Goal: Task Accomplishment & Management: Manage account settings

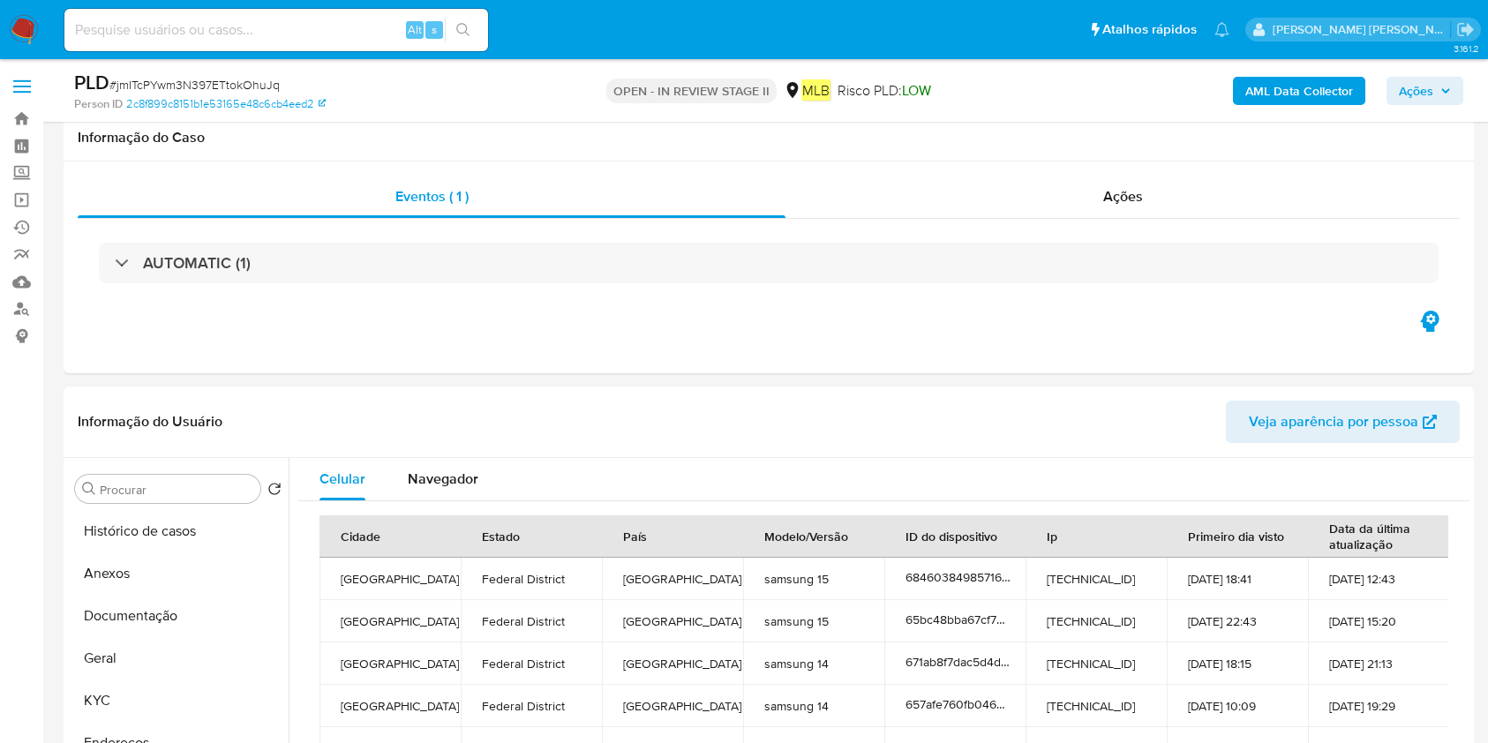
select select "10"
click at [105, 510] on button "Histórico de casos" at bounding box center [178, 531] width 221 height 42
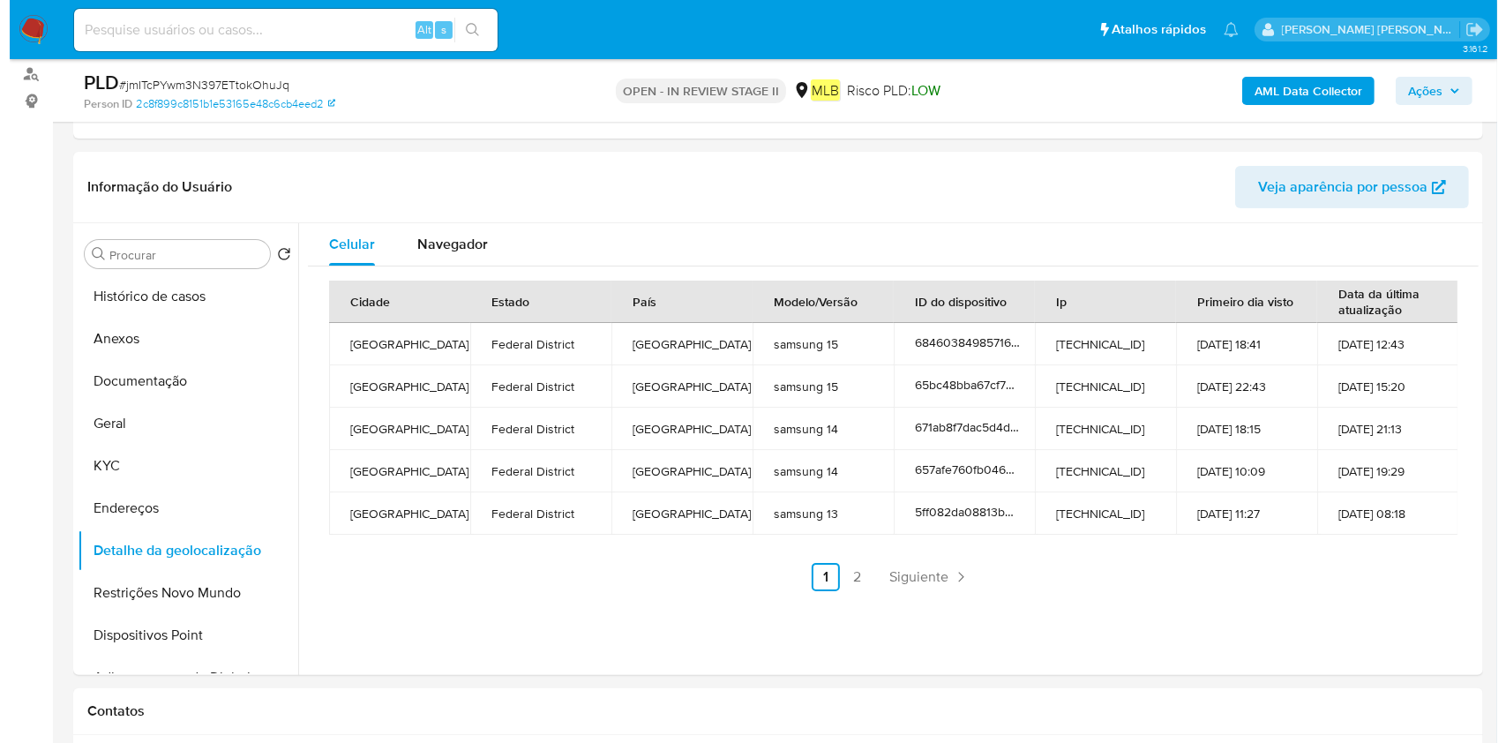
scroll to position [235, 0]
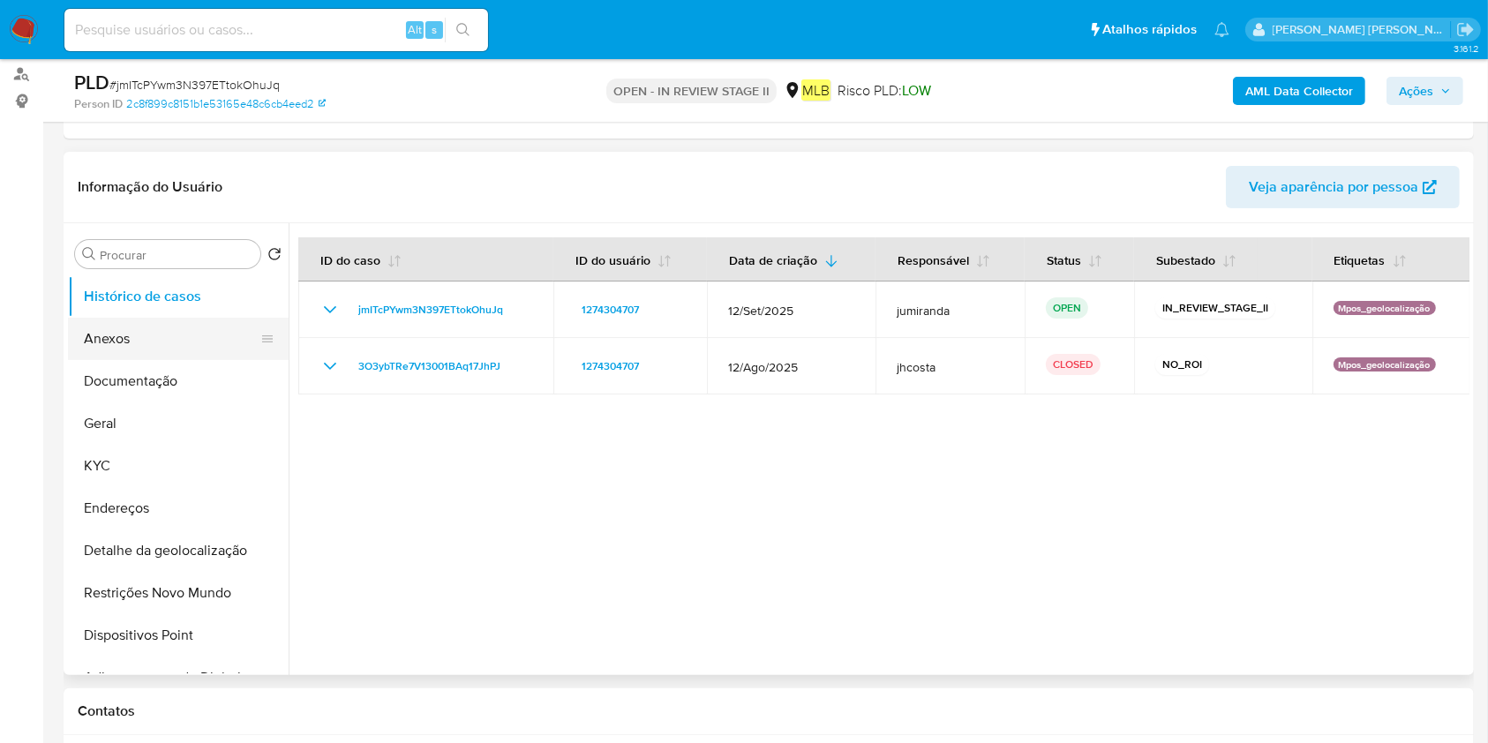
click at [124, 333] on button "Anexos" at bounding box center [171, 339] width 207 height 42
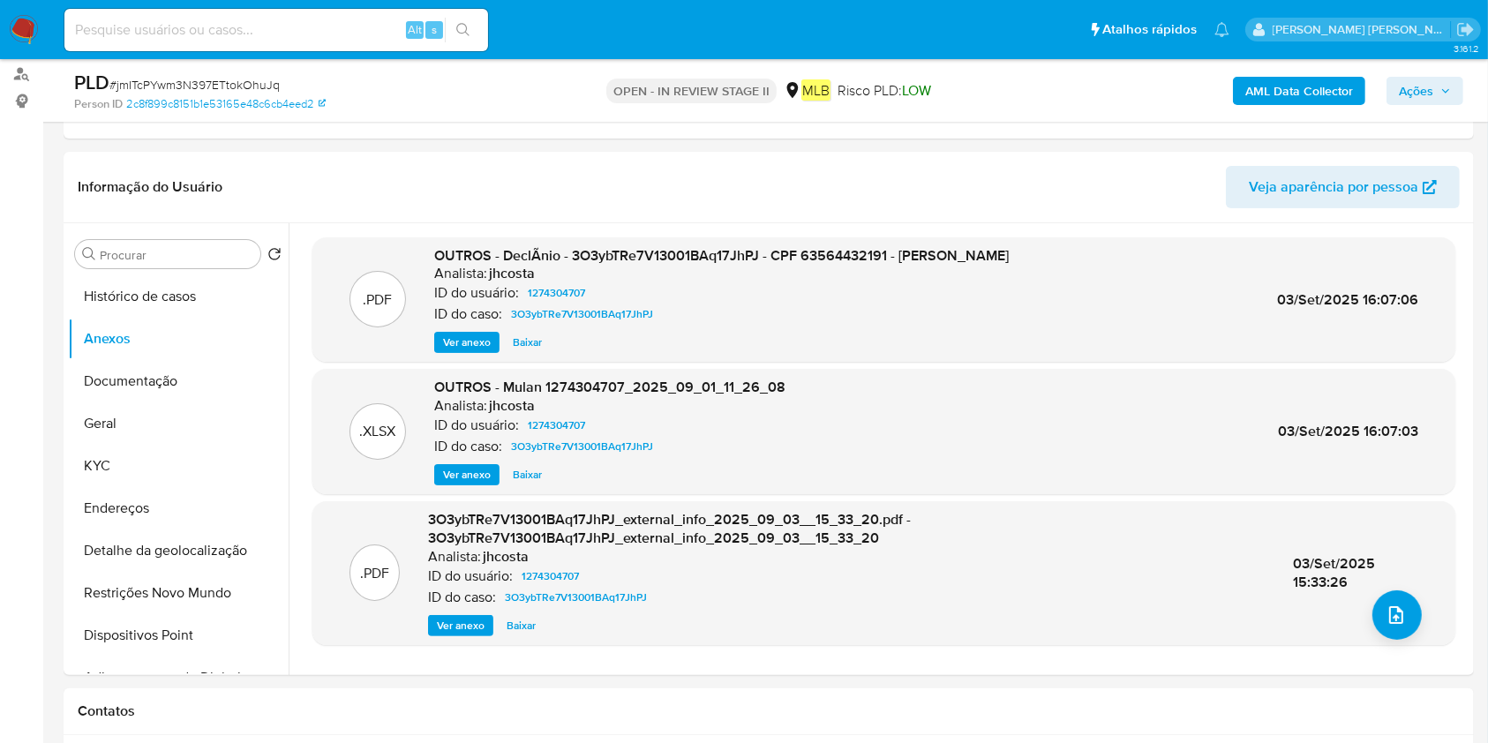
click at [1310, 81] on b "AML Data Collector" at bounding box center [1299, 91] width 108 height 28
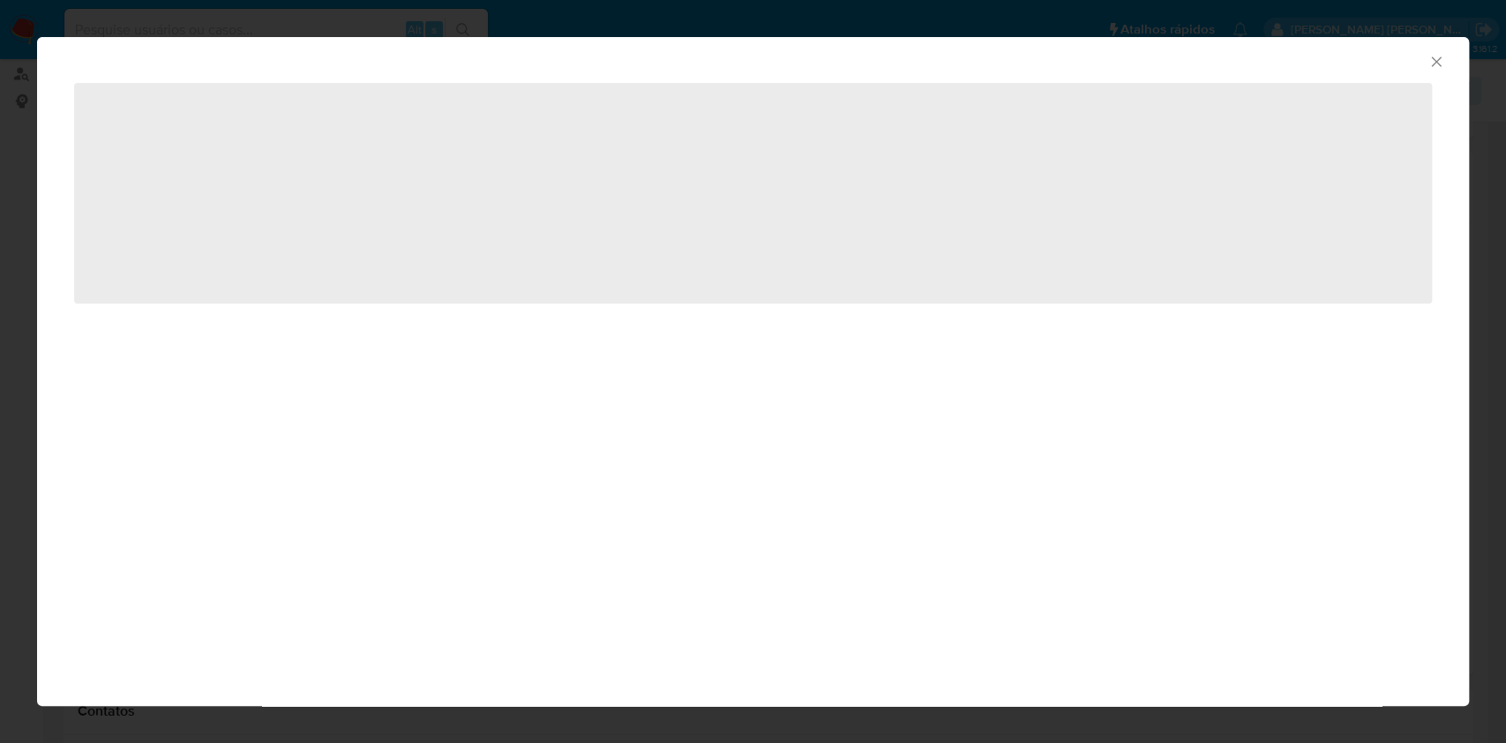
click at [250, 251] on span "‌" at bounding box center [753, 193] width 1358 height 221
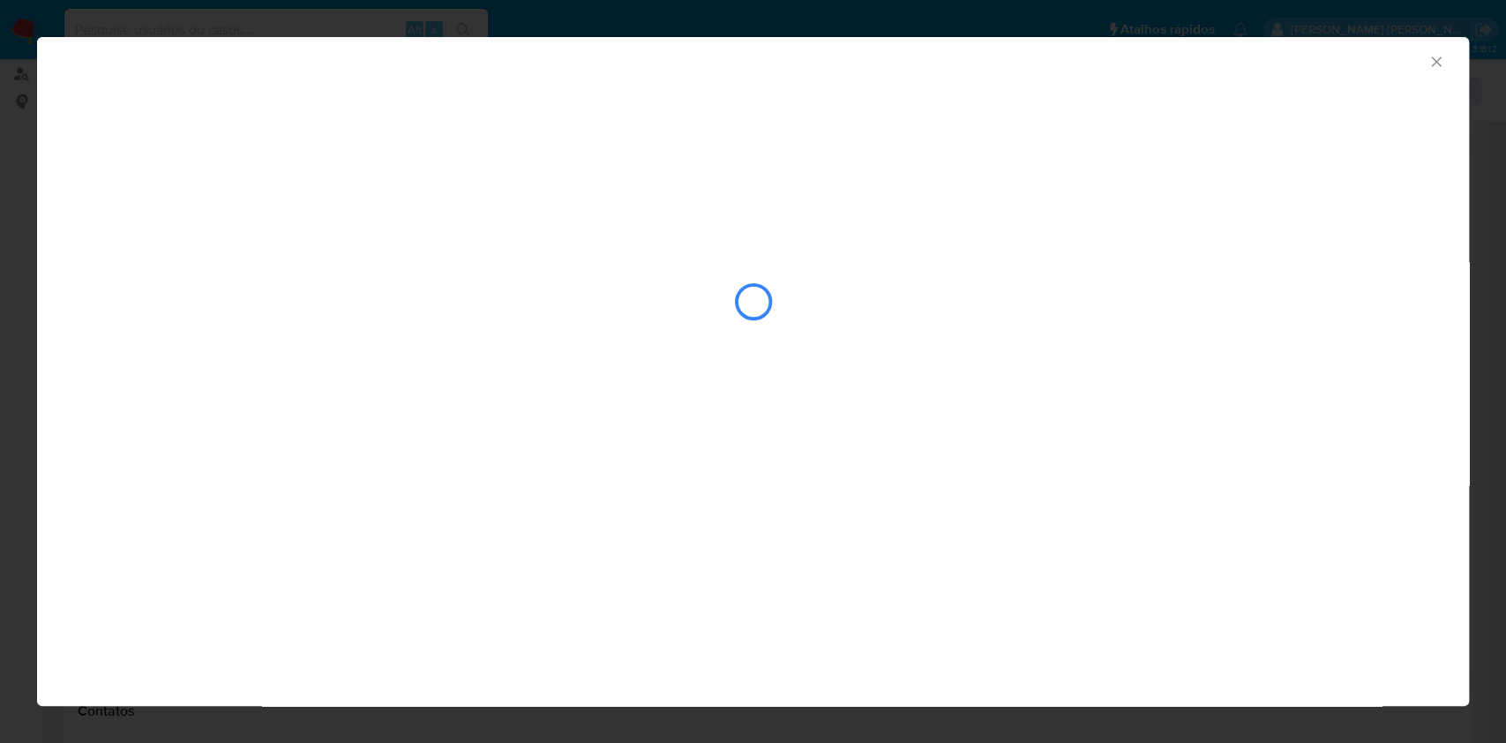
click at [203, 202] on div "AML Data Collector" at bounding box center [753, 232] width 1432 height 390
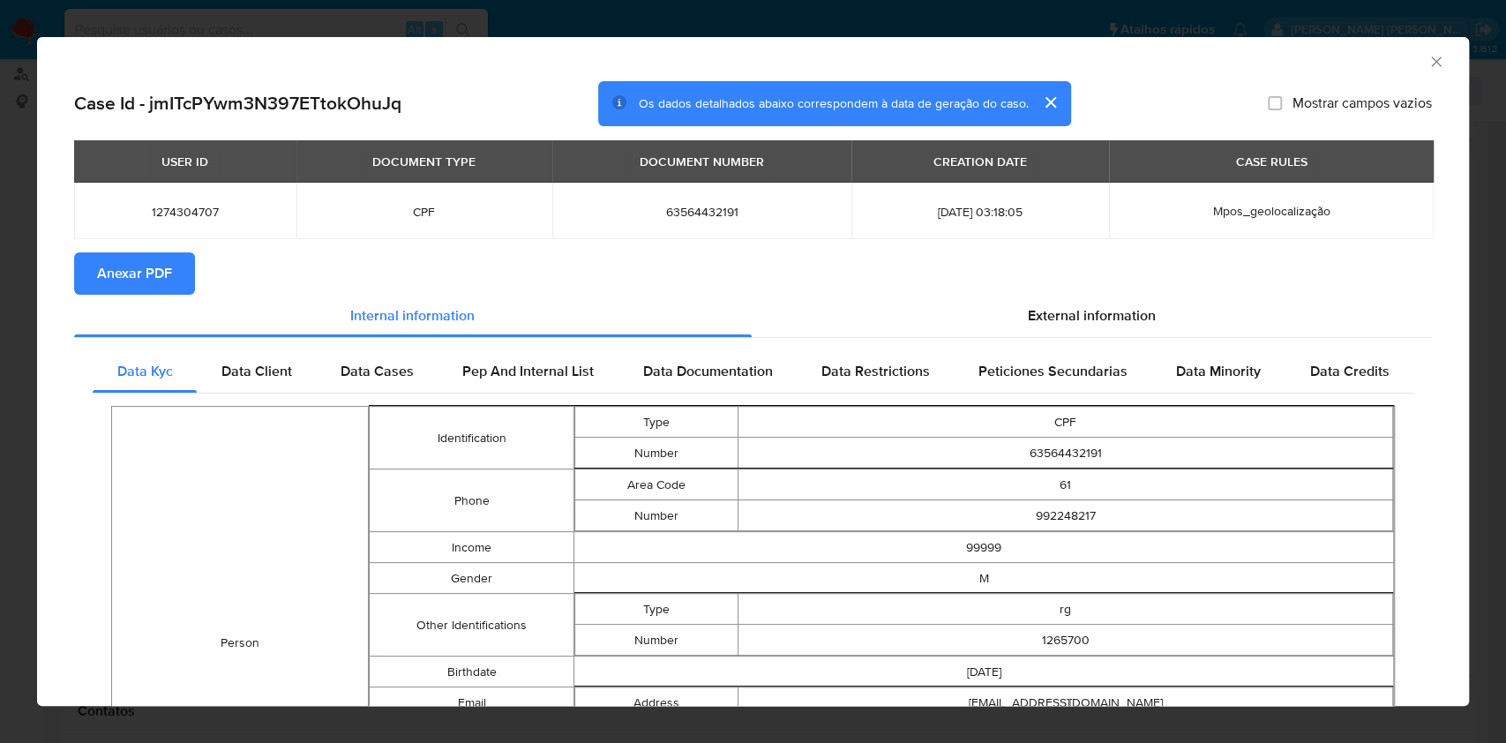
click at [108, 261] on span "Anexar PDF" at bounding box center [134, 273] width 75 height 39
click at [1428, 69] on icon "Fechar a janela" at bounding box center [1437, 62] width 18 height 18
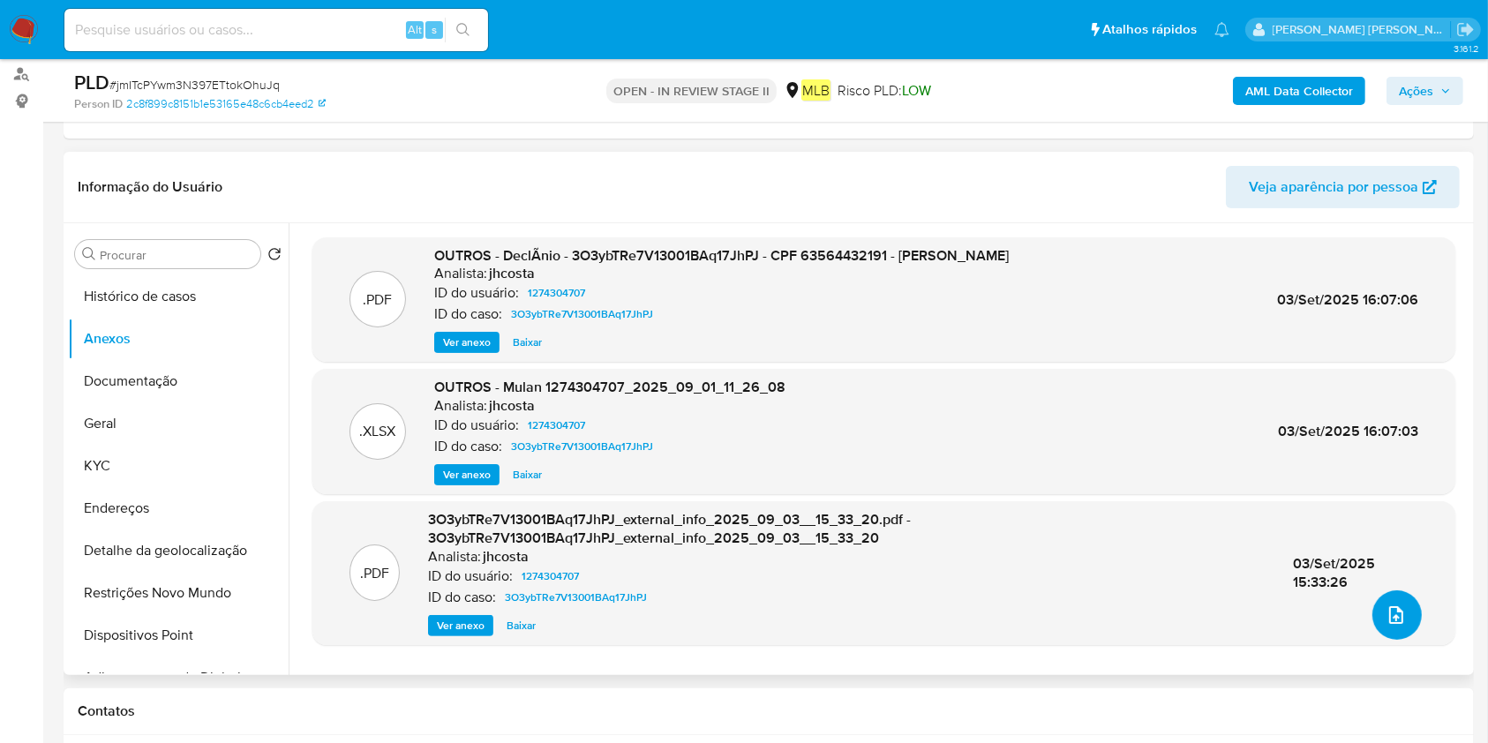
click at [1372, 617] on button "upload-file" at bounding box center [1396, 614] width 49 height 49
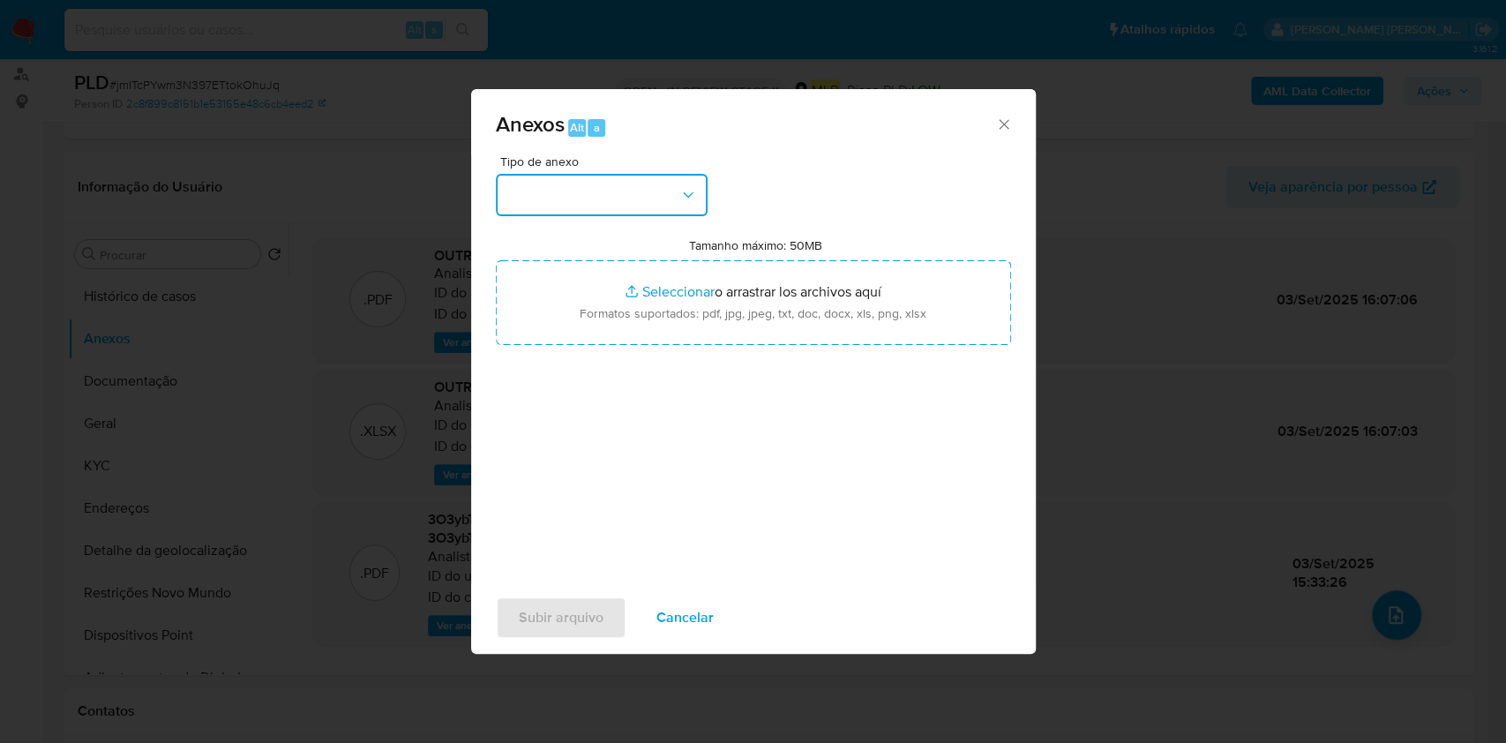
click at [575, 201] on button "button" at bounding box center [602, 195] width 212 height 42
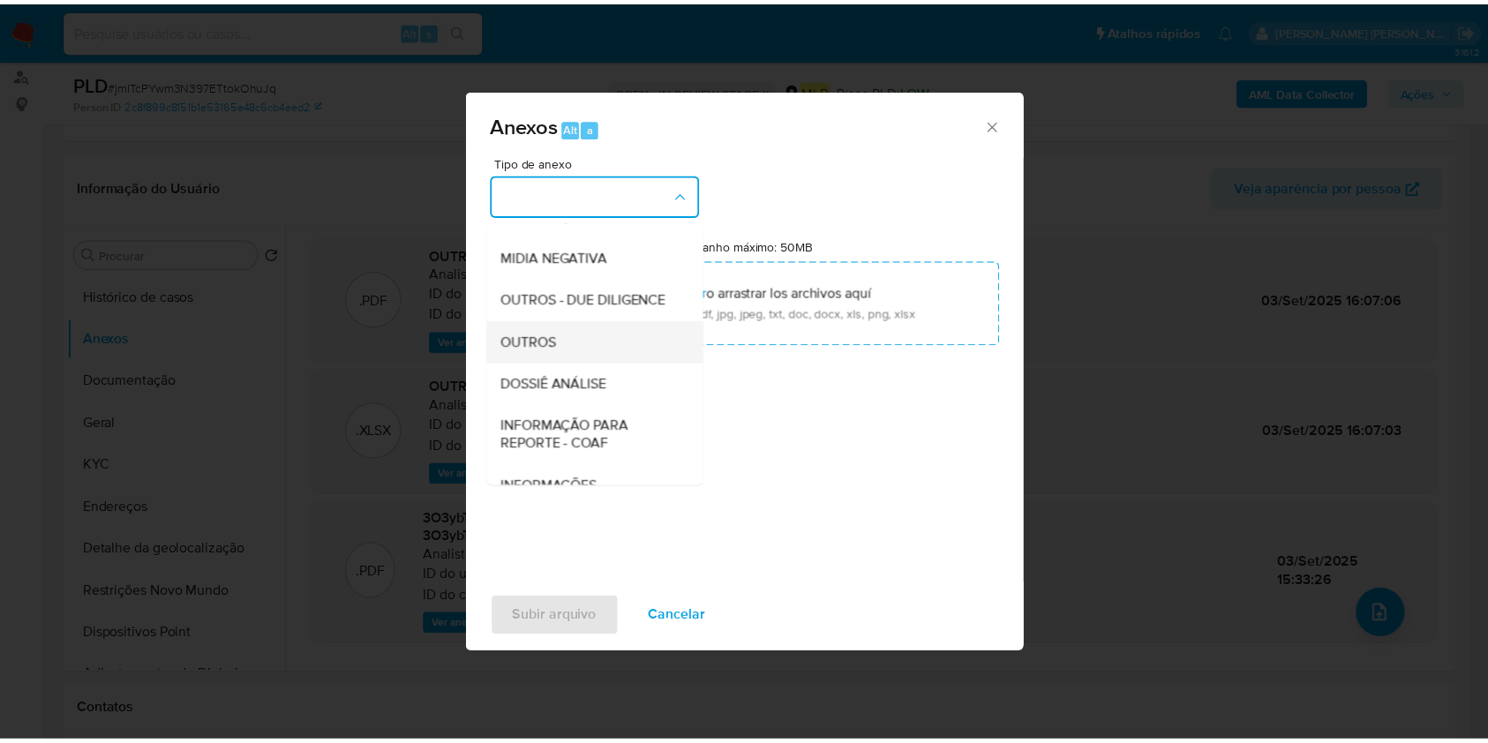
scroll to position [271, 0]
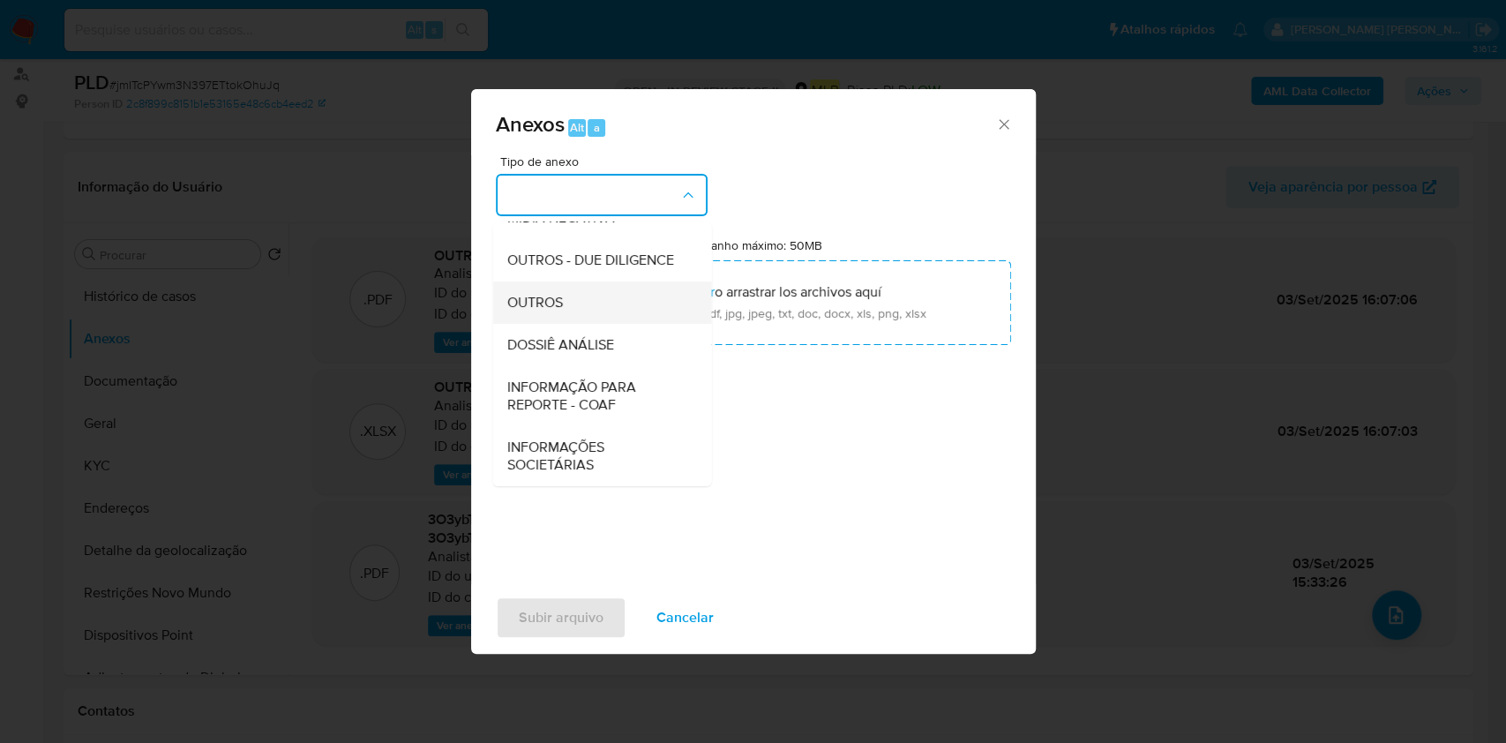
click at [560, 300] on span "OUTROS" at bounding box center [535, 303] width 56 height 18
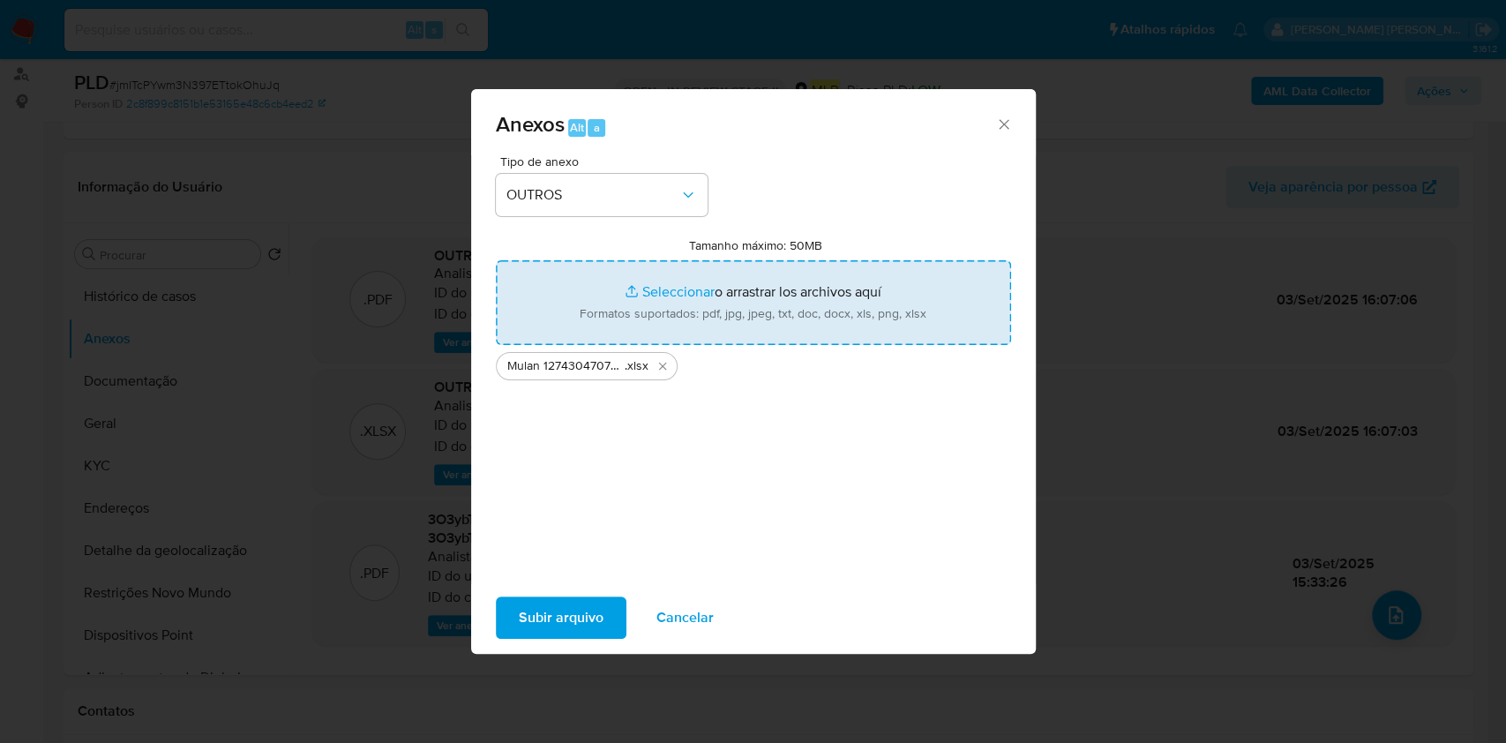
type input "C:\fakepath\SAR - XXX - CPF 63564432191 - LEONARDO FLEURY VEIGA.pdf"
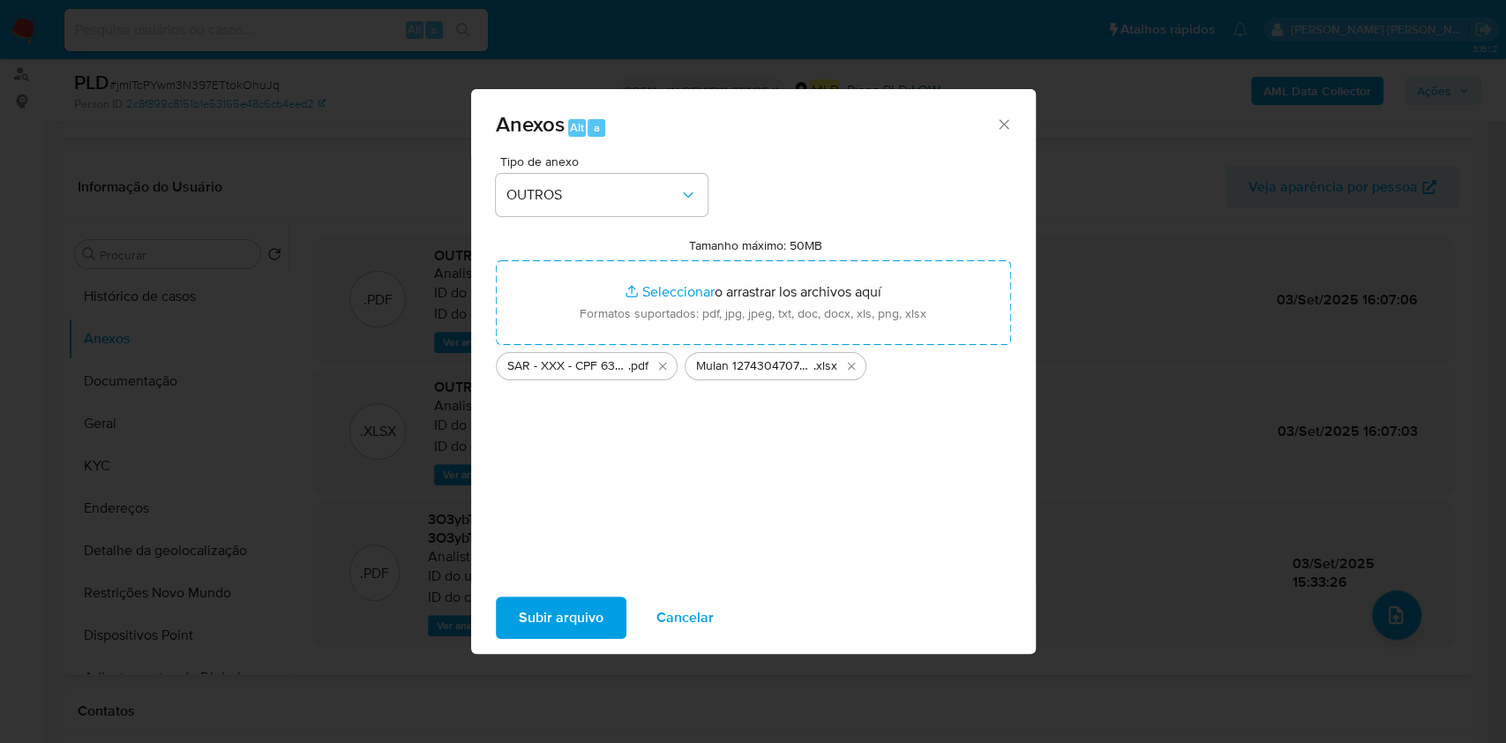
click at [533, 618] on span "Subir arquivo" at bounding box center [561, 617] width 85 height 39
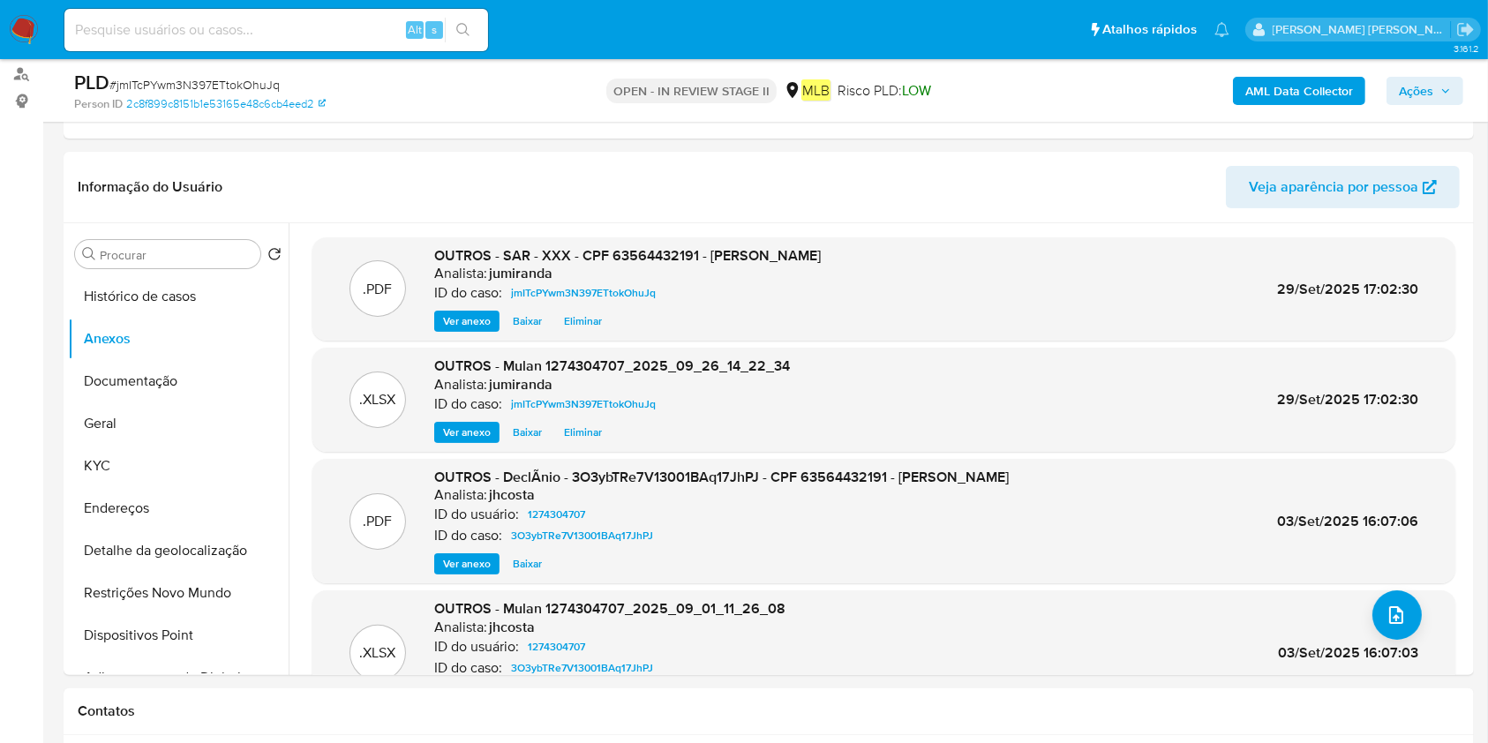
click at [1430, 91] on span "Ações" at bounding box center [1416, 91] width 34 height 28
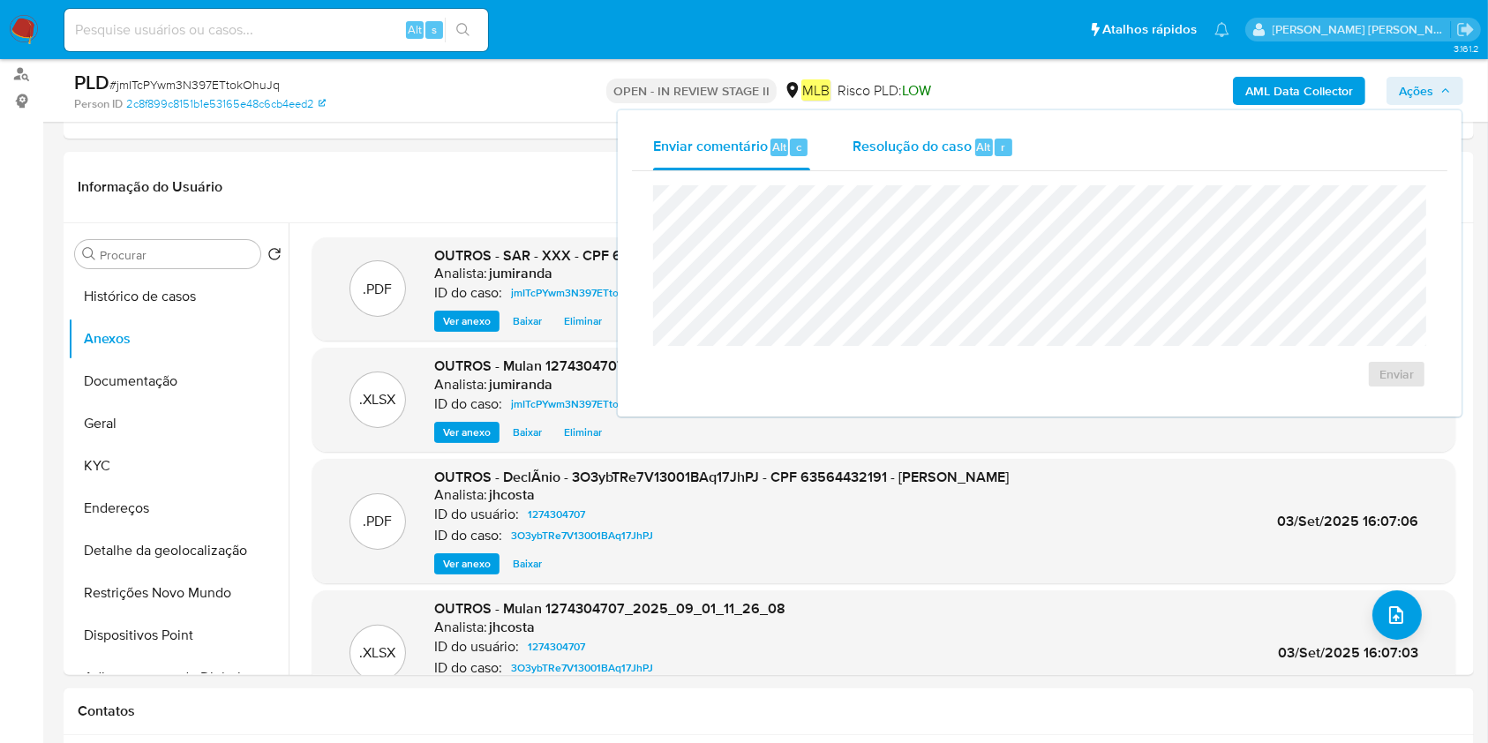
drag, startPoint x: 928, startPoint y: 129, endPoint x: 923, endPoint y: 164, distance: 35.7
click at [928, 130] on div "Resolução do caso Alt r" at bounding box center [932, 147] width 161 height 46
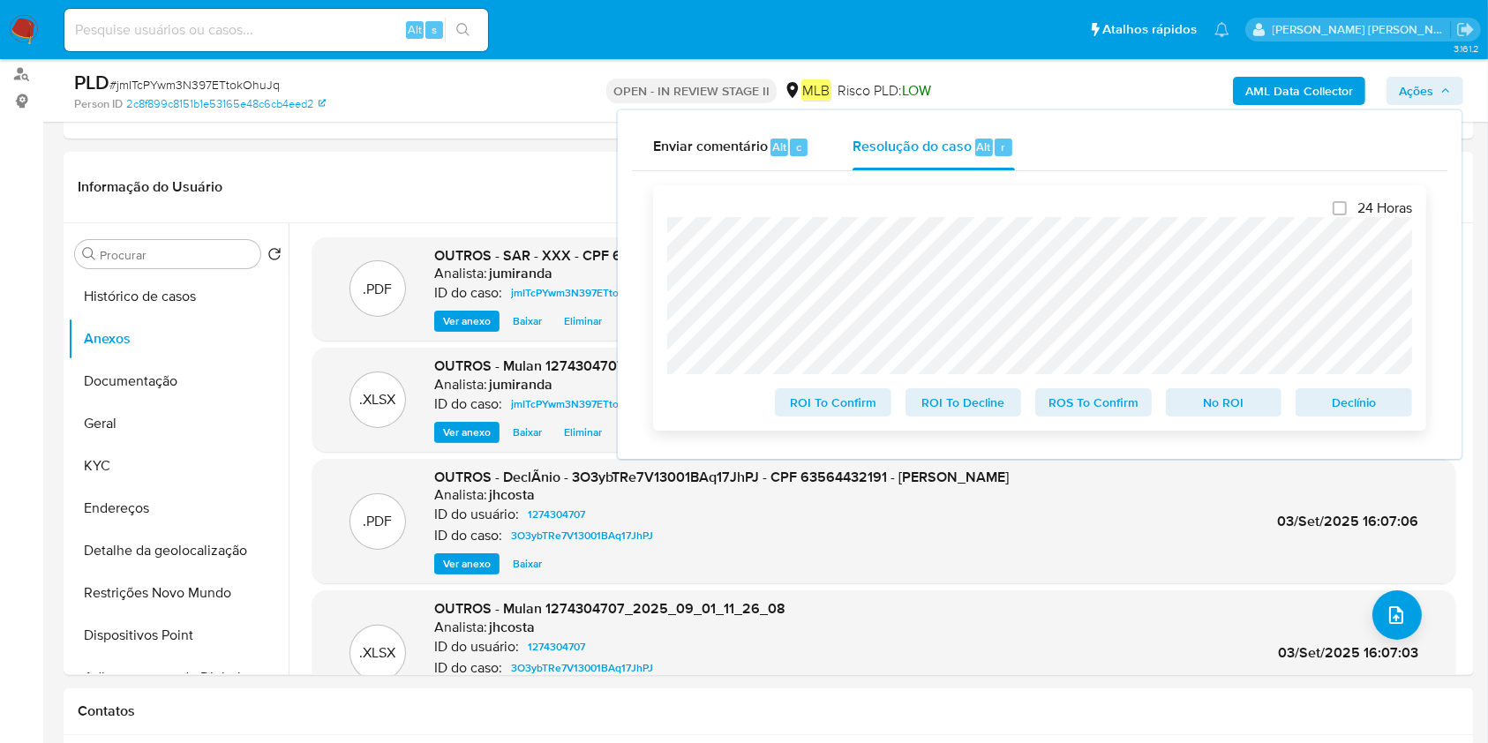
click at [1096, 411] on span "ROS To Confirm" at bounding box center [1094, 402] width 92 height 25
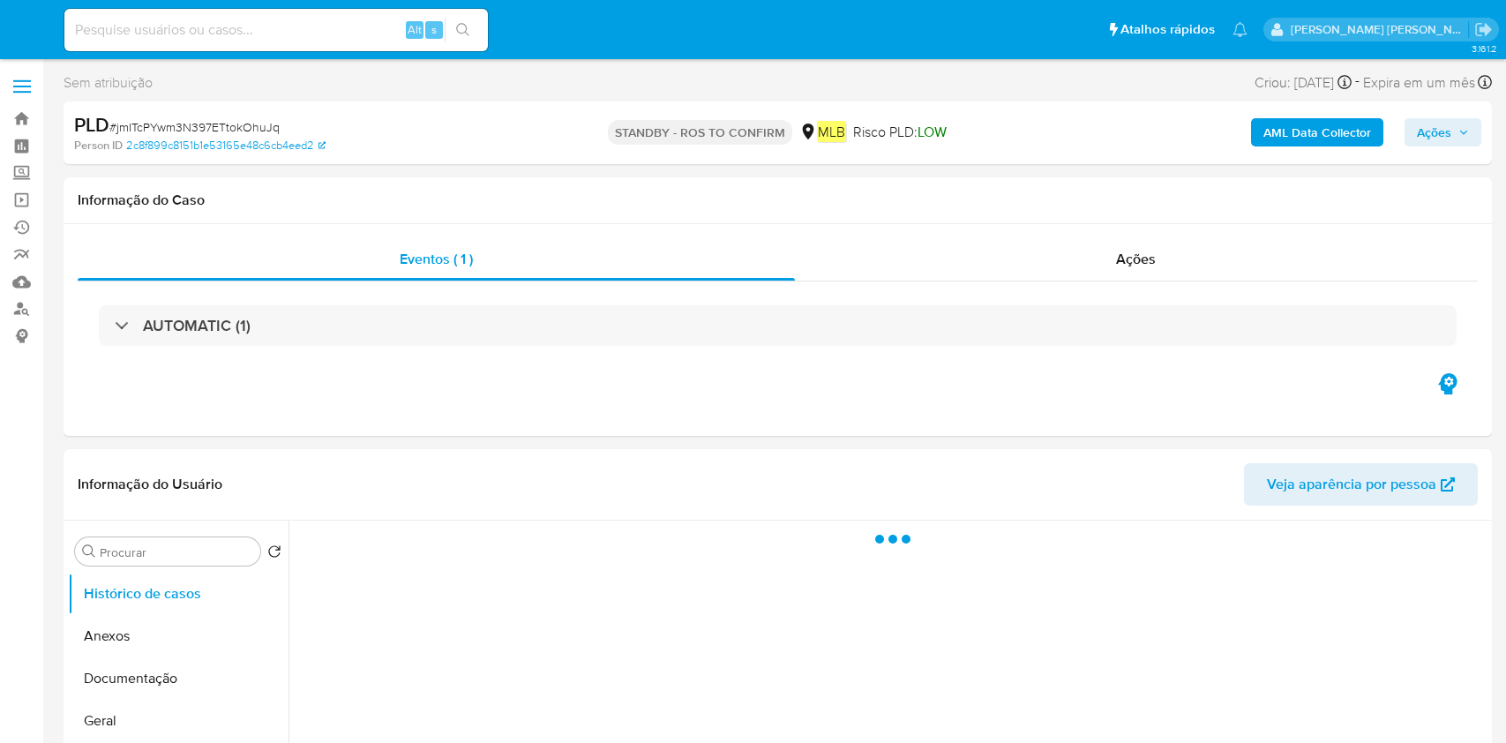
select select "10"
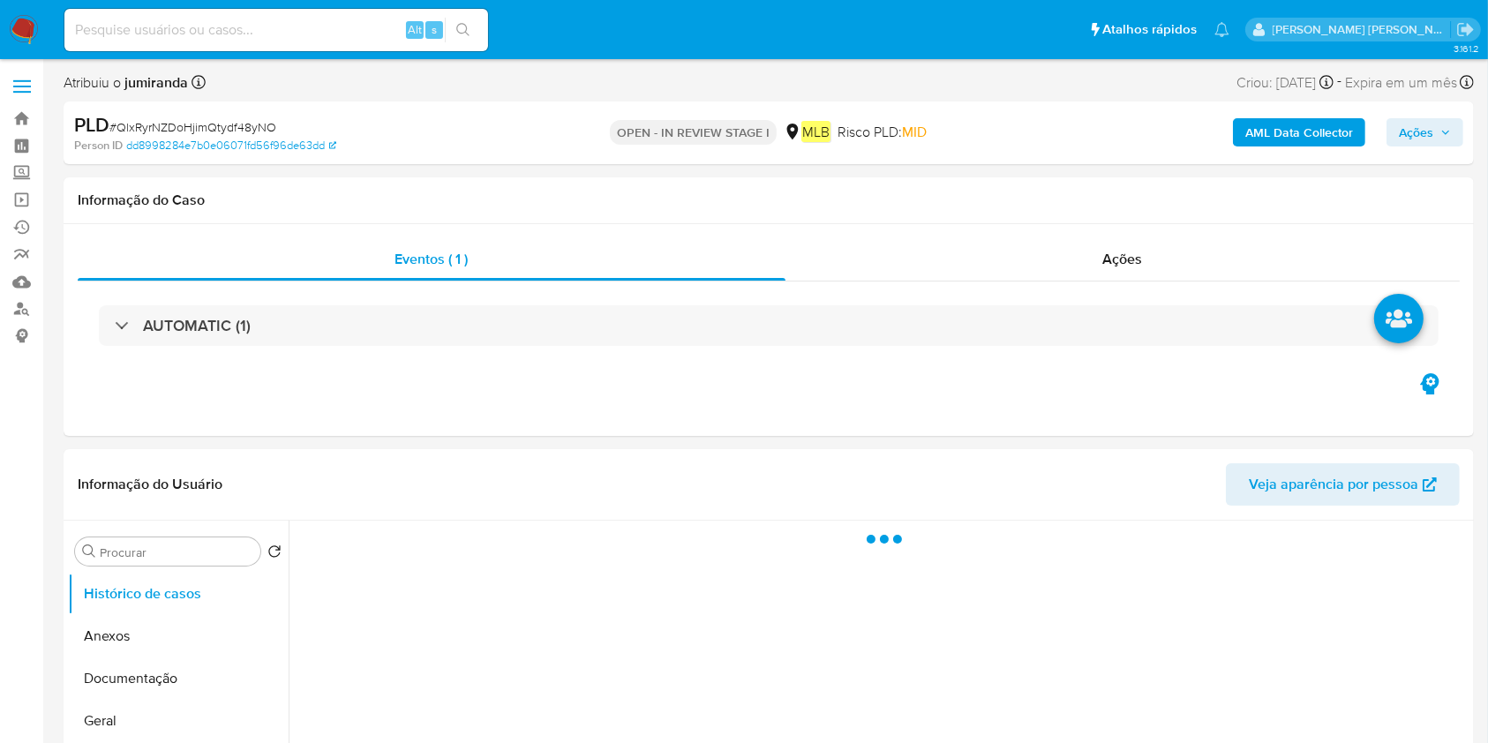
select select "10"
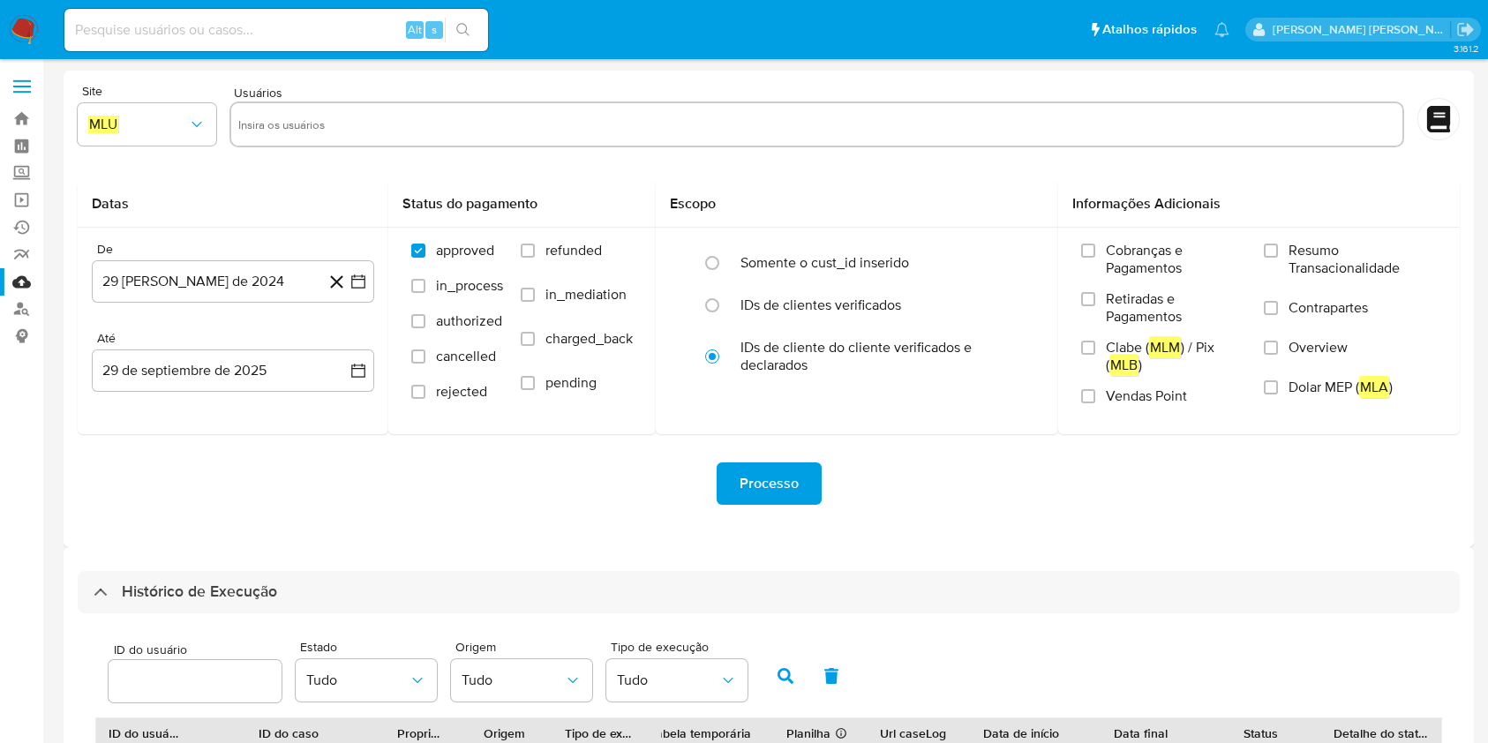
select select "10"
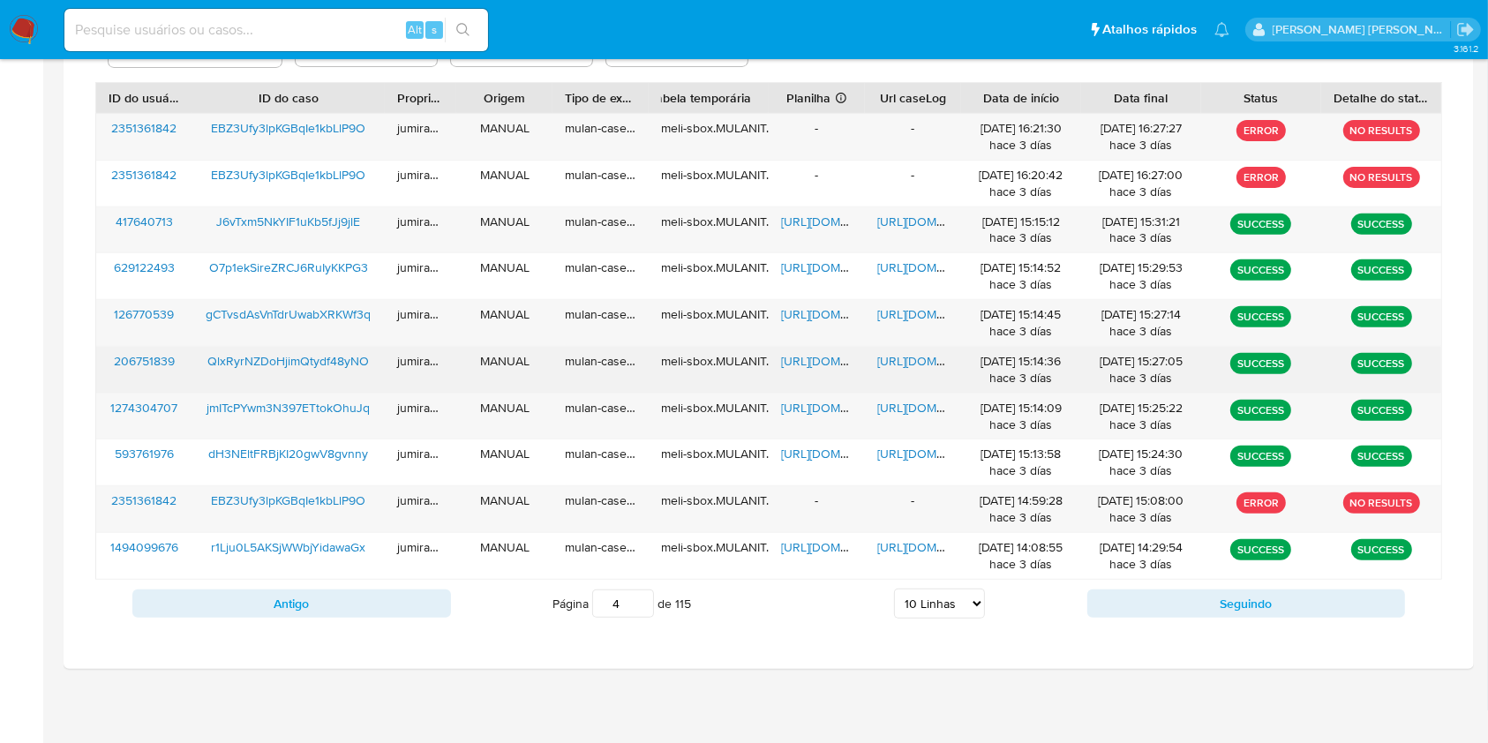
click at [816, 364] on span "https://docs.google.com/spreadsheets/d/1XOUMfGubnpJUGwXjf511yUhSqz9M0ERF4DLdx39…" at bounding box center [842, 361] width 122 height 18
click at [890, 357] on span "https://docs.google.com/document/d/1oXo0ALo5-CyUkkrR5wewXYUvIx33INcKjNokW4RD7W4…" at bounding box center [938, 361] width 122 height 18
click at [302, 352] on span "QlxRyrNZDoHjimQtydf48yNO" at bounding box center [287, 361] width 161 height 18
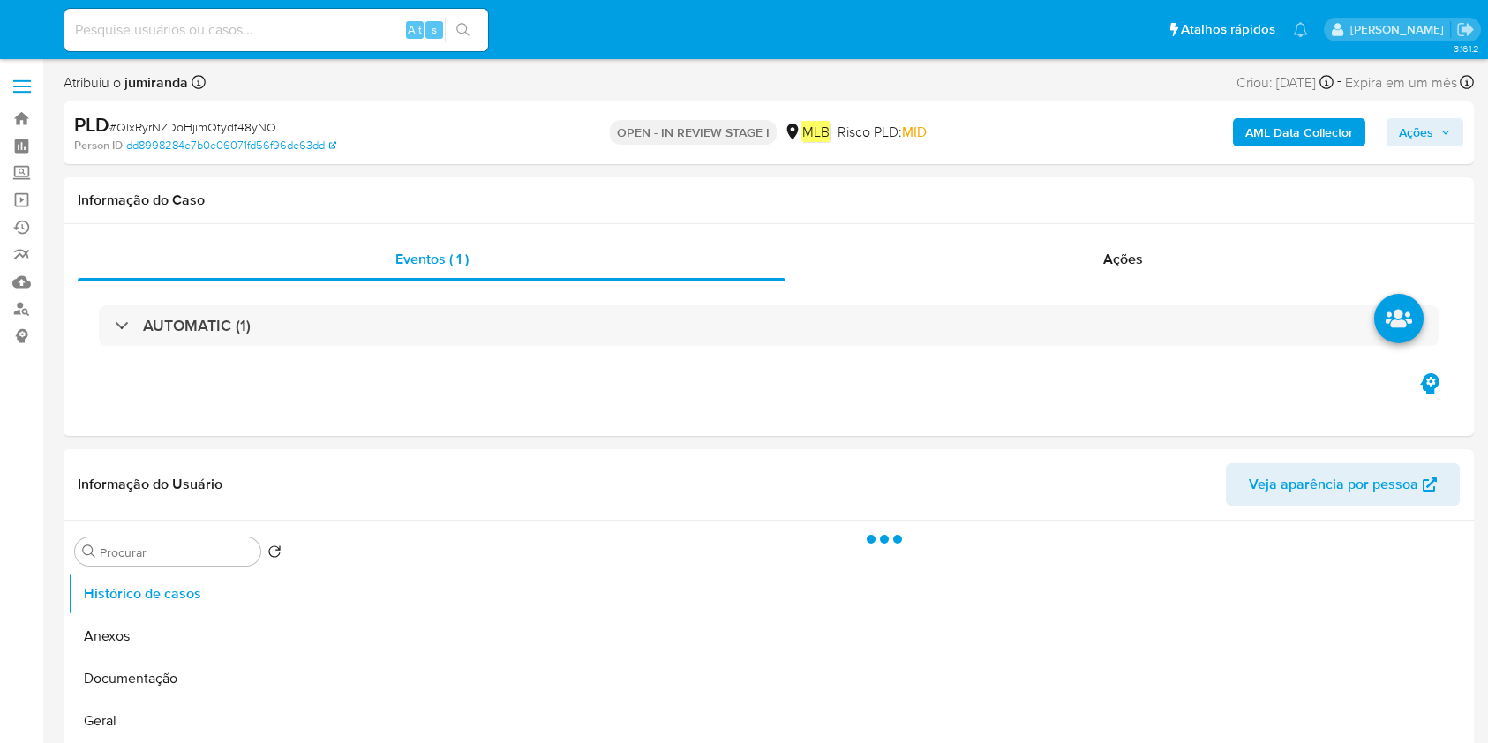
select select "10"
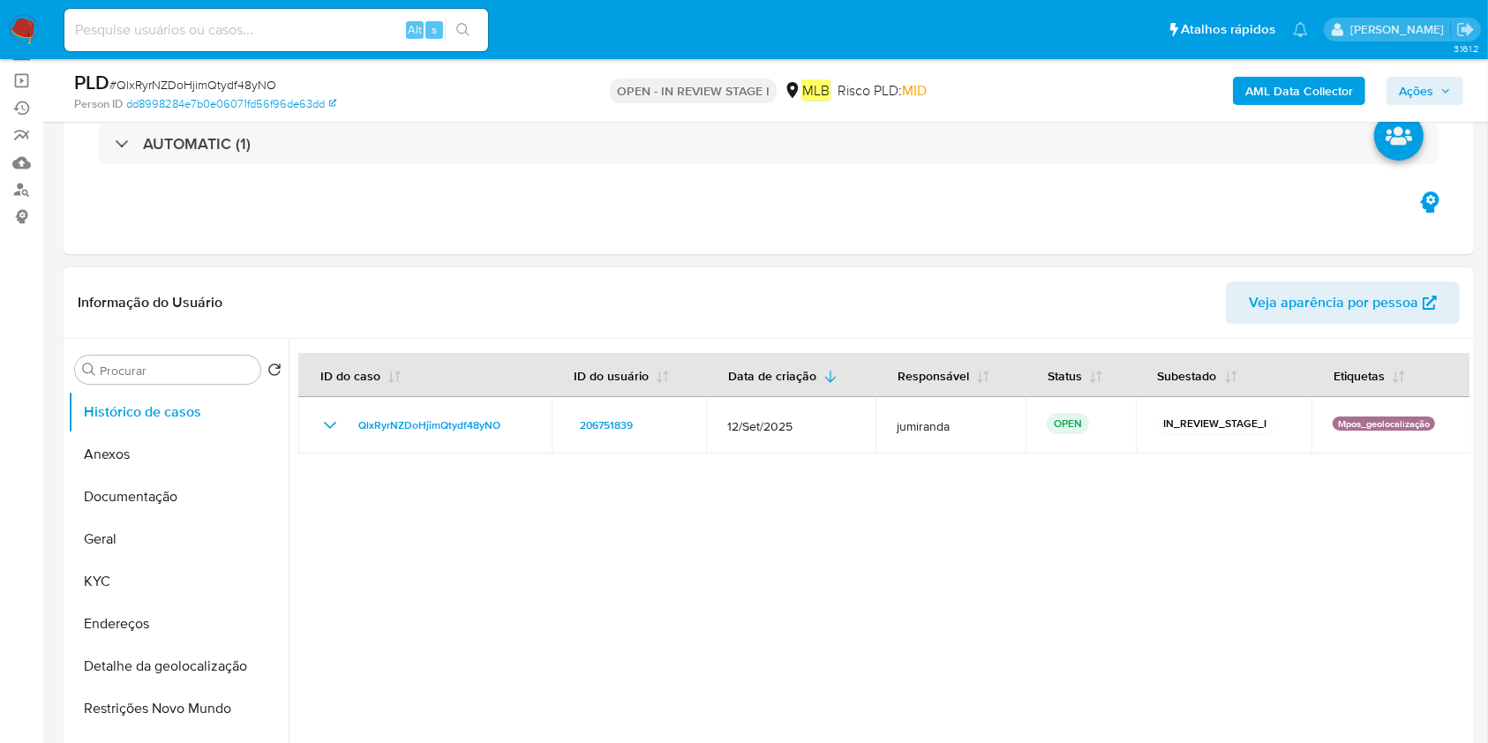
scroll to position [235, 0]
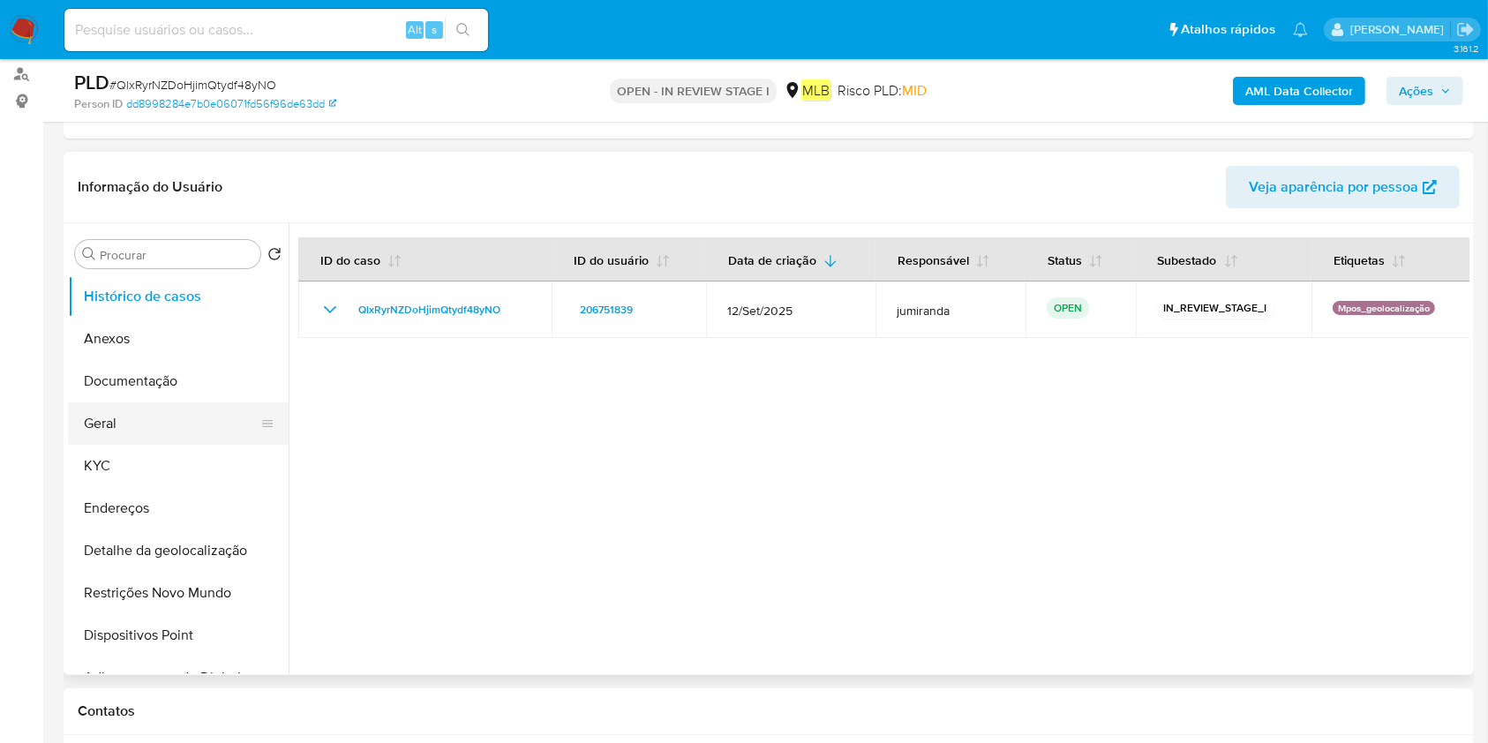
click at [76, 426] on button "Geral" at bounding box center [171, 423] width 207 height 42
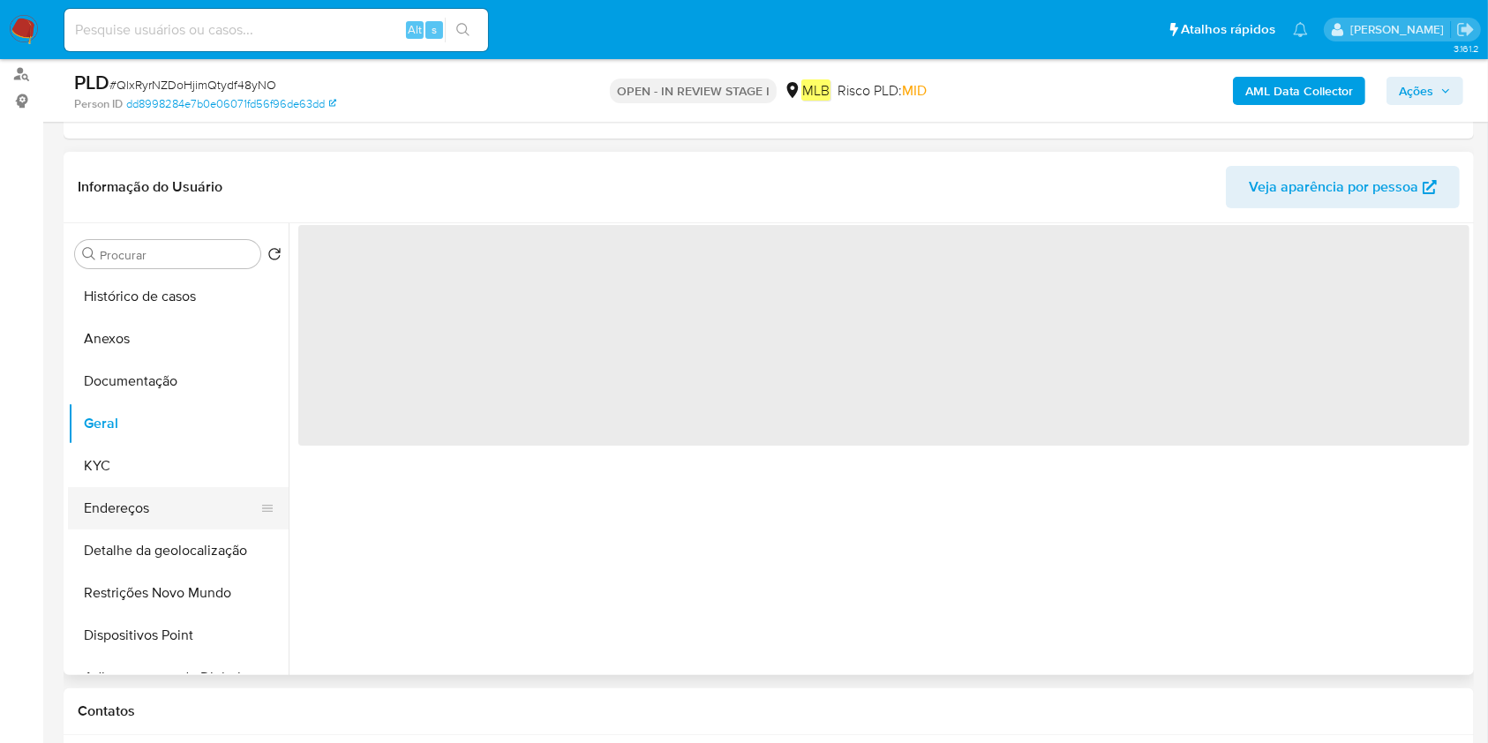
click at [124, 492] on button "Endereços" at bounding box center [171, 508] width 207 height 42
click at [136, 469] on button "KYC" at bounding box center [171, 466] width 207 height 42
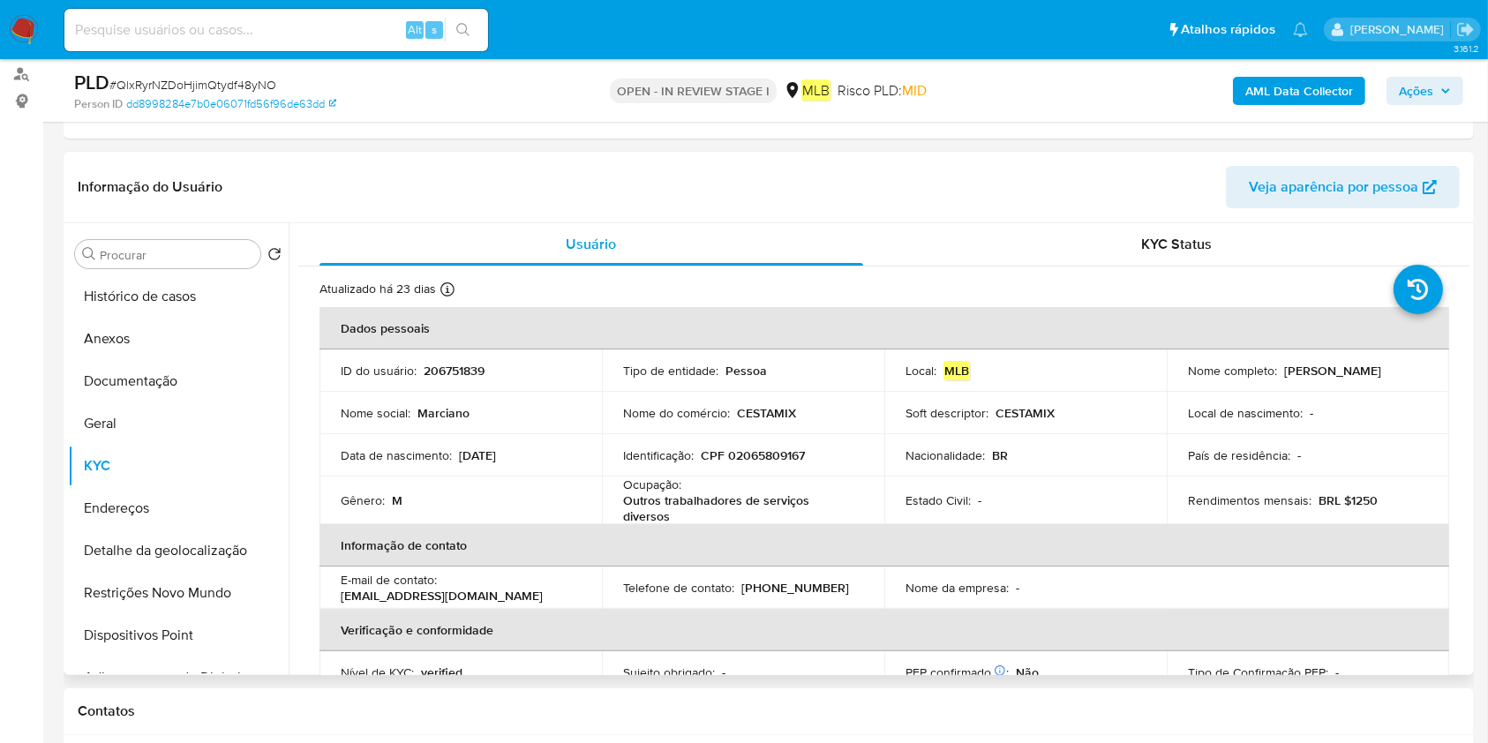
click at [650, 508] on p "Outros trabalhadores de serviços diversos" at bounding box center [739, 508] width 233 height 32
click at [649, 507] on p "Outros trabalhadores de serviços diversos" at bounding box center [739, 508] width 233 height 32
click at [647, 506] on p "Outros trabalhadores de serviços diversos" at bounding box center [739, 508] width 233 height 32
click at [645, 506] on p "Outros trabalhadores de serviços diversos" at bounding box center [739, 508] width 233 height 32
copy div "Ocupação : Outros trabalhadores de serviços diversos"
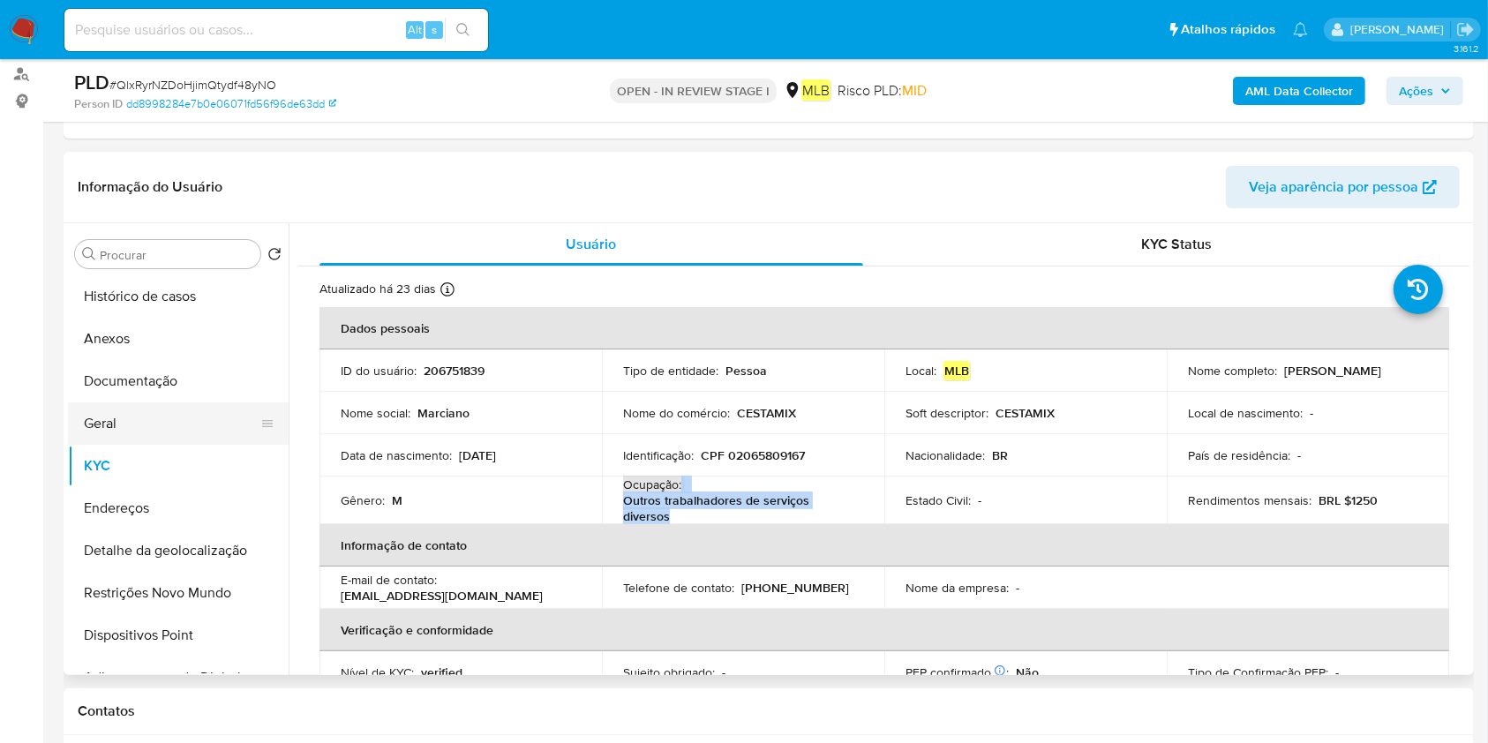
drag, startPoint x: 104, startPoint y: 423, endPoint x: 133, endPoint y: 420, distance: 29.2
click at [109, 420] on button "Geral" at bounding box center [171, 423] width 207 height 42
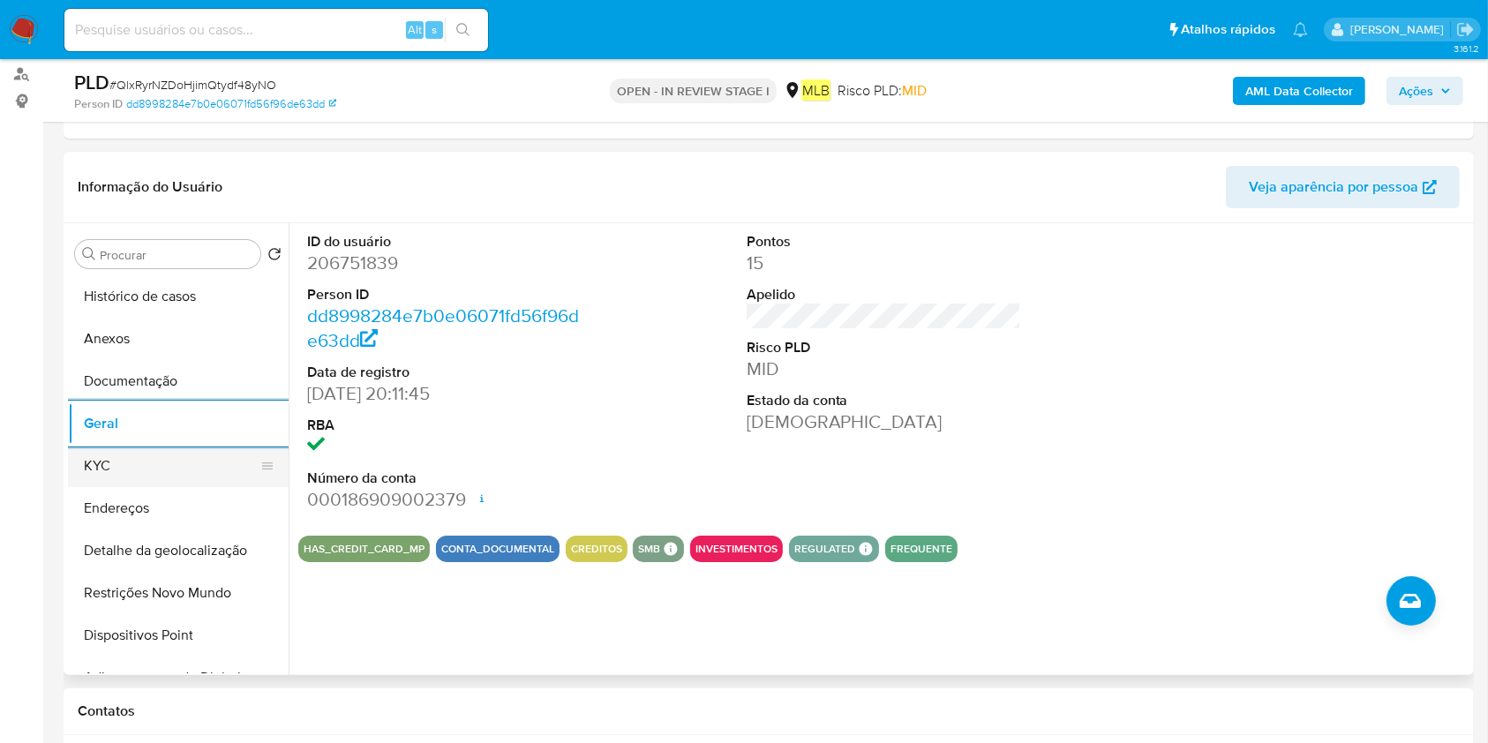
click at [125, 469] on button "KYC" at bounding box center [171, 466] width 207 height 42
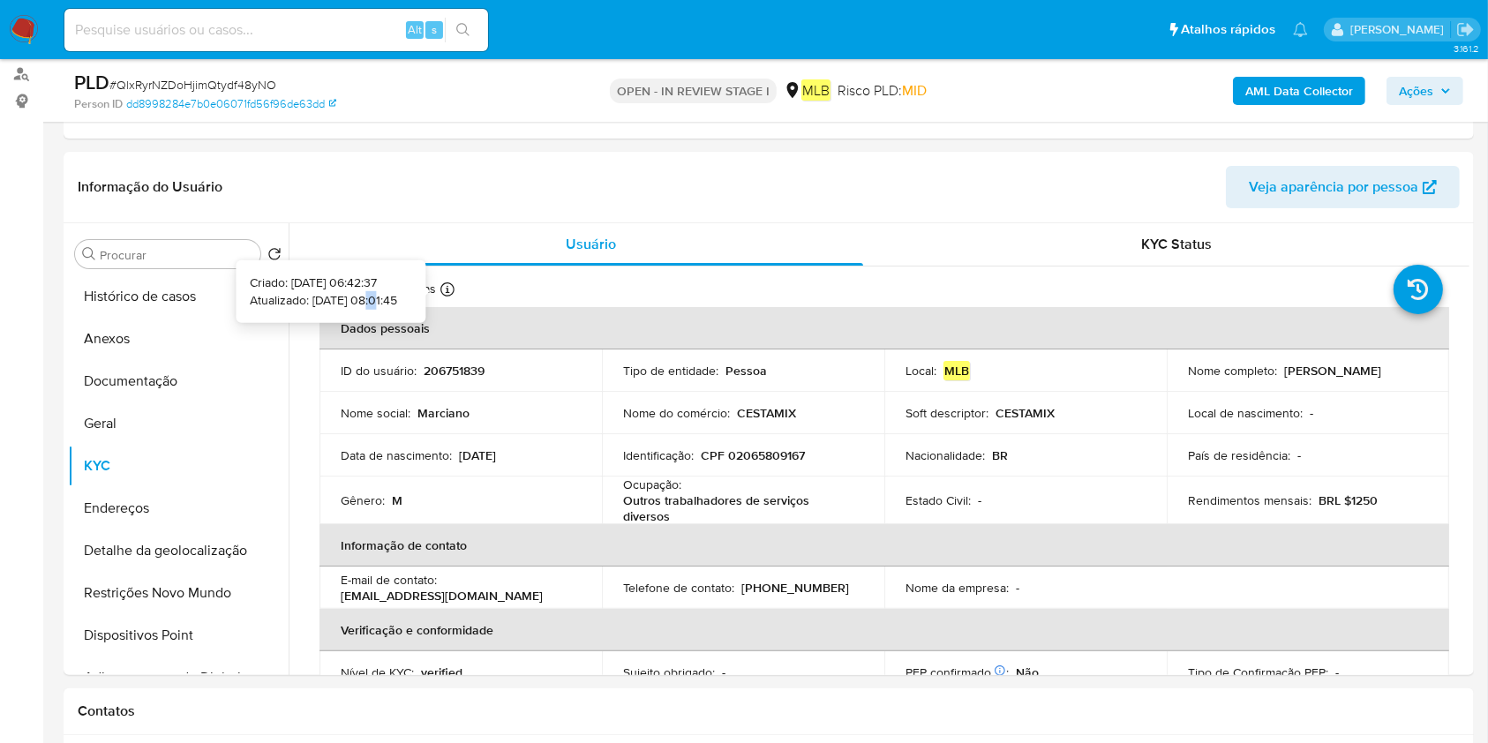
drag, startPoint x: 352, startPoint y: 299, endPoint x: 343, endPoint y: 297, distance: 9.0
click at [343, 297] on p "Atualizado: 06/09/2025 08:01:45" at bounding box center [323, 300] width 147 height 18
click at [154, 312] on button "Histórico de casos" at bounding box center [171, 296] width 207 height 42
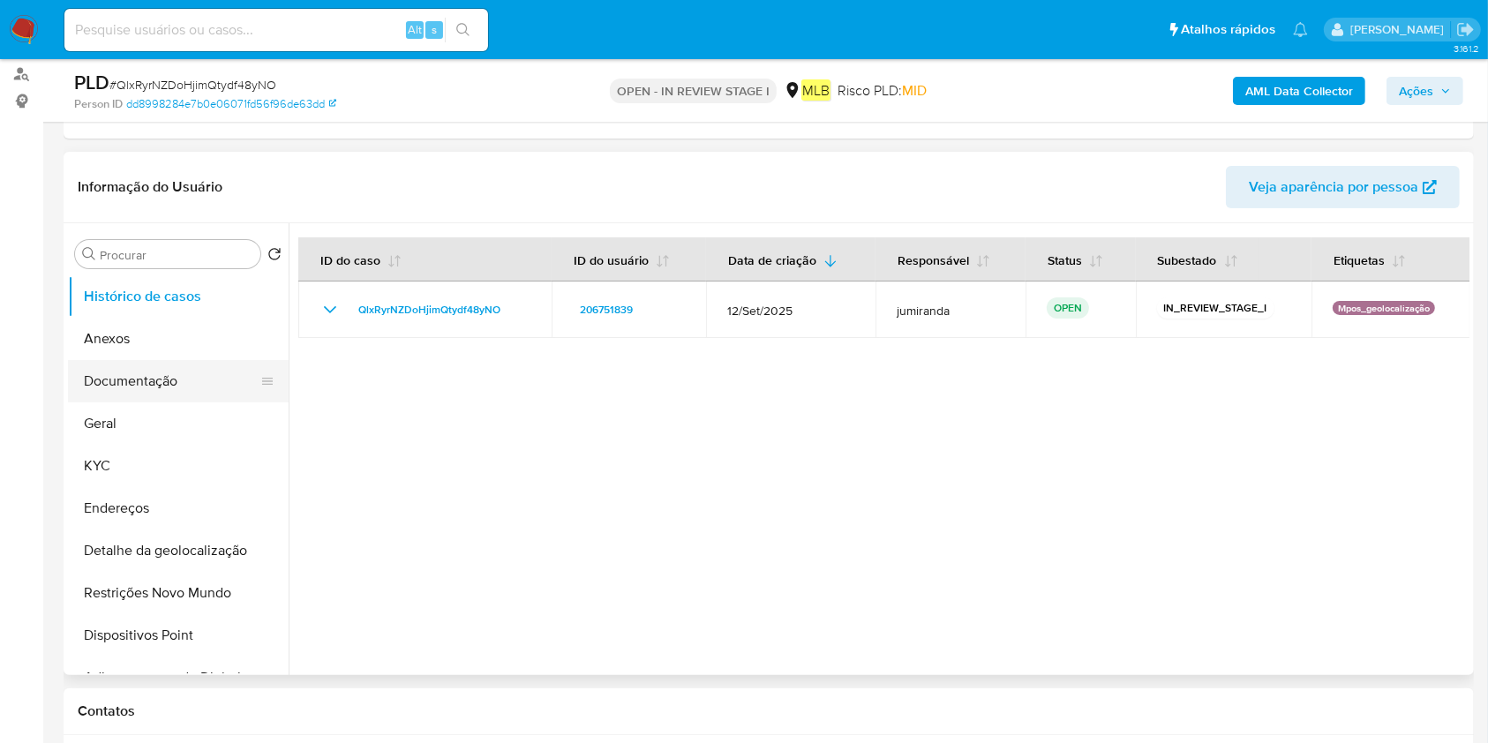
click at [154, 381] on button "Documentação" at bounding box center [171, 381] width 207 height 42
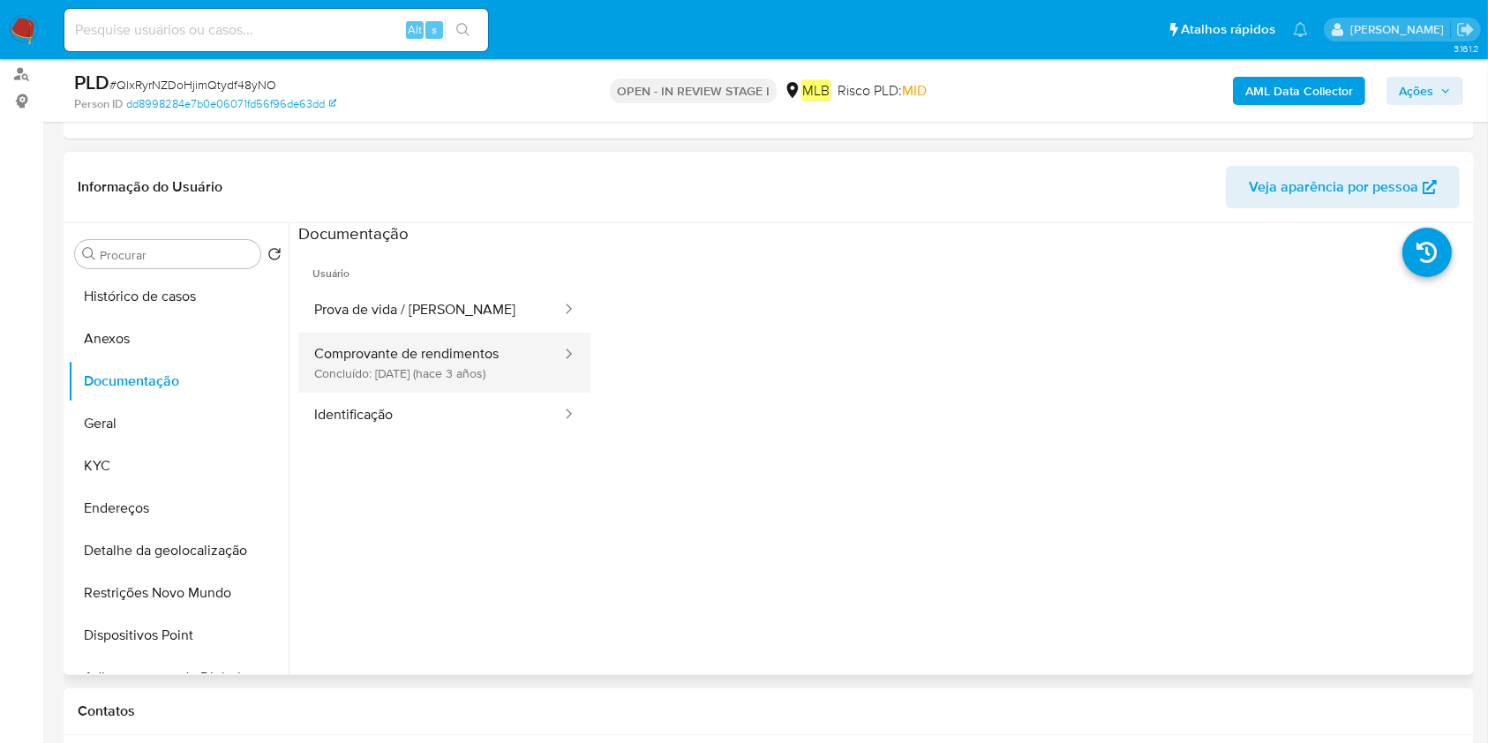
click at [460, 349] on button "Comprovante de rendimentos Concluído: 29/06/2022 (hace 3 años)" at bounding box center [430, 363] width 265 height 60
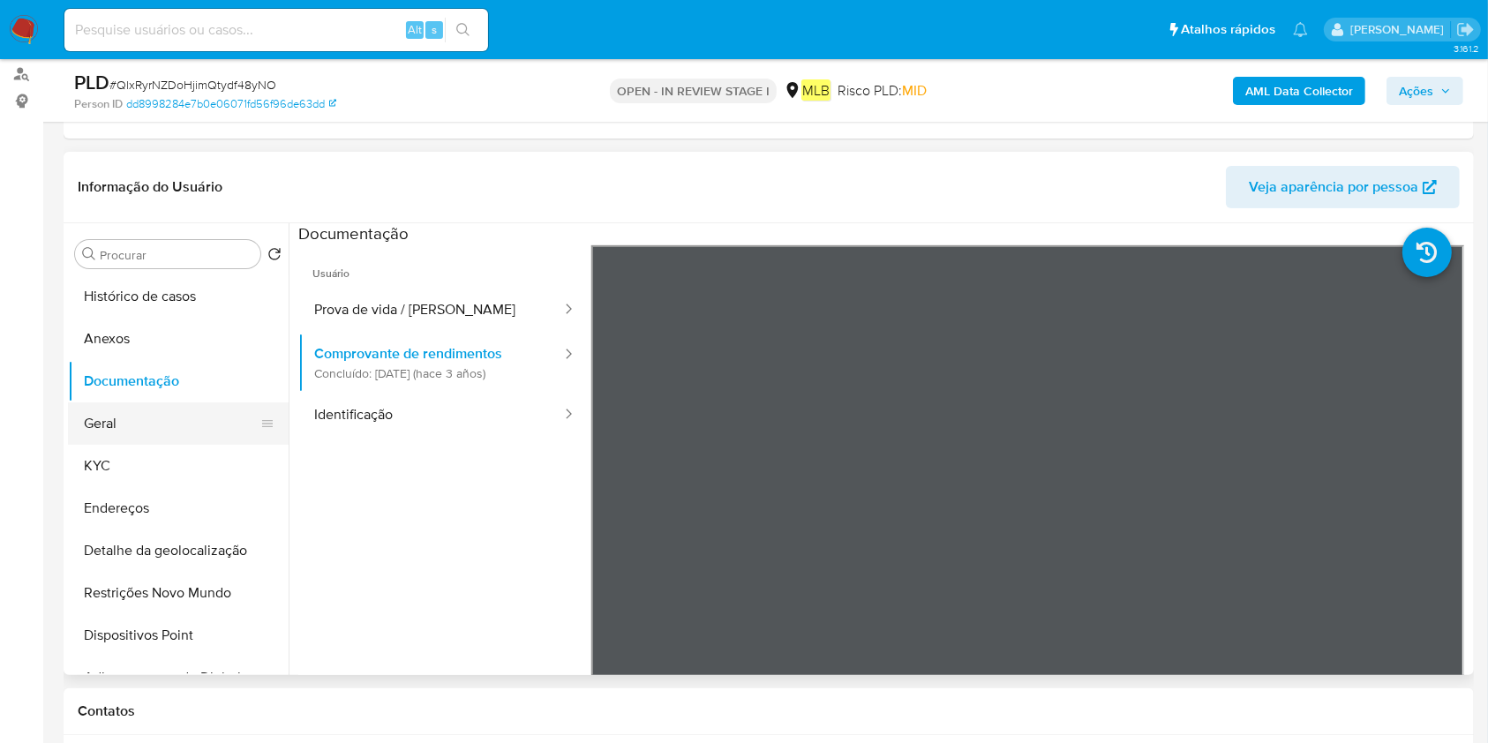
click at [148, 419] on button "Geral" at bounding box center [171, 423] width 207 height 42
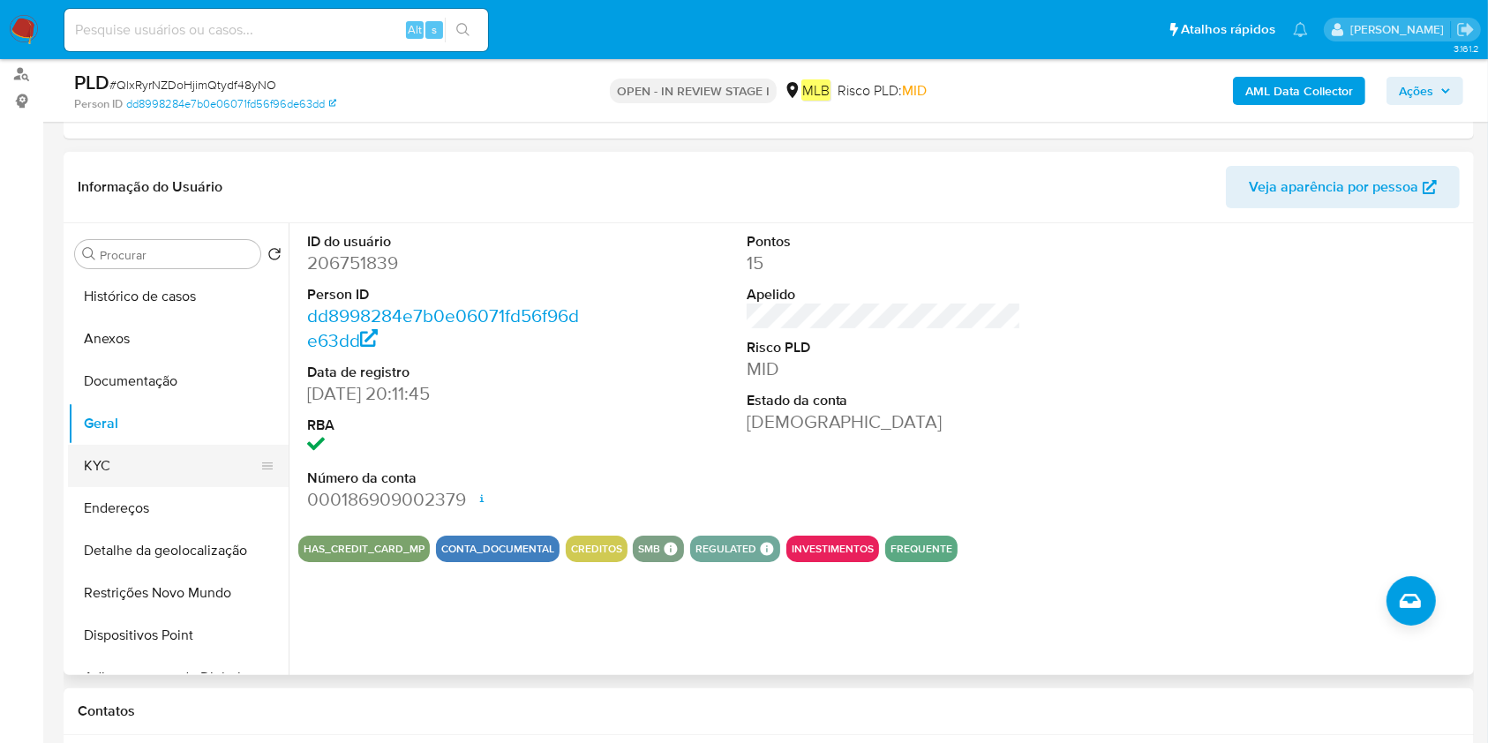
click at [148, 469] on button "KYC" at bounding box center [171, 466] width 207 height 42
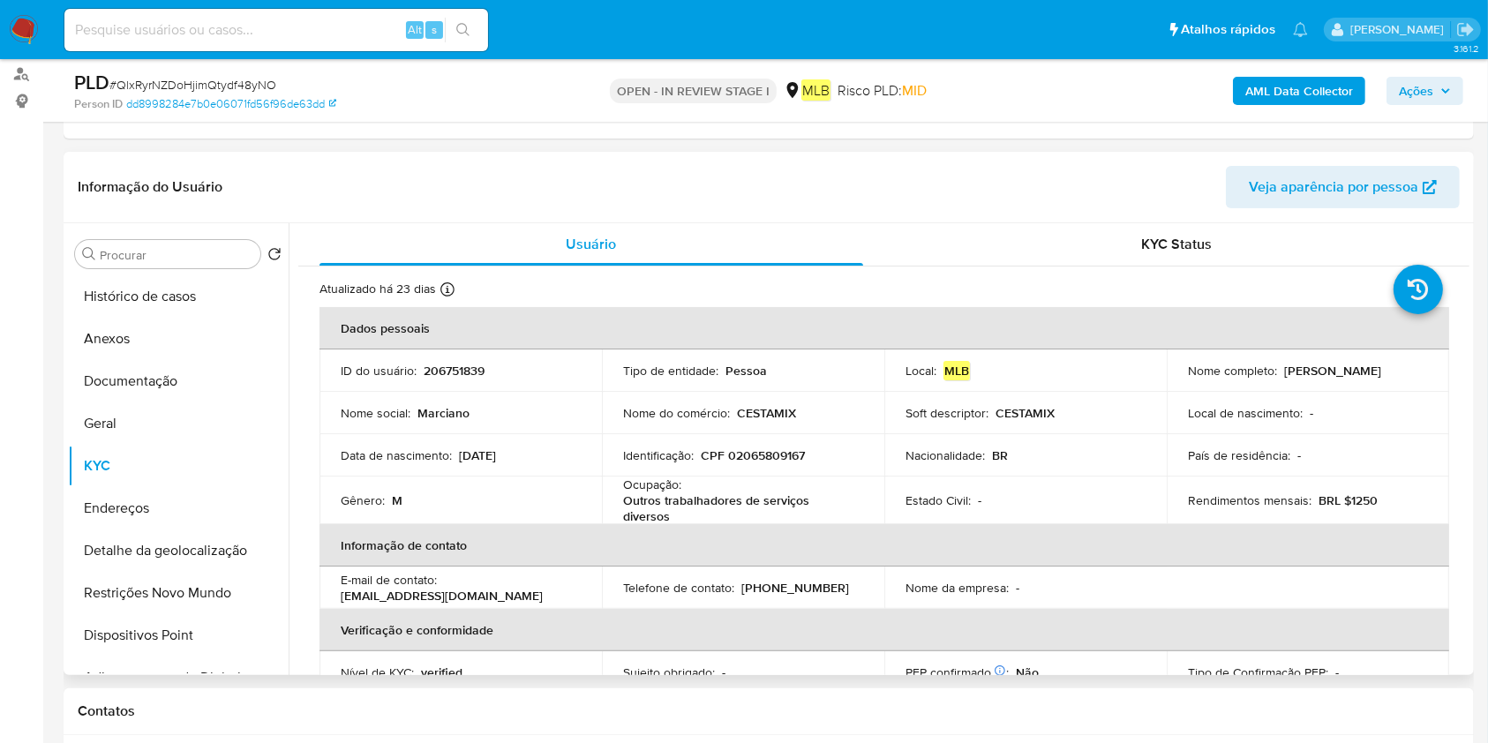
drag, startPoint x: 122, startPoint y: 507, endPoint x: 399, endPoint y: 571, distance: 284.5
click at [120, 507] on button "Endereços" at bounding box center [178, 508] width 221 height 42
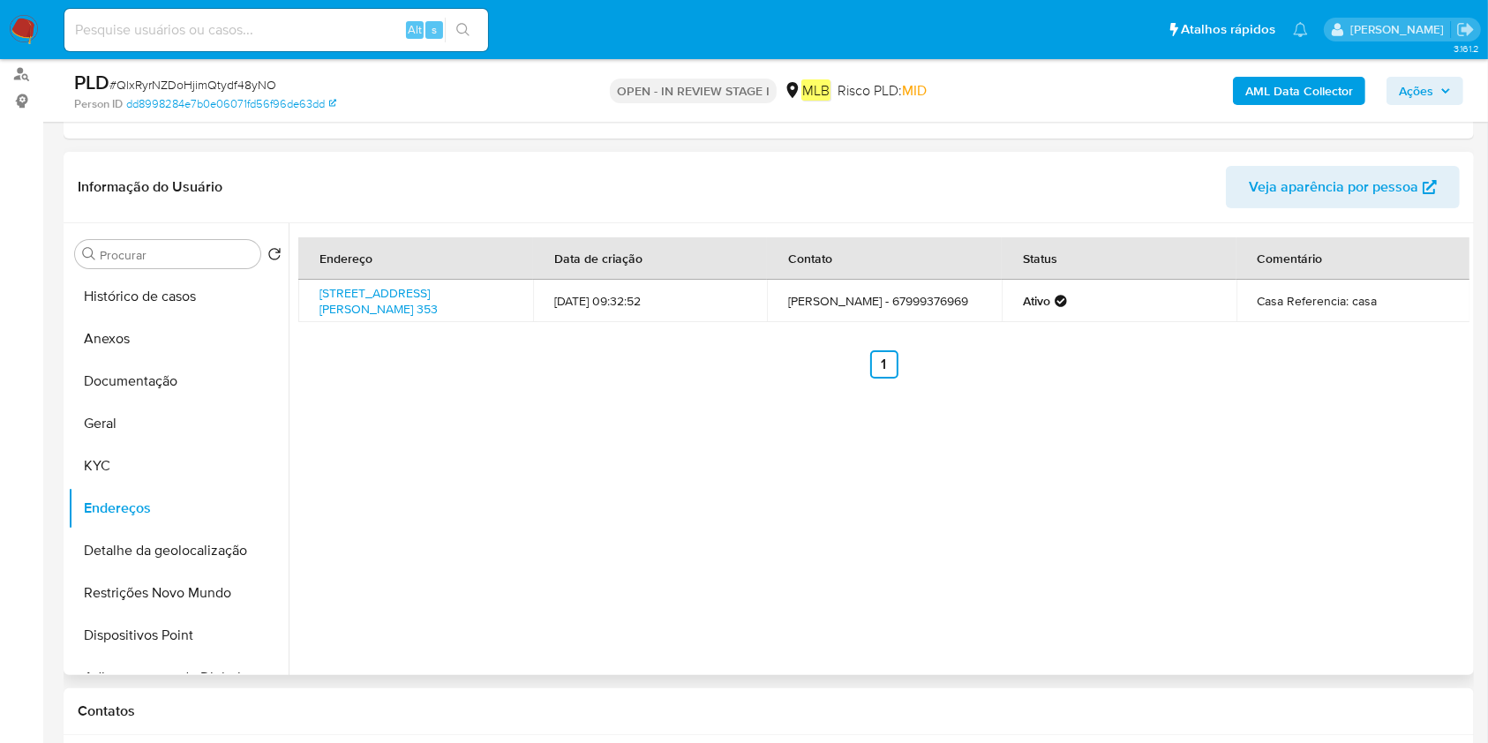
drag, startPoint x: 93, startPoint y: 535, endPoint x: 816, endPoint y: 589, distance: 725.7
click at [101, 539] on button "Detalhe da geolocalização" at bounding box center [178, 550] width 221 height 42
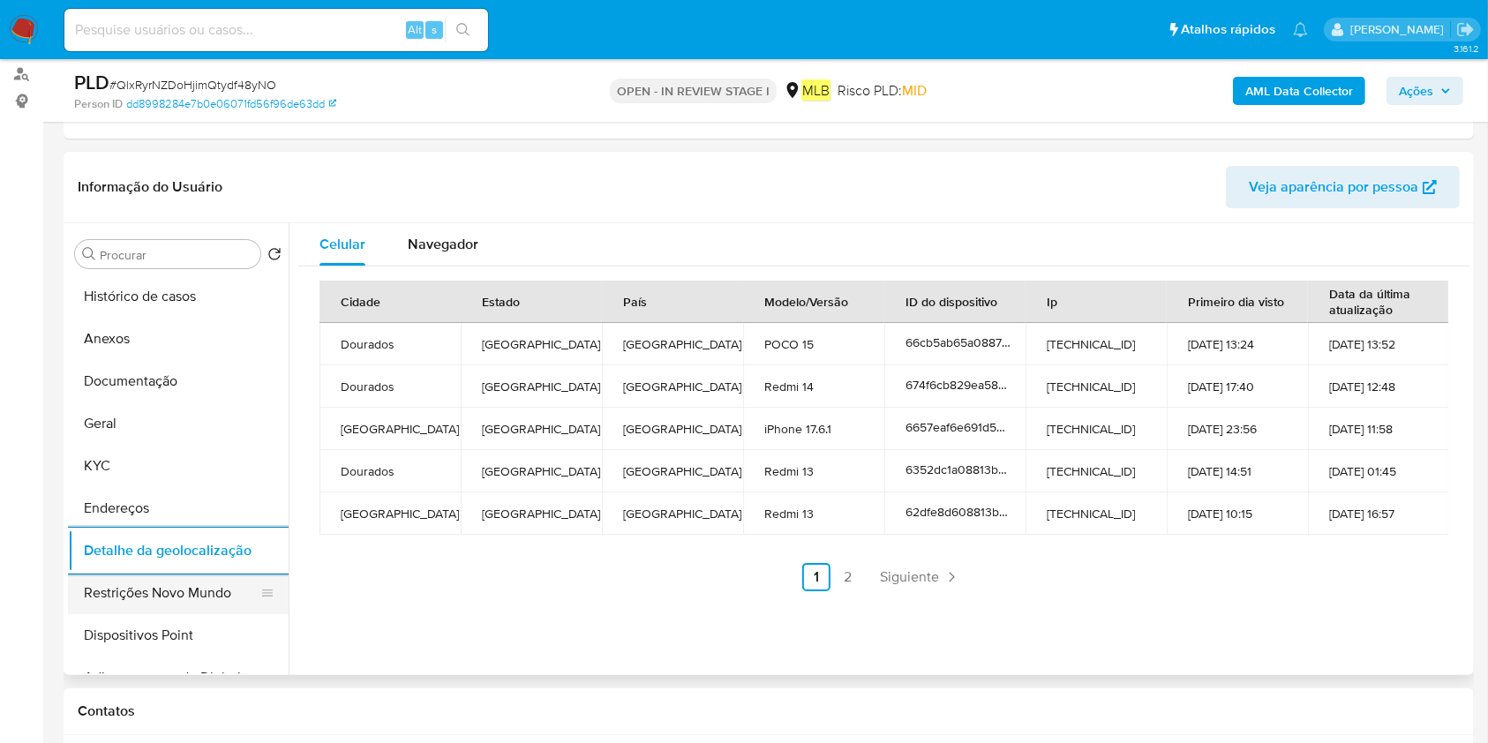
drag, startPoint x: 208, startPoint y: 606, endPoint x: 248, endPoint y: 610, distance: 39.9
click at [208, 605] on button "Restrições Novo Mundo" at bounding box center [171, 593] width 207 height 42
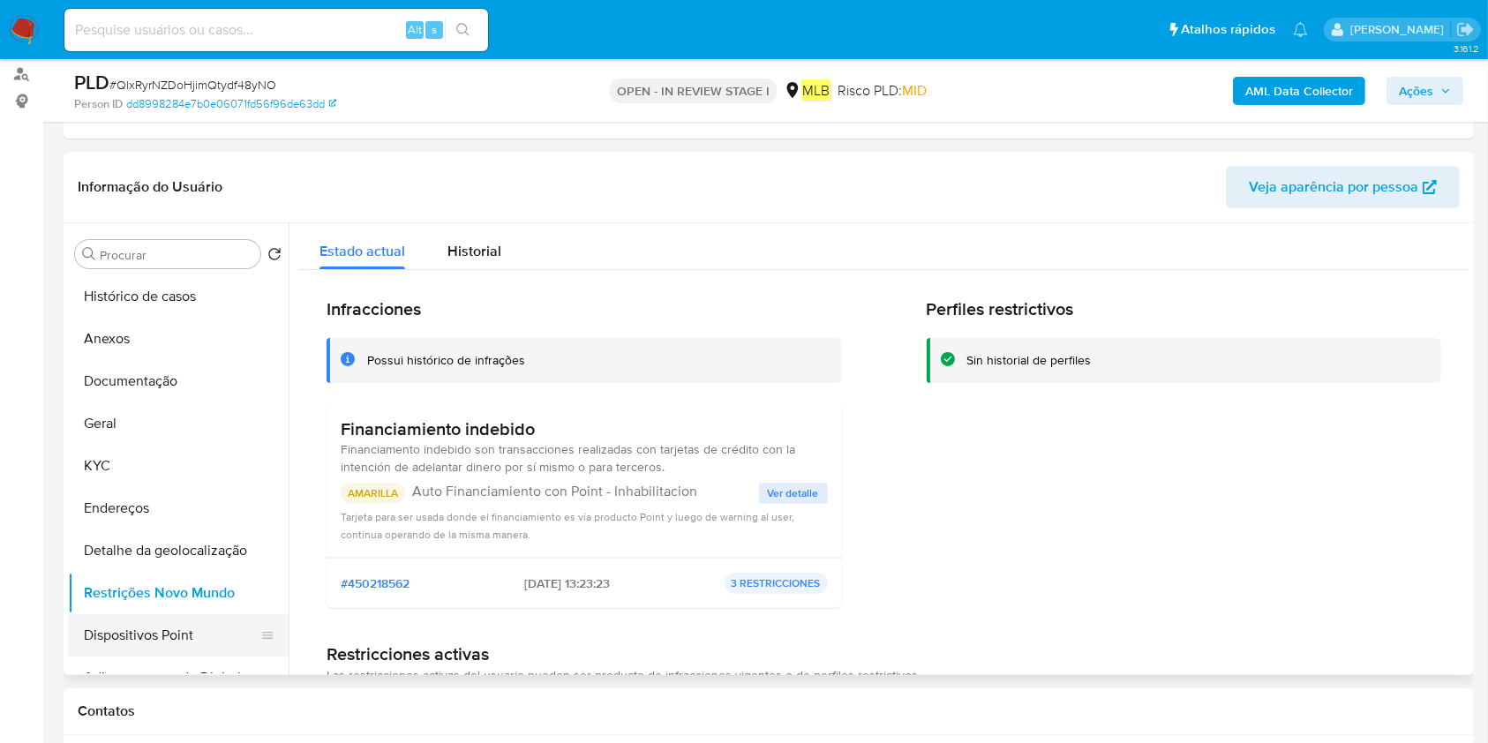
drag, startPoint x: 124, startPoint y: 622, endPoint x: 138, endPoint y: 635, distance: 18.7
click at [127, 625] on button "Dispositivos Point" at bounding box center [171, 635] width 207 height 42
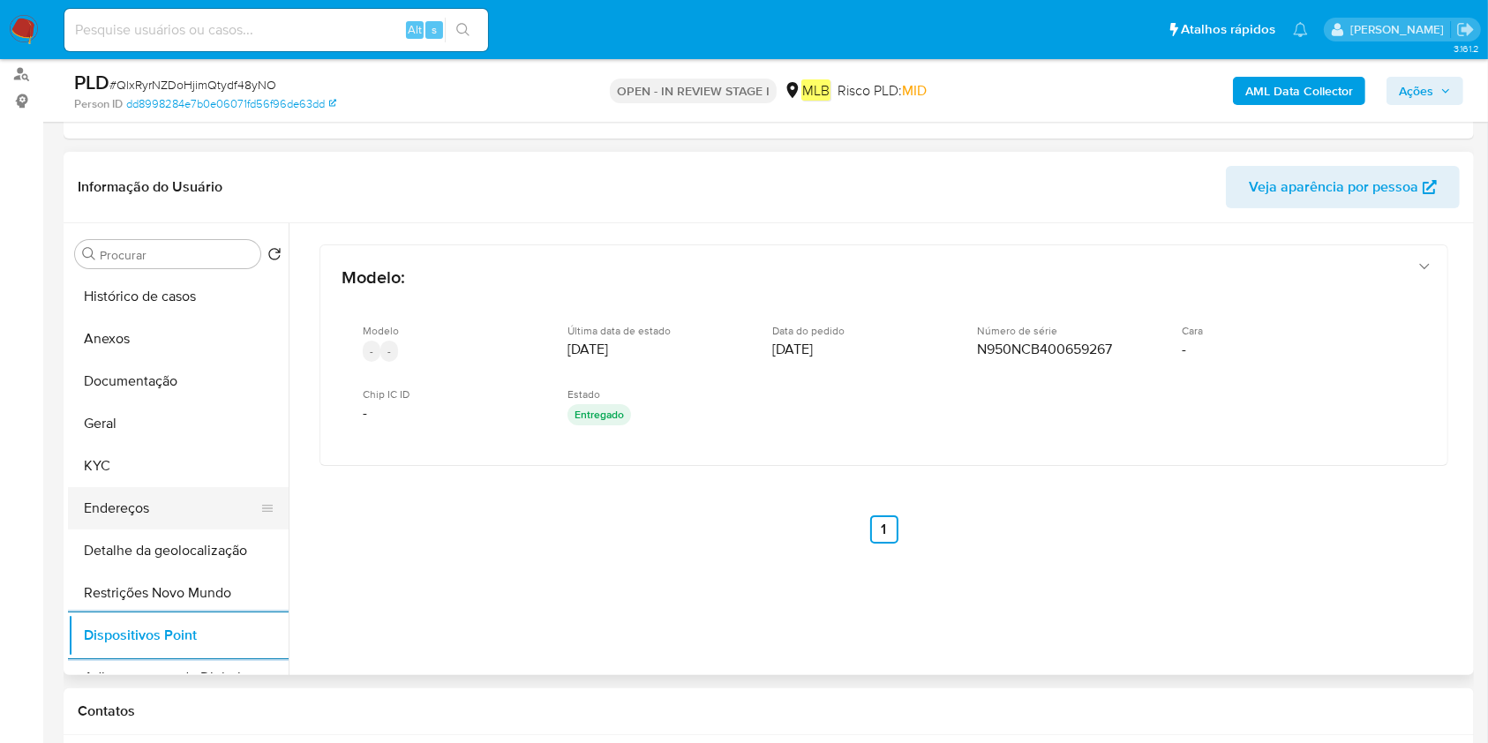
drag, startPoint x: 176, startPoint y: 499, endPoint x: 187, endPoint y: 499, distance: 10.6
click at [176, 499] on button "Endereços" at bounding box center [171, 508] width 207 height 42
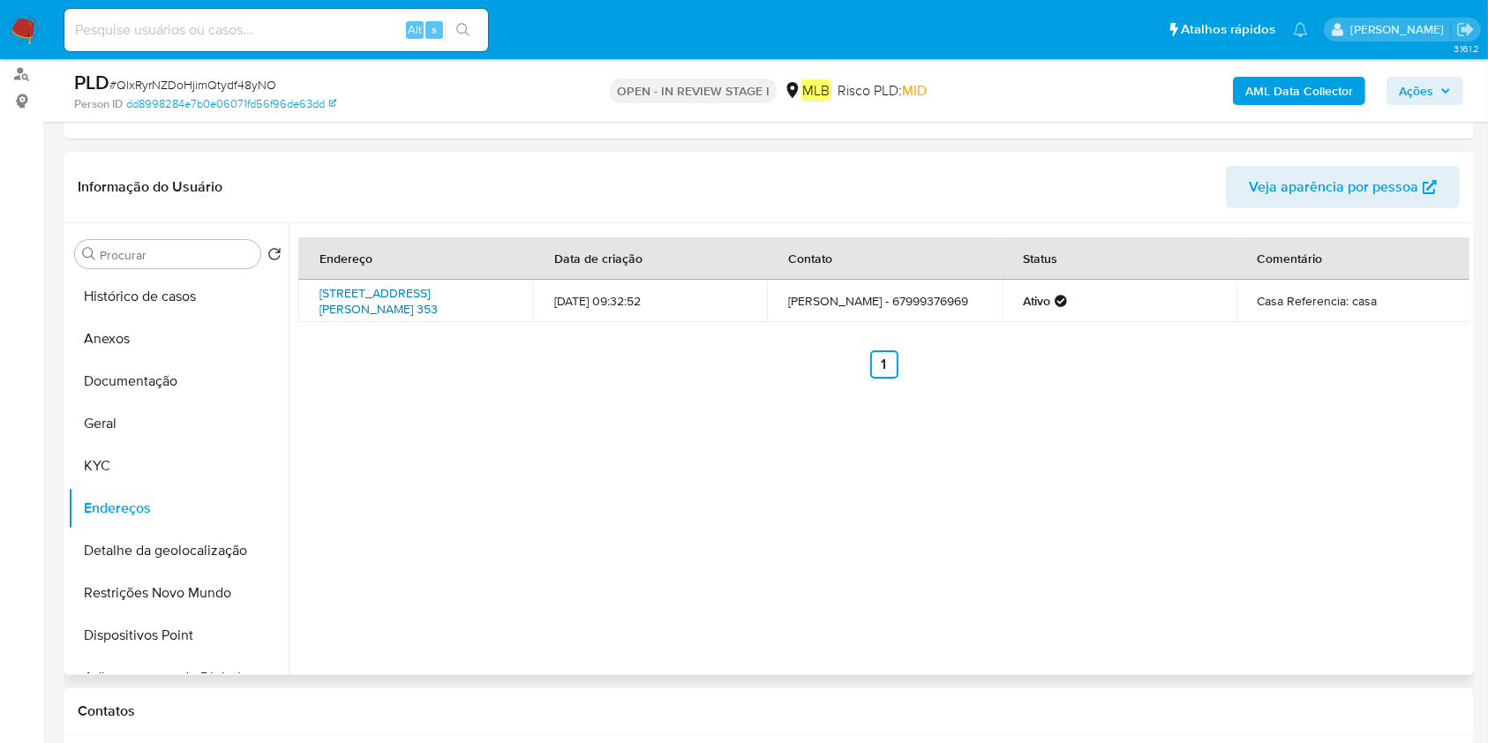
drag, startPoint x: 306, startPoint y: 282, endPoint x: 370, endPoint y: 303, distance: 67.0
click at [370, 303] on td "Rua Antônio Alves Rocha 353, Dourados, Mato Grosso Do Sul, 79822200, Brasil 353" at bounding box center [415, 301] width 235 height 42
copy link "Rua Antônio Alves Rocha 353, Dourados"
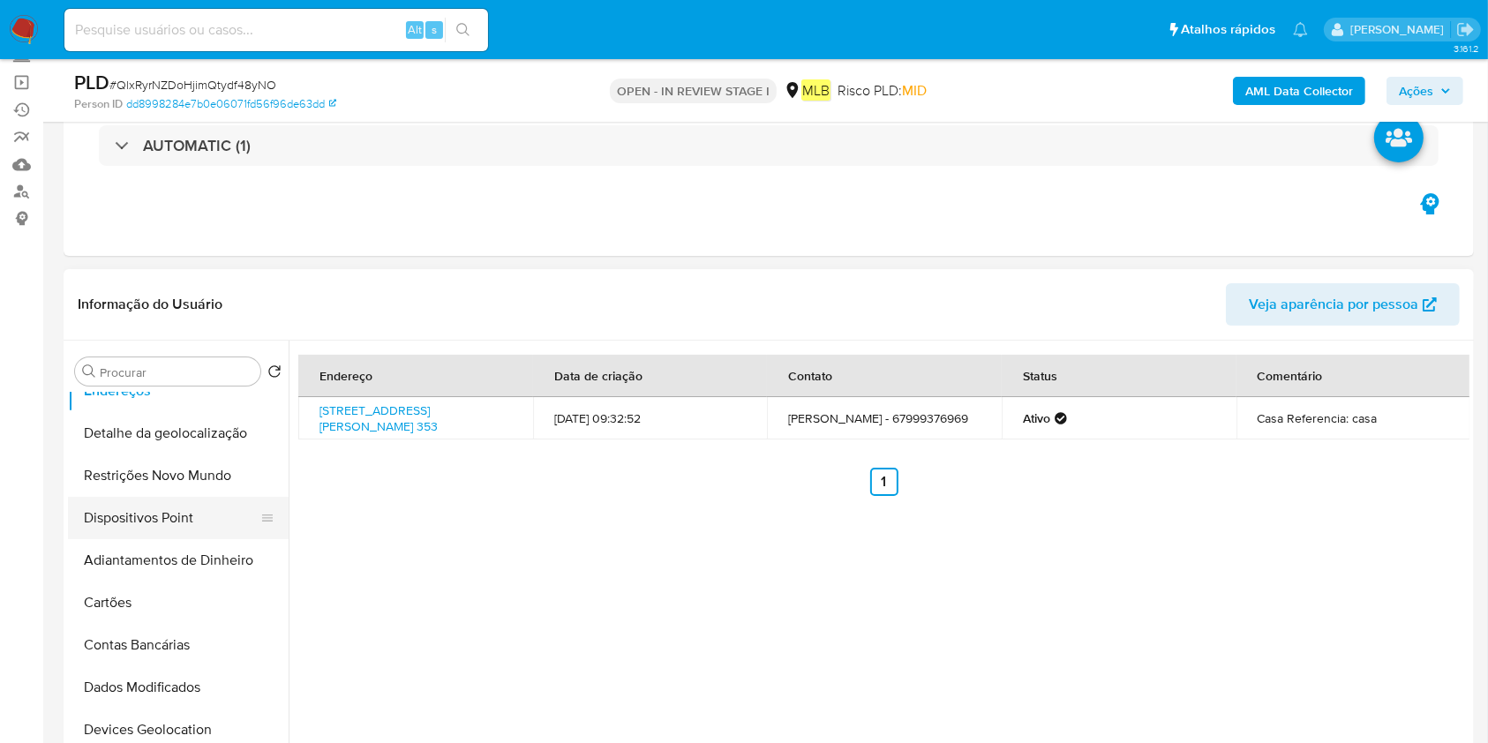
click at [169, 509] on button "Dispositivos Point" at bounding box center [171, 518] width 207 height 42
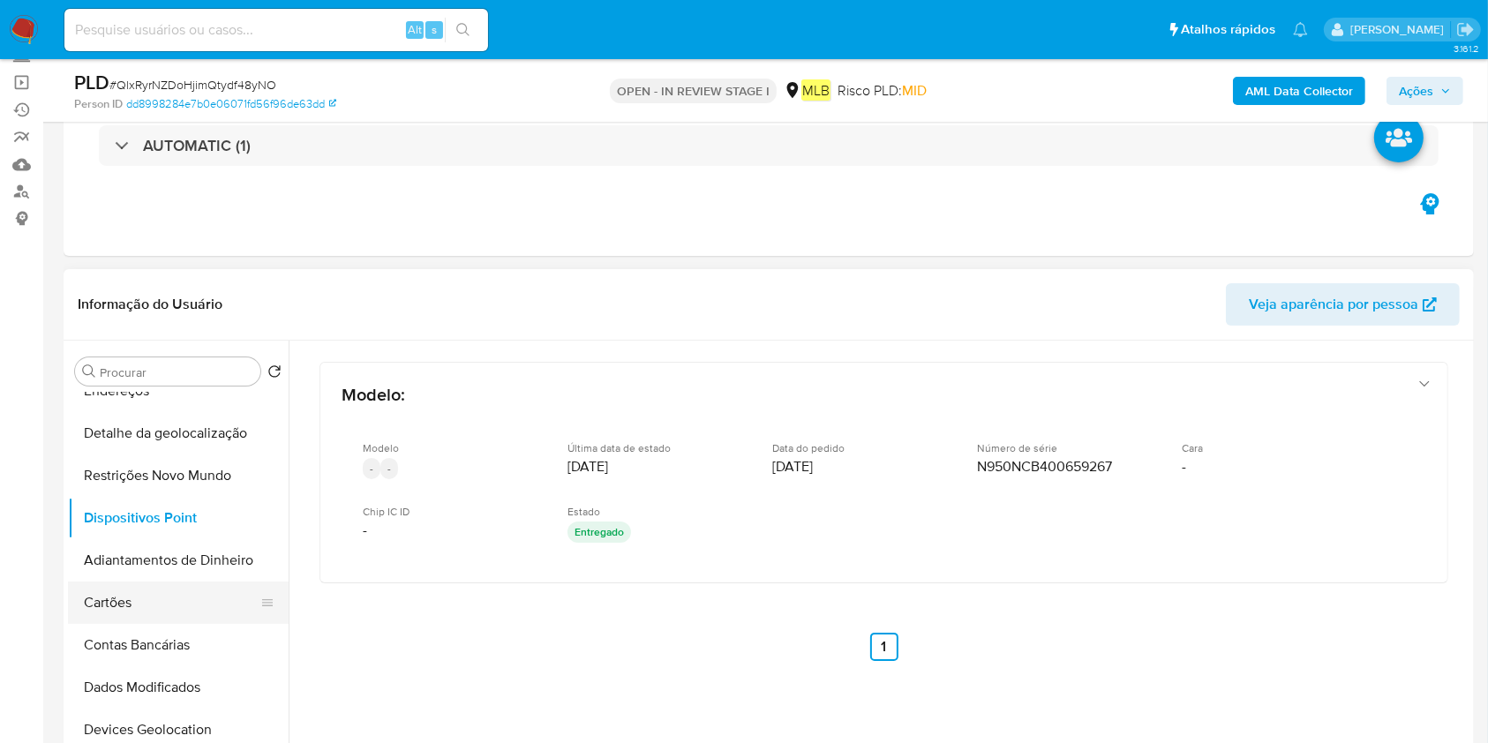
scroll to position [0, 0]
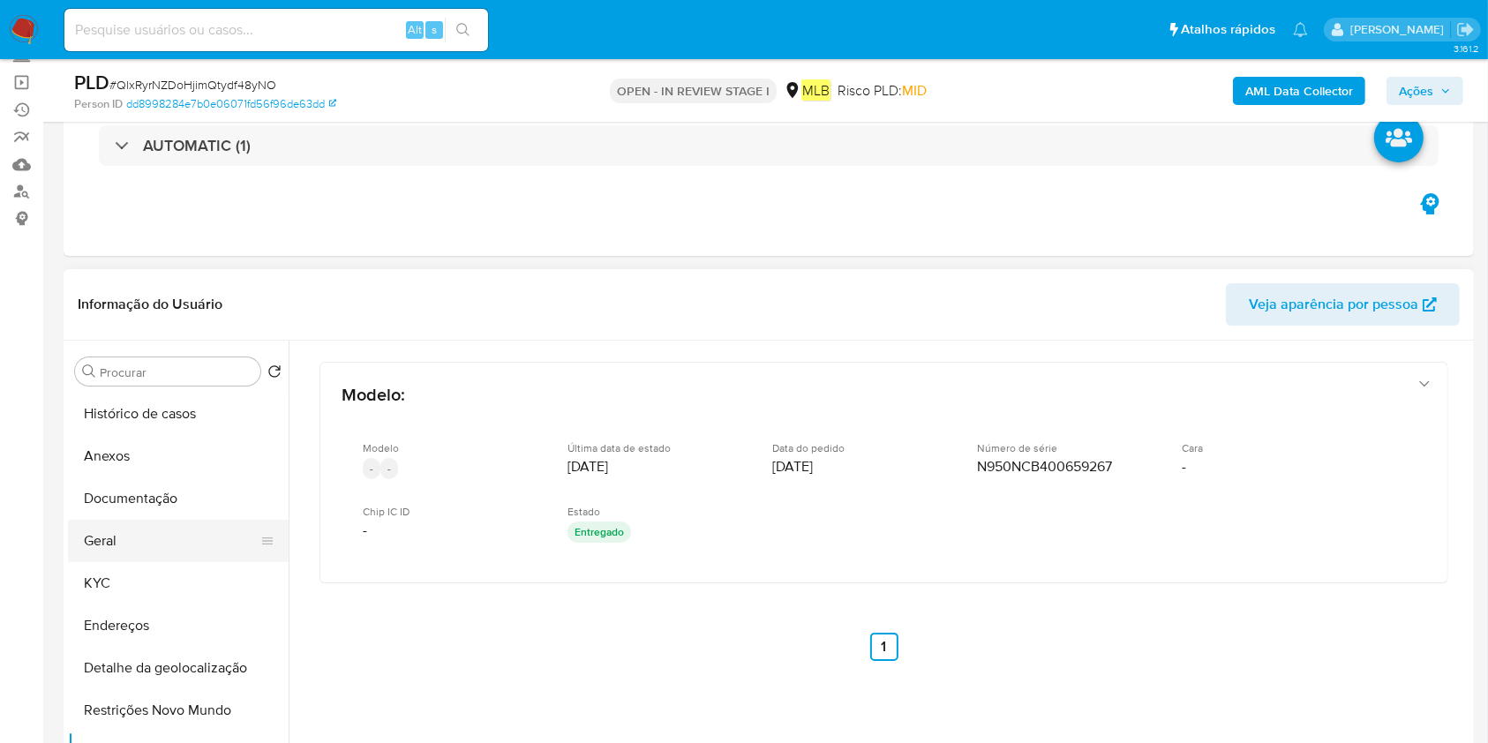
click at [184, 550] on button "Geral" at bounding box center [171, 541] width 207 height 42
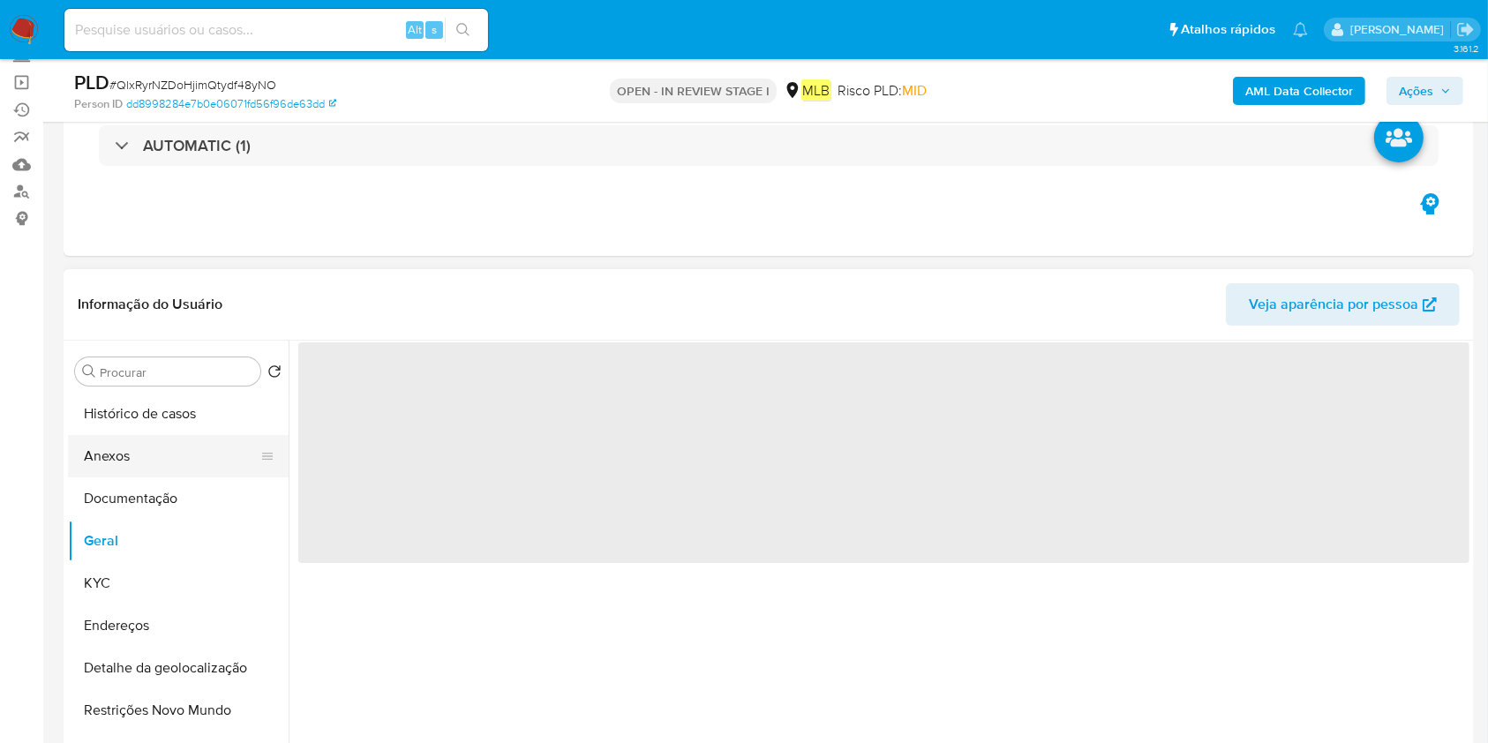
click at [207, 470] on button "Anexos" at bounding box center [171, 456] width 207 height 42
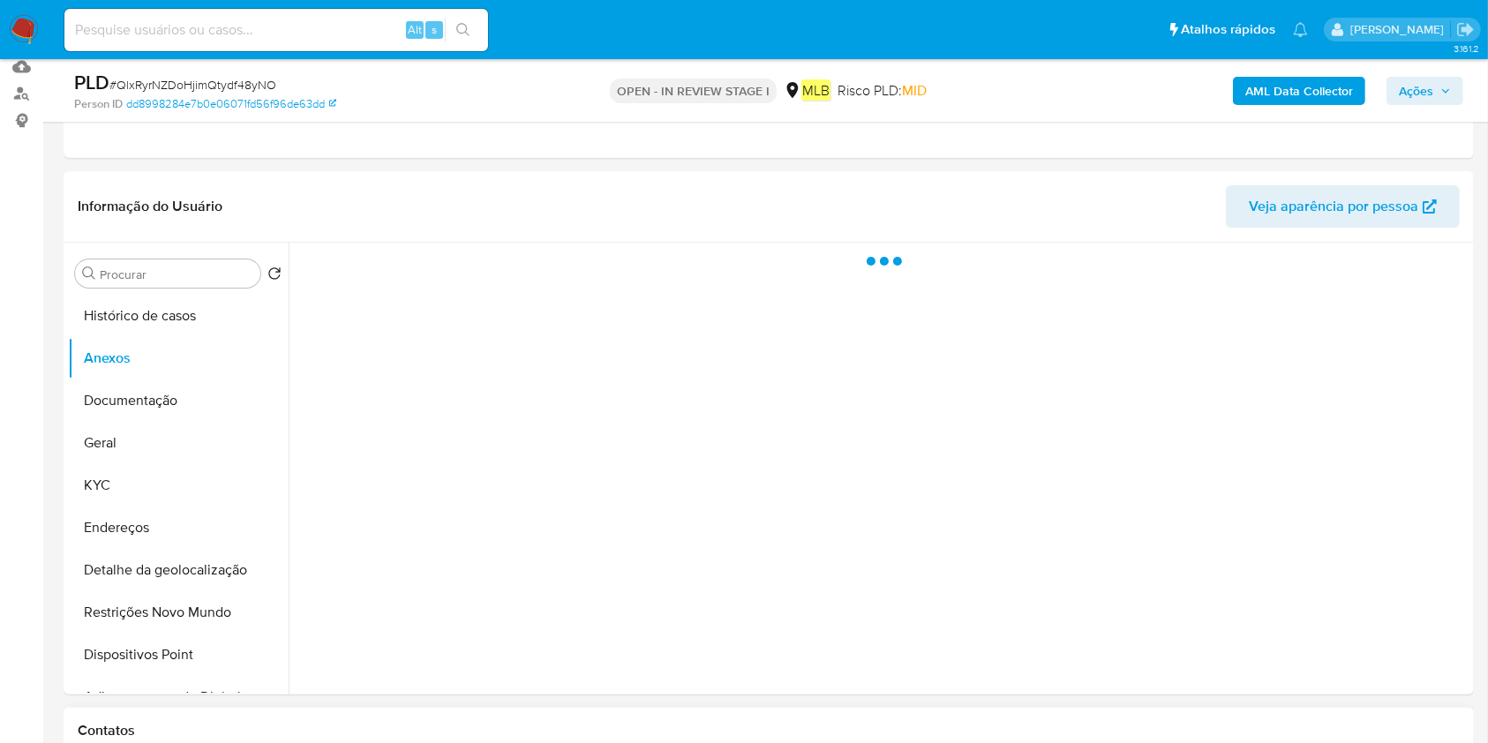
scroll to position [353, 0]
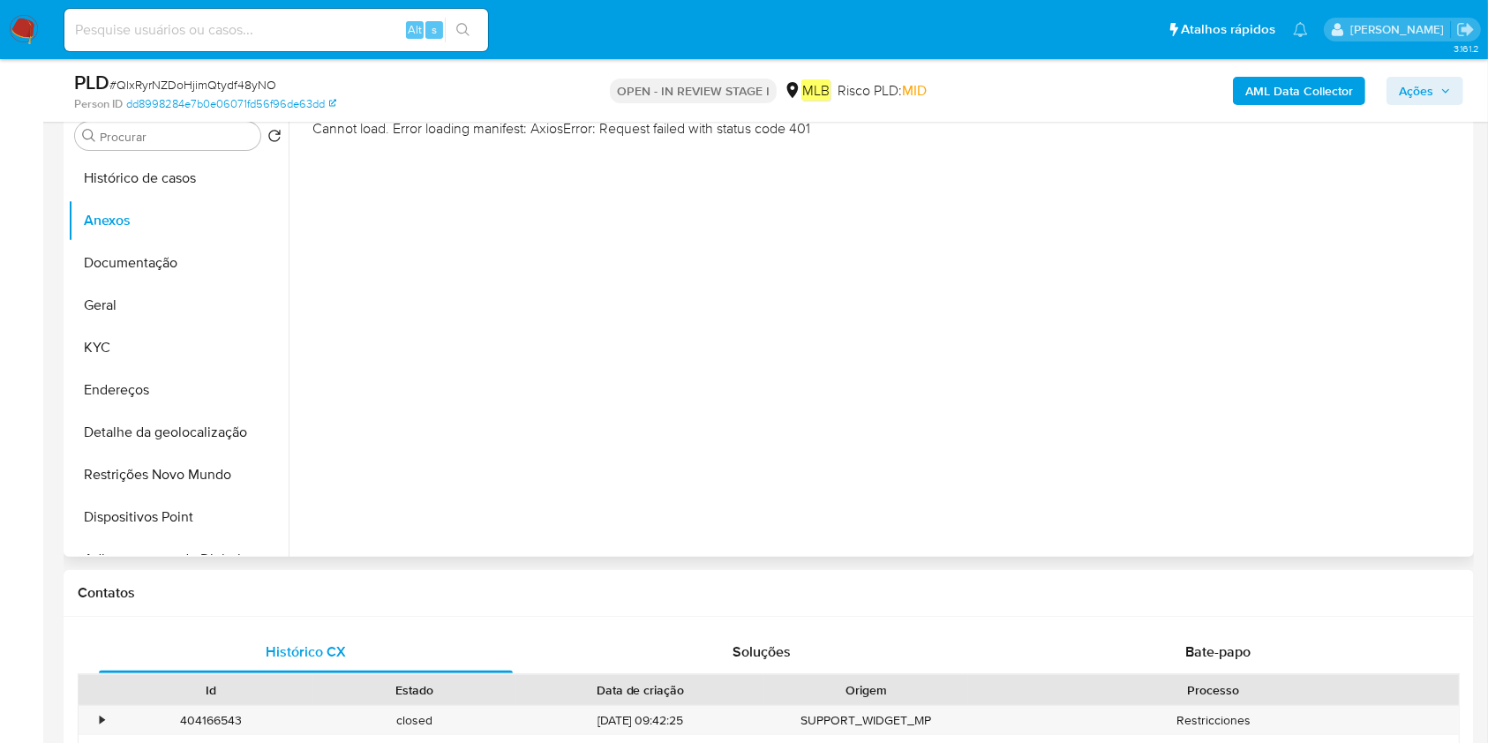
click at [1405, 486] on div "Cannot load. Error loading manifest: AxiosError: Request failed with status cod…" at bounding box center [879, 331] width 1181 height 452
click at [1401, 488] on div "Cannot load. Error loading manifest: AxiosError: Request failed with status cod…" at bounding box center [879, 331] width 1181 height 452
click at [1401, 494] on div "Cannot load. Error loading manifest: AxiosError: Request failed with status cod…" at bounding box center [879, 331] width 1181 height 452
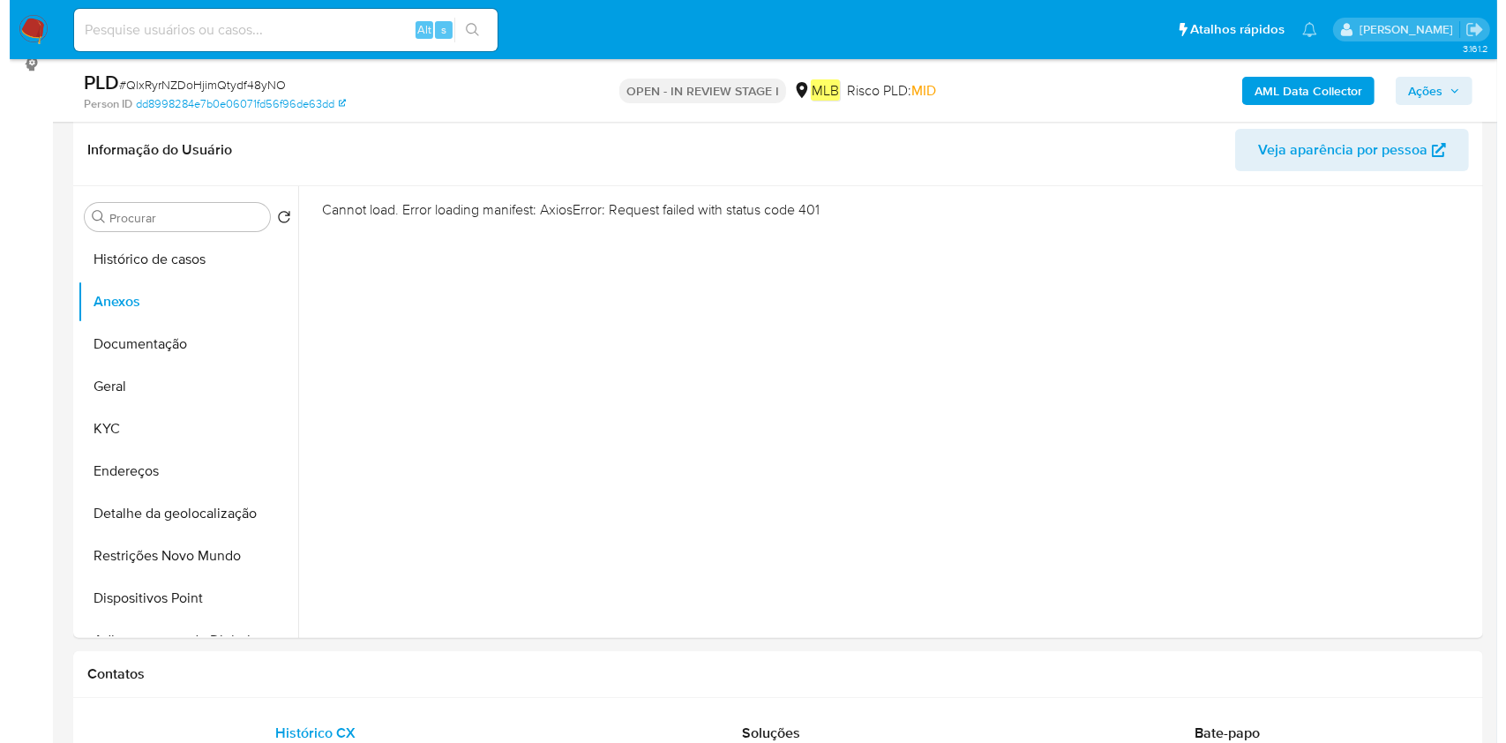
scroll to position [235, 0]
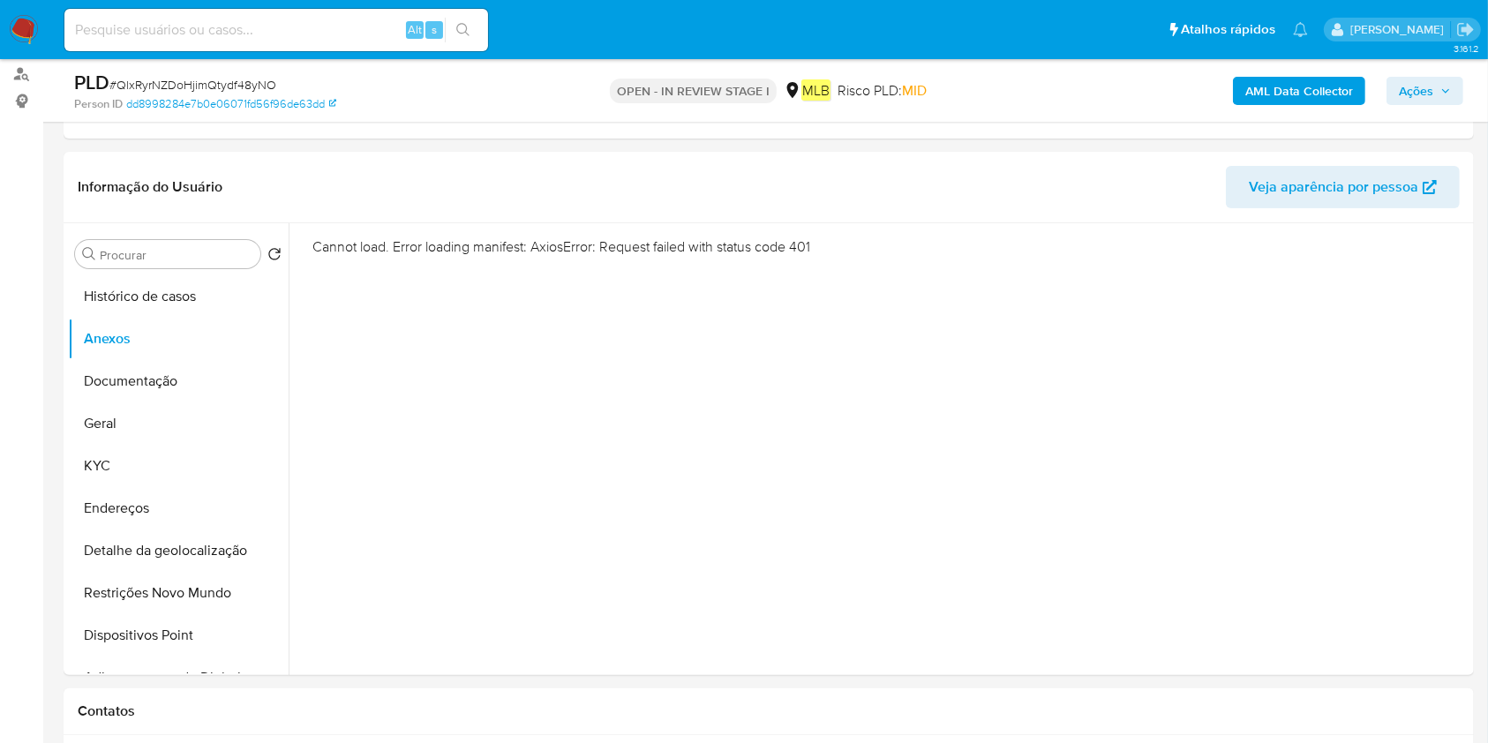
click at [1306, 95] on b "AML Data Collector" at bounding box center [1299, 91] width 108 height 28
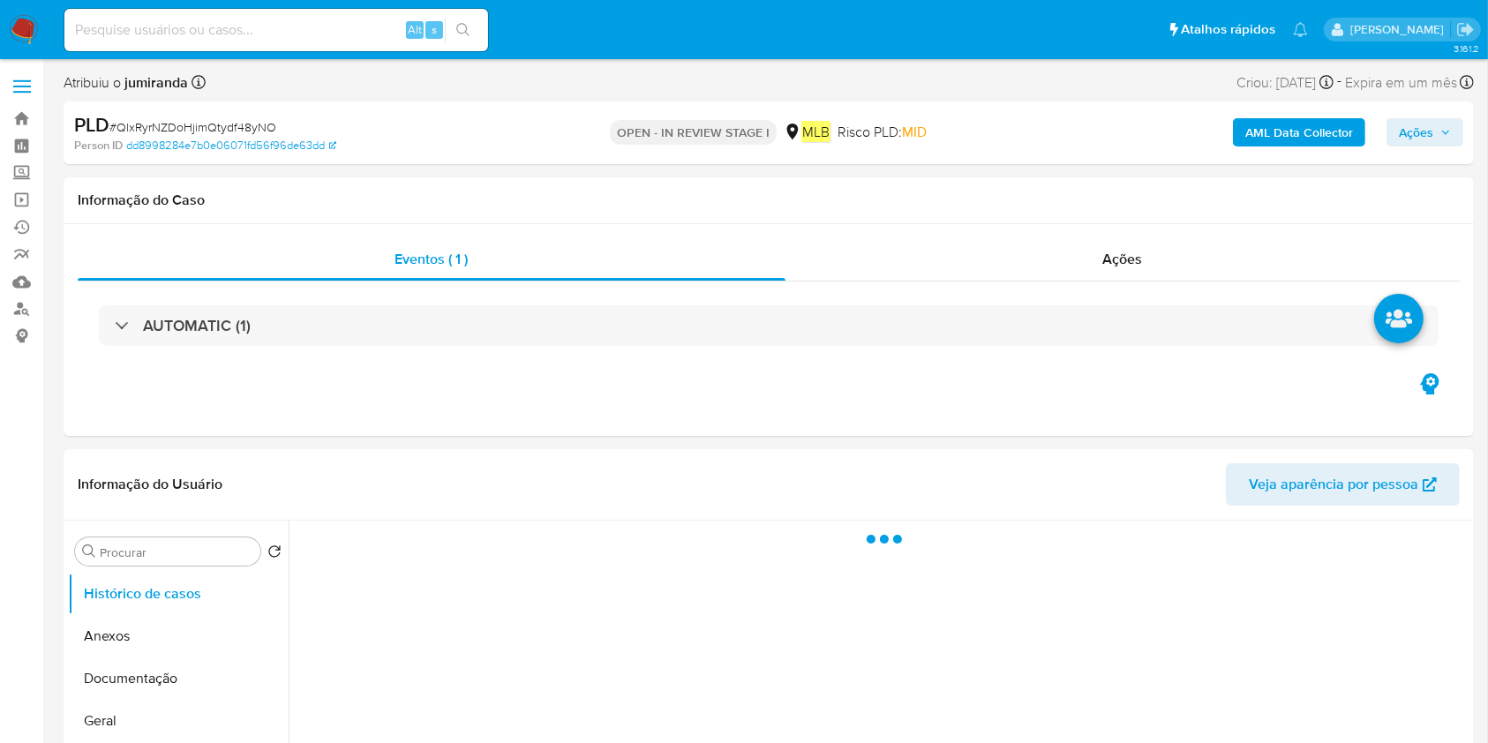
select select "10"
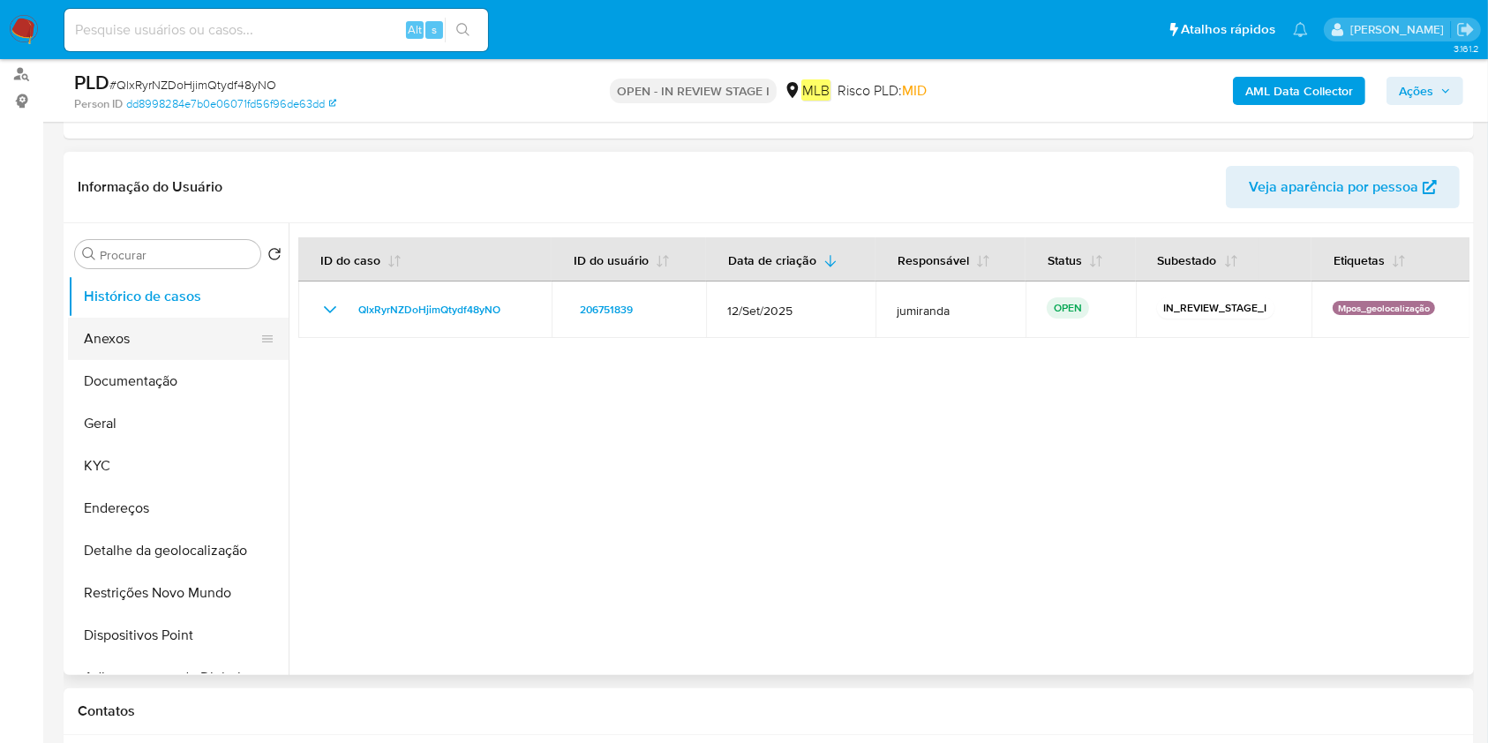
click at [128, 337] on button "Anexos" at bounding box center [171, 339] width 207 height 42
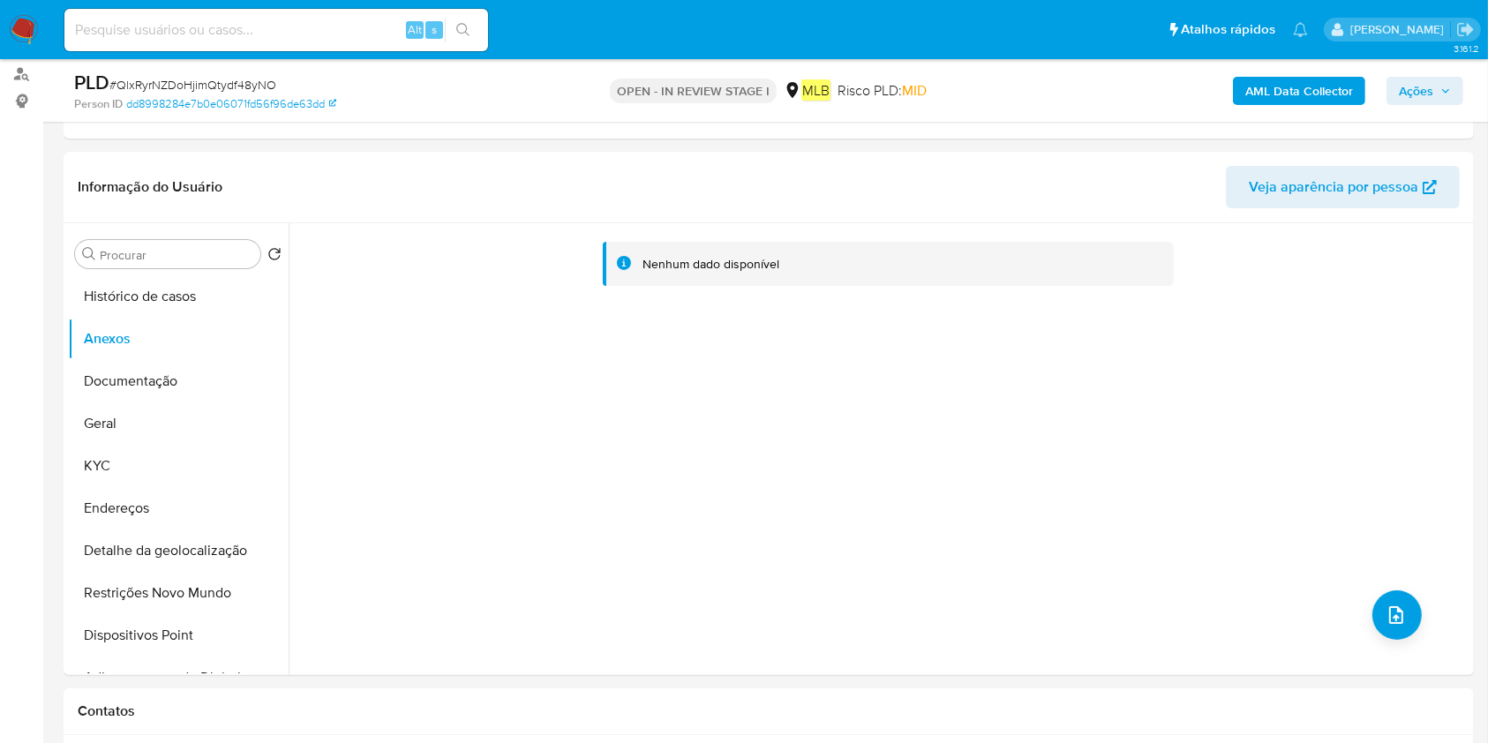
click at [1294, 67] on div "PLD # QlxRyrNZDoHjimQtydf48yNO Person ID dd8998284e7b0e06071fd56f96de63dd OPEN …" at bounding box center [769, 90] width 1410 height 63
click at [1293, 94] on b "AML Data Collector" at bounding box center [1299, 91] width 108 height 28
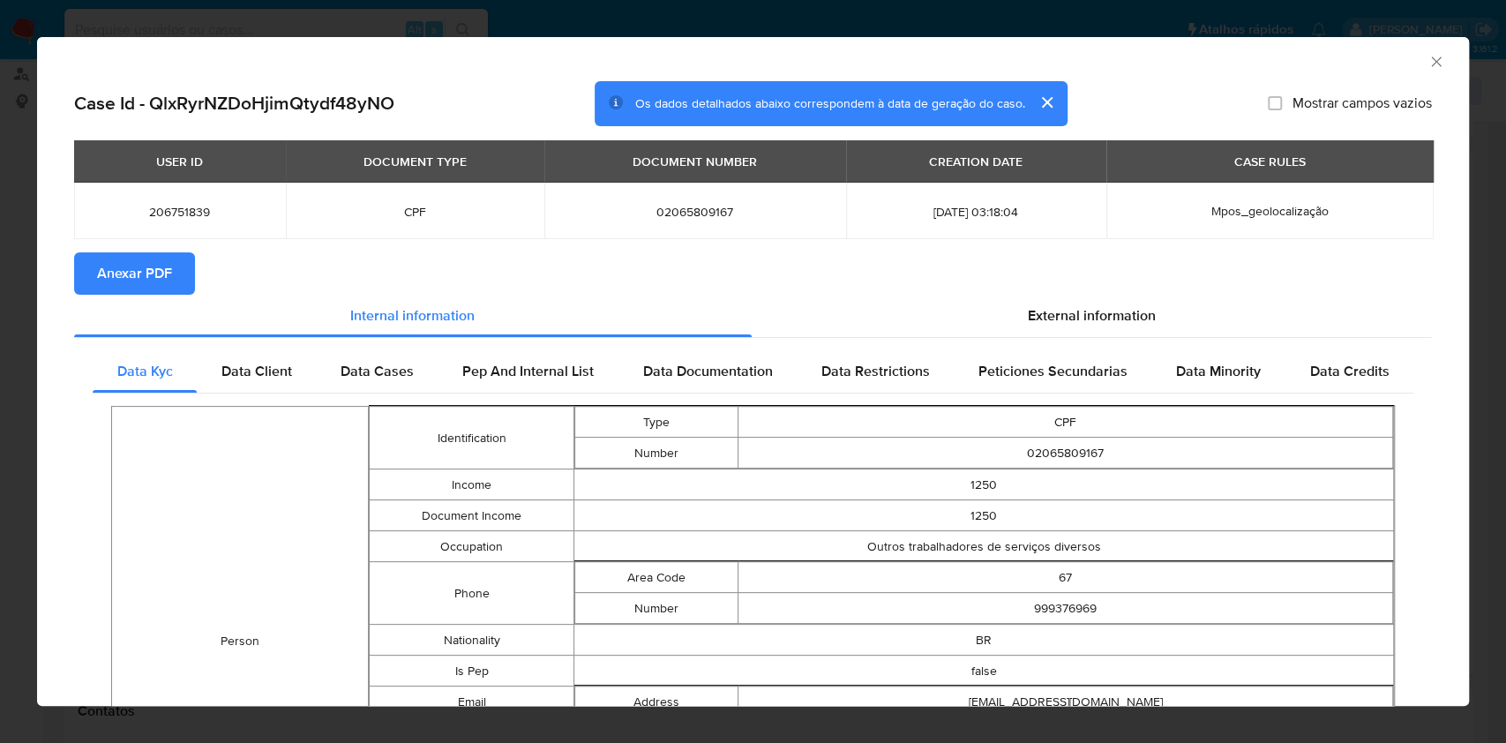
click at [173, 263] on button "Anexar PDF" at bounding box center [134, 273] width 121 height 42
click at [1428, 61] on icon "Fechar a janela" at bounding box center [1437, 62] width 18 height 18
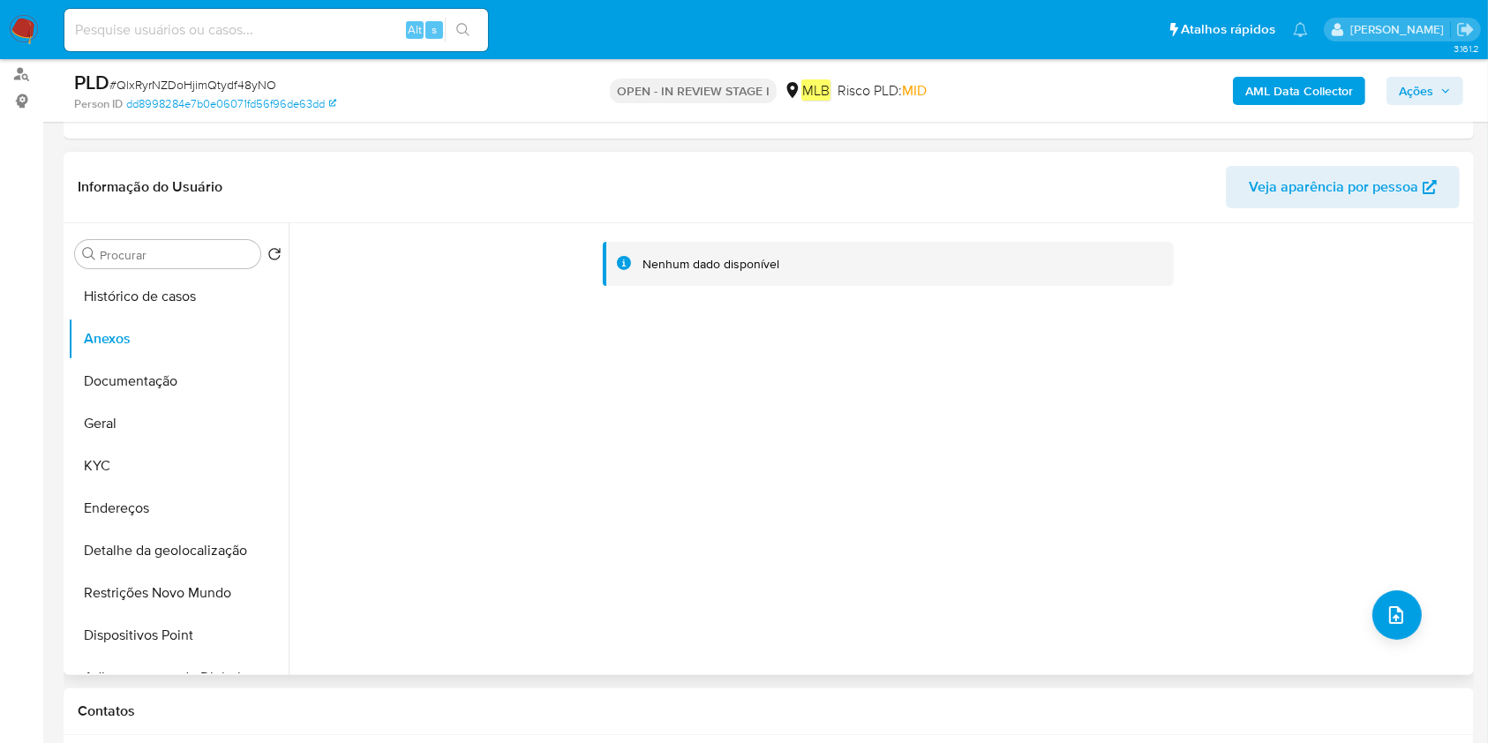
click at [1368, 597] on div "Nenhum dado disponível" at bounding box center [879, 449] width 1181 height 452
click at [1384, 597] on button "upload-file" at bounding box center [1396, 614] width 49 height 49
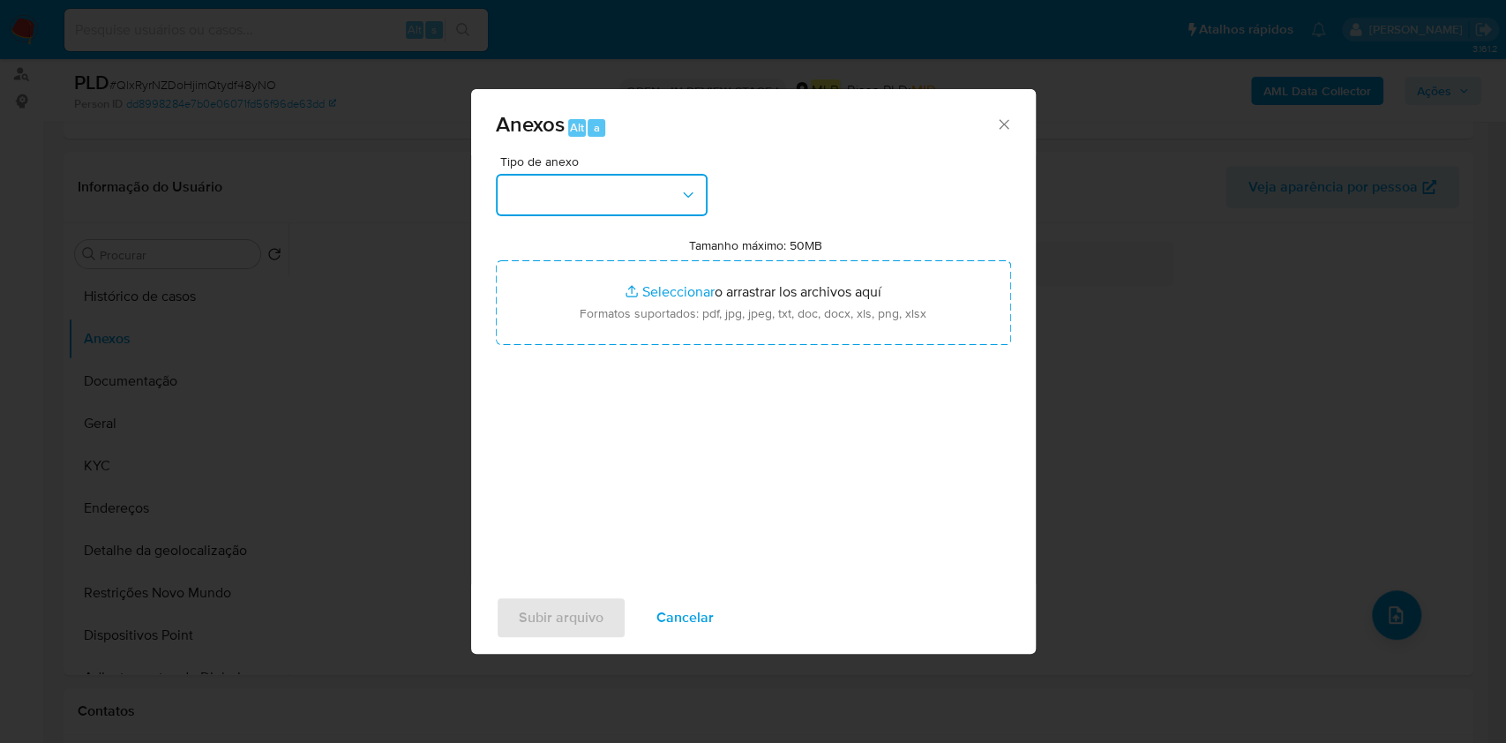
click at [627, 184] on button "button" at bounding box center [602, 195] width 212 height 42
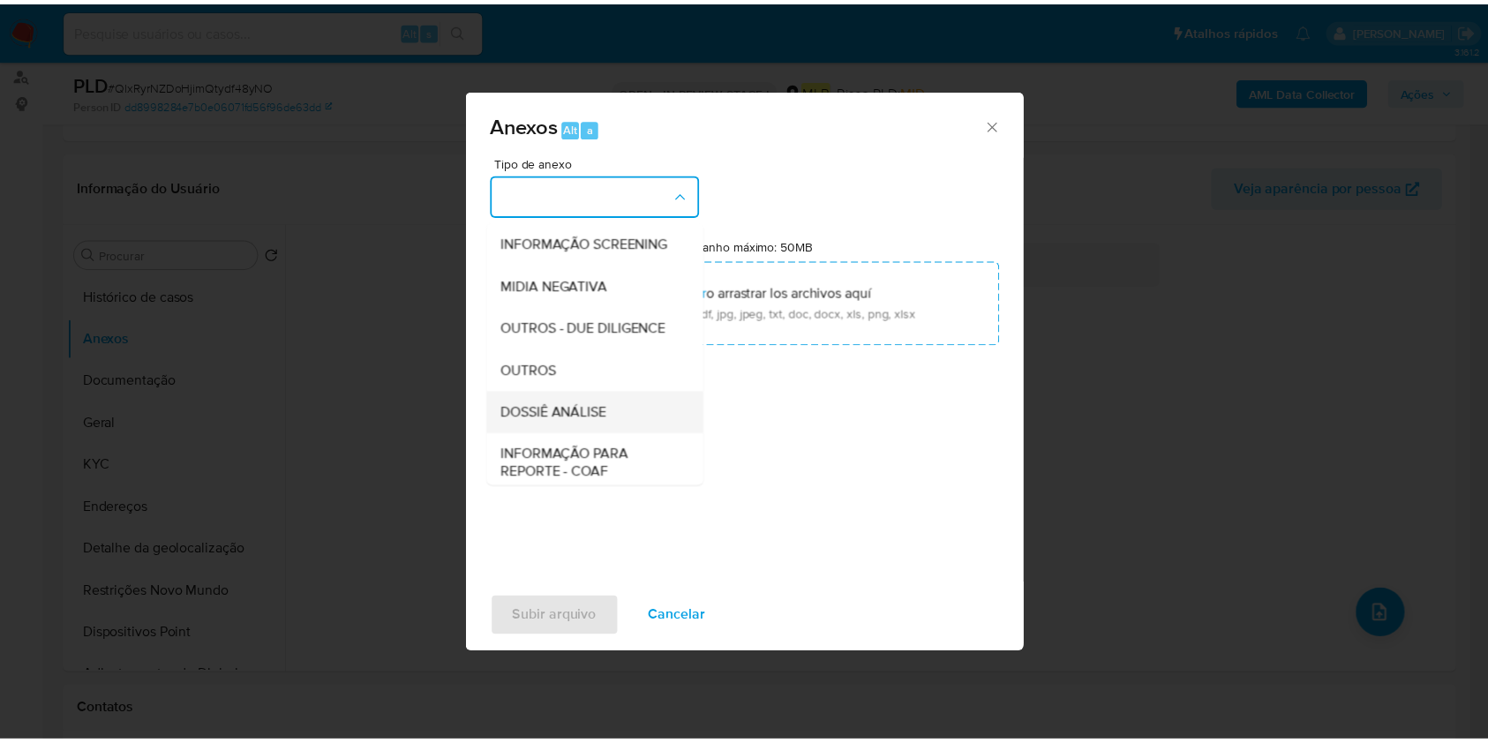
scroll to position [271, 0]
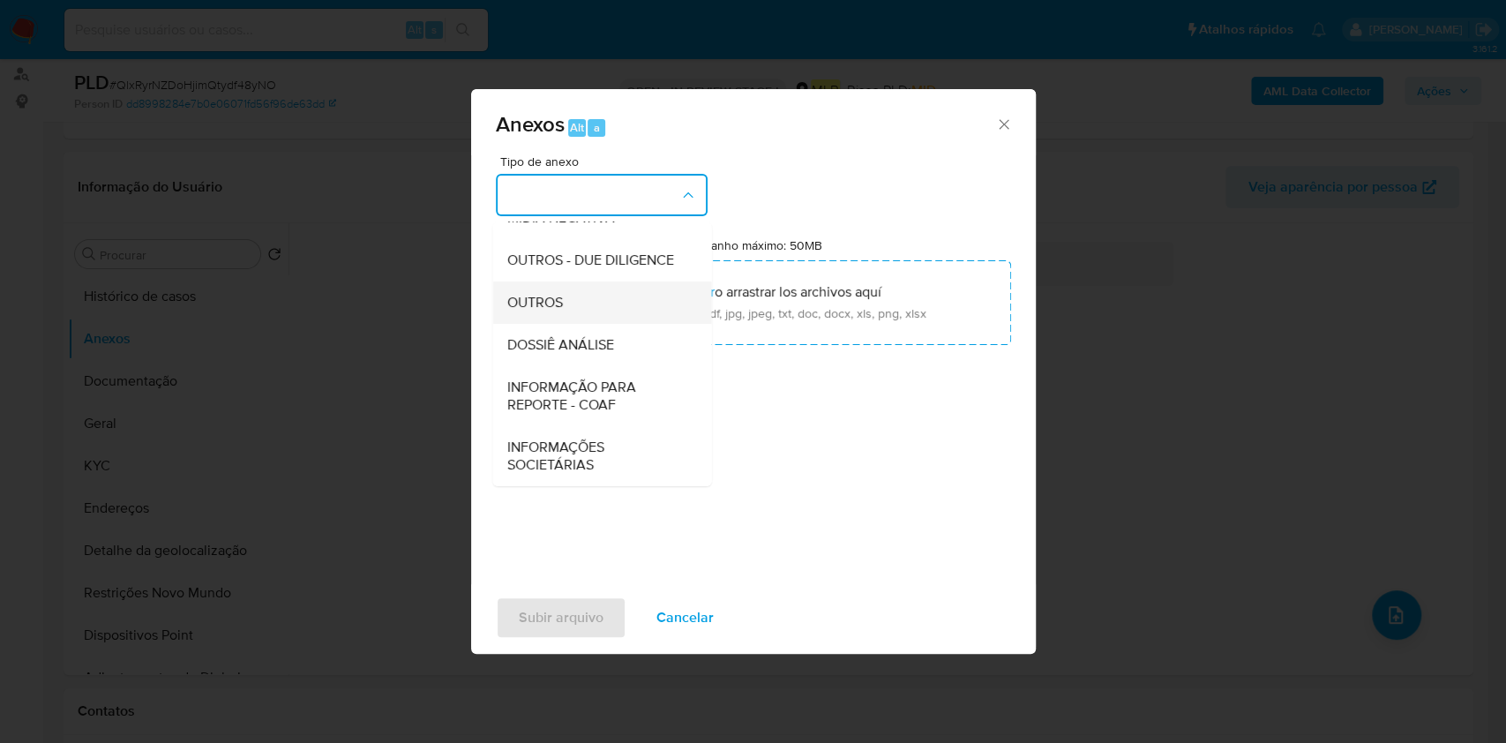
click at [587, 302] on div "OUTROS" at bounding box center [597, 303] width 180 height 42
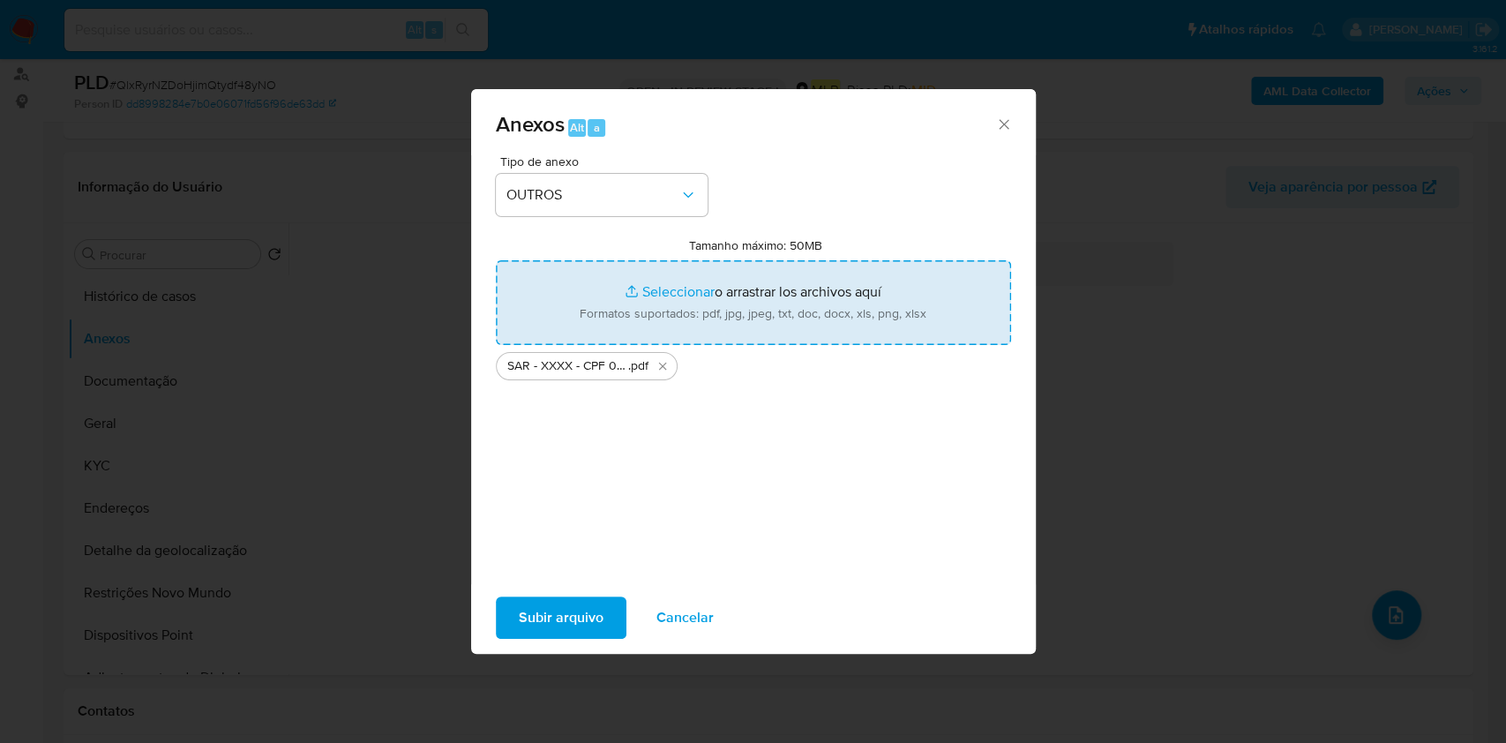
type input "C:\fakepath\Mulan 206751839_2025_09_26_14_23_05.xlsx"
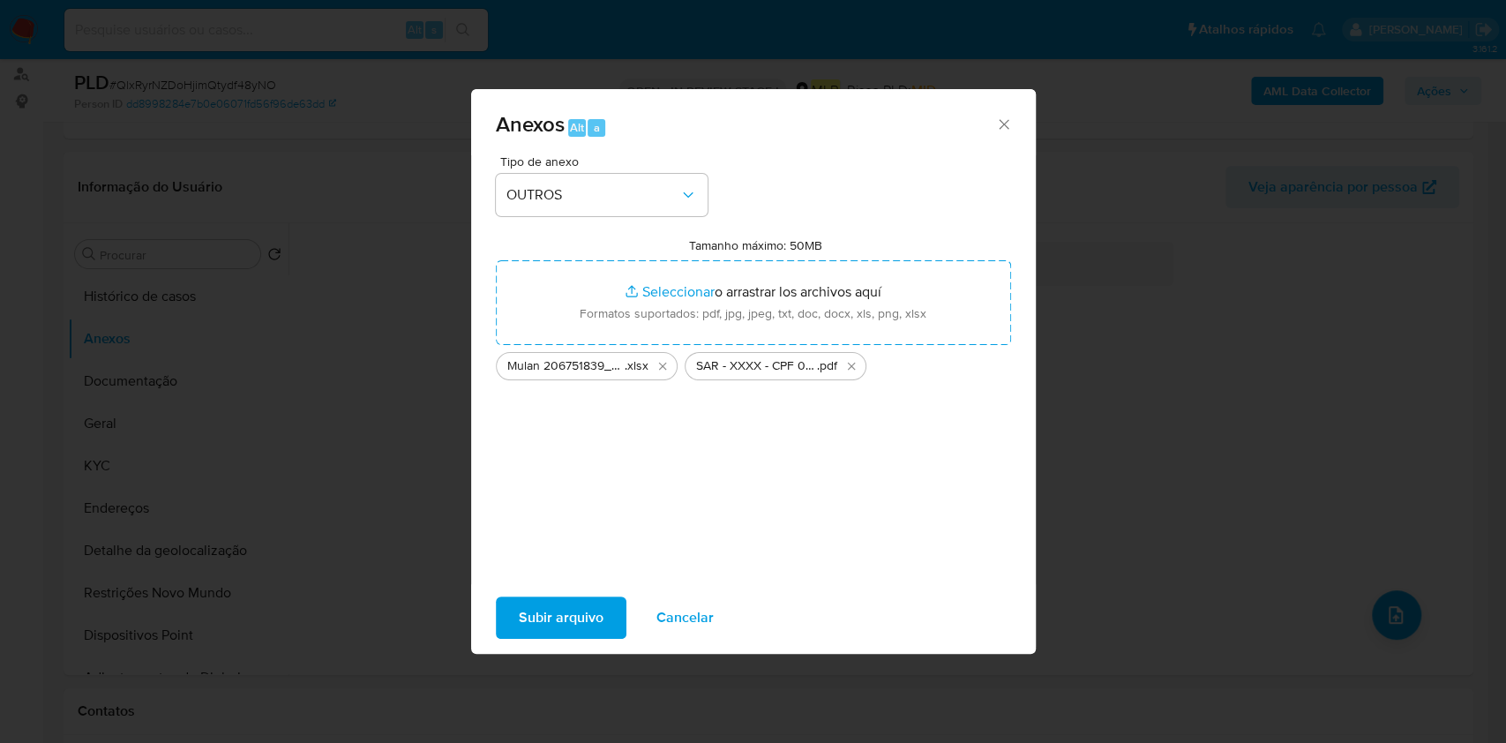
click at [593, 614] on span "Subir arquivo" at bounding box center [561, 617] width 85 height 39
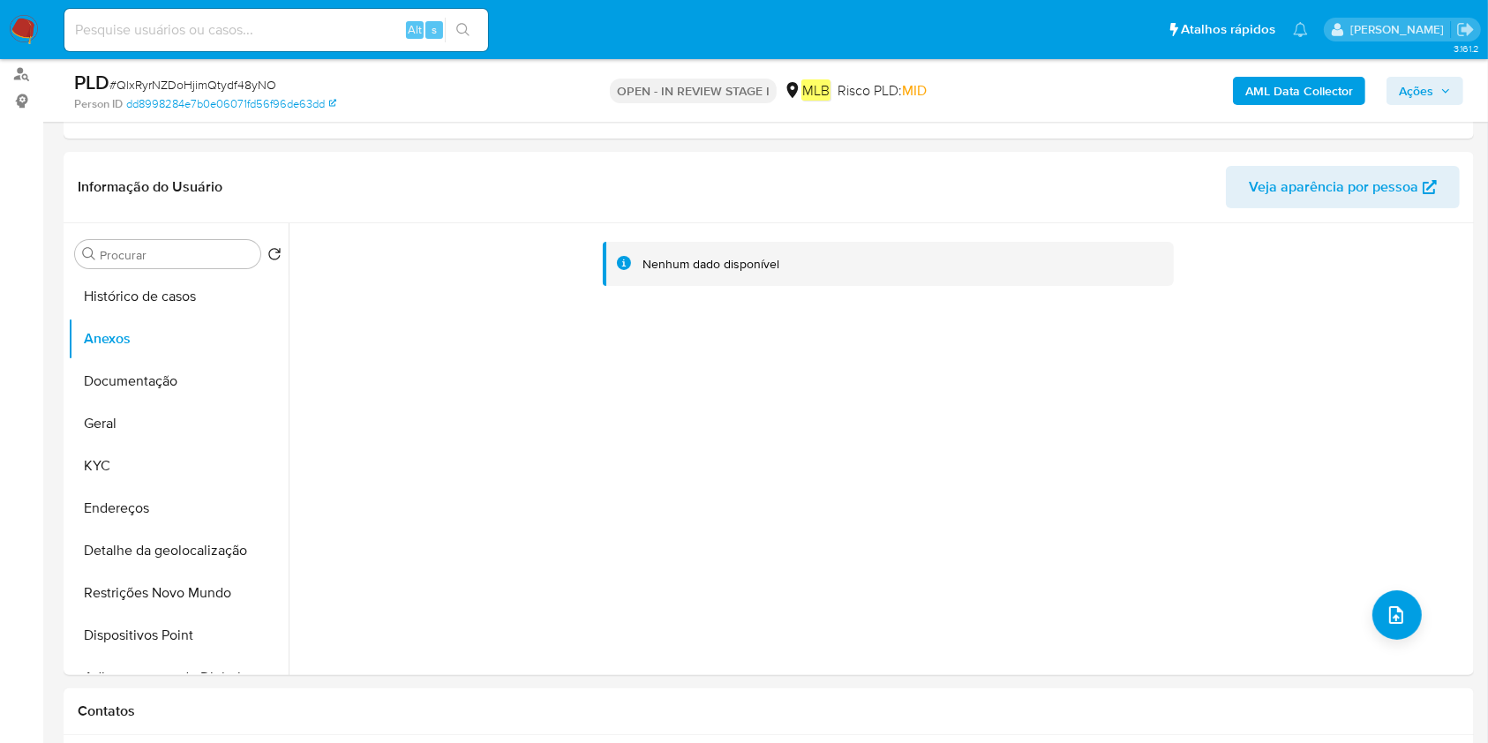
click at [1436, 91] on span "Ações" at bounding box center [1425, 91] width 52 height 25
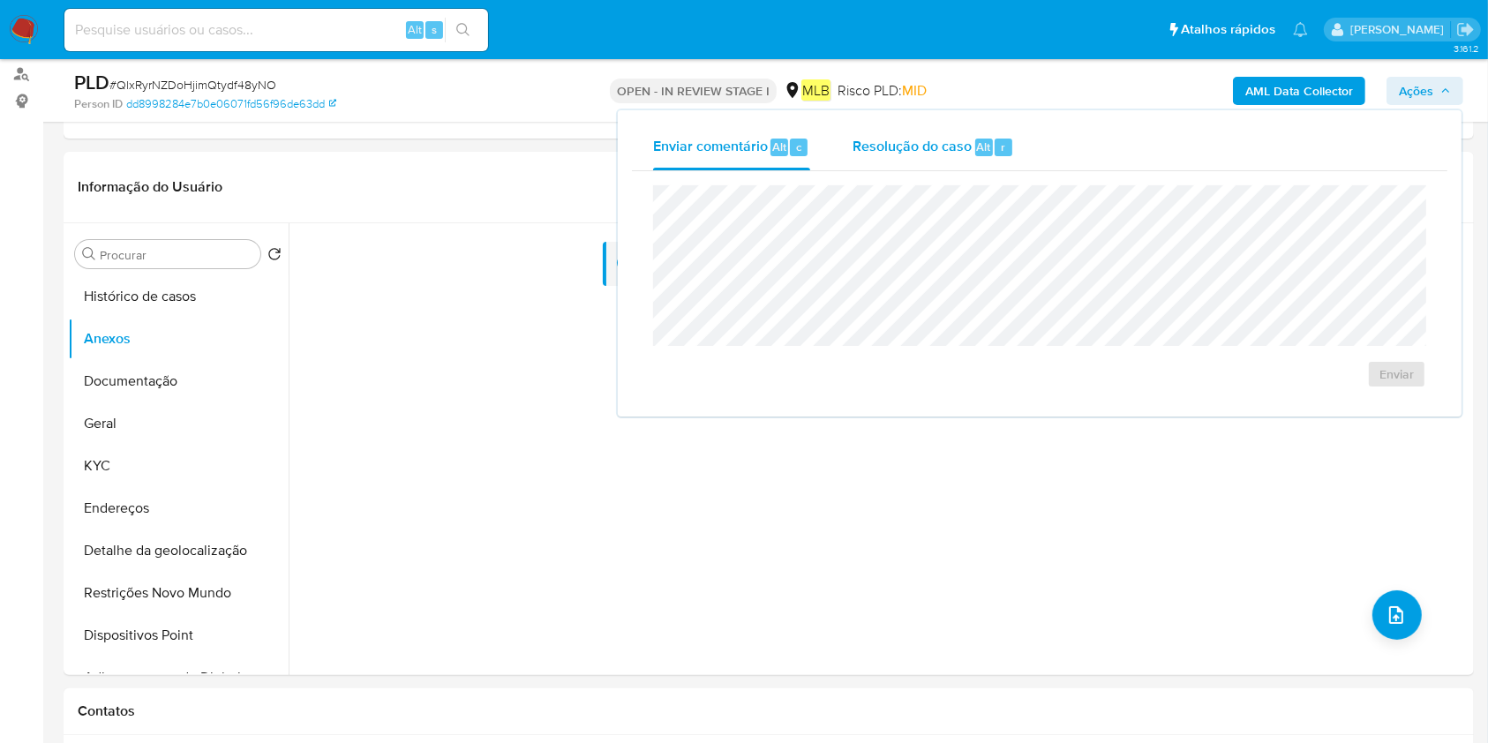
click at [918, 145] on span "Resolução do caso" at bounding box center [911, 146] width 119 height 20
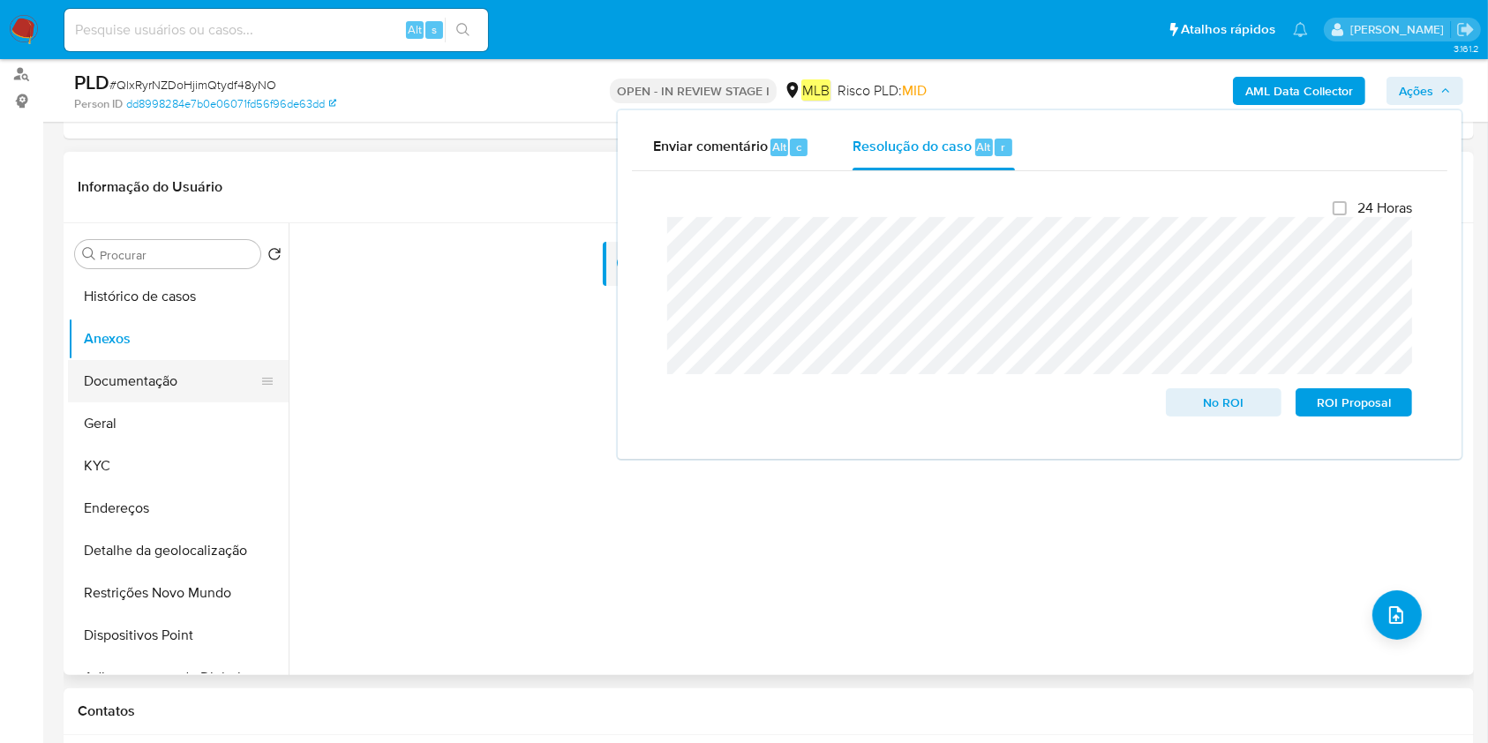
click at [136, 364] on button "Documentação" at bounding box center [171, 381] width 207 height 42
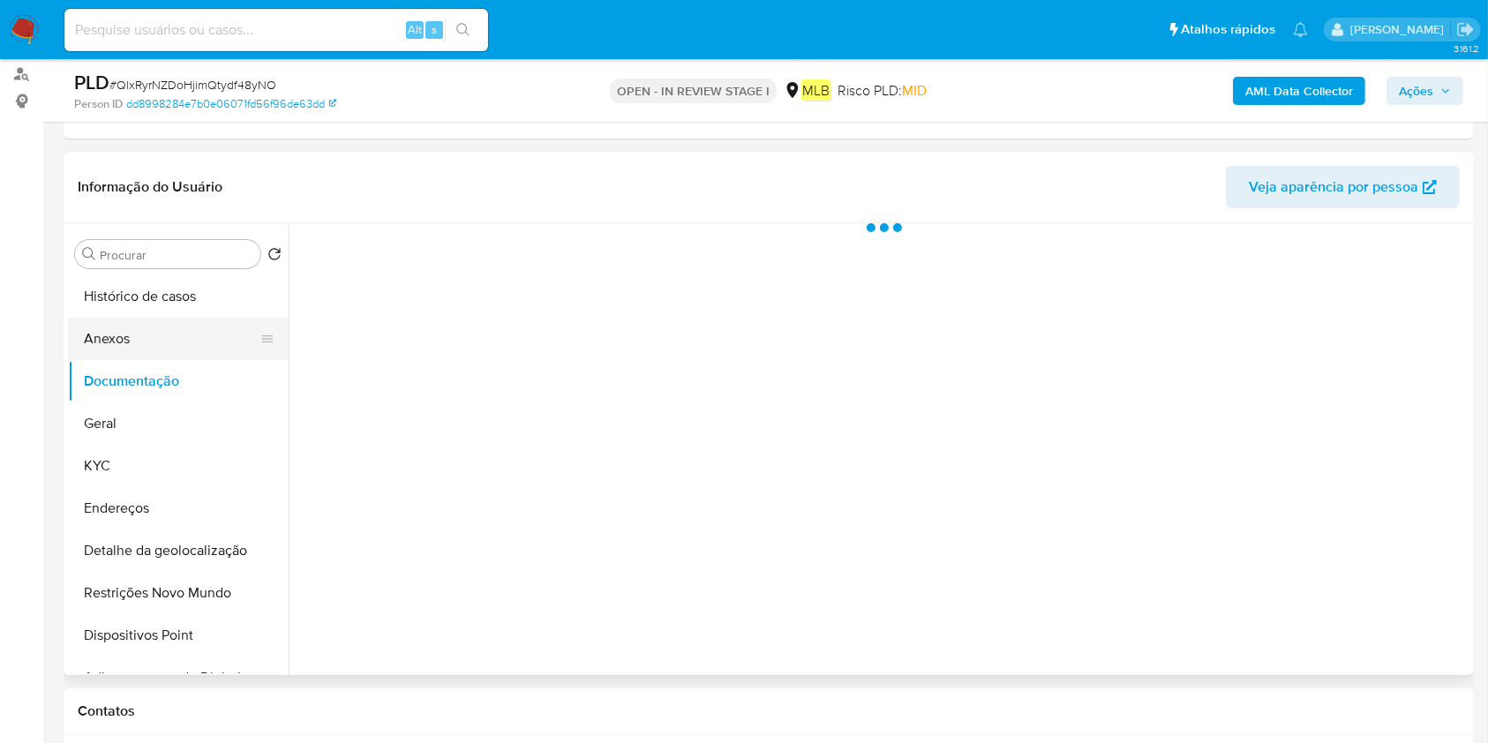
click at [163, 348] on button "Anexos" at bounding box center [171, 339] width 207 height 42
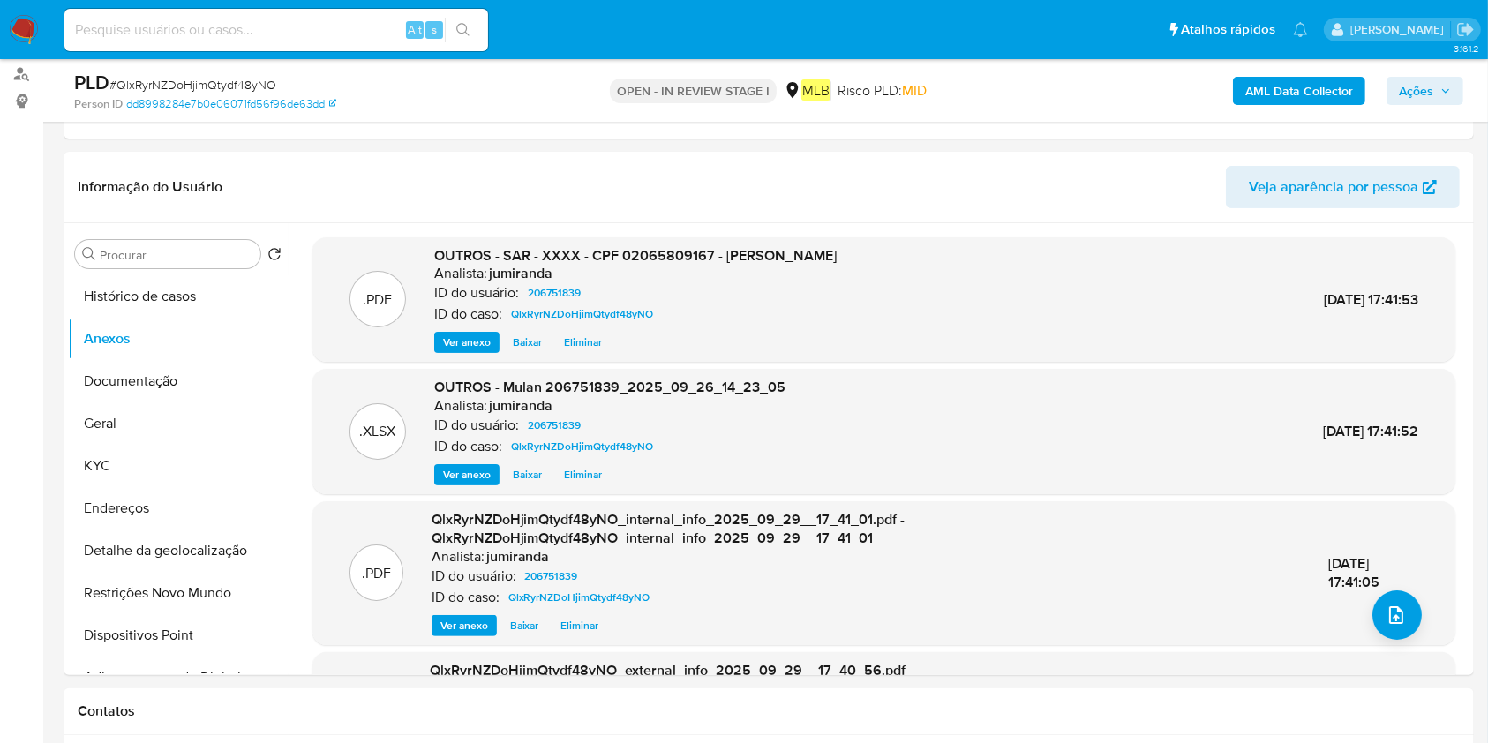
drag, startPoint x: 1402, startPoint y: 93, endPoint x: 1388, endPoint y: 101, distance: 16.7
click at [1403, 93] on span "Ações" at bounding box center [1416, 91] width 34 height 28
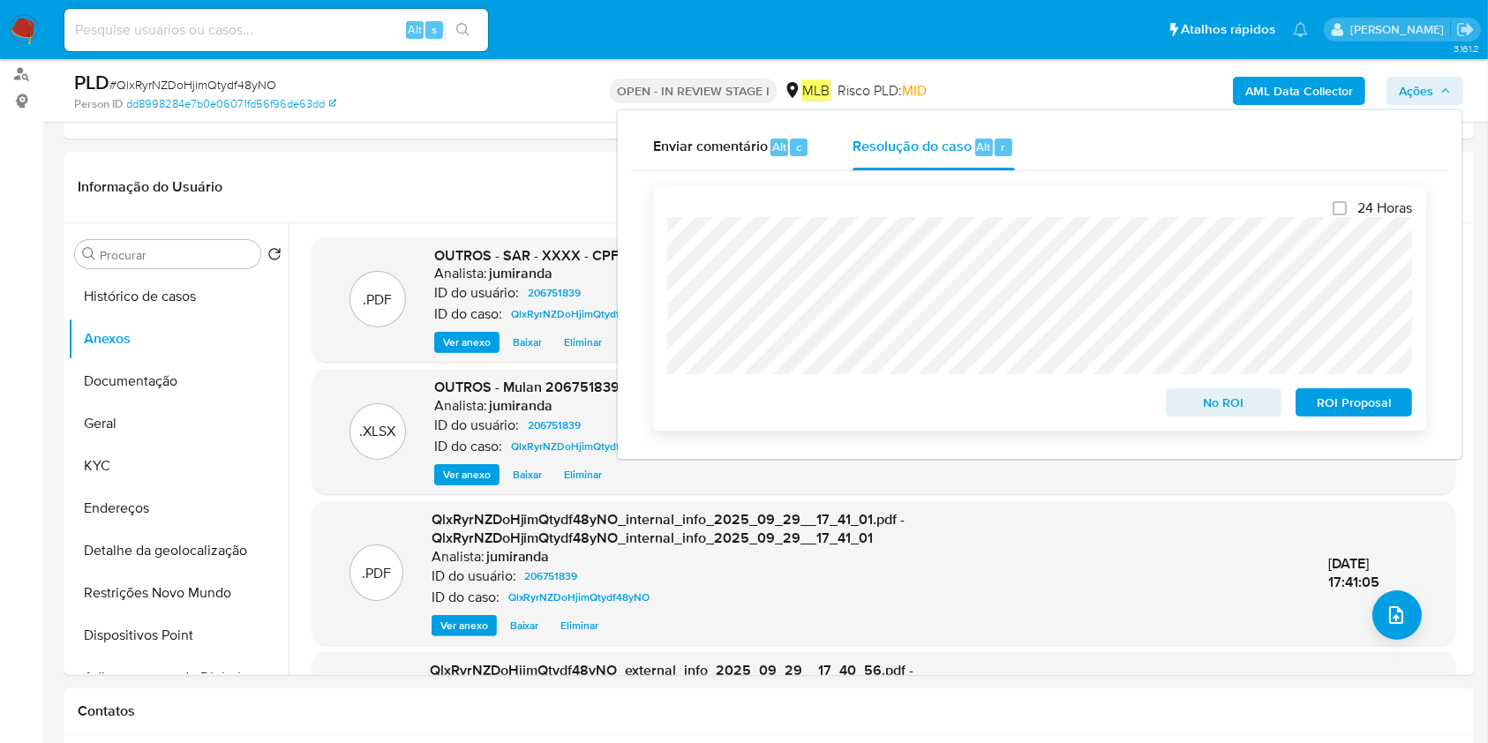
click at [1384, 410] on span "ROI Proposal" at bounding box center [1354, 402] width 92 height 25
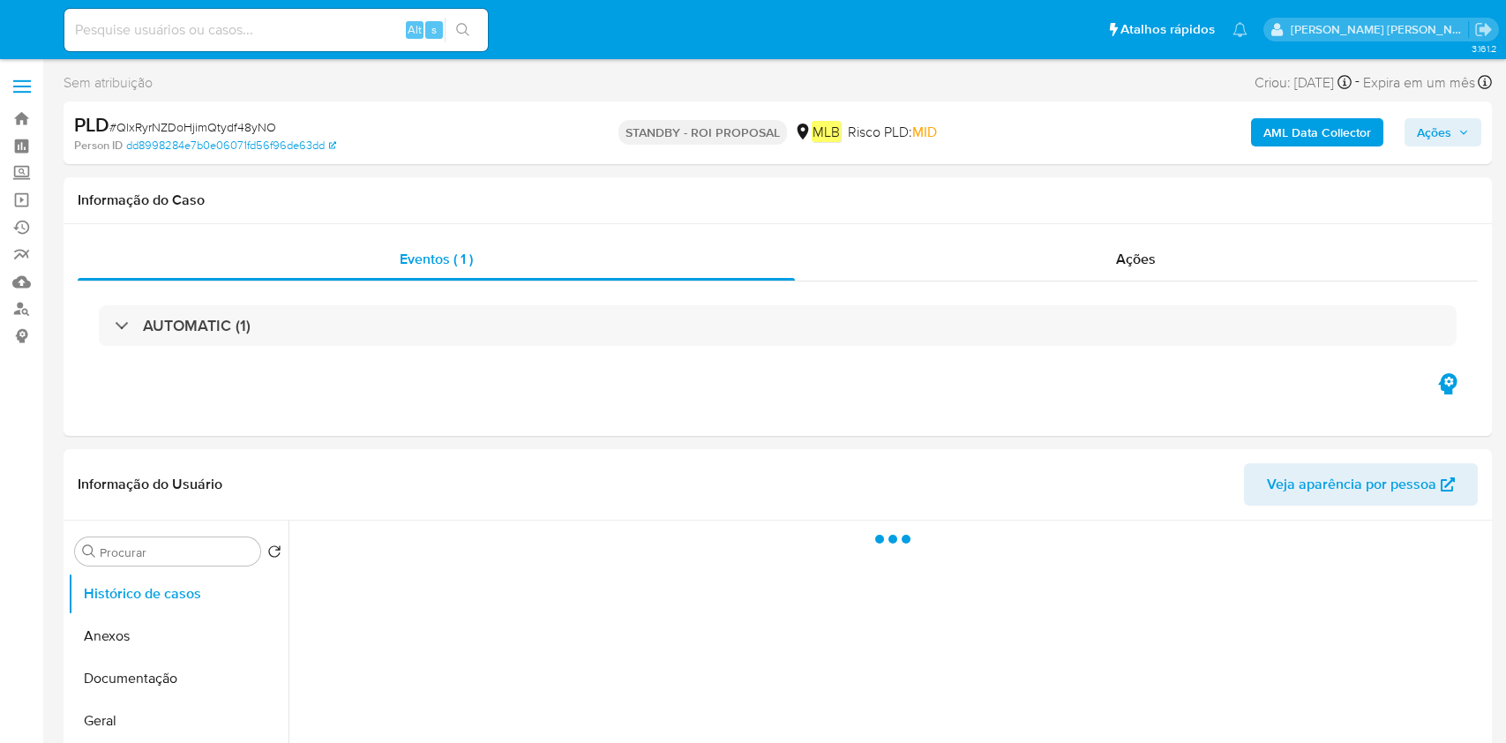
select select "10"
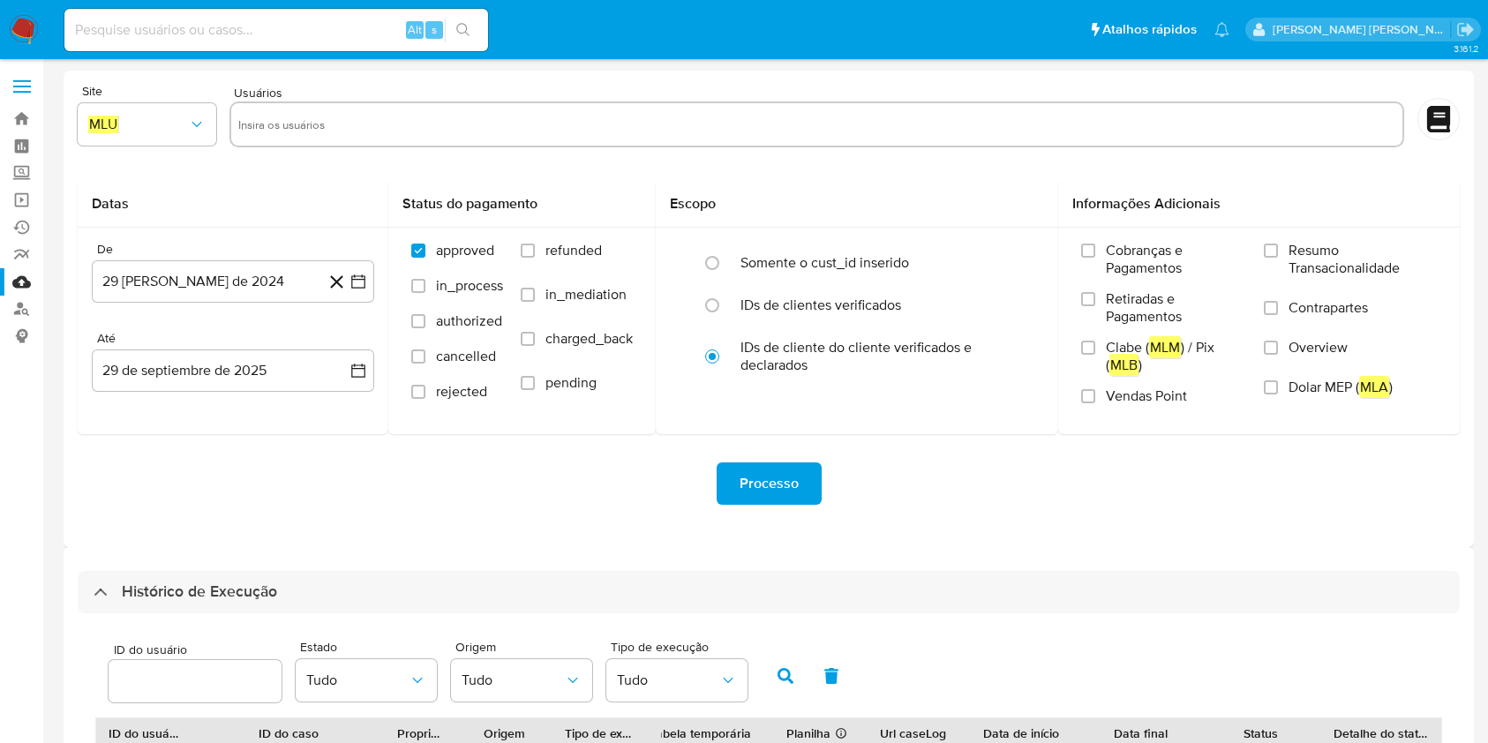
select select "10"
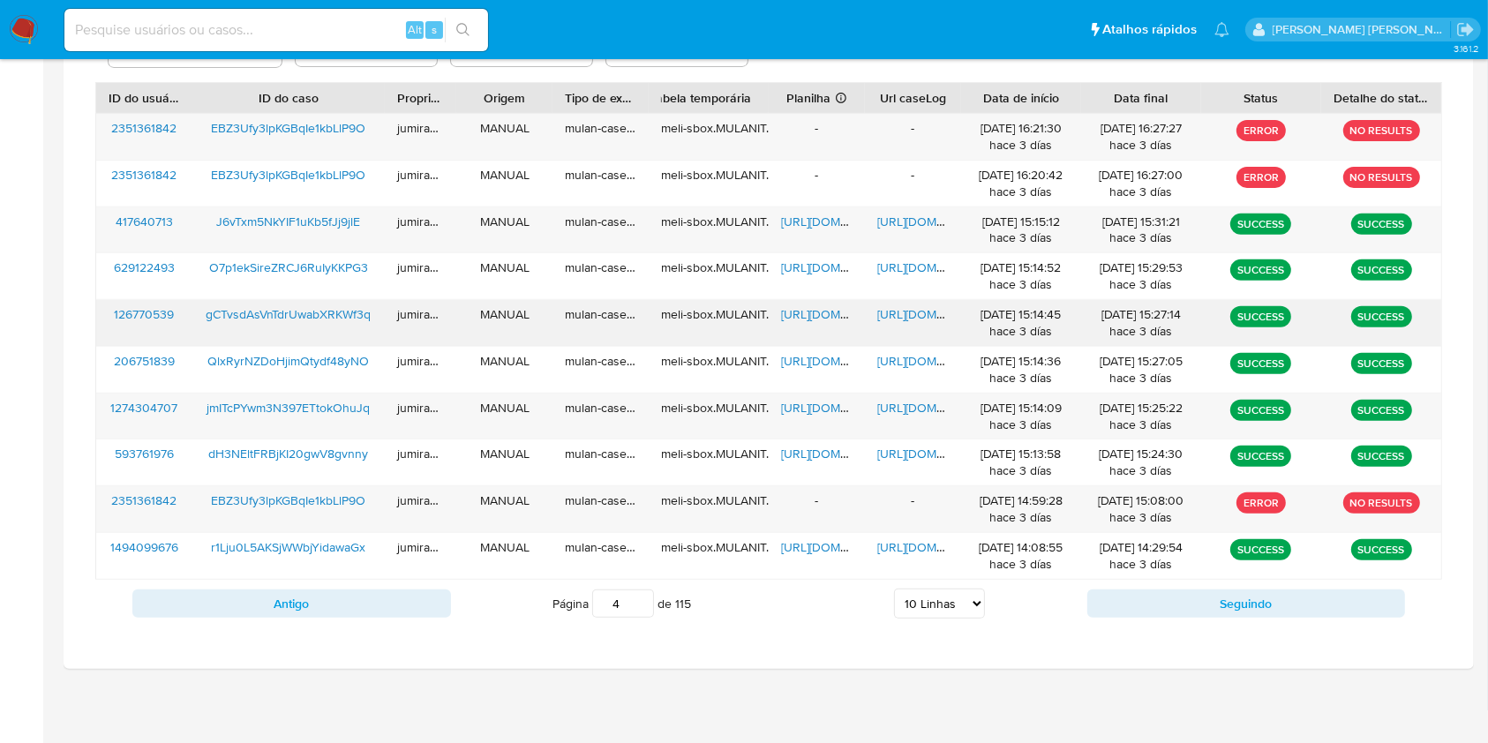
click at [832, 313] on span "[URL][DOMAIN_NAME]" at bounding box center [842, 314] width 122 height 18
click at [882, 310] on span "[URL][DOMAIN_NAME]" at bounding box center [938, 314] width 122 height 18
click at [281, 313] on span "gCTvsdAsVnTdrUwabXRKWf3q" at bounding box center [288, 314] width 165 height 18
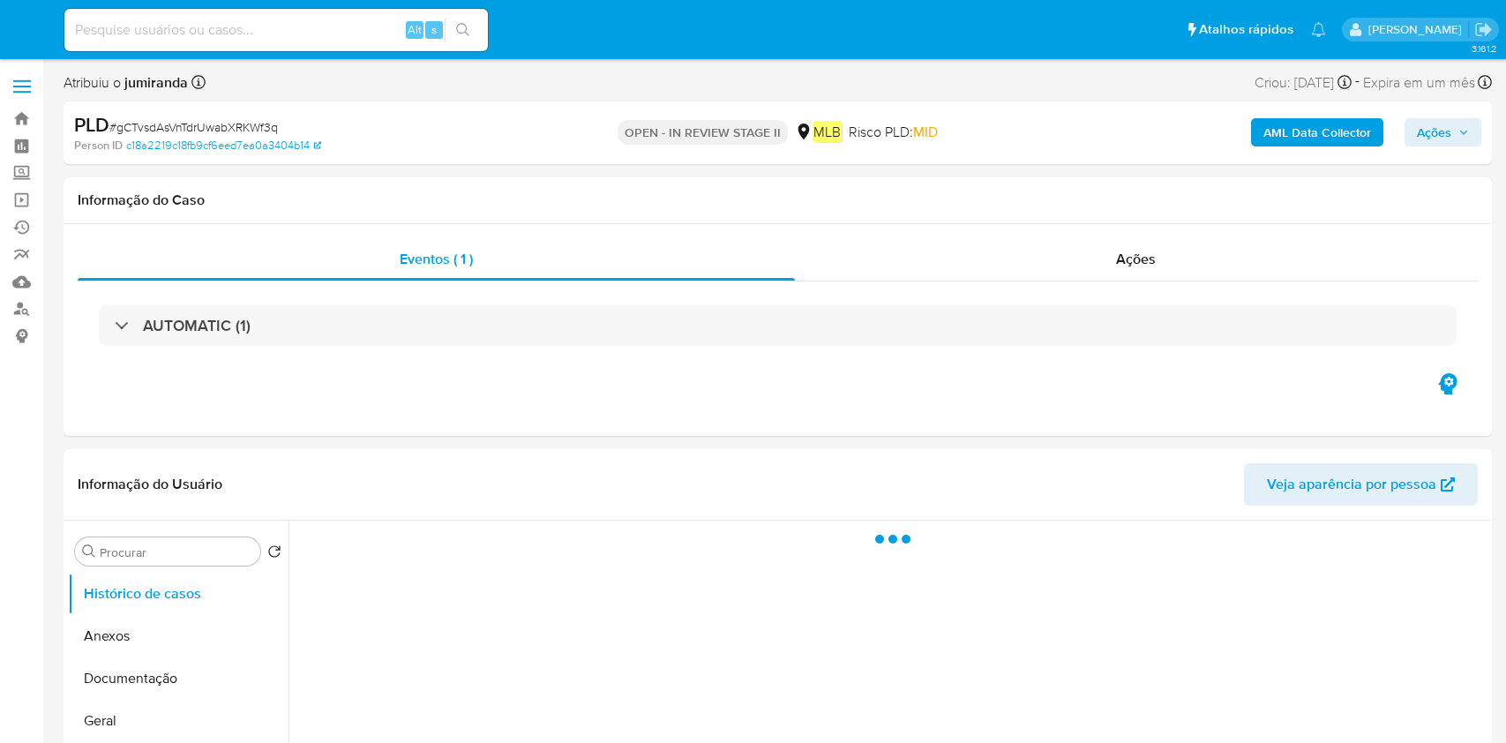
select select "10"
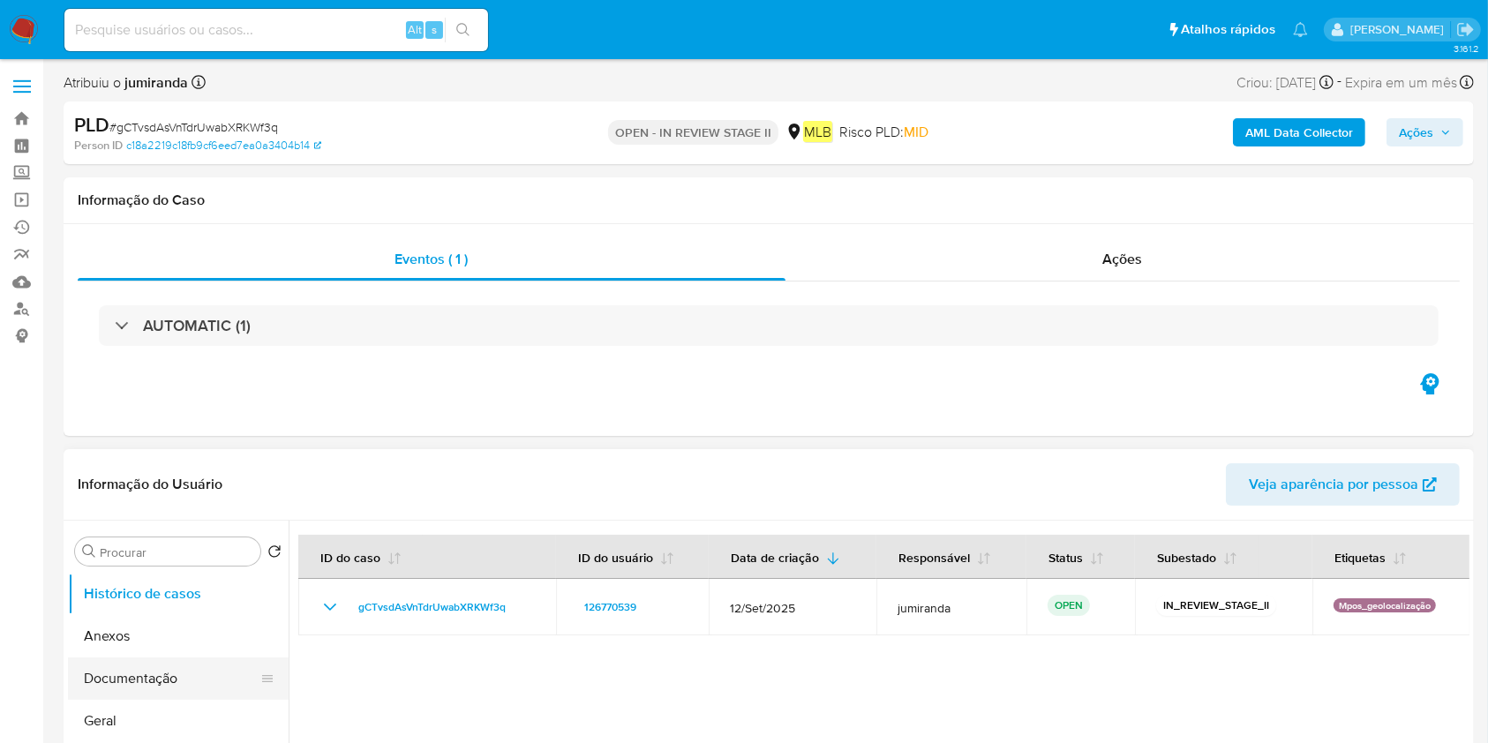
click at [141, 666] on button "Documentação" at bounding box center [171, 678] width 207 height 42
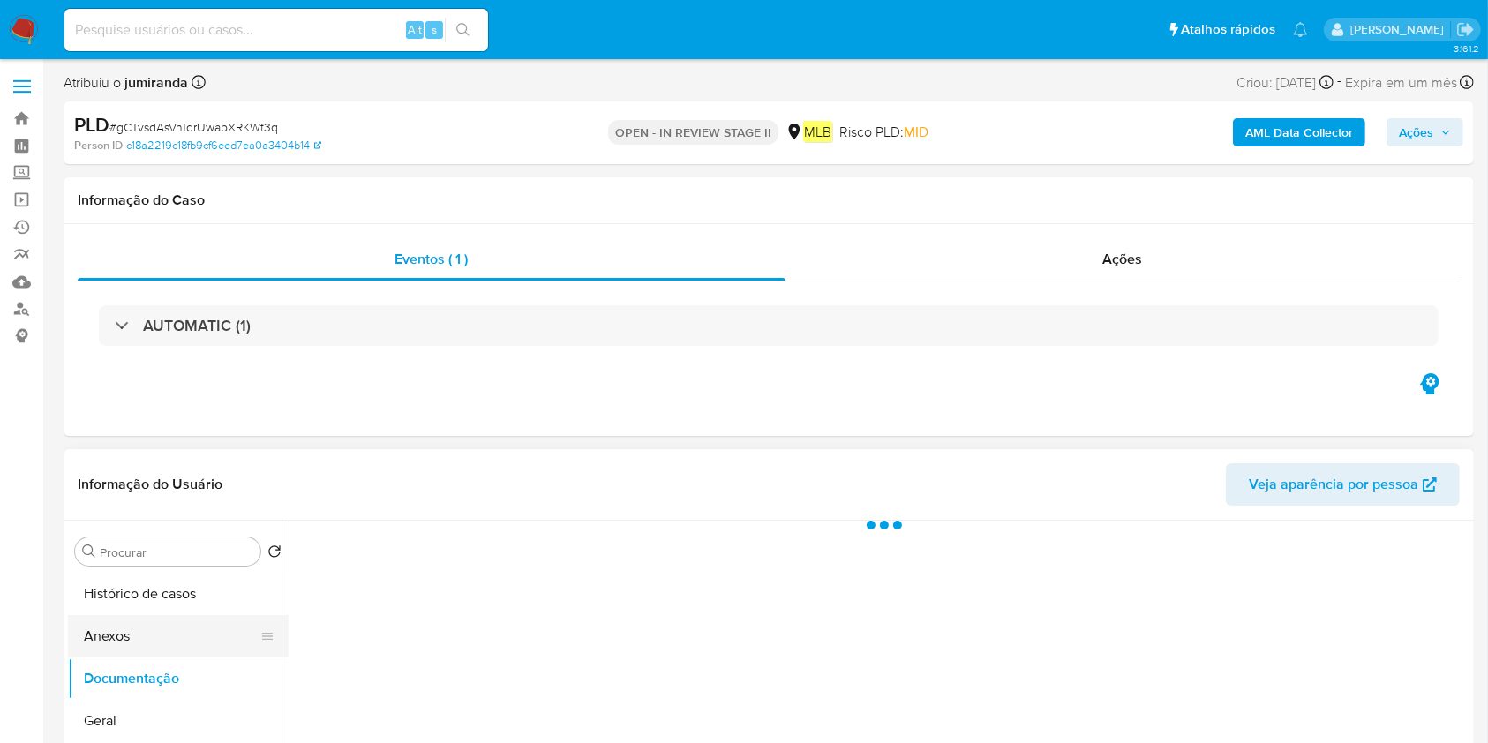
click at [162, 636] on button "Anexos" at bounding box center [171, 636] width 207 height 42
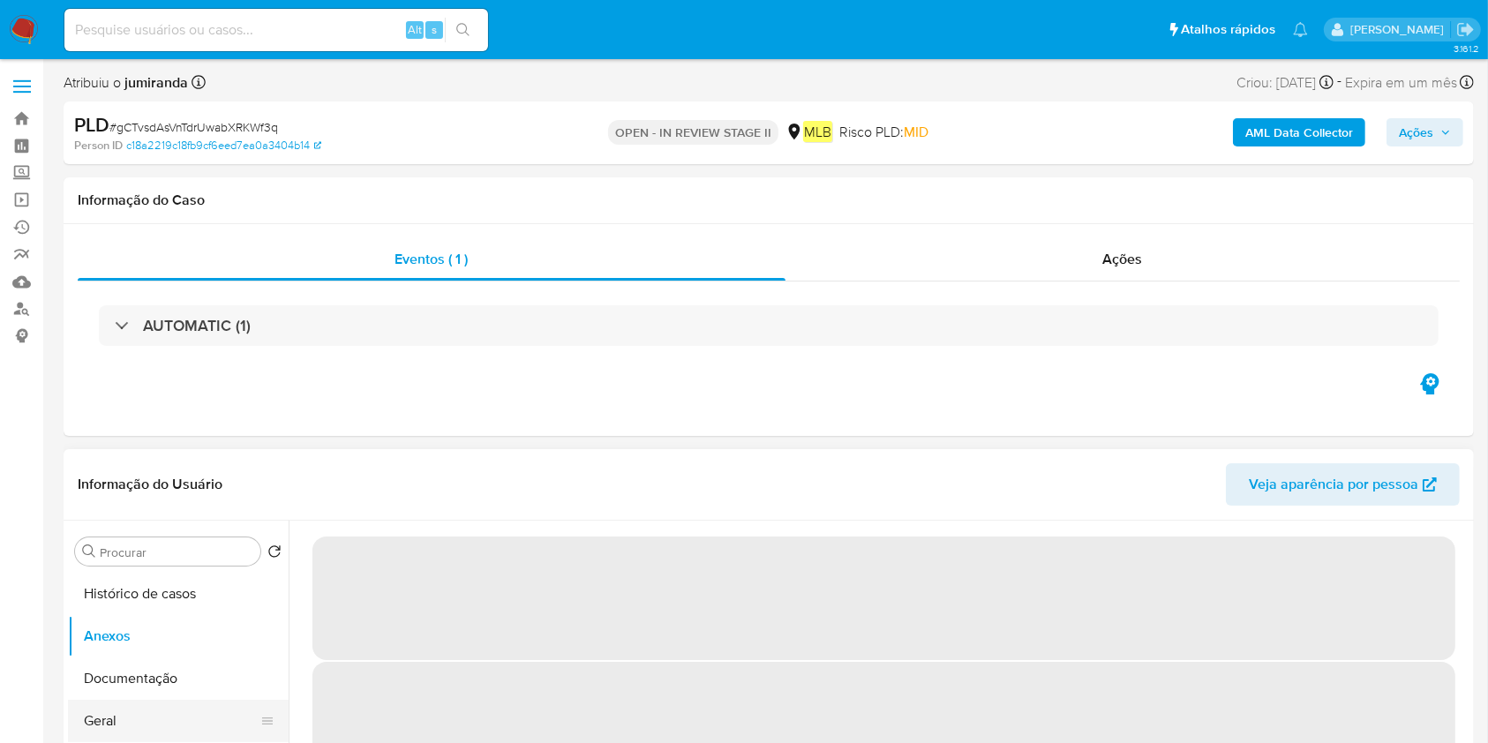
click at [106, 725] on button "Geral" at bounding box center [171, 721] width 207 height 42
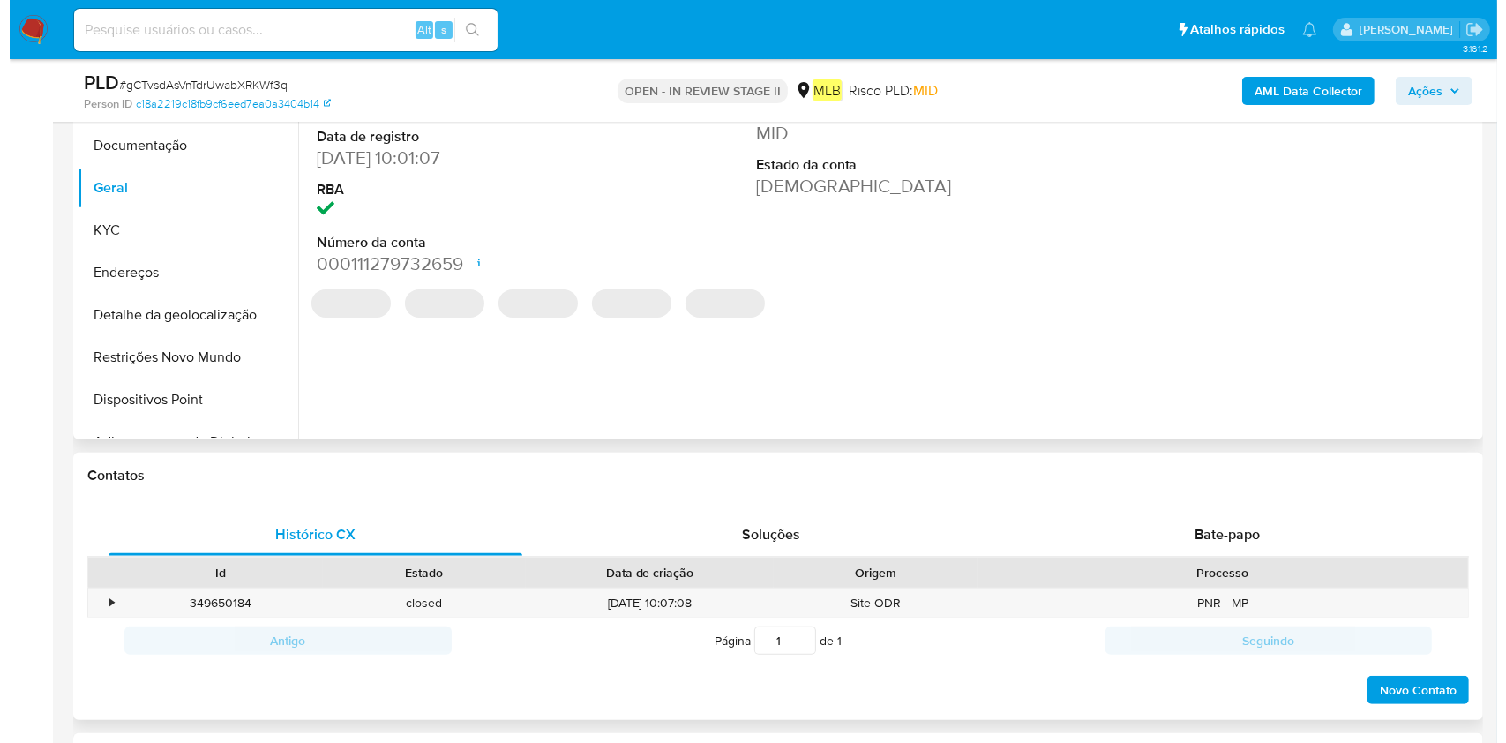
scroll to position [235, 0]
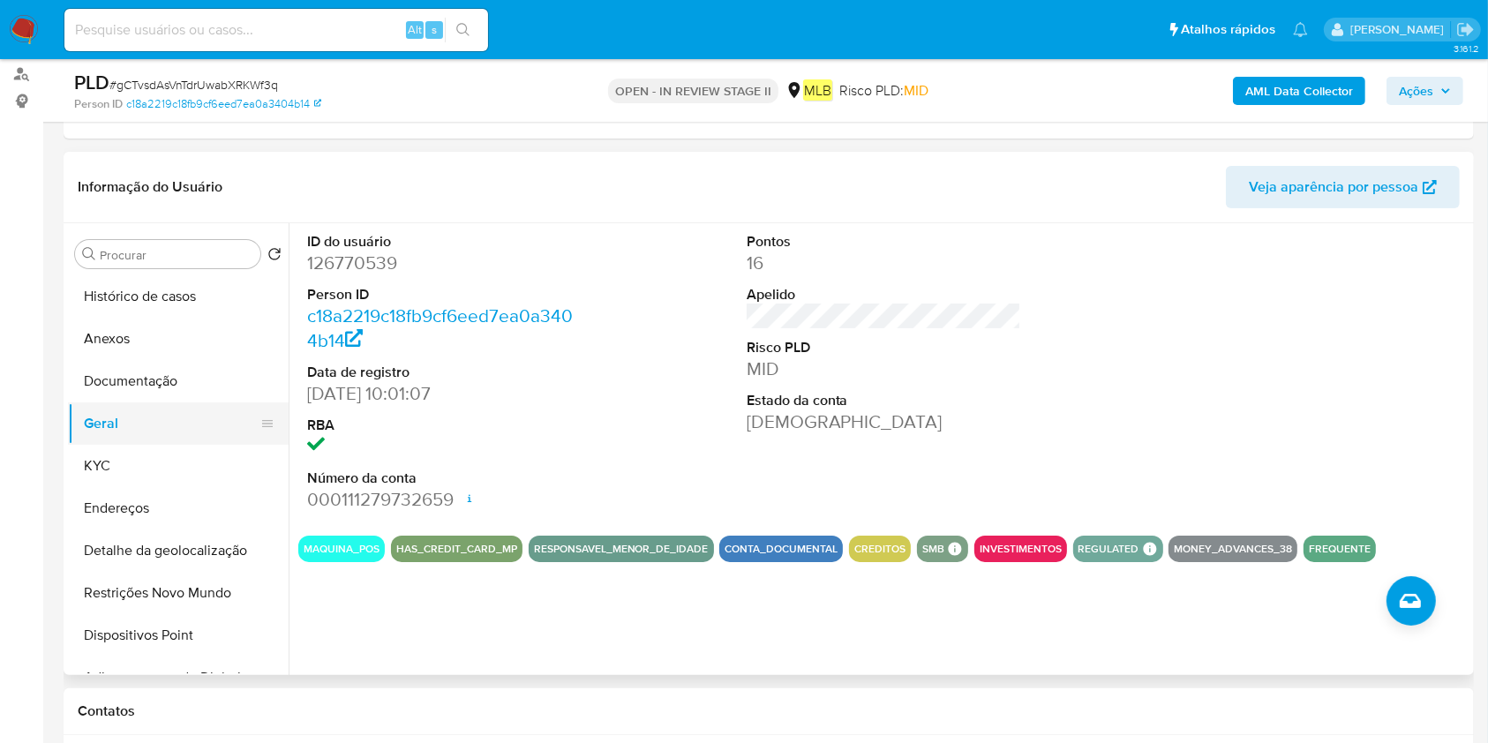
drag, startPoint x: 139, startPoint y: 449, endPoint x: 274, endPoint y: 434, distance: 135.9
click at [139, 449] on button "KYC" at bounding box center [178, 466] width 221 height 42
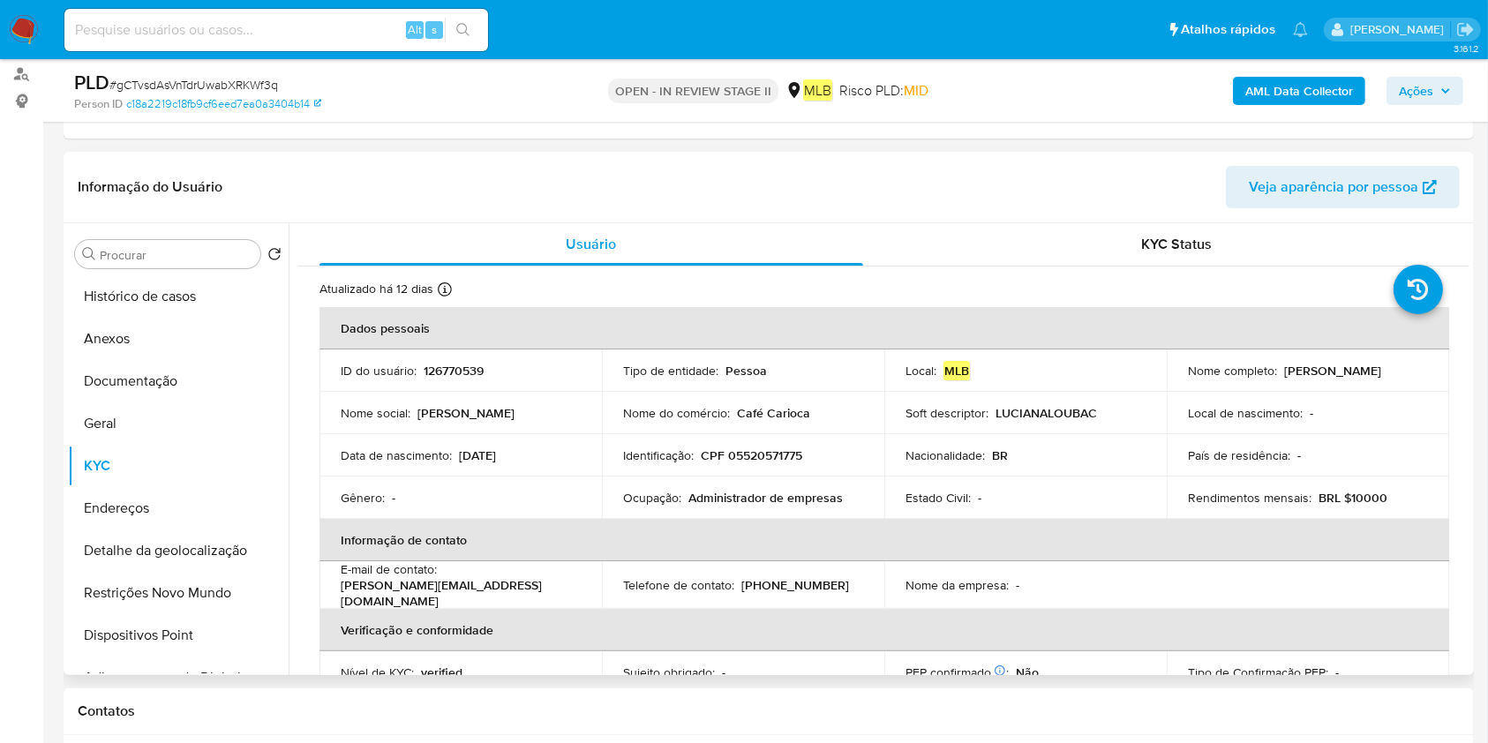
click at [815, 499] on p "Administrador de empresas" at bounding box center [765, 498] width 154 height 16
copy div "Ocupação : Administrador de empresas"
click at [215, 352] on button "Anexos" at bounding box center [171, 339] width 207 height 42
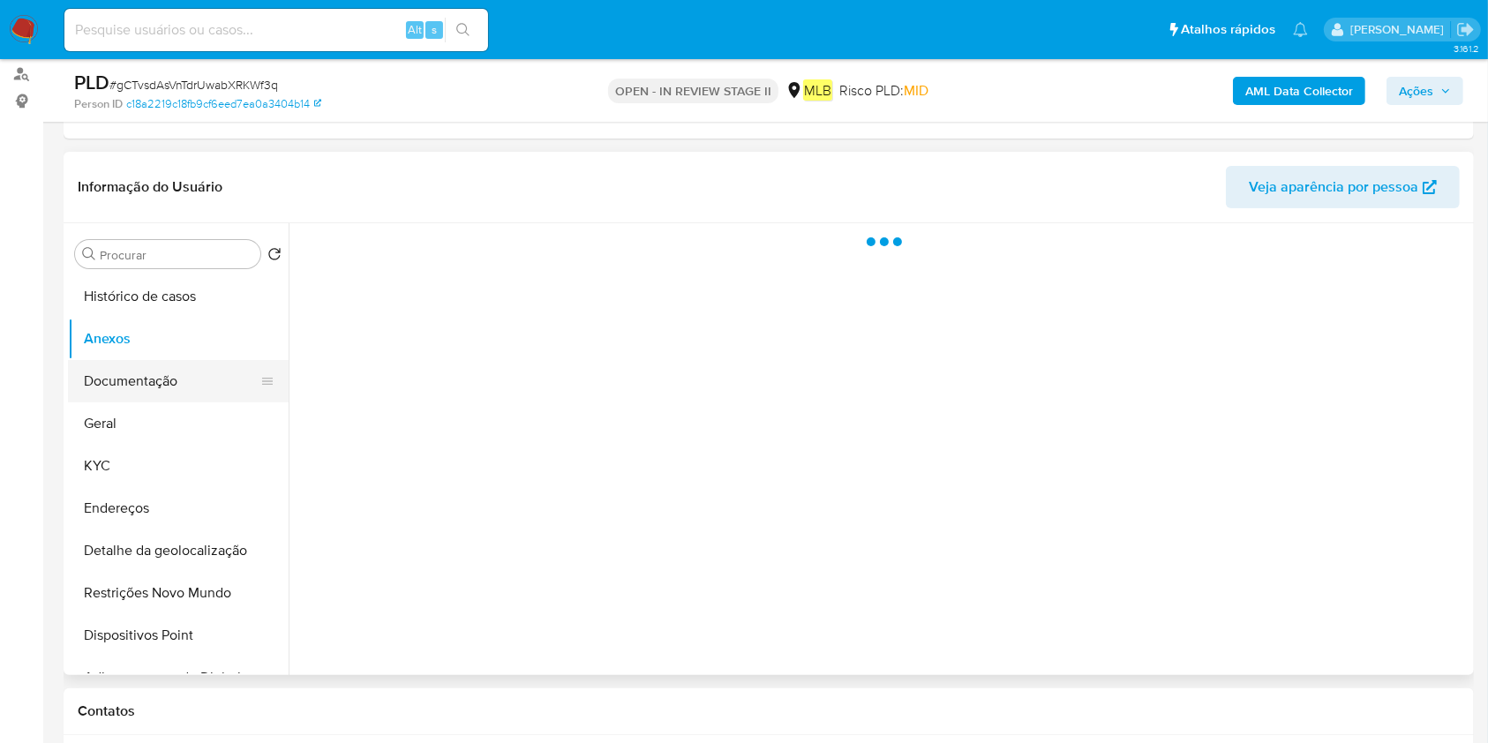
click at [187, 380] on button "Documentação" at bounding box center [171, 381] width 207 height 42
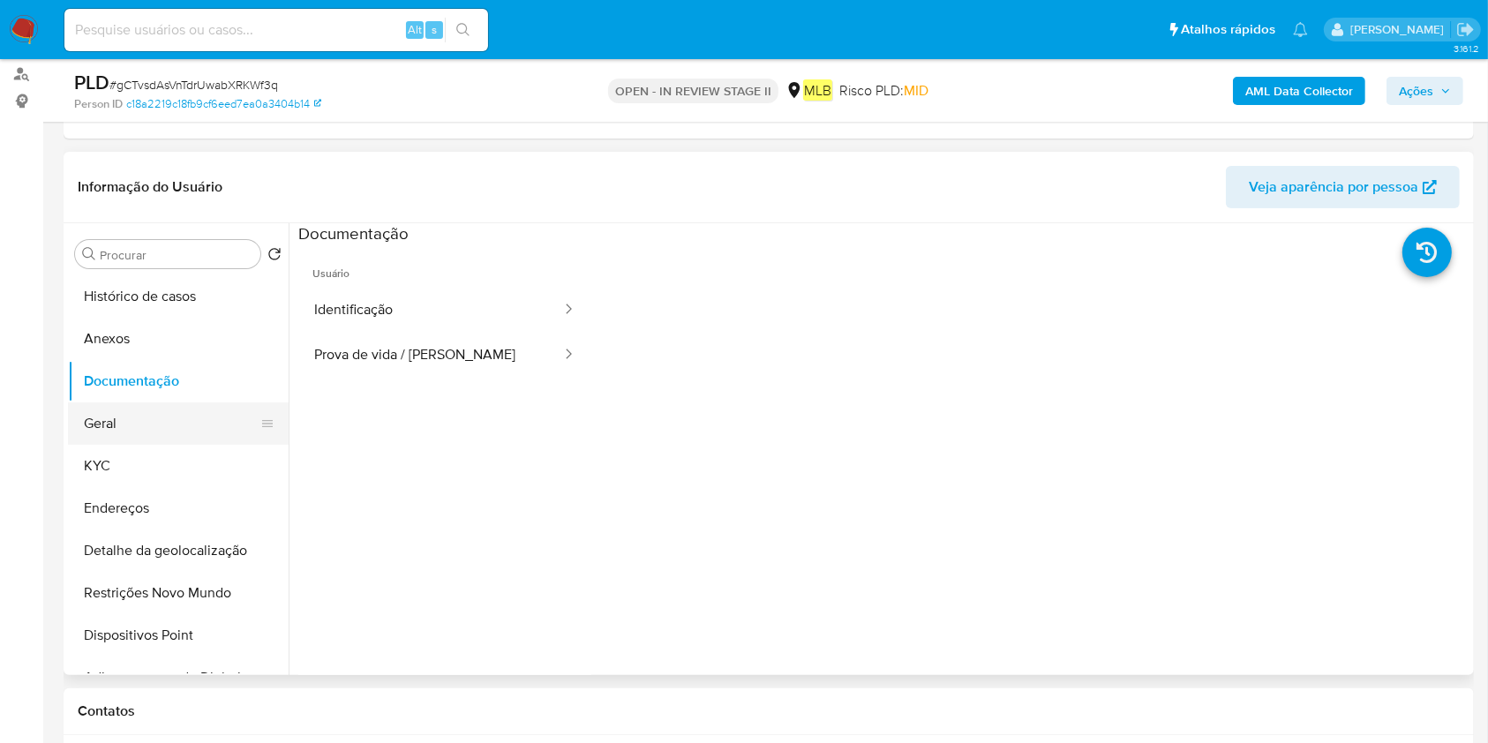
click at [130, 404] on button "Geral" at bounding box center [171, 423] width 207 height 42
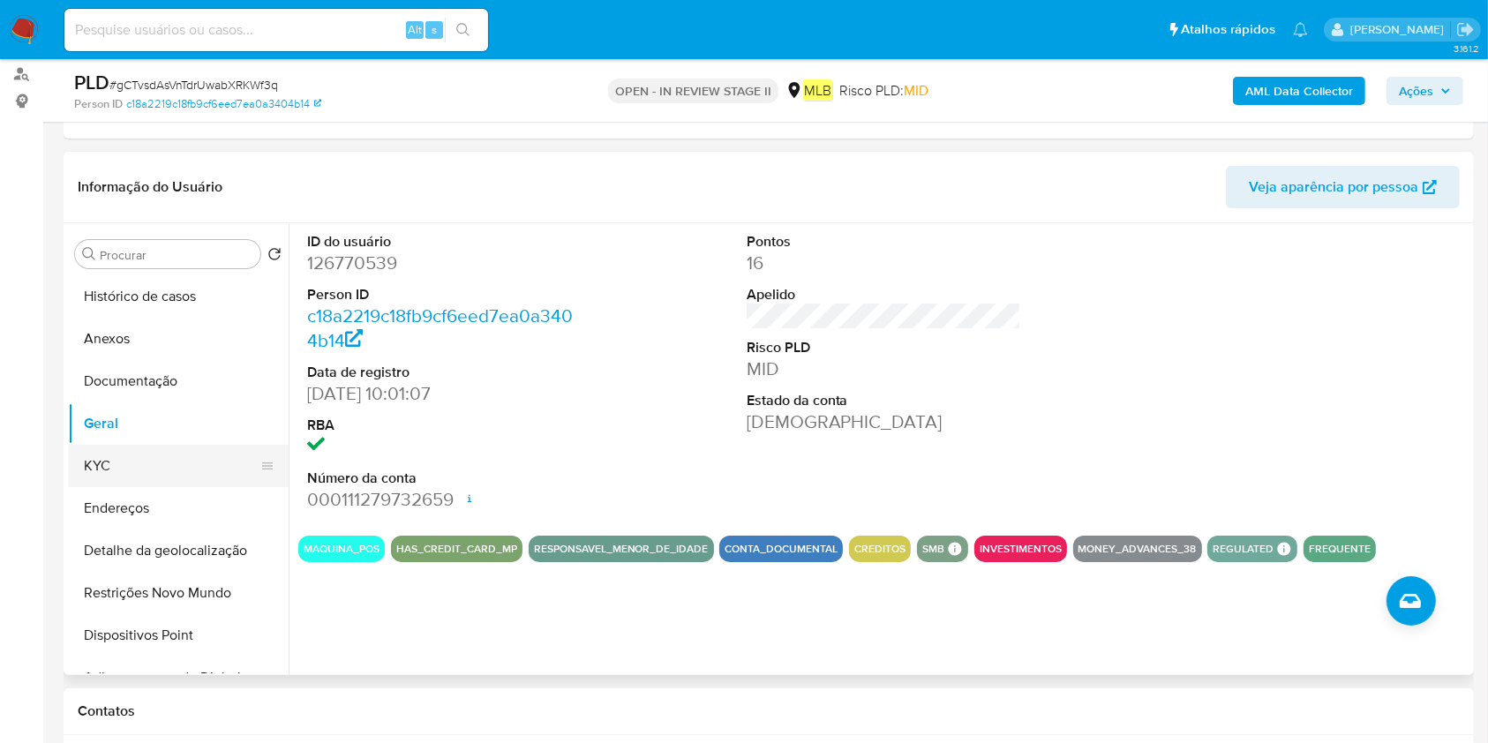
drag, startPoint x: 103, startPoint y: 452, endPoint x: 245, endPoint y: 455, distance: 142.1
click at [103, 454] on button "KYC" at bounding box center [171, 466] width 207 height 42
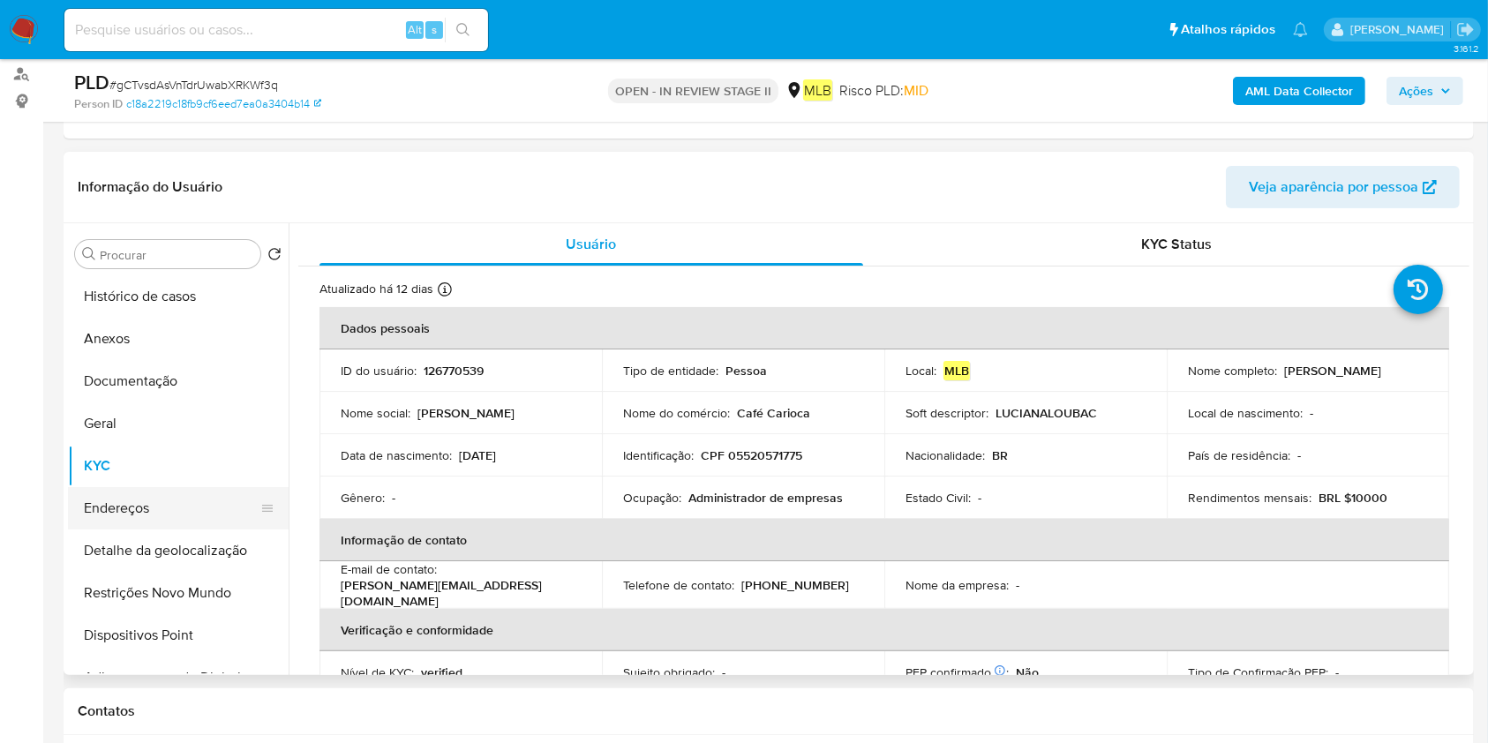
drag, startPoint x: 178, startPoint y: 491, endPoint x: 223, endPoint y: 494, distance: 45.1
click at [179, 491] on button "Endereços" at bounding box center [171, 508] width 207 height 42
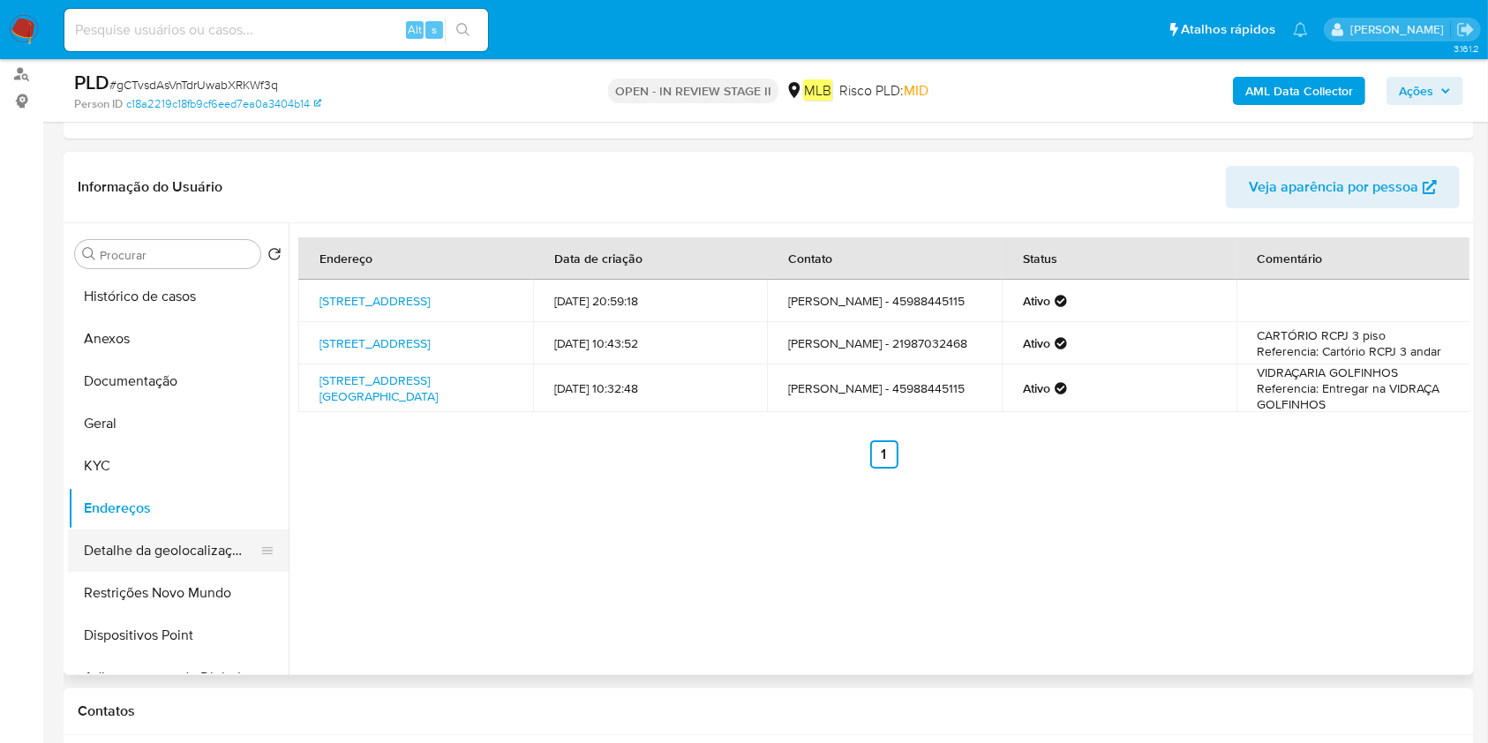
click at [152, 569] on button "Detalhe da geolocalização" at bounding box center [171, 550] width 207 height 42
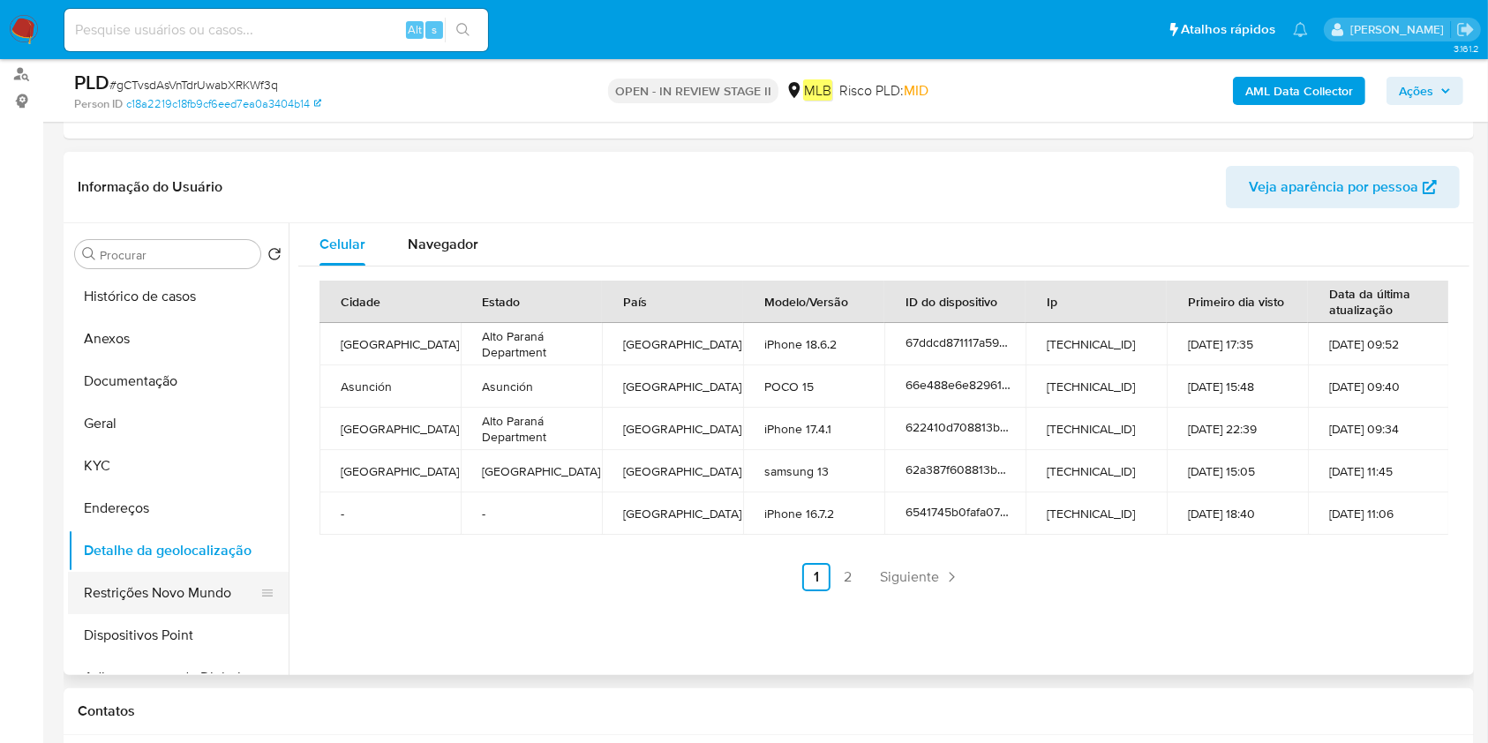
drag, startPoint x: 133, startPoint y: 583, endPoint x: 182, endPoint y: 601, distance: 51.6
click at [132, 586] on button "Restrições Novo Mundo" at bounding box center [171, 593] width 207 height 42
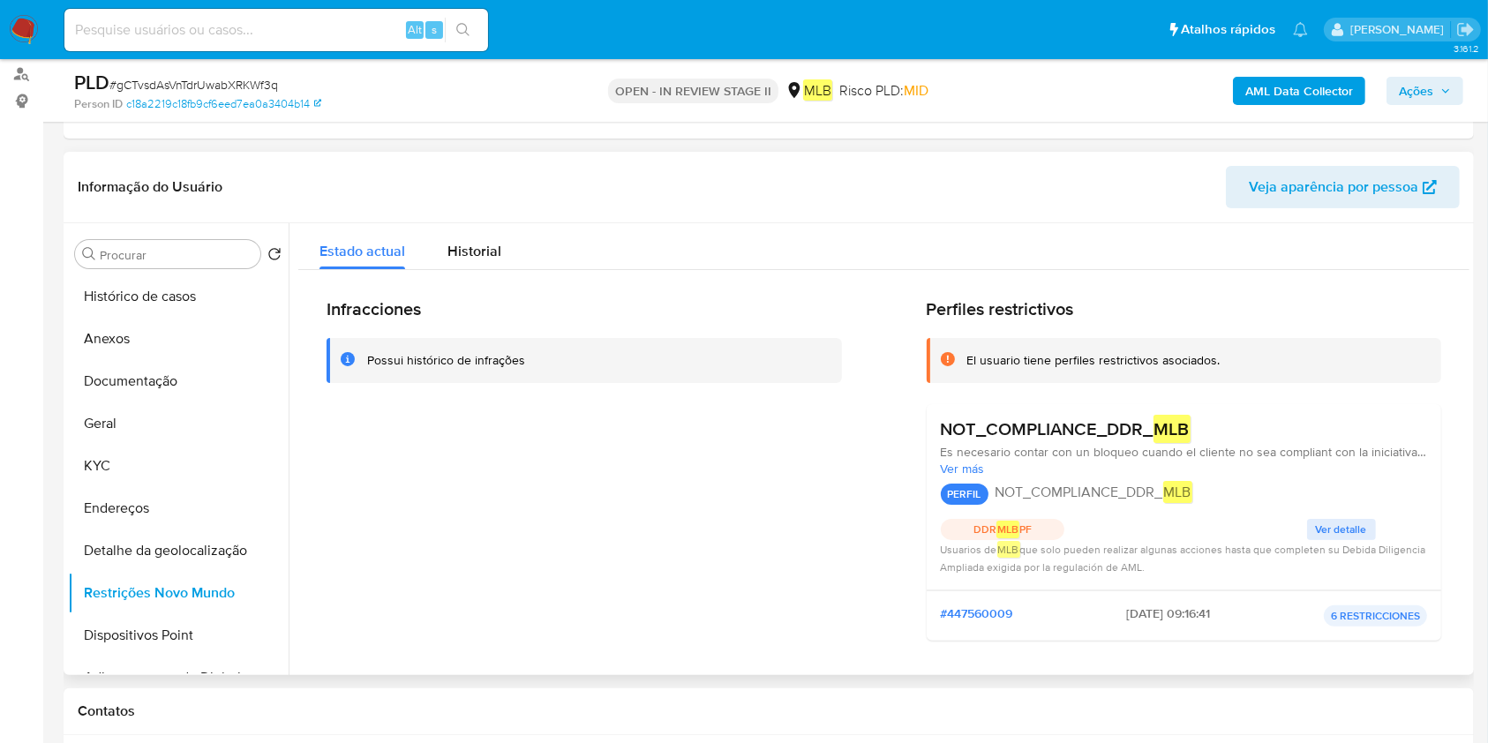
click at [1332, 525] on span "Ver detalle" at bounding box center [1341, 530] width 51 height 18
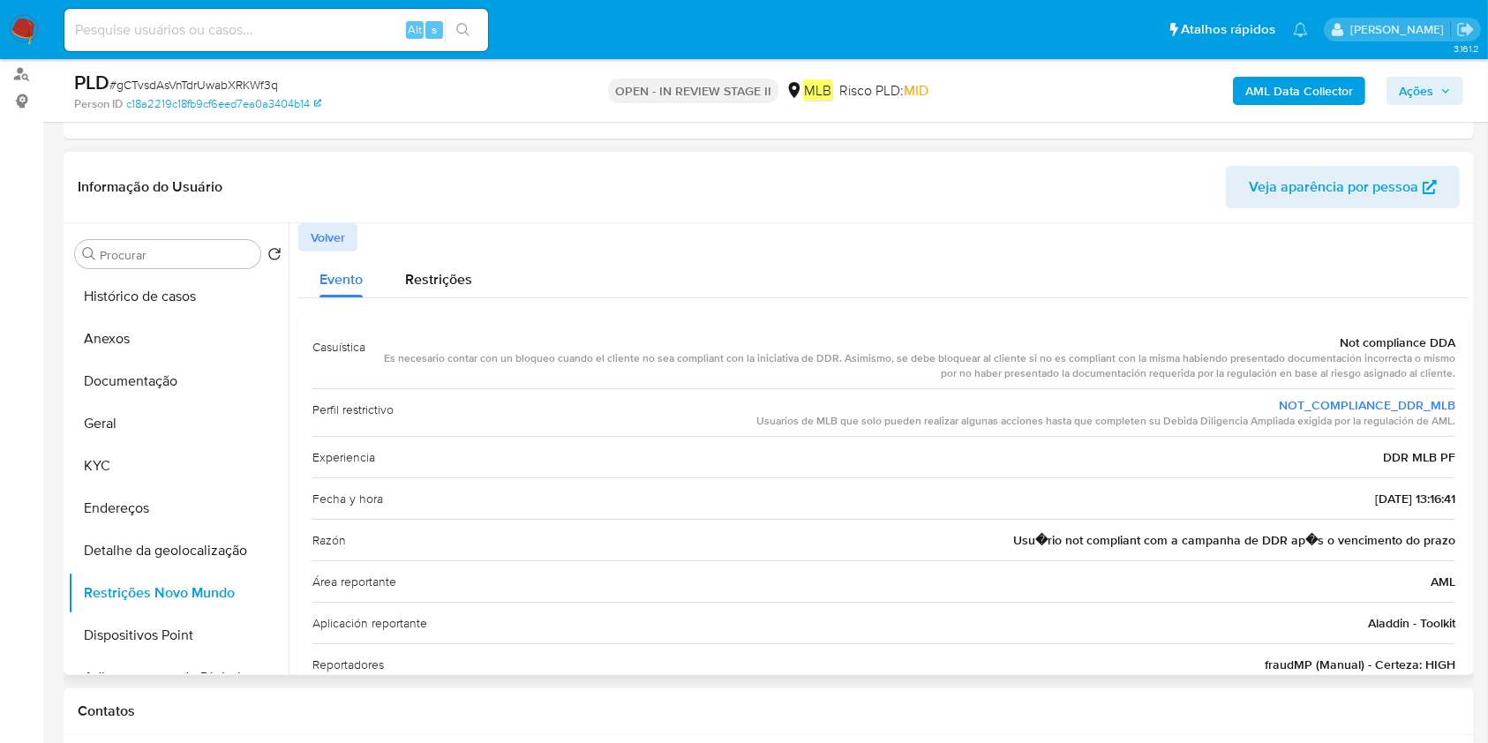
click at [1050, 366] on div "Es necesario contar con un bloqueo cuando el cliente no sea compliant con la in…" at bounding box center [917, 366] width 1076 height 30
click at [97, 378] on button "Documentação" at bounding box center [171, 381] width 207 height 42
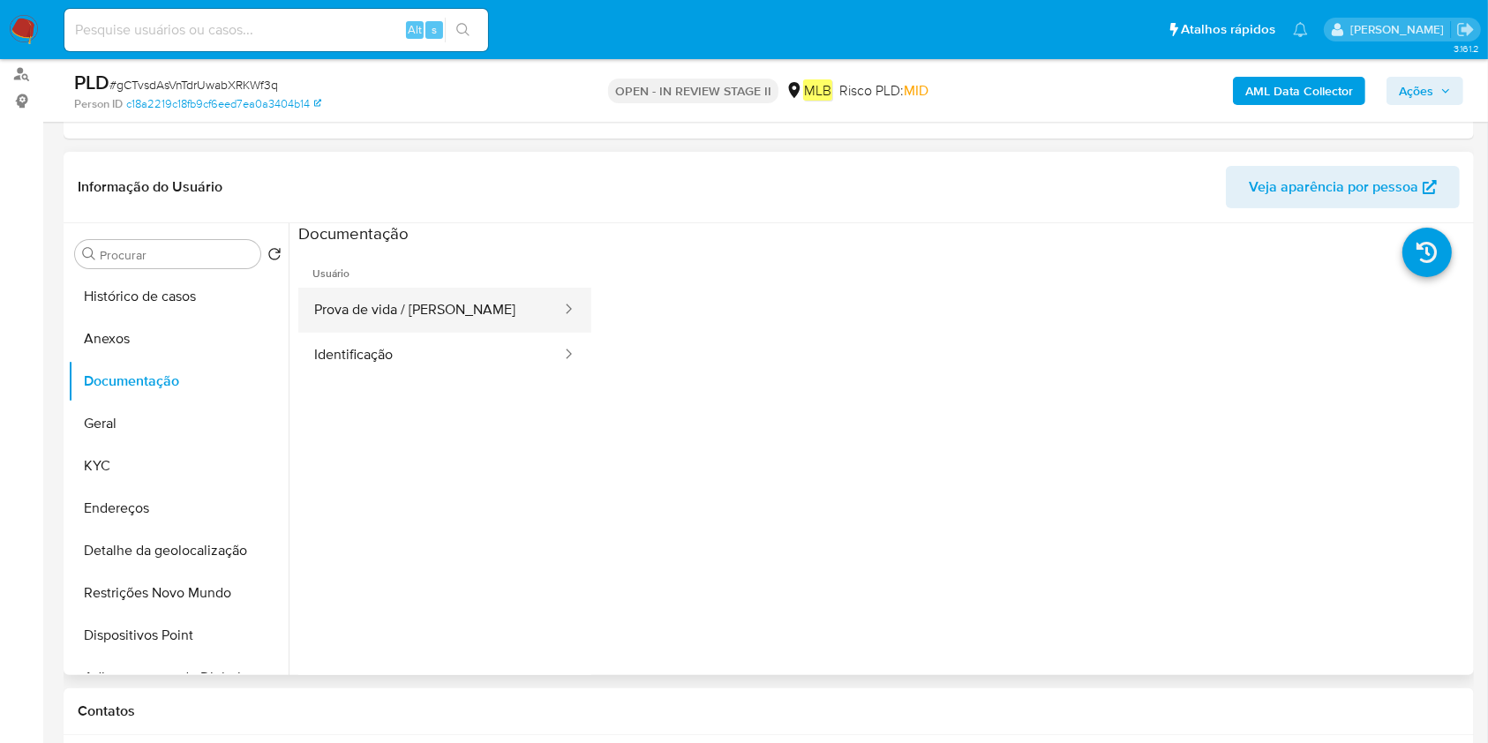
click at [484, 291] on button "Prova de vida / [PERSON_NAME]" at bounding box center [430, 310] width 265 height 45
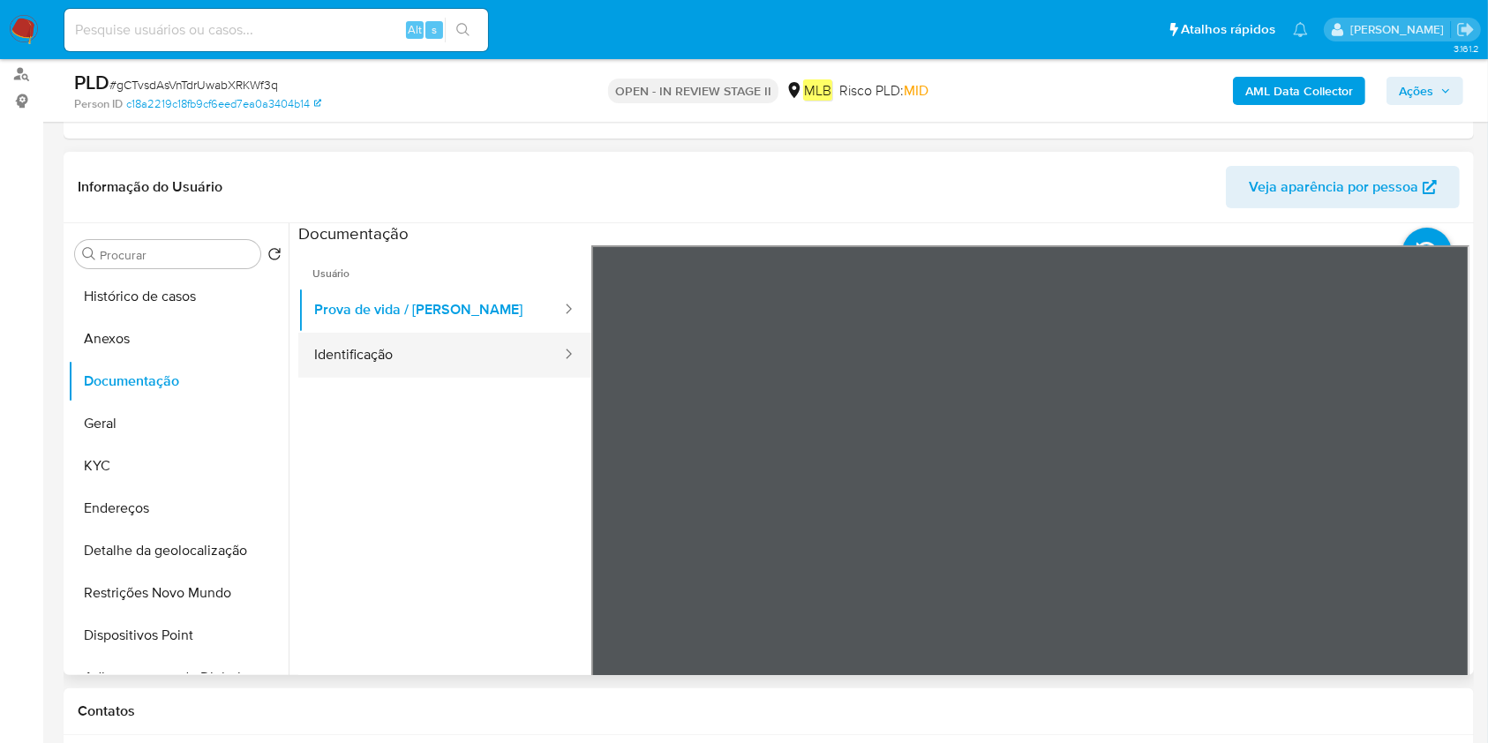
drag, startPoint x: 417, startPoint y: 349, endPoint x: 525, endPoint y: 358, distance: 109.0
click at [417, 349] on button "Identificação" at bounding box center [430, 355] width 265 height 45
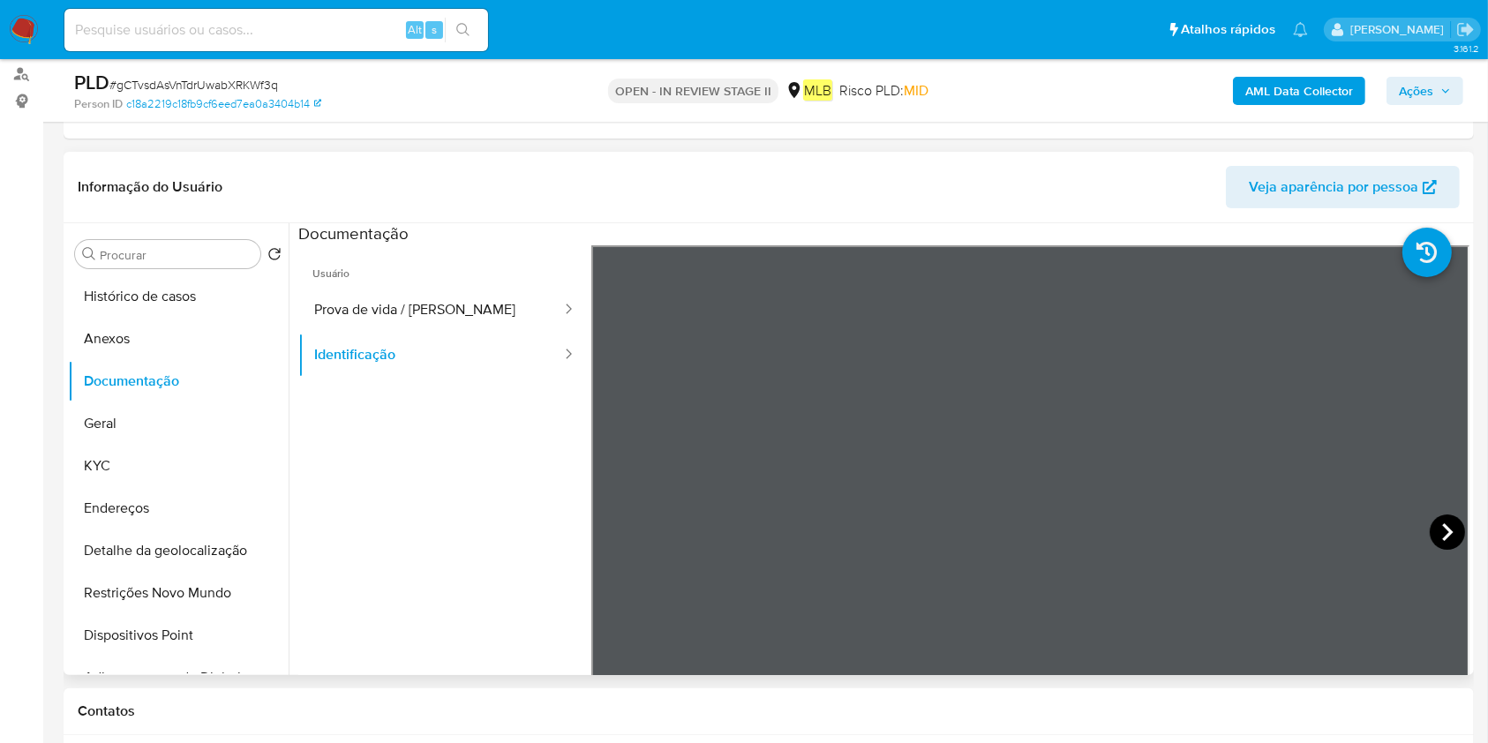
click at [1430, 522] on icon at bounding box center [1447, 531] width 35 height 35
click at [151, 553] on button "Detalhe da geolocalização" at bounding box center [178, 550] width 221 height 42
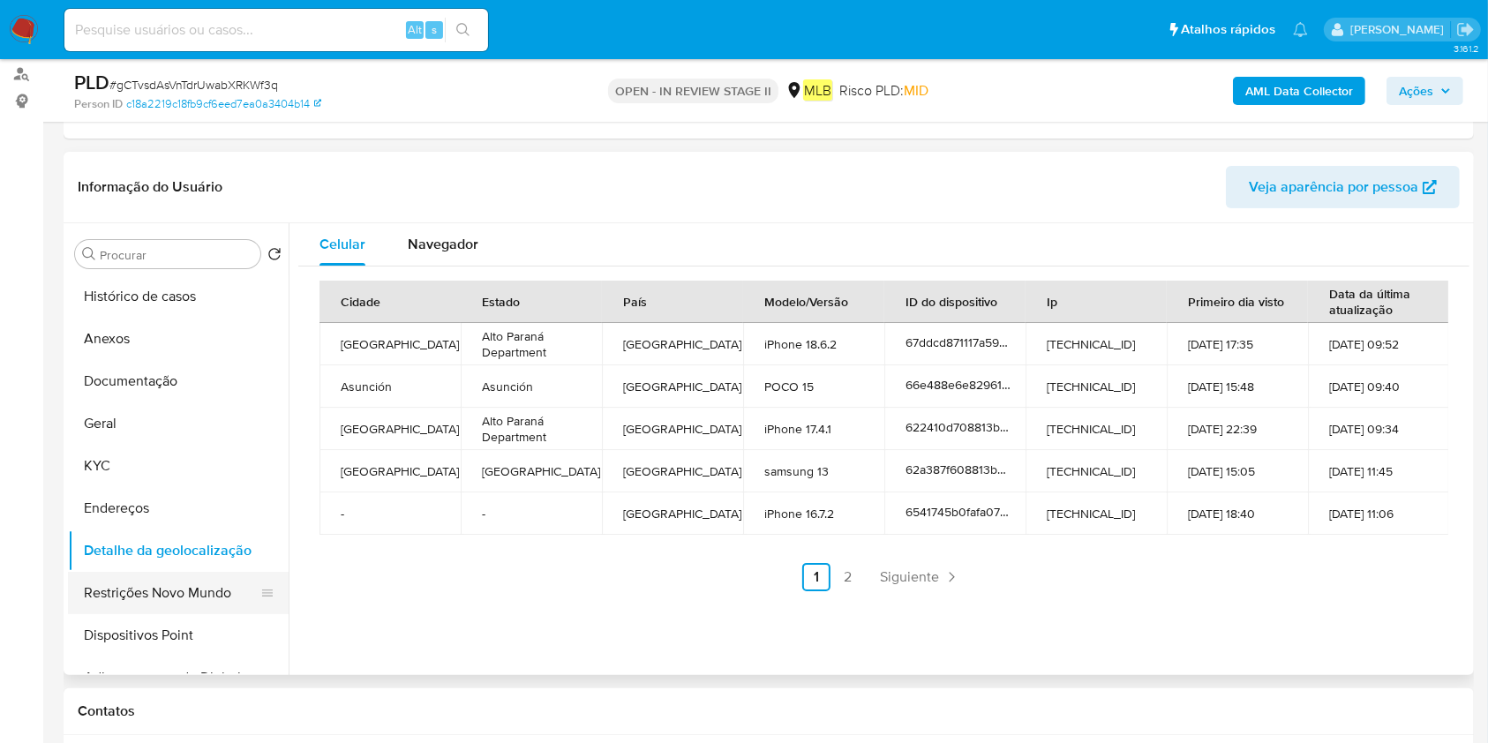
click at [201, 593] on button "Restrições Novo Mundo" at bounding box center [171, 593] width 207 height 42
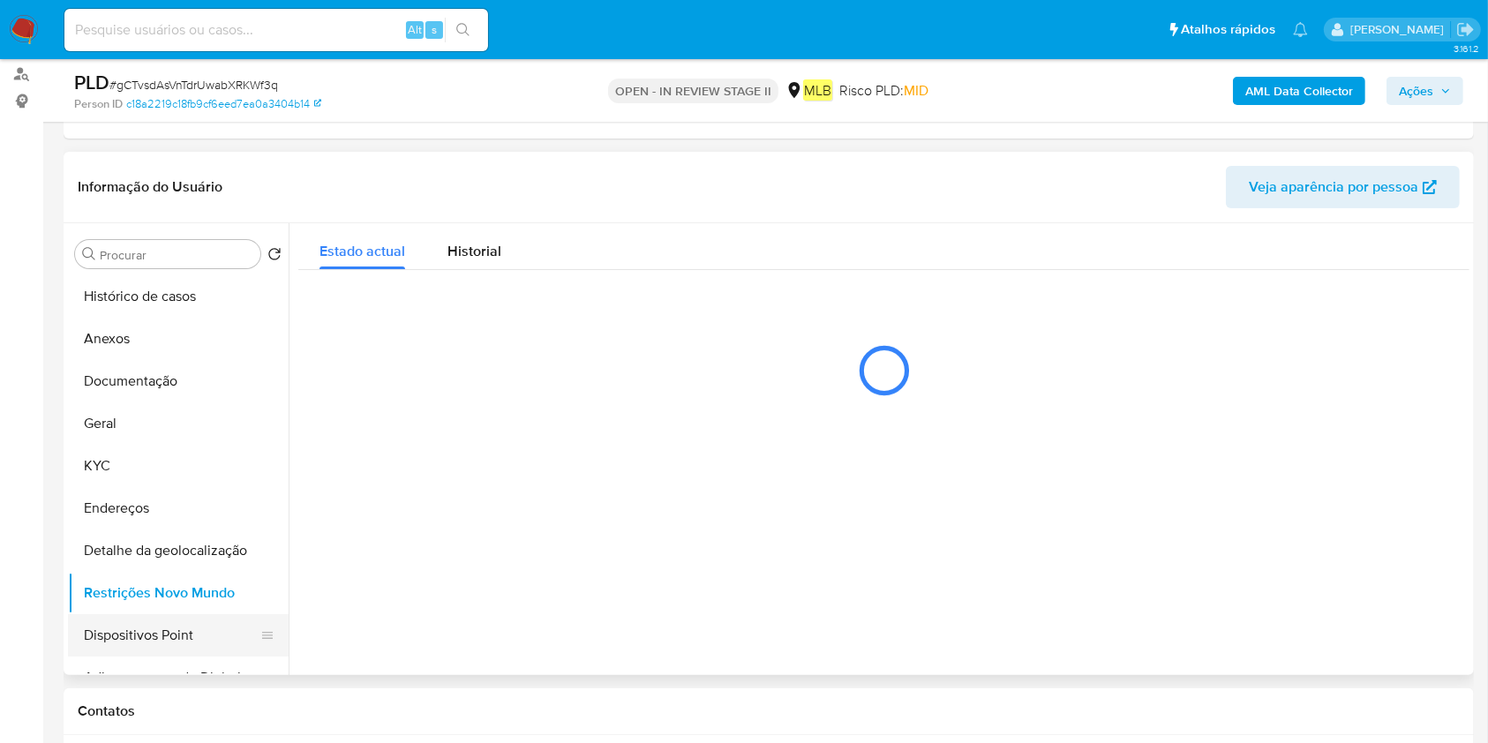
click at [170, 634] on button "Dispositivos Point" at bounding box center [171, 635] width 207 height 42
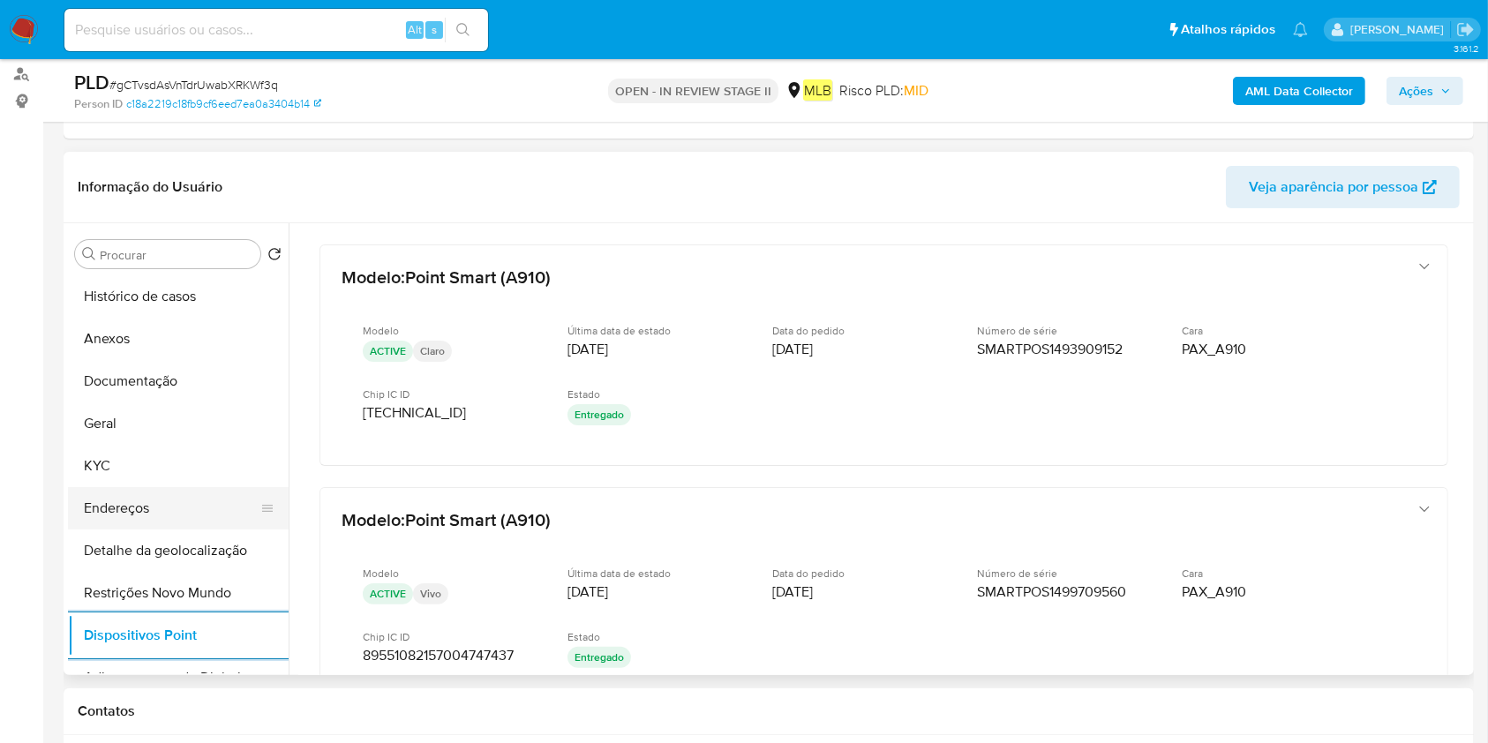
click at [173, 492] on button "Endereços" at bounding box center [171, 508] width 207 height 42
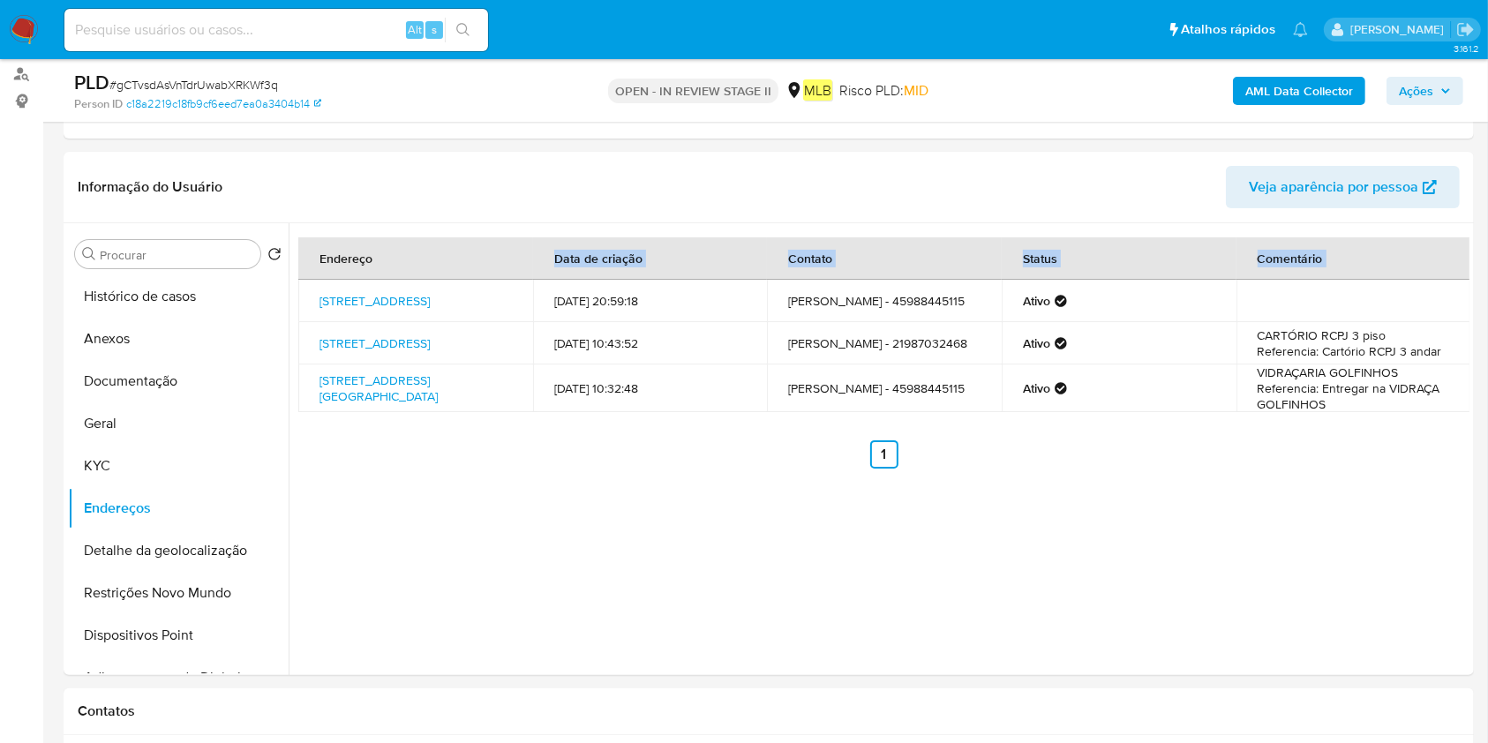
drag, startPoint x: 316, startPoint y: 286, endPoint x: 417, endPoint y: 278, distance: 100.9
click at [417, 278] on table "Endereço Data de criação Contato Status Comentário Rua Das Dálias 489, Foz Do I…" at bounding box center [884, 324] width 1172 height 175
click at [304, 287] on td "Rua Das Dálias 489, Foz Do Iguaçu, Paraná, 85855180, Brasil 489" at bounding box center [415, 301] width 235 height 42
drag, startPoint x: 315, startPoint y: 286, endPoint x: 355, endPoint y: 299, distance: 41.9
click at [355, 299] on td "Rua Das Dálias 489, Foz Do Iguaçu, Paraná, 85855180, Brasil 489" at bounding box center [415, 301] width 235 height 42
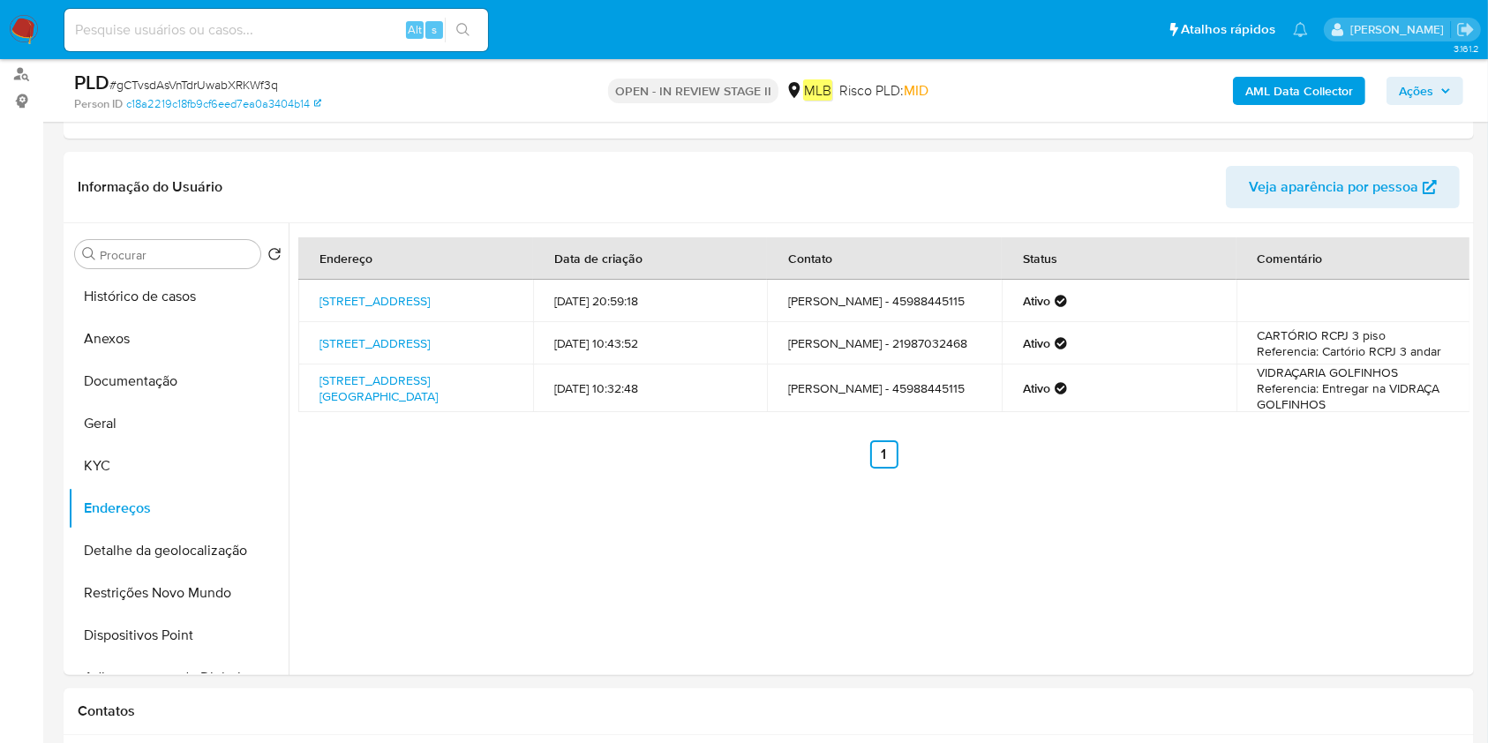
copy link "Rua Das Dálias 489, Foz Do Iguaçu"
drag, startPoint x: 122, startPoint y: 335, endPoint x: 246, endPoint y: 342, distance: 124.6
click at [122, 335] on button "Anexos" at bounding box center [171, 339] width 207 height 42
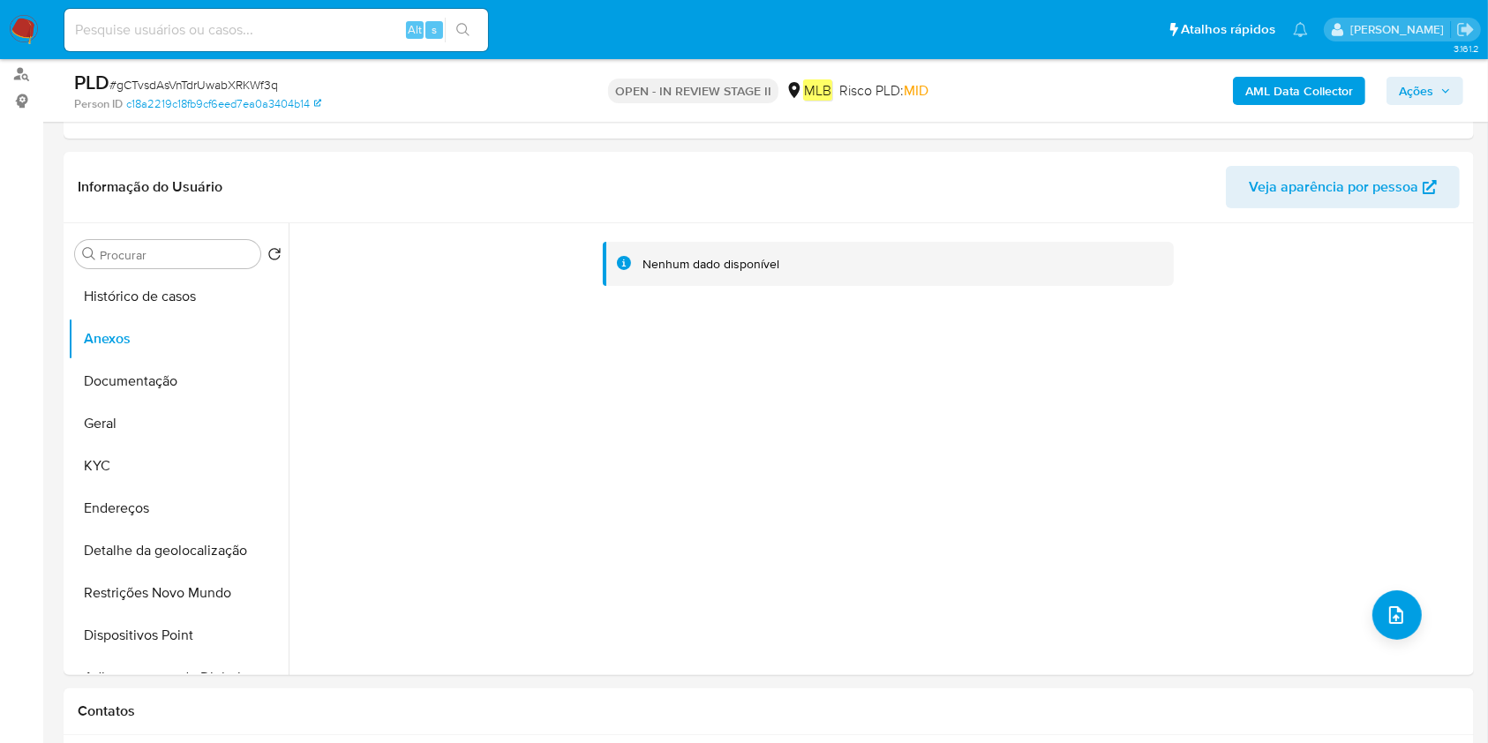
click at [1318, 84] on b "AML Data Collector" at bounding box center [1299, 91] width 108 height 28
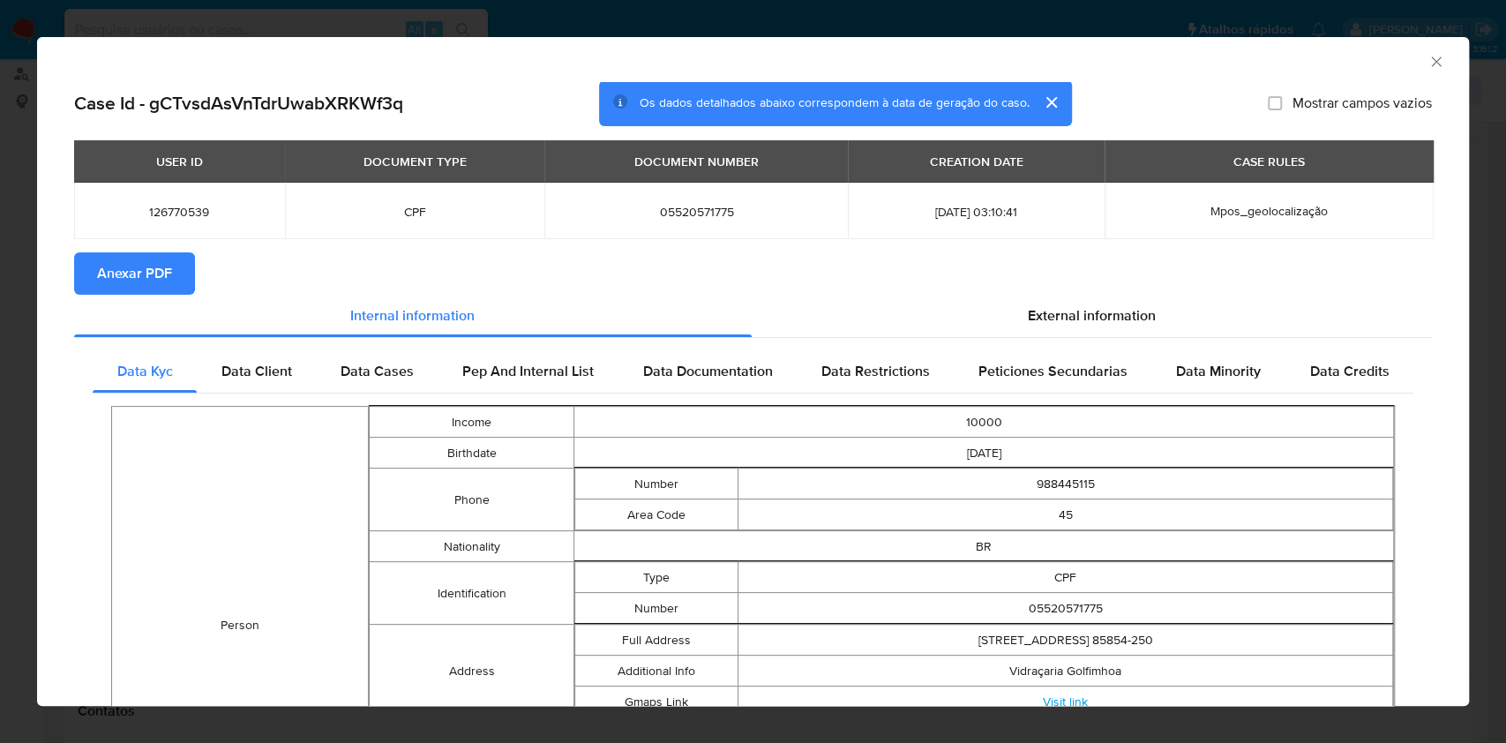
click at [146, 273] on span "Anexar PDF" at bounding box center [134, 273] width 75 height 39
click at [1428, 64] on icon "Fechar a janela" at bounding box center [1437, 62] width 18 height 18
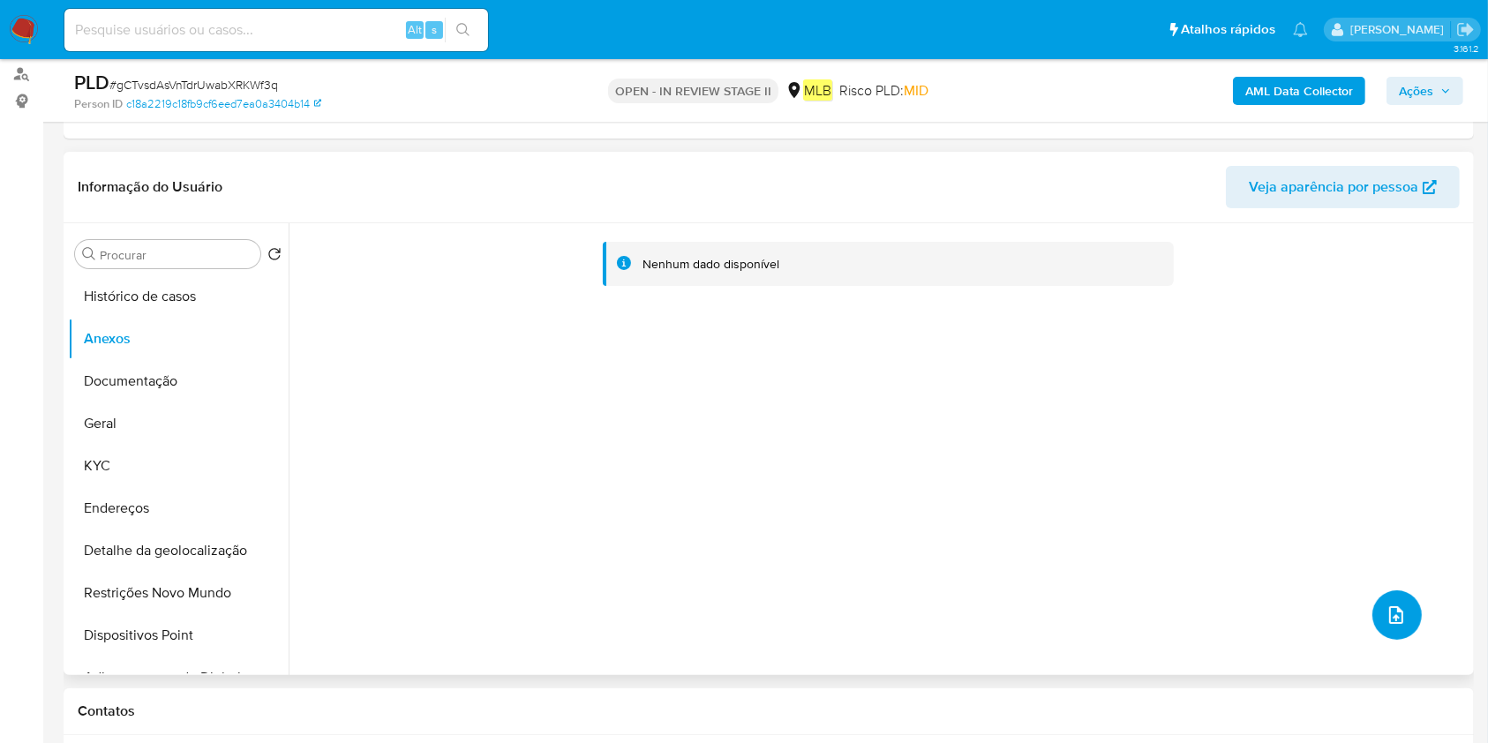
click at [1399, 618] on span "upload-file" at bounding box center [1395, 615] width 21 height 21
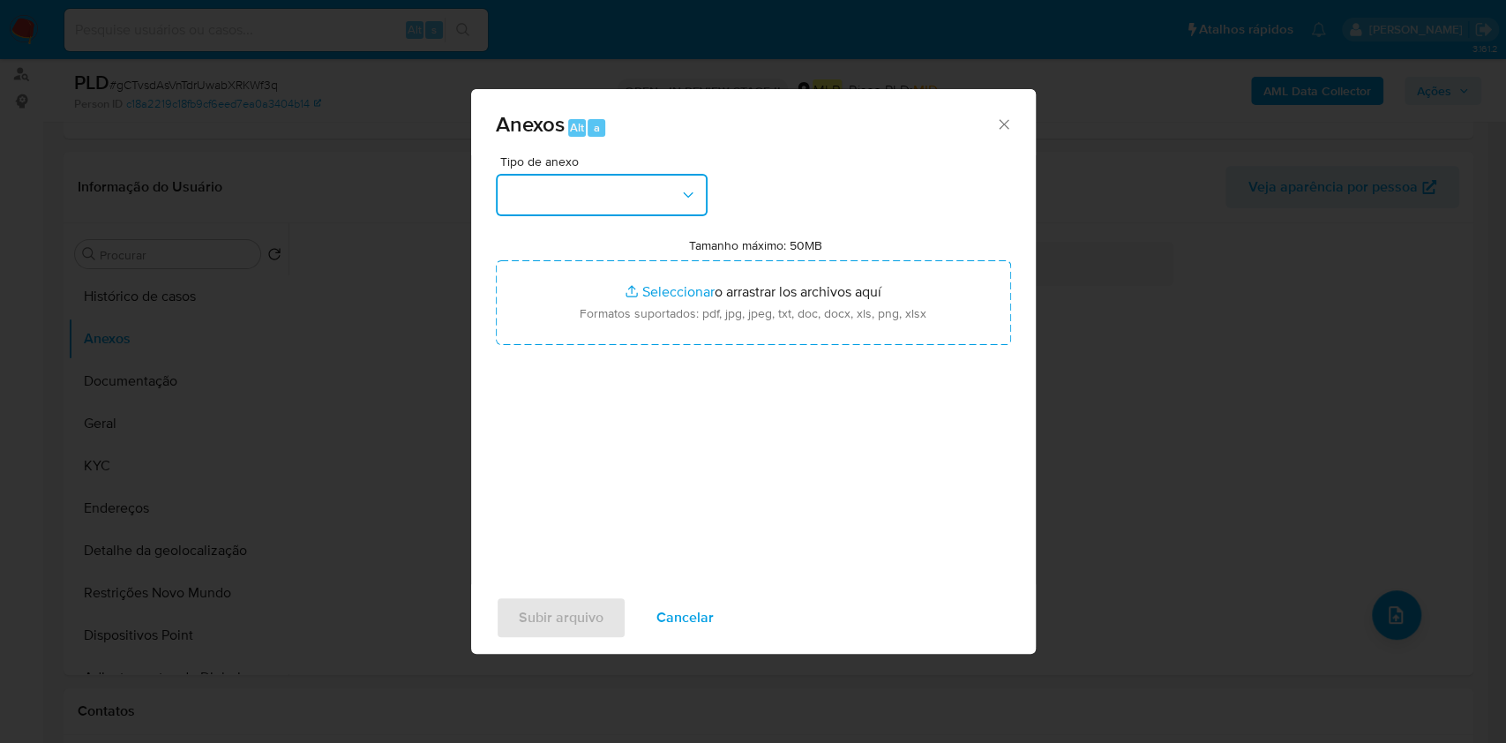
click at [614, 206] on button "button" at bounding box center [602, 195] width 212 height 42
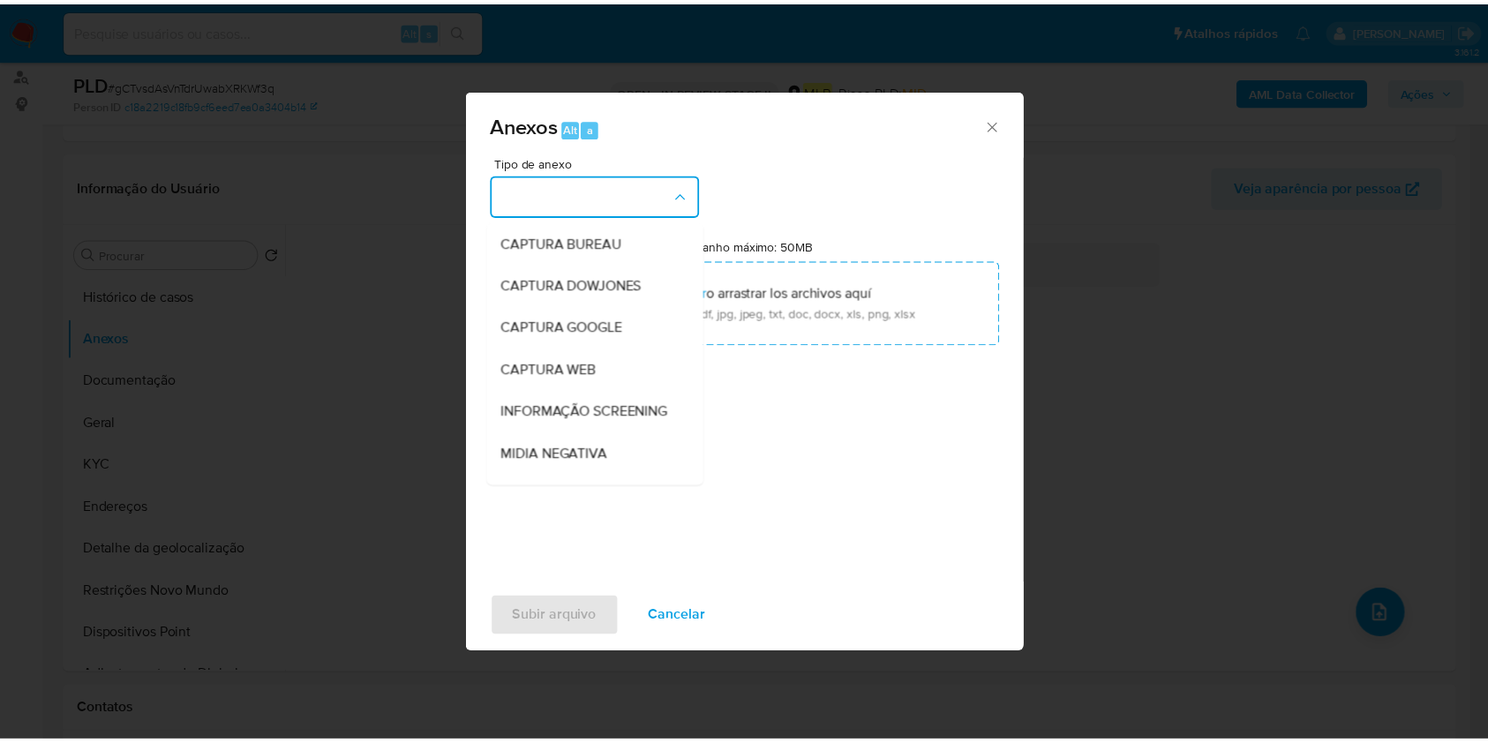
scroll to position [271, 0]
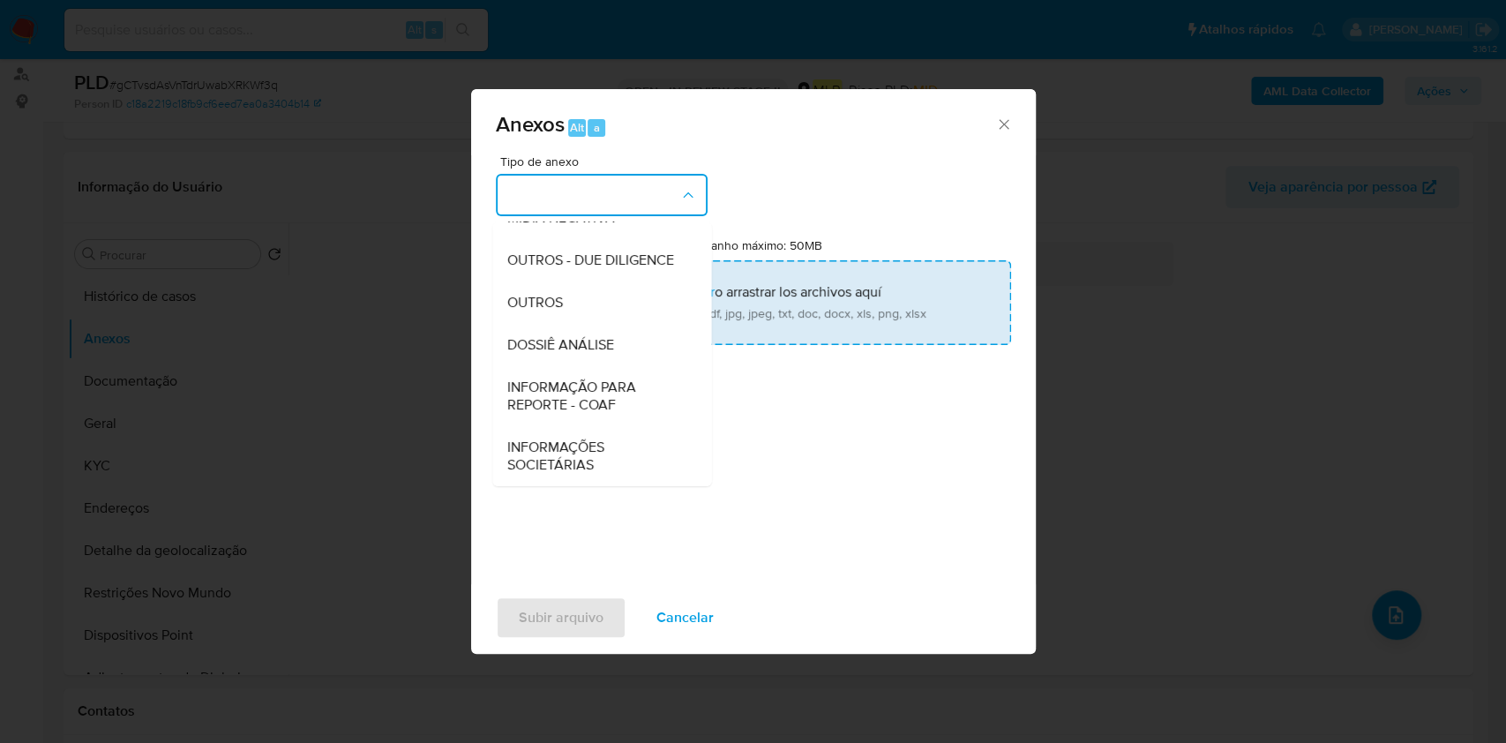
click at [555, 302] on span "OUTROS" at bounding box center [535, 303] width 56 height 18
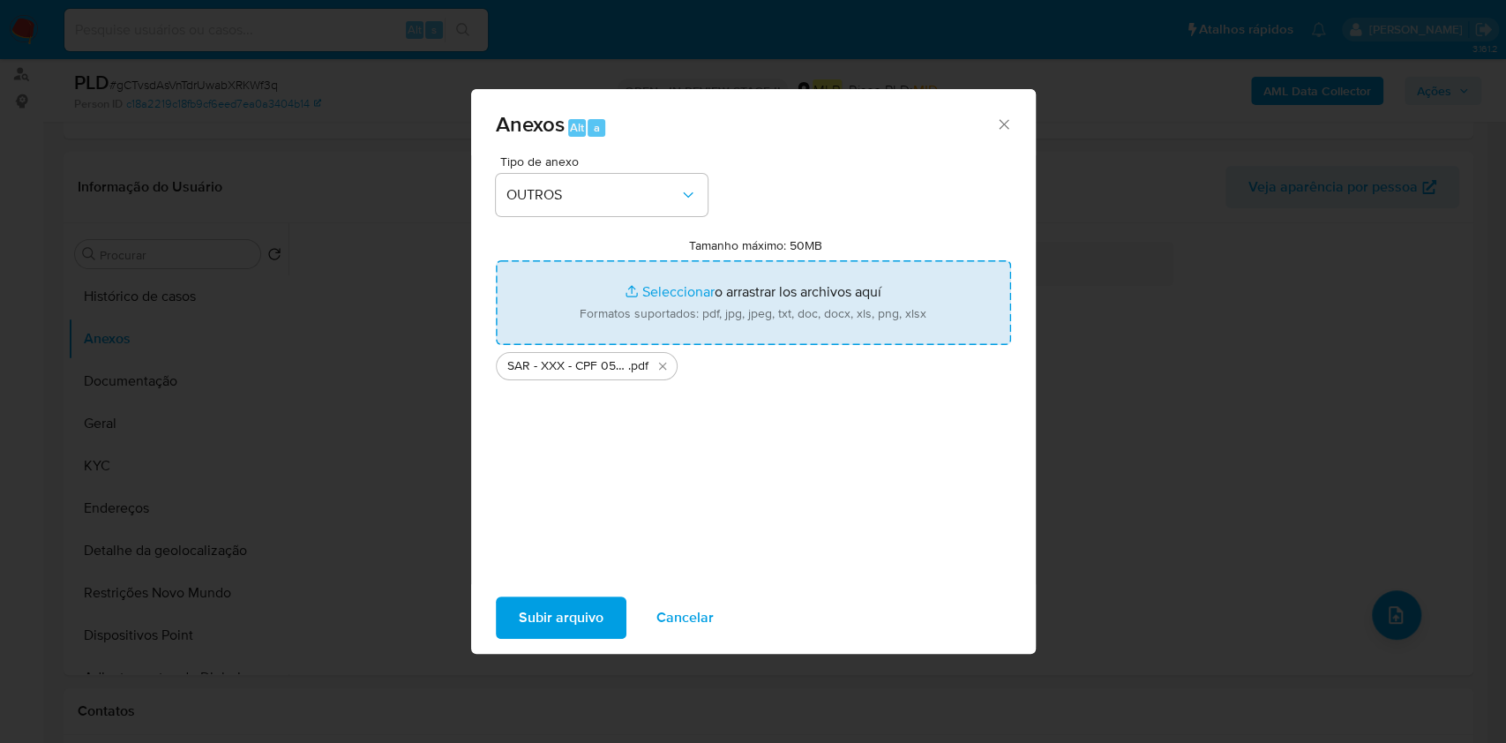
type input "C:\fakepath\Mulan 126770539_2025_09_26_14_23_01.xlsx"
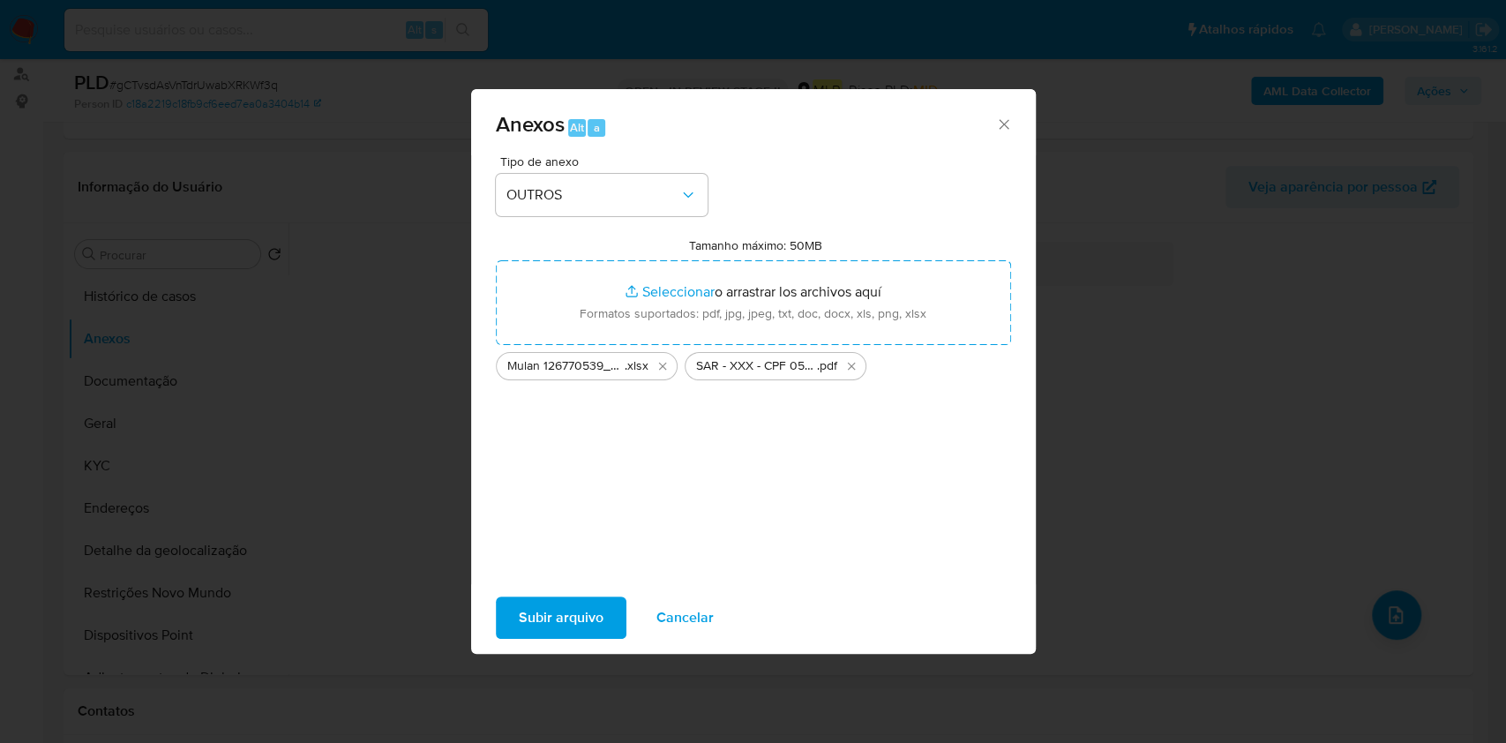
click at [600, 624] on span "Subir arquivo" at bounding box center [561, 617] width 85 height 39
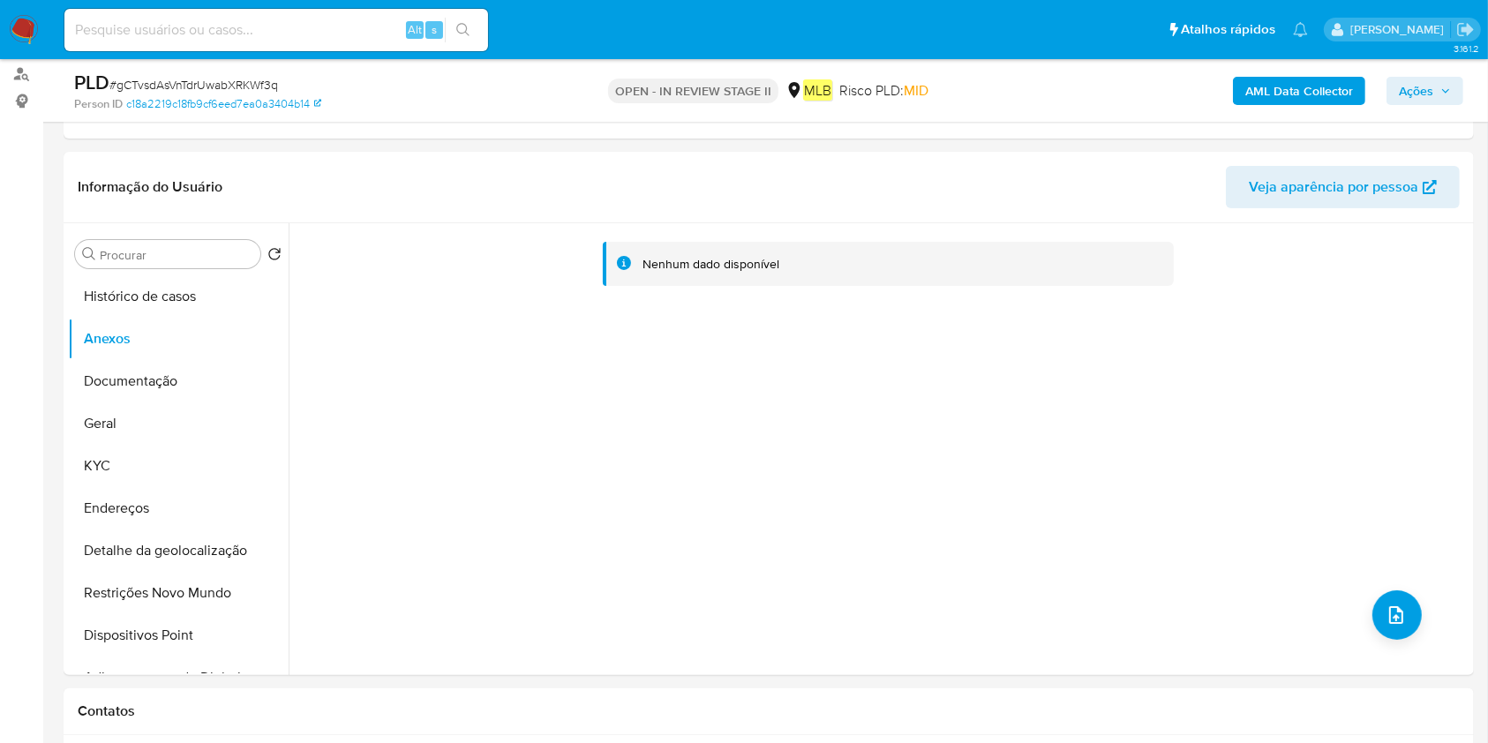
click at [1395, 87] on button "Ações" at bounding box center [1424, 91] width 77 height 28
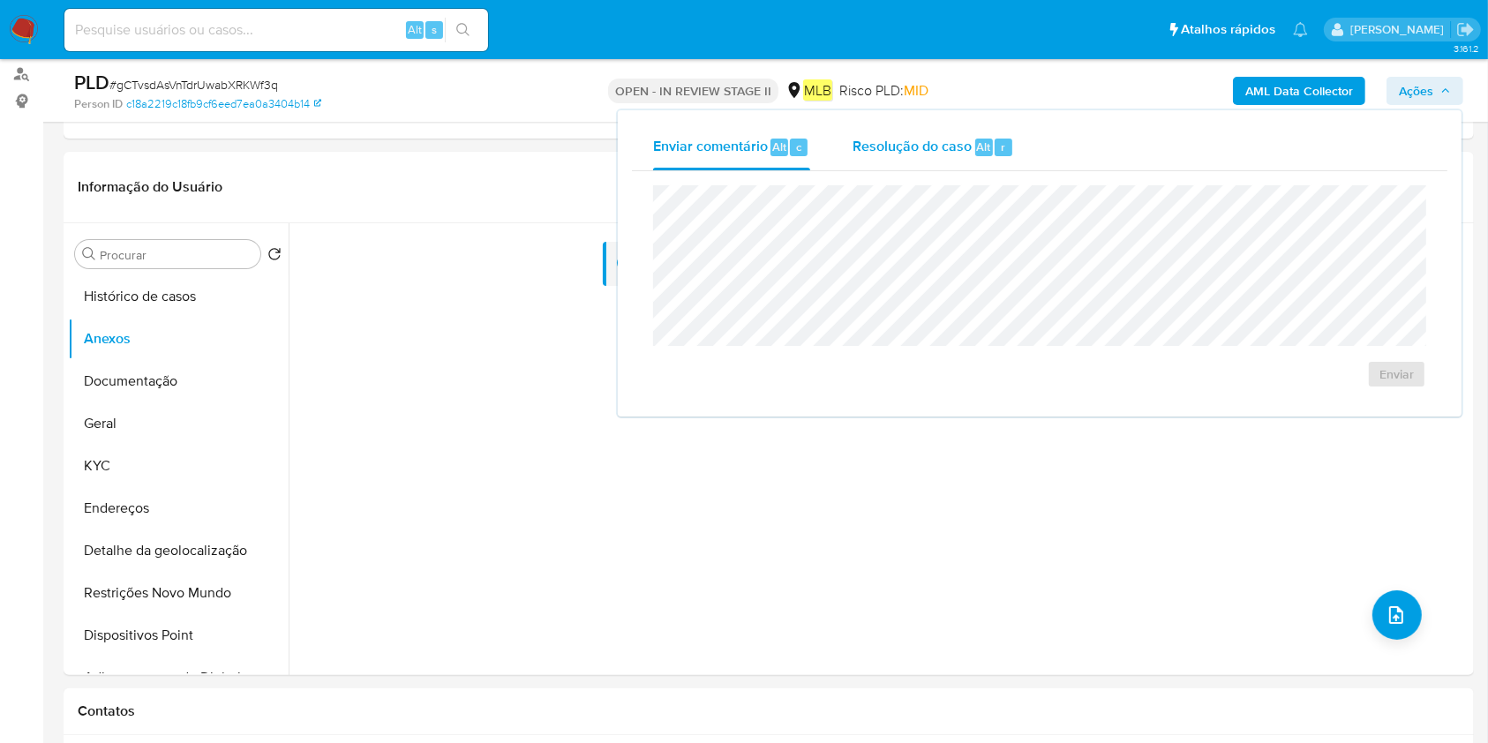
drag, startPoint x: 998, startPoint y: 146, endPoint x: 991, endPoint y: 161, distance: 16.6
click at [995, 146] on div "r" at bounding box center [1004, 148] width 18 height 18
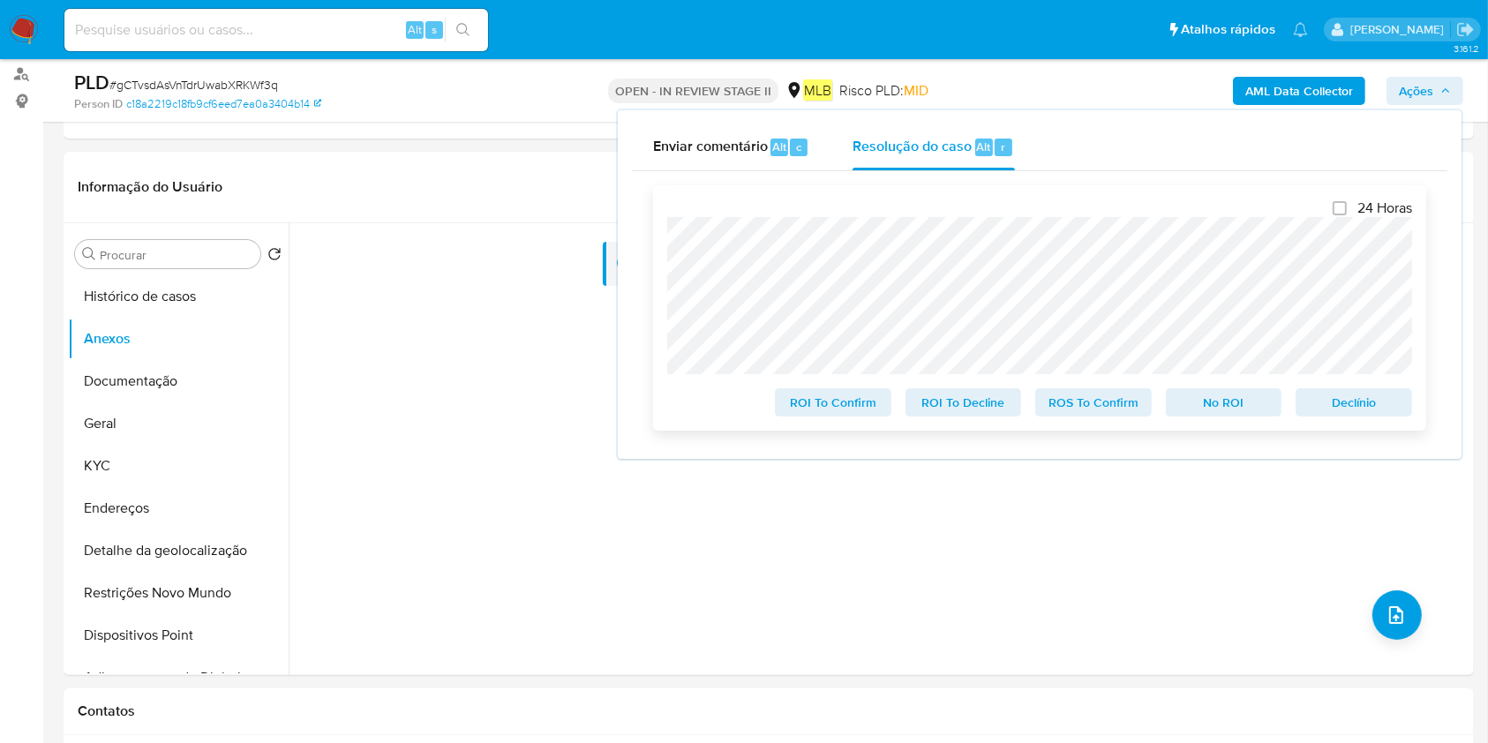
click at [1125, 410] on span "ROS To Confirm" at bounding box center [1094, 402] width 92 height 25
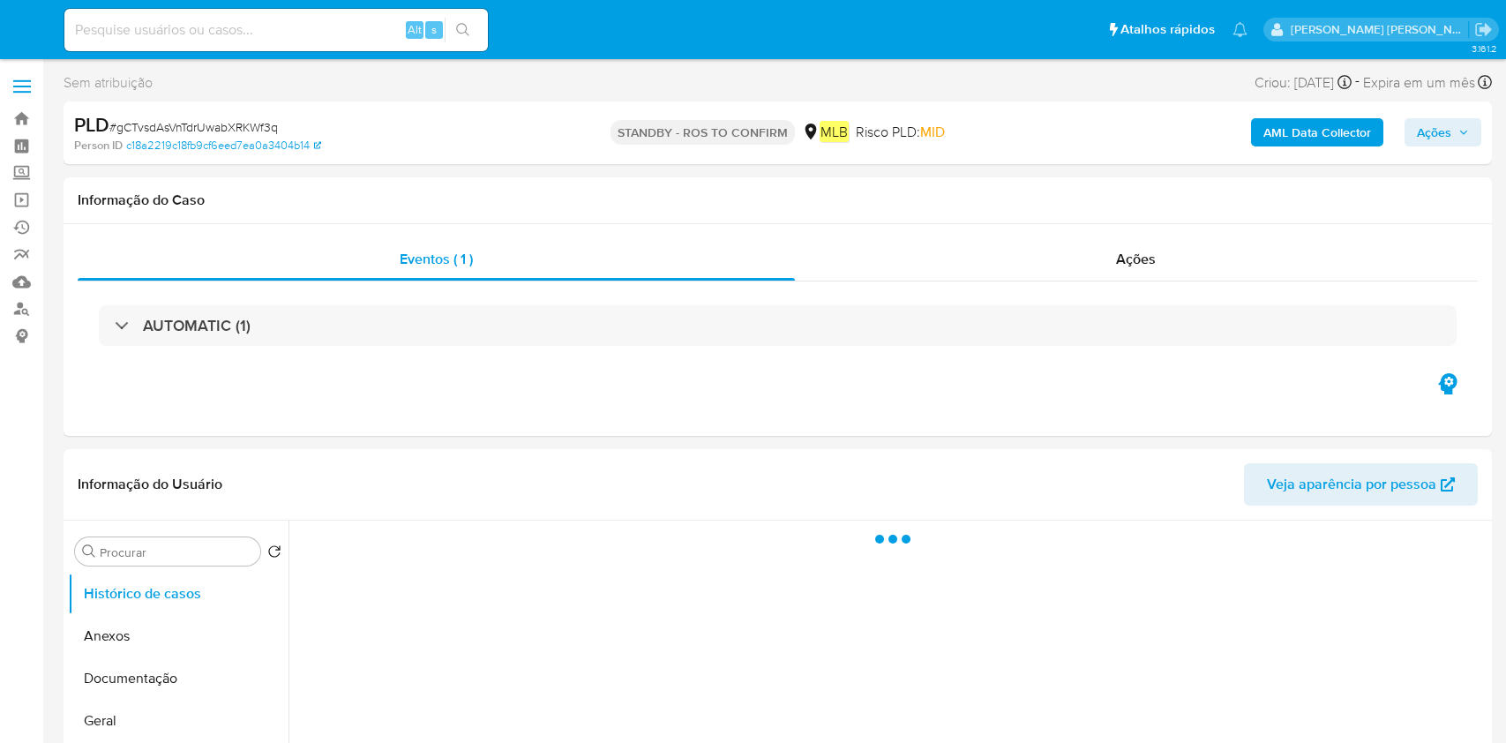
select select "10"
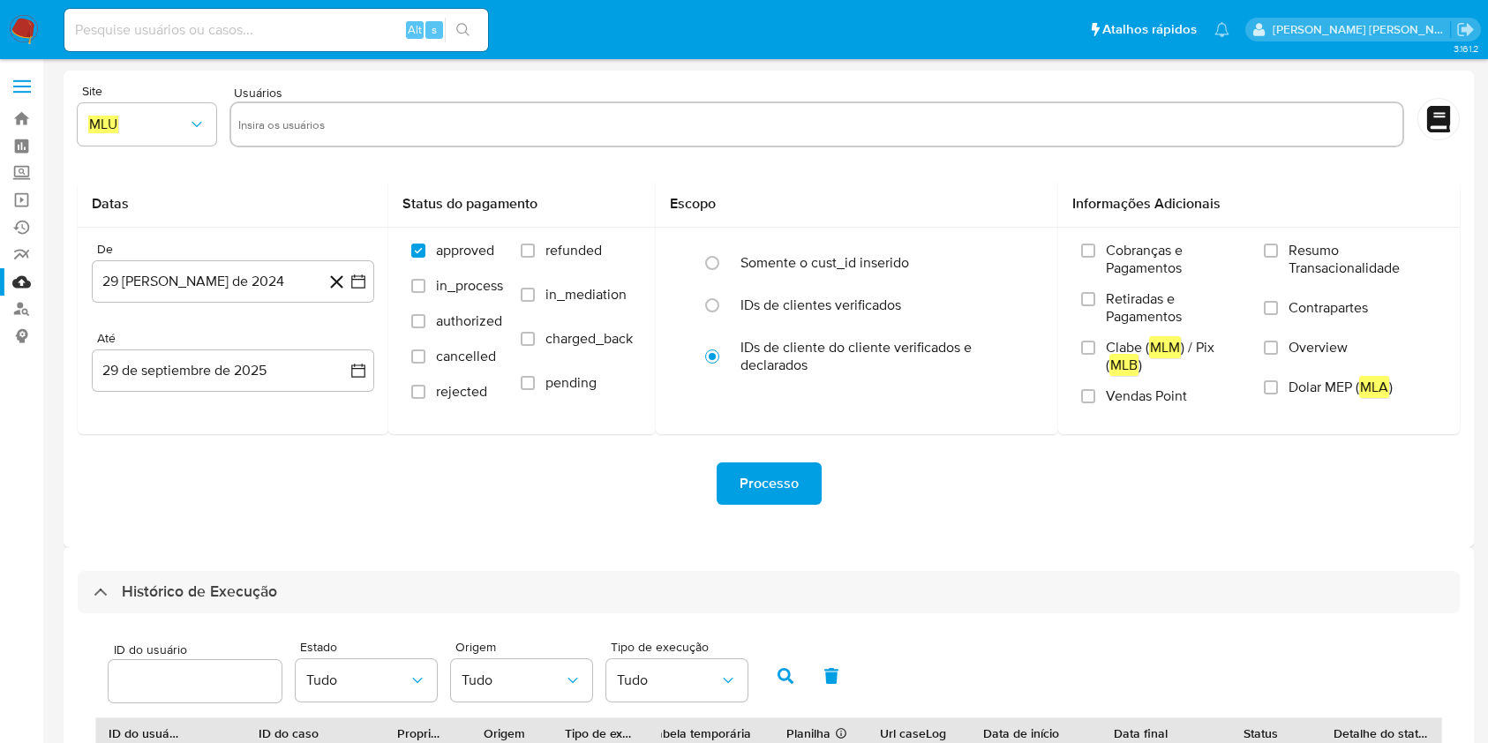
select select "10"
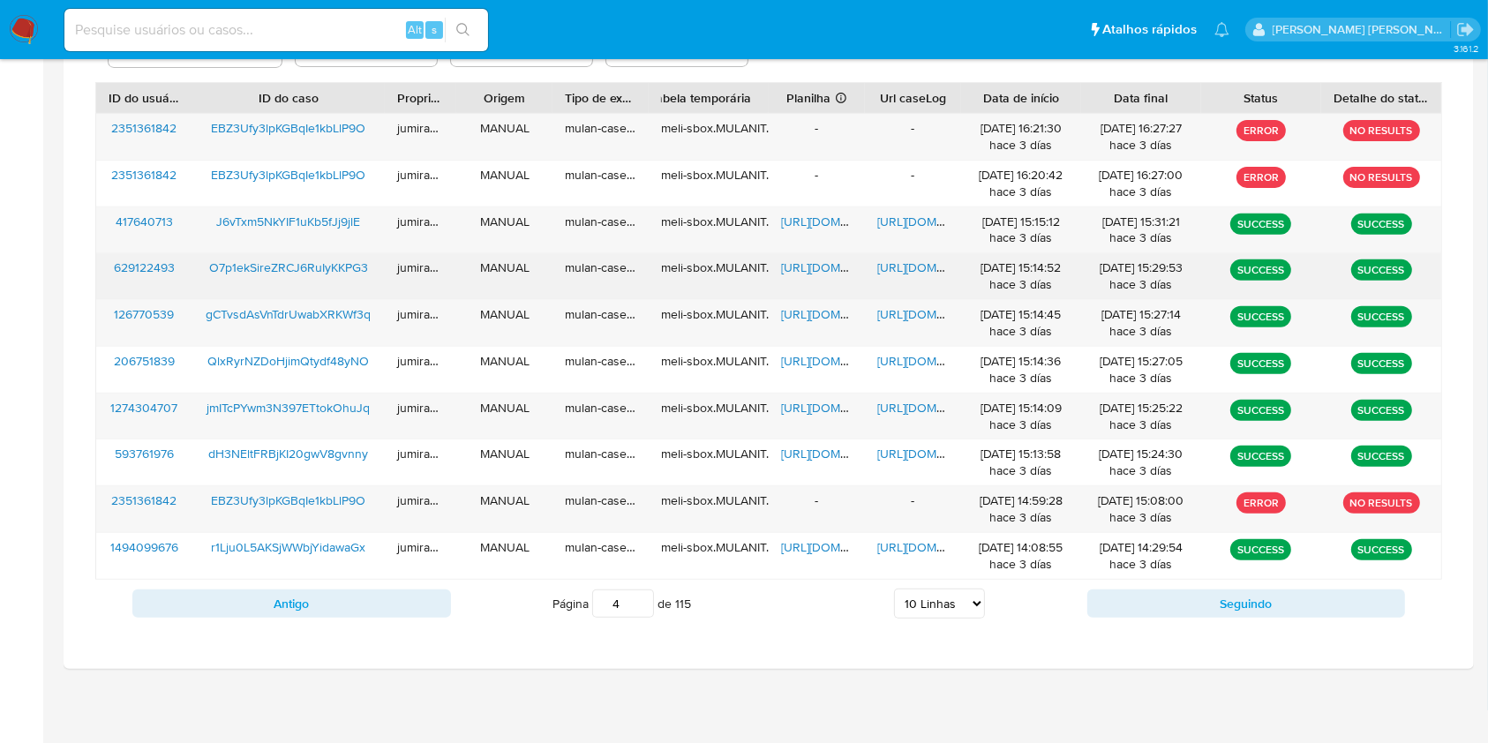
click at [828, 269] on span "[URL][DOMAIN_NAME]" at bounding box center [842, 268] width 122 height 18
click at [911, 264] on span "[URL][DOMAIN_NAME]" at bounding box center [938, 268] width 122 height 18
click at [304, 267] on span "O7p1ekSireZRCJ6RuIyKKPG3" at bounding box center [288, 268] width 159 height 18
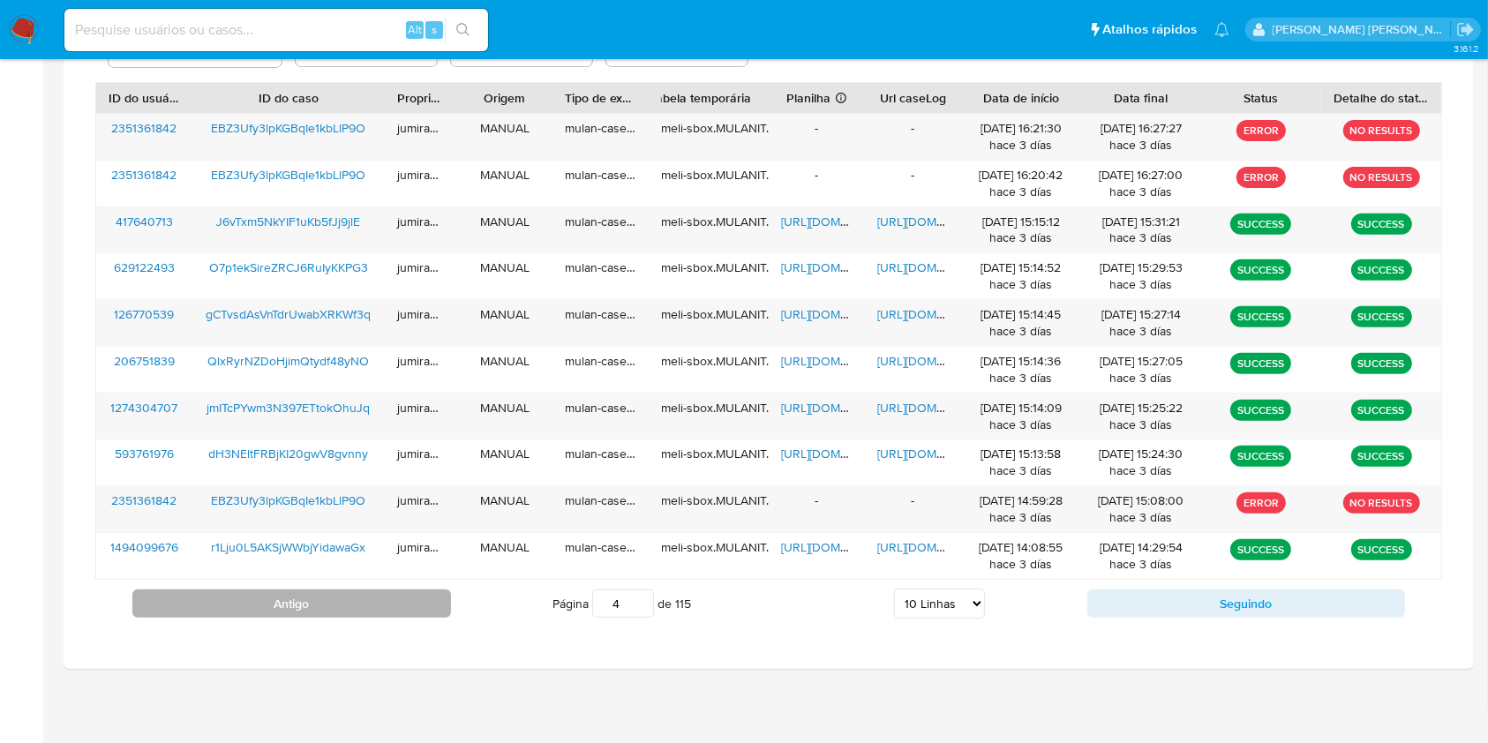
click at [383, 598] on button "Antigo" at bounding box center [291, 603] width 319 height 28
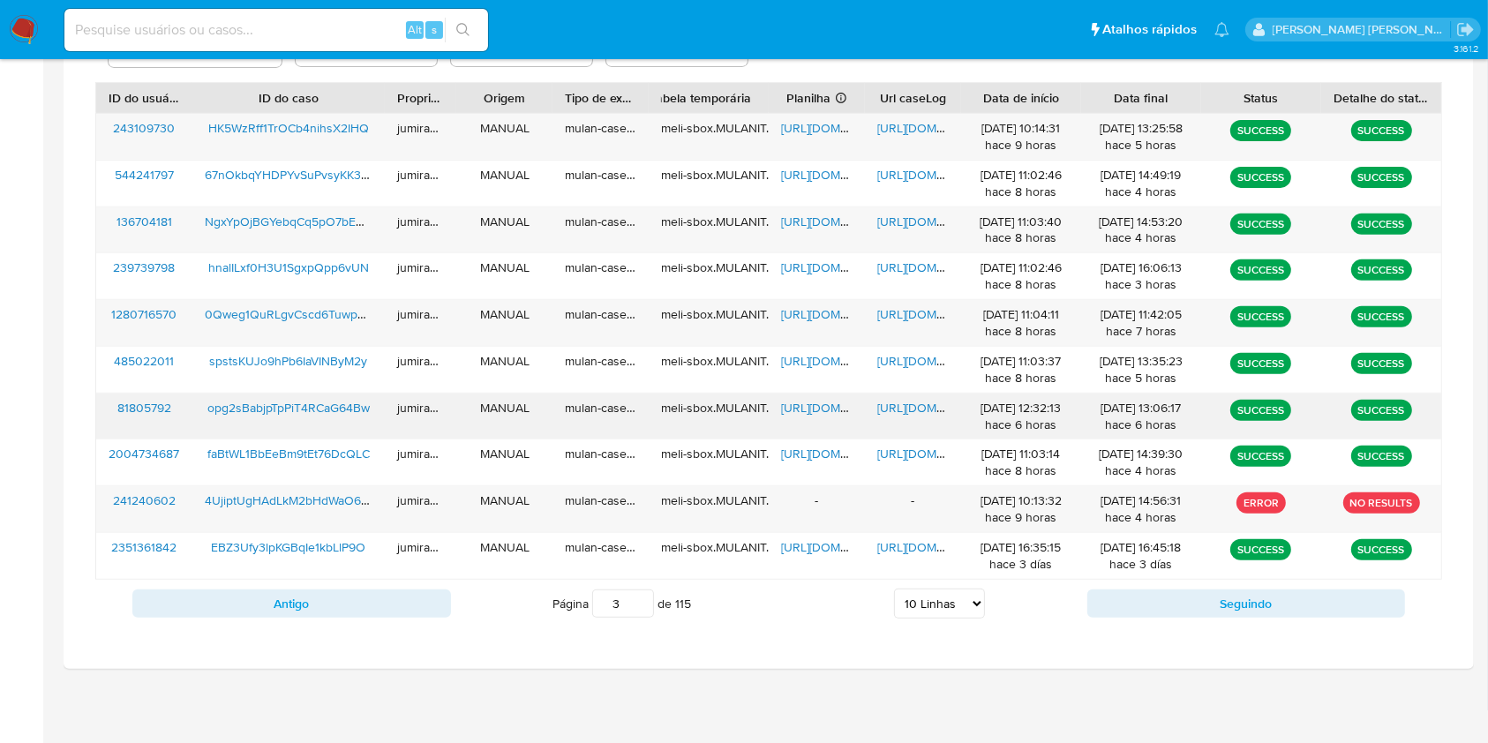
drag, startPoint x: 833, startPoint y: 405, endPoint x: 868, endPoint y: 405, distance: 35.3
click at [838, 405] on span "[URL][DOMAIN_NAME]" at bounding box center [842, 408] width 122 height 18
click at [891, 407] on span "[URL][DOMAIN_NAME]" at bounding box center [938, 408] width 122 height 18
click at [325, 409] on span "opg2sBabjpTpPiT4RCaG64Bw" at bounding box center [288, 408] width 162 height 18
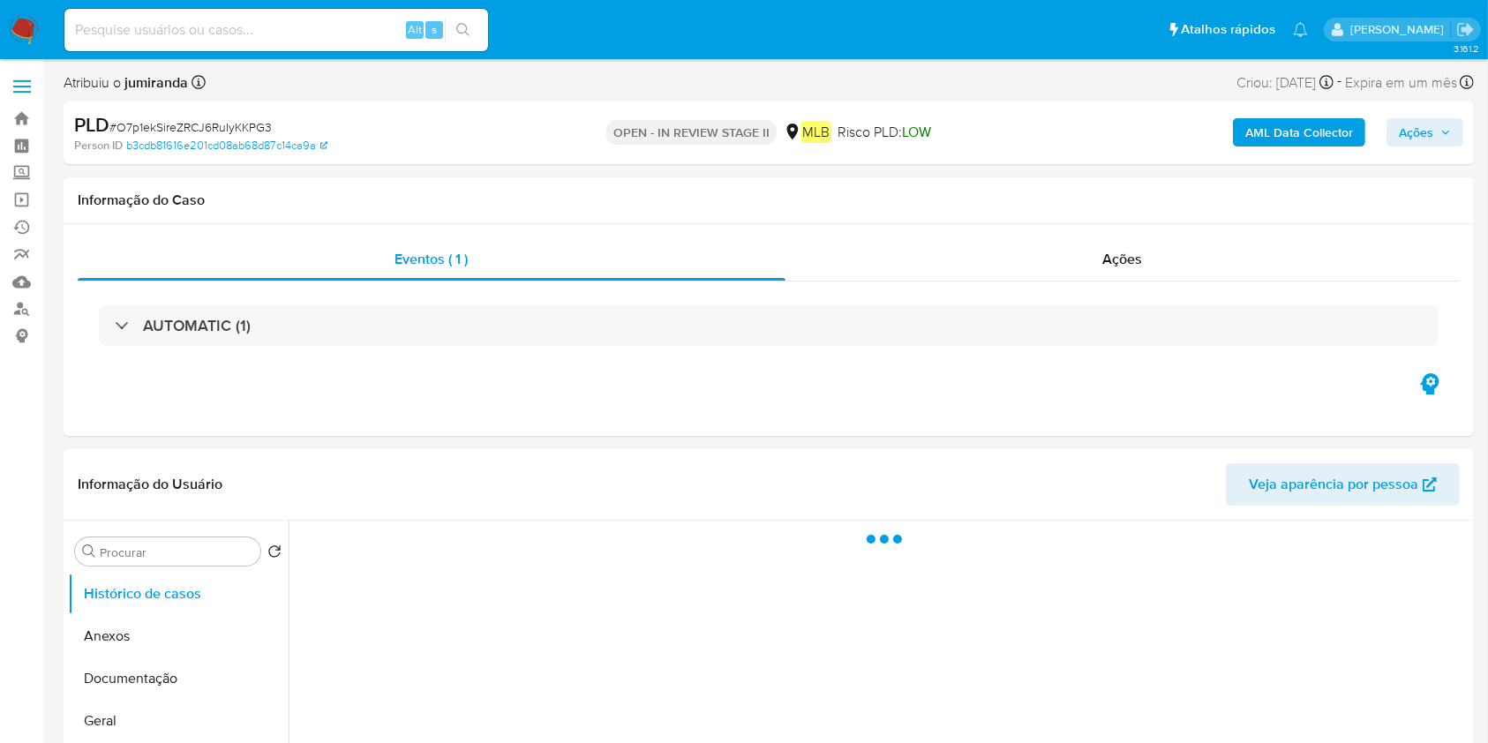
select select "10"
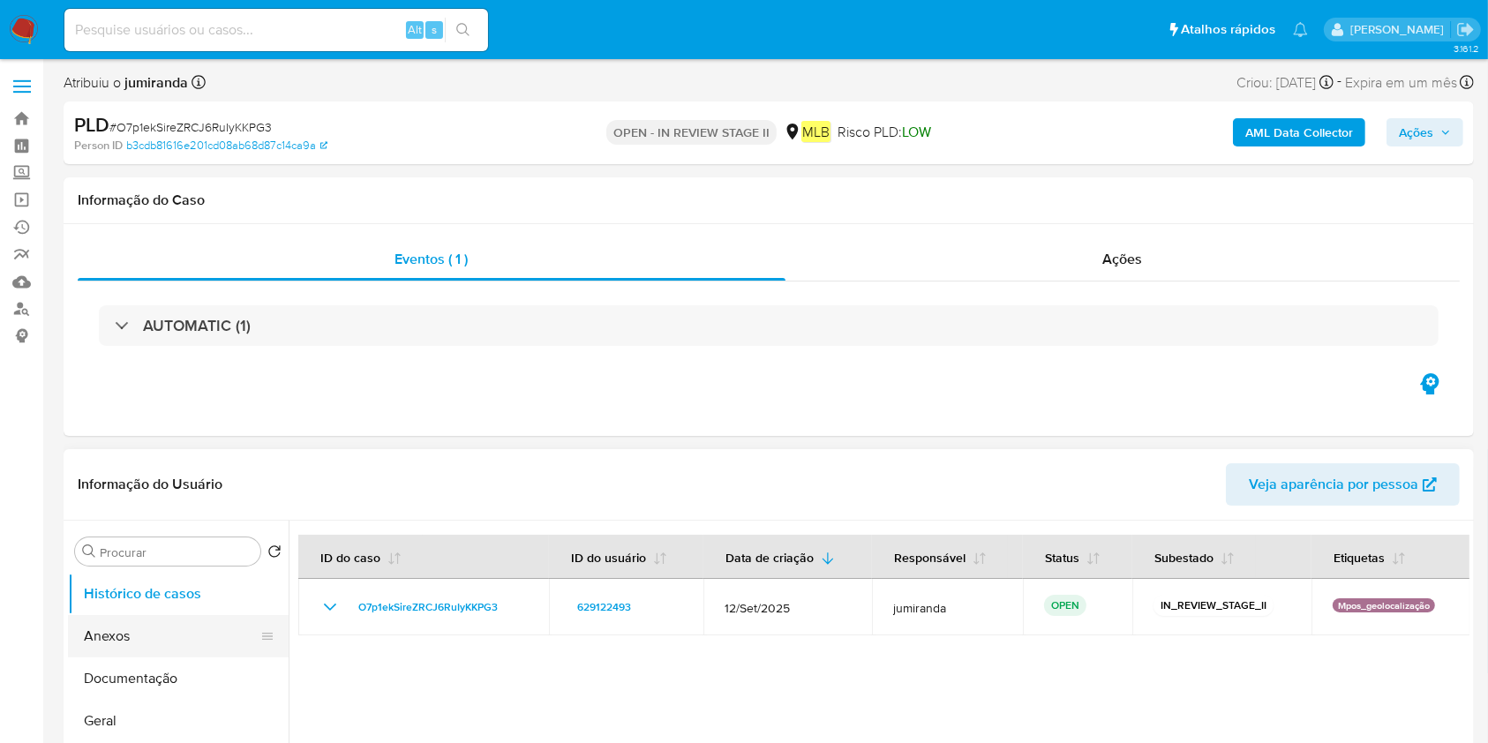
click at [143, 640] on button "Anexos" at bounding box center [171, 636] width 207 height 42
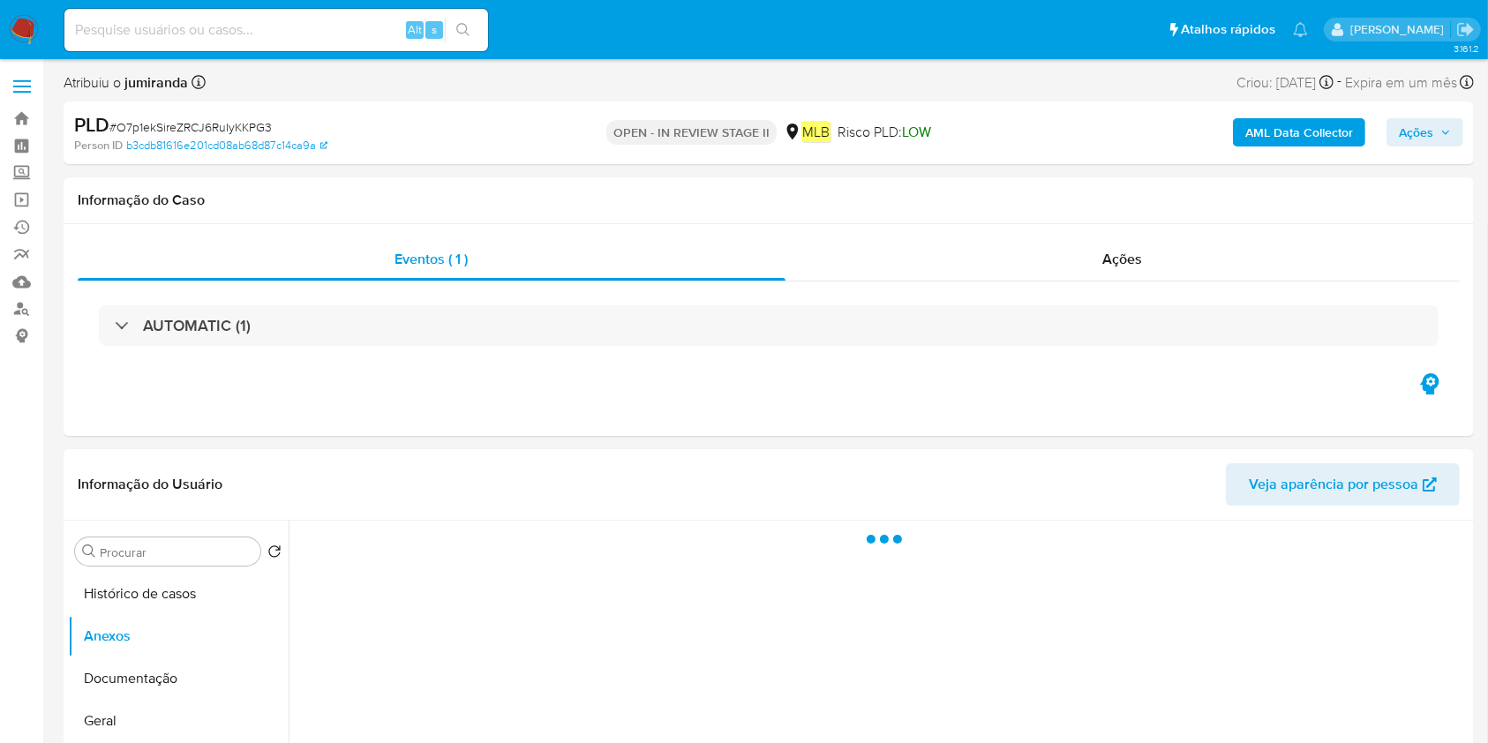
scroll to position [235, 0]
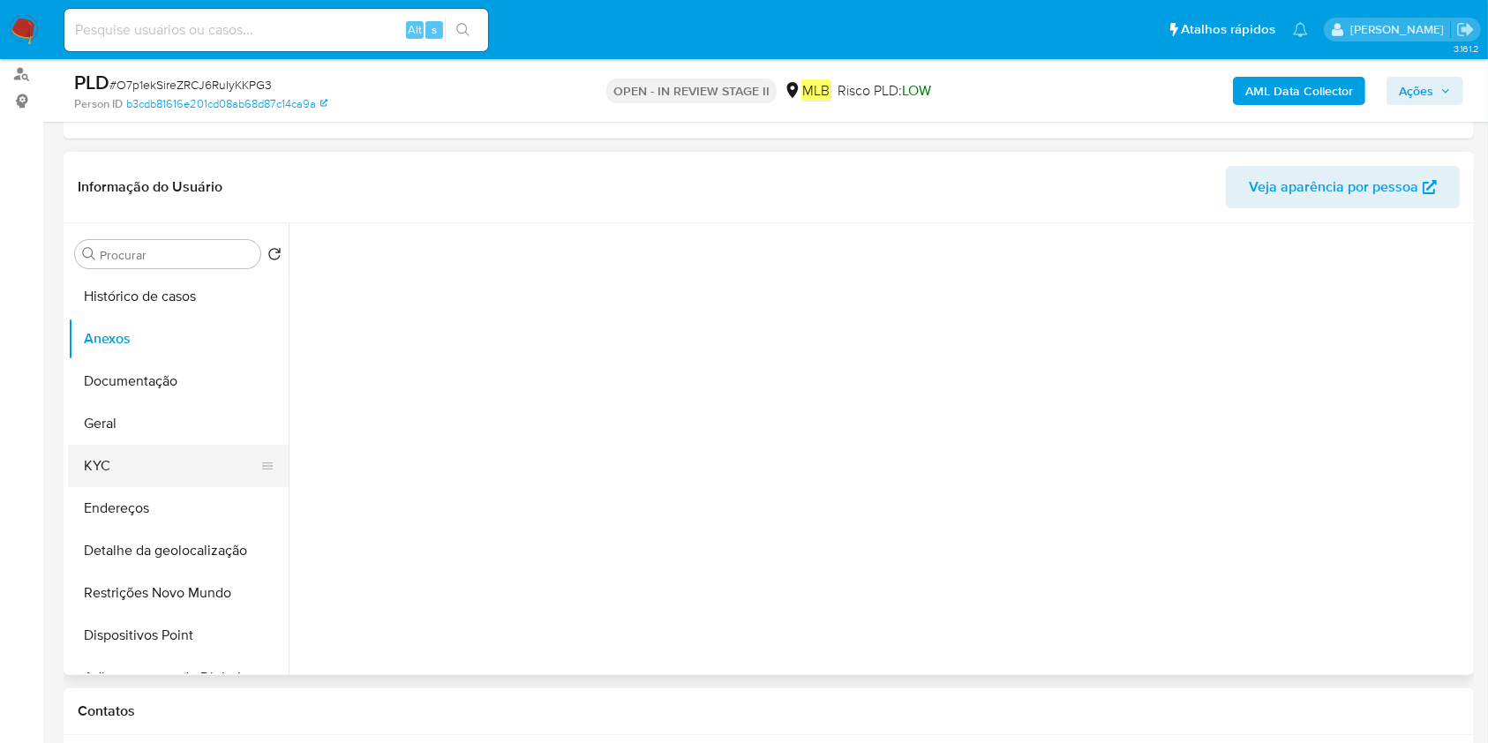
click at [125, 448] on button "KYC" at bounding box center [171, 466] width 207 height 42
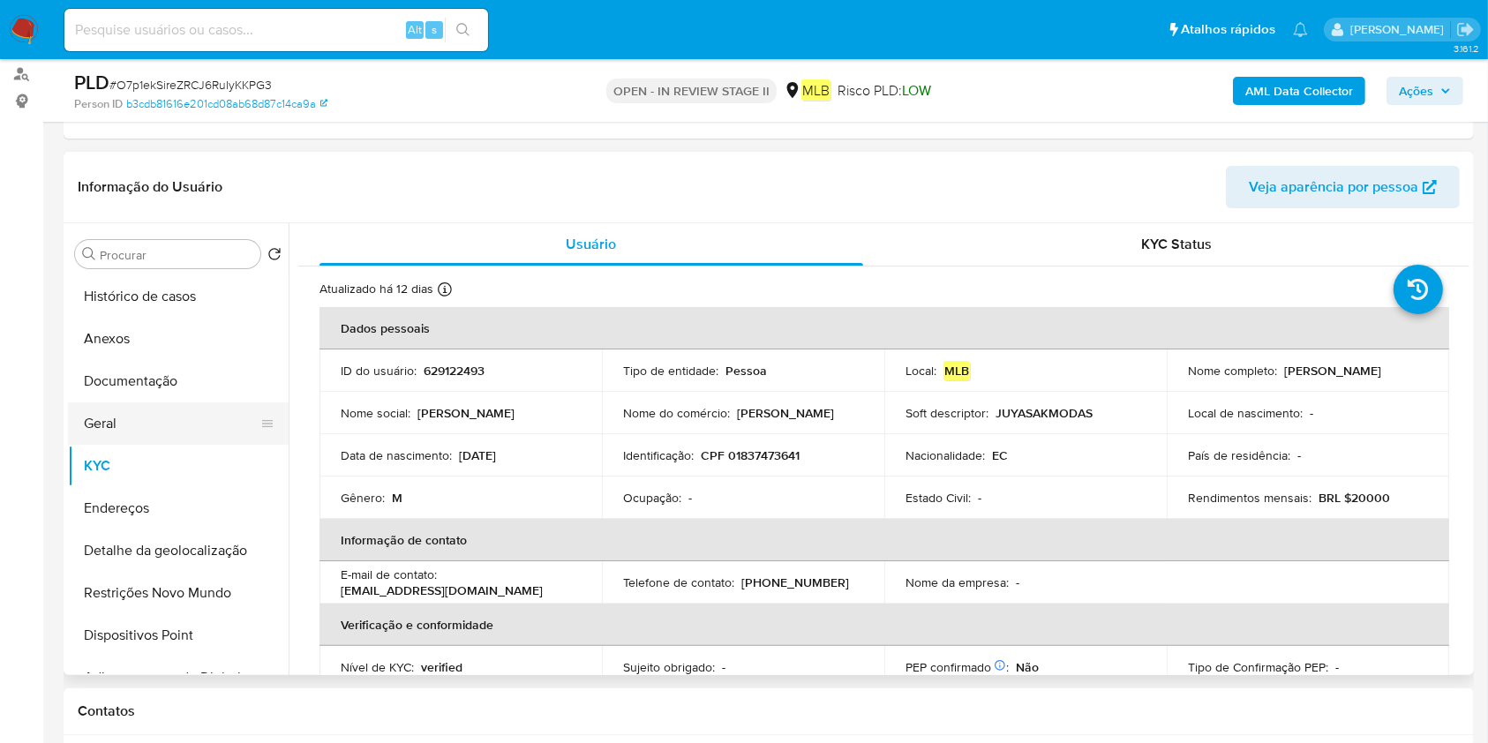
click at [169, 407] on button "Geral" at bounding box center [171, 423] width 207 height 42
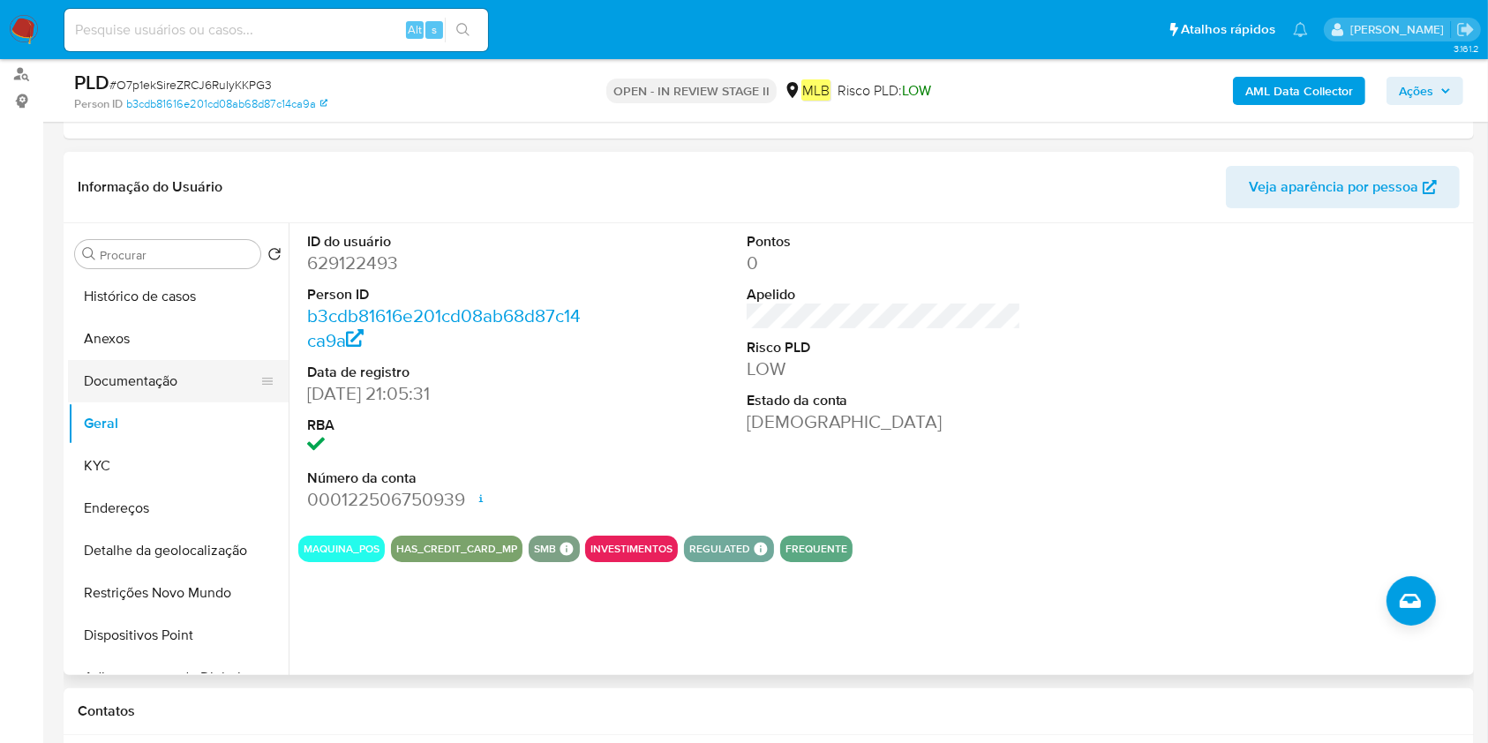
click at [154, 382] on button "Documentação" at bounding box center [171, 381] width 207 height 42
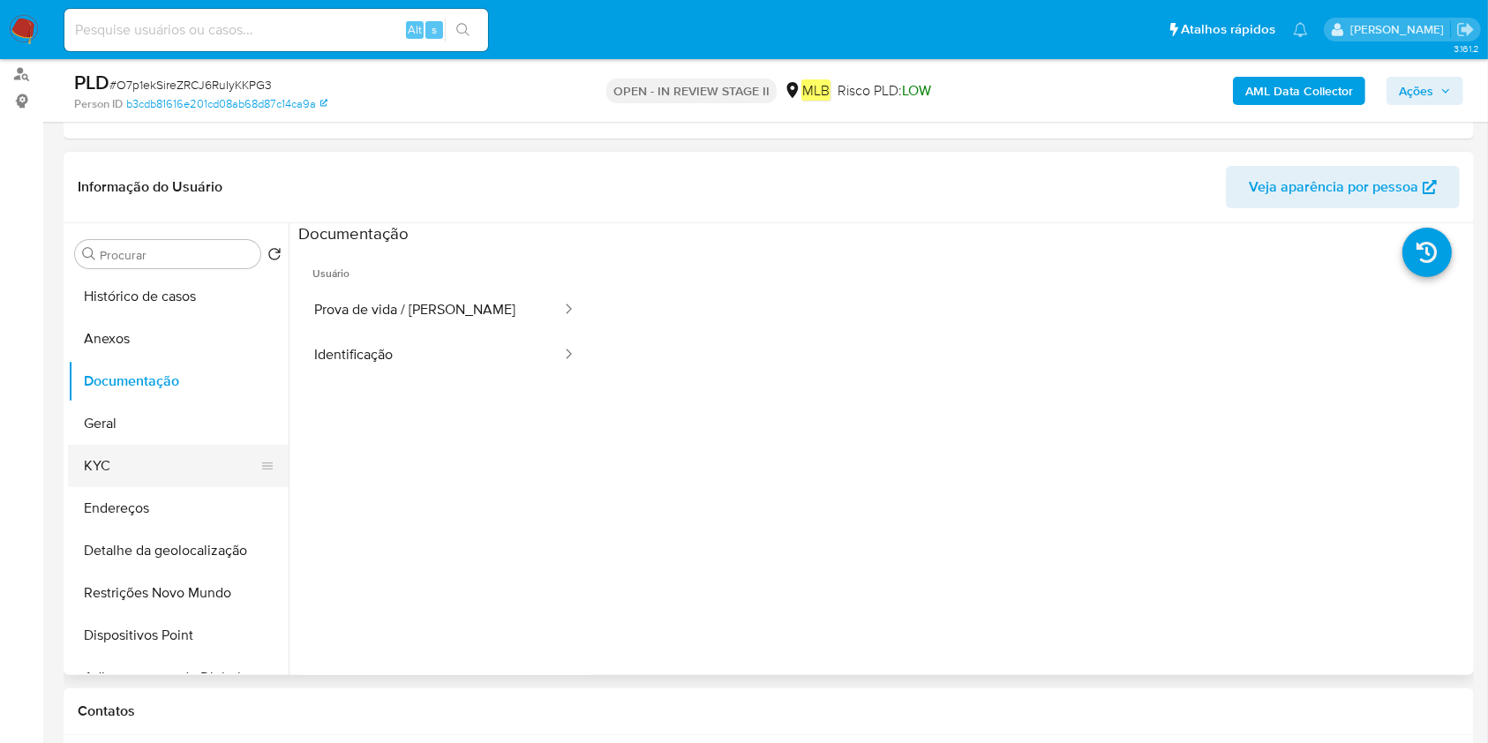
click at [172, 462] on button "KYC" at bounding box center [171, 466] width 207 height 42
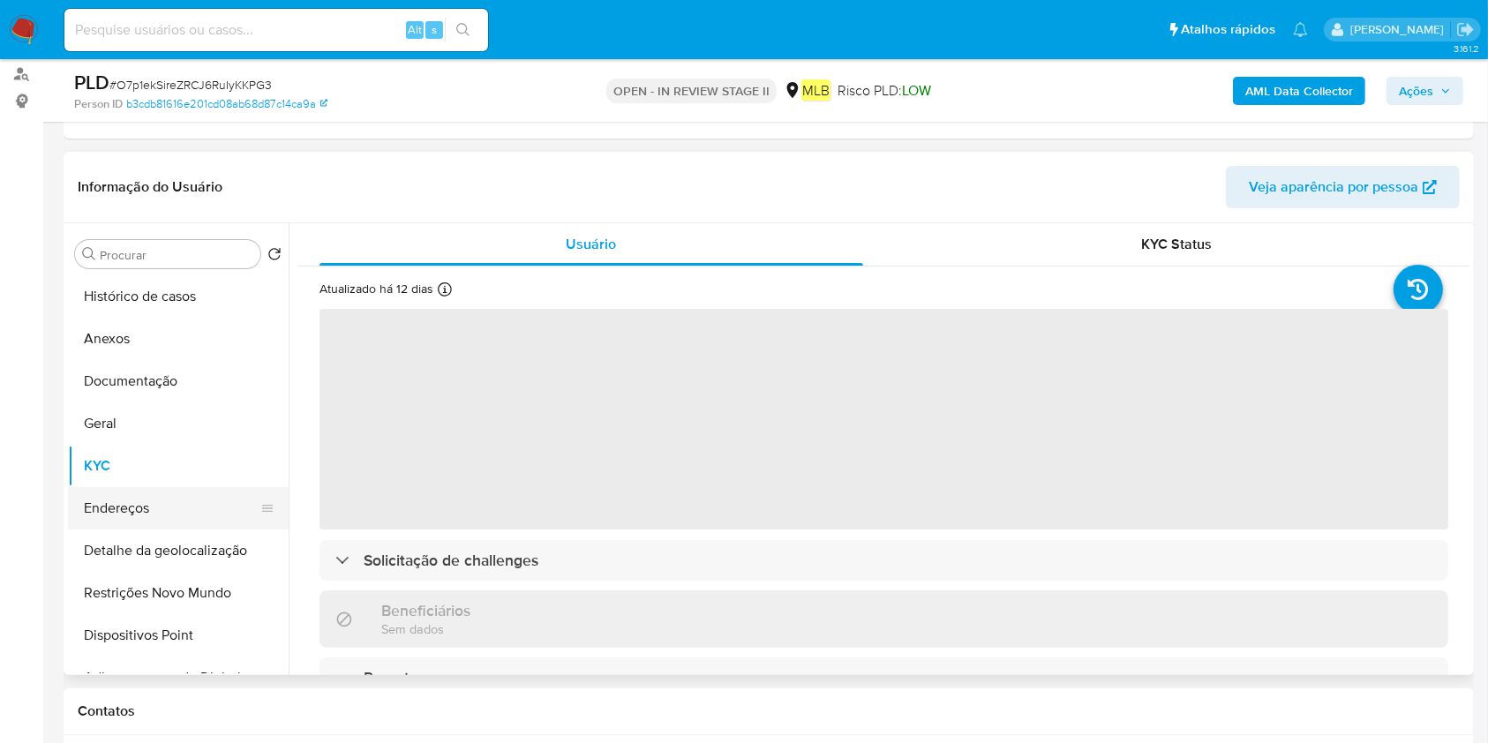
click at [168, 499] on button "Endereços" at bounding box center [171, 508] width 207 height 42
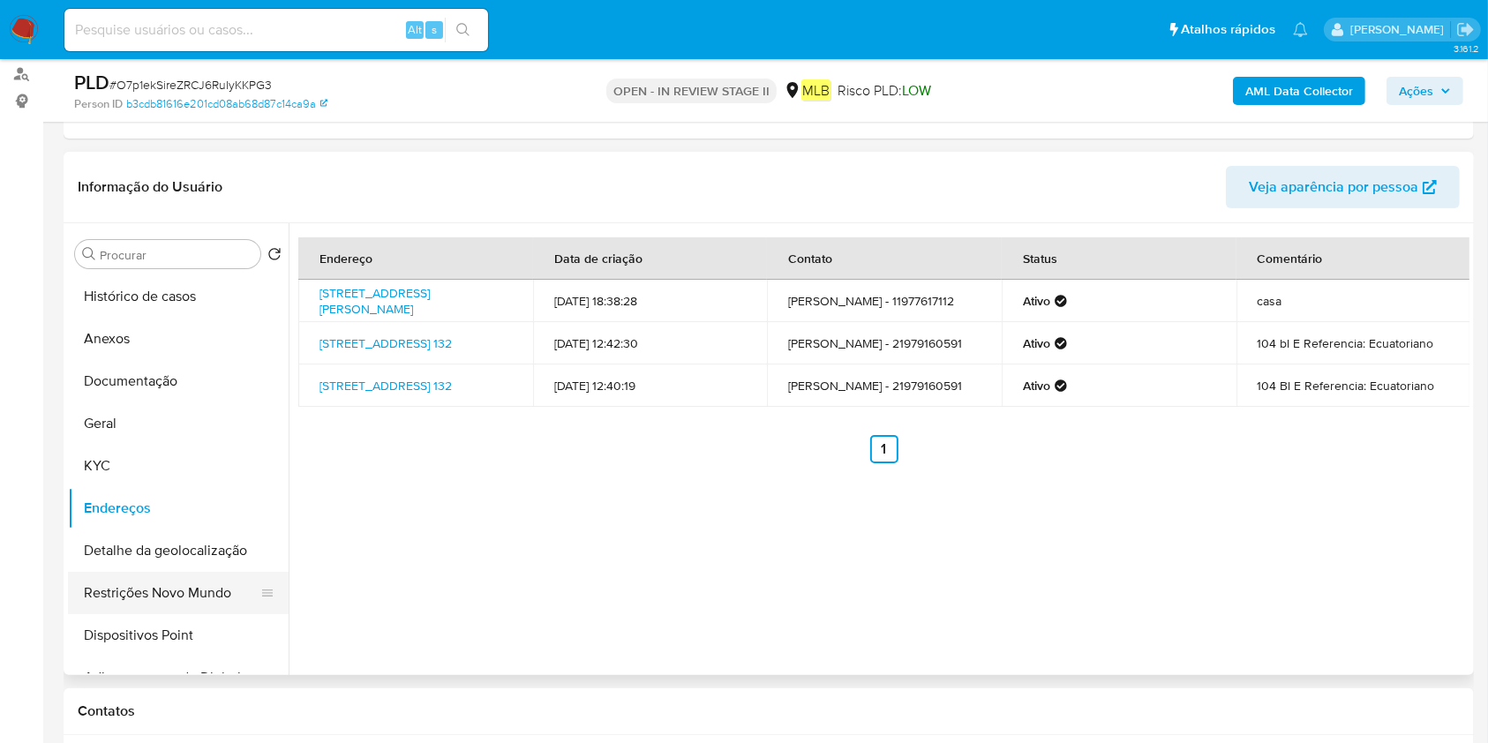
click at [167, 605] on button "Restrições Novo Mundo" at bounding box center [171, 593] width 207 height 42
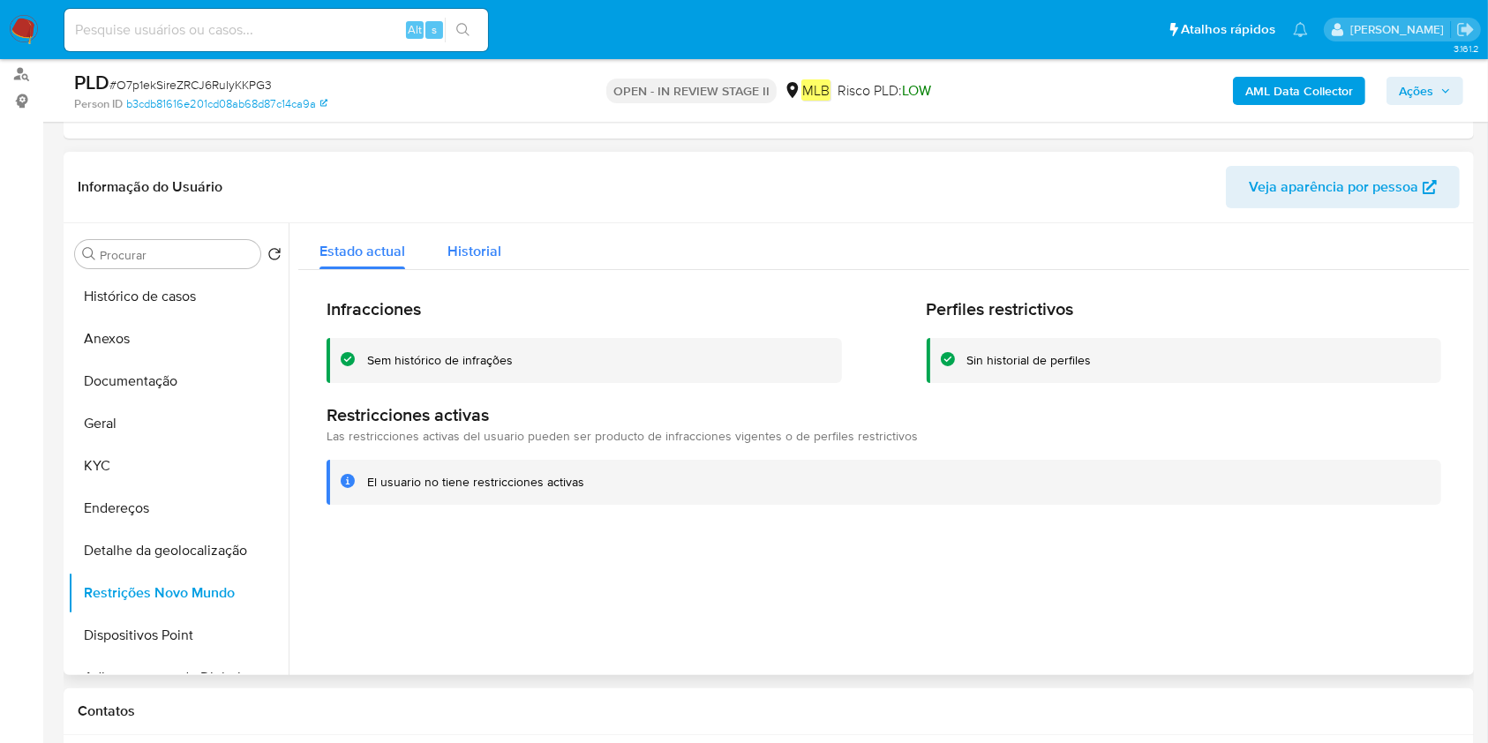
click at [454, 237] on div "Historial" at bounding box center [474, 246] width 54 height 47
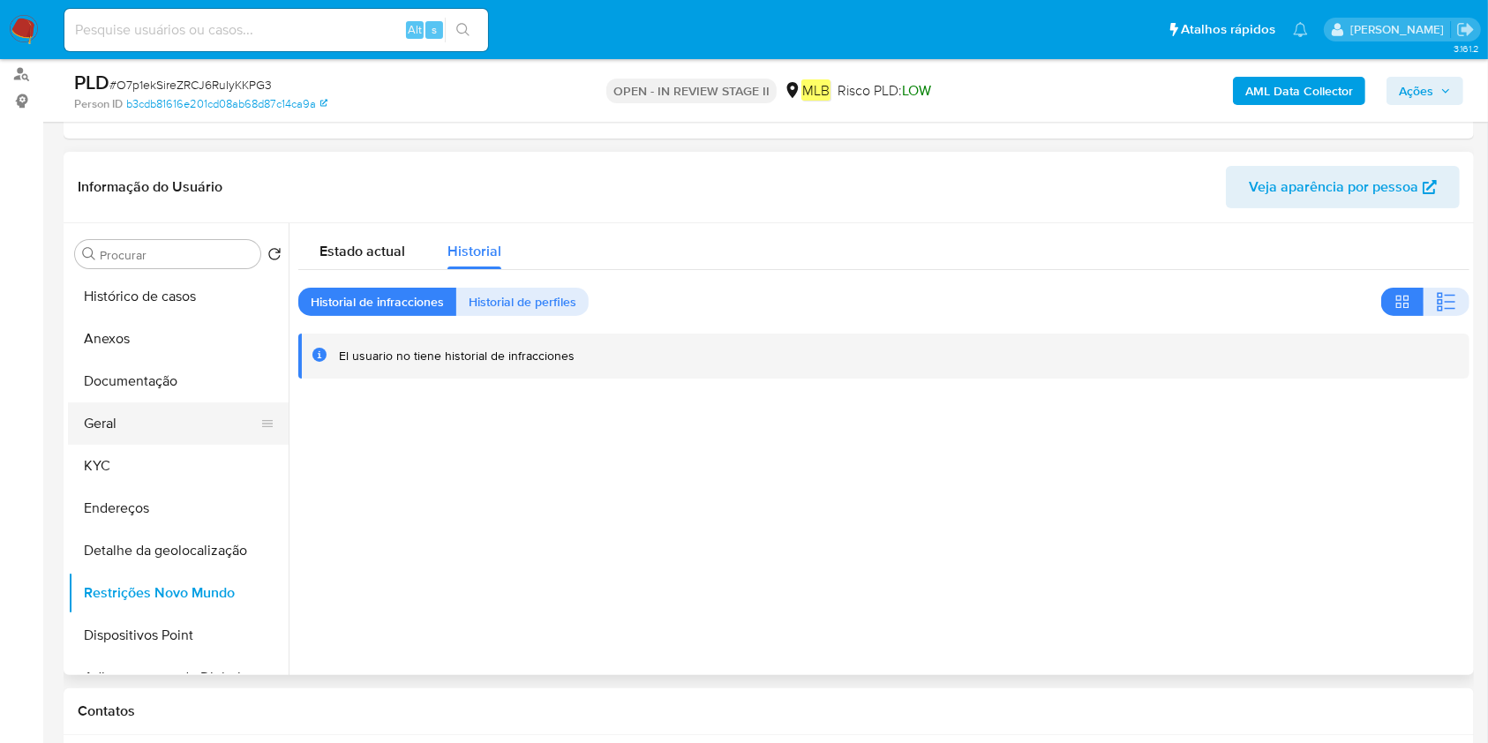
drag, startPoint x: 167, startPoint y: 417, endPoint x: 367, endPoint y: 454, distance: 203.7
click at [169, 420] on button "Geral" at bounding box center [171, 423] width 207 height 42
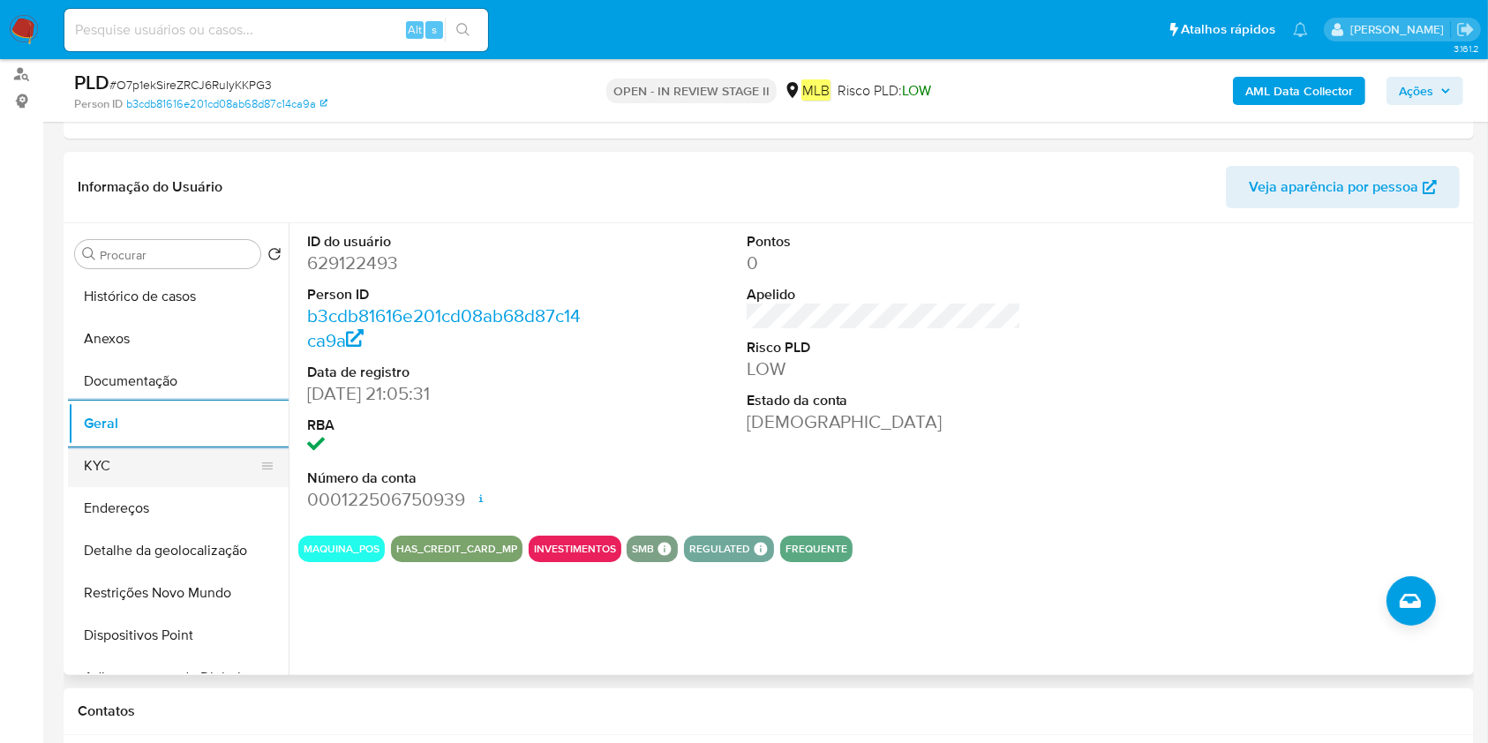
click at [137, 474] on button "KYC" at bounding box center [171, 466] width 207 height 42
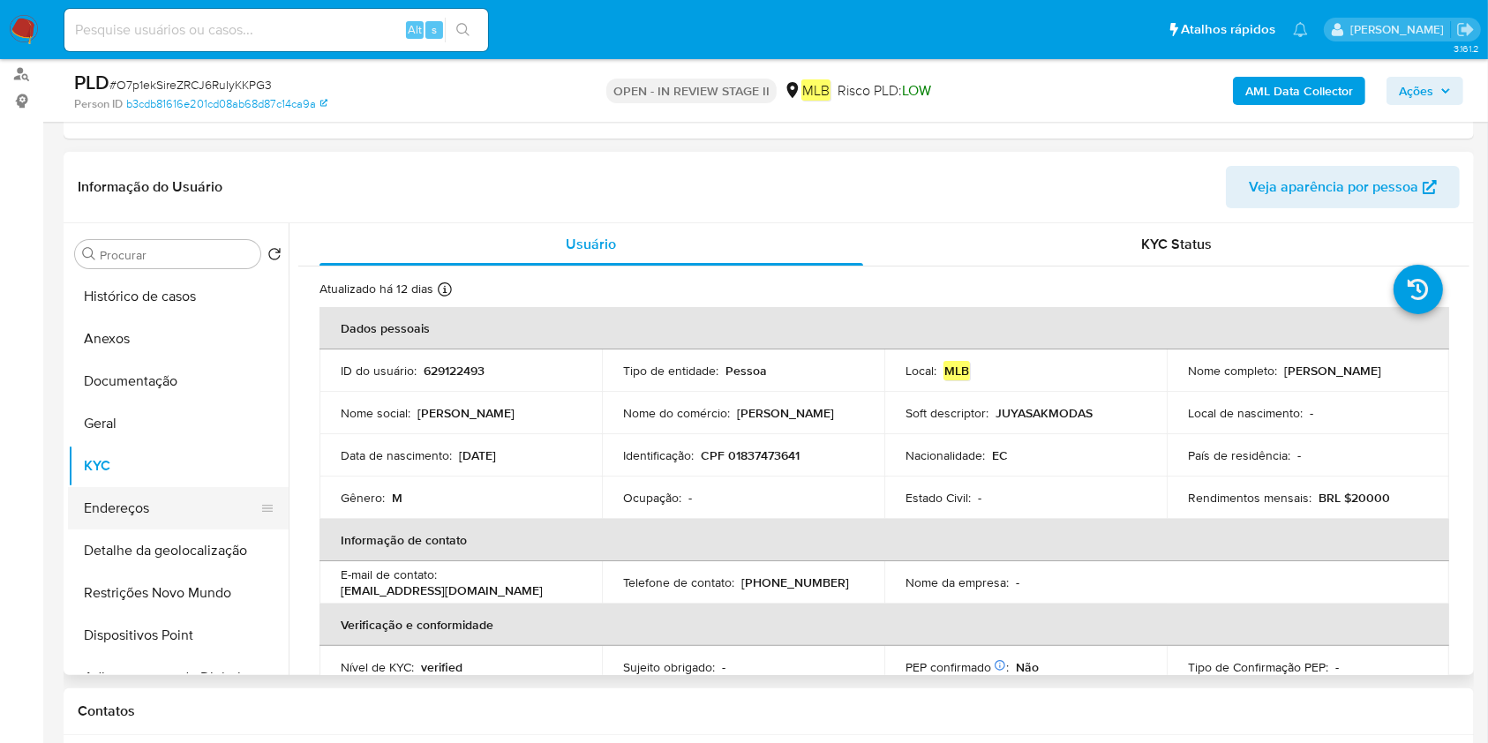
click at [151, 506] on button "Endereços" at bounding box center [171, 508] width 207 height 42
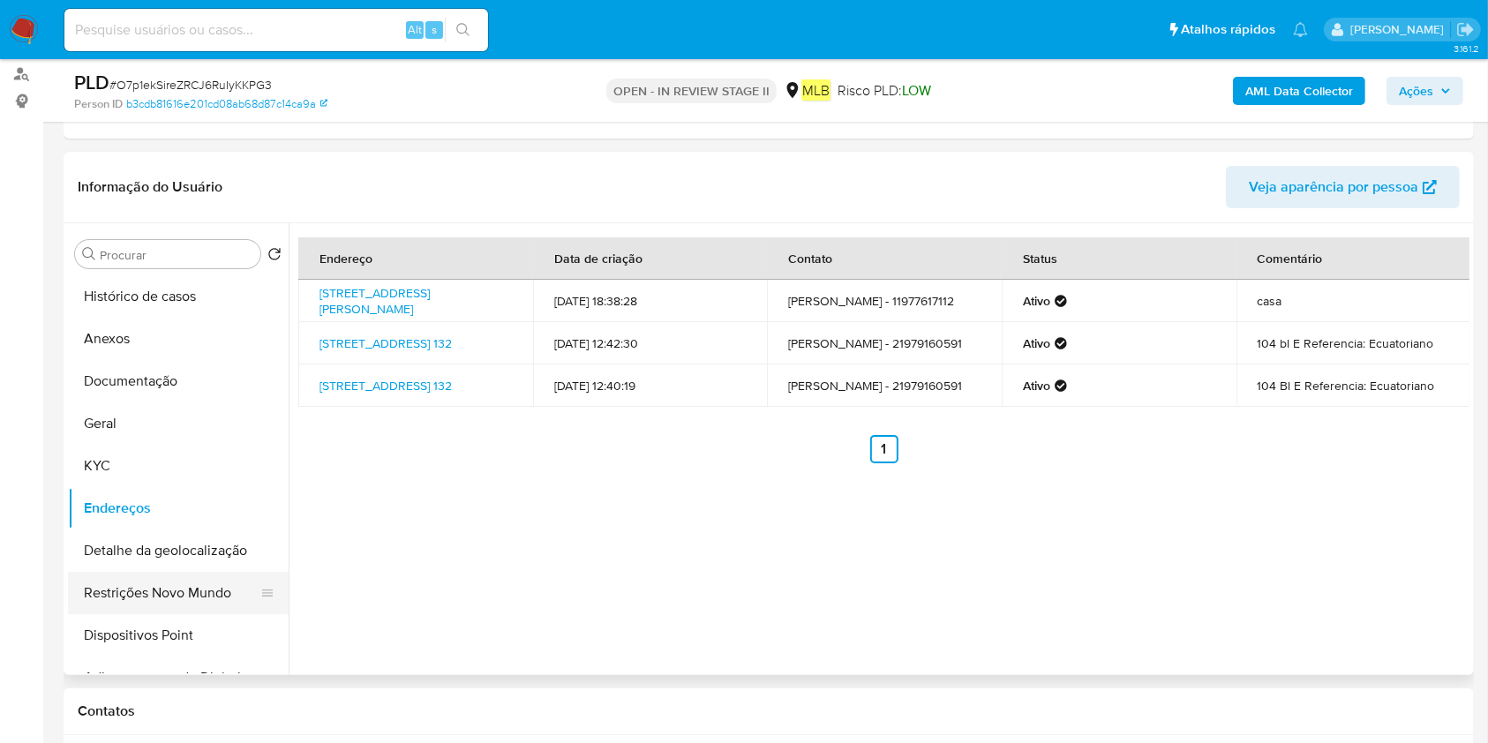
click at [101, 550] on button "Detalhe da geolocalização" at bounding box center [178, 550] width 221 height 42
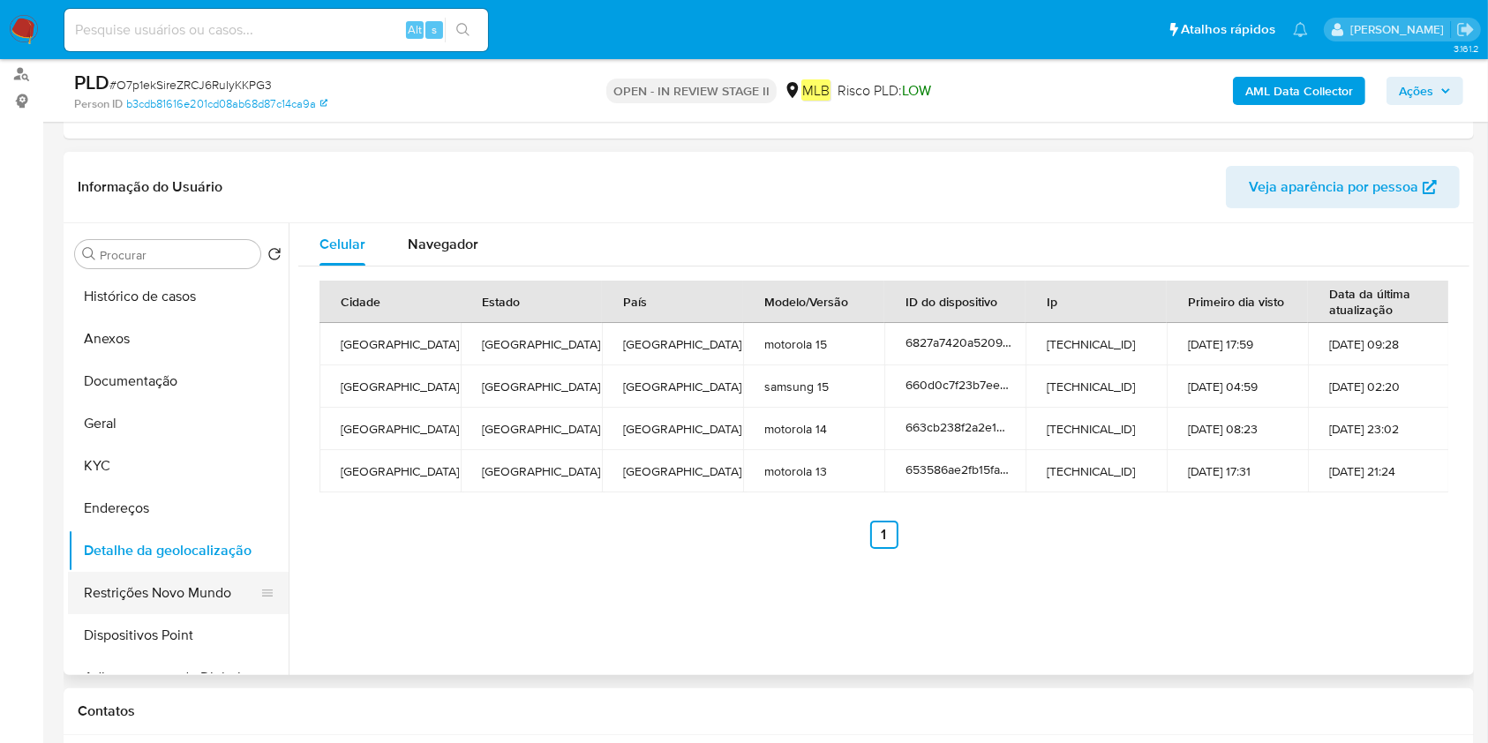
drag, startPoint x: 191, startPoint y: 582, endPoint x: 779, endPoint y: 632, distance: 590.7
click at [195, 582] on button "Restrições Novo Mundo" at bounding box center [178, 593] width 221 height 42
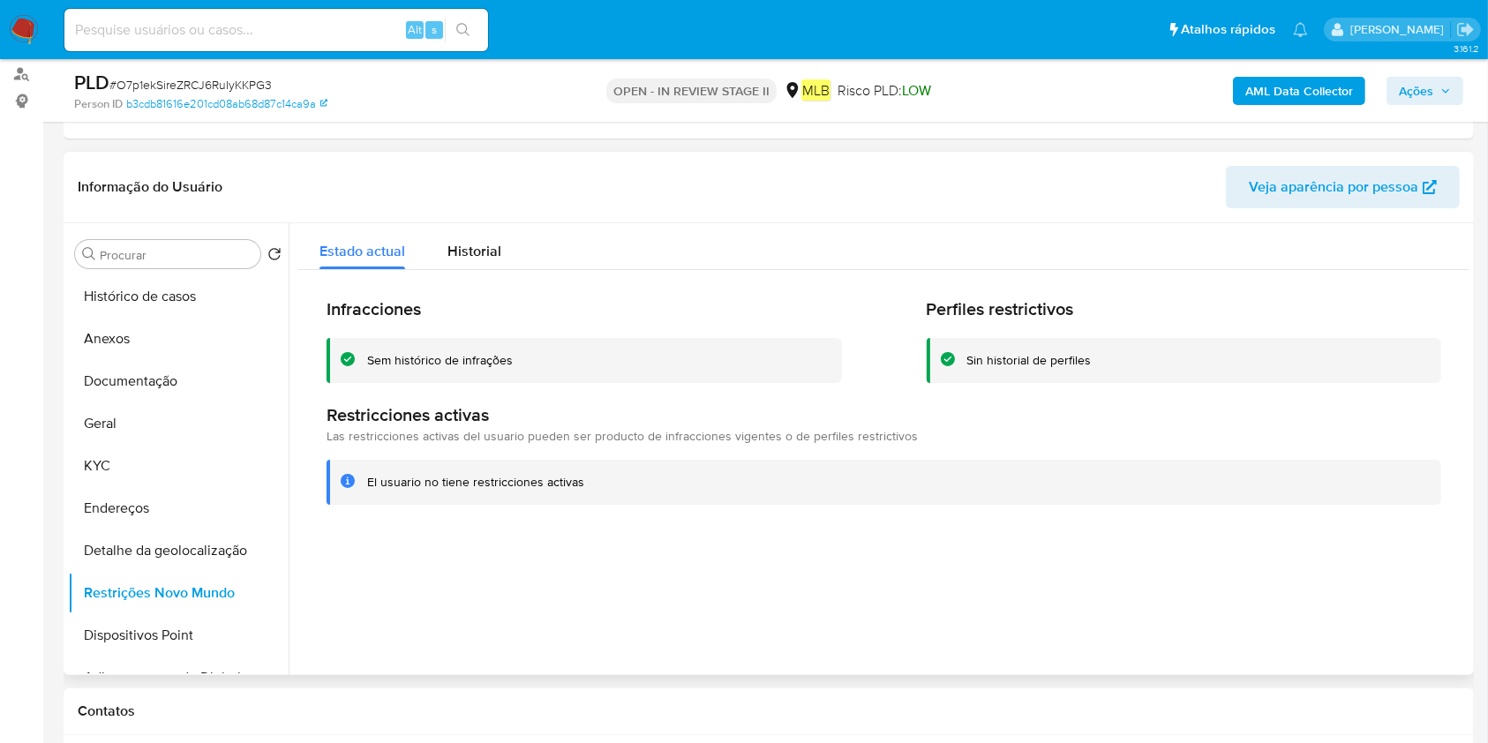
drag, startPoint x: 159, startPoint y: 634, endPoint x: 494, endPoint y: 586, distance: 338.7
click at [160, 634] on button "Dispositivos Point" at bounding box center [178, 635] width 221 height 42
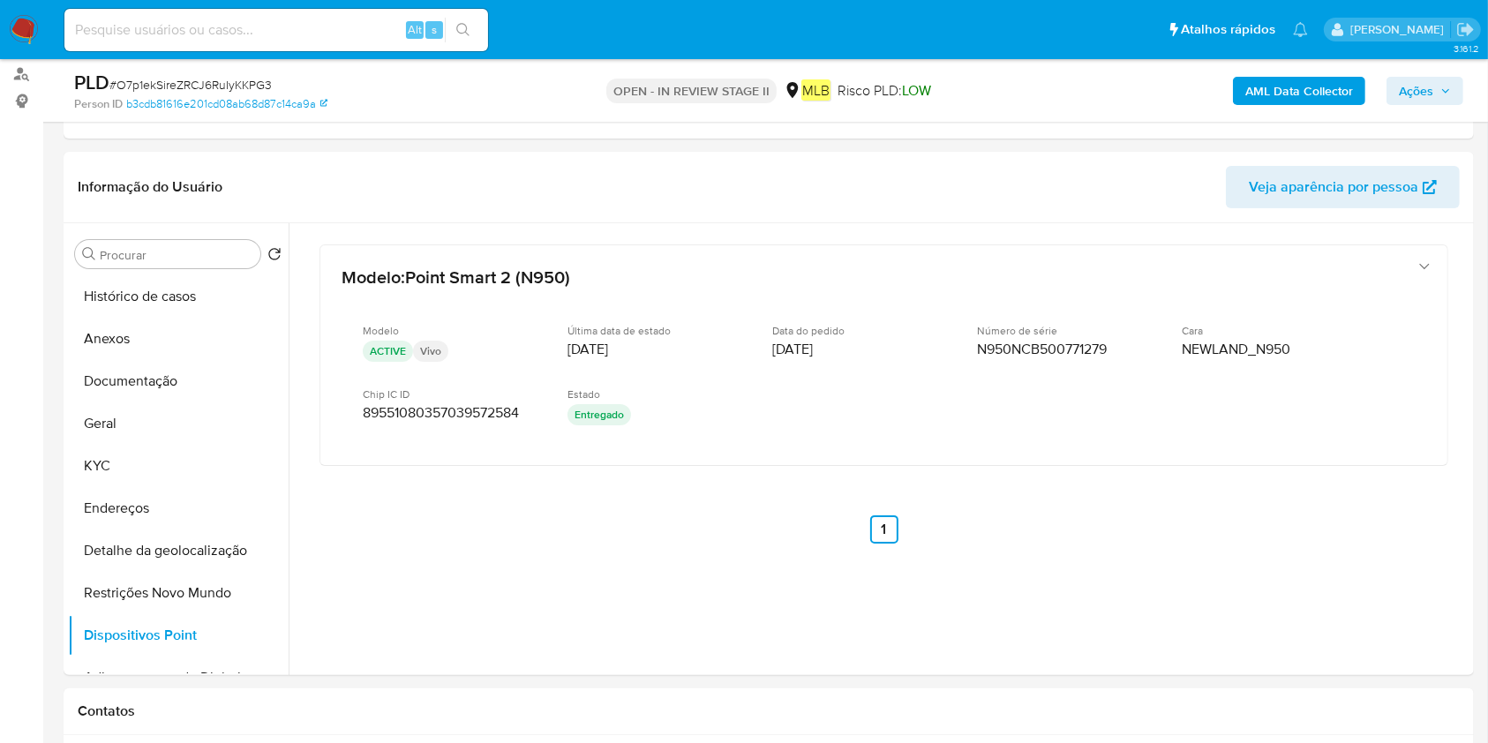
drag, startPoint x: 139, startPoint y: 504, endPoint x: 319, endPoint y: 499, distance: 180.1
click at [138, 504] on button "Endereços" at bounding box center [178, 508] width 221 height 42
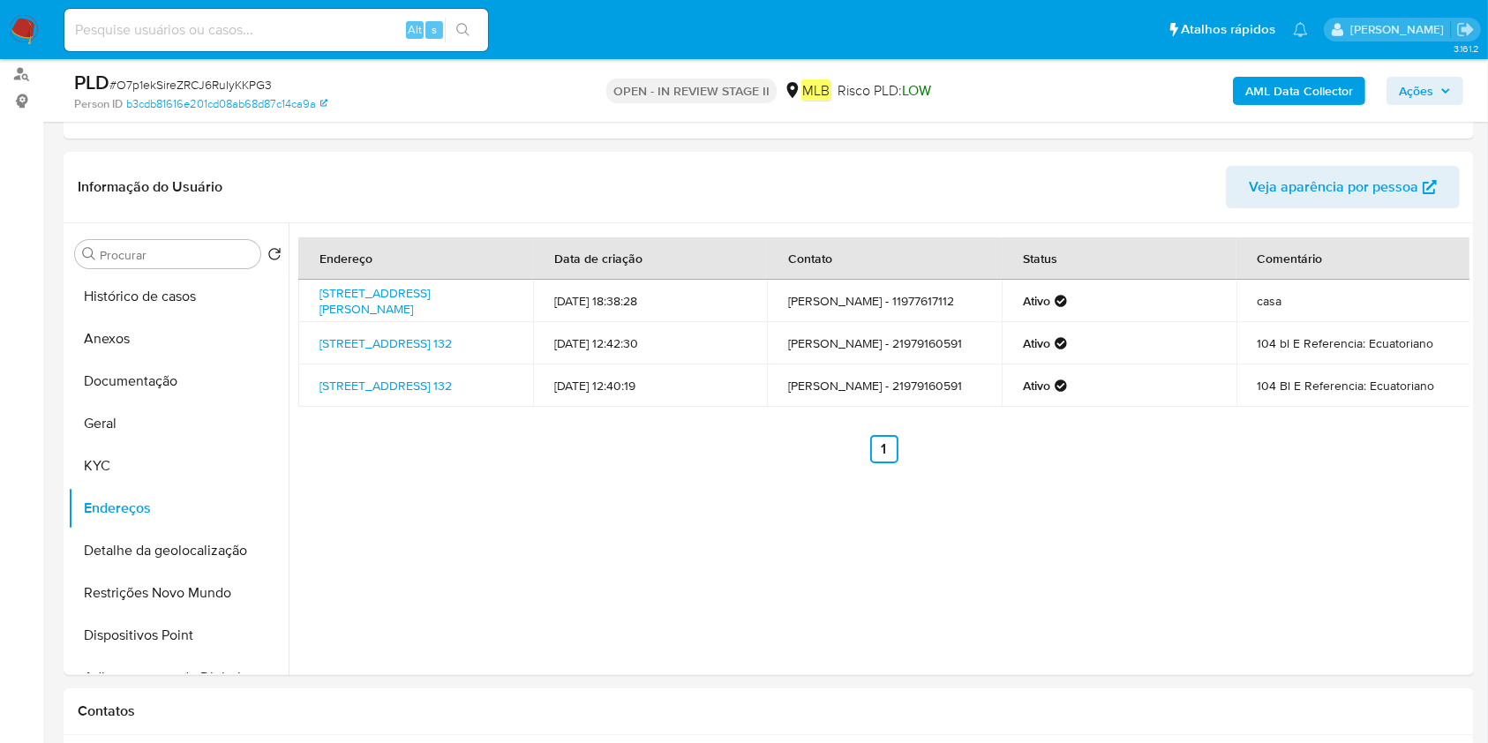
drag, startPoint x: 314, startPoint y: 292, endPoint x: 502, endPoint y: 294, distance: 188.0
click at [502, 294] on td "Rua Antônio Hajjar 43, São Paulo, São Paulo, 01128100, Brasil 43" at bounding box center [415, 301] width 235 height 42
copy link "Rua Antônio Hajjar 43, São Paulo,"
click at [140, 559] on button "Detalhe da geolocalização" at bounding box center [171, 550] width 207 height 42
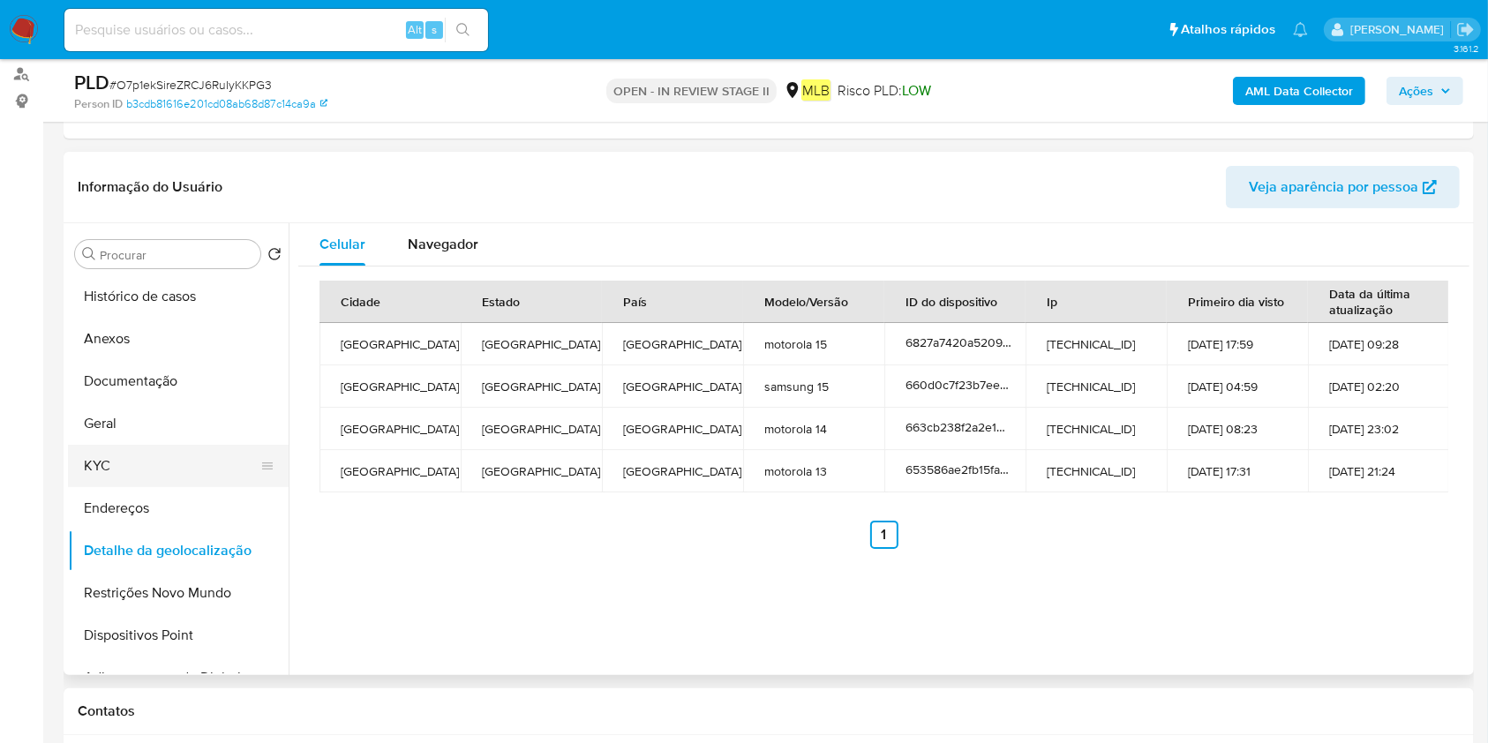
click at [130, 458] on button "KYC" at bounding box center [171, 466] width 207 height 42
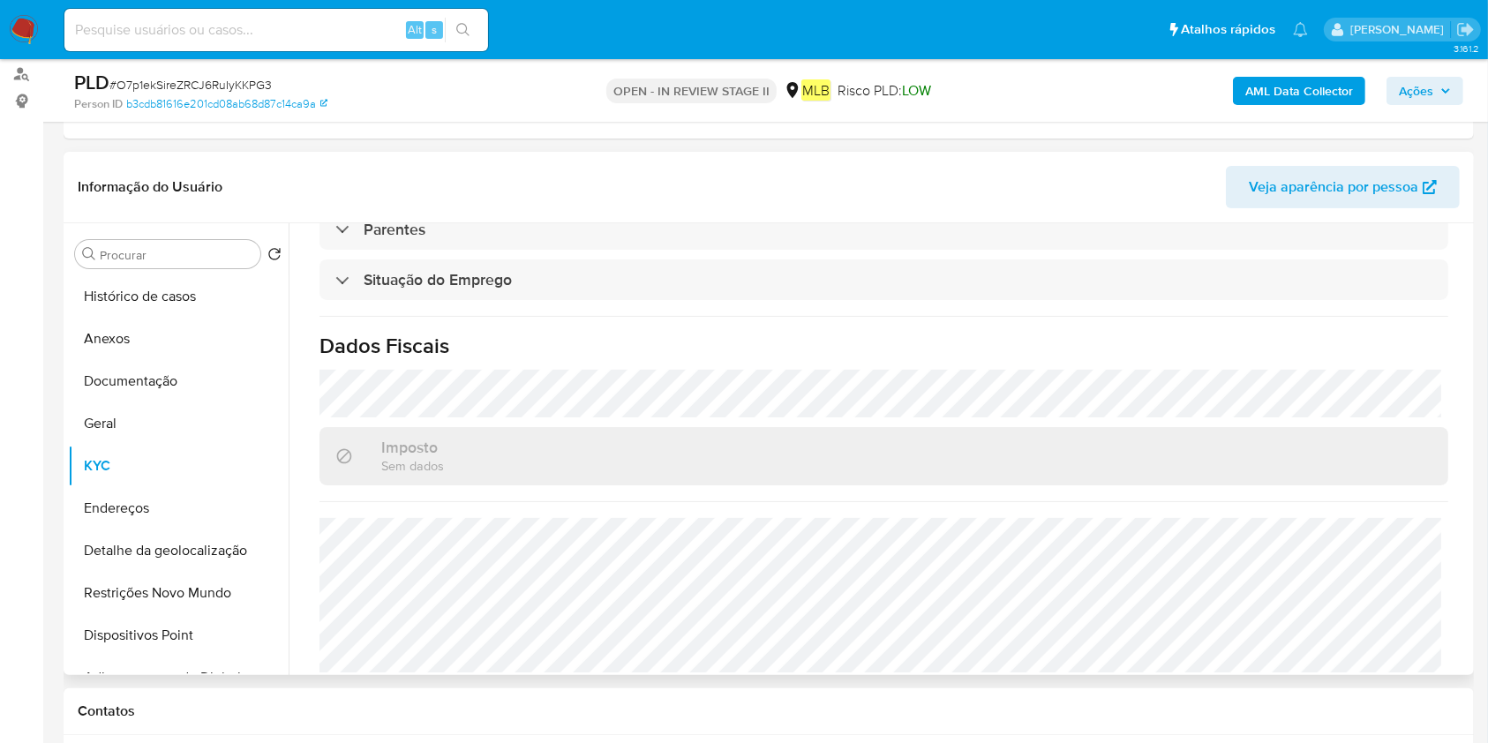
scroll to position [750, 0]
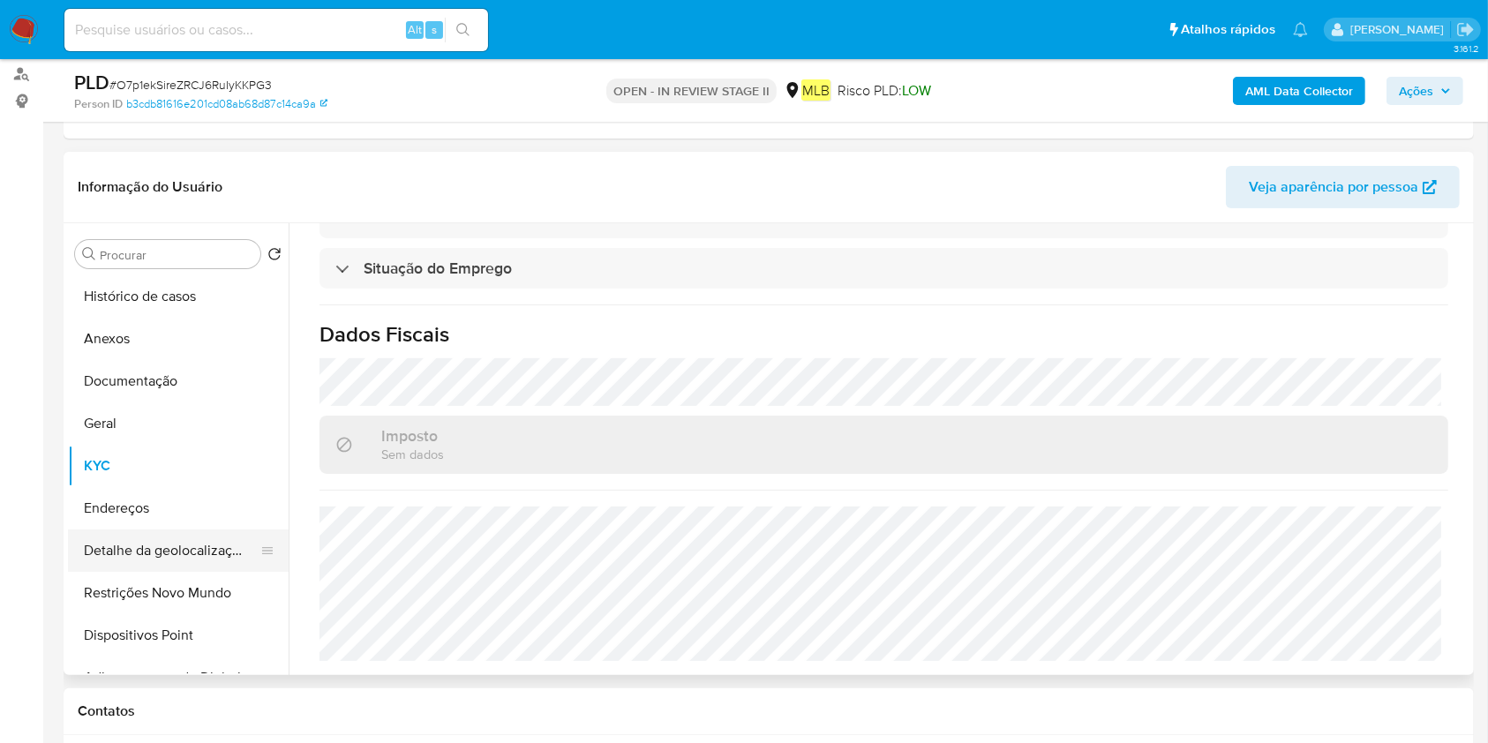
click at [184, 555] on button "Detalhe da geolocalização" at bounding box center [171, 550] width 207 height 42
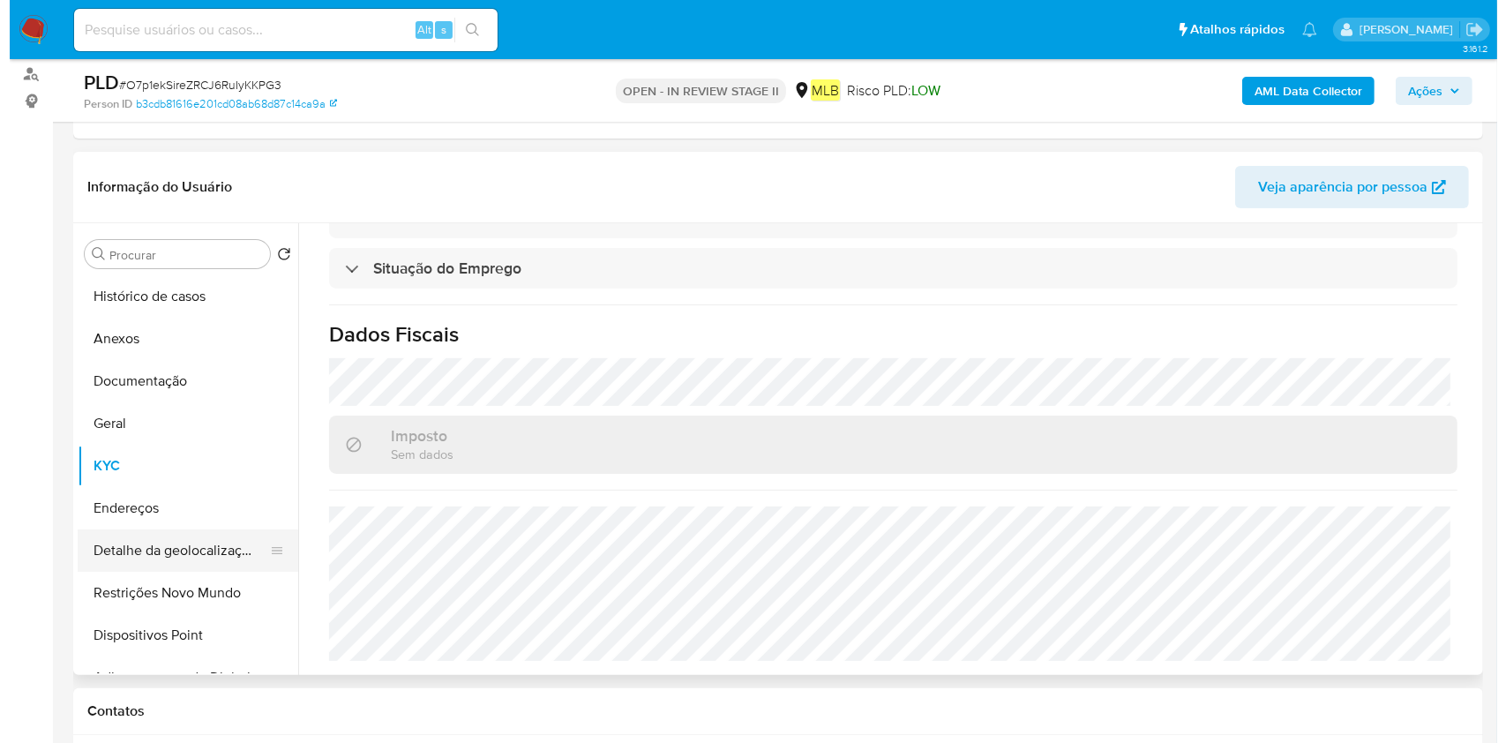
scroll to position [0, 0]
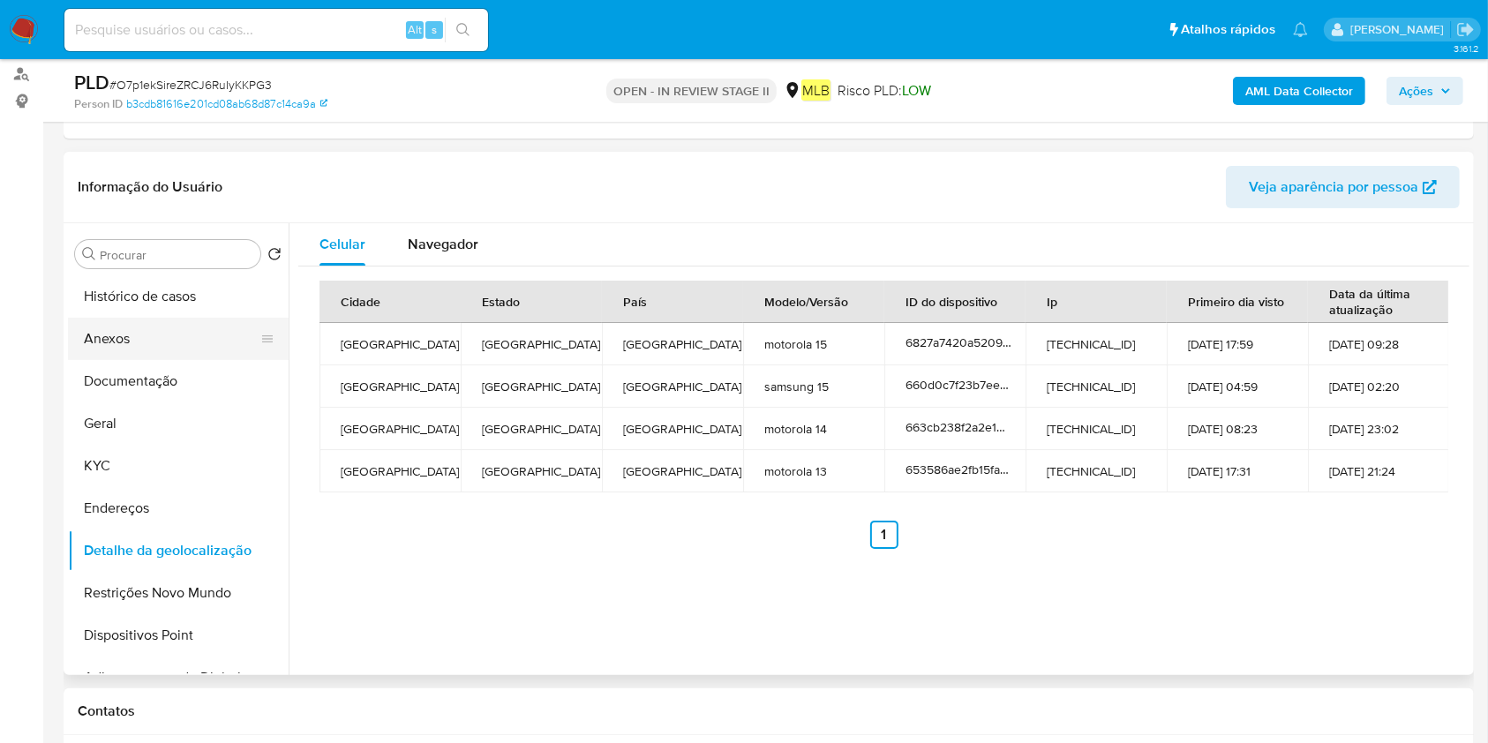
click at [141, 348] on button "Anexos" at bounding box center [171, 339] width 207 height 42
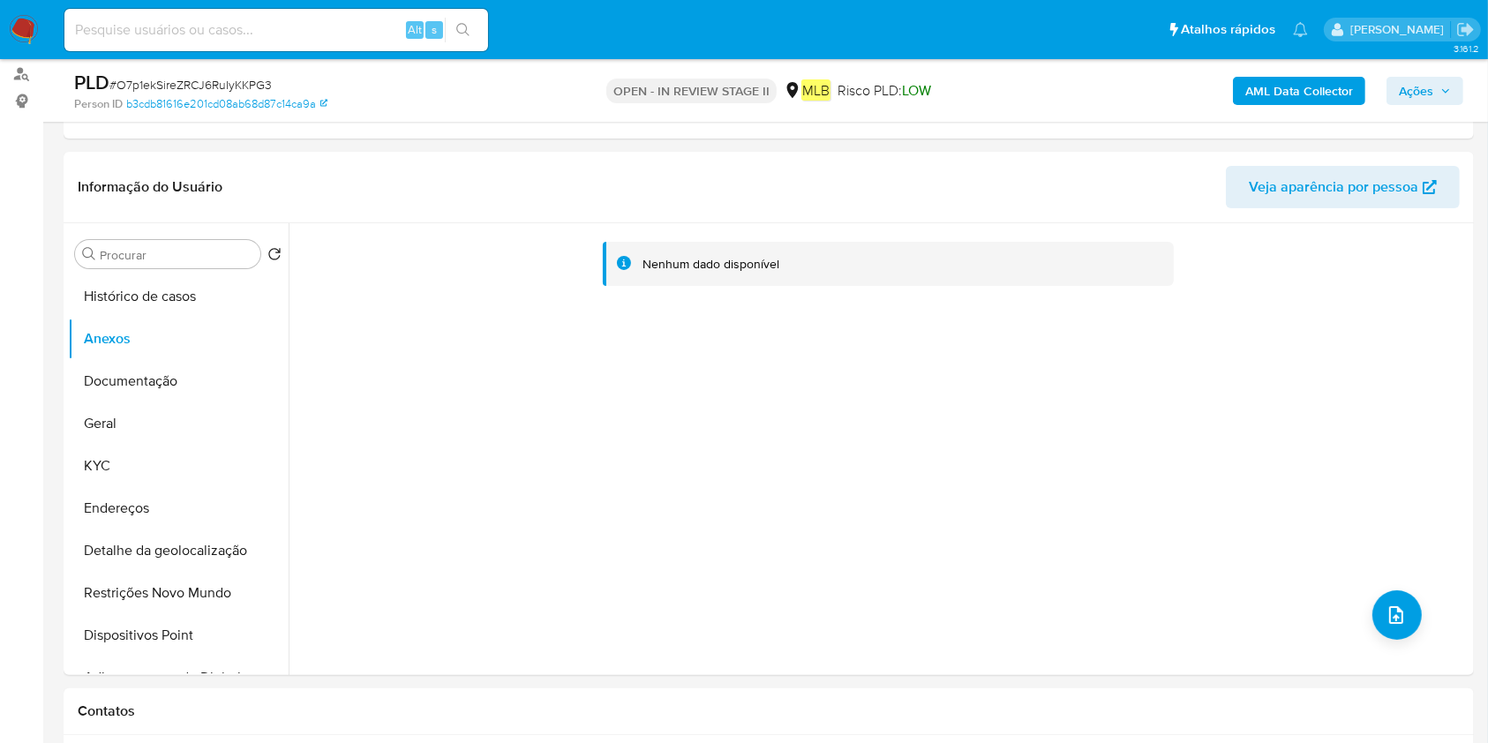
click at [1297, 106] on div "AML Data Collector Ações" at bounding box center [1234, 90] width 458 height 41
drag, startPoint x: 1297, startPoint y: 94, endPoint x: 1285, endPoint y: 93, distance: 12.4
click at [1285, 93] on b "AML Data Collector" at bounding box center [1299, 91] width 108 height 28
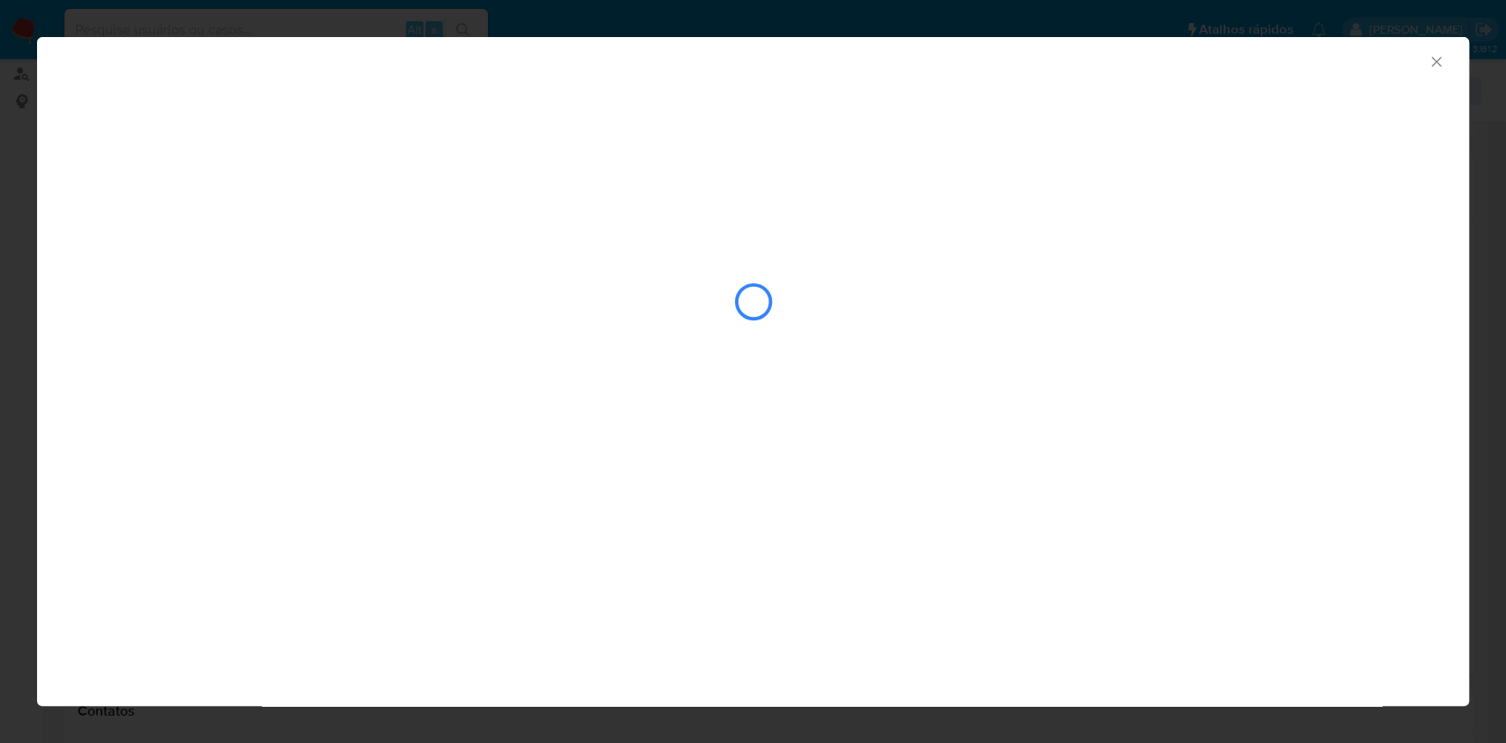
click at [313, 280] on div "closure-recommendation-modal" at bounding box center [753, 302] width 1358 height 176
click at [318, 280] on div "closure-recommendation-modal" at bounding box center [753, 302] width 1358 height 176
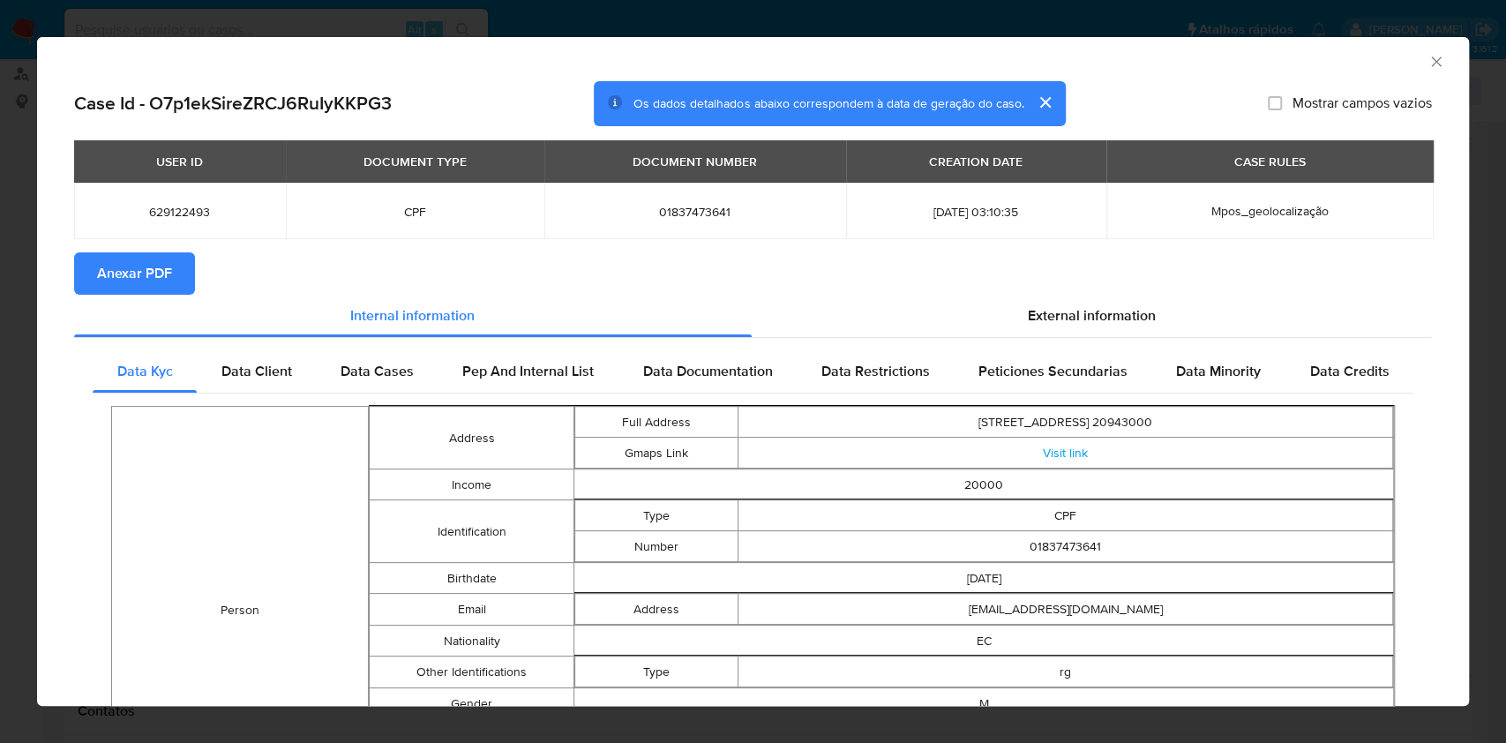
click at [169, 266] on span "Anexar PDF" at bounding box center [134, 273] width 75 height 39
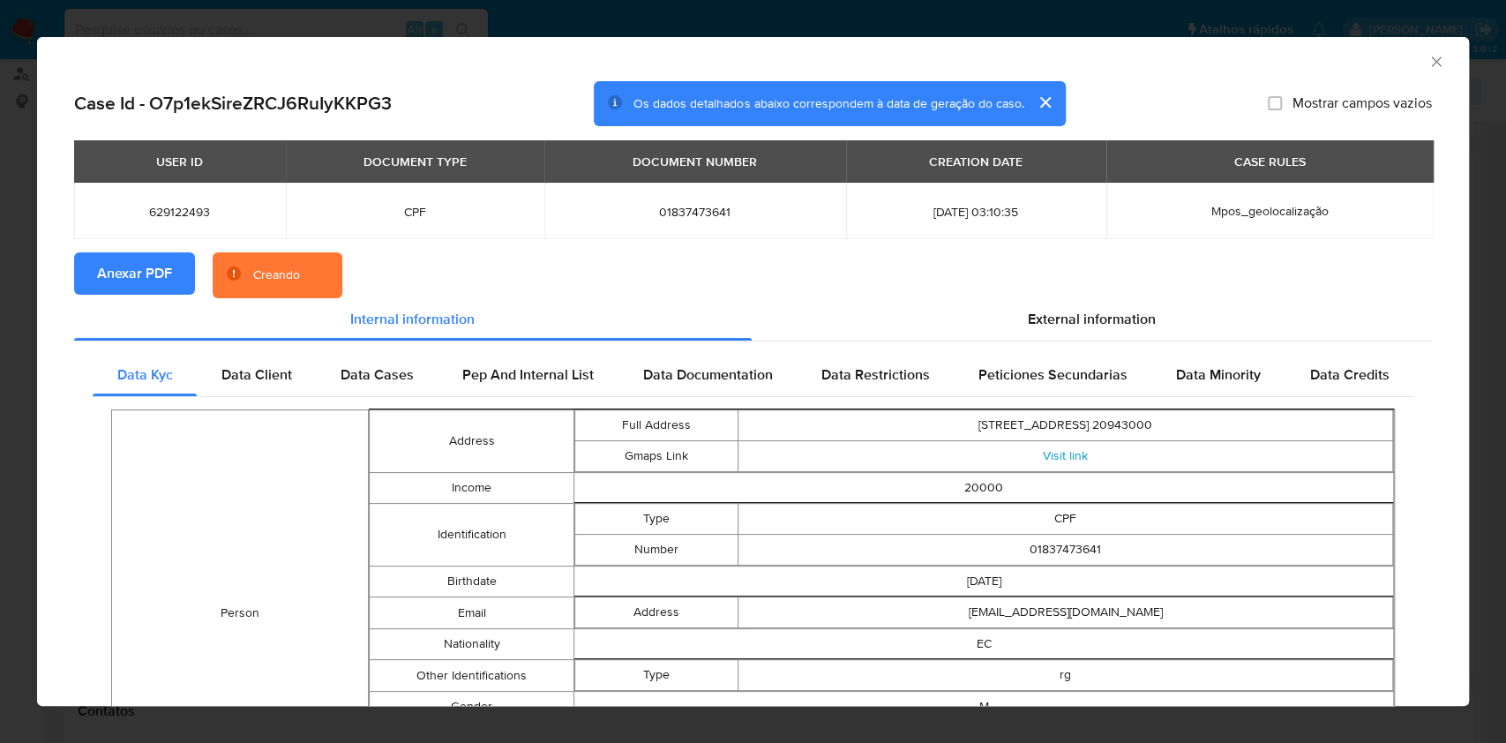
drag, startPoint x: 439, startPoint y: 389, endPoint x: 759, endPoint y: 687, distance: 436.5
click at [759, 687] on div "Data Kyc Data Client Data Cases Pep And Internal List Data Documentation Data R…" at bounding box center [753, 731] width 1321 height 755
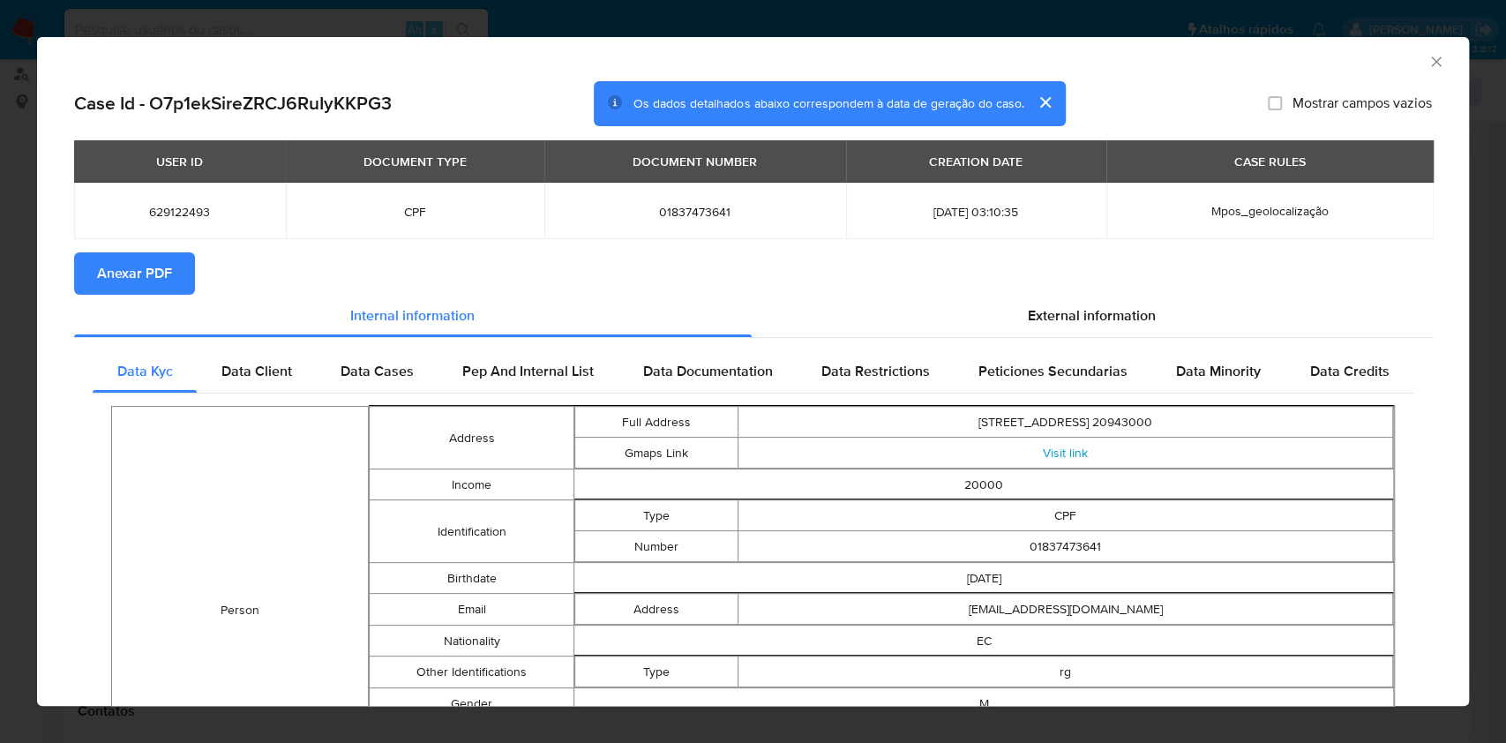
click at [1428, 60] on icon "Fechar a janela" at bounding box center [1437, 62] width 18 height 18
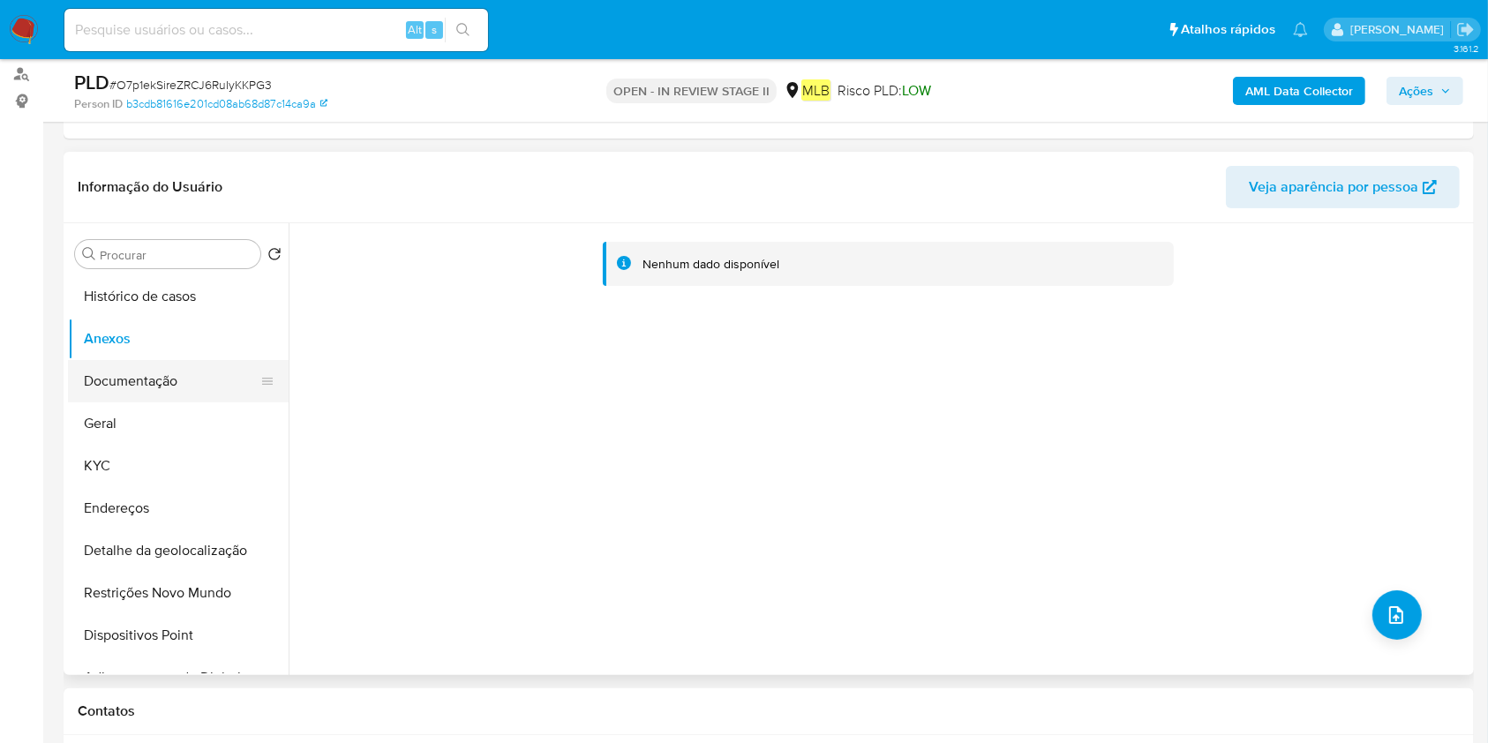
click at [191, 360] on button "Documentação" at bounding box center [171, 381] width 207 height 42
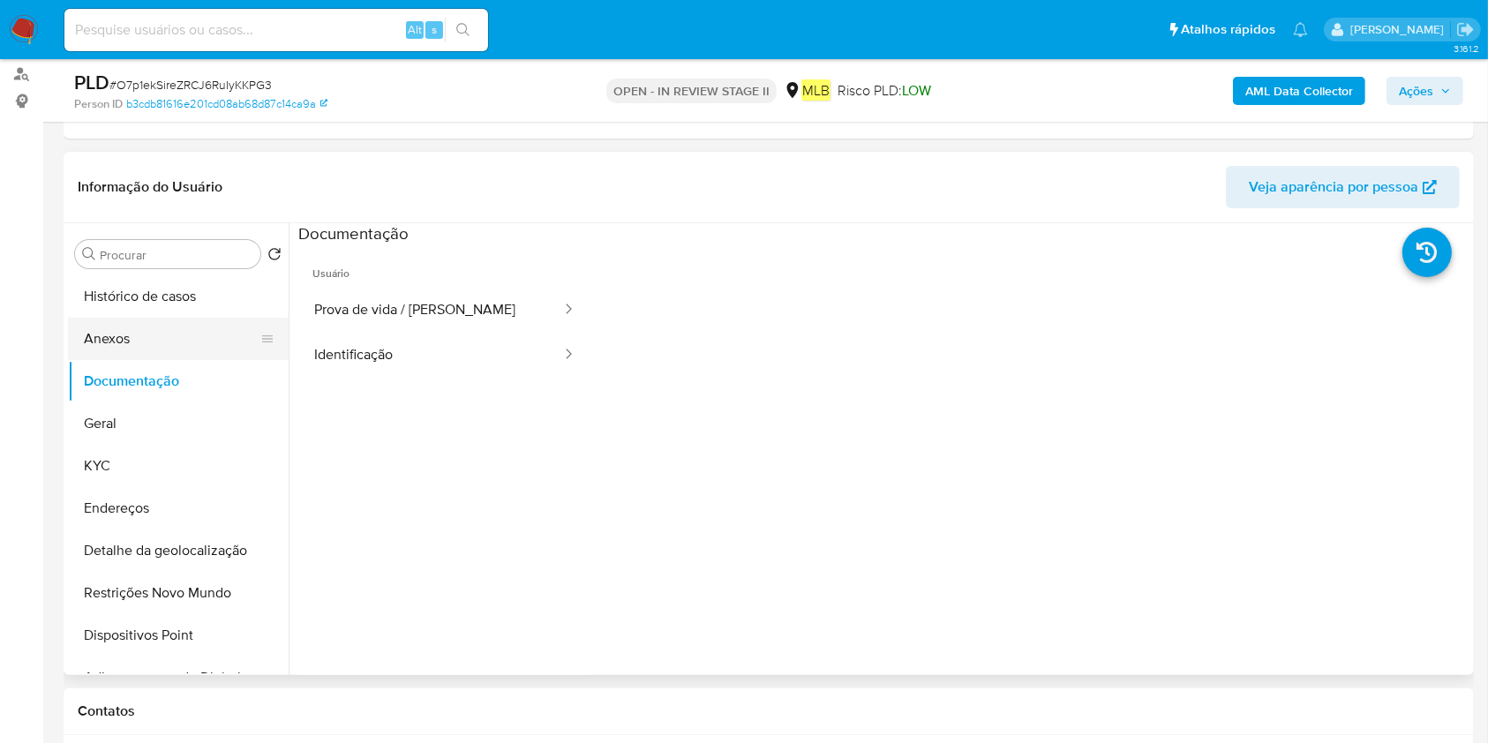
drag, startPoint x: 161, startPoint y: 320, endPoint x: 200, endPoint y: 342, distance: 45.4
click at [154, 327] on button "Anexos" at bounding box center [171, 339] width 207 height 42
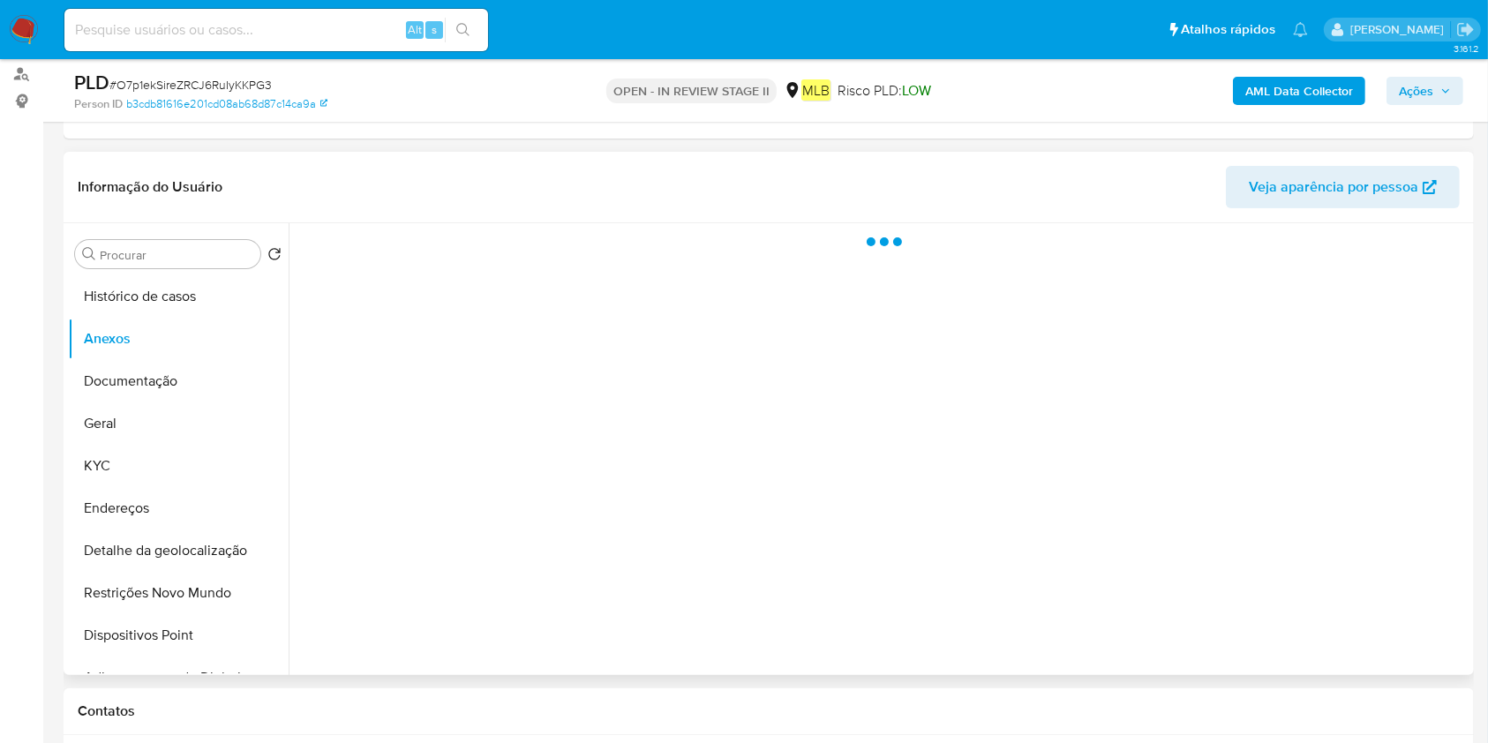
click at [1401, 618] on div at bounding box center [879, 449] width 1181 height 452
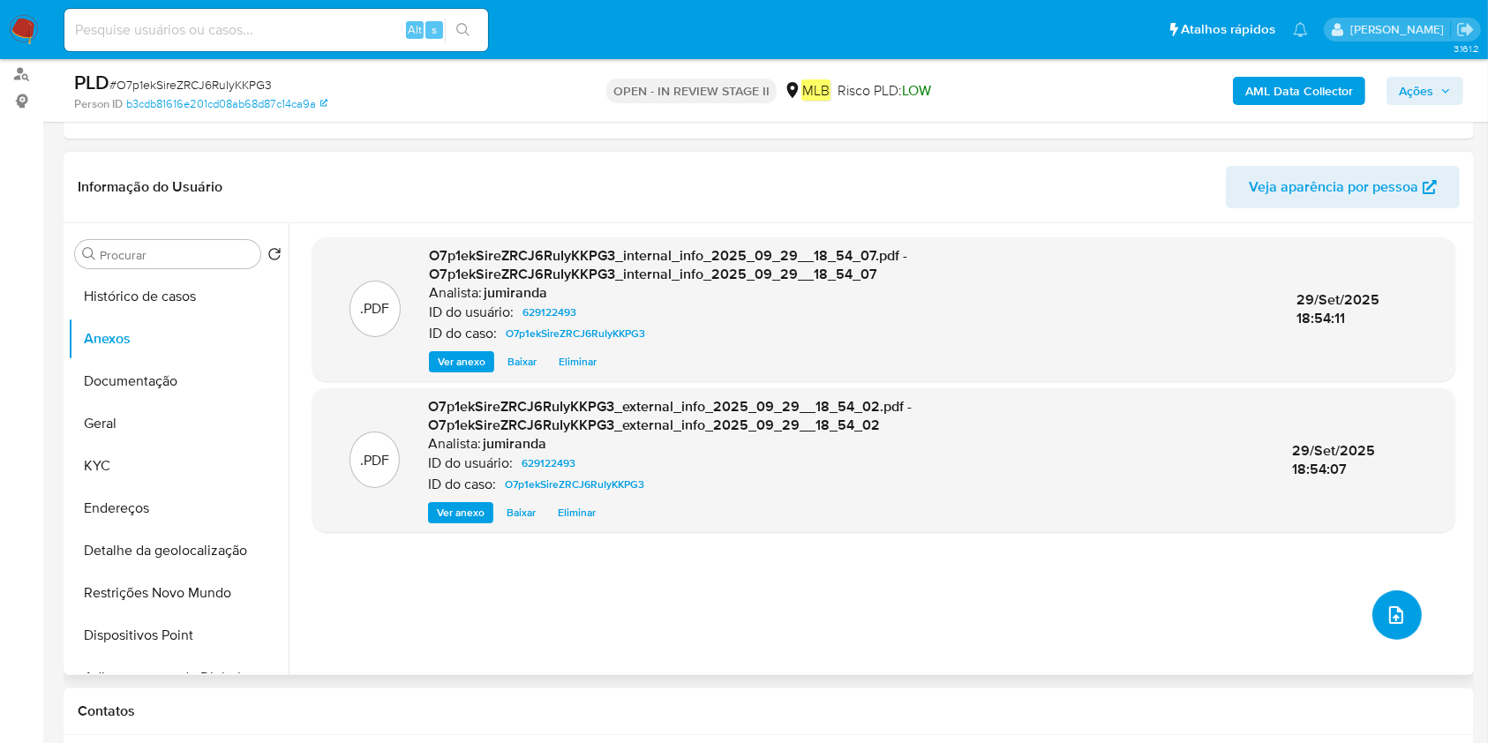
click at [1401, 618] on button "upload-file" at bounding box center [1396, 614] width 49 height 49
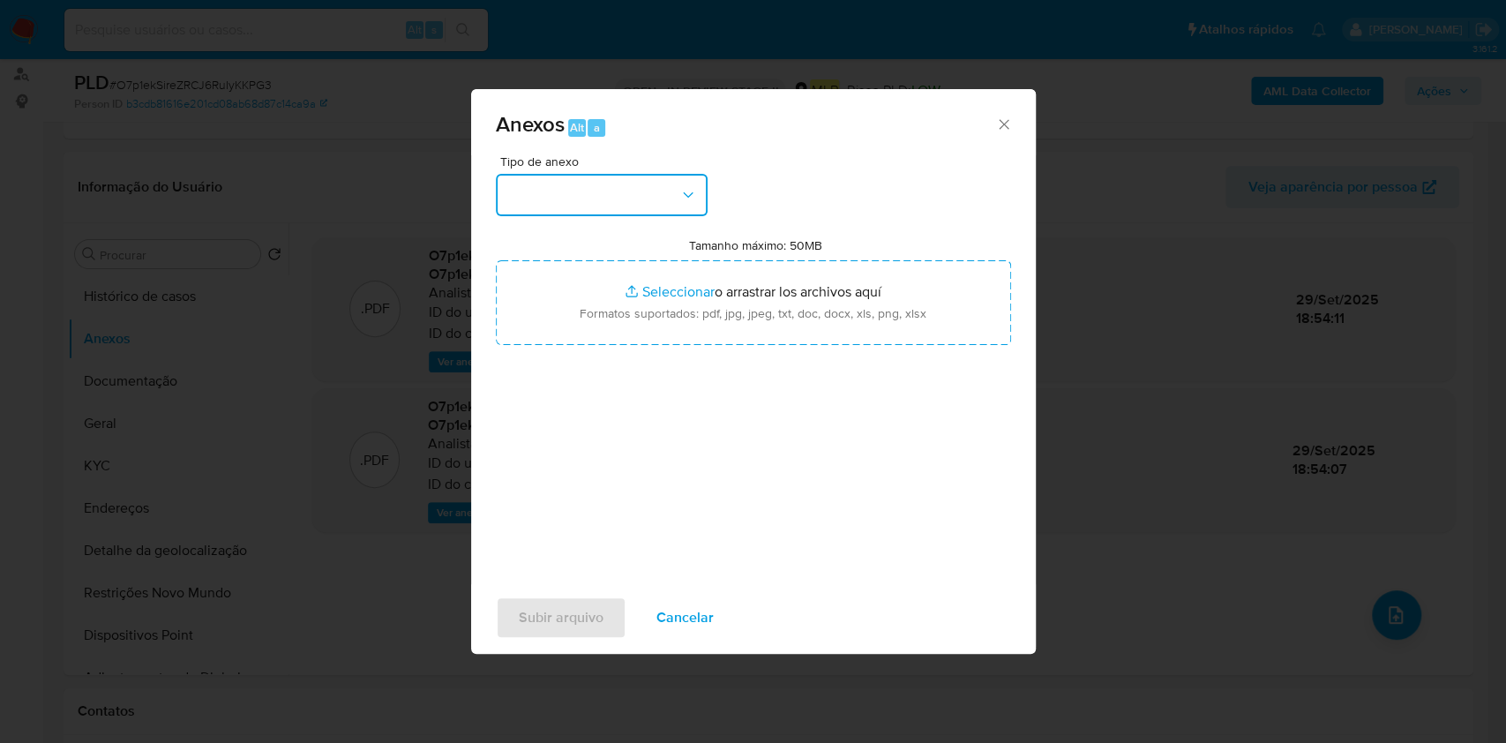
click at [670, 198] on button "button" at bounding box center [602, 195] width 212 height 42
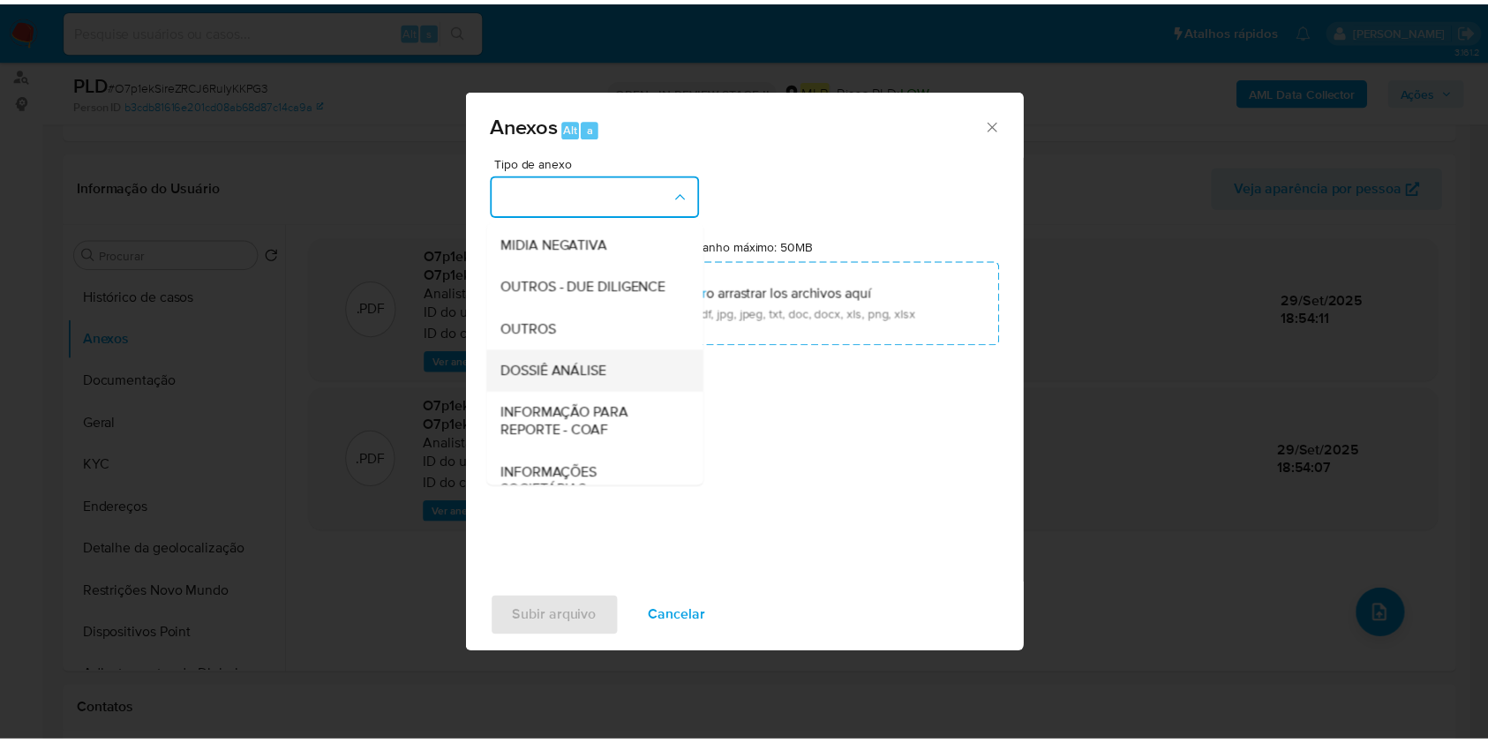
scroll to position [271, 0]
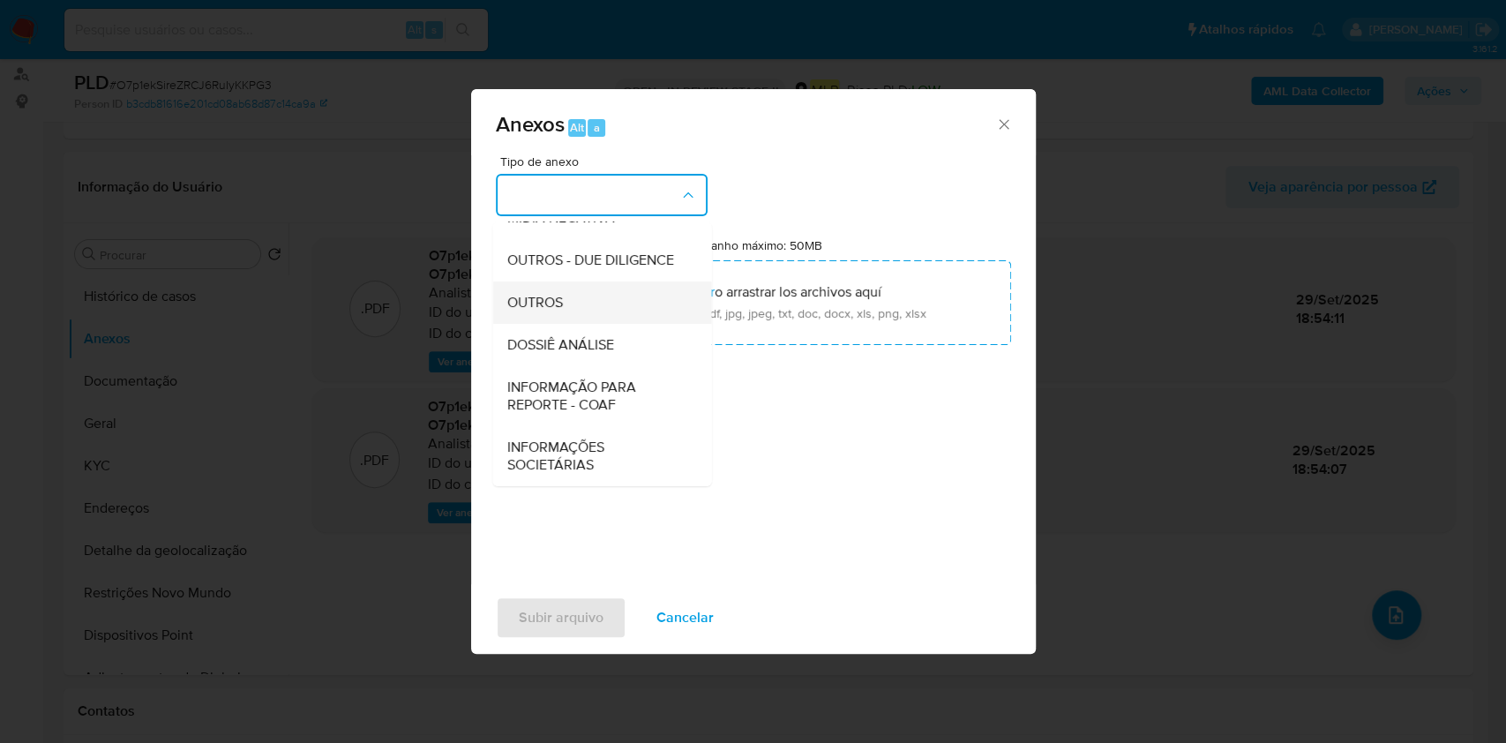
click at [552, 319] on div "OUTROS" at bounding box center [597, 303] width 180 height 42
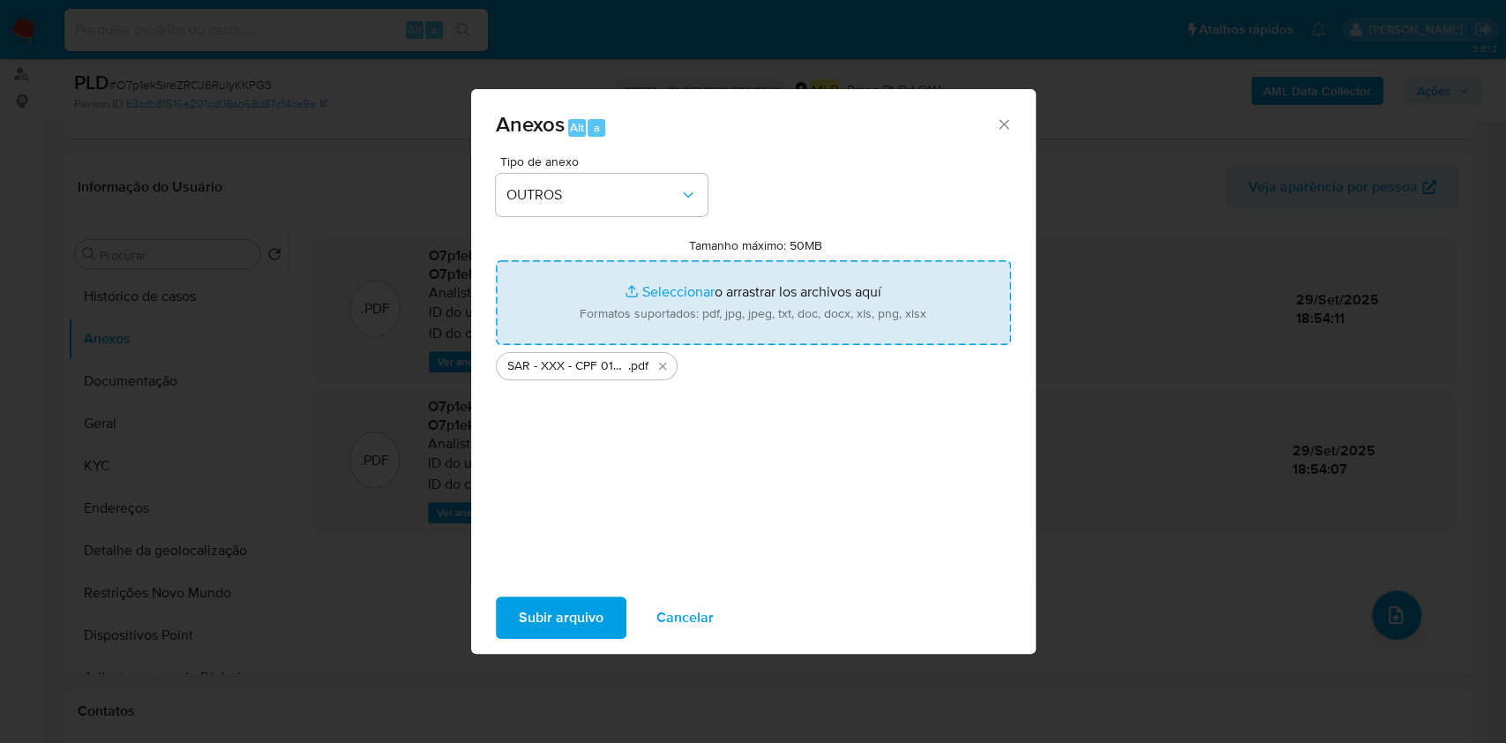
type input "C:\fakepath\Mulan 629122493_2025_09_26_14_26_50.xlsx"
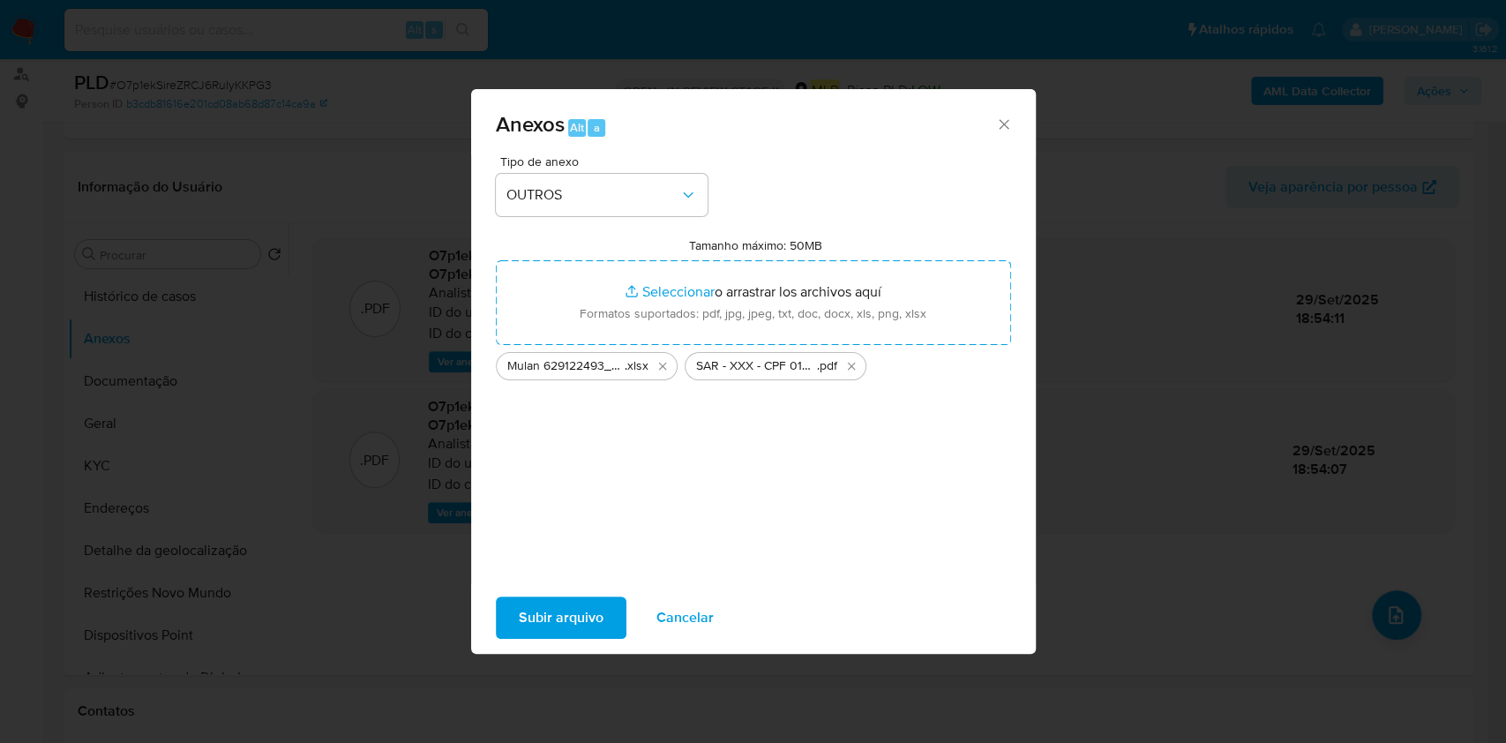
click at [575, 609] on span "Subir arquivo" at bounding box center [561, 617] width 85 height 39
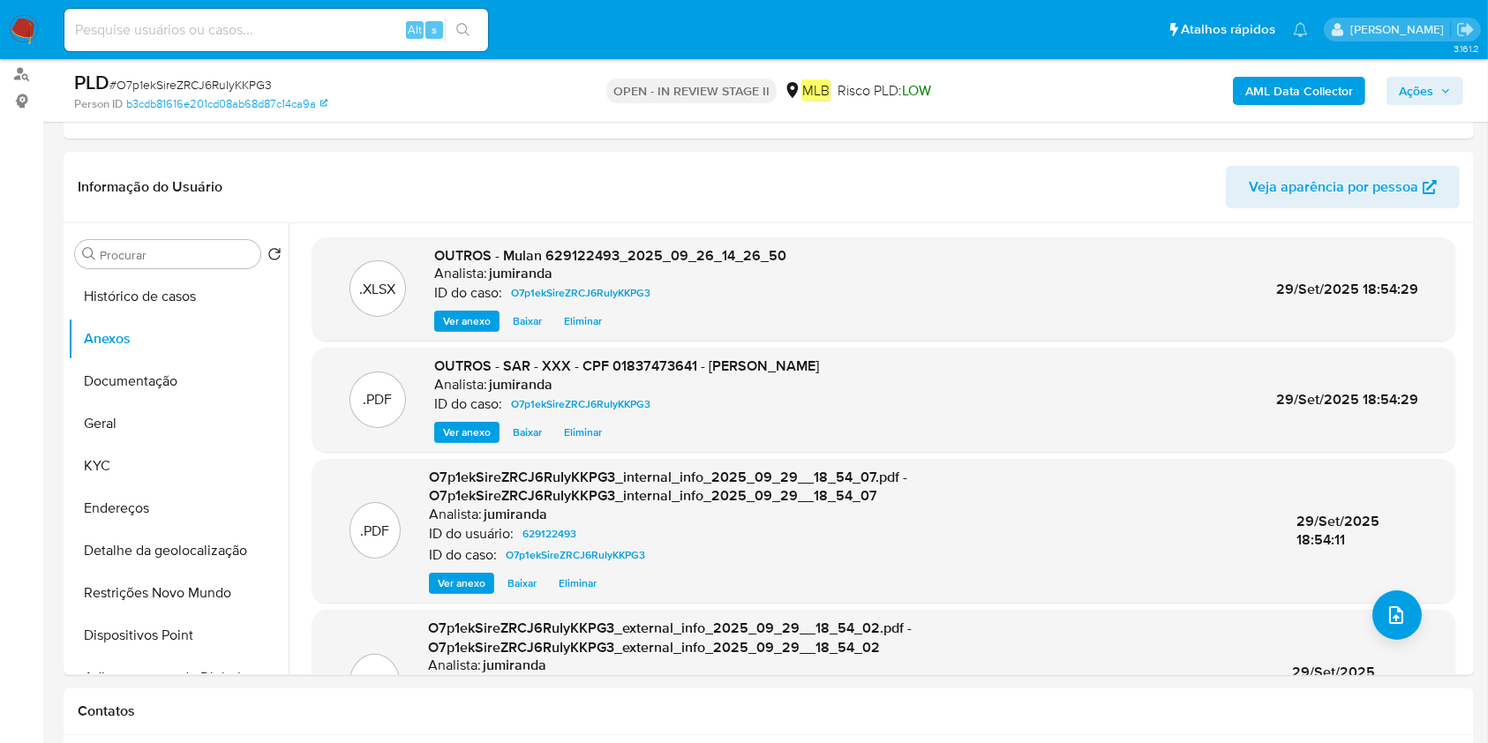
drag, startPoint x: 1421, startPoint y: 84, endPoint x: 1408, endPoint y: 88, distance: 13.1
click at [1409, 88] on span "Ações" at bounding box center [1416, 91] width 34 height 28
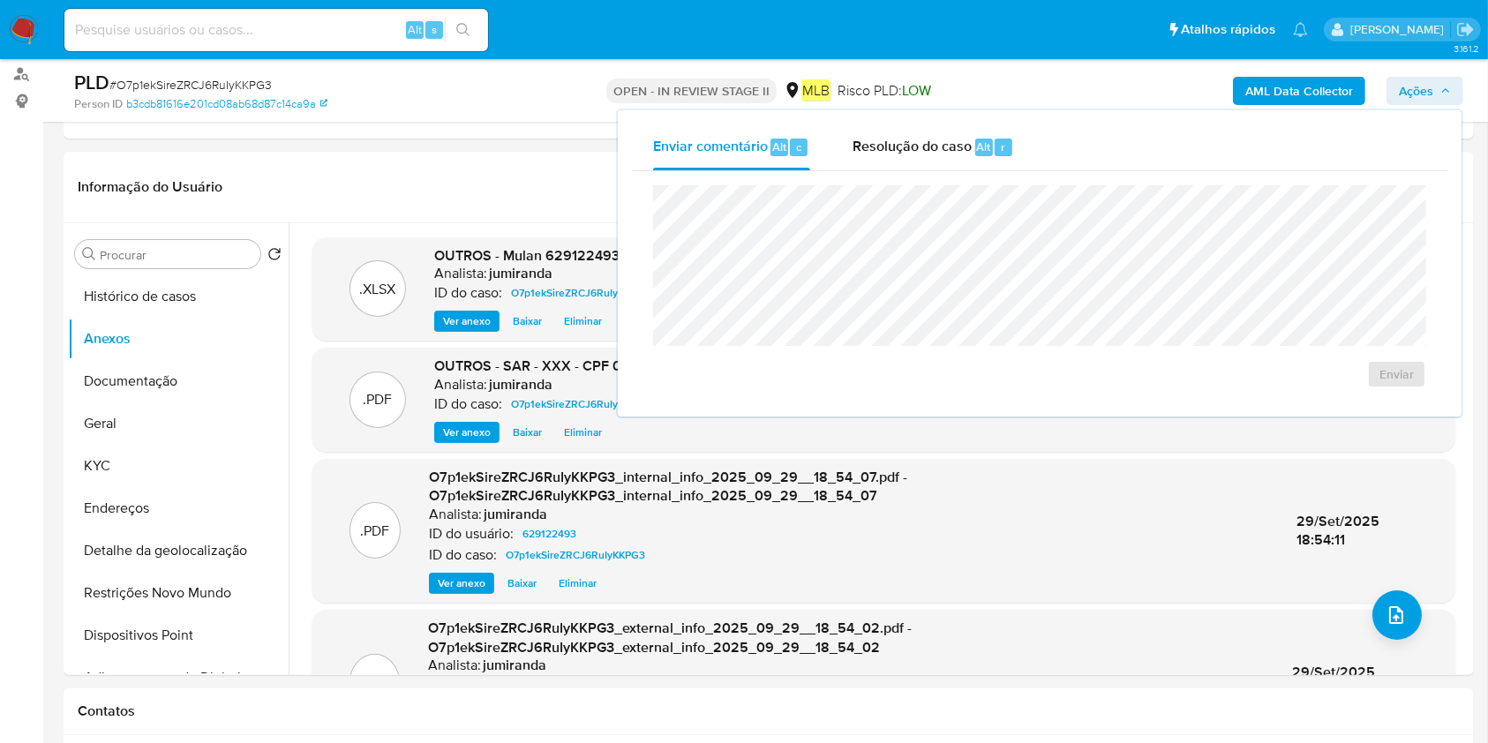
click at [932, 176] on div "Enviar" at bounding box center [1039, 286] width 815 height 231
drag, startPoint x: 942, startPoint y: 153, endPoint x: 937, endPoint y: 168, distance: 15.9
click at [937, 168] on div "Resolução do caso Alt r" at bounding box center [932, 147] width 161 height 46
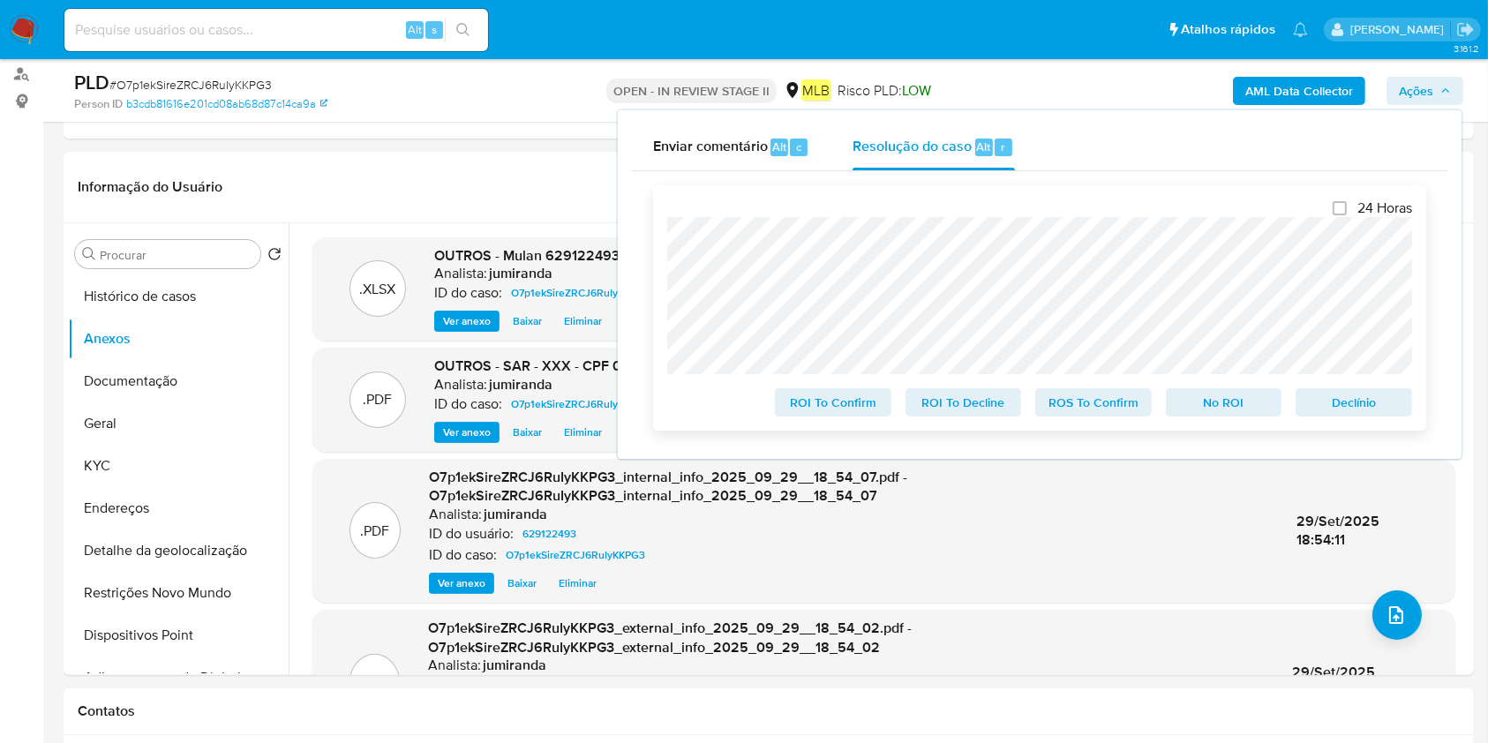
click at [1106, 410] on span "ROS To Confirm" at bounding box center [1094, 402] width 92 height 25
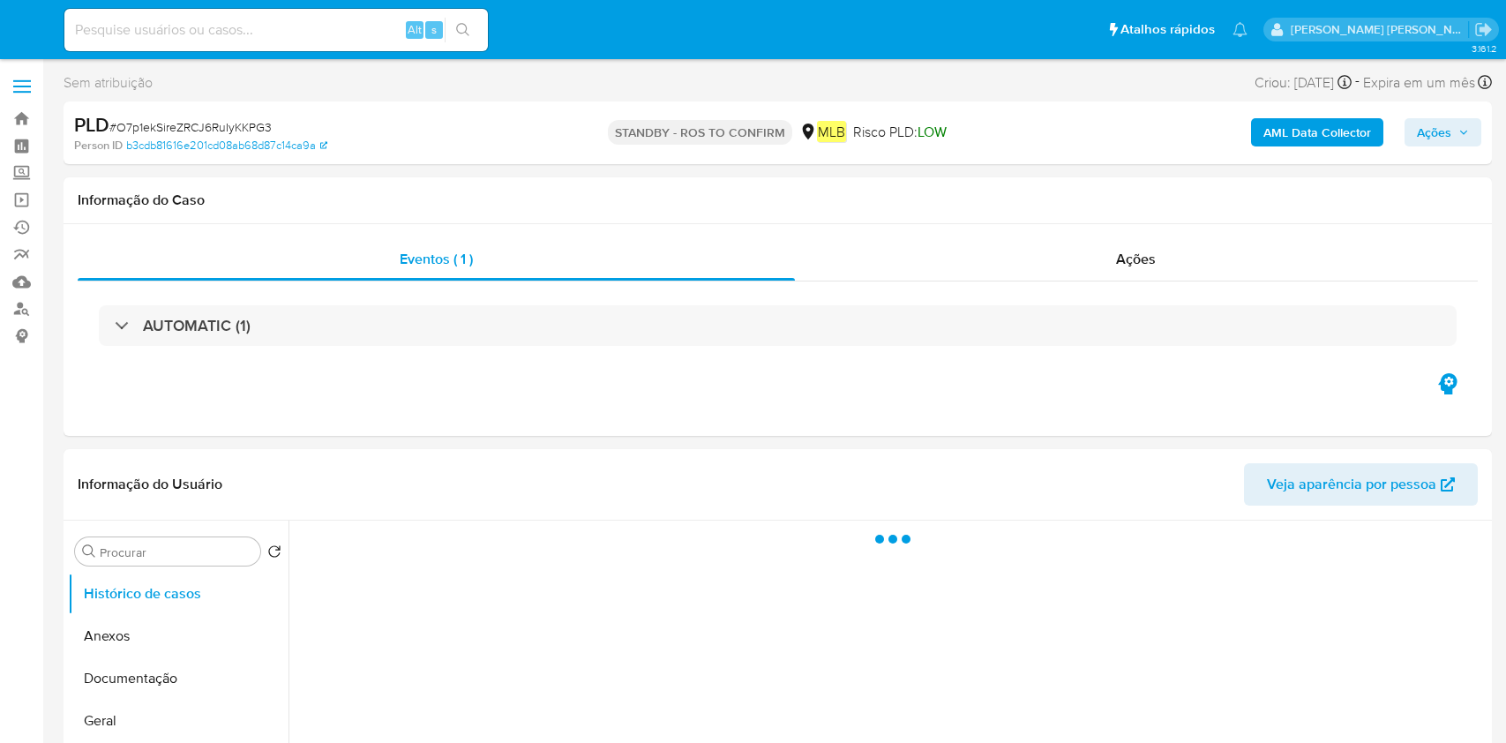
select select "10"
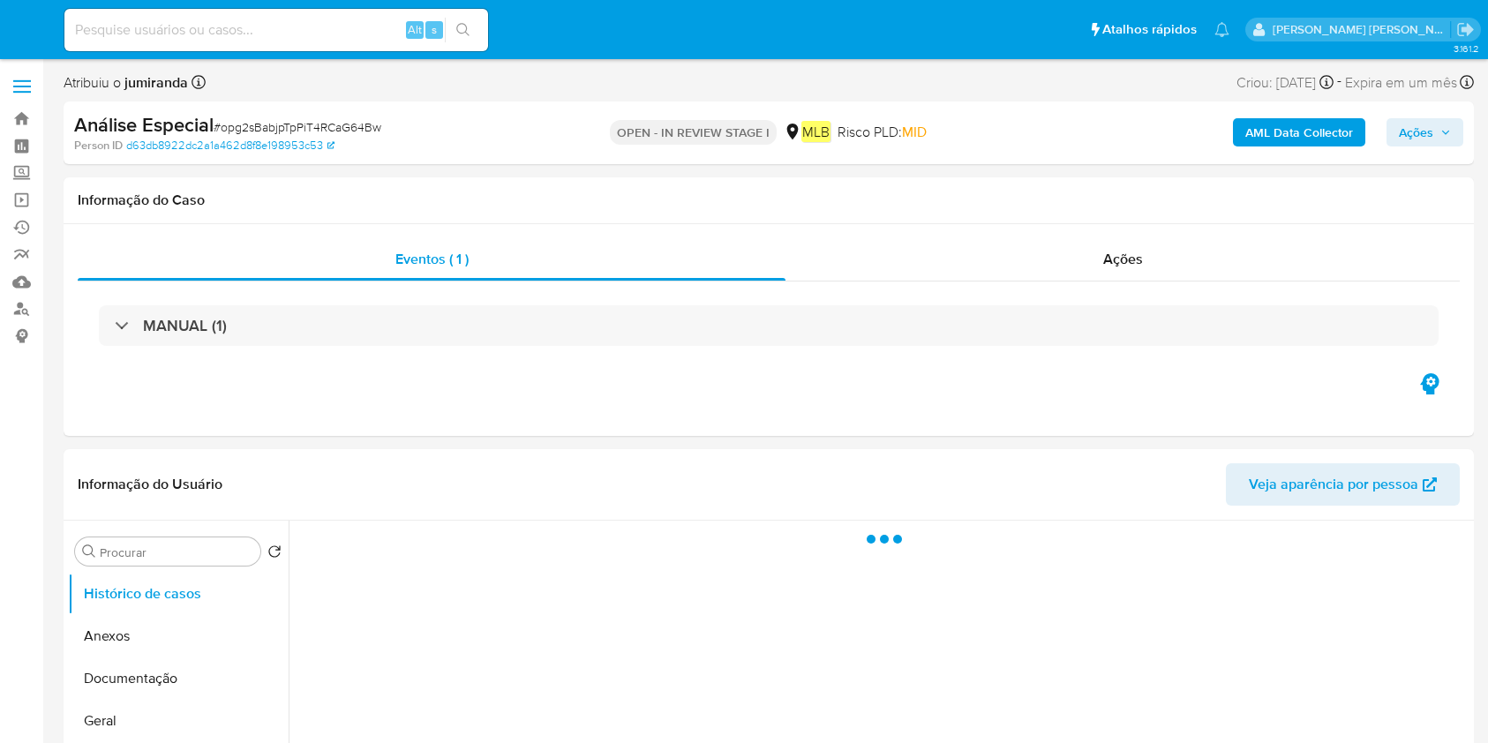
select select "10"
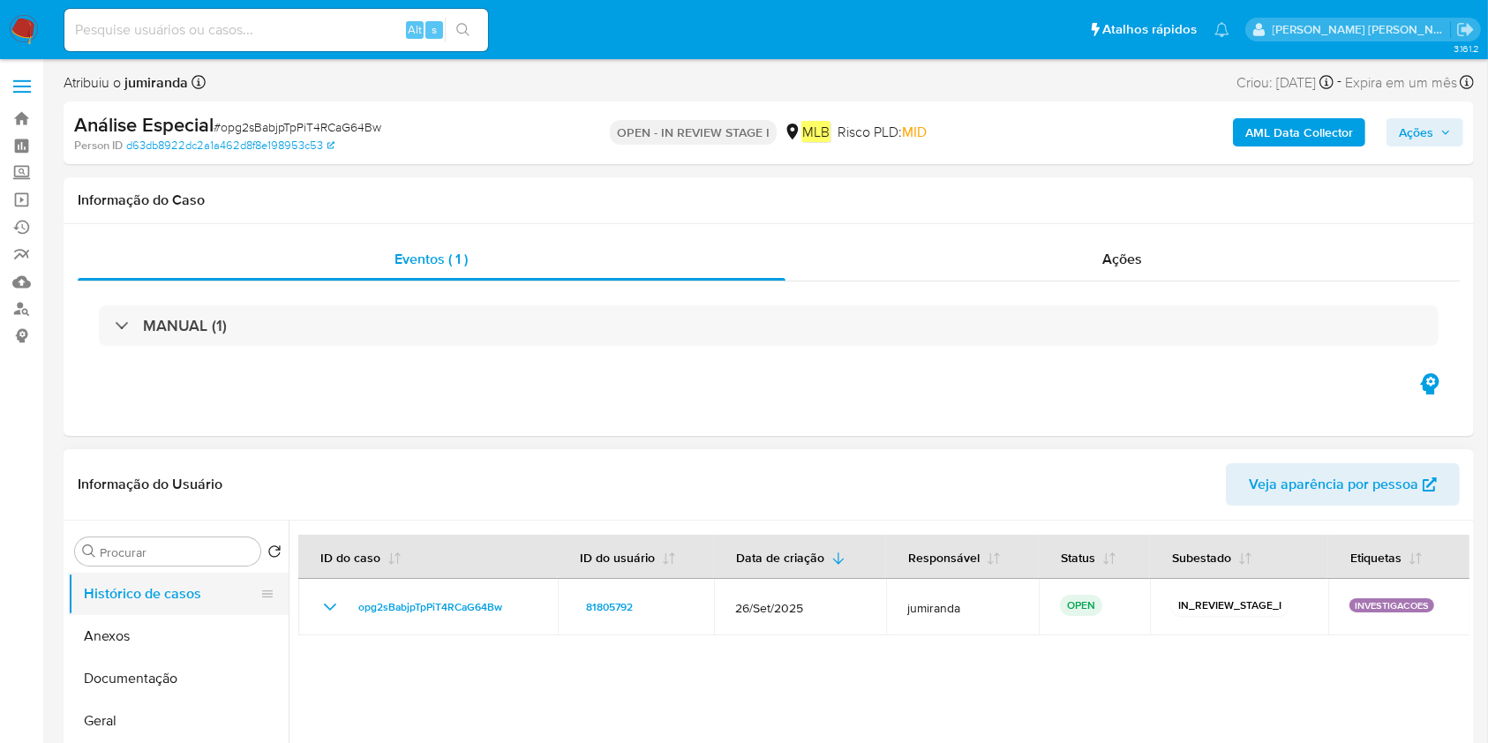
click at [89, 631] on button "Anexos" at bounding box center [178, 636] width 221 height 42
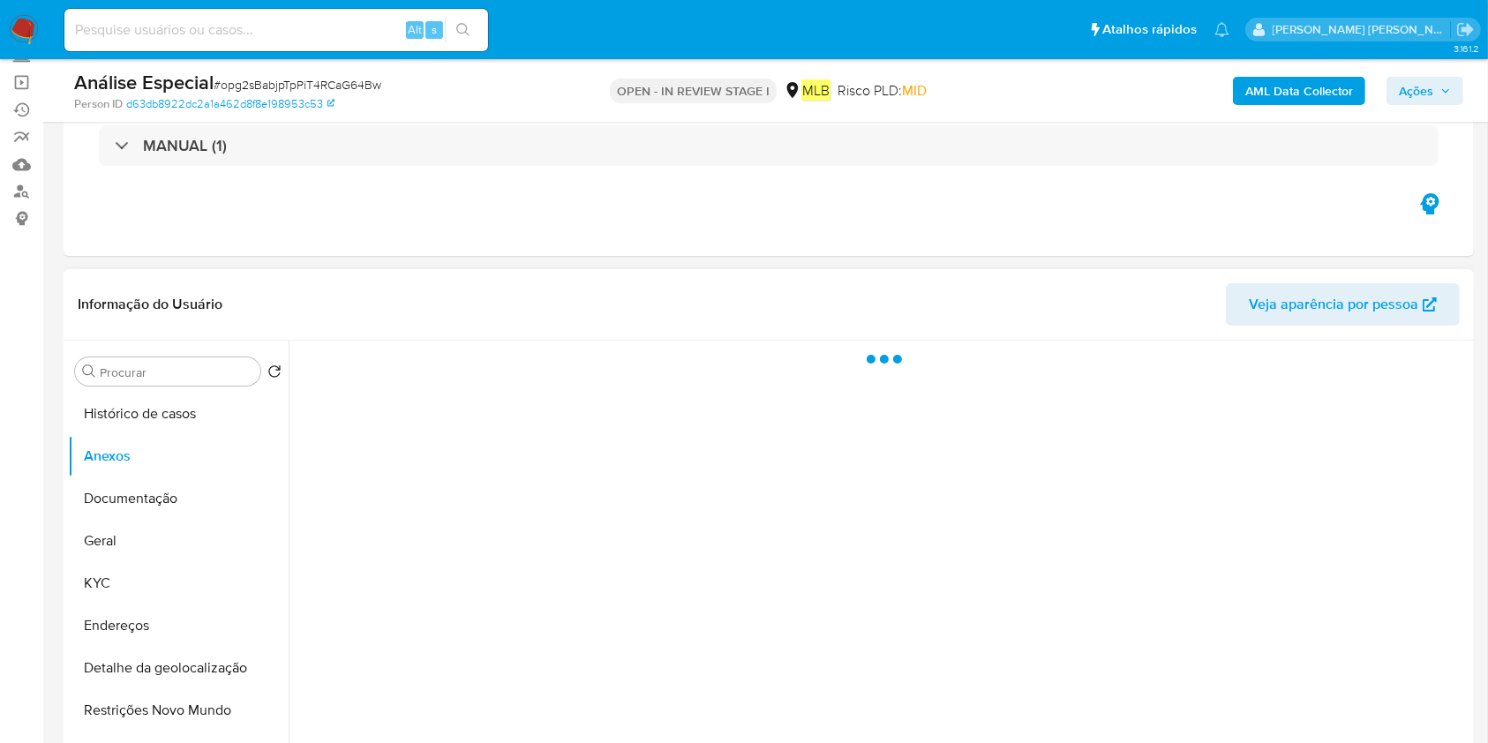
scroll to position [353, 0]
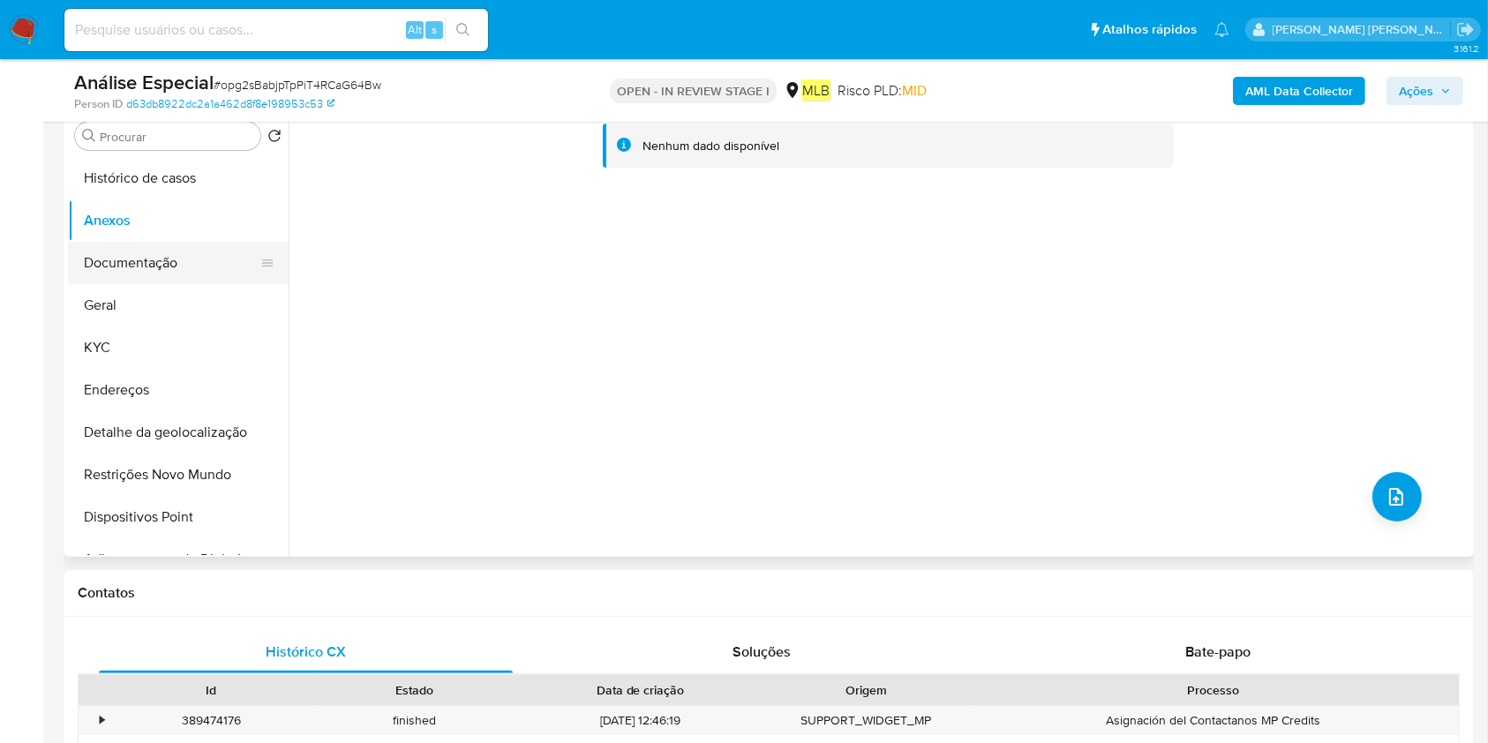
click at [199, 276] on button "Documentação" at bounding box center [171, 263] width 207 height 42
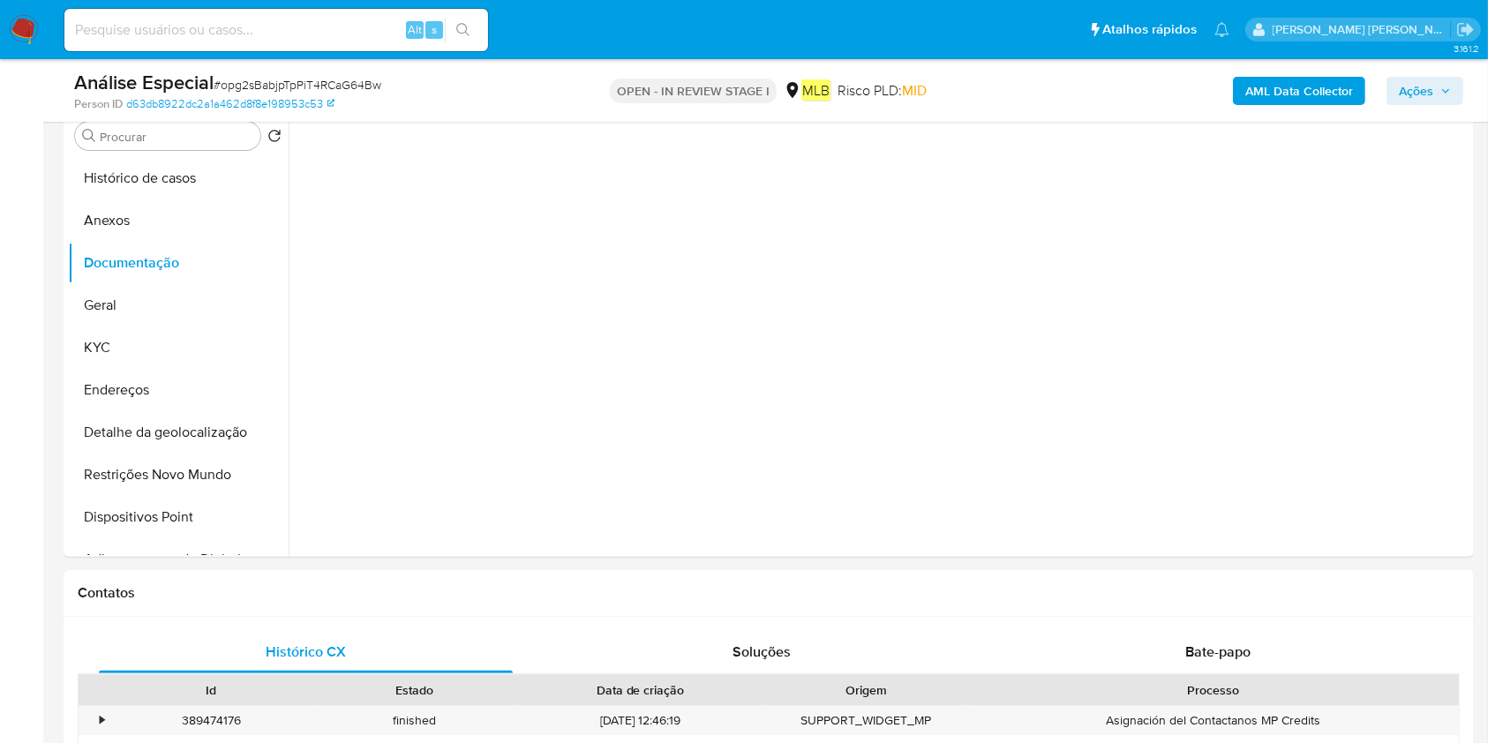
click at [1325, 83] on b "AML Data Collector" at bounding box center [1299, 91] width 108 height 28
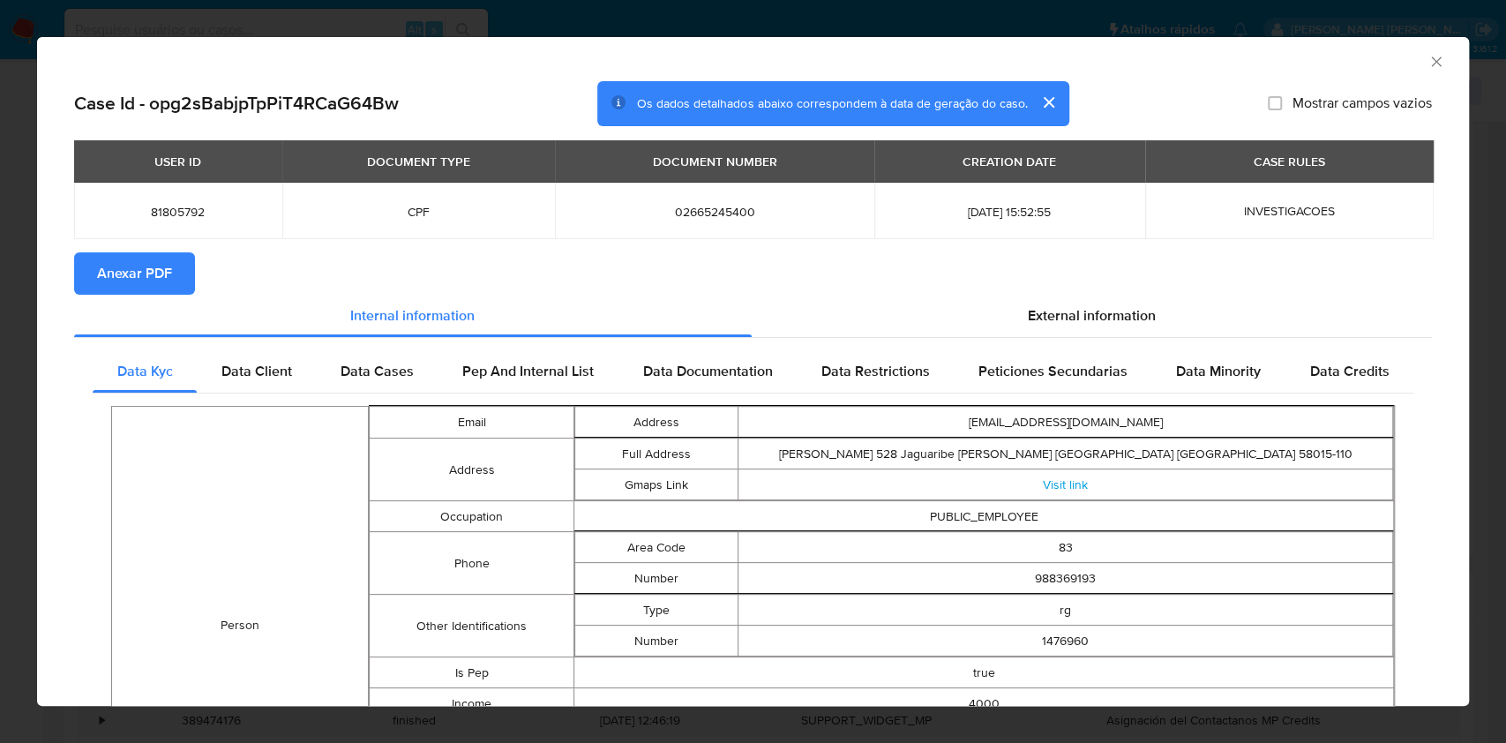
click at [162, 266] on span "Anexar PDF" at bounding box center [134, 273] width 75 height 39
click at [1428, 69] on icon "Fechar a janela" at bounding box center [1437, 62] width 18 height 18
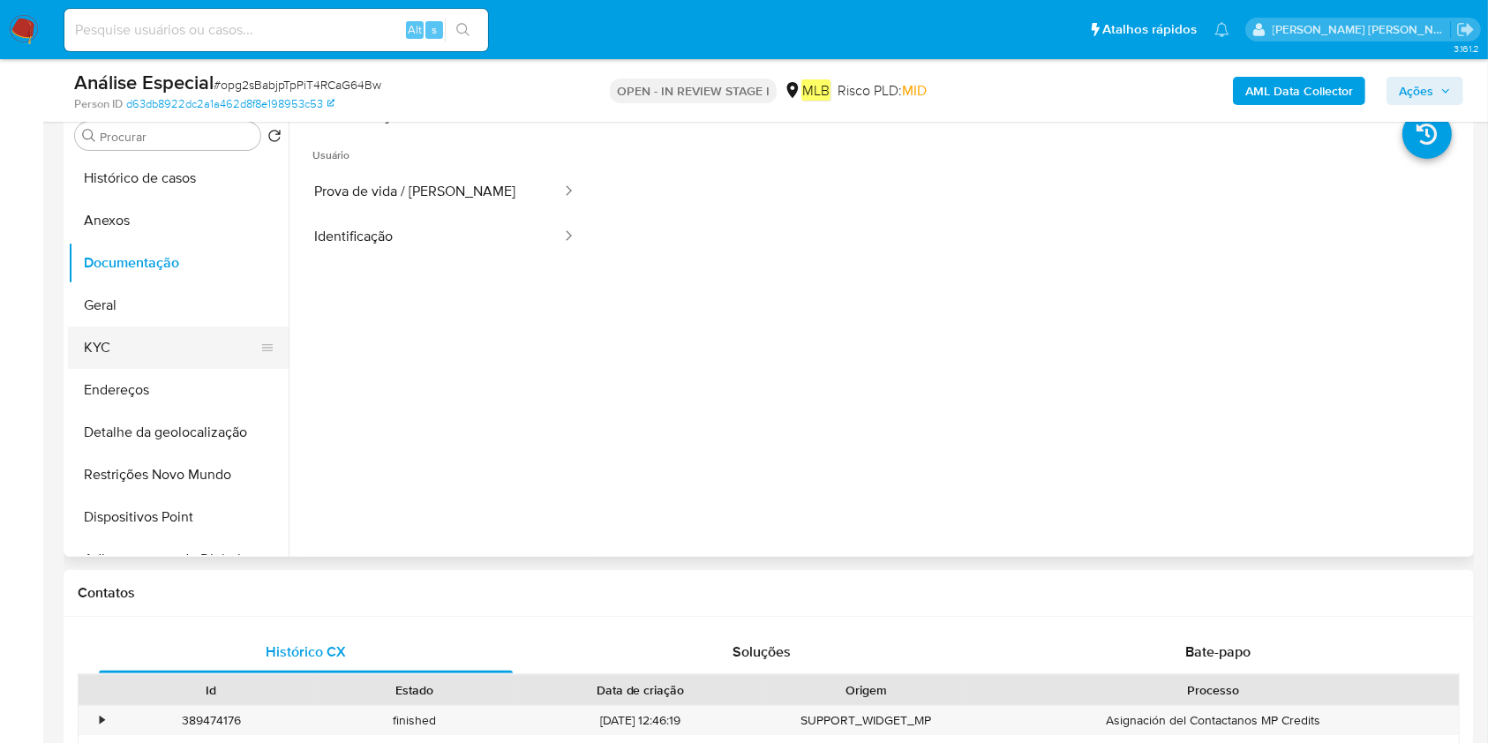
click at [137, 357] on button "KYC" at bounding box center [171, 348] width 207 height 42
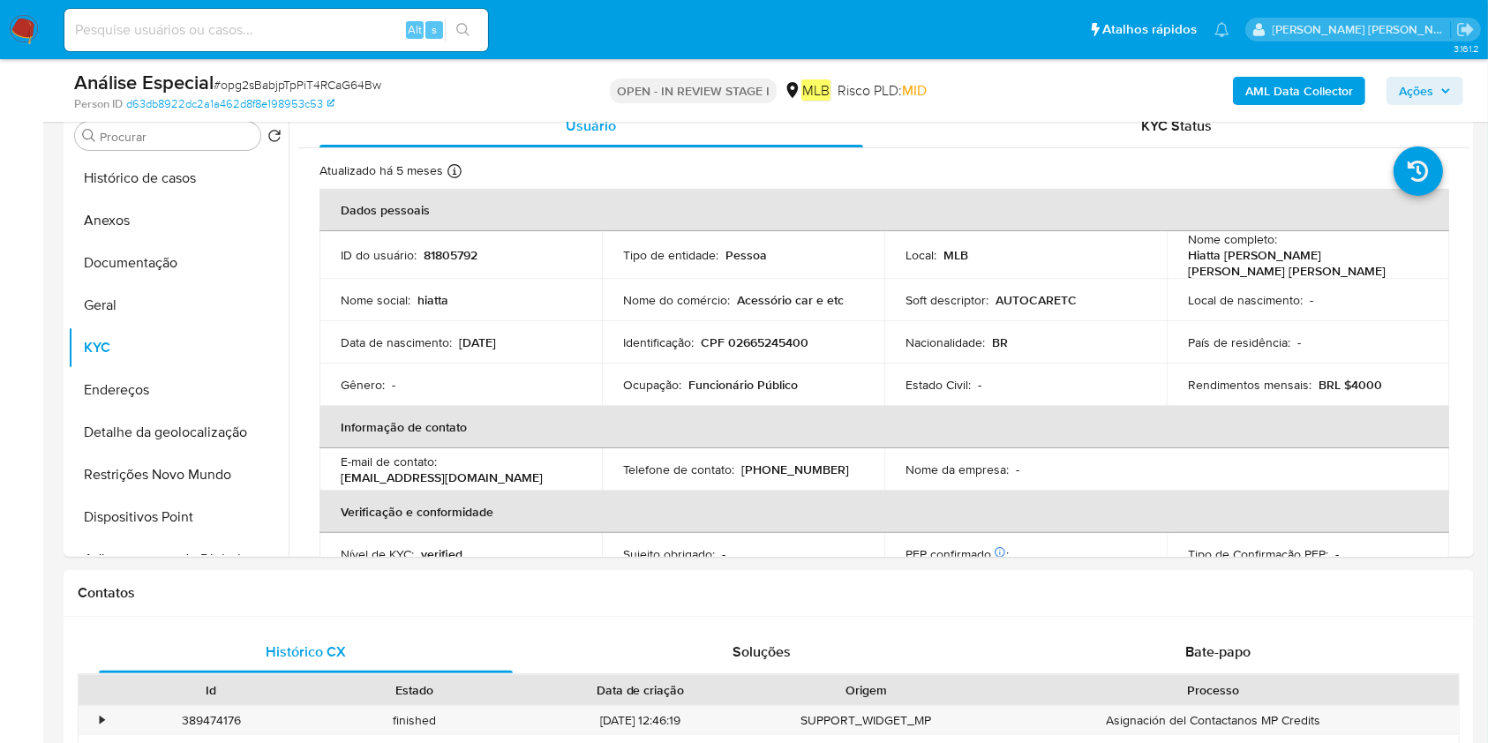
click at [762, 394] on td "Ocupação : Funcionário Público" at bounding box center [743, 385] width 282 height 42
drag, startPoint x: 776, startPoint y: 400, endPoint x: 762, endPoint y: 394, distance: 14.6
click at [762, 394] on td "Ocupação : Funcionário Público" at bounding box center [743, 385] width 282 height 42
copy div "Ocupação : Funcionário Público"
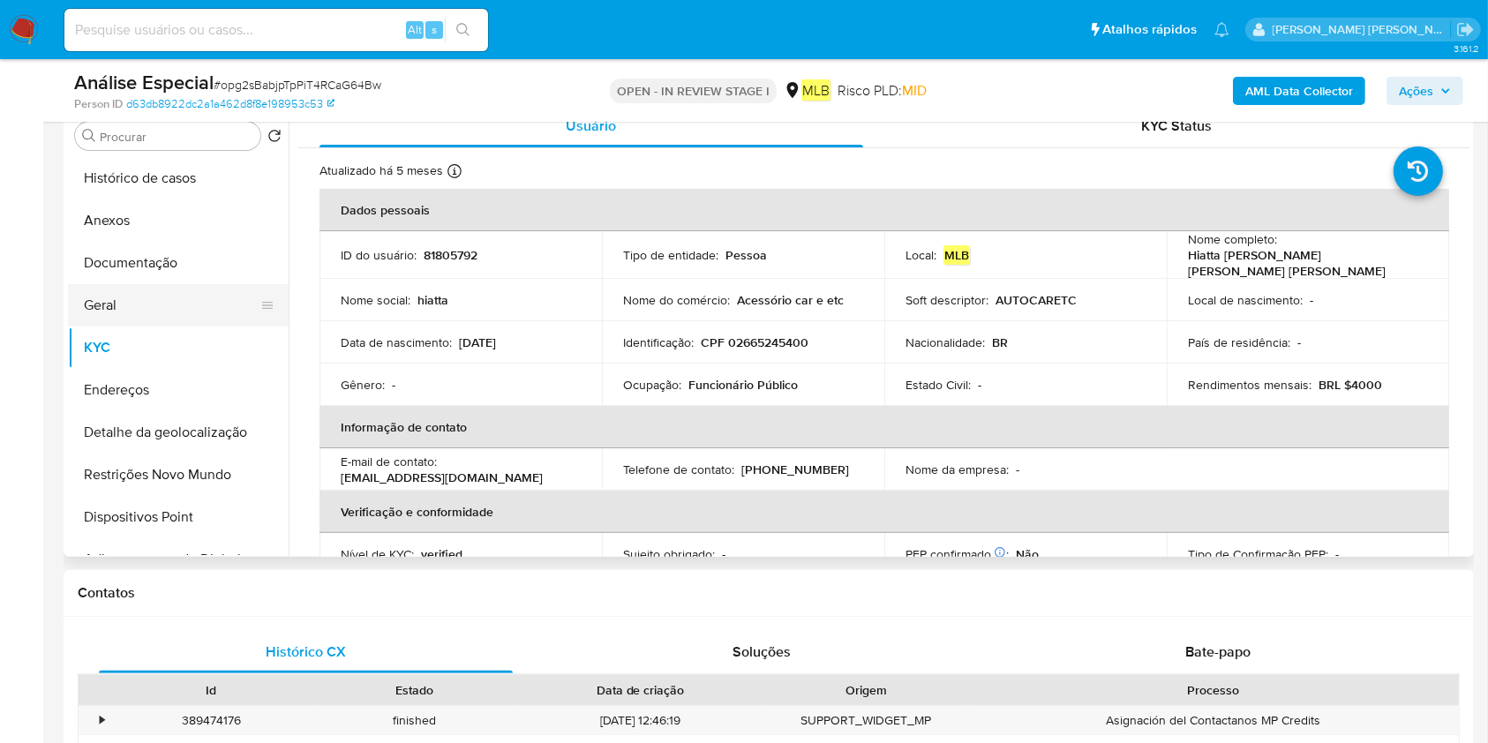
click at [165, 305] on button "Geral" at bounding box center [171, 305] width 207 height 42
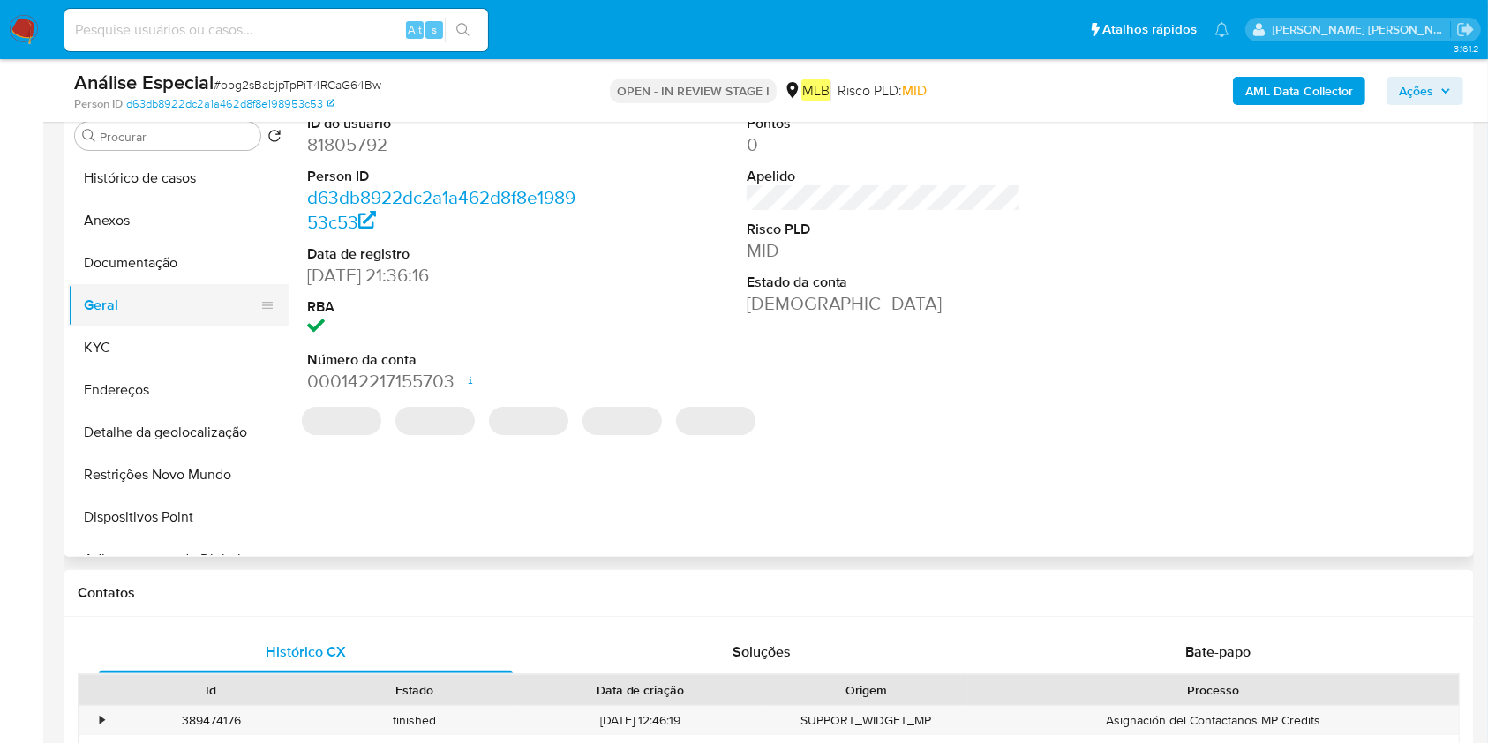
click at [155, 347] on button "KYC" at bounding box center [178, 348] width 221 height 42
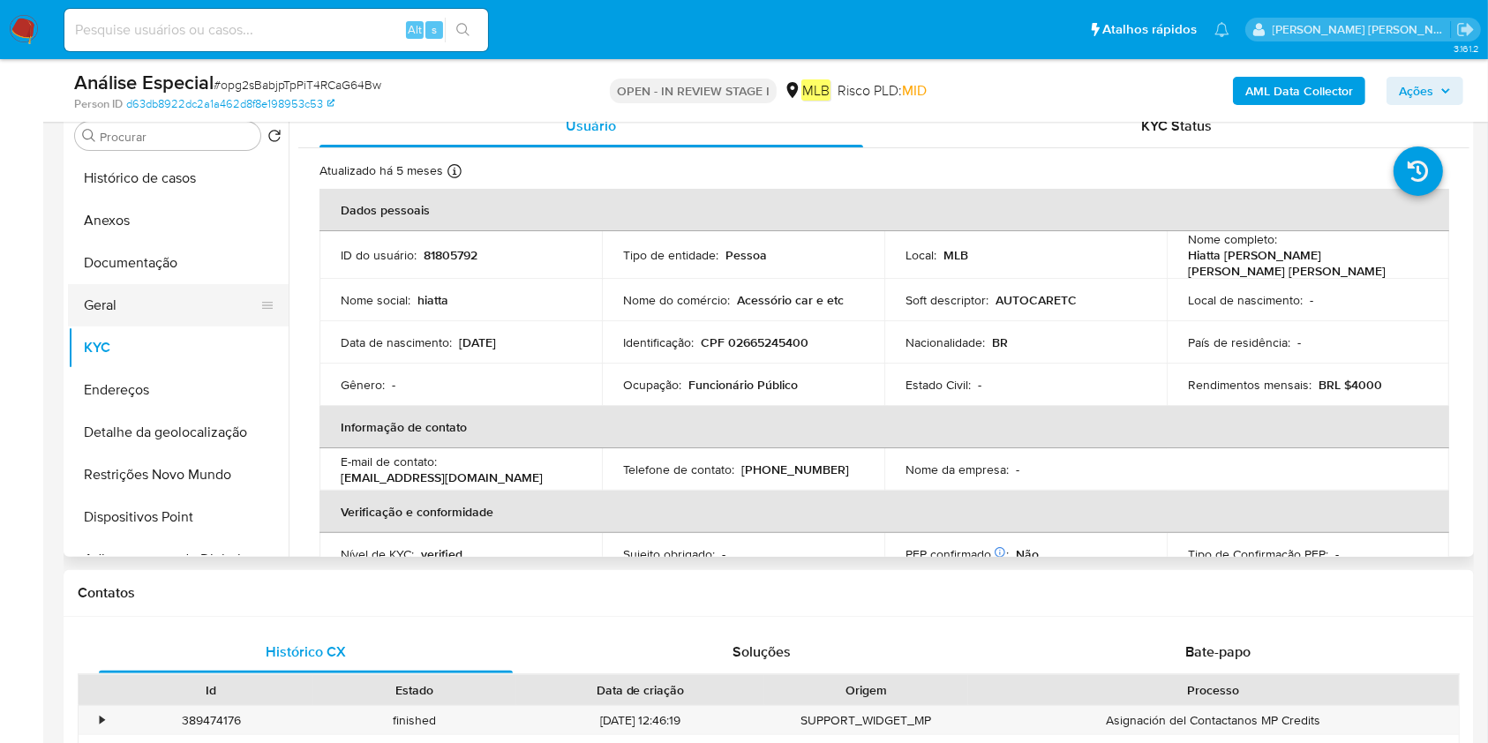
click at [172, 300] on button "Geral" at bounding box center [171, 305] width 207 height 42
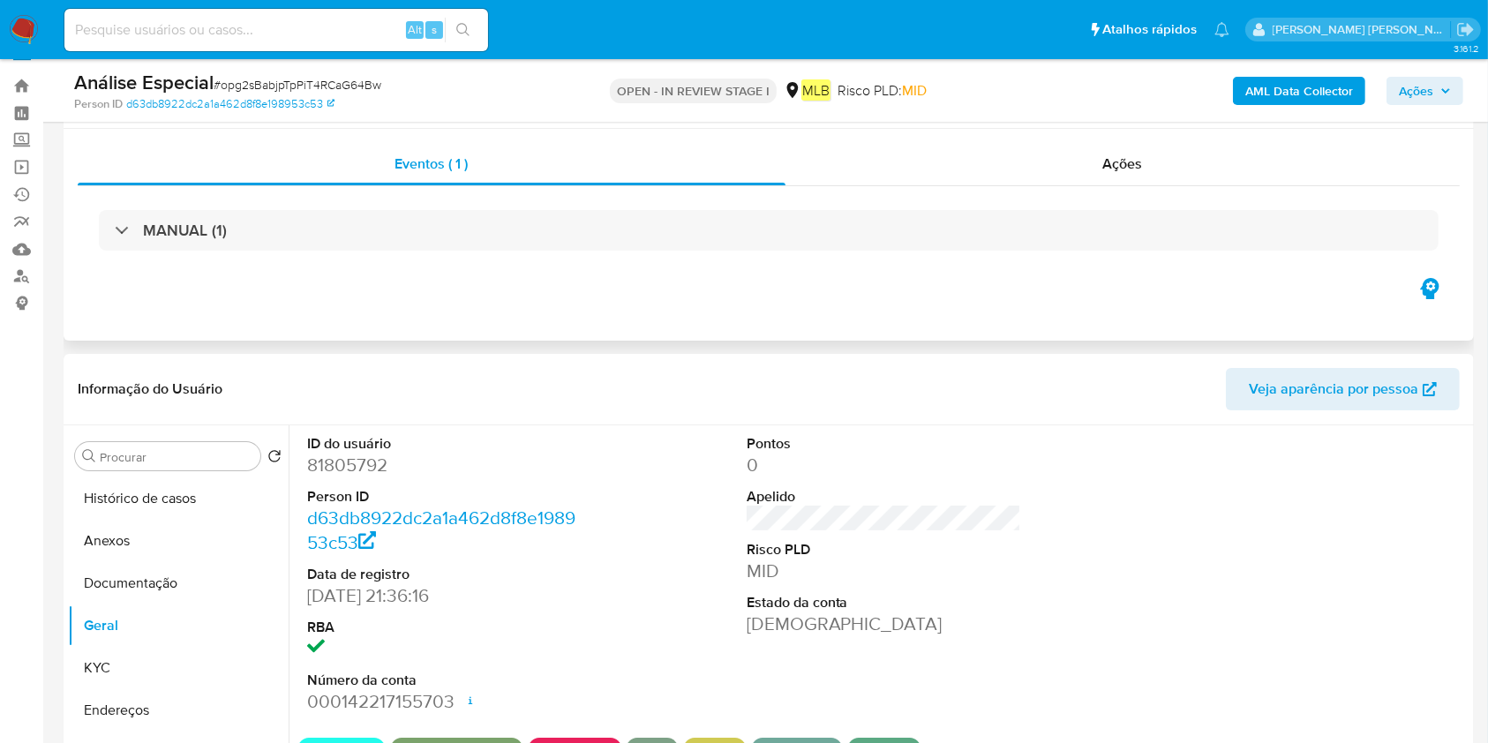
scroll to position [0, 0]
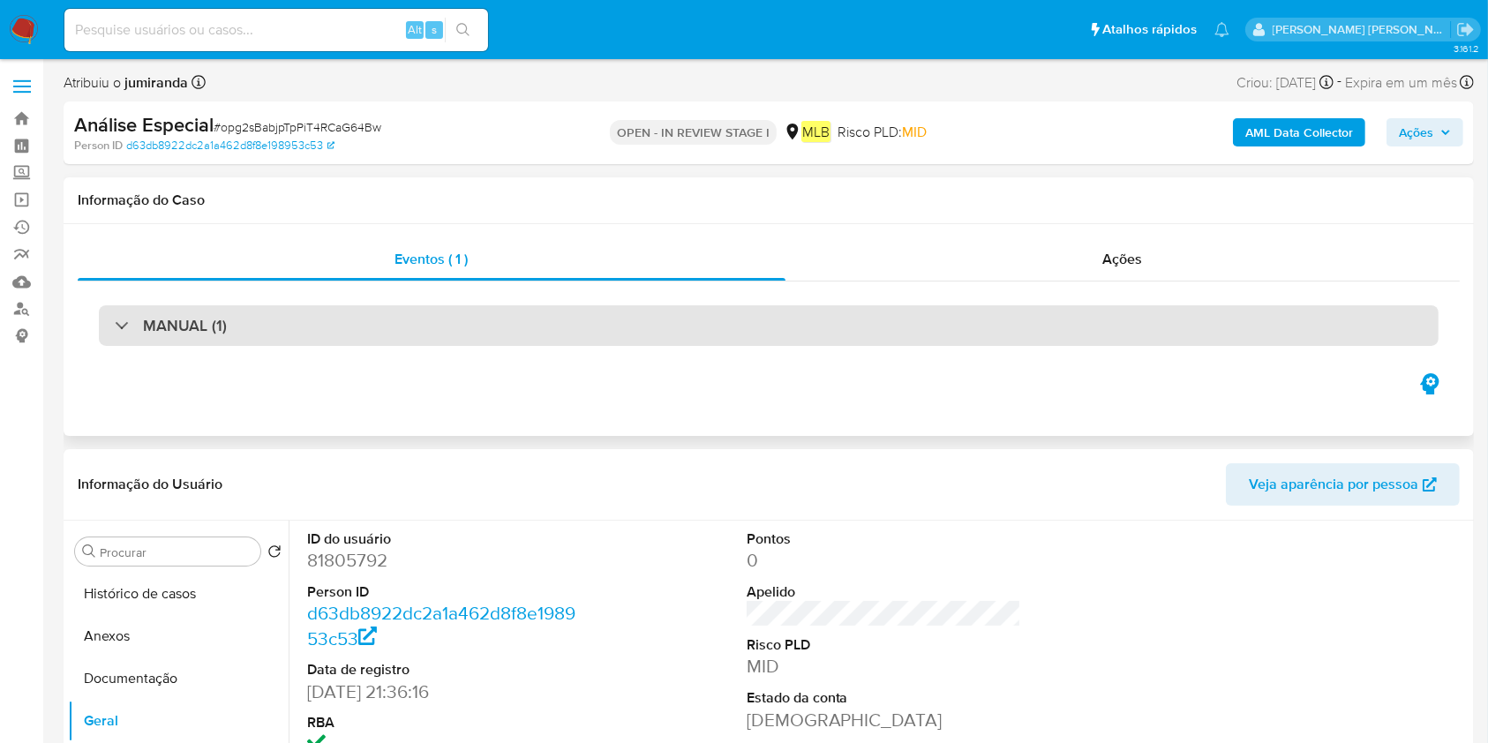
click at [460, 332] on div "MANUAL (1)" at bounding box center [769, 325] width 1340 height 41
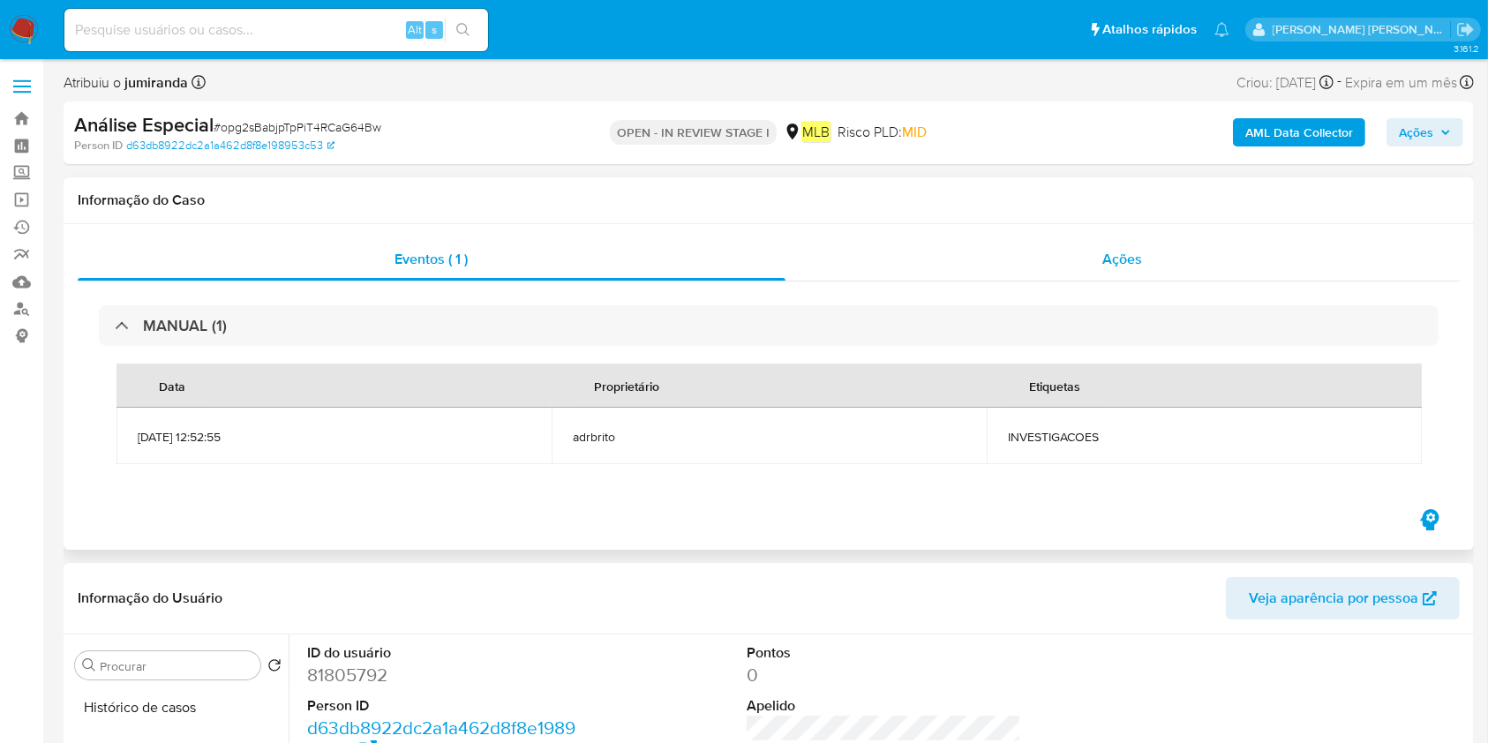
click at [1144, 258] on div "Ações" at bounding box center [1122, 259] width 674 height 42
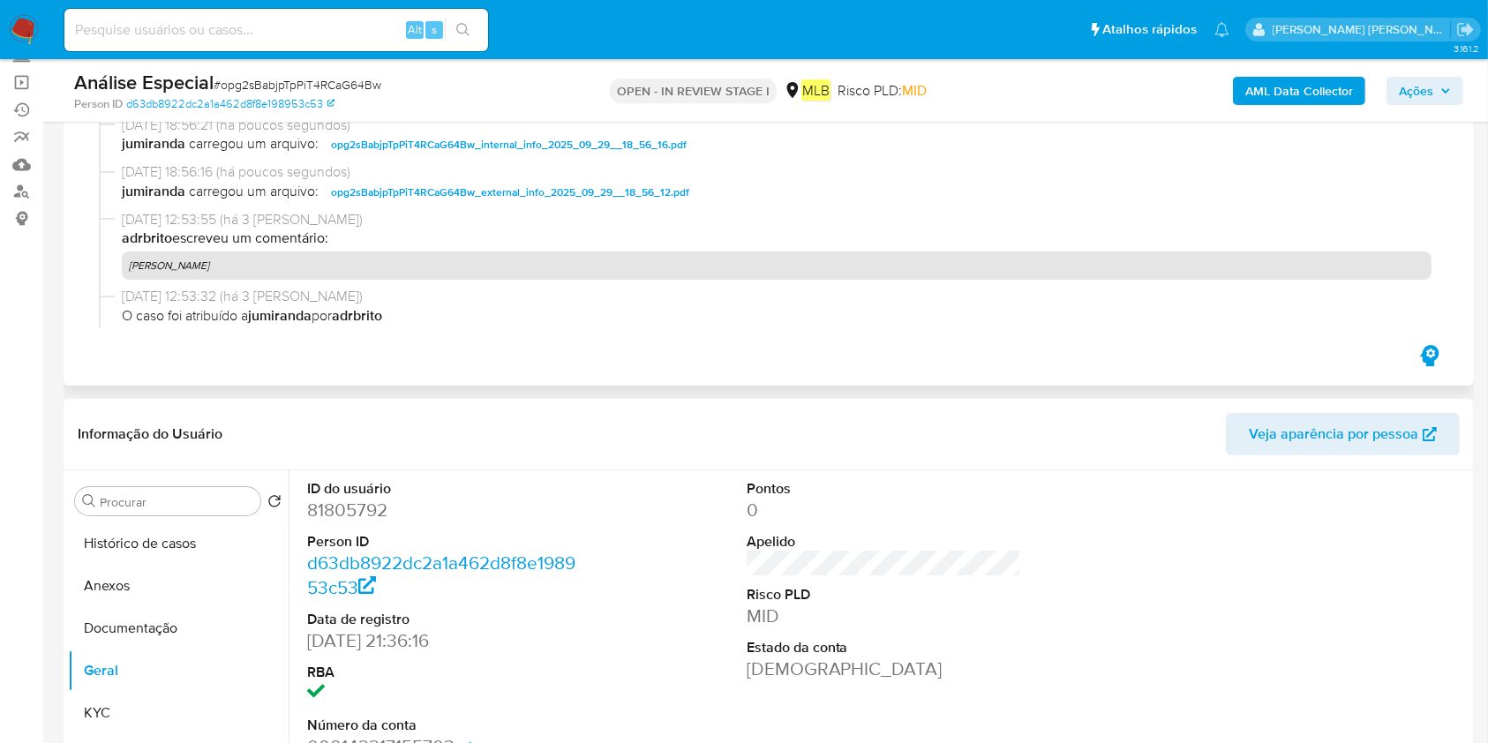
click at [206, 267] on p "Diligência GetNet" at bounding box center [777, 266] width 1310 height 28
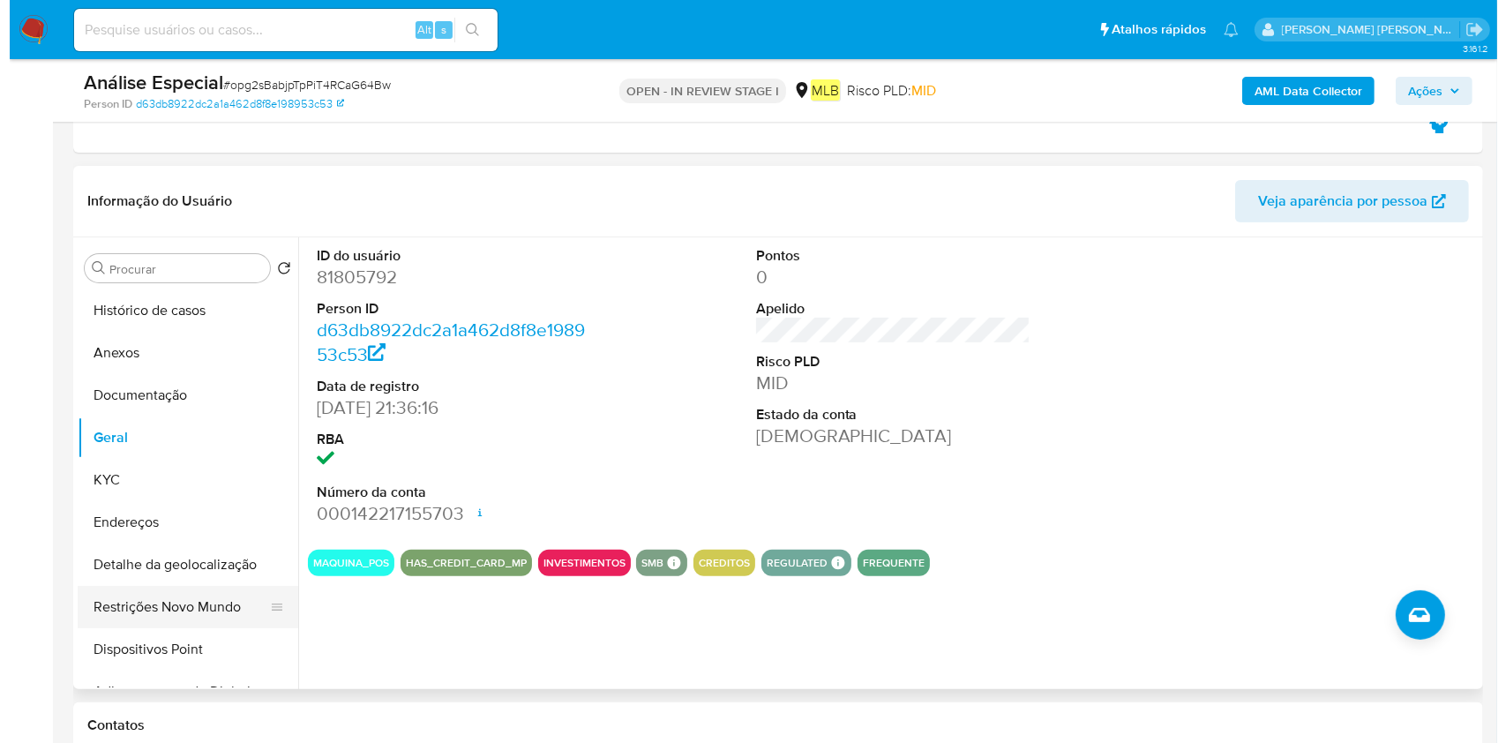
scroll to position [353, 0]
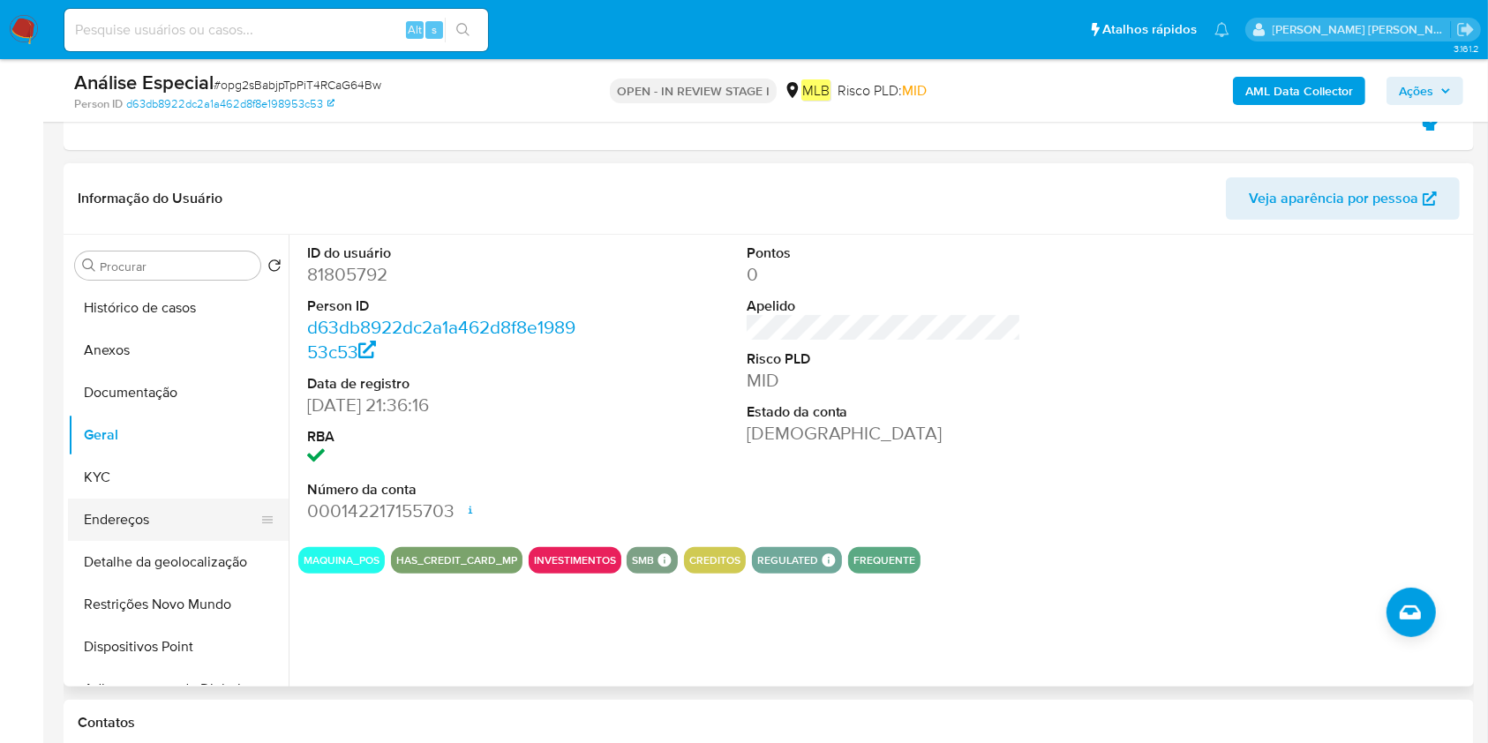
drag, startPoint x: 157, startPoint y: 500, endPoint x: 163, endPoint y: 514, distance: 14.6
click at [158, 500] on button "Endereços" at bounding box center [171, 520] width 207 height 42
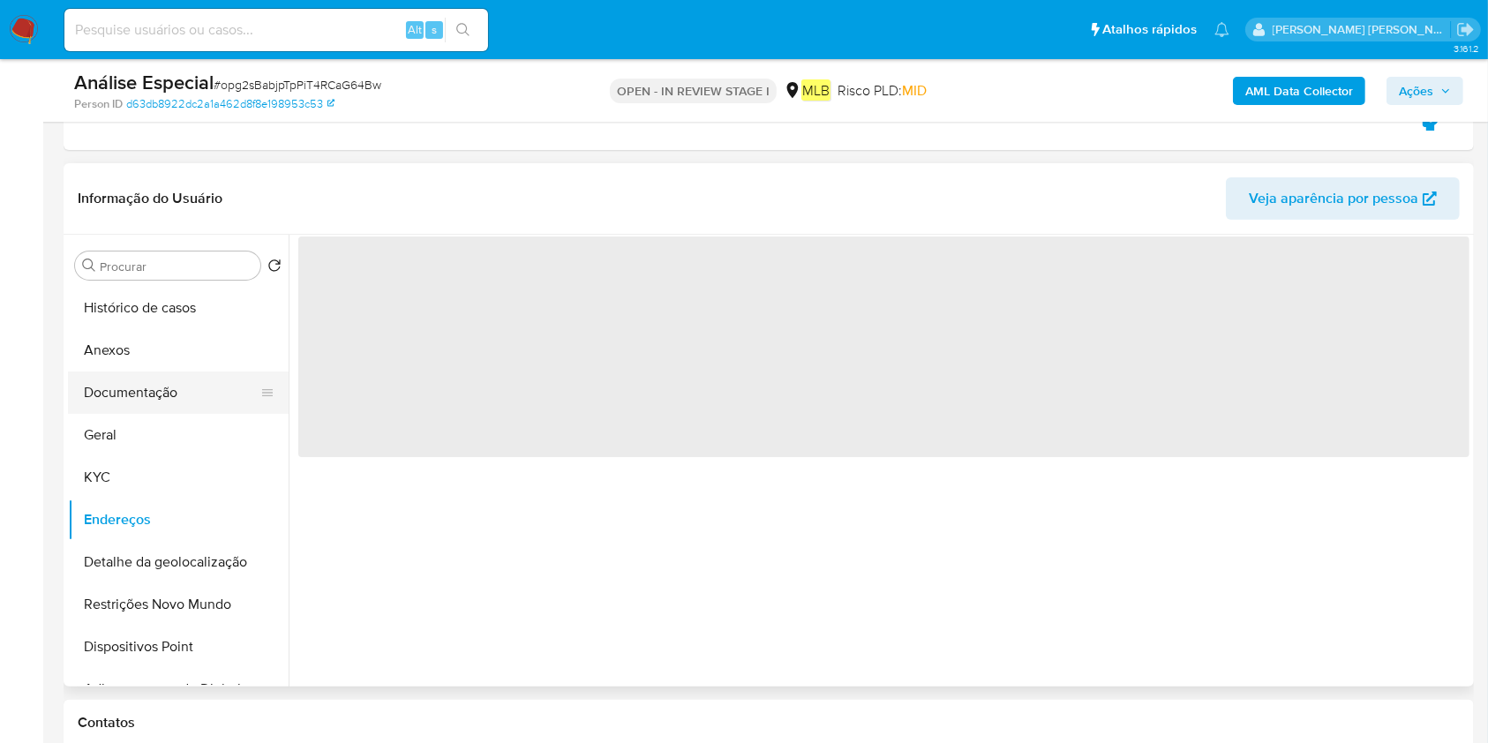
drag, startPoint x: 148, startPoint y: 420, endPoint x: 160, endPoint y: 408, distance: 16.9
click at [148, 419] on button "Geral" at bounding box center [178, 435] width 221 height 42
click at [161, 406] on button "Documentação" at bounding box center [171, 393] width 207 height 42
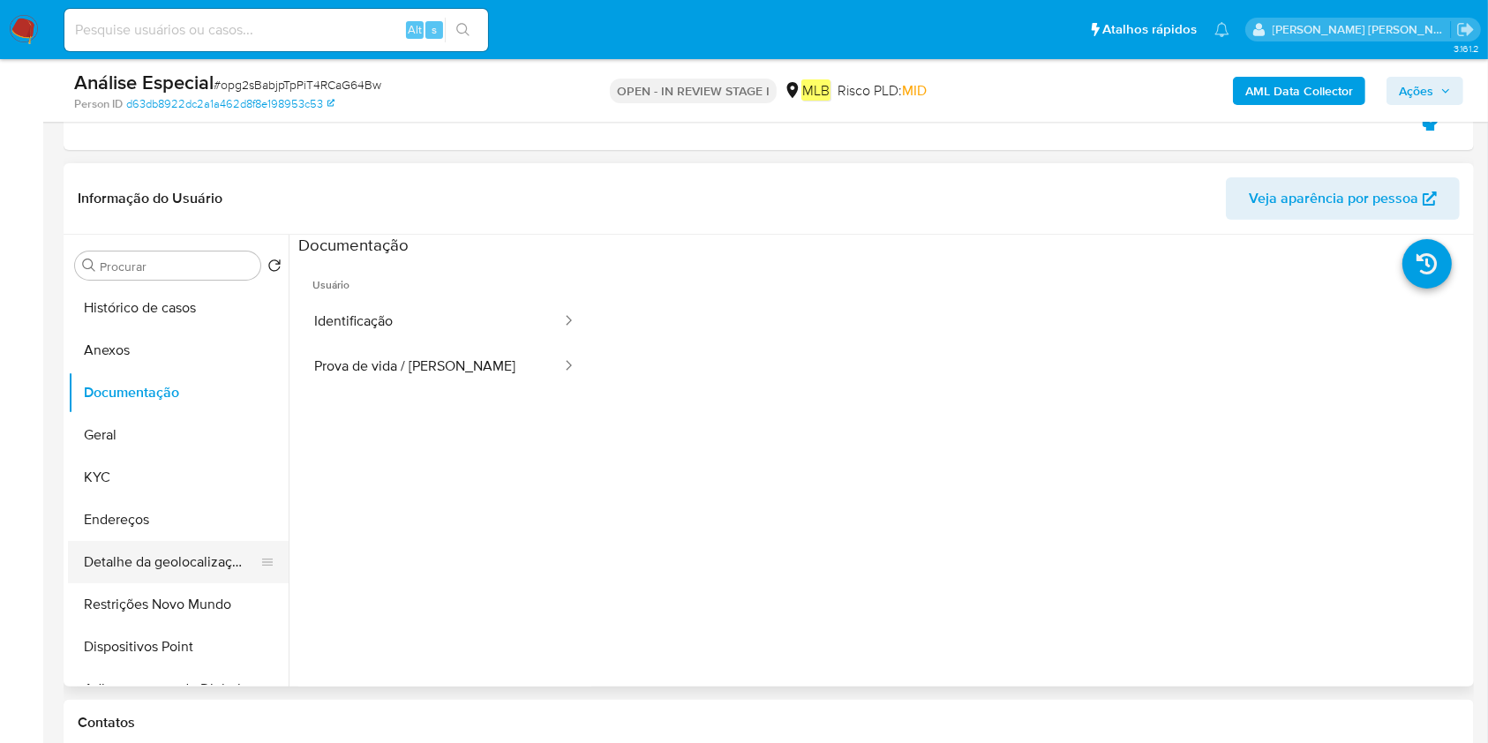
click at [194, 577] on button "Detalhe da geolocalização" at bounding box center [171, 562] width 207 height 42
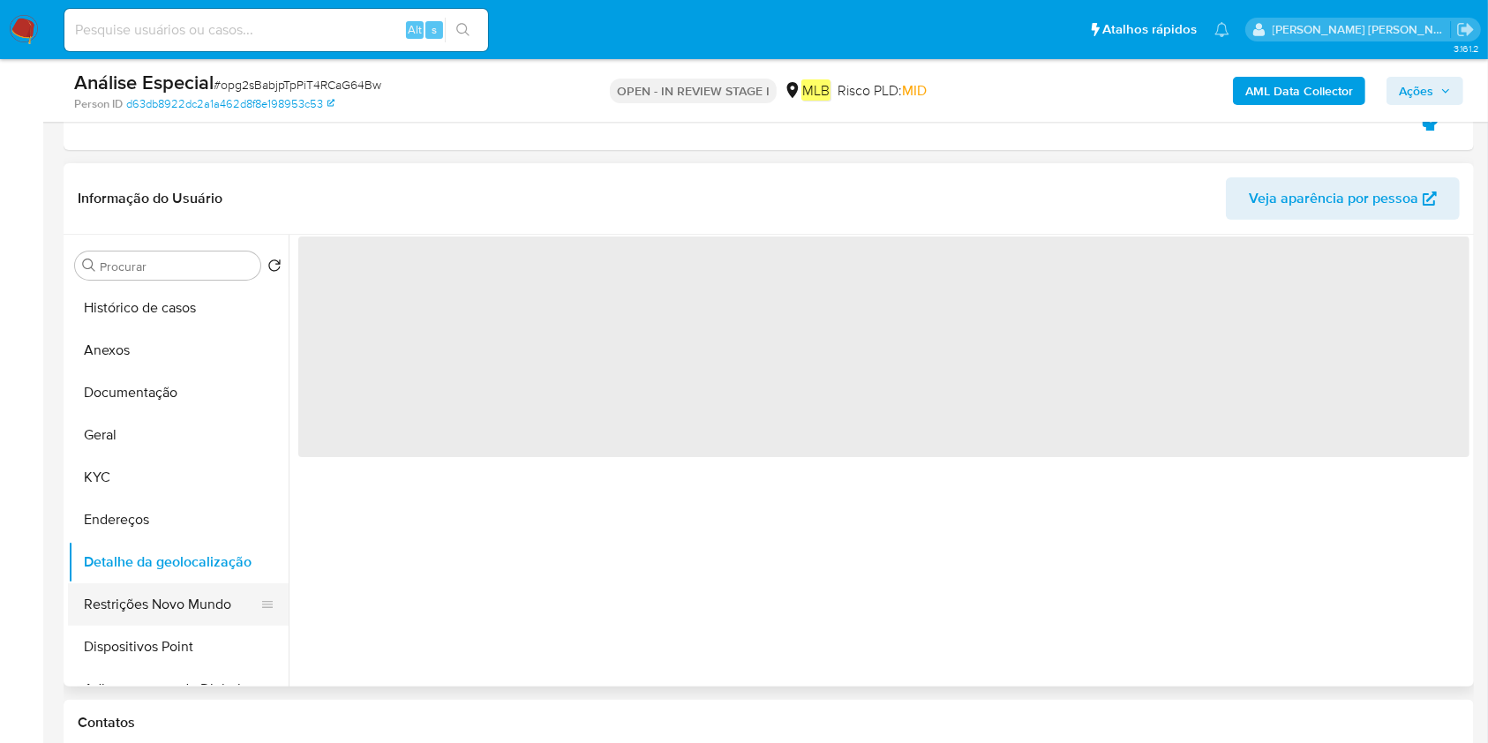
click at [195, 603] on button "Restrições Novo Mundo" at bounding box center [171, 604] width 207 height 42
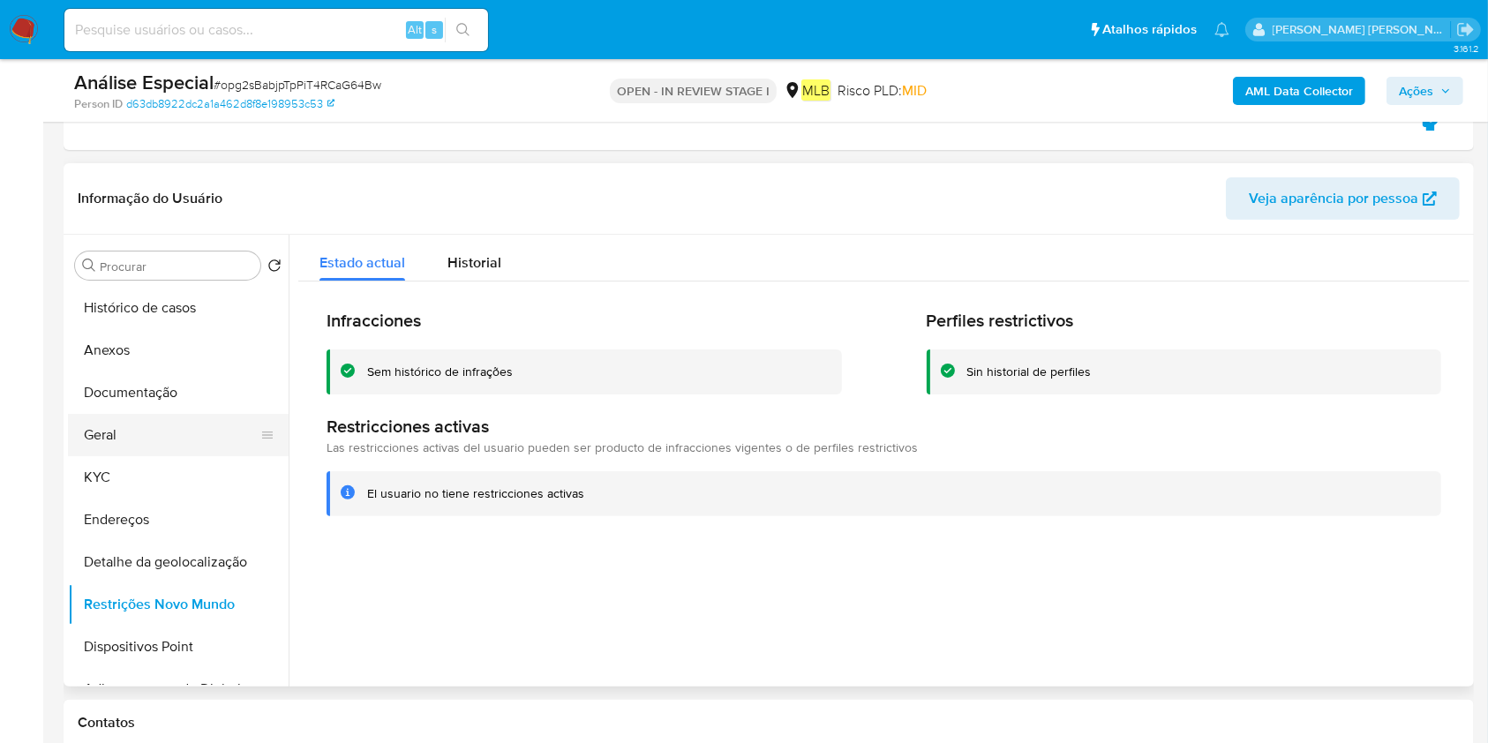
drag, startPoint x: 131, startPoint y: 453, endPoint x: 217, endPoint y: 454, distance: 85.6
click at [131, 454] on button "Geral" at bounding box center [171, 435] width 207 height 42
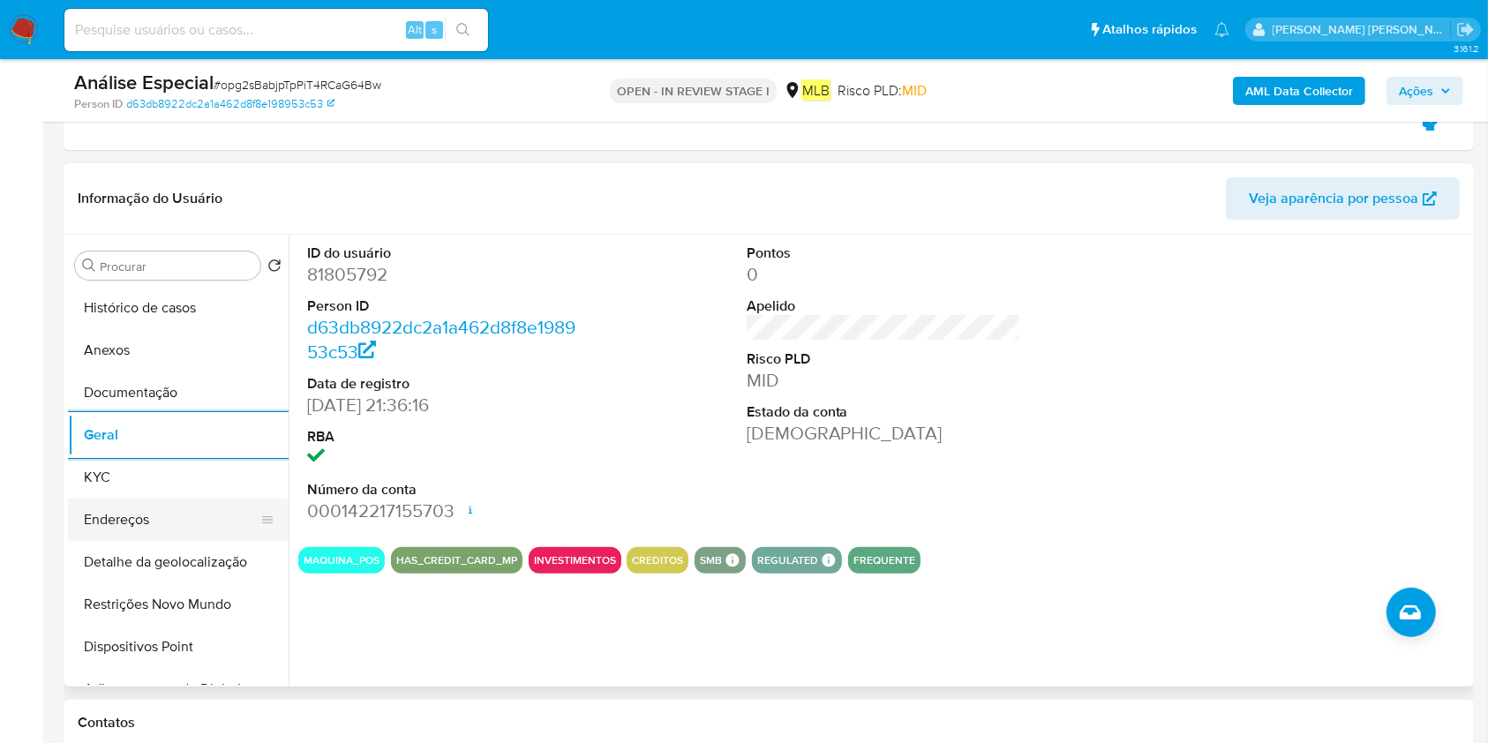
drag, startPoint x: 158, startPoint y: 496, endPoint x: 228, endPoint y: 516, distance: 72.6
click at [158, 496] on button "KYC" at bounding box center [178, 477] width 221 height 42
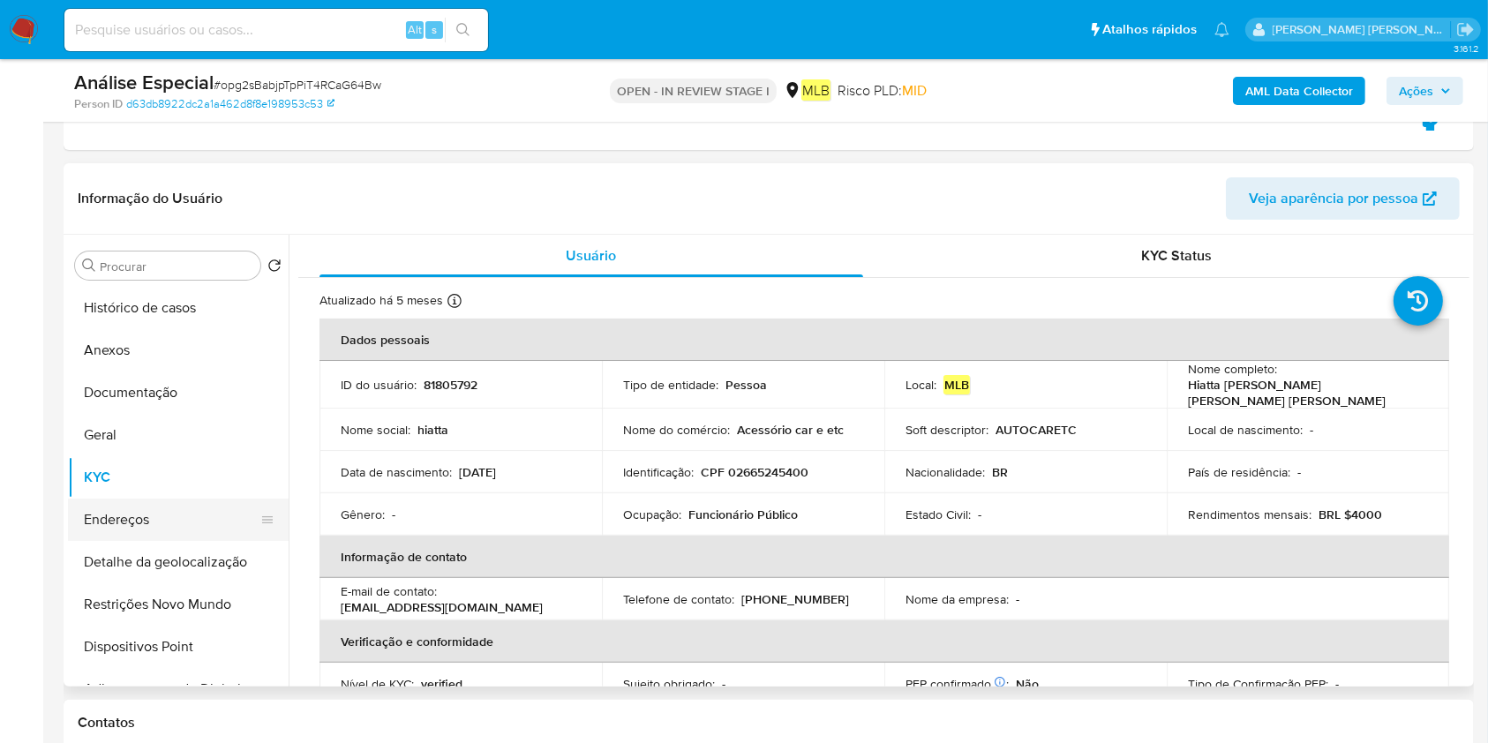
click at [134, 510] on button "Endereços" at bounding box center [171, 520] width 207 height 42
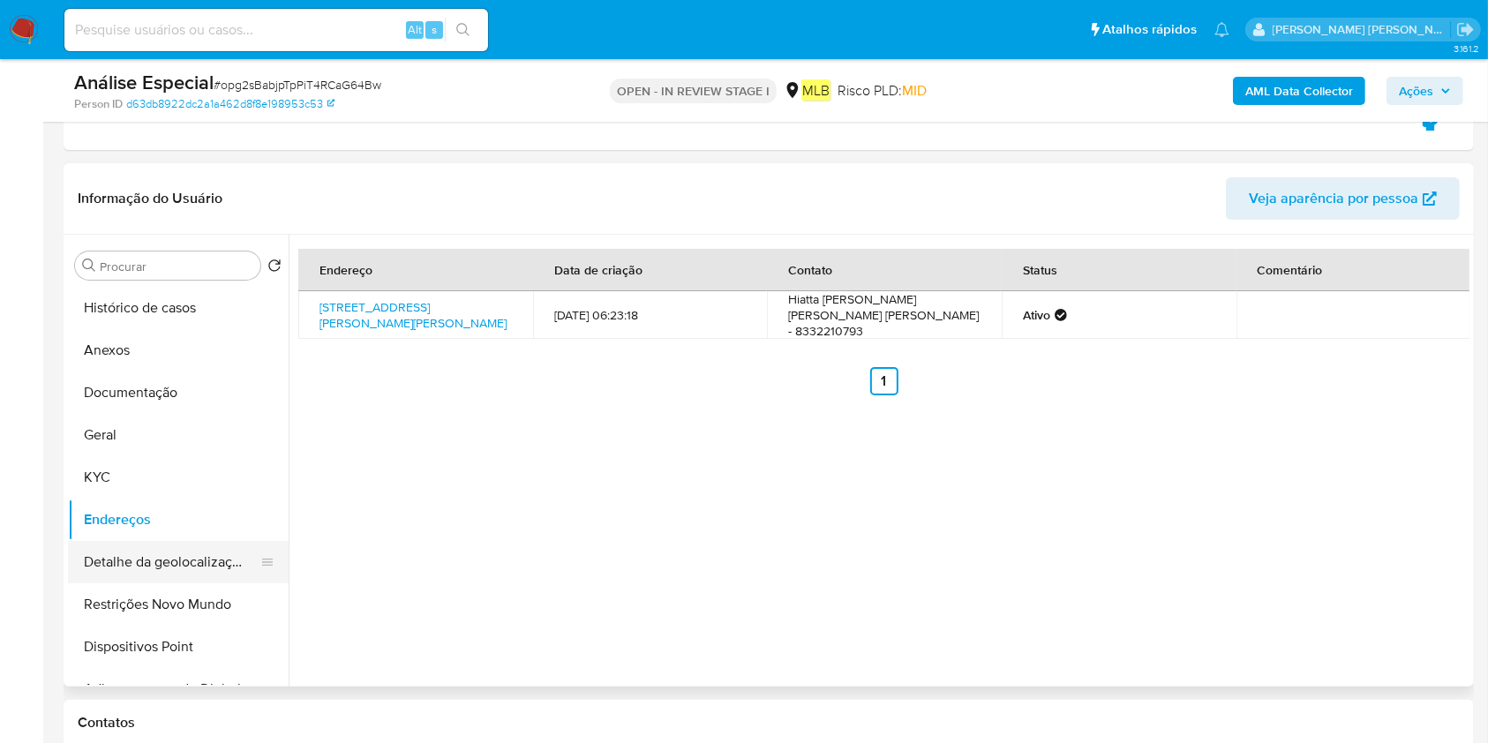
click at [147, 554] on button "Detalhe da geolocalização" at bounding box center [171, 562] width 207 height 42
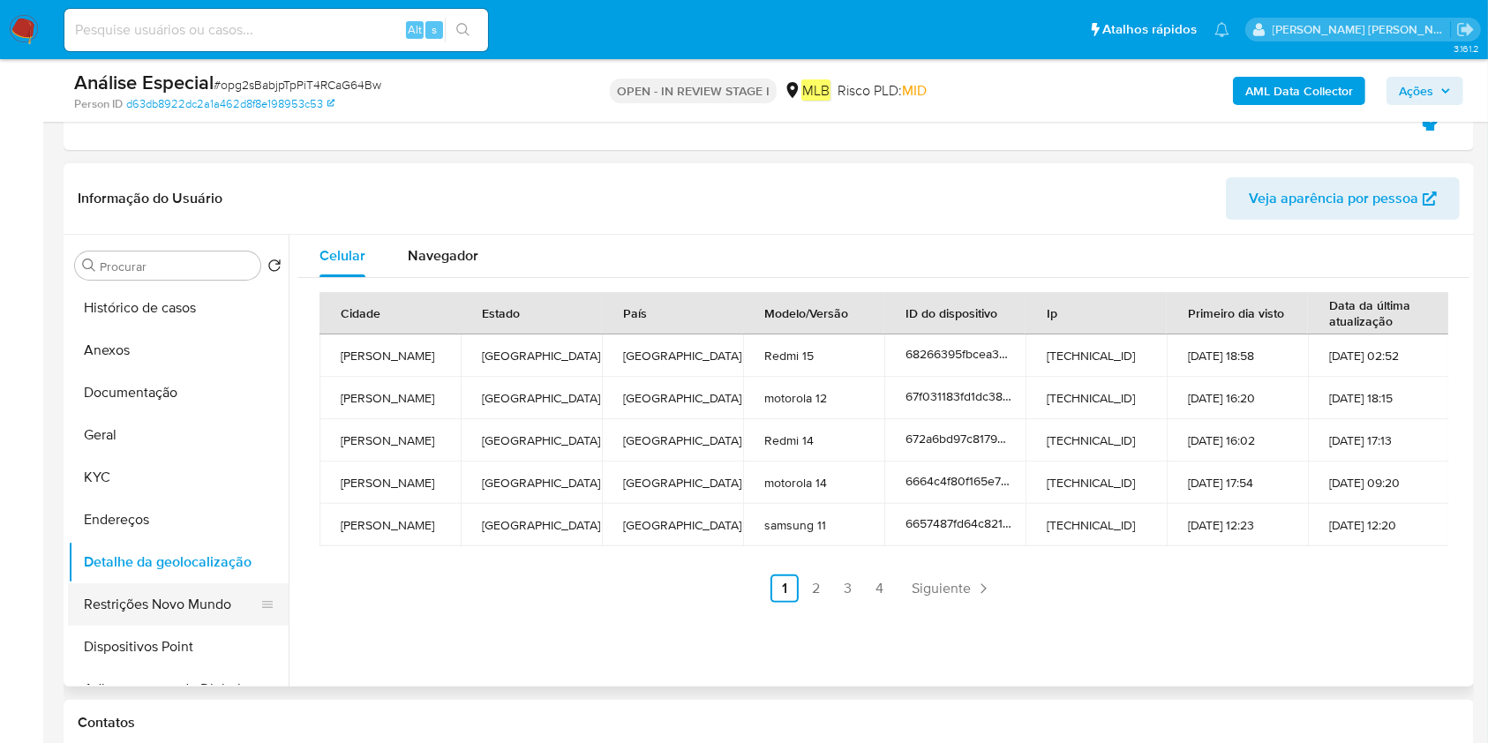
click at [160, 589] on button "Restrições Novo Mundo" at bounding box center [171, 604] width 207 height 42
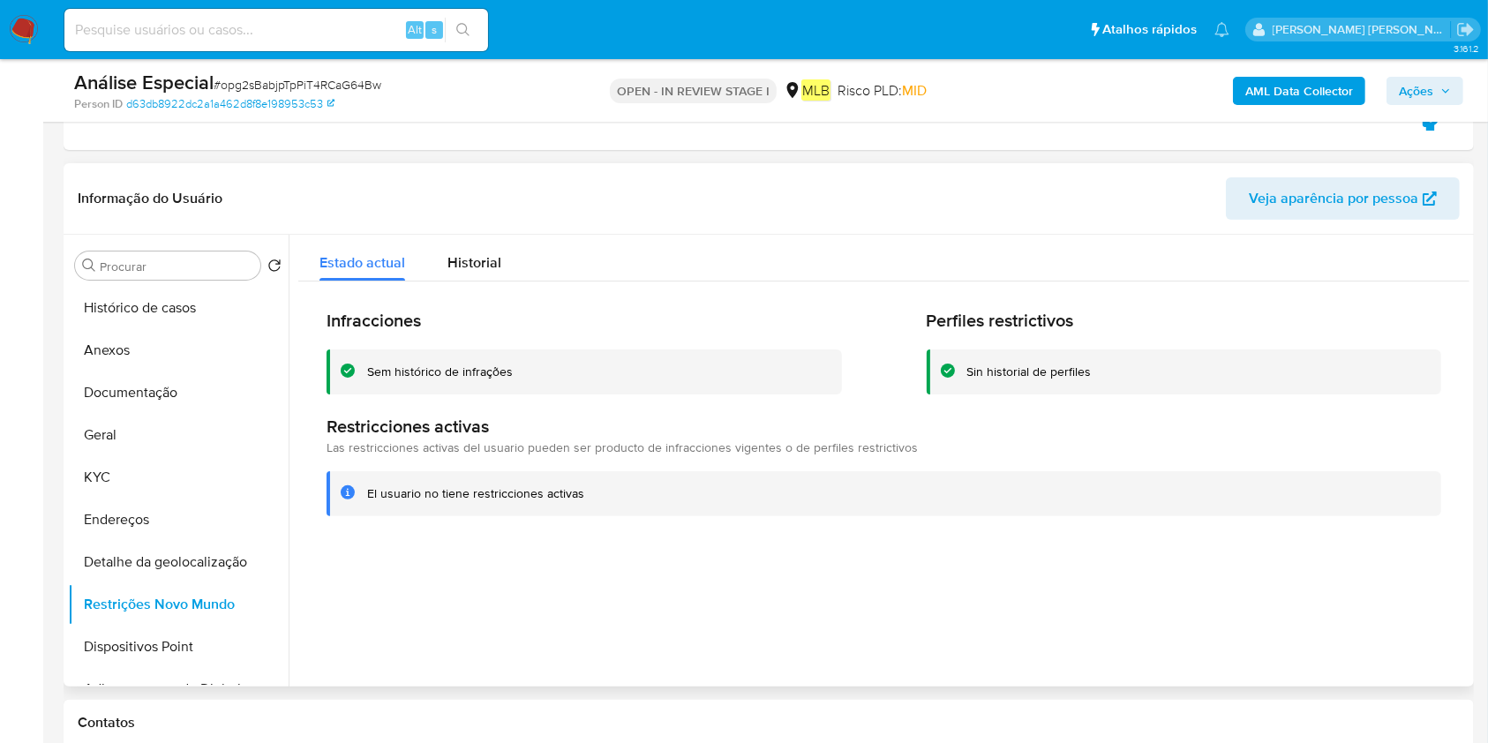
drag, startPoint x: 146, startPoint y: 650, endPoint x: 414, endPoint y: 651, distance: 268.3
click at [148, 651] on button "Dispositivos Point" at bounding box center [178, 647] width 221 height 42
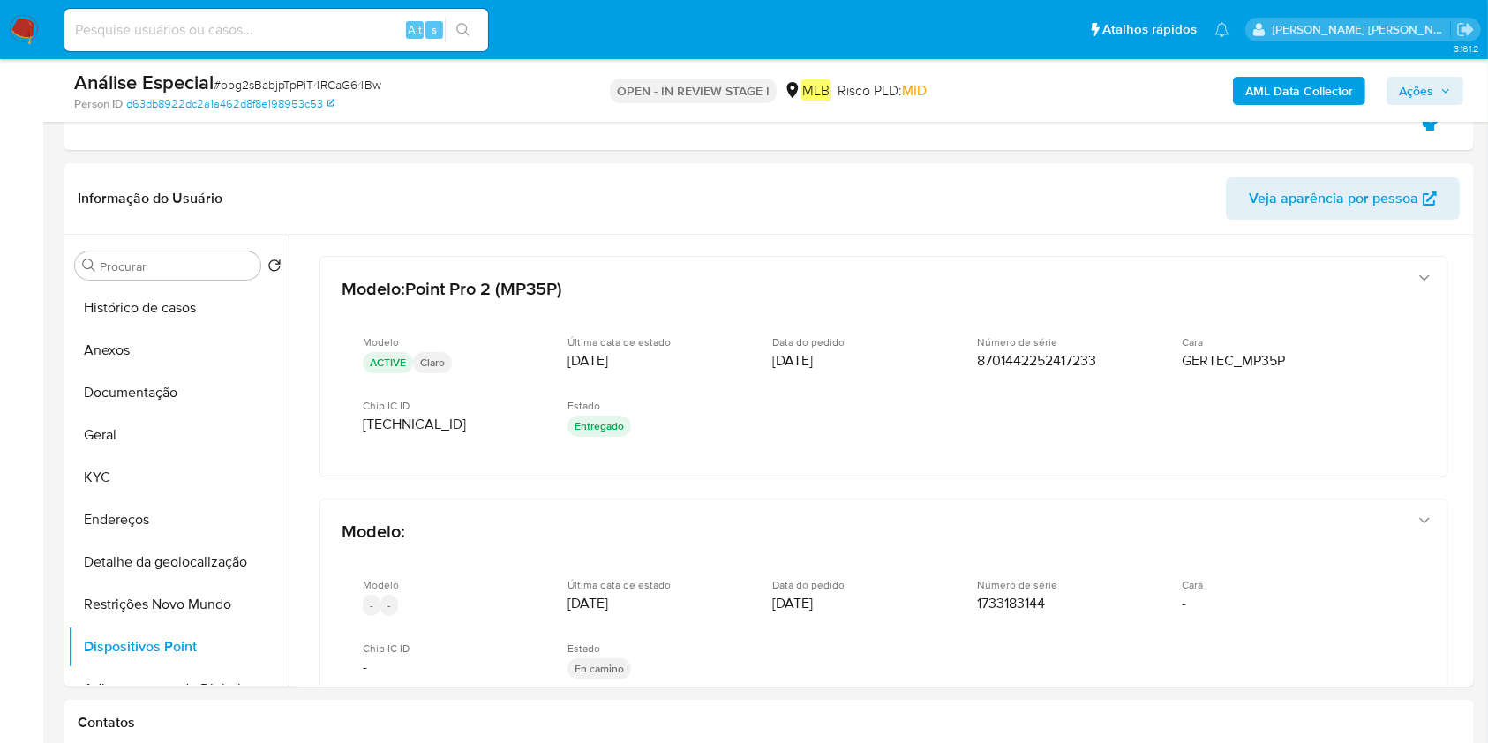
drag, startPoint x: 125, startPoint y: 525, endPoint x: 814, endPoint y: 542, distance: 688.5
click at [153, 530] on button "Endereços" at bounding box center [178, 520] width 221 height 42
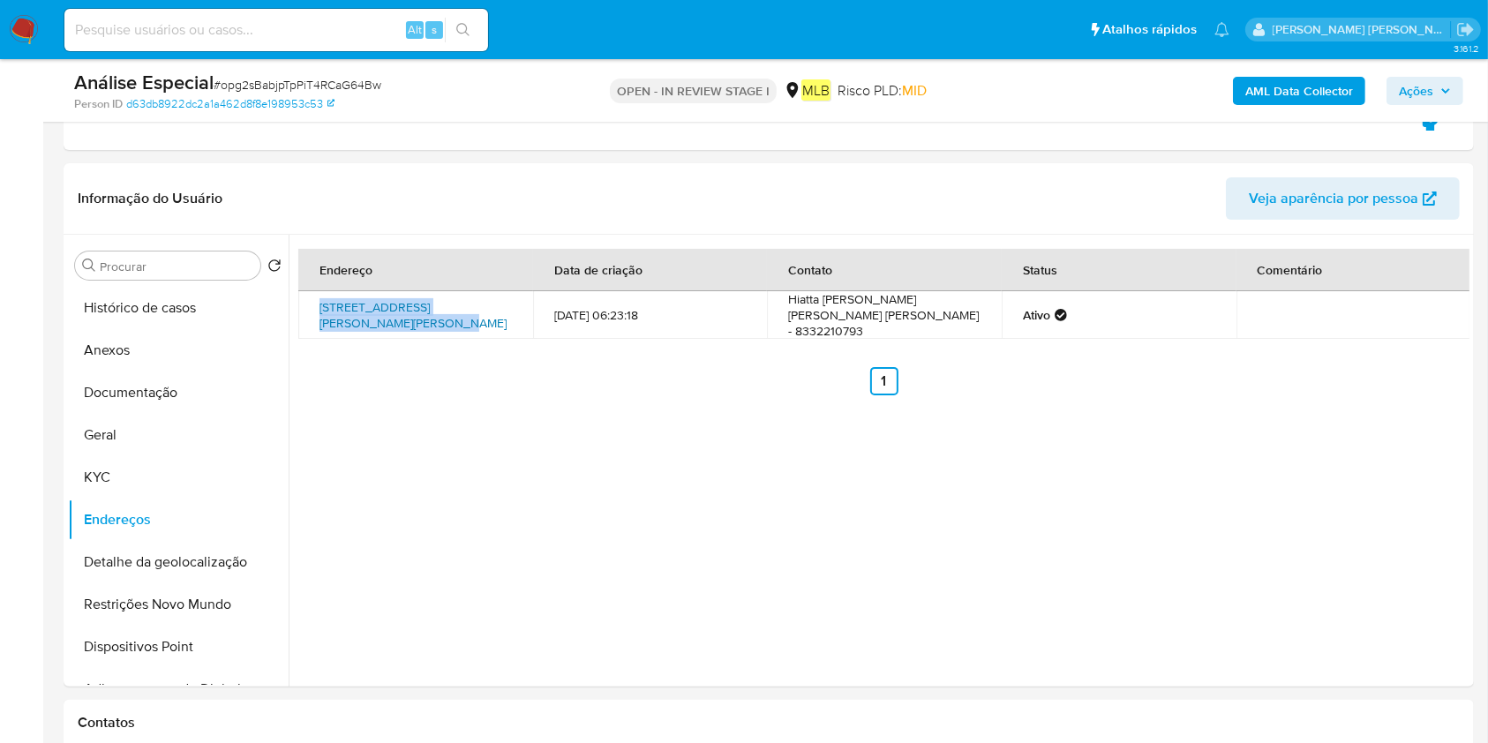
drag, startPoint x: 315, startPoint y: 296, endPoint x: 387, endPoint y: 317, distance: 75.4
click at [387, 317] on td "Rua Maximiano Machado 528, João Pessoa, Paraíba, 58015110, Brasil 528" at bounding box center [415, 315] width 235 height 48
copy link "Rua Maximiano Machado 528, João Pessoa"
click at [154, 486] on button "KYC" at bounding box center [171, 477] width 207 height 42
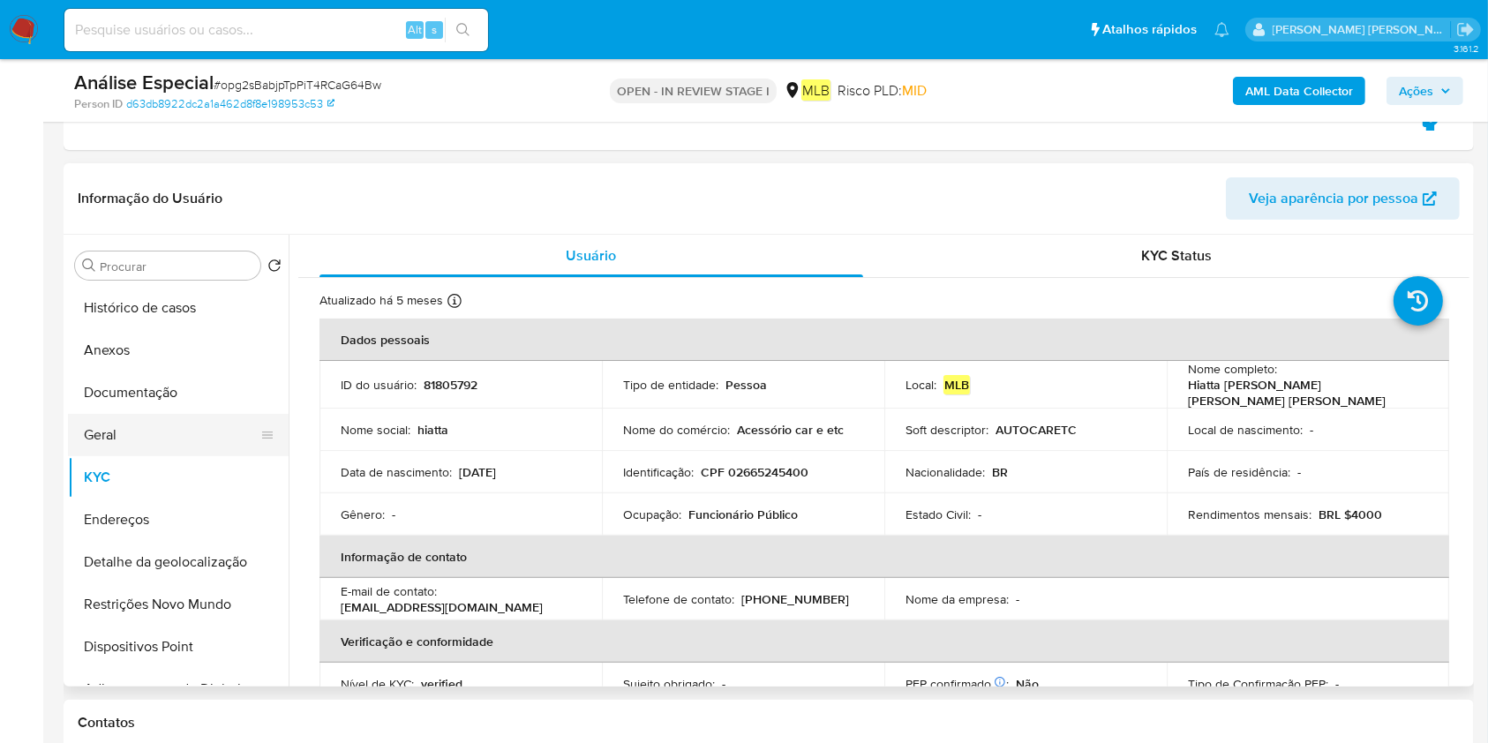
click at [184, 439] on button "Geral" at bounding box center [171, 435] width 207 height 42
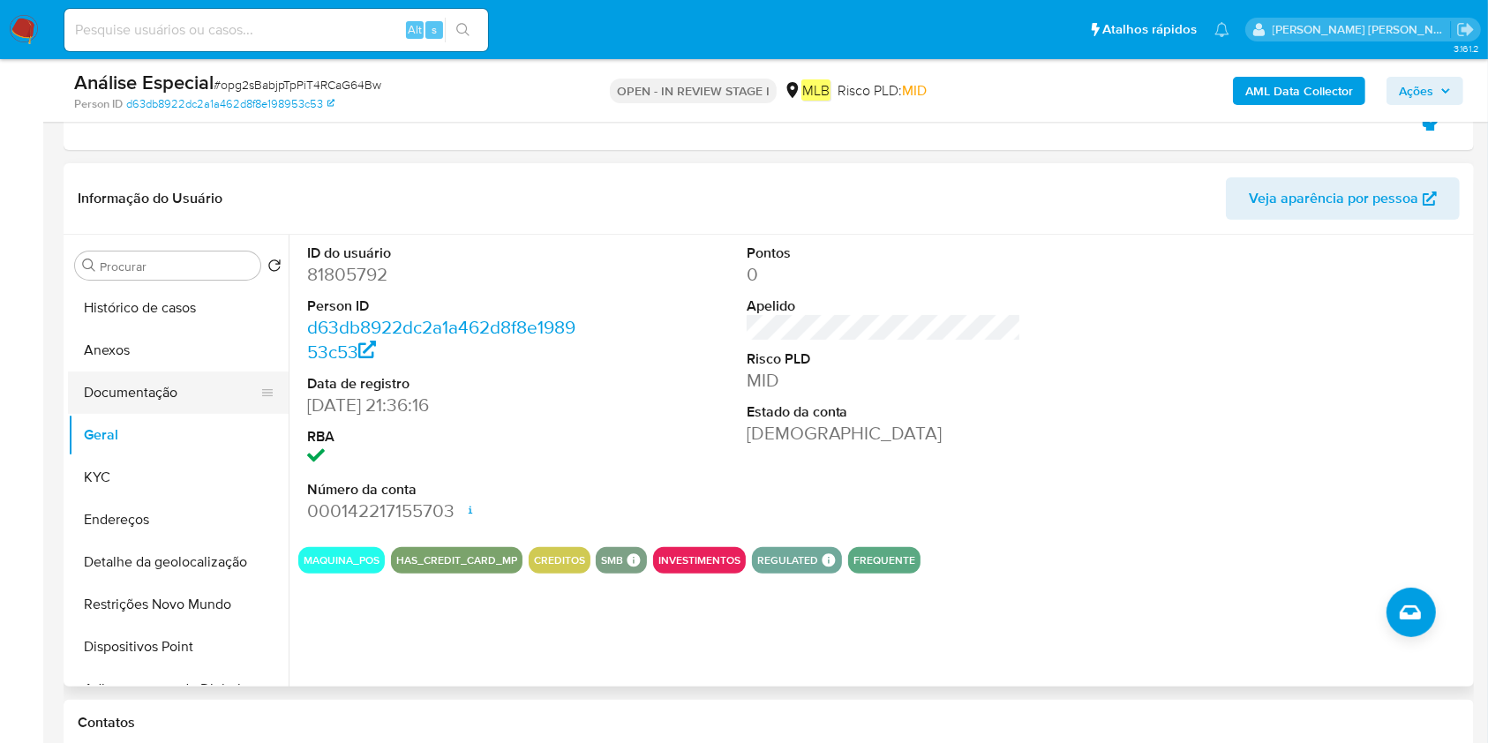
click at [136, 401] on button "Documentação" at bounding box center [171, 393] width 207 height 42
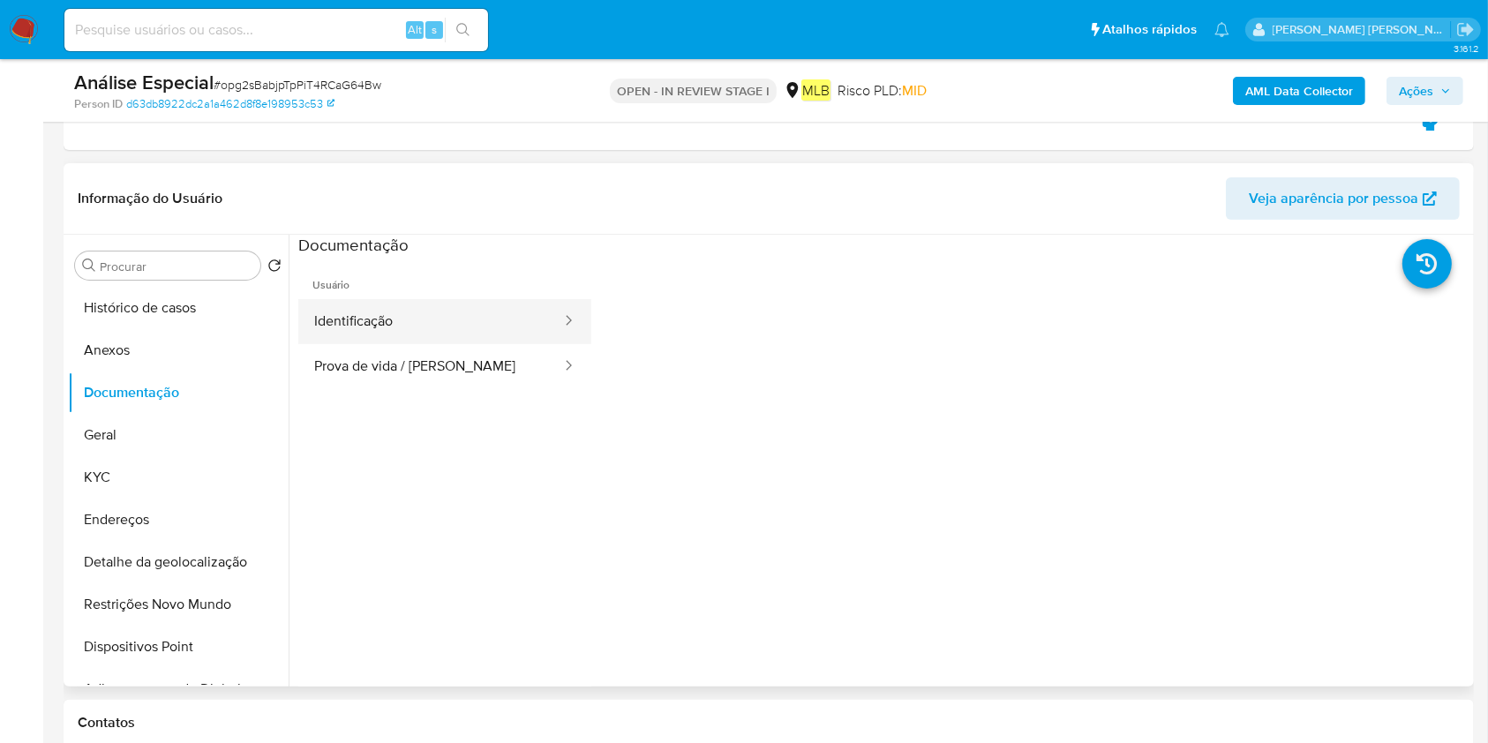
click at [409, 341] on button "Identificação" at bounding box center [430, 321] width 265 height 45
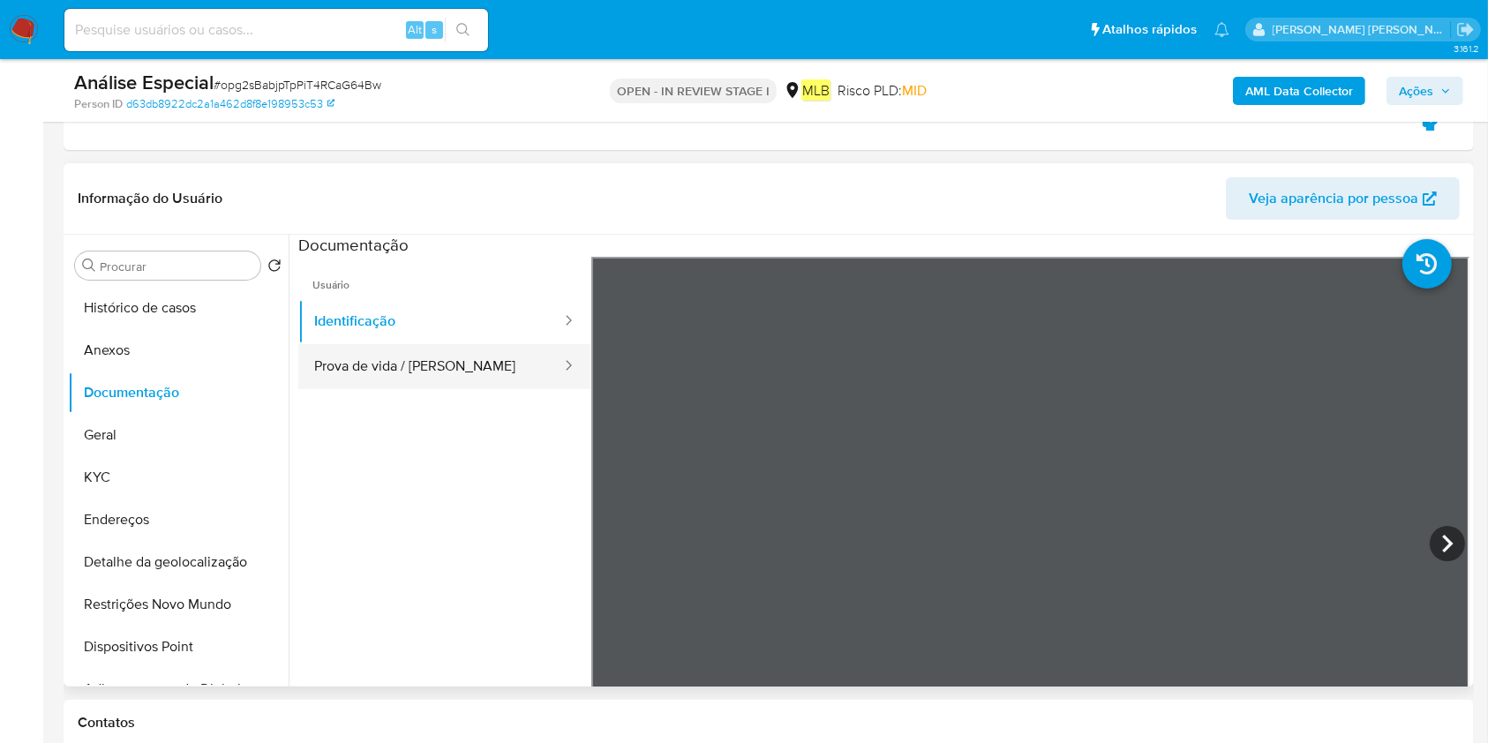
click at [396, 380] on button "Prova de vida / [PERSON_NAME]" at bounding box center [430, 366] width 265 height 45
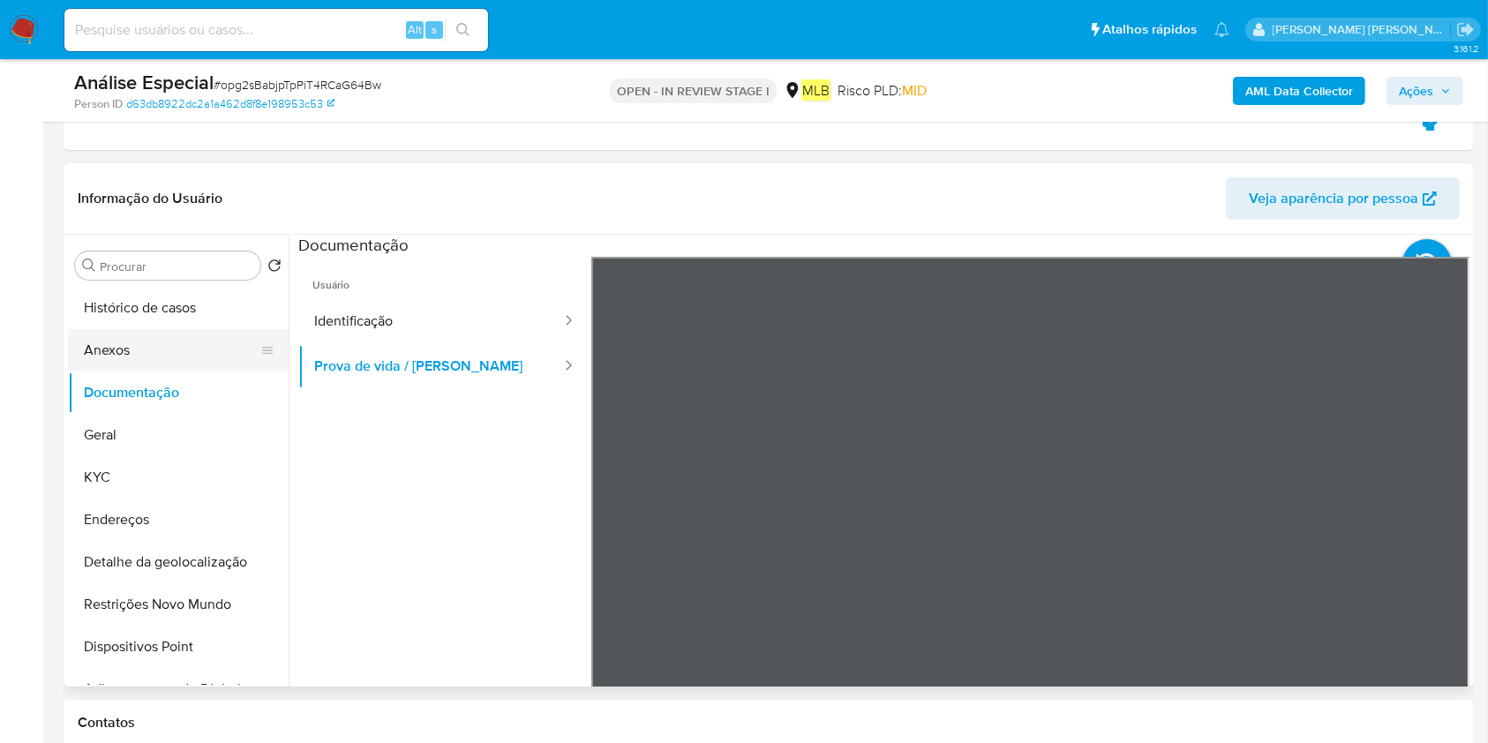
click at [148, 353] on button "Anexos" at bounding box center [171, 350] width 207 height 42
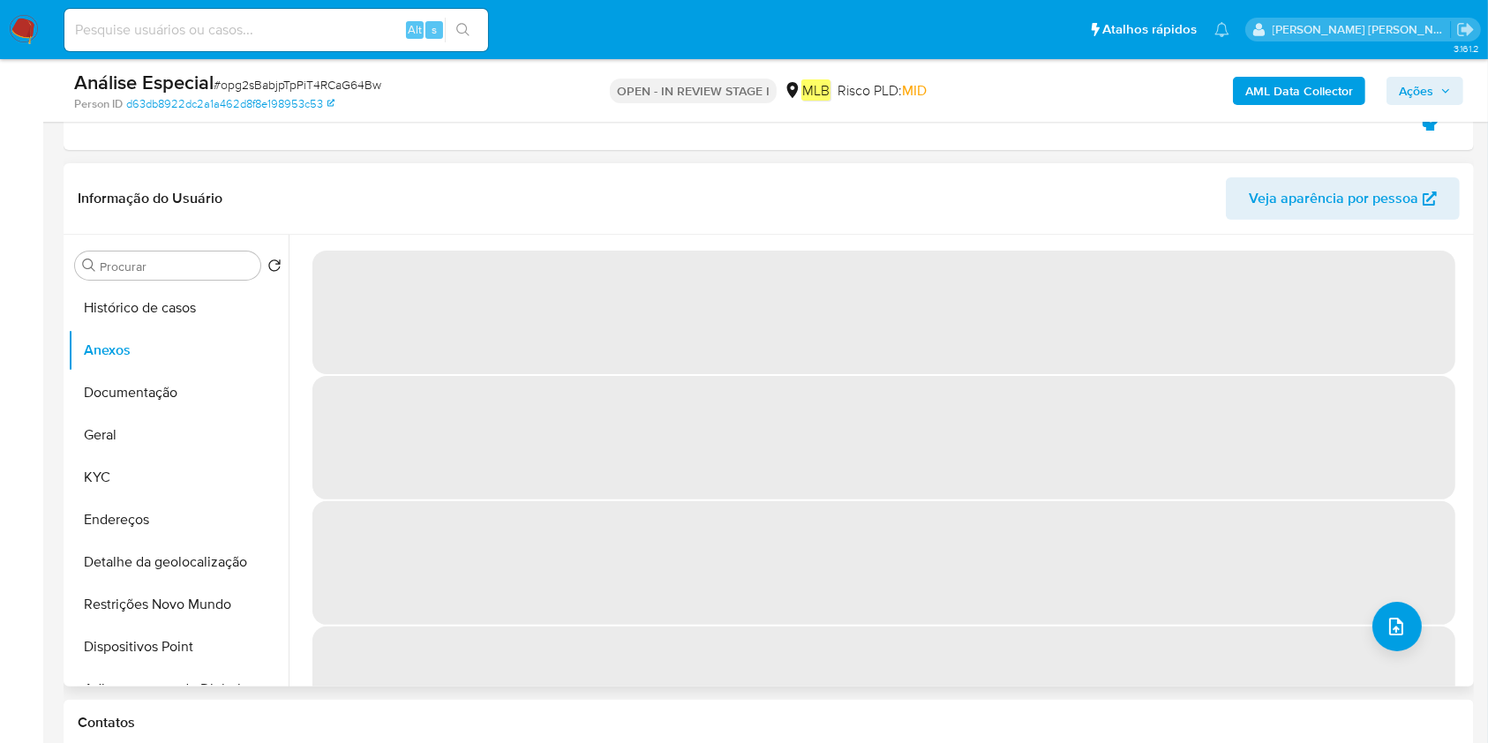
click at [1420, 625] on span "‌" at bounding box center [883, 563] width 1143 height 124
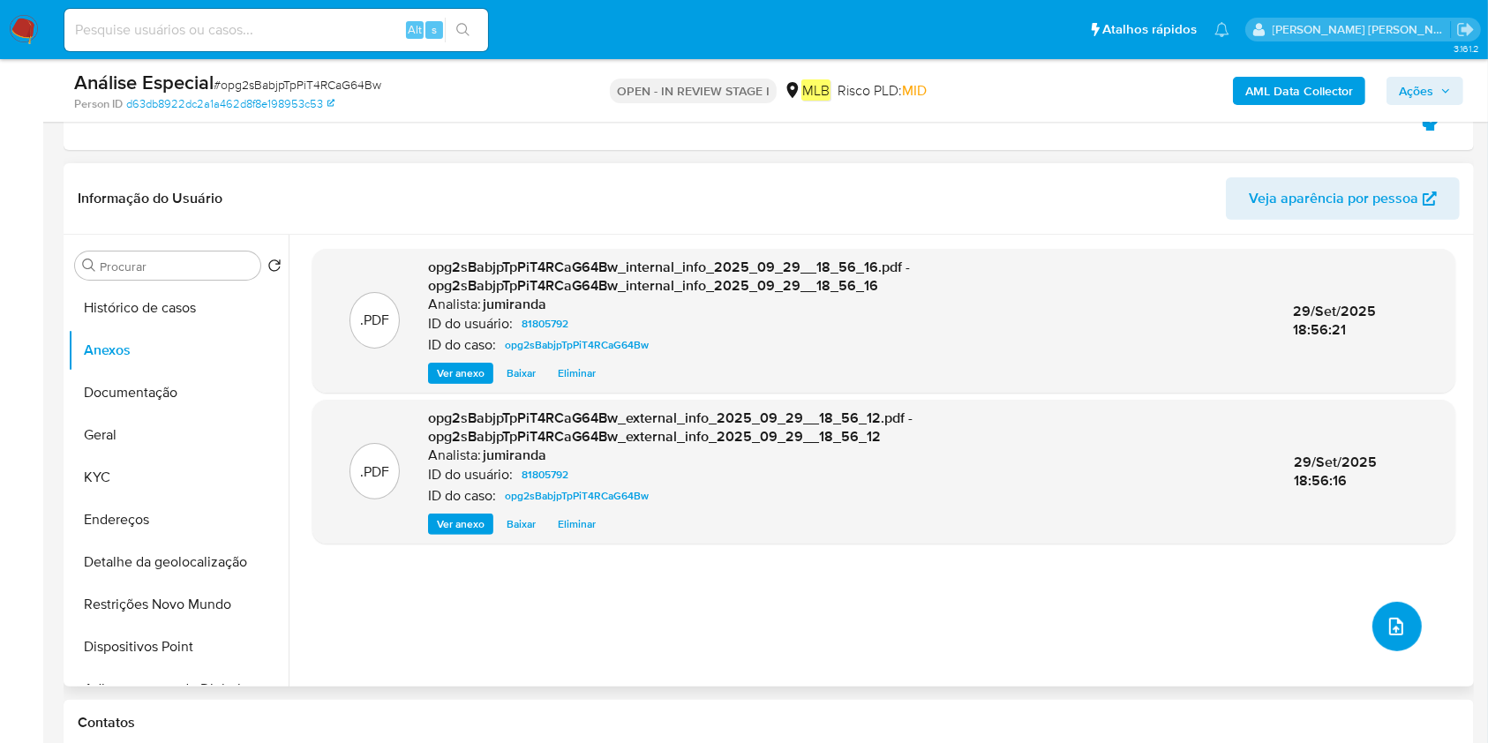
click at [1408, 629] on button "upload-file" at bounding box center [1396, 626] width 49 height 49
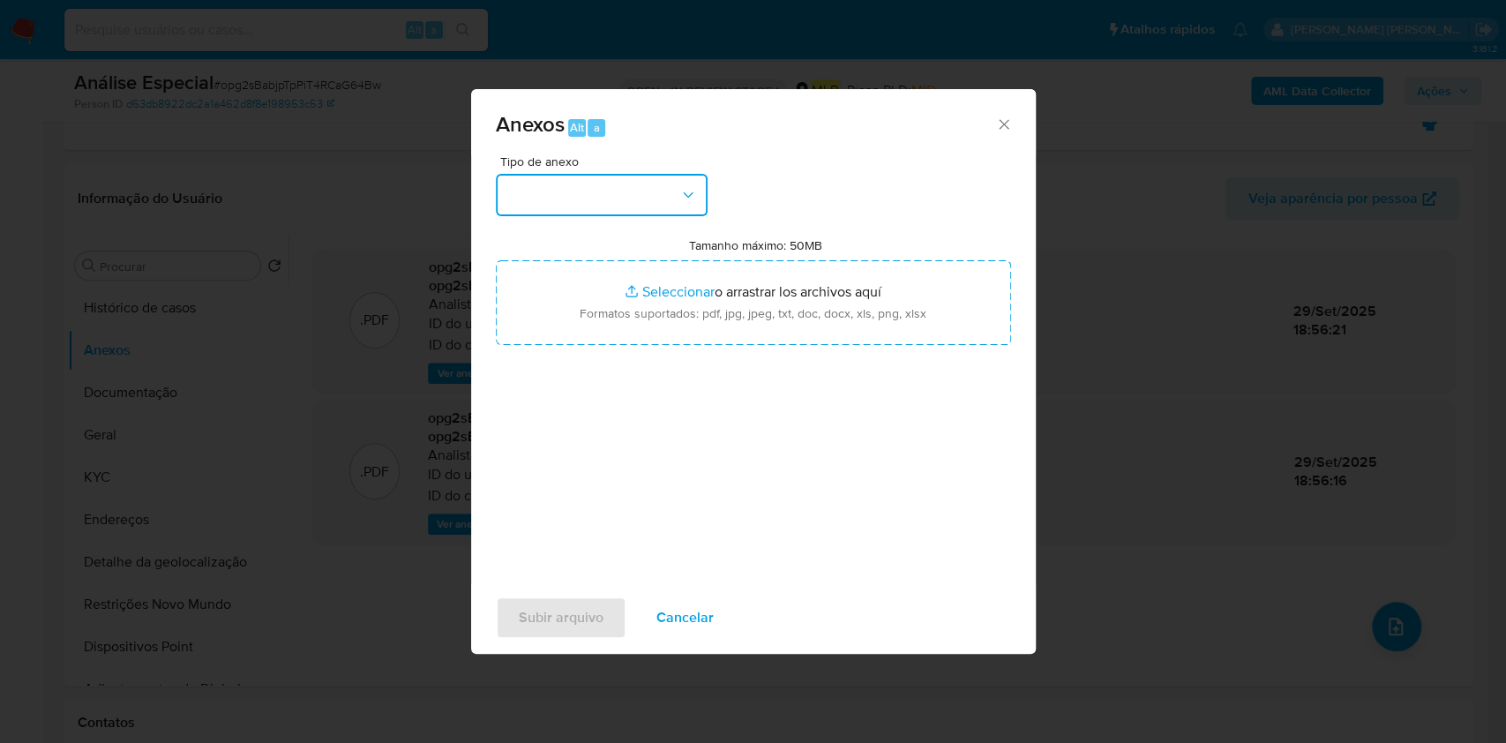
click at [615, 194] on button "button" at bounding box center [602, 195] width 212 height 42
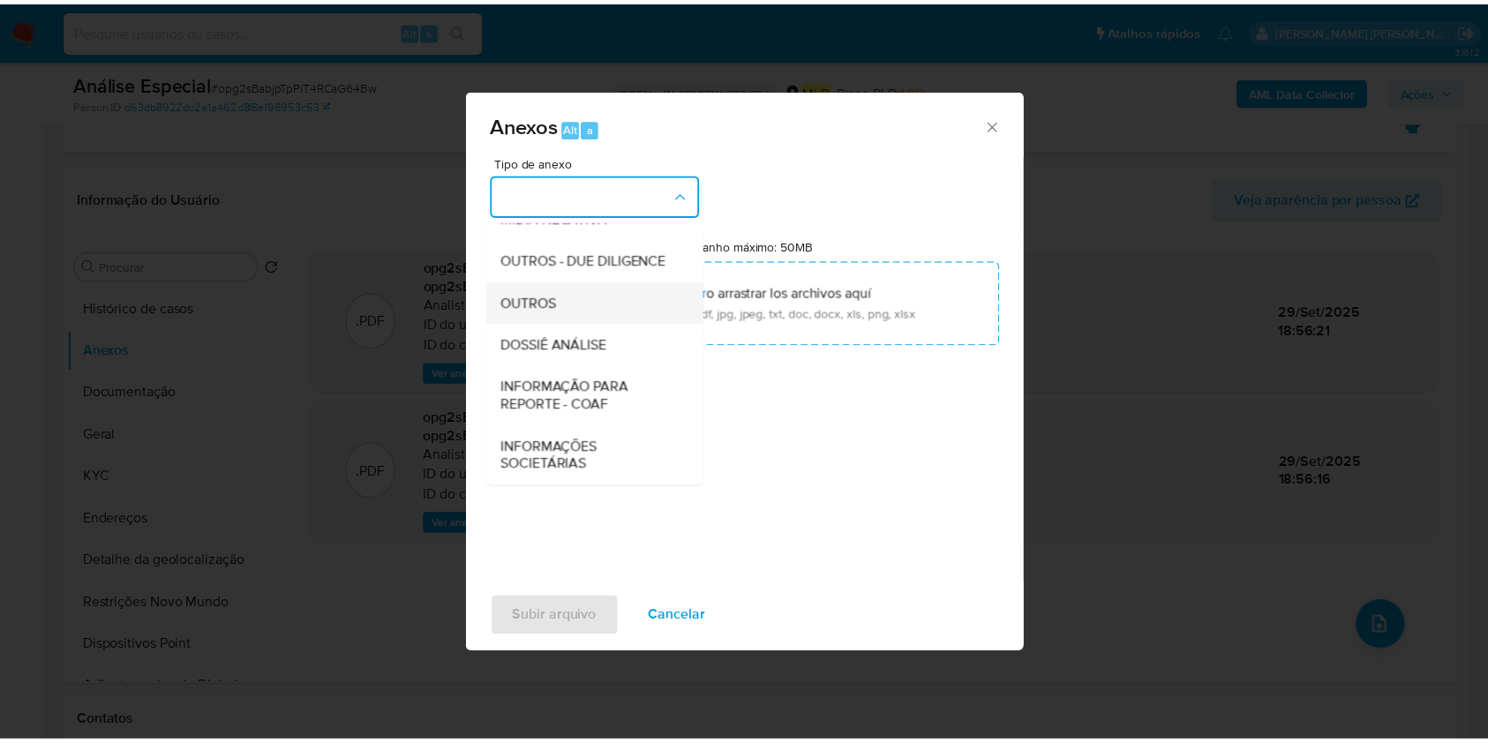
scroll to position [271, 0]
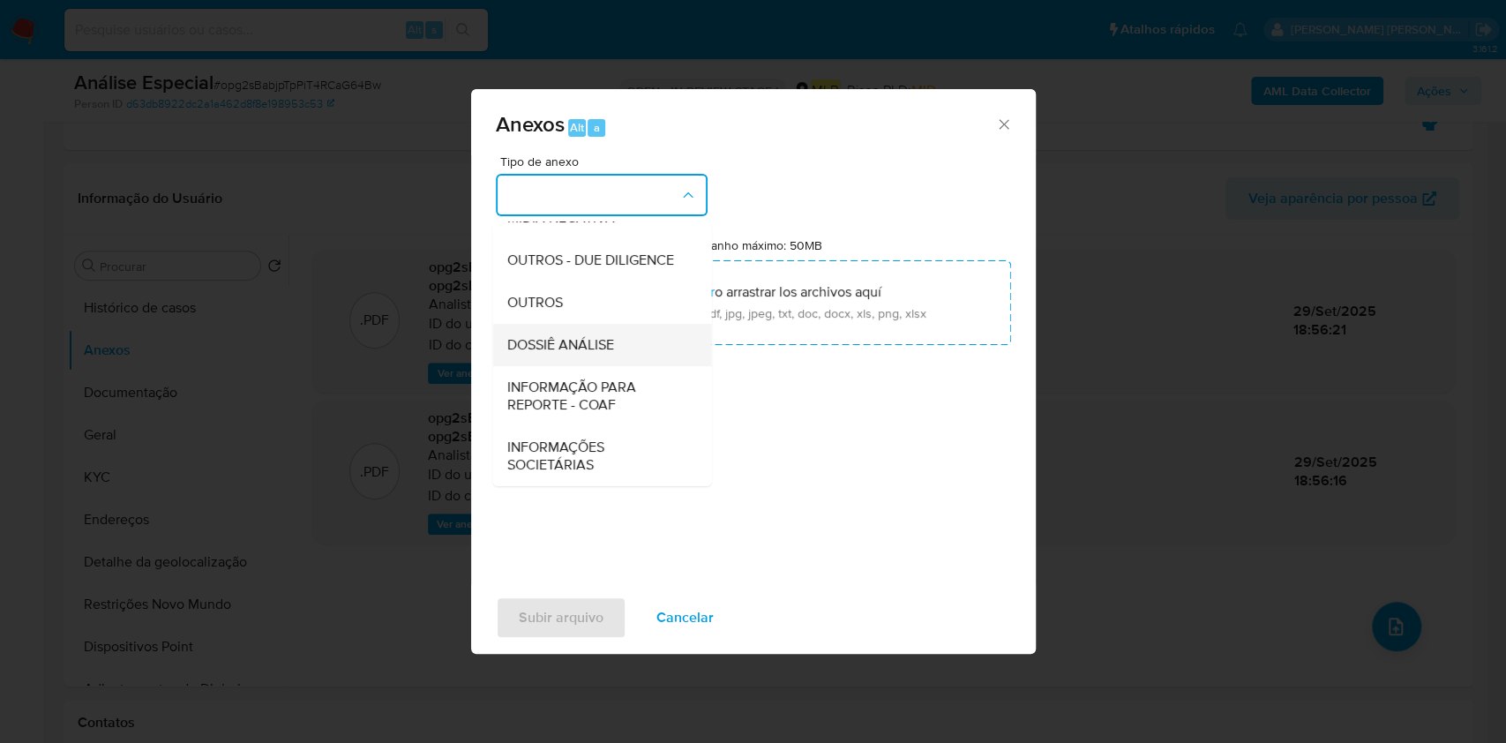
click at [580, 324] on div "DOSSIÊ ANÁLISE" at bounding box center [597, 345] width 180 height 42
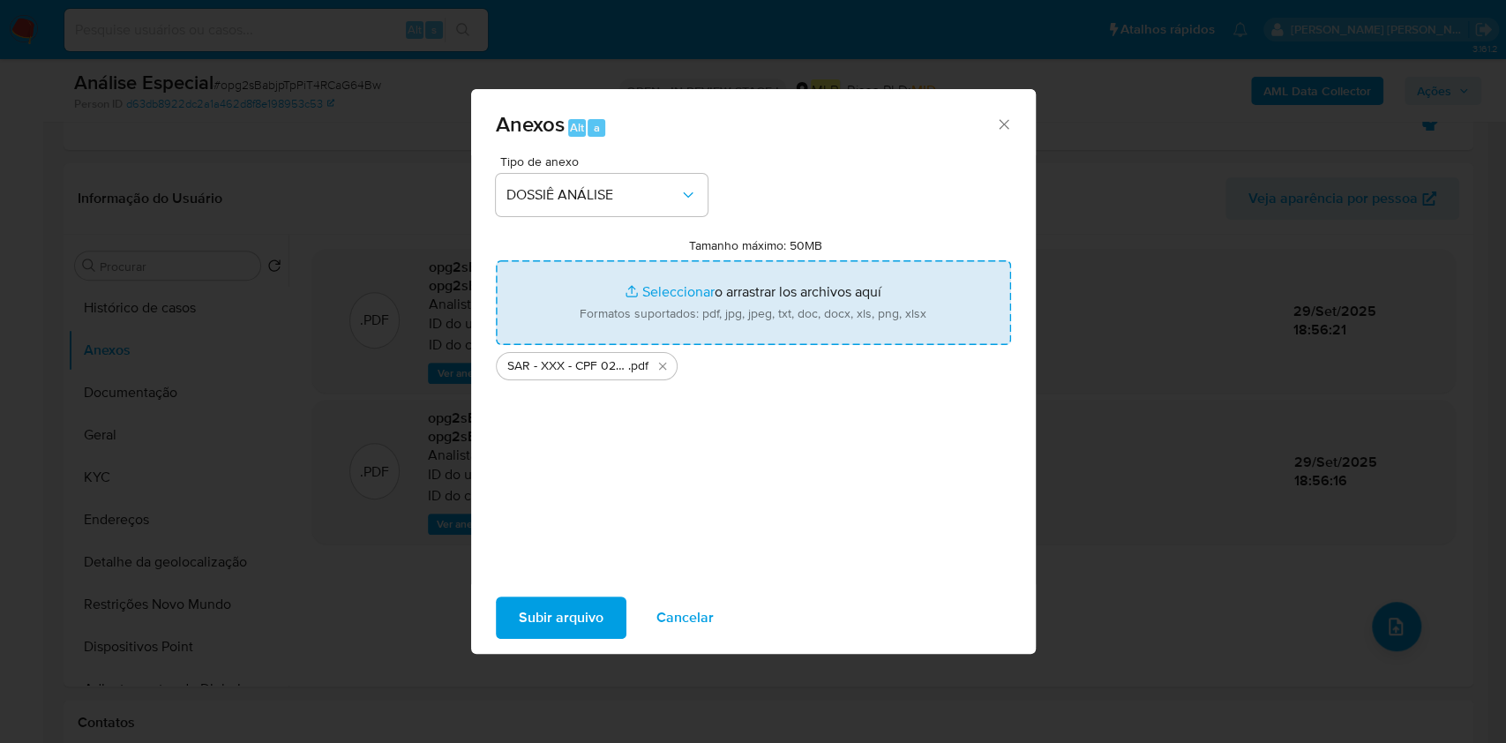
type input "C:\fakepath\Mulan 81805792_2025_09_29_11_58_24.xlsx"
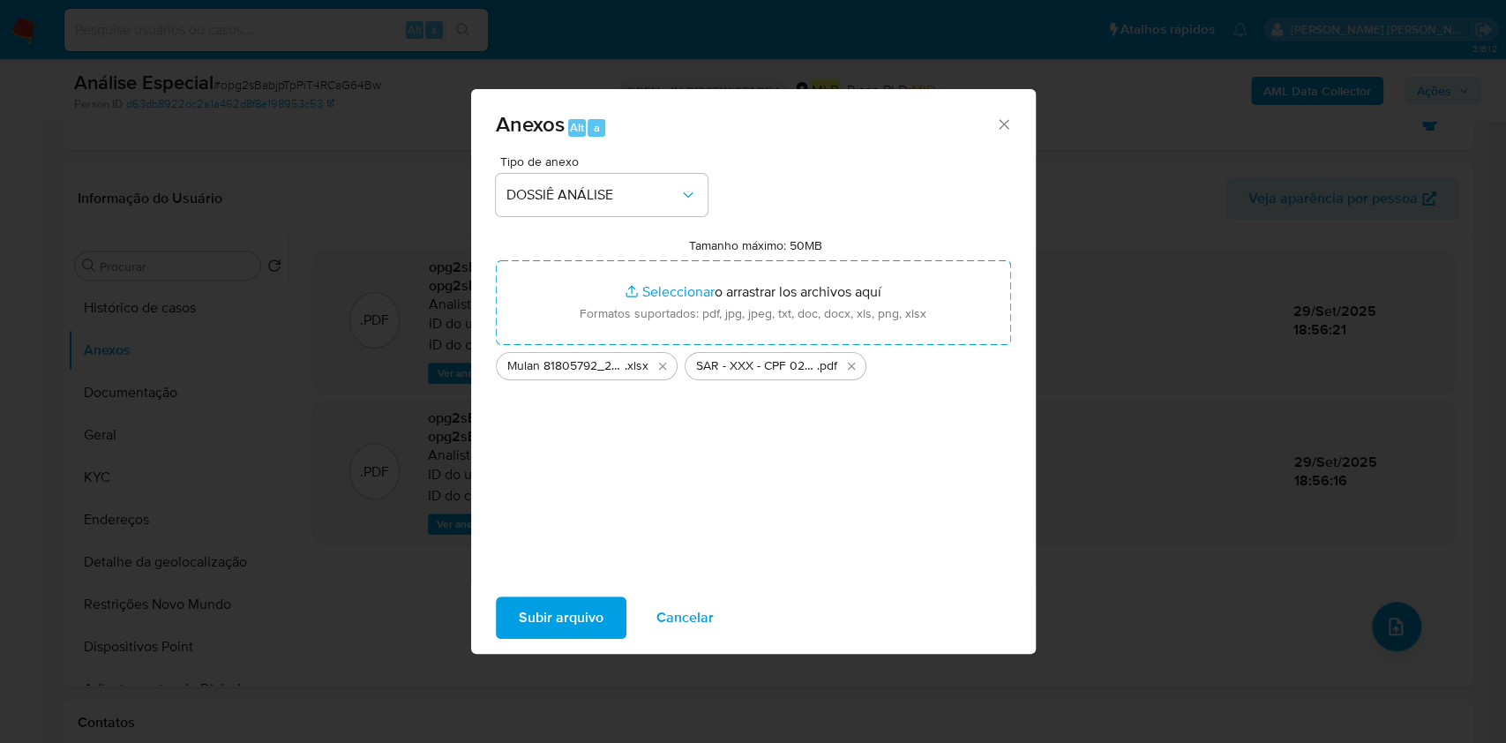
click at [563, 614] on span "Subir arquivo" at bounding box center [561, 617] width 85 height 39
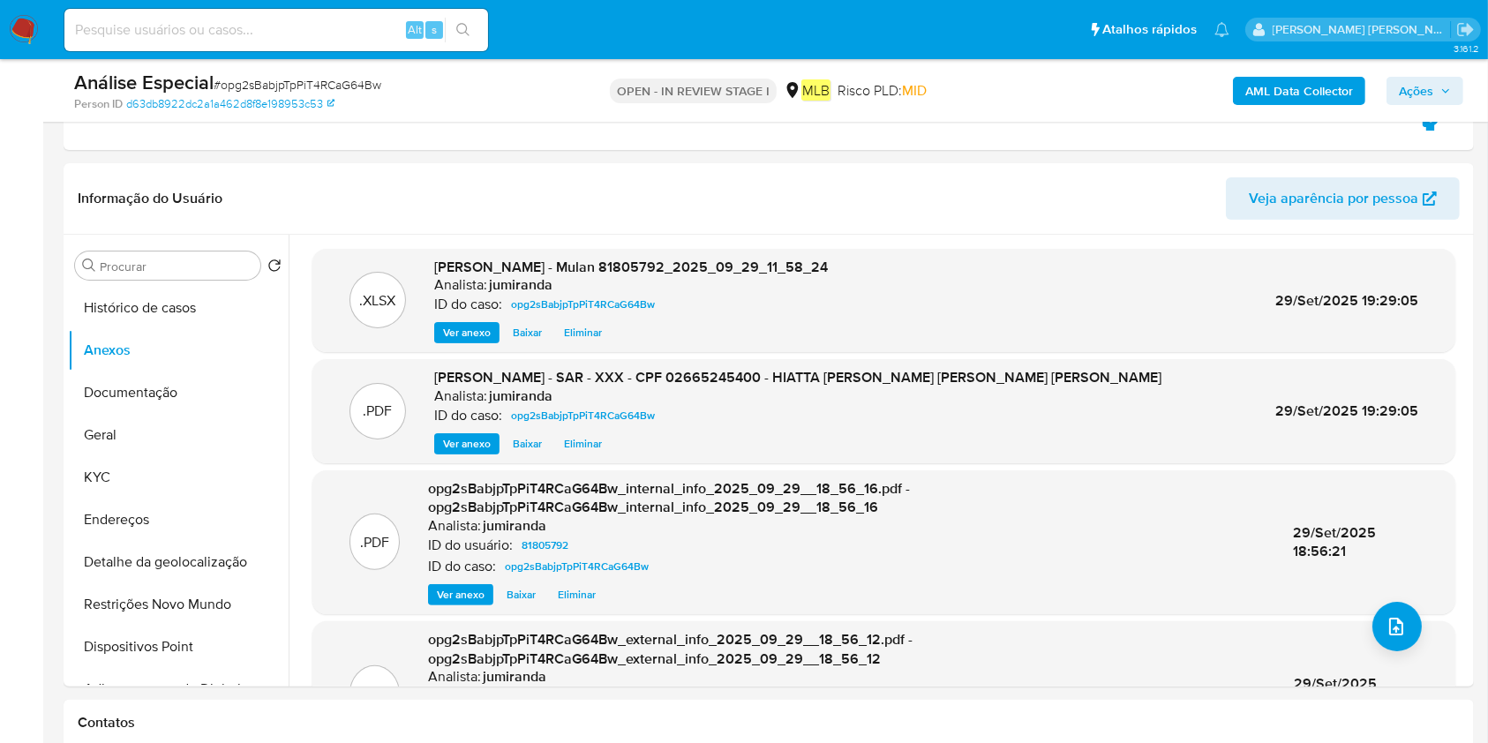
click at [1447, 81] on span "Ações" at bounding box center [1425, 91] width 52 height 25
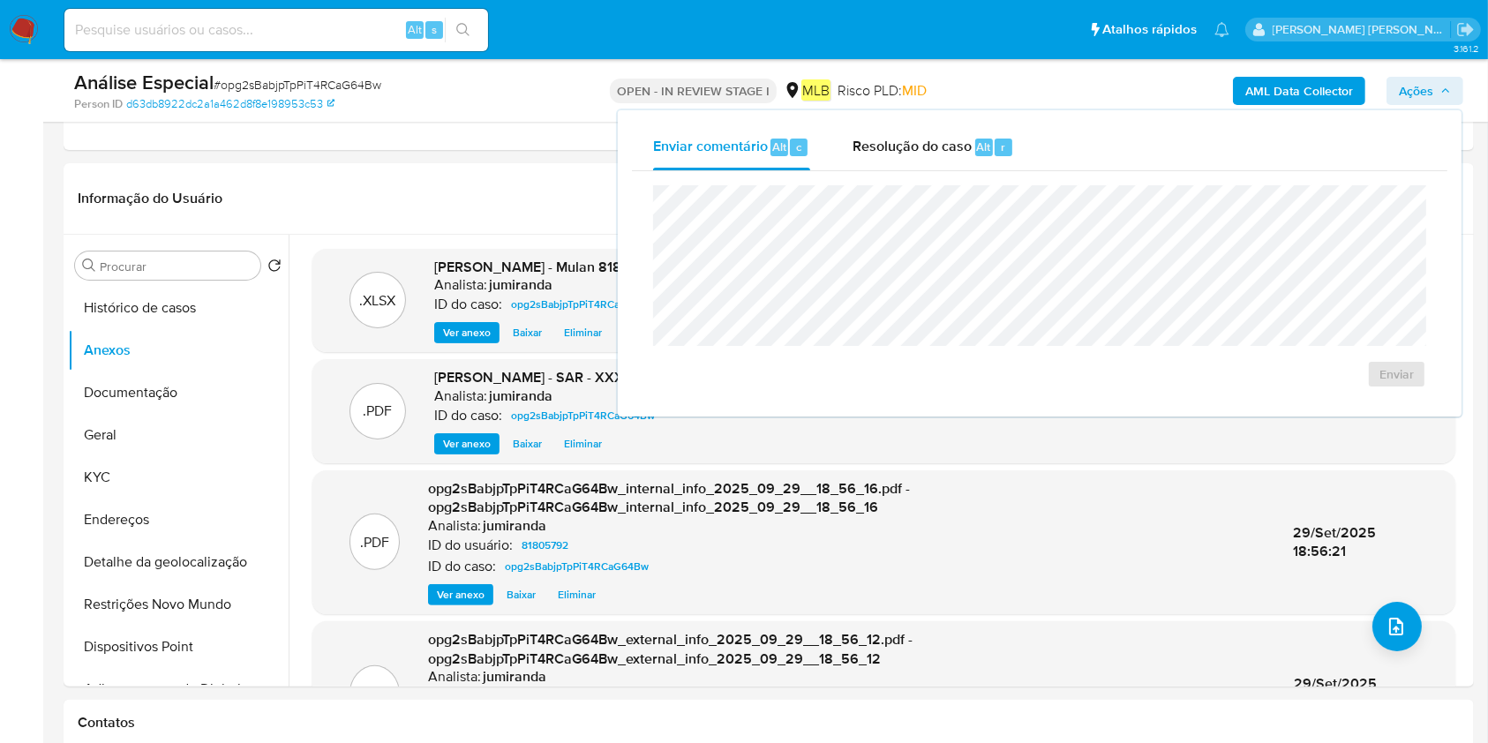
click at [963, 139] on span "Resolução do caso" at bounding box center [911, 146] width 119 height 20
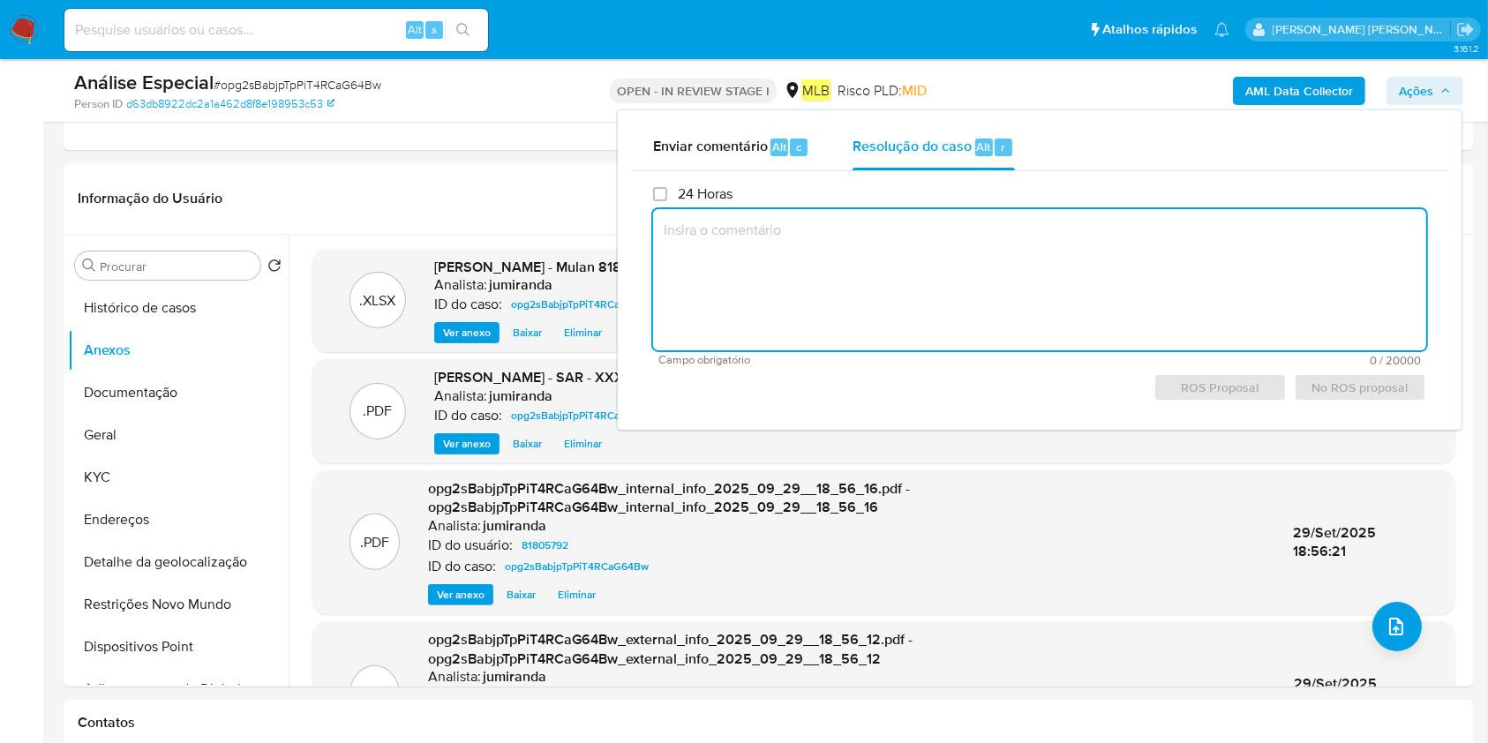
paste textarea "Movimentação de valores aparentemente acima da capacidade financeira da titular;"
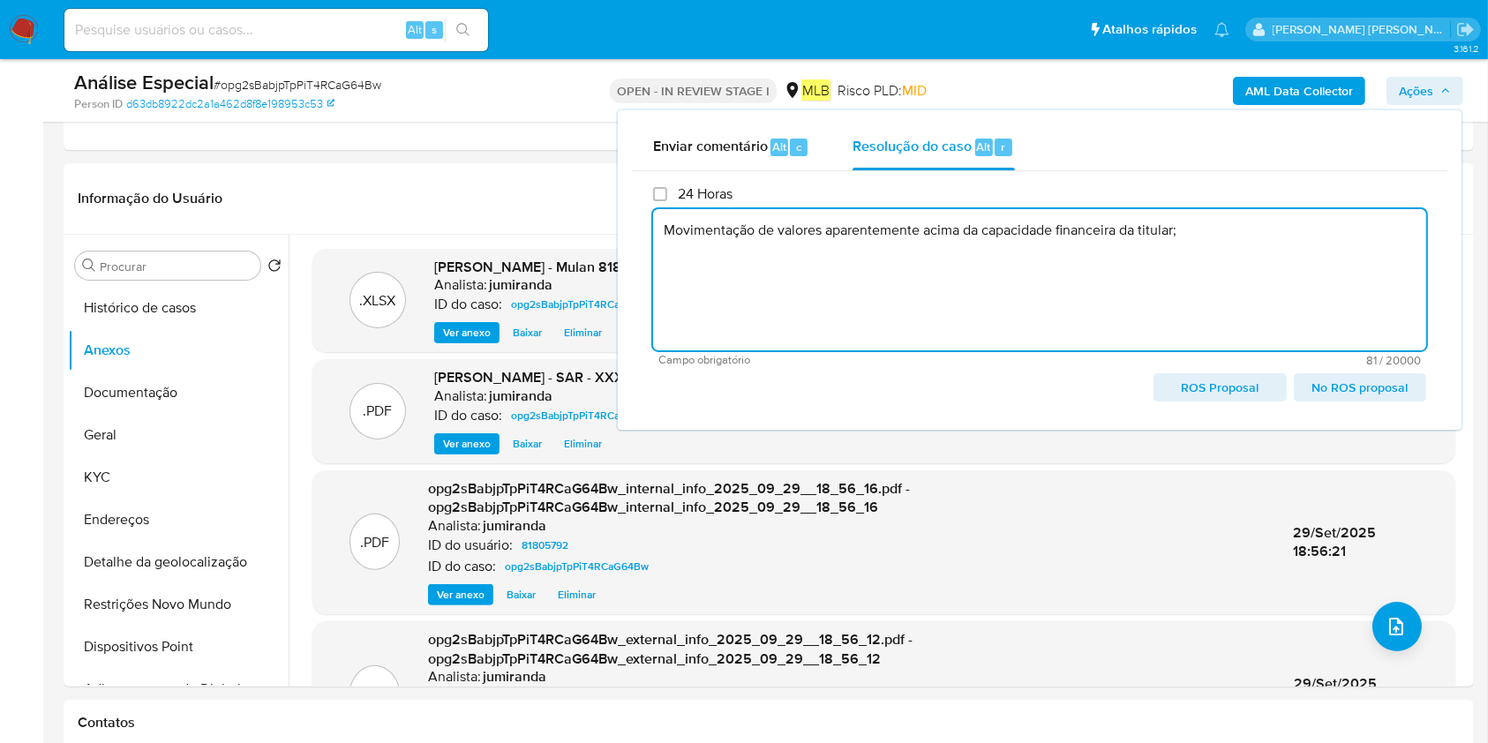
click at [1228, 384] on span "ROS Proposal" at bounding box center [1220, 387] width 108 height 25
type textarea "Movimentação de valores aparentemente acima da capacidade financeira da titular;"
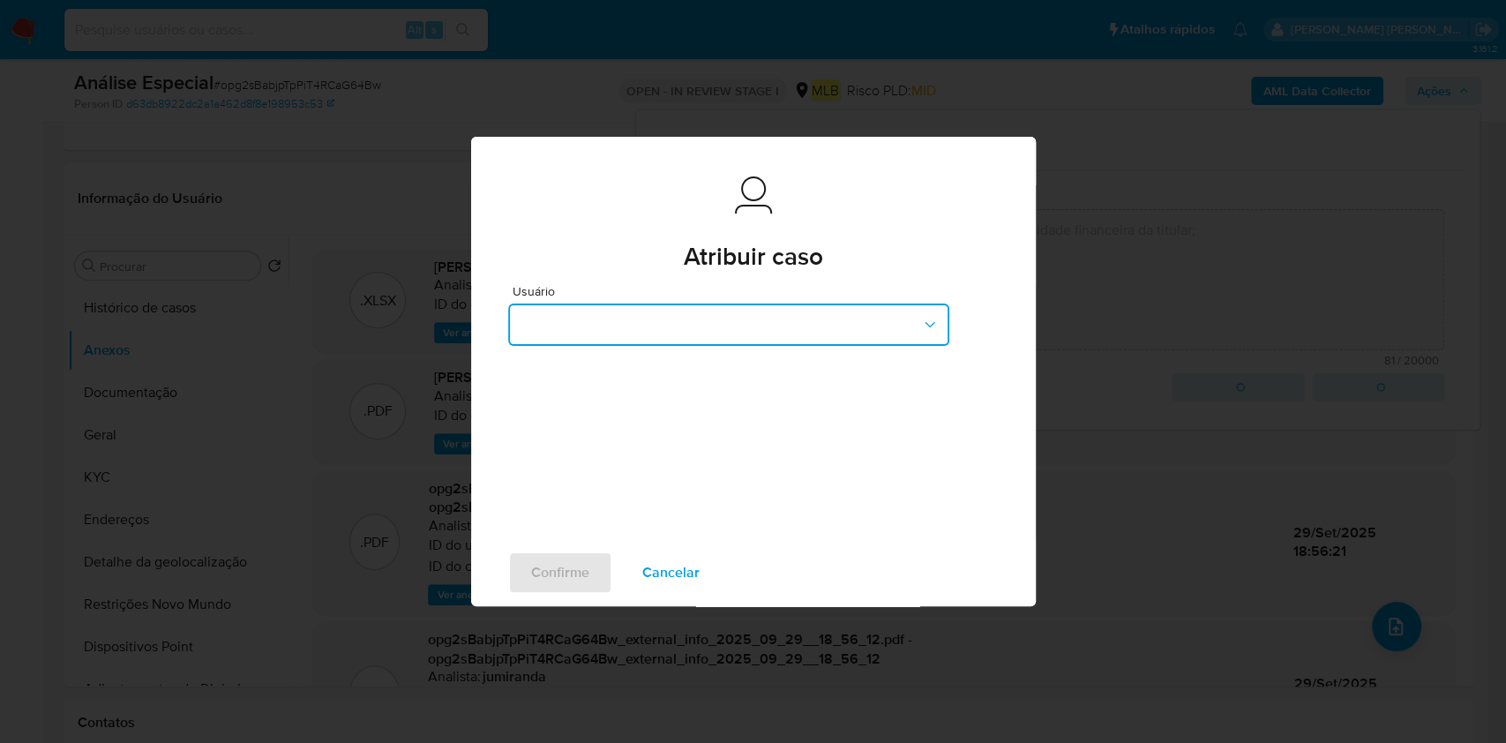
click at [719, 335] on button "button" at bounding box center [728, 325] width 441 height 42
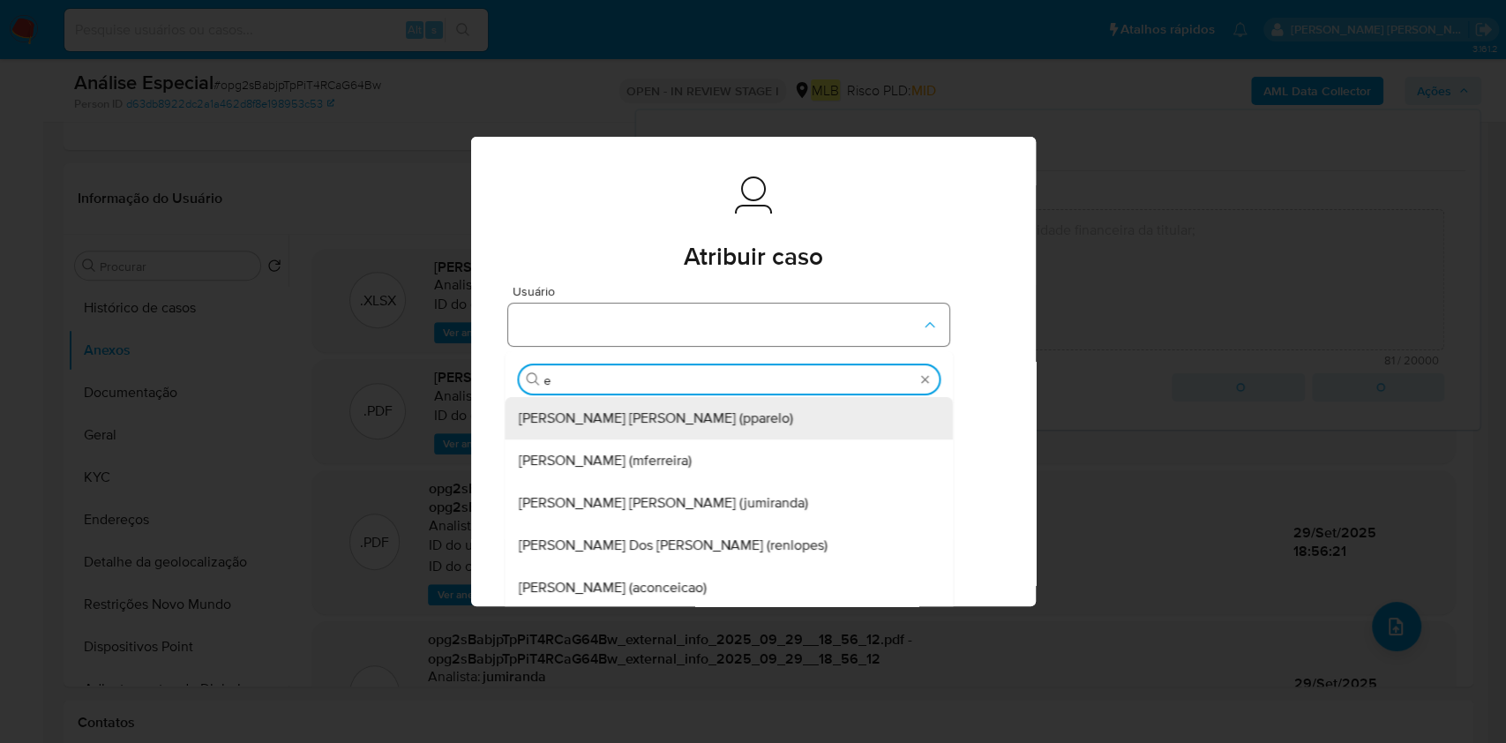
type input "ed"
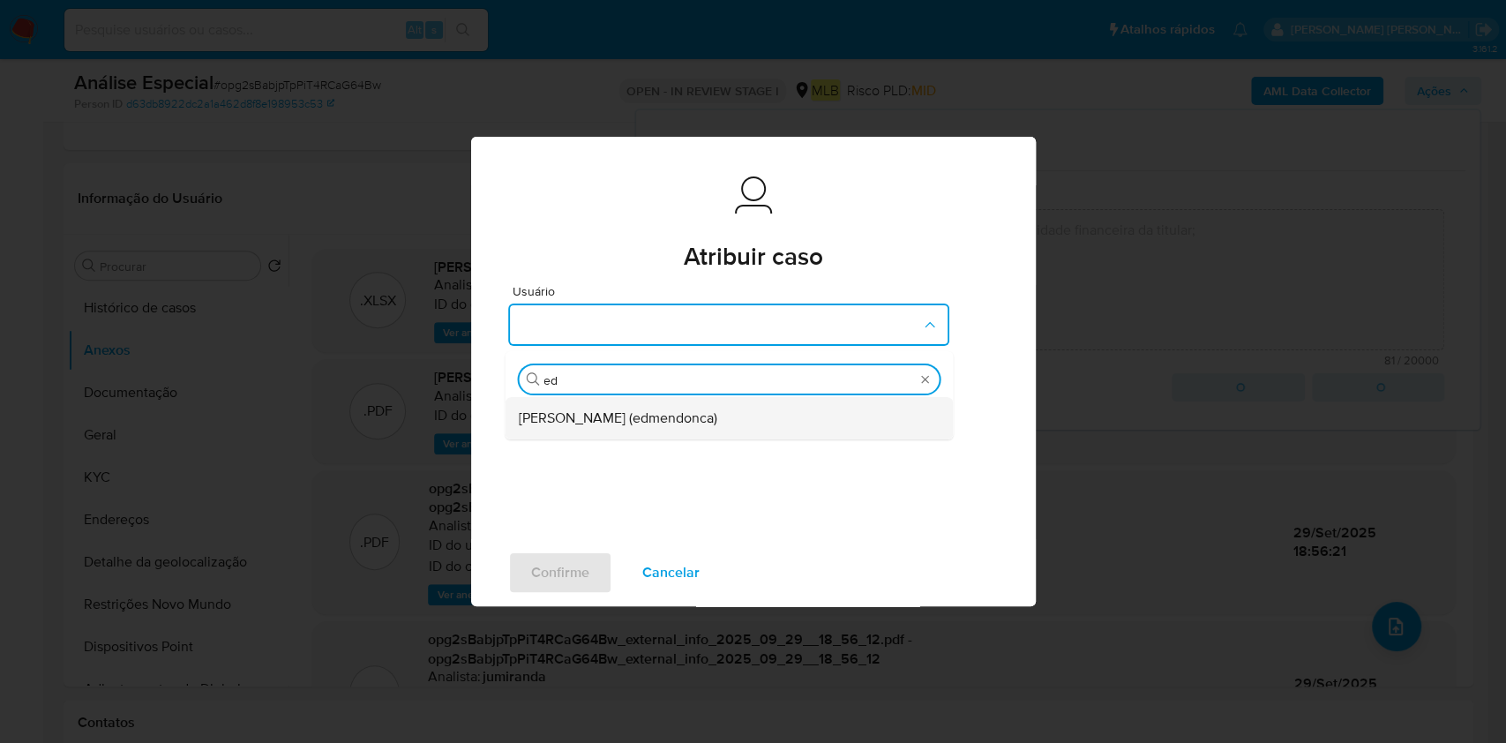
click at [635, 420] on span "Eduardo Mendonca Dutra (edmendonca)" at bounding box center [618, 418] width 199 height 18
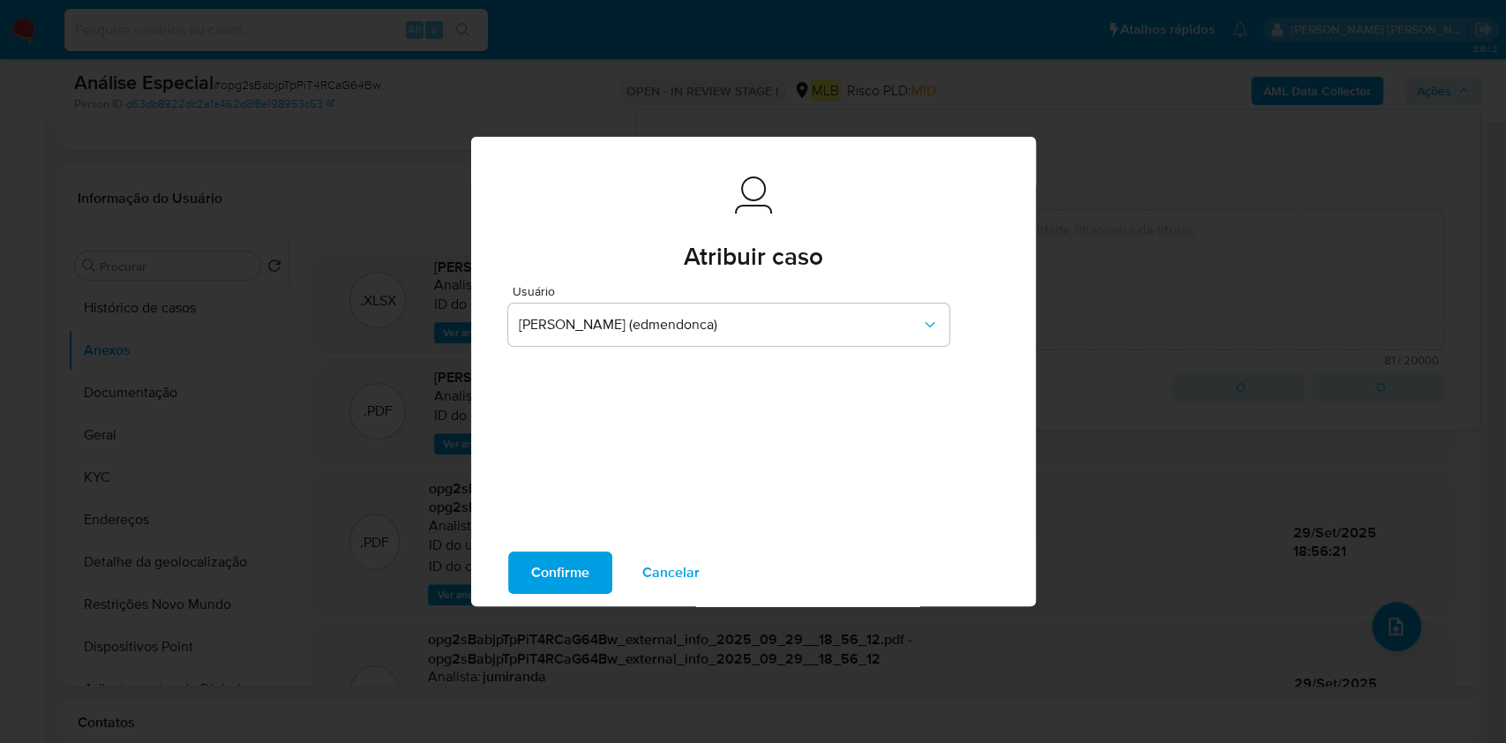
click at [566, 571] on span "Confirme" at bounding box center [560, 572] width 58 height 39
type textarea "Movimentação de valores aparentemente acima da capacidade financeira da titular;"
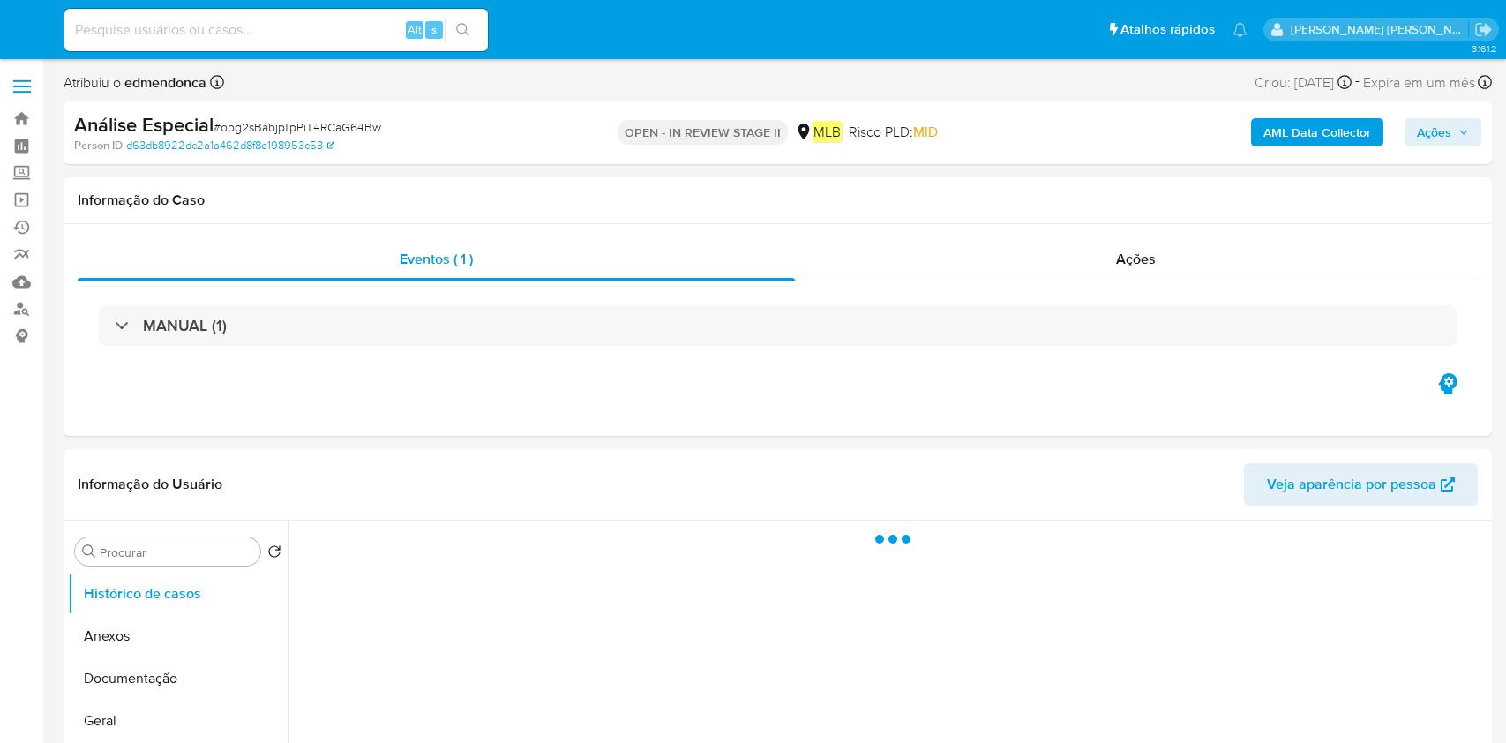
select select "10"
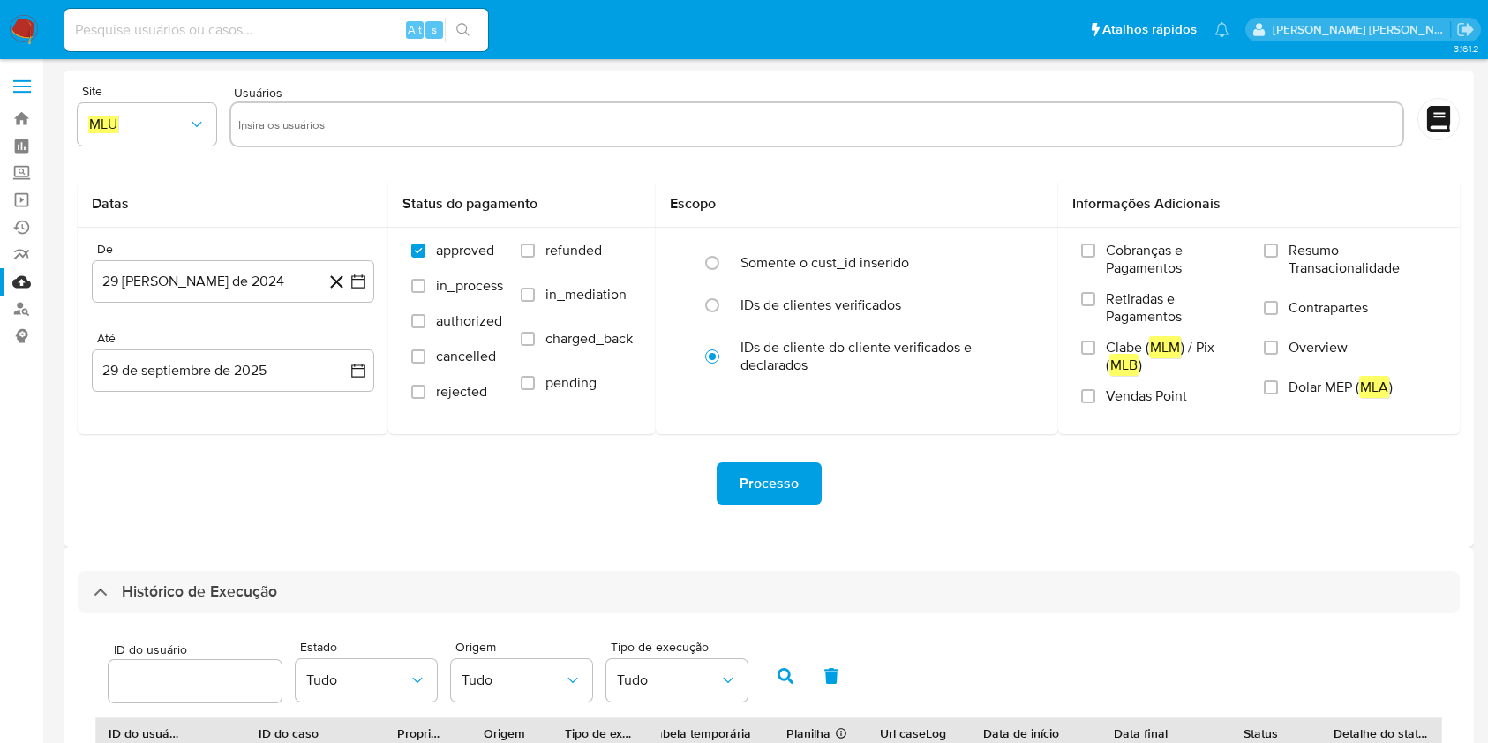
select select "10"
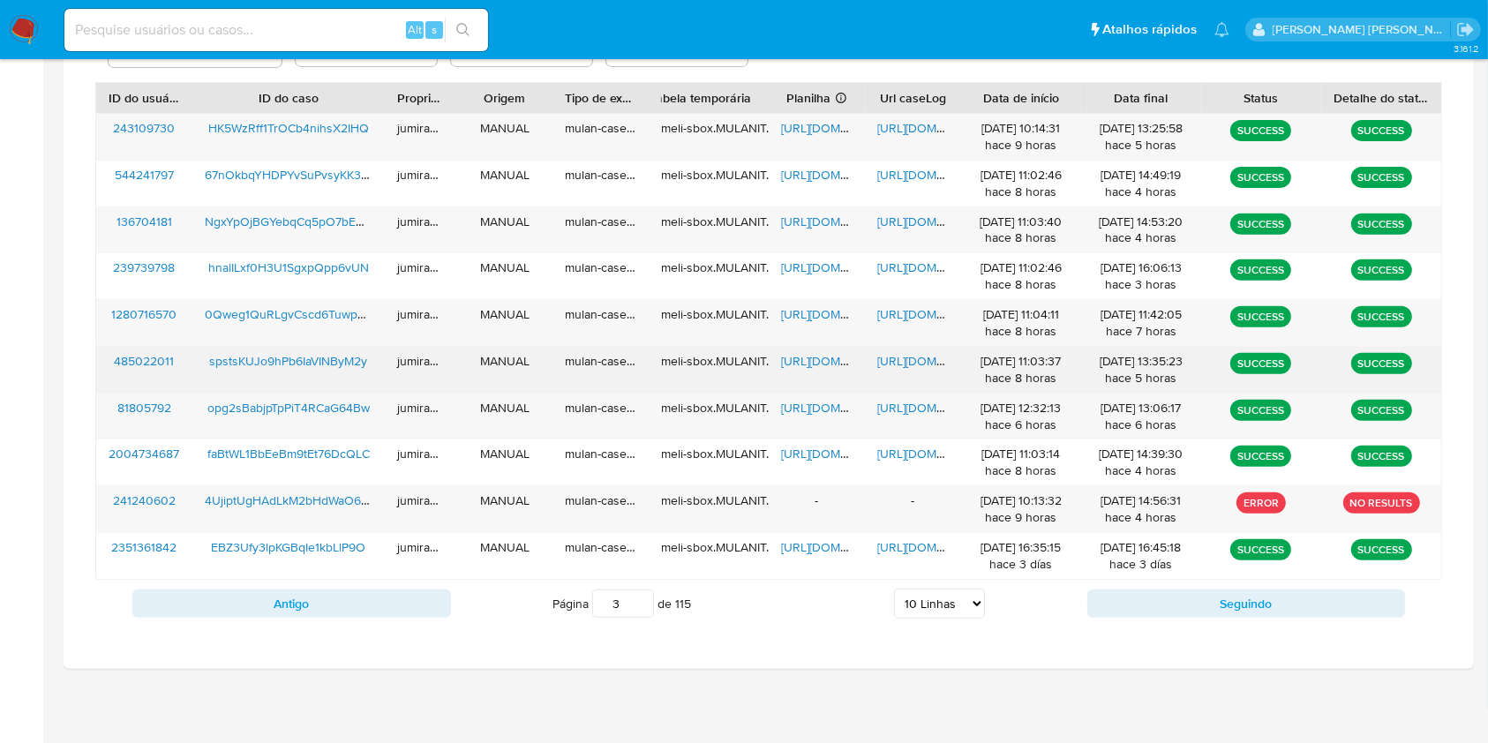
drag, startPoint x: 791, startPoint y: 364, endPoint x: 840, endPoint y: 370, distance: 49.8
click at [792, 364] on span "[URL][DOMAIN_NAME]" at bounding box center [842, 361] width 122 height 18
click at [904, 354] on span "[URL][DOMAIN_NAME]" at bounding box center [938, 361] width 122 height 18
click at [360, 364] on span "spstsKUJo9hPb6IaVINByM2y" at bounding box center [288, 361] width 158 height 18
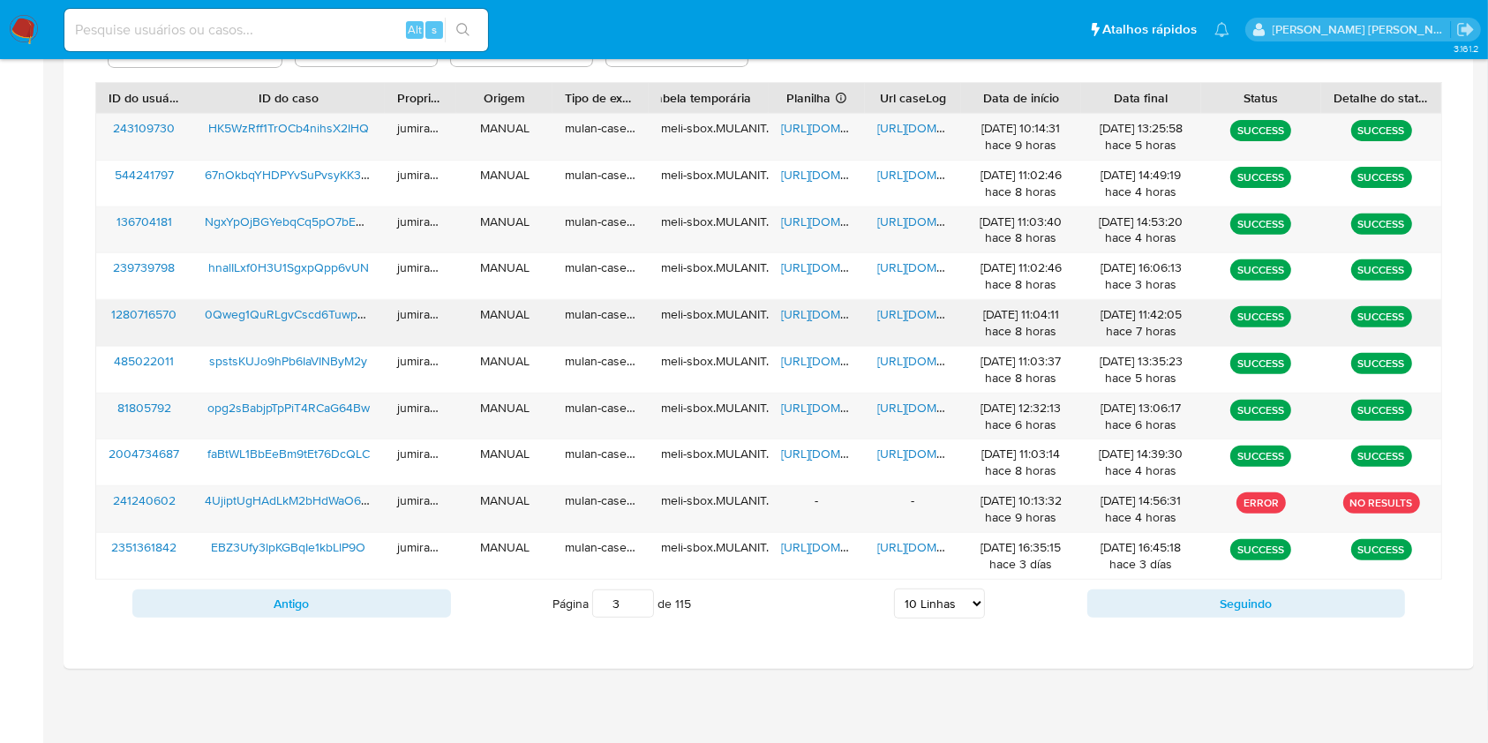
click at [825, 314] on span "https://docs.google.com/spreadsheets/d/1xU1mDcL9hHAp5qr4MHcNDO8e_X-ai6odKLHRXO3…" at bounding box center [842, 314] width 122 height 18
click at [894, 307] on span "https://docs.google.com/document/d/1mSHk6bYbF0wl37_02JPjVRBDPzItfSkKB_o-Jho0gTw…" at bounding box center [938, 314] width 122 height 18
click at [319, 313] on span "0Qweg1QuRLgvCscd6Tuwpwep" at bounding box center [293, 314] width 176 height 18
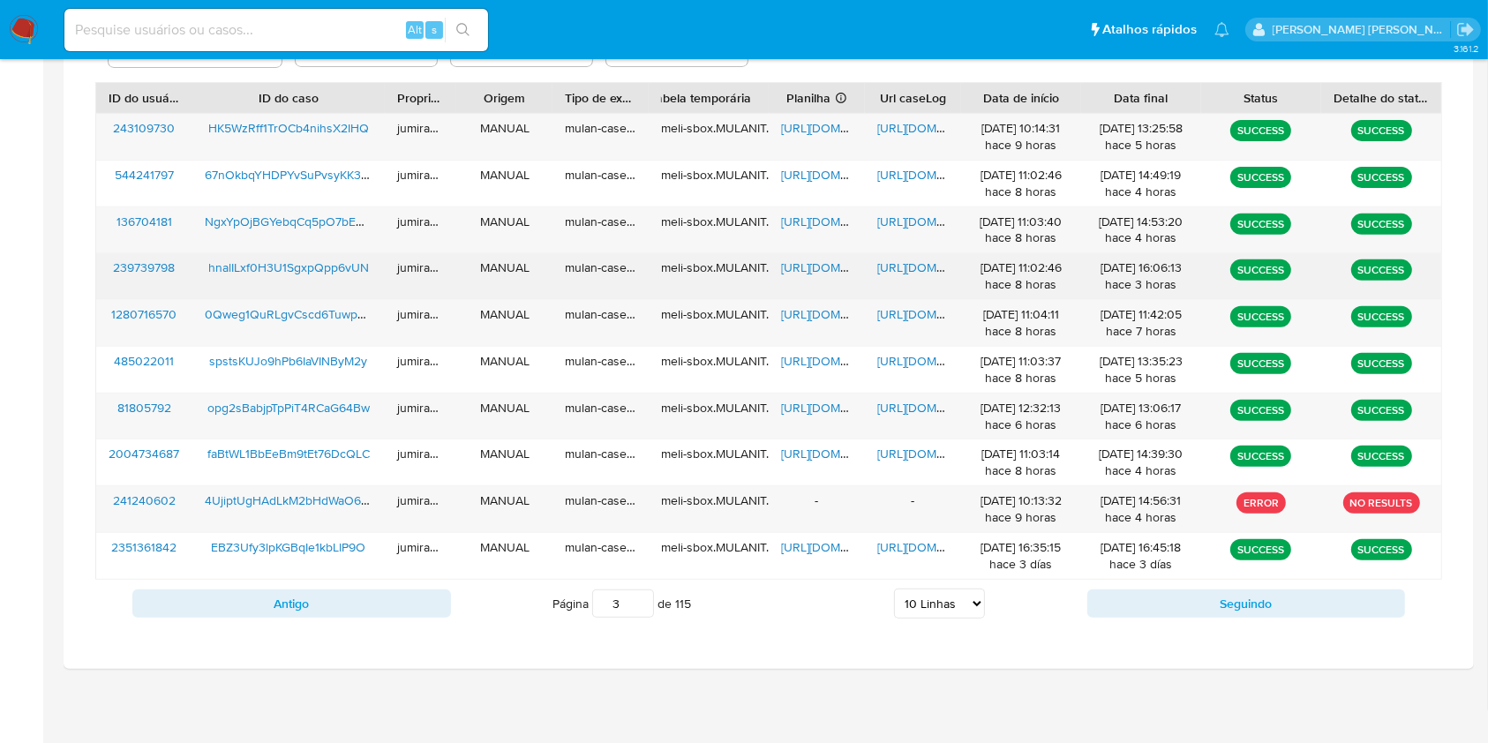
click at [312, 286] on div "hnalILxf0H3U1SgxpQpp6vUN" at bounding box center [288, 276] width 192 height 46
click at [805, 261] on span "https://docs.google.com/spreadsheets/d/1nlnohohR1KntYST098jtJy36V_-ZDUPUlGjCvSQ…" at bounding box center [842, 268] width 122 height 18
click at [937, 268] on span "https://docs.google.com/document/d/1_zkXIiD8PH42PlbYDSyA7WkPesUnq7NMhNfAwZ7T6h8…" at bounding box center [938, 268] width 122 height 18
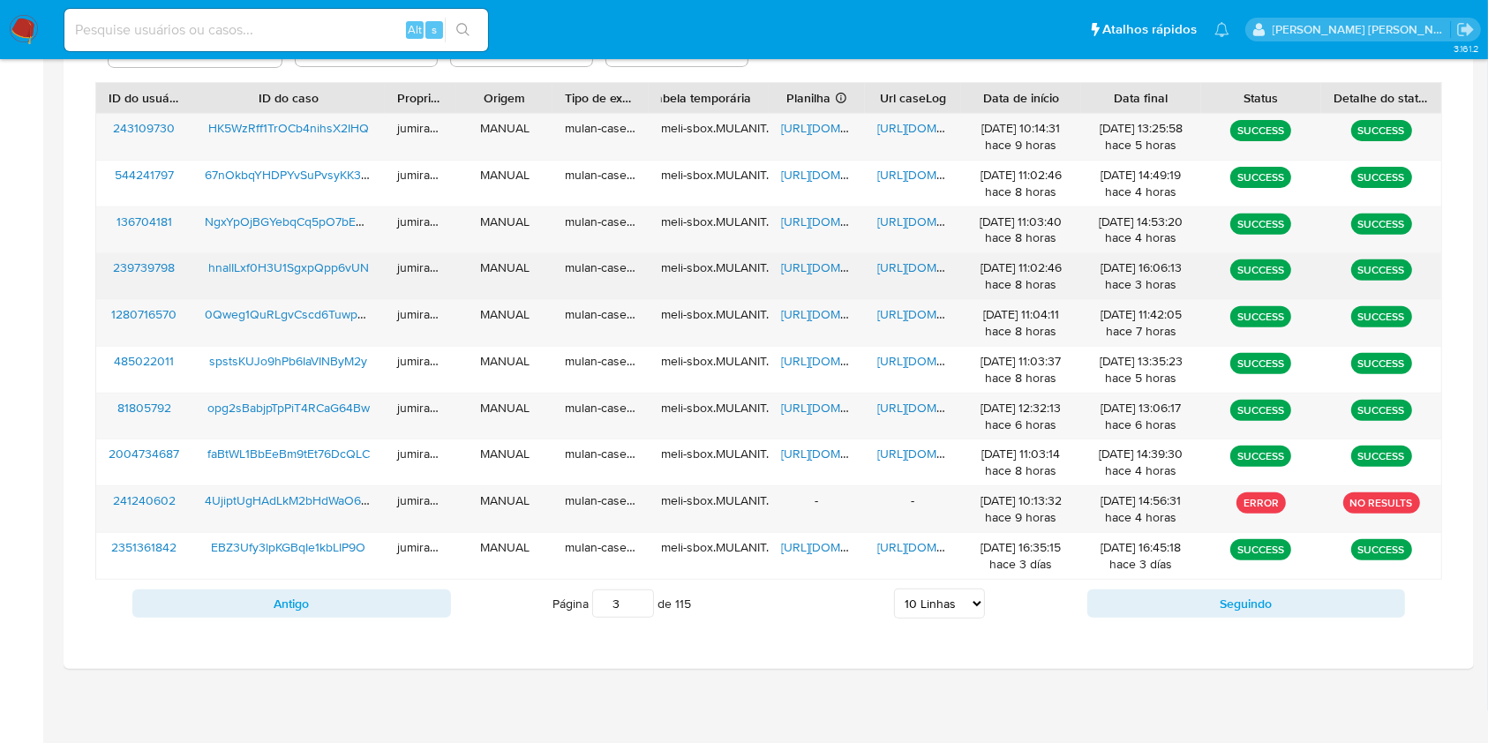
click at [303, 272] on span "hnalILxf0H3U1SgxpQpp6vUN" at bounding box center [288, 268] width 161 height 18
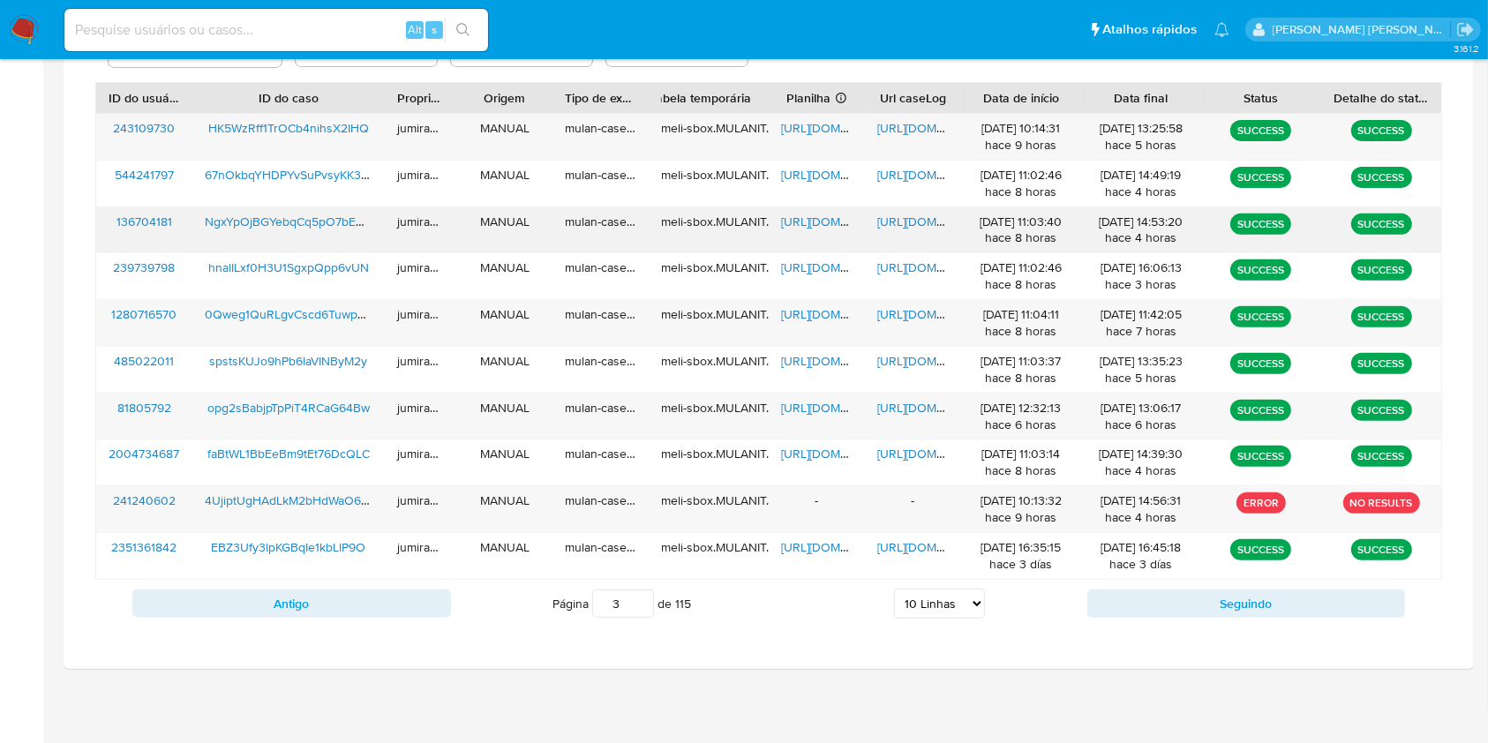
click at [827, 227] on span "https://docs.google.com/spreadsheets/d/1DzdrclfgeyFFiVA-28zb1iihwDNJ0gV7iT-Ms9G…" at bounding box center [842, 222] width 122 height 18
click at [903, 216] on span "https://docs.google.com/document/d/1v8jyTLxGMHkwqPCjHQFuFEHPBcEm9rV941gfPwTJf7U…" at bounding box center [938, 222] width 122 height 18
click at [302, 215] on span "NgxYpOjBGYebqCq5pO7bEwUc" at bounding box center [292, 222] width 175 height 18
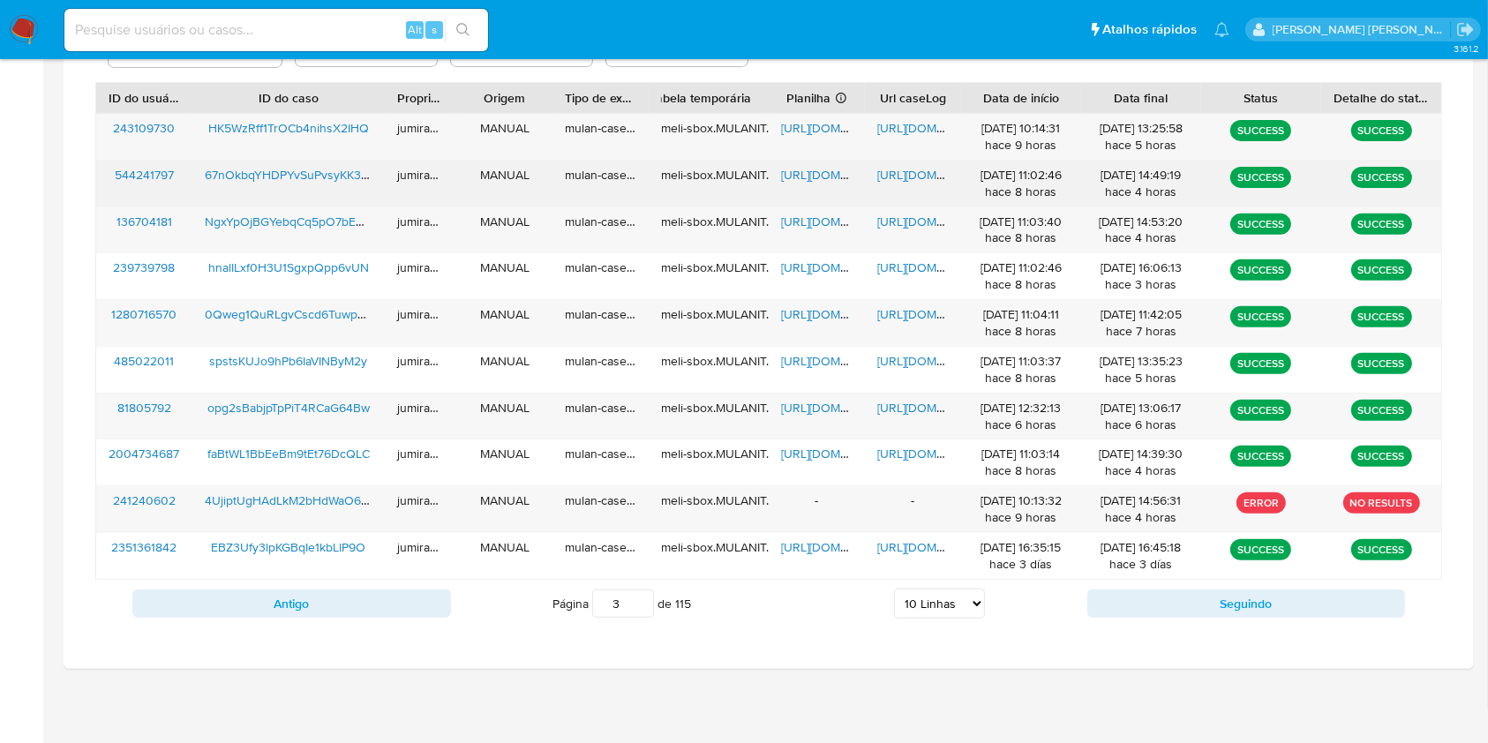
click at [807, 176] on span "https://docs.google.com/spreadsheets/d/1__lPaTSg710KF9TbJeLLHrV9tAmCK7XMsOi63o7…" at bounding box center [842, 175] width 122 height 18
click at [905, 182] on span "https://docs.google.com/document/d/1re_BsTbOdRCo25_v9cZvx1EUEhvEeK_uS3OyyS2rYVQ…" at bounding box center [938, 175] width 122 height 18
click at [296, 178] on span "67nOkbqYHDPYvSuPvsyKK3BS" at bounding box center [290, 175] width 171 height 18
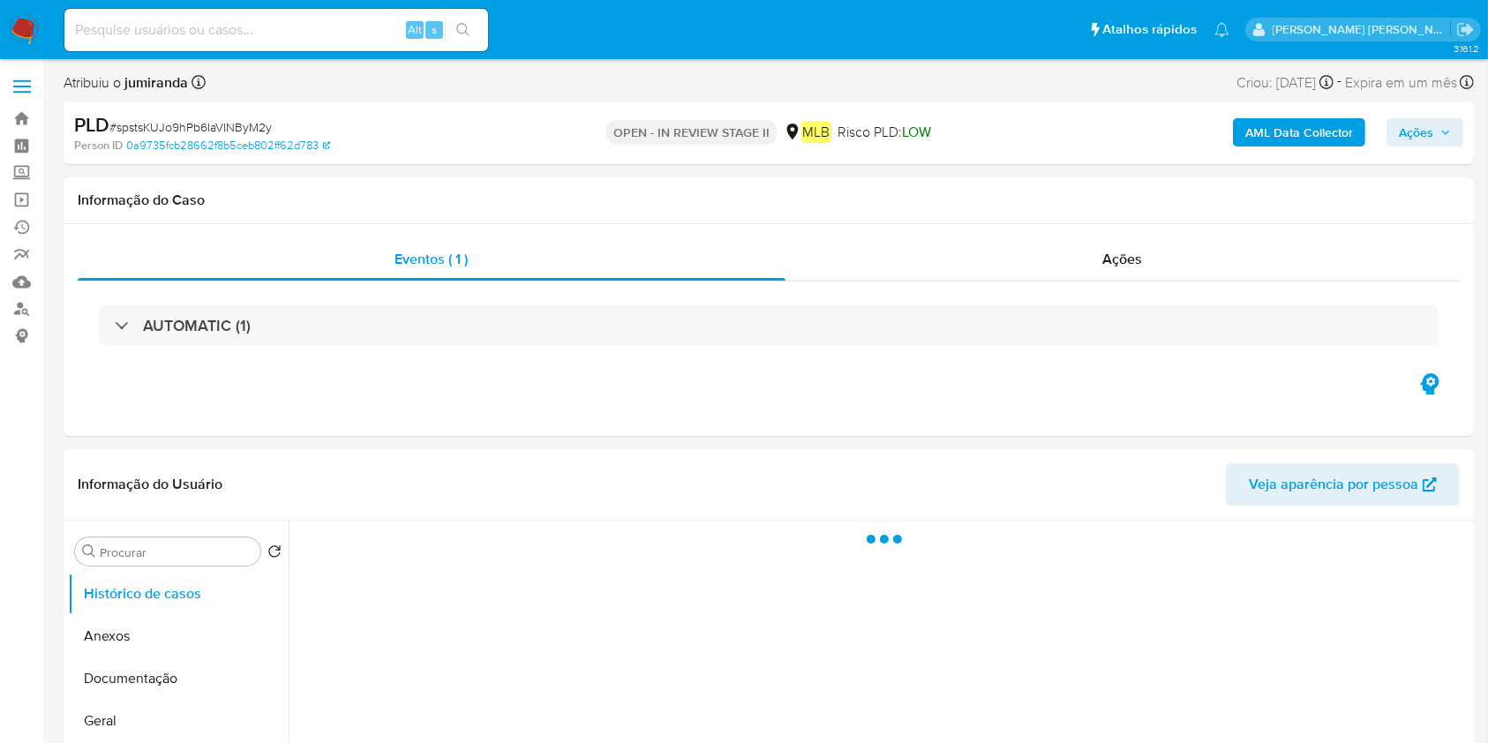
select select "10"
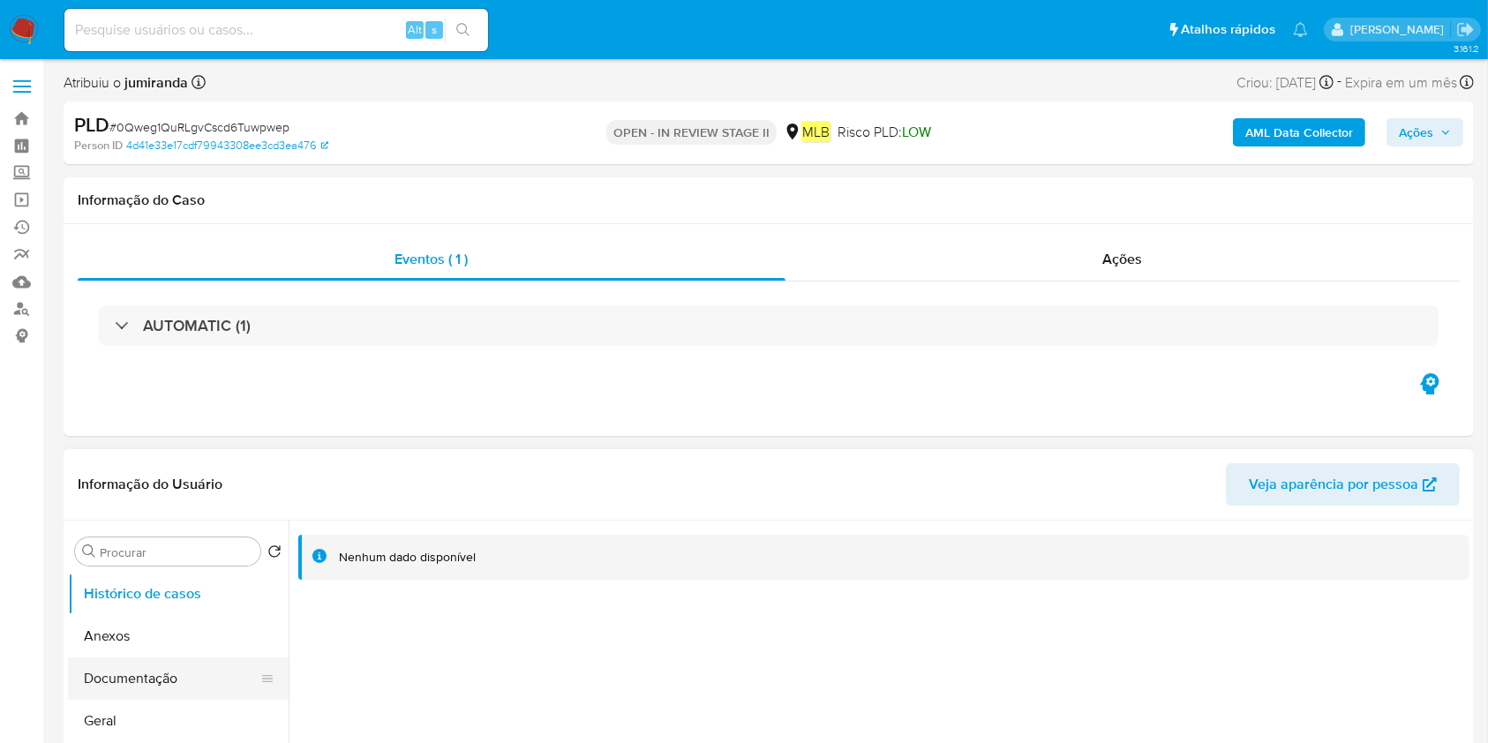
click at [120, 677] on button "Documentação" at bounding box center [171, 678] width 207 height 42
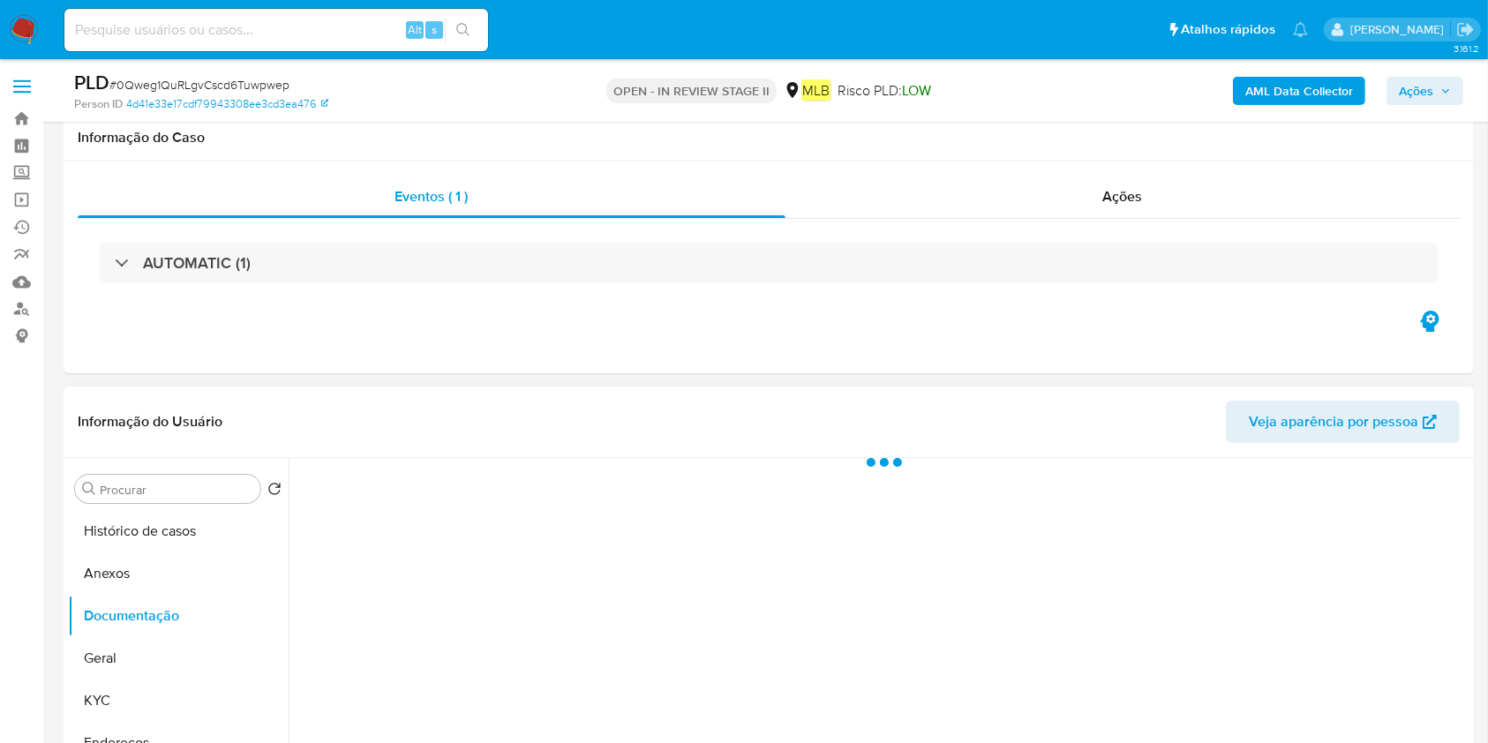
scroll to position [235, 0]
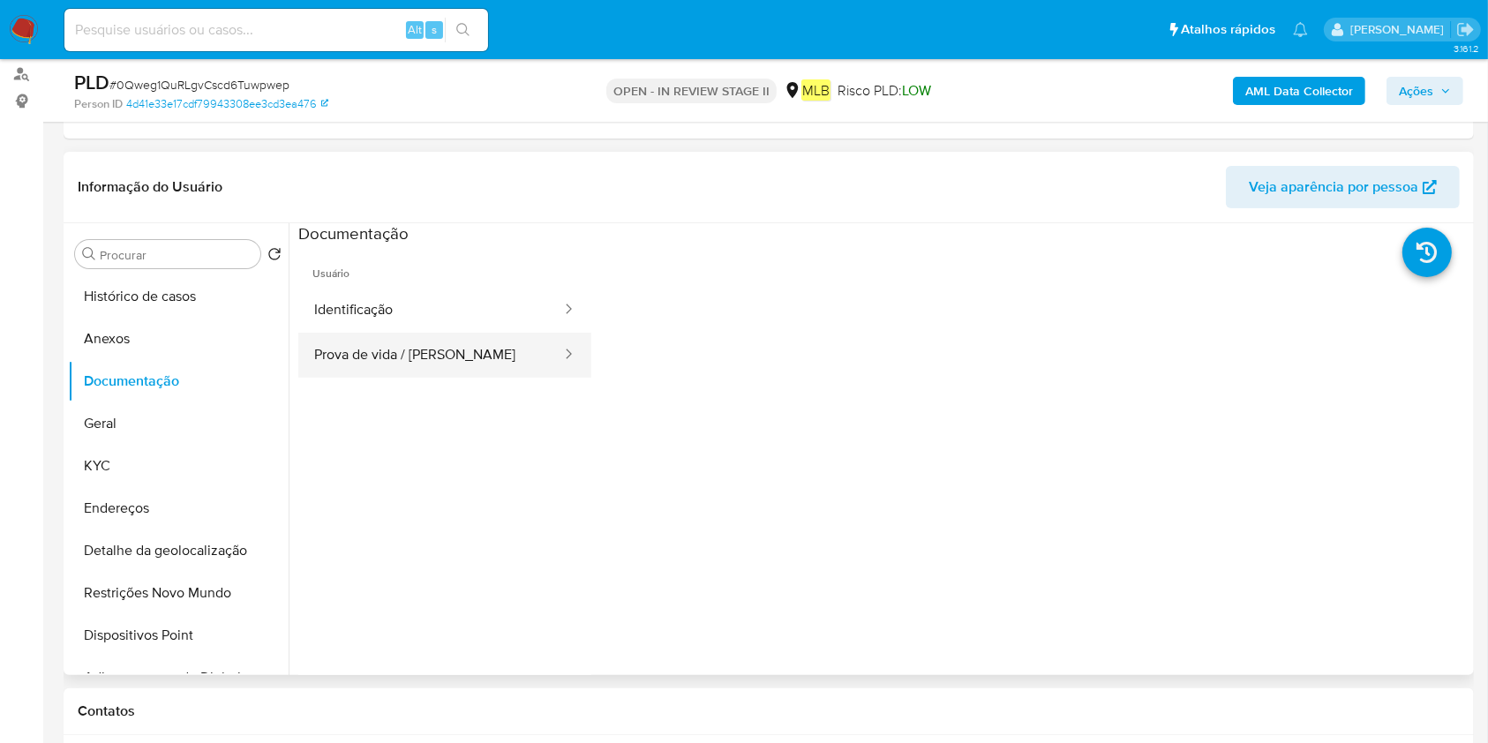
click at [478, 354] on button "Prova de vida / [PERSON_NAME]" at bounding box center [430, 355] width 265 height 45
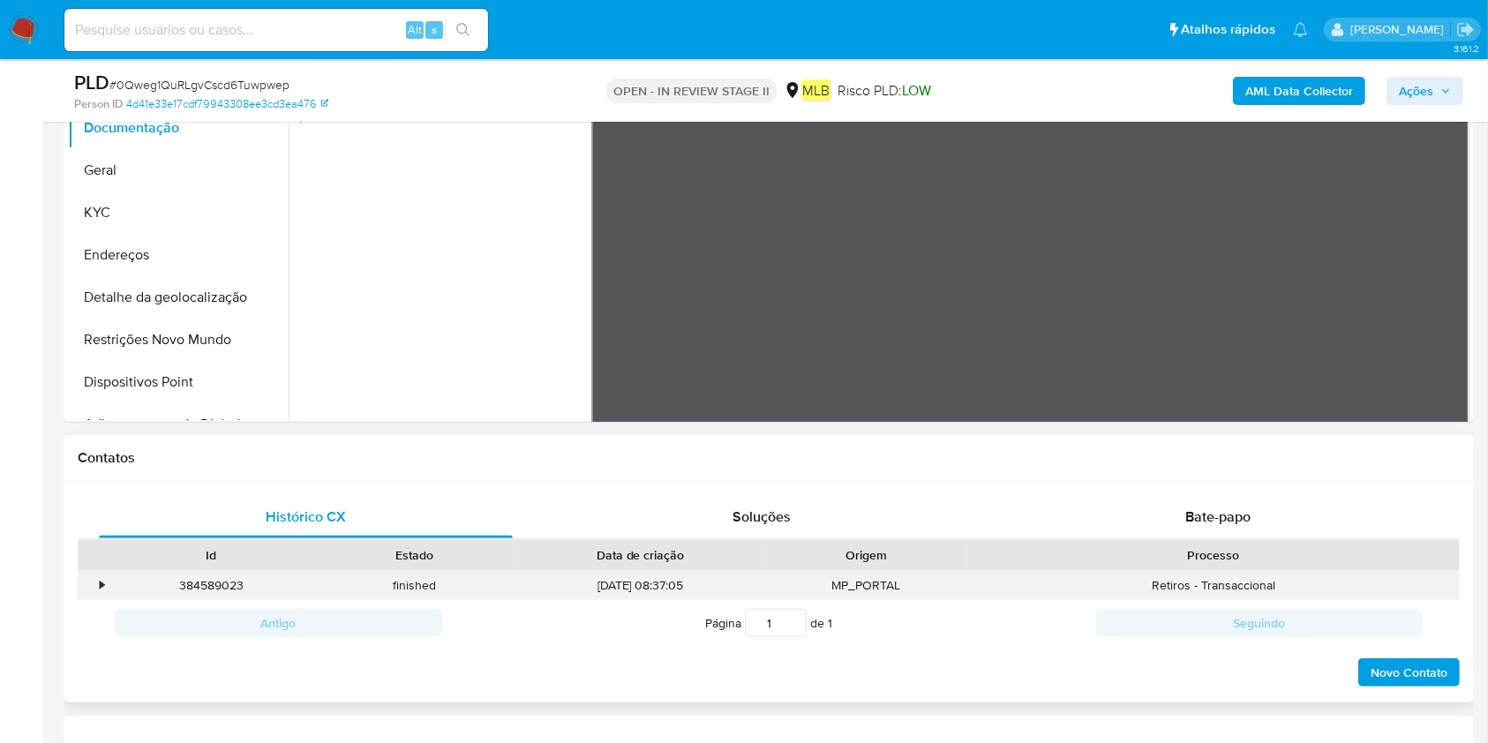
scroll to position [588, 0]
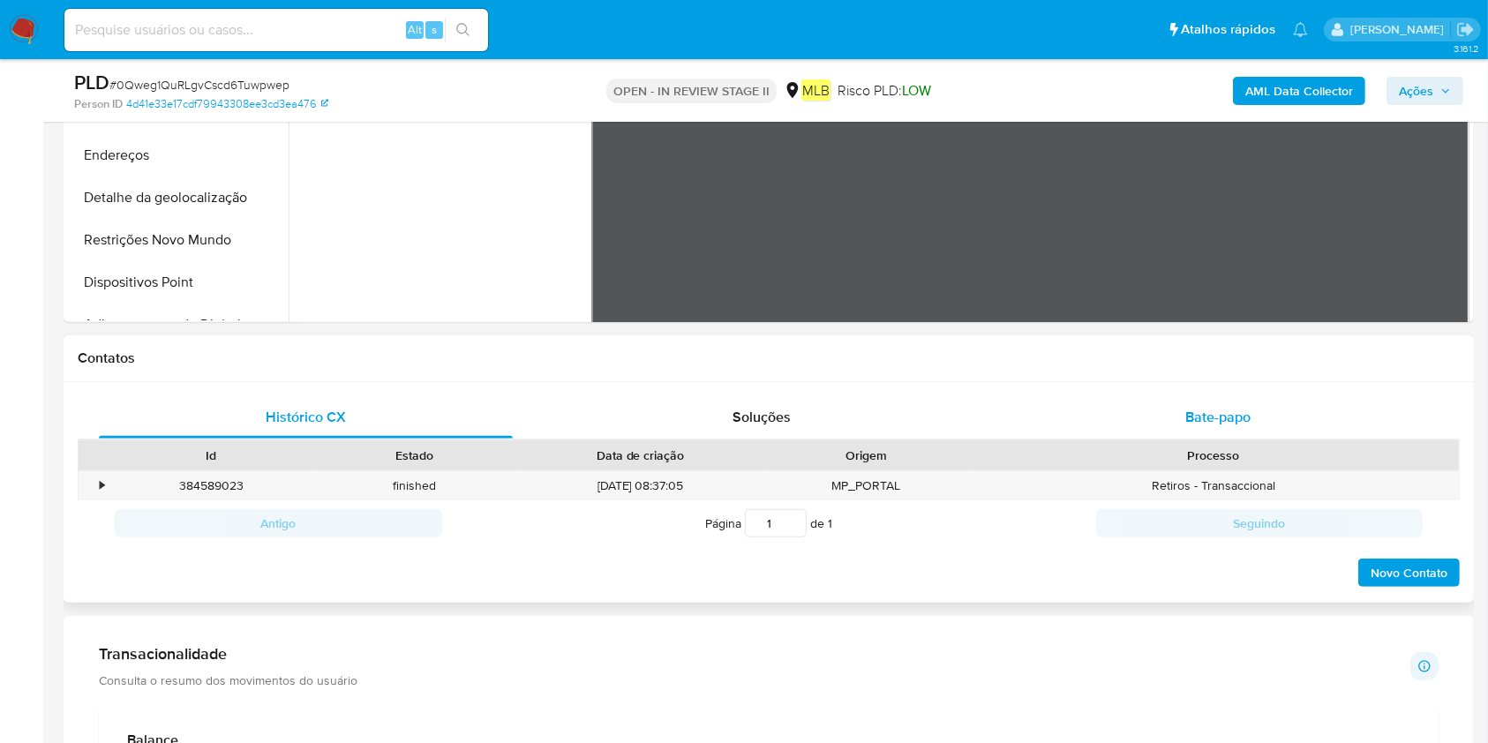
drag, startPoint x: 1180, startPoint y: 403, endPoint x: 1175, endPoint y: 417, distance: 14.3
click at [1180, 405] on div "Bate-papo" at bounding box center [1218, 417] width 414 height 42
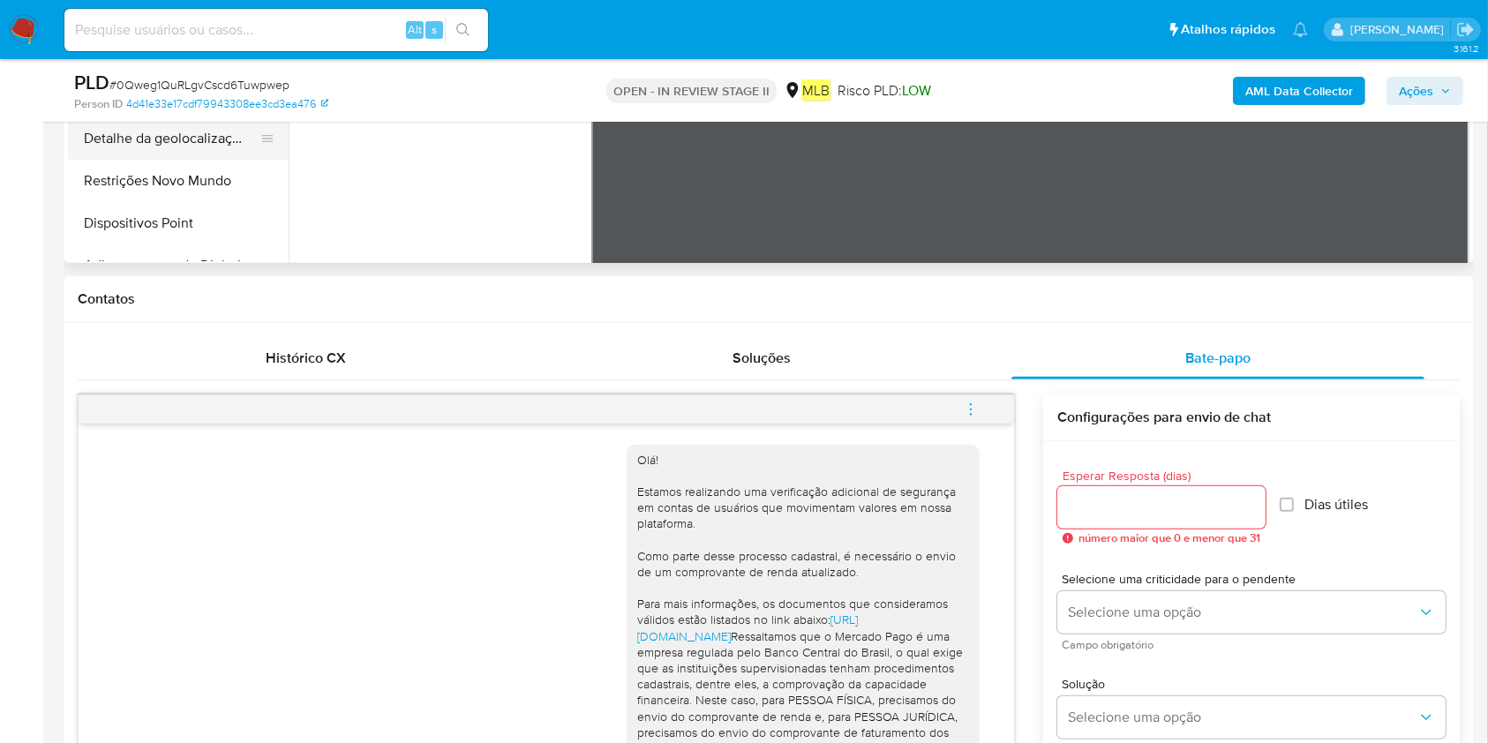
scroll to position [470, 0]
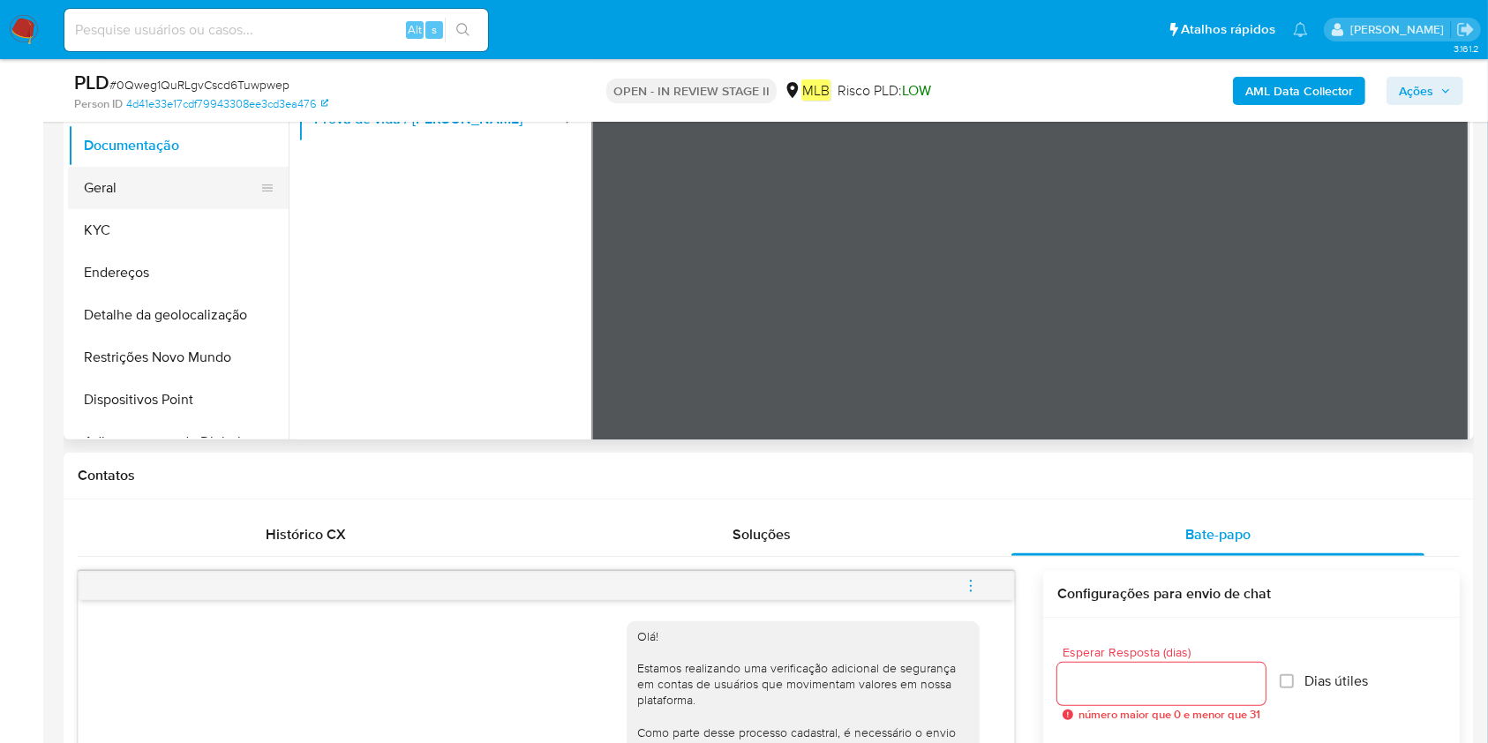
click at [135, 189] on button "Geral" at bounding box center [171, 188] width 207 height 42
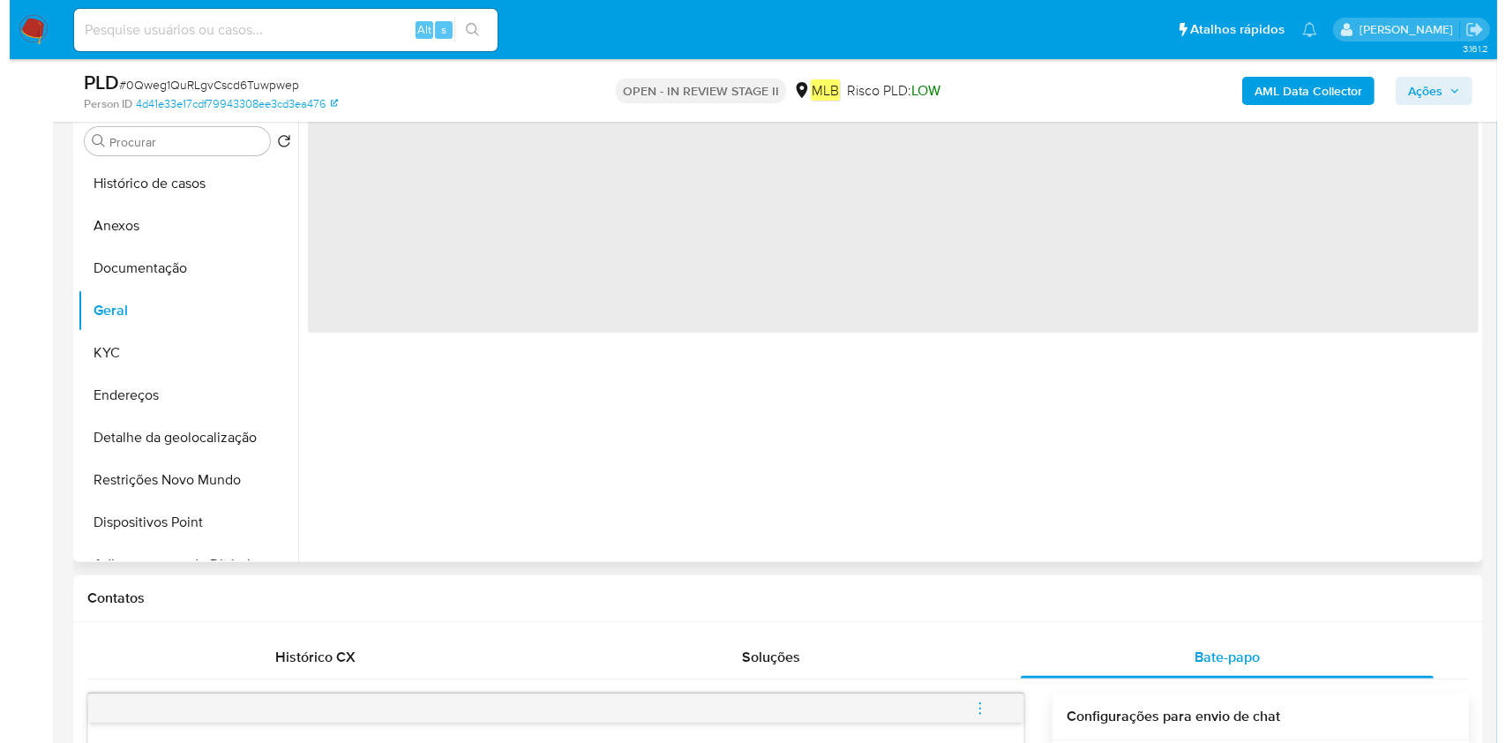
scroll to position [235, 0]
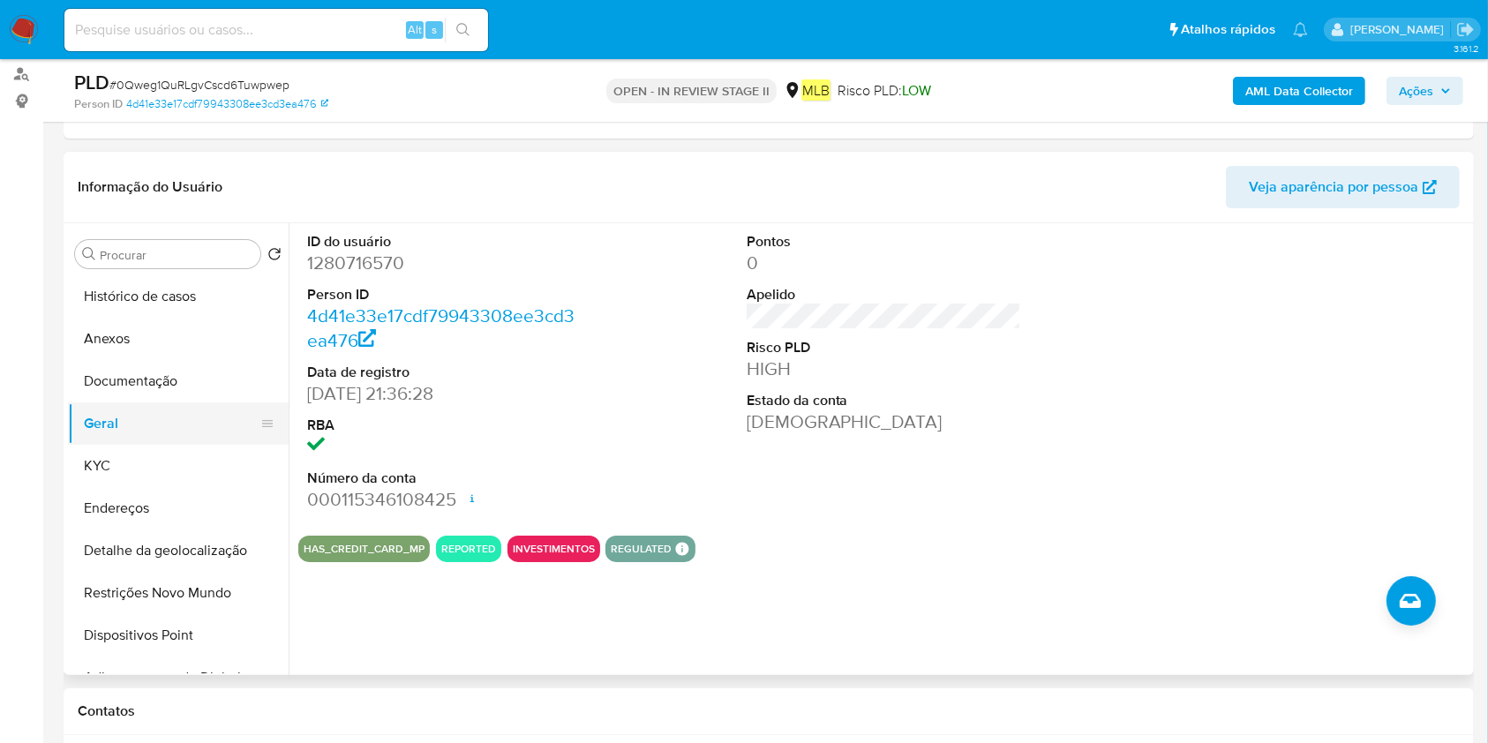
drag, startPoint x: 158, startPoint y: 455, endPoint x: 204, endPoint y: 442, distance: 47.8
click at [157, 460] on button "KYC" at bounding box center [178, 466] width 221 height 42
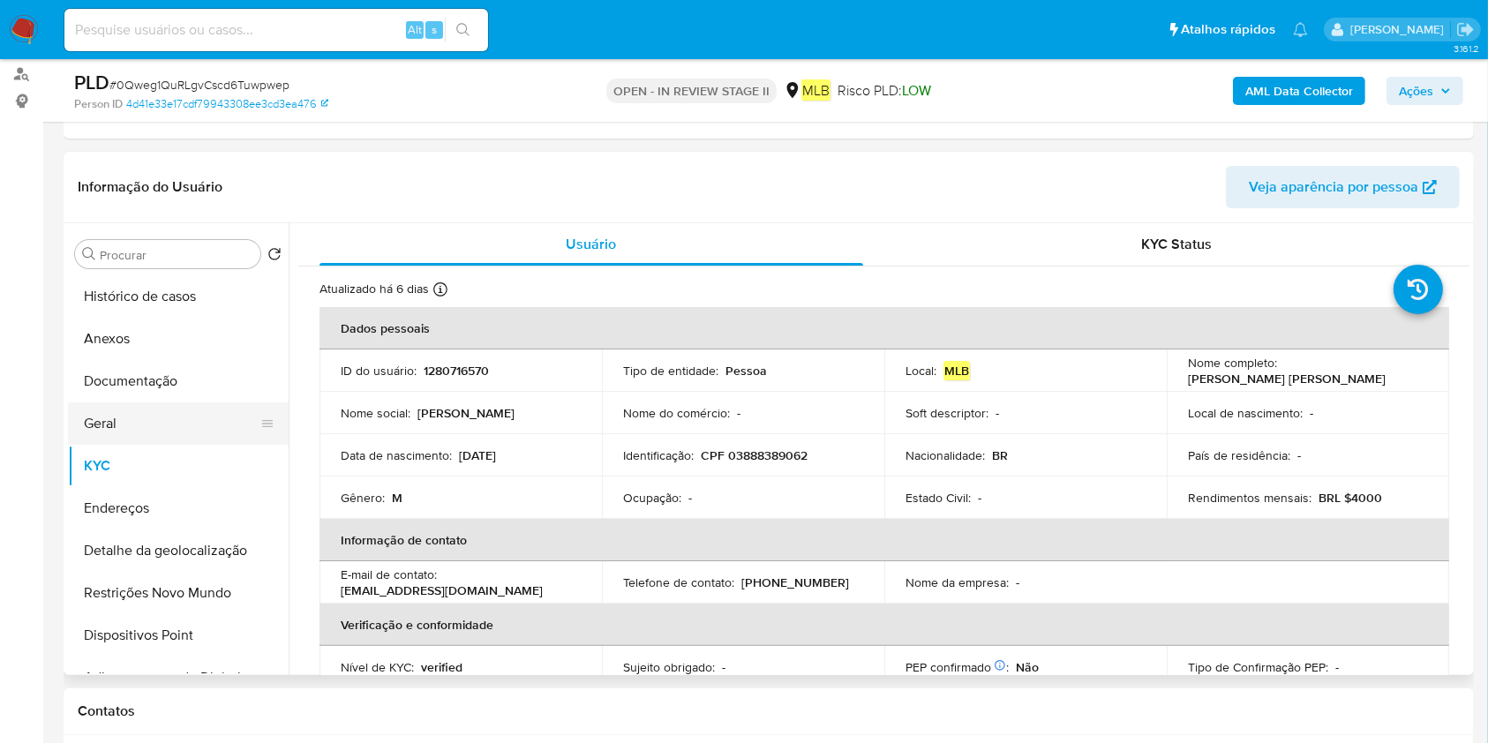
click at [159, 434] on button "Geral" at bounding box center [171, 423] width 207 height 42
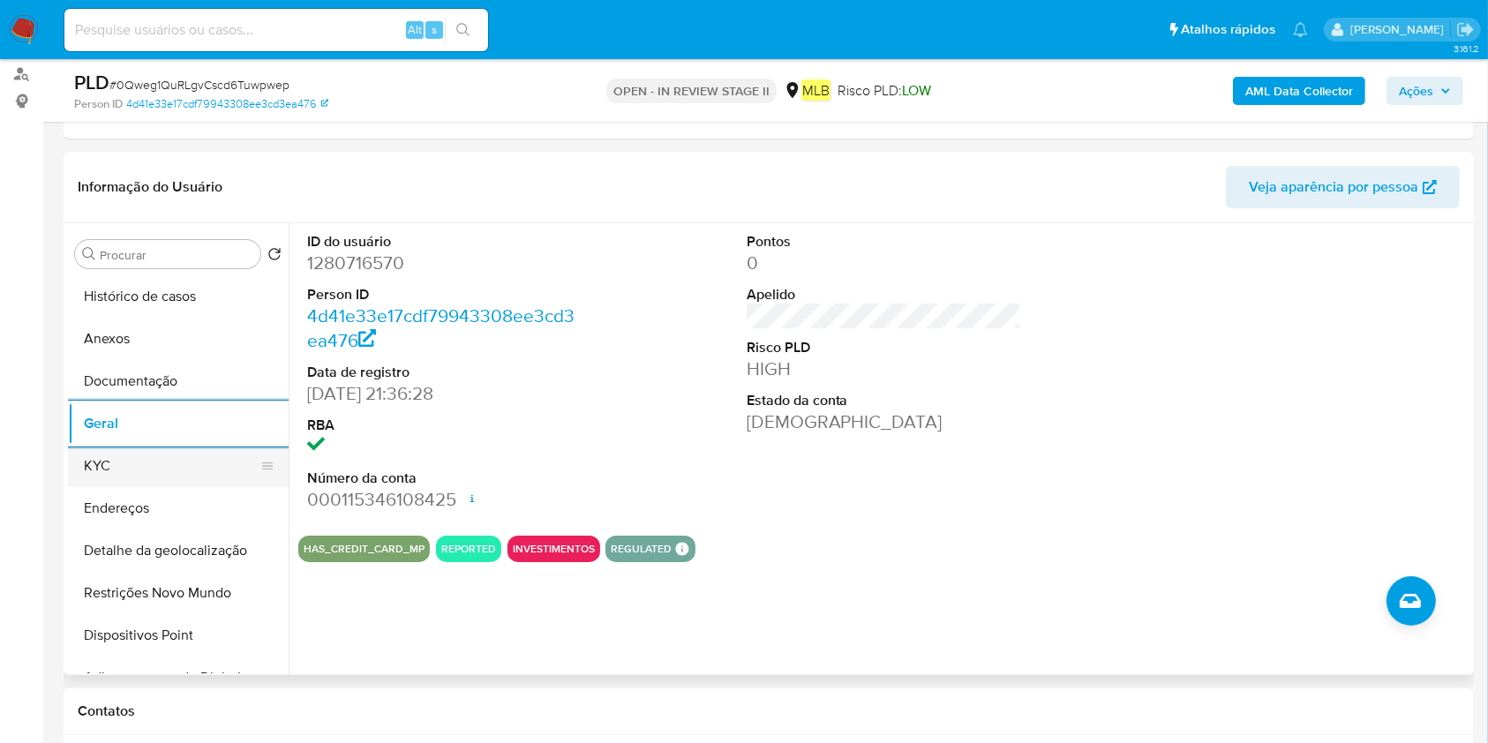
drag, startPoint x: 99, startPoint y: 468, endPoint x: 110, endPoint y: 464, distance: 12.0
click at [110, 464] on button "KYC" at bounding box center [171, 466] width 207 height 42
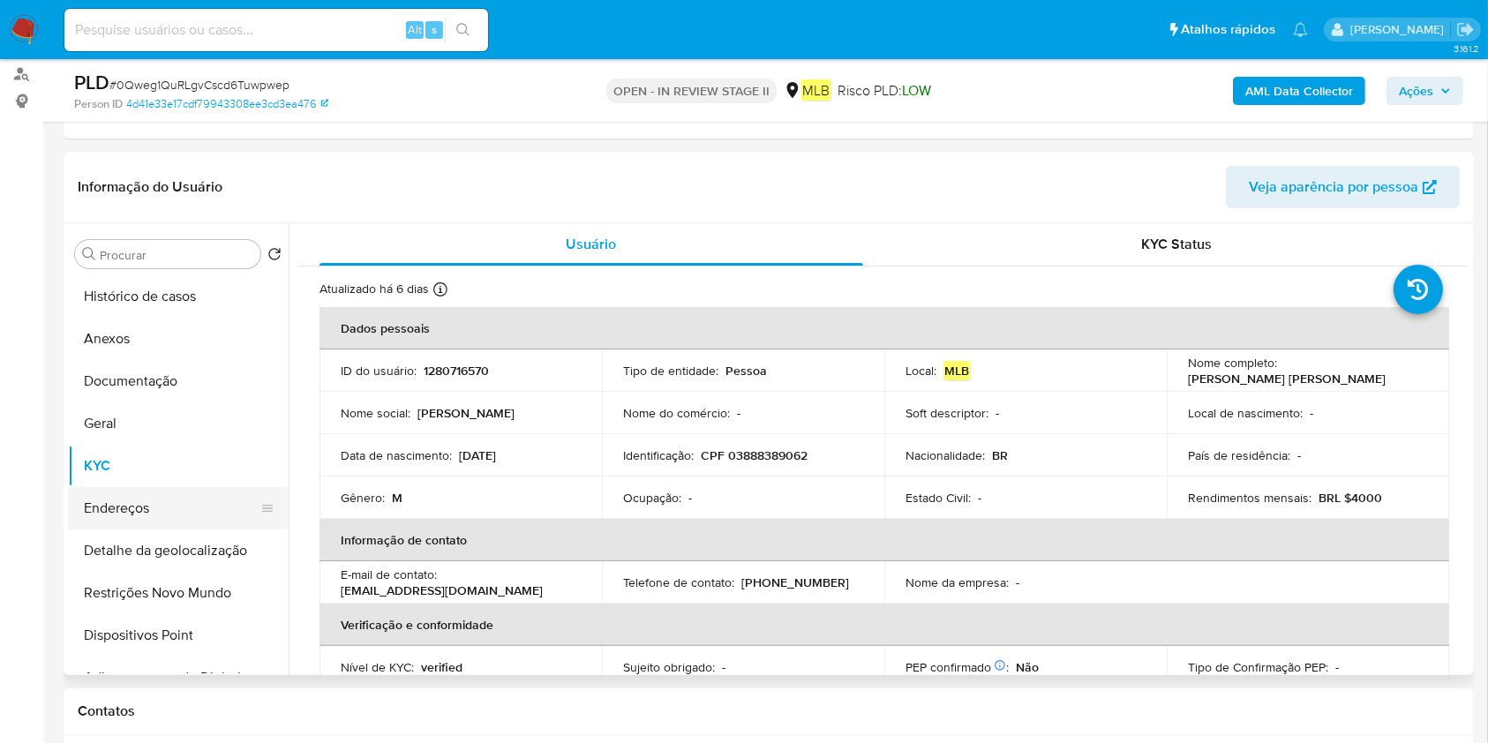
click at [138, 514] on button "Endereços" at bounding box center [171, 508] width 207 height 42
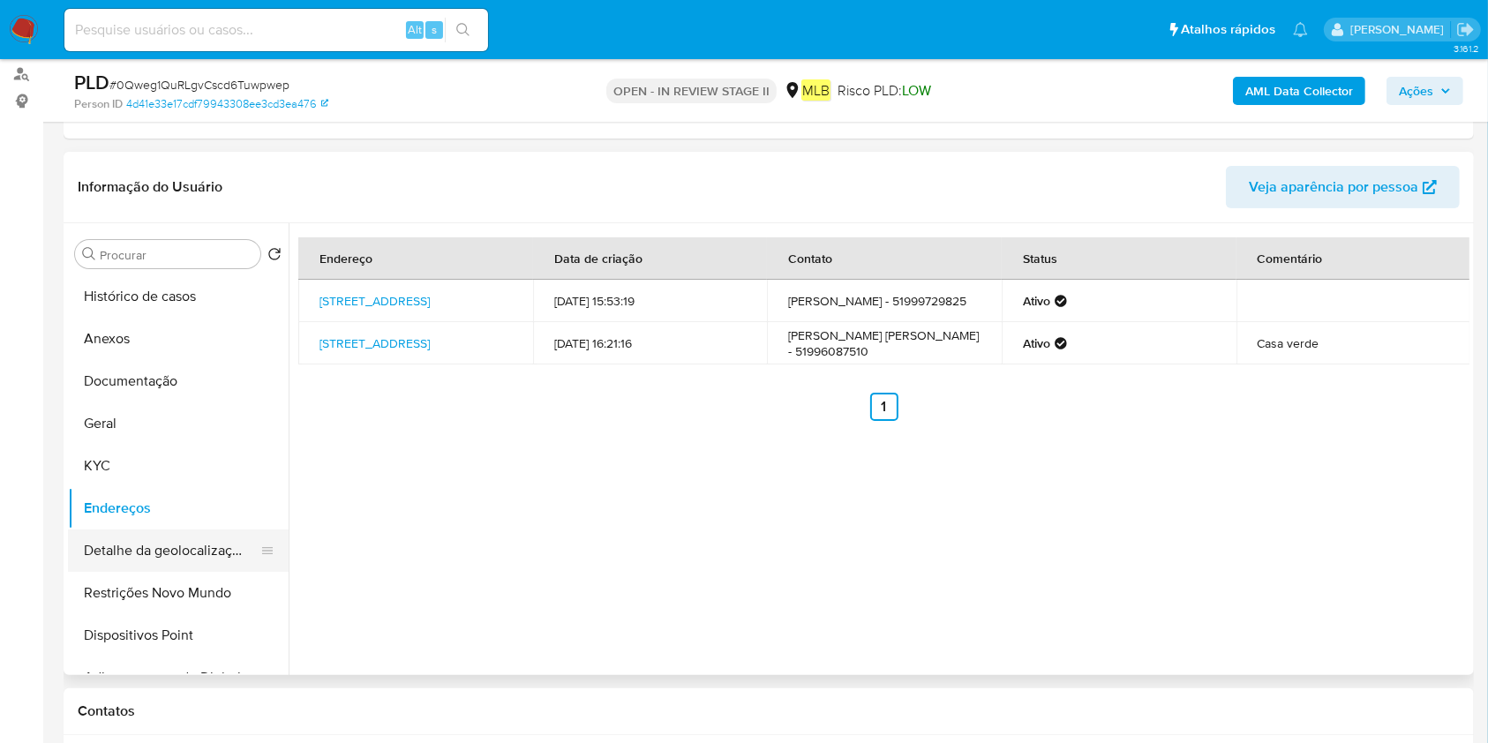
click at [204, 537] on button "Detalhe da geolocalização" at bounding box center [171, 550] width 207 height 42
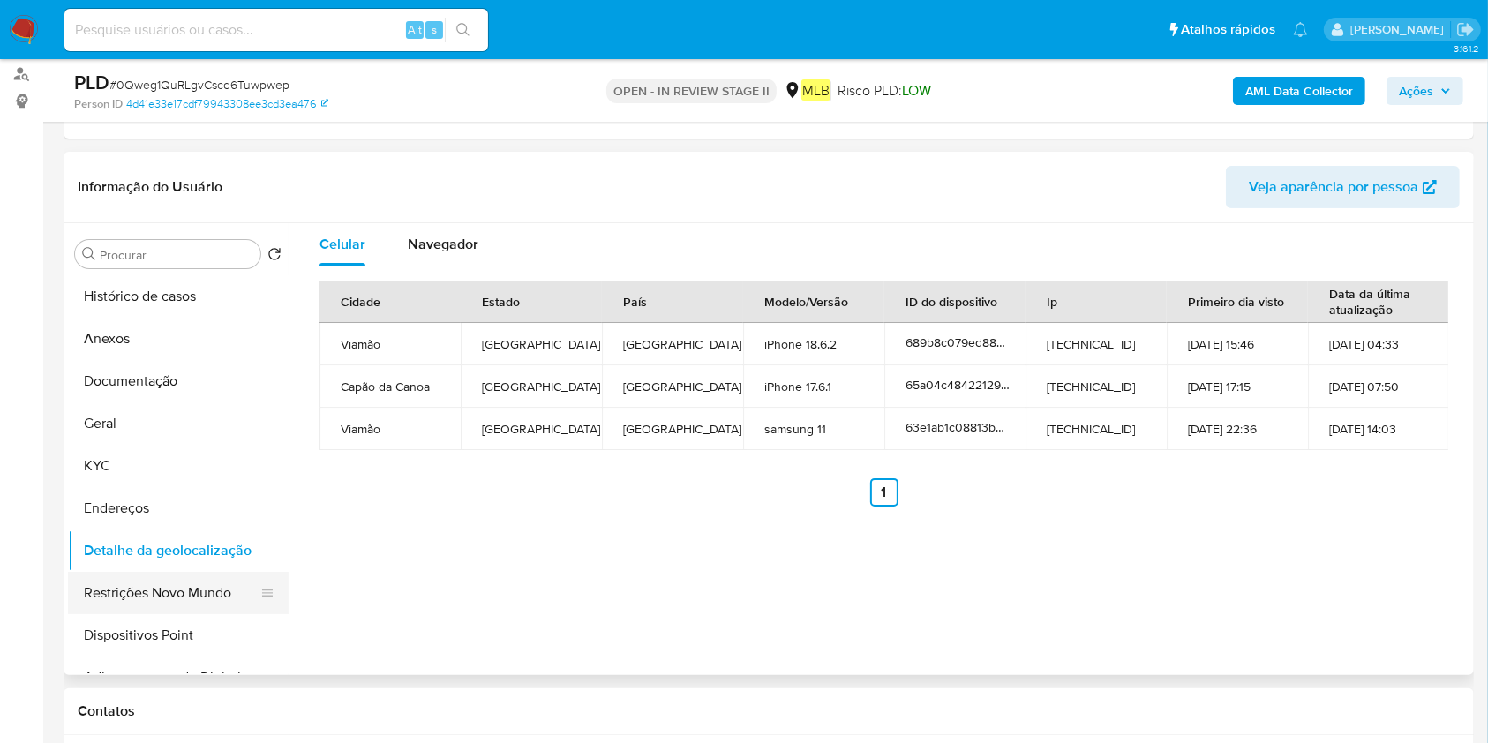
click at [143, 589] on button "Restrições Novo Mundo" at bounding box center [171, 593] width 207 height 42
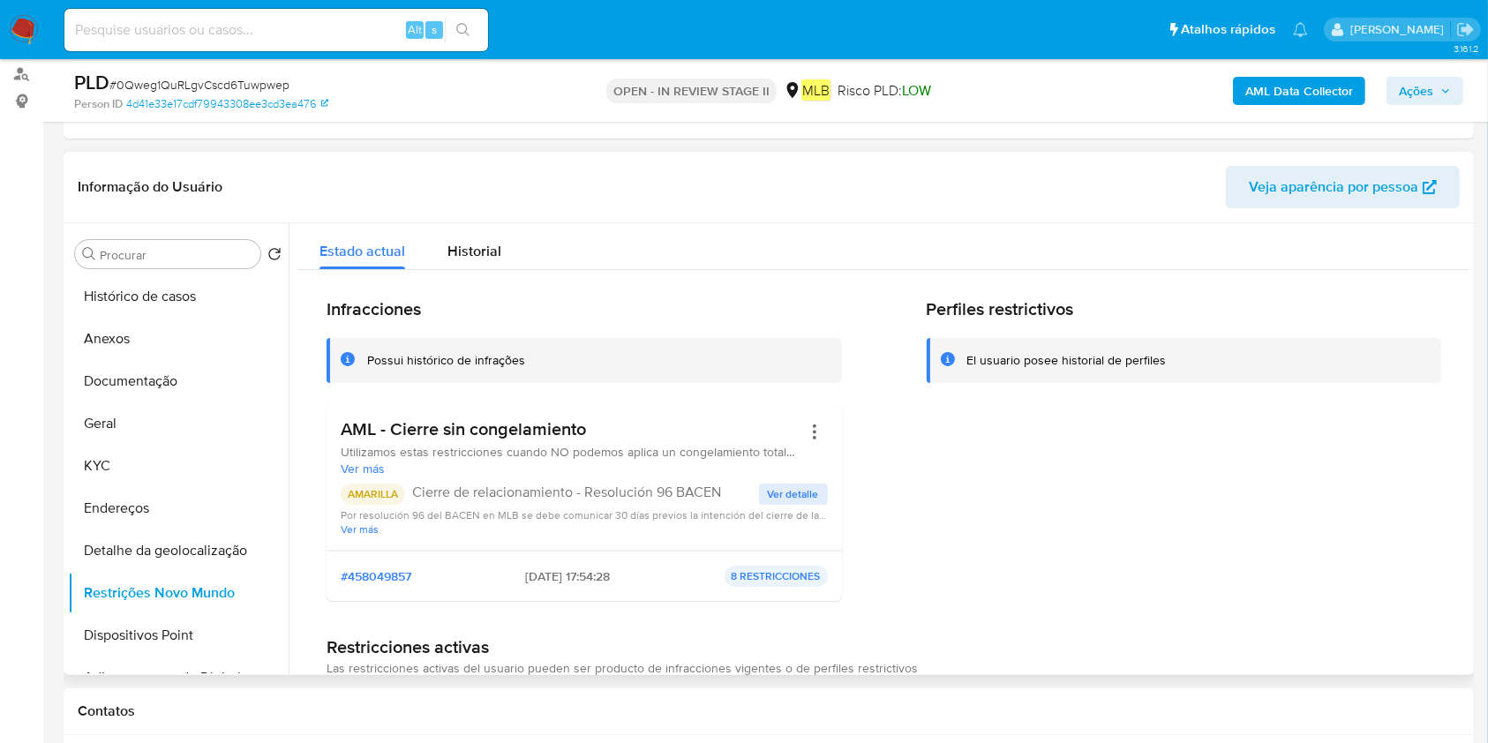
click at [1453, 574] on div "Infracciones Possui histórico de infrações AML - Cierre sin congelamiento Utili…" at bounding box center [883, 628] width 1171 height 717
click at [182, 632] on button "Dispositivos Point" at bounding box center [171, 635] width 207 height 42
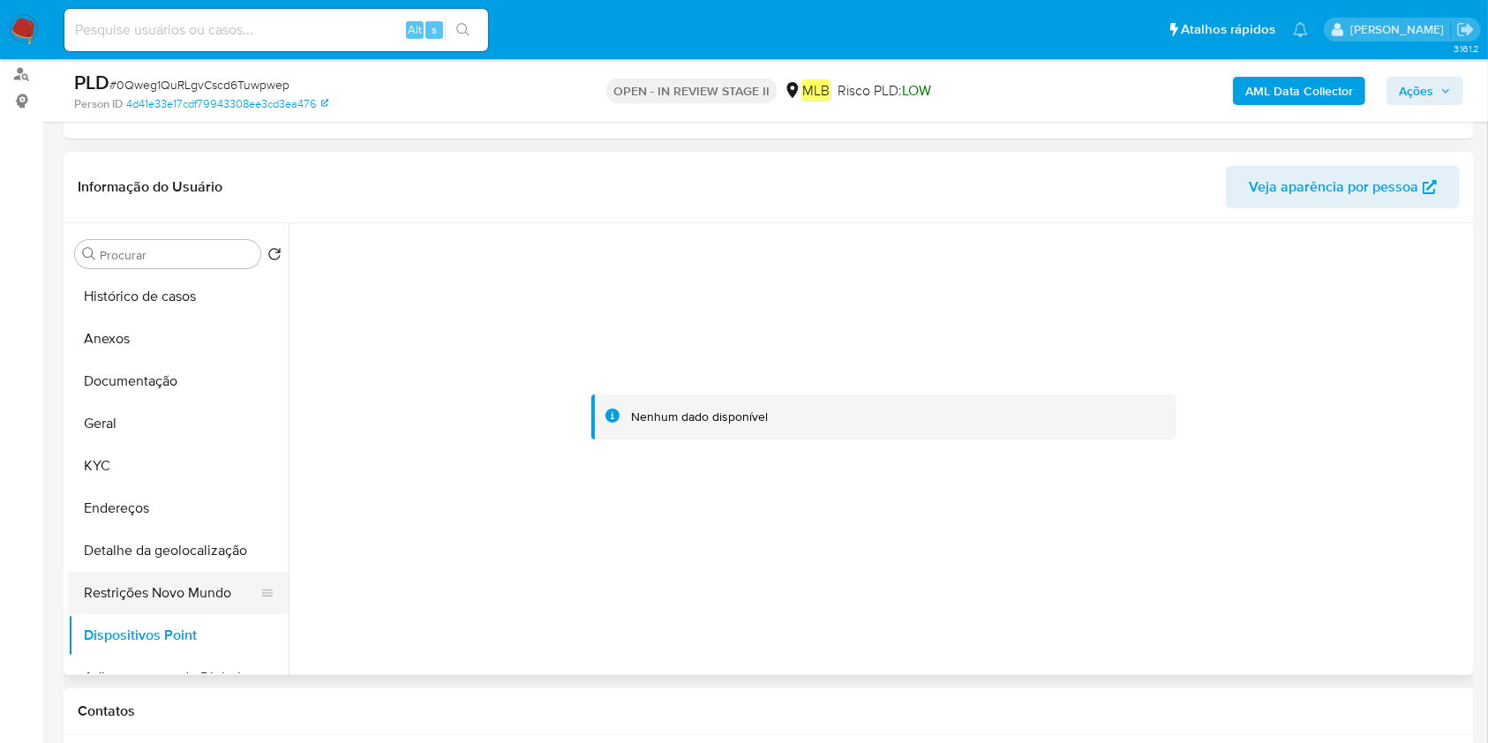
click at [113, 584] on button "Restrições Novo Mundo" at bounding box center [171, 593] width 207 height 42
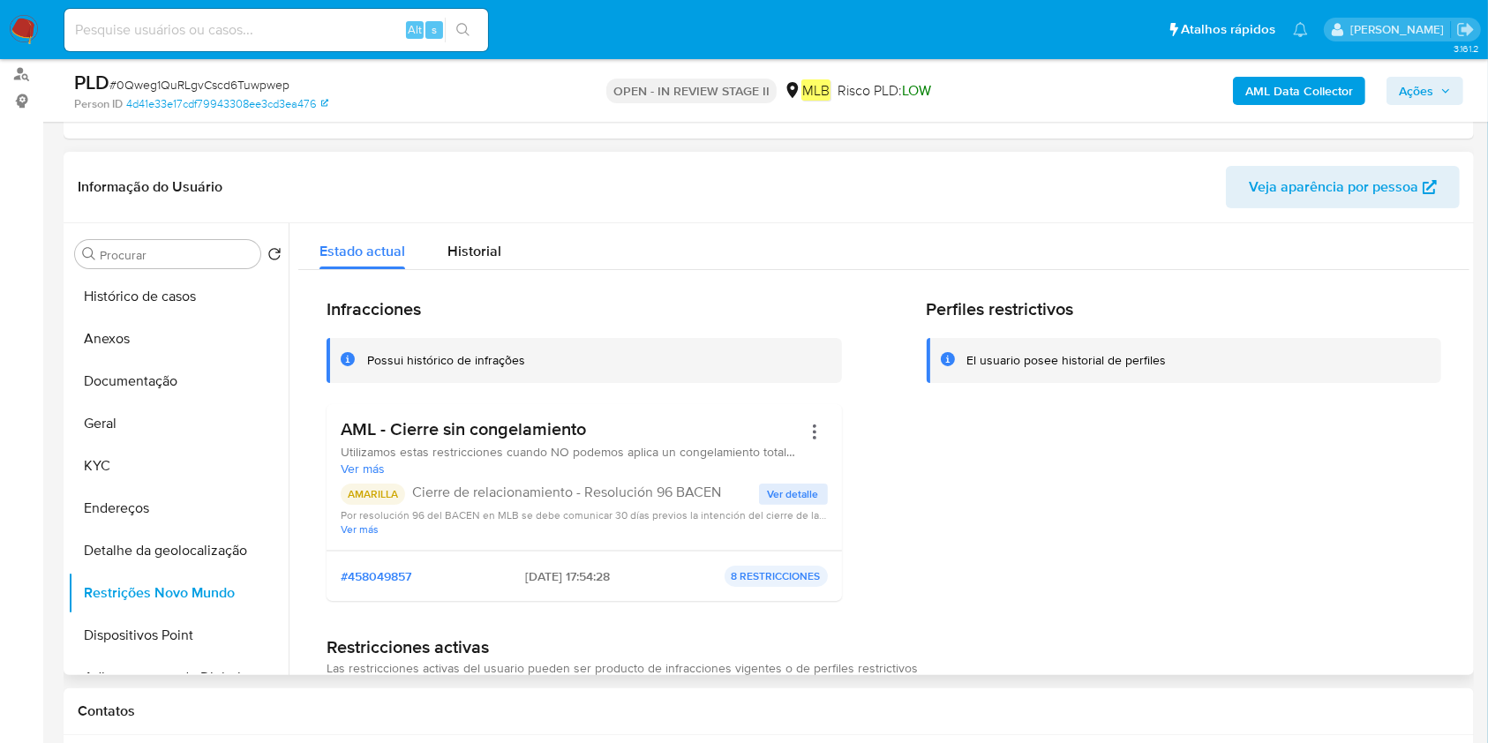
click at [529, 481] on div "AML - Cierre sin congelamiento Utilizamos estas restricciones cuando NO podemos…" at bounding box center [584, 476] width 487 height 117
click at [642, 452] on span "Utilizamos estas restricciones cuando NO podemos aplica un congelamiento total …" at bounding box center [571, 452] width 461 height 16
click at [678, 492] on p "Cierre de relacionamiento - Resolución 96 BACEN" at bounding box center [585, 493] width 347 height 18
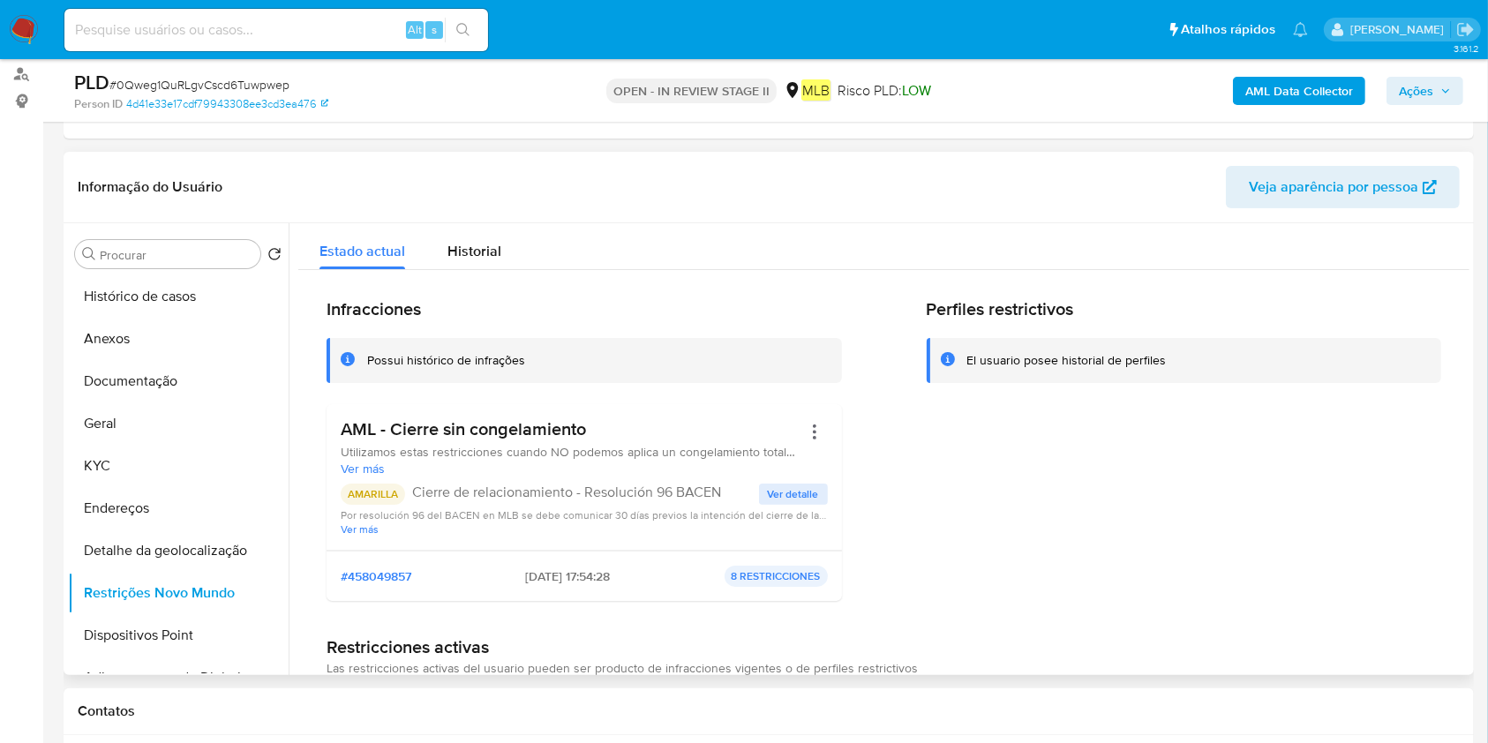
click at [678, 492] on p "Cierre de relacionamiento - Resolución 96 BACEN" at bounding box center [585, 493] width 347 height 18
click at [525, 431] on h3 "AML - Cierre sin congelamiento" at bounding box center [571, 429] width 461 height 22
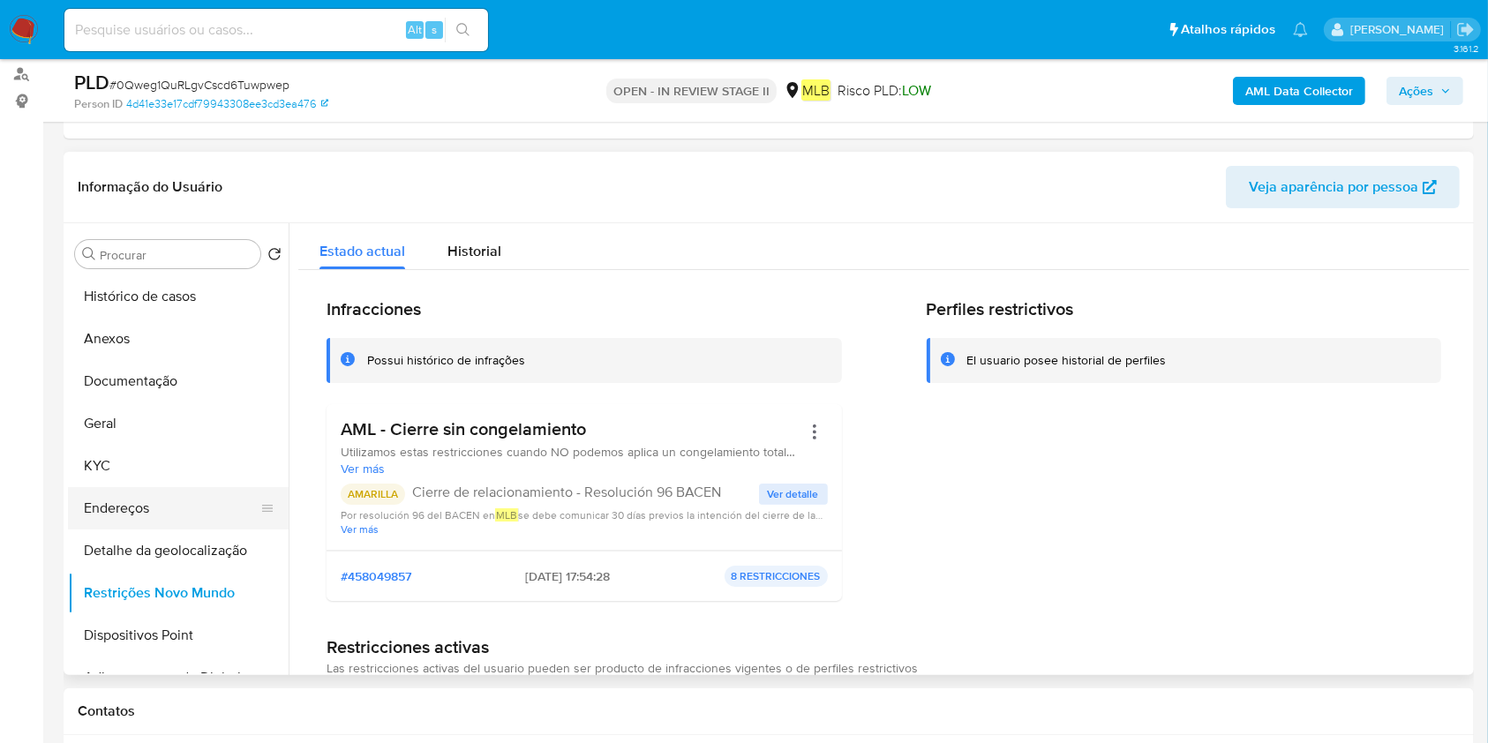
click at [81, 510] on button "Endereços" at bounding box center [171, 508] width 207 height 42
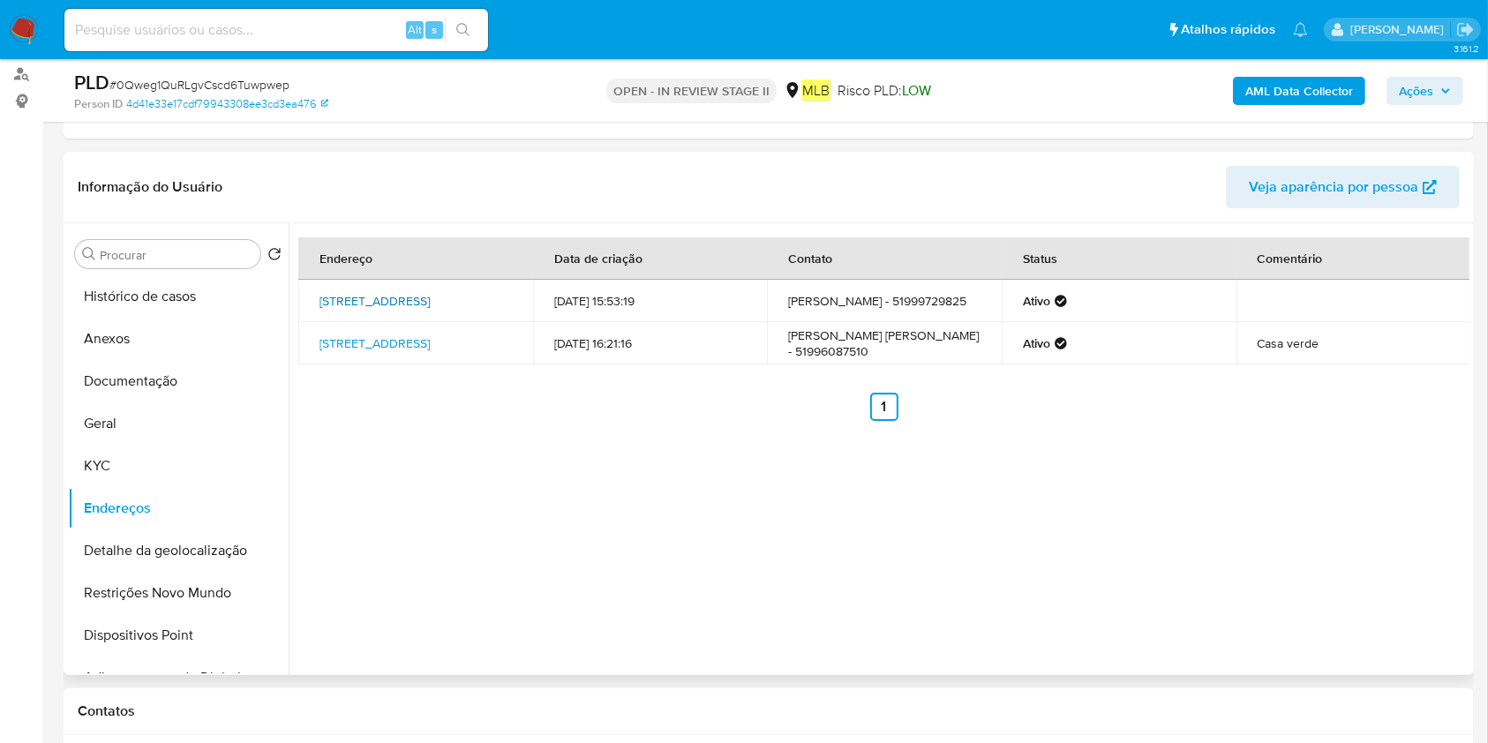
drag, startPoint x: 318, startPoint y: 286, endPoint x: 395, endPoint y: 298, distance: 78.6
click at [395, 298] on td "[STREET_ADDRESS]" at bounding box center [415, 301] width 235 height 42
copy link "[STREET_ADDRESS]"
click at [432, 498] on div "Endereço Data de criação Contato Status Comentário [STREET_ADDRESS] 67 [DATE] 1…" at bounding box center [879, 449] width 1181 height 452
drag, startPoint x: 310, startPoint y: 287, endPoint x: 397, endPoint y: 301, distance: 88.5
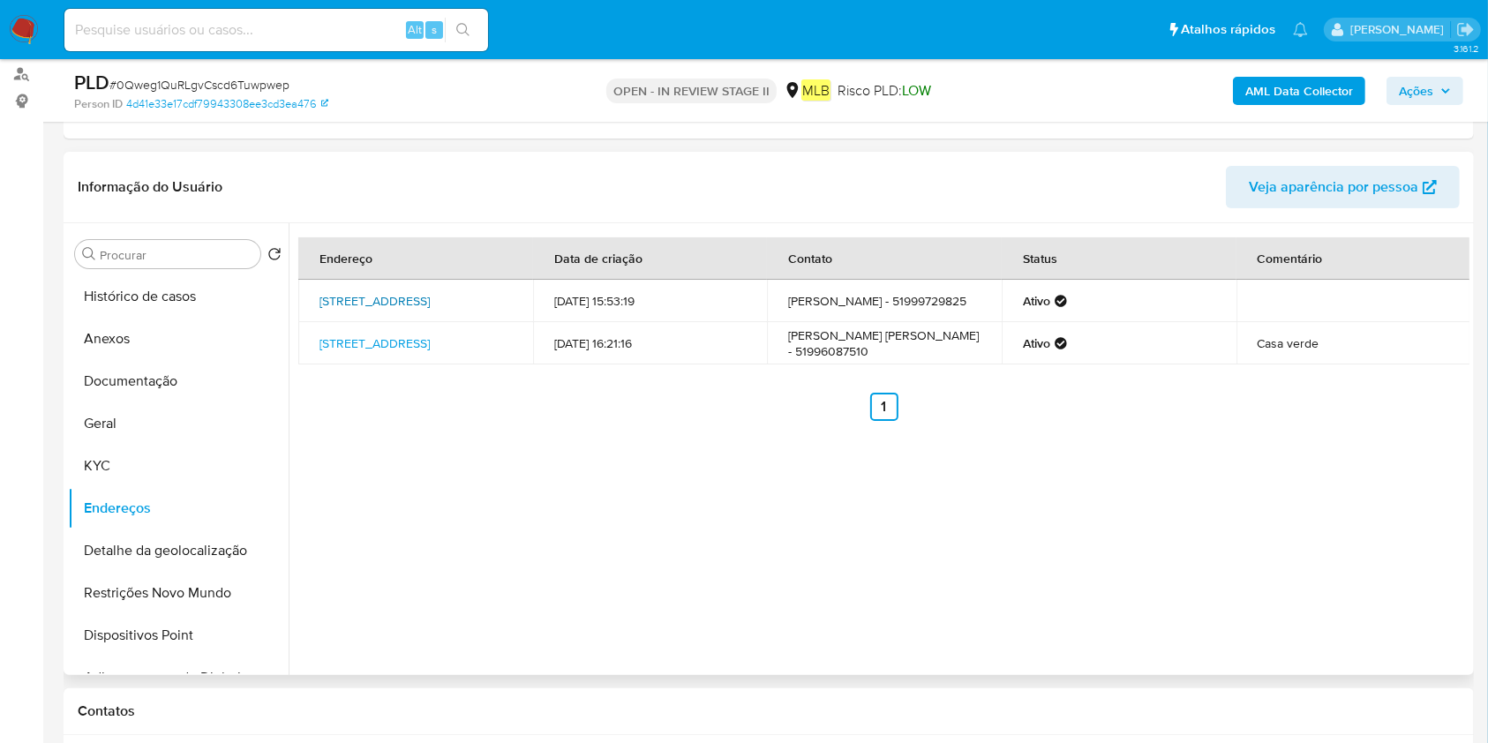
click at [397, 301] on td "[STREET_ADDRESS]" at bounding box center [415, 301] width 235 height 42
copy link "[STREET_ADDRESS]"
click at [174, 441] on button "Geral" at bounding box center [171, 423] width 207 height 42
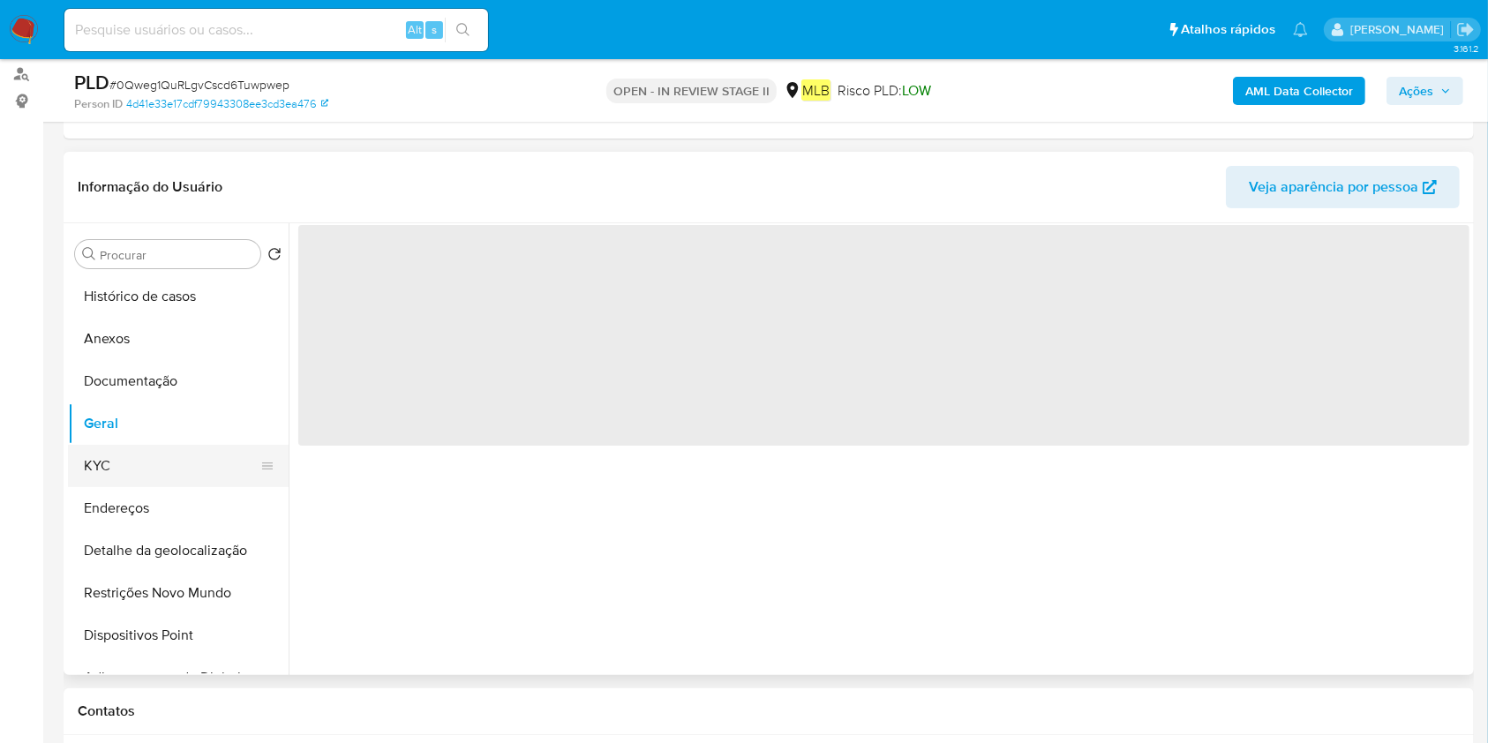
click at [170, 457] on button "KYC" at bounding box center [171, 466] width 207 height 42
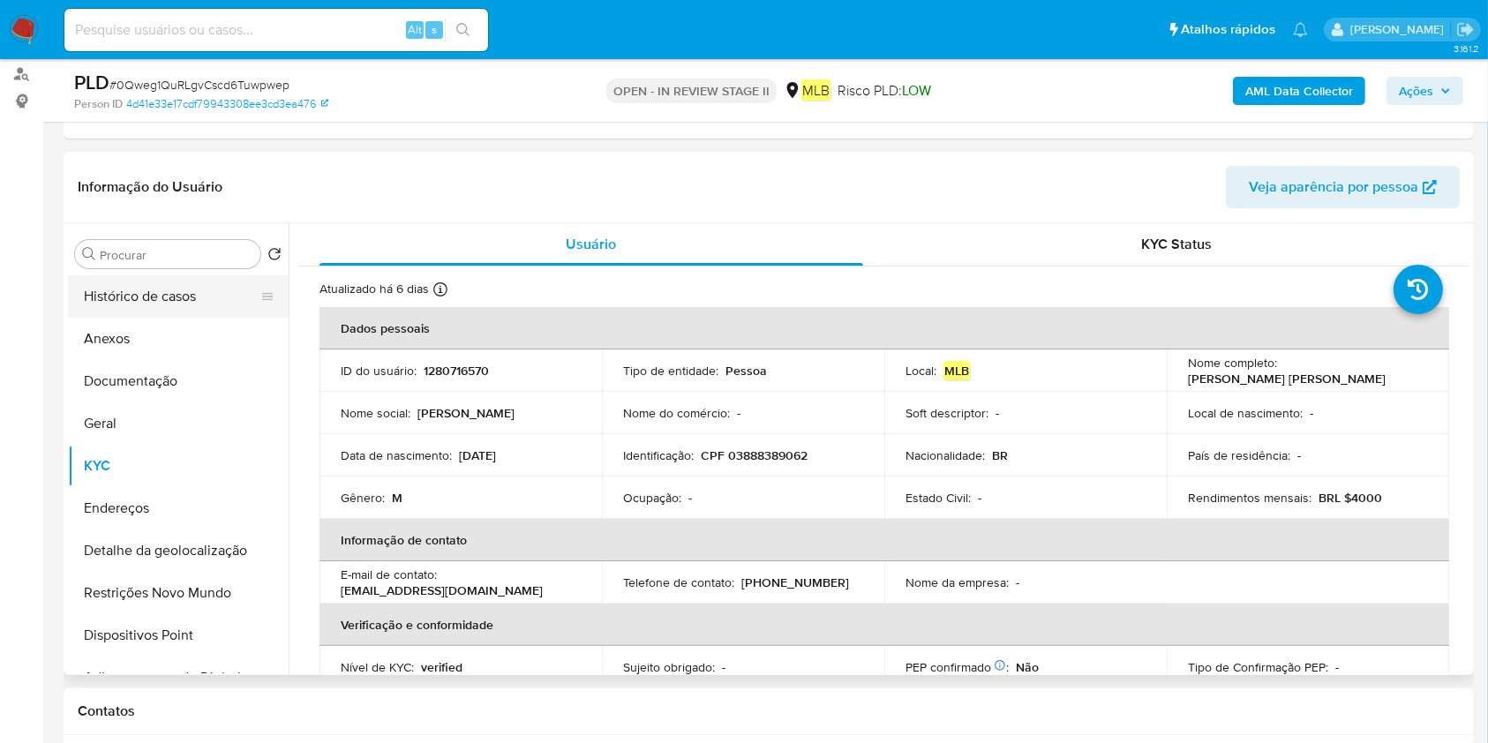
drag, startPoint x: 127, startPoint y: 300, endPoint x: 158, endPoint y: 299, distance: 30.9
click at [127, 300] on button "Histórico de casos" at bounding box center [171, 296] width 207 height 42
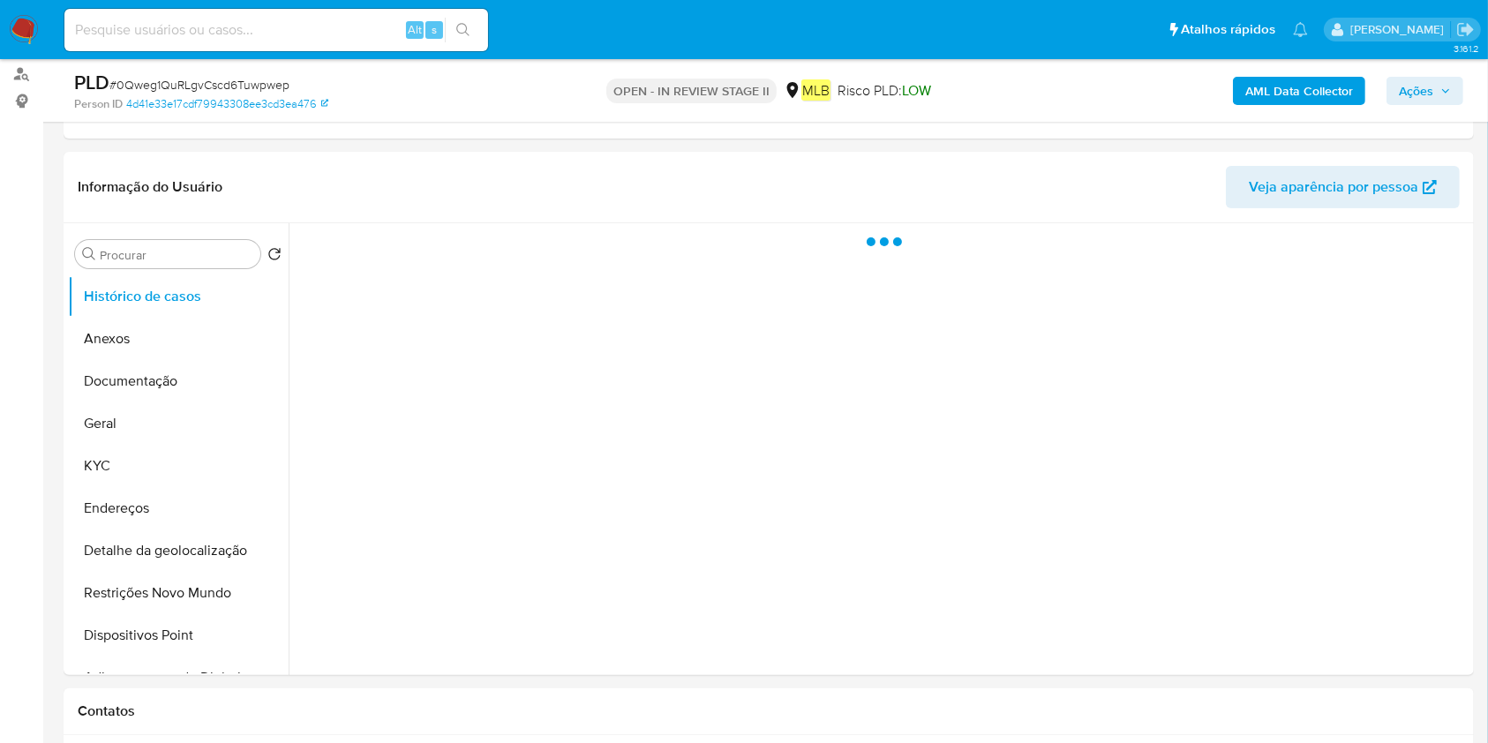
click at [1288, 94] on b "AML Data Collector" at bounding box center [1299, 91] width 108 height 28
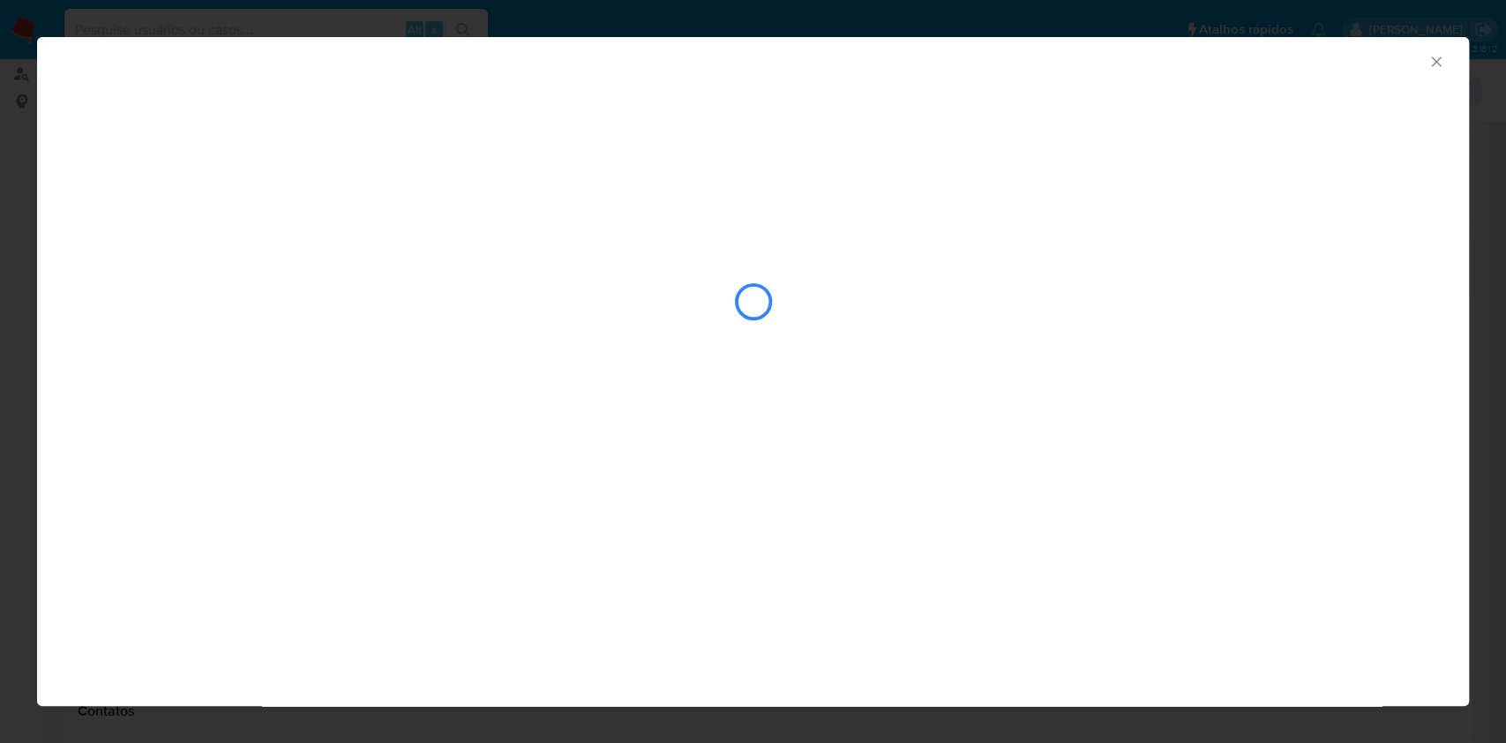
click at [189, 169] on div "AML Data Collector" at bounding box center [753, 232] width 1432 height 390
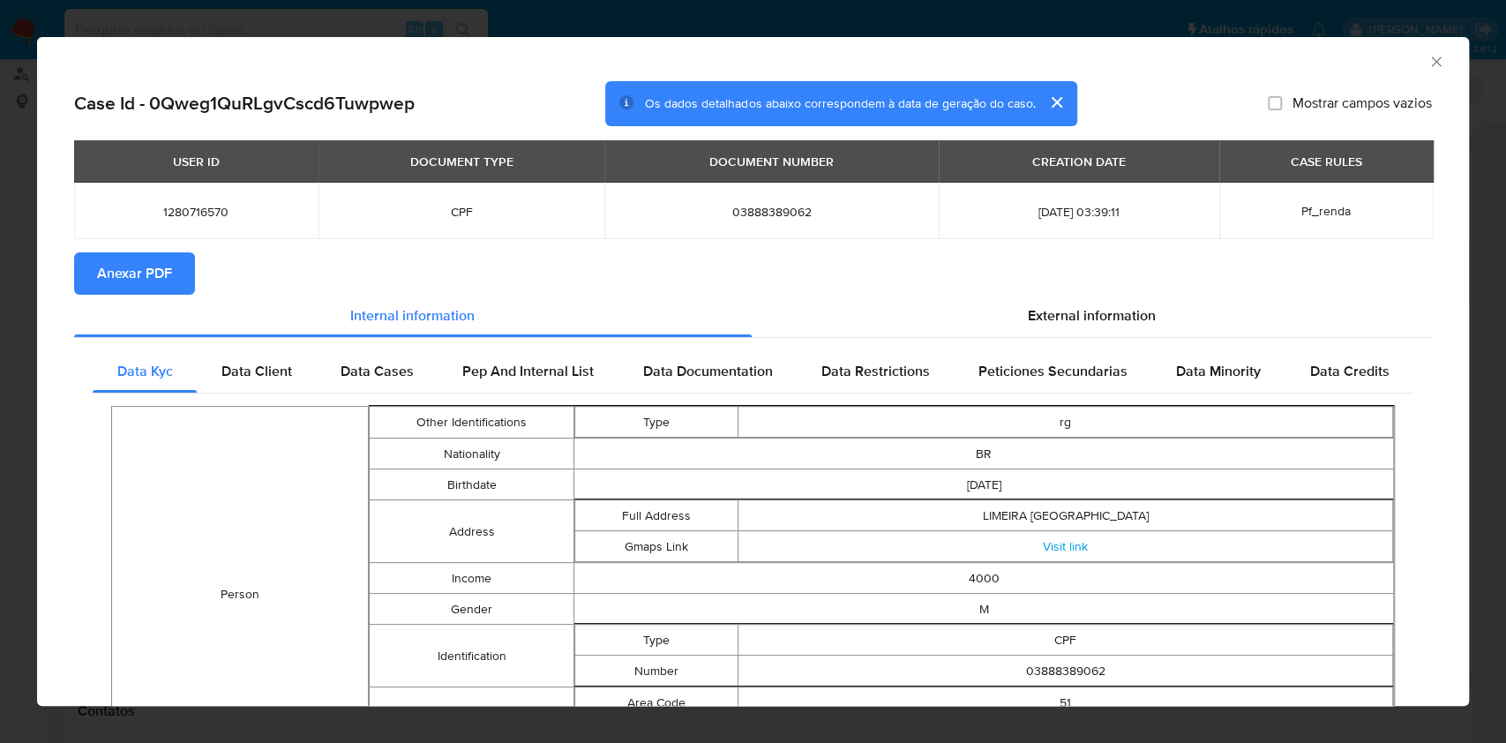
click at [154, 254] on span "Anexar PDF" at bounding box center [134, 273] width 75 height 39
click at [1431, 59] on icon "Fechar a janela" at bounding box center [1436, 61] width 10 height 10
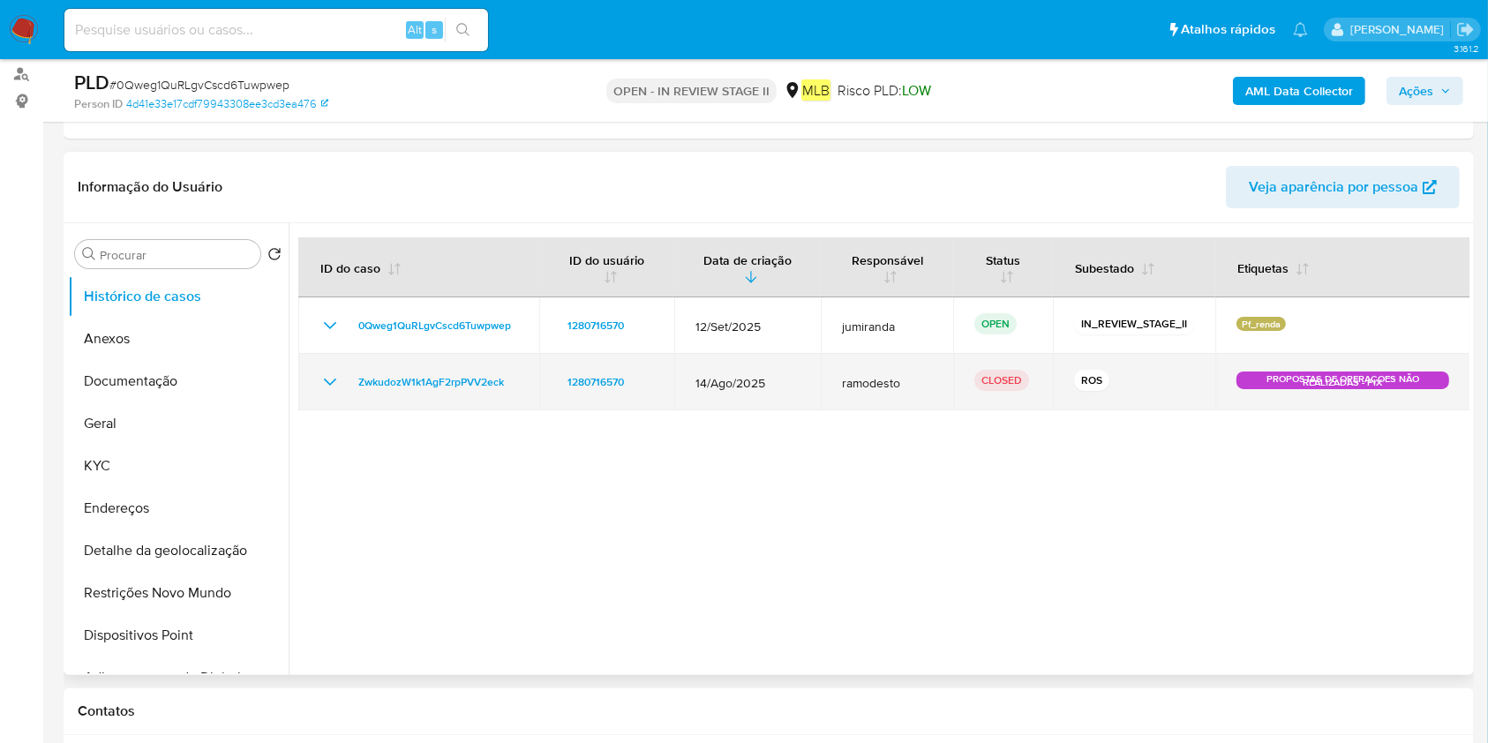
click at [1384, 375] on p "PROPOSTAS DE OPERAÇOES NÃO REALIZADAS - PIX" at bounding box center [1342, 381] width 213 height 18
click at [346, 376] on div "ZwkudozW1k1AgF2rpPVV2eck" at bounding box center [418, 382] width 199 height 21
click at [336, 379] on icon "Mostrar/Ocultar" at bounding box center [329, 382] width 21 height 21
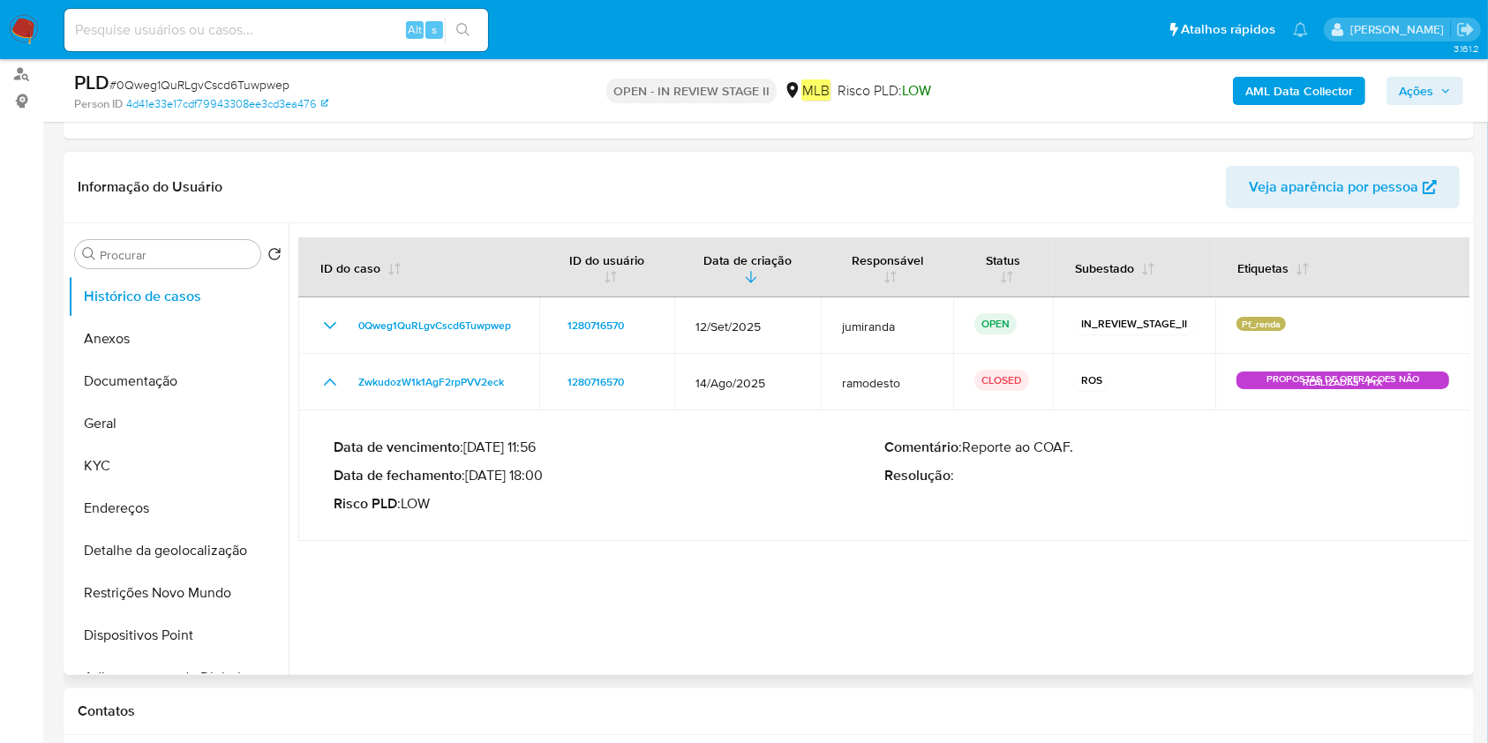
drag, startPoint x: 546, startPoint y: 469, endPoint x: 471, endPoint y: 469, distance: 75.0
click at [471, 469] on p "Data de fechamento : [DATE] 18:00" at bounding box center [609, 476] width 551 height 18
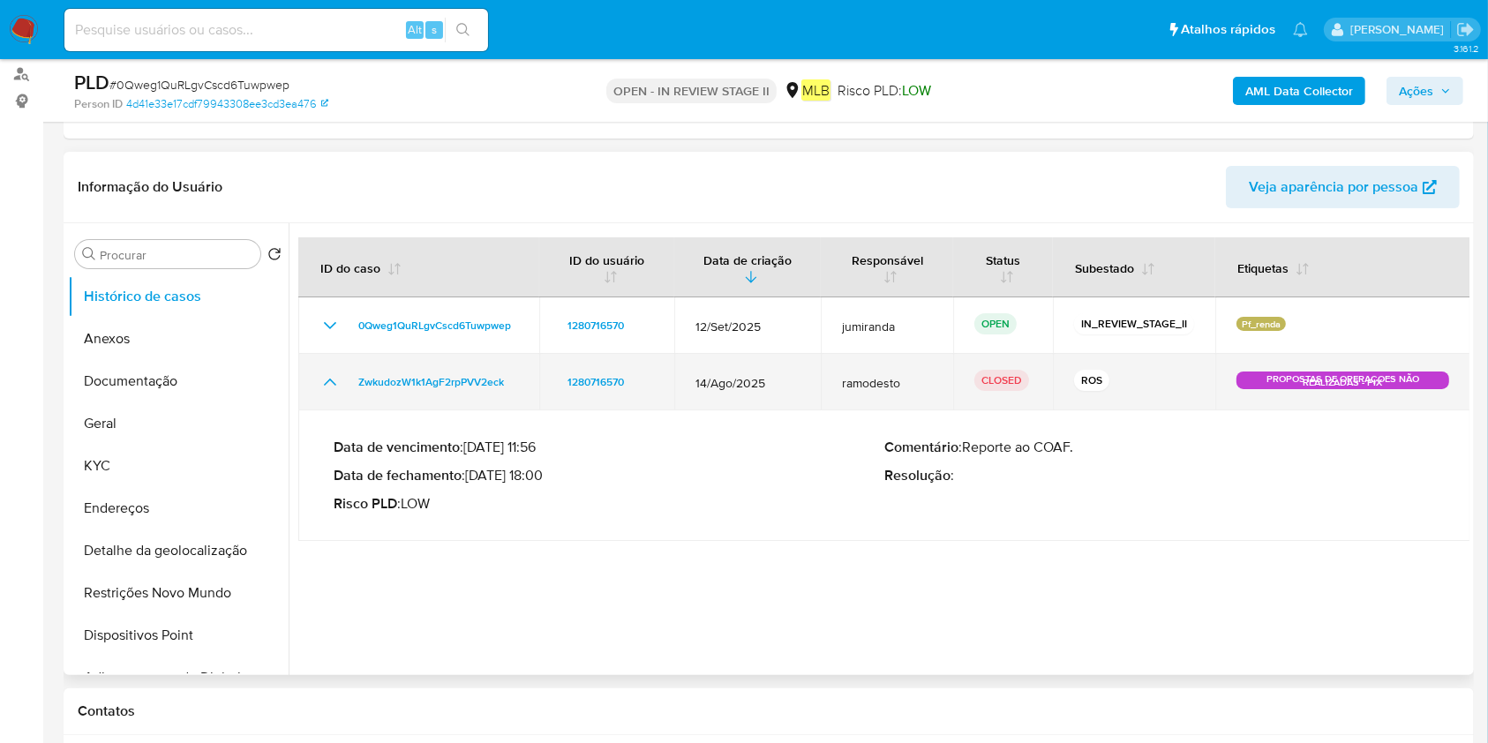
click at [424, 398] on td "ZwkudozW1k1AgF2rpPVV2eck" at bounding box center [418, 382] width 241 height 56
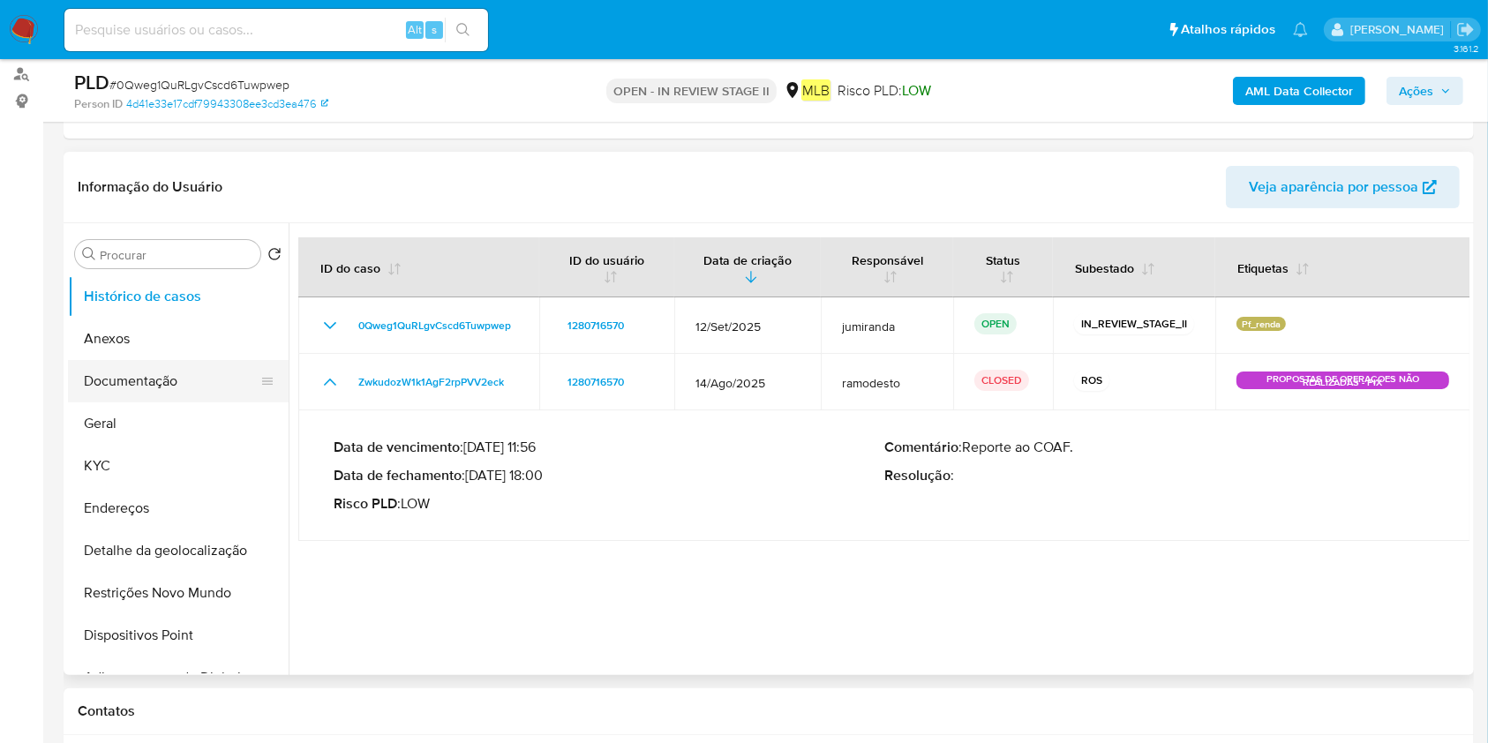
drag, startPoint x: 115, startPoint y: 335, endPoint x: 245, endPoint y: 371, distance: 135.3
click at [115, 334] on button "Anexos" at bounding box center [178, 339] width 221 height 42
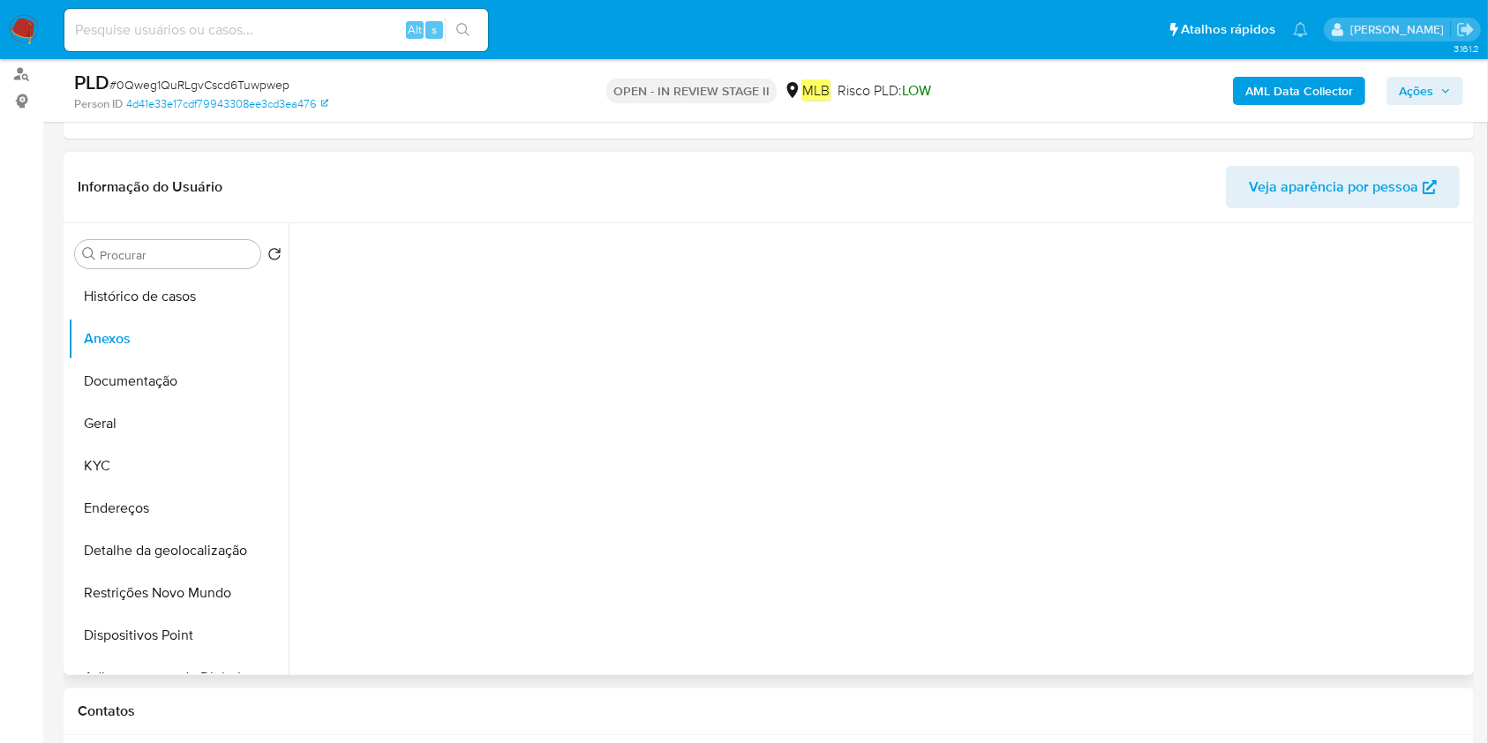
click at [1384, 620] on div at bounding box center [879, 449] width 1181 height 452
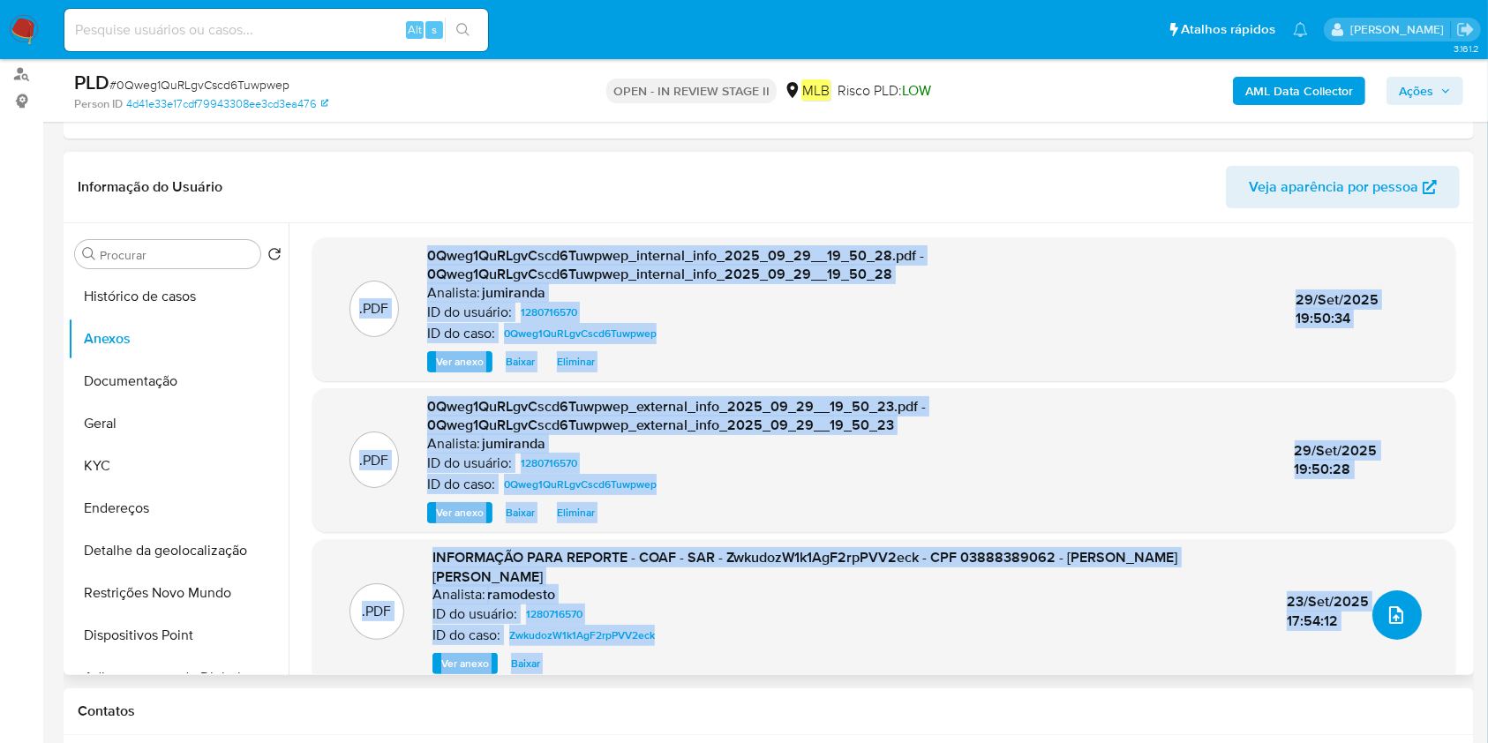
click at [1385, 612] on icon "upload-file" at bounding box center [1395, 615] width 21 height 21
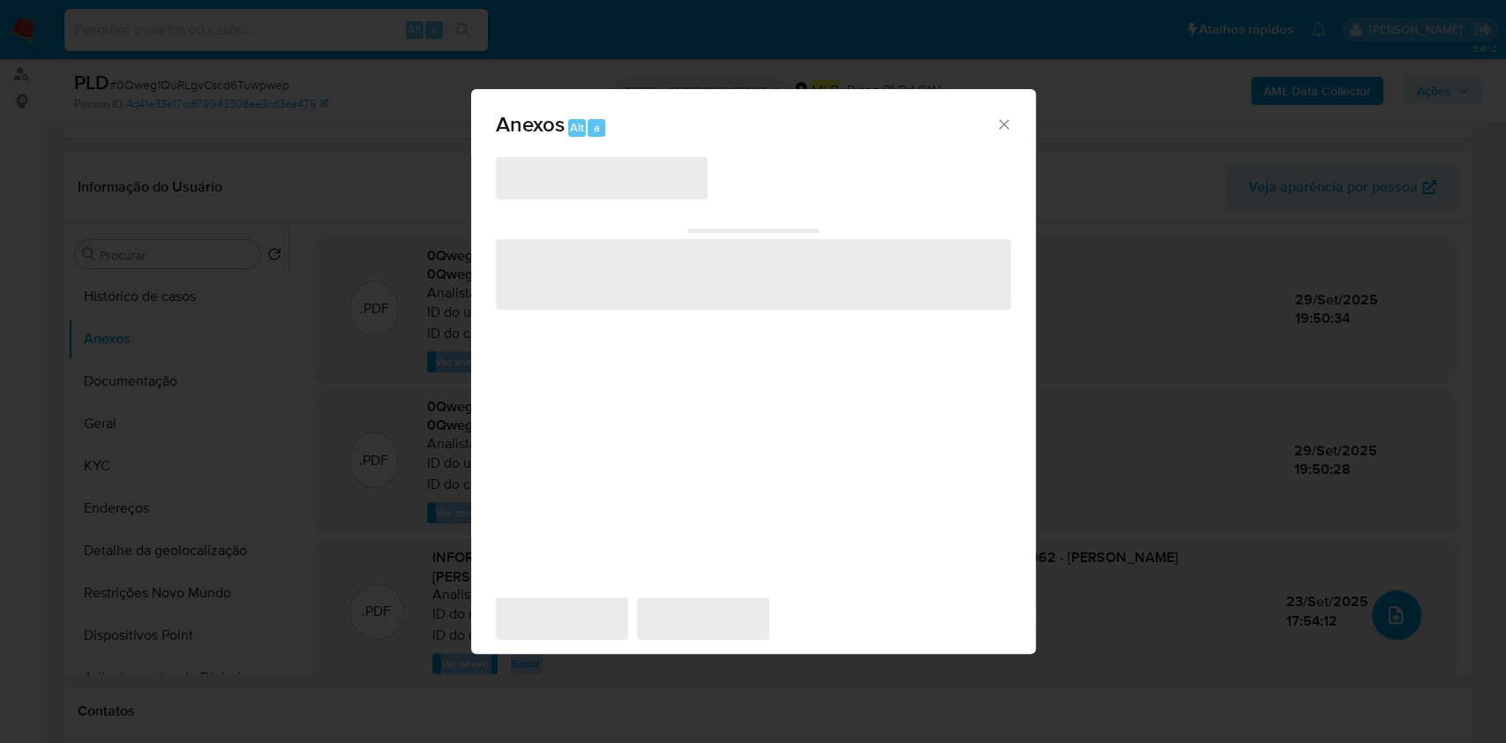
click at [600, 198] on span "‌" at bounding box center [602, 178] width 212 height 42
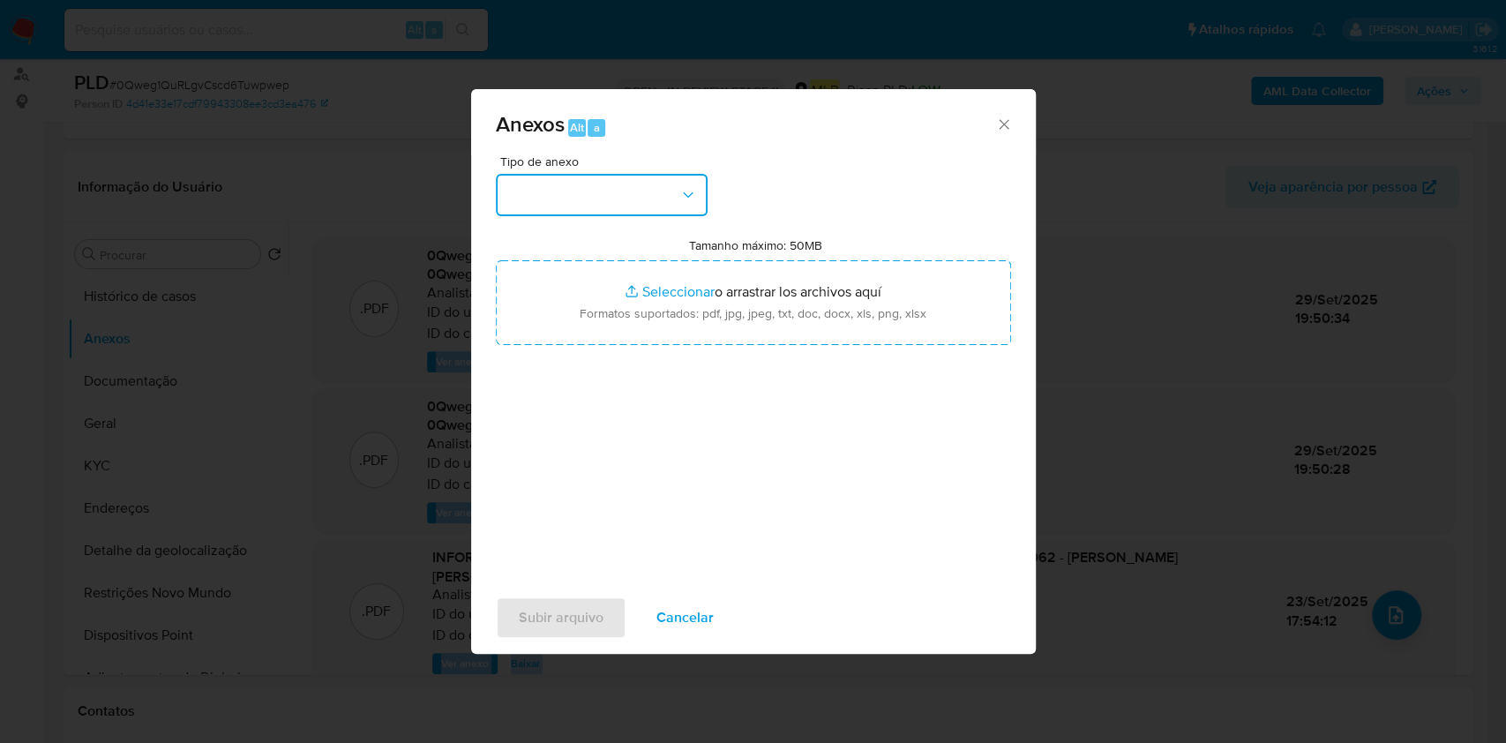
click at [600, 181] on button "button" at bounding box center [602, 195] width 212 height 42
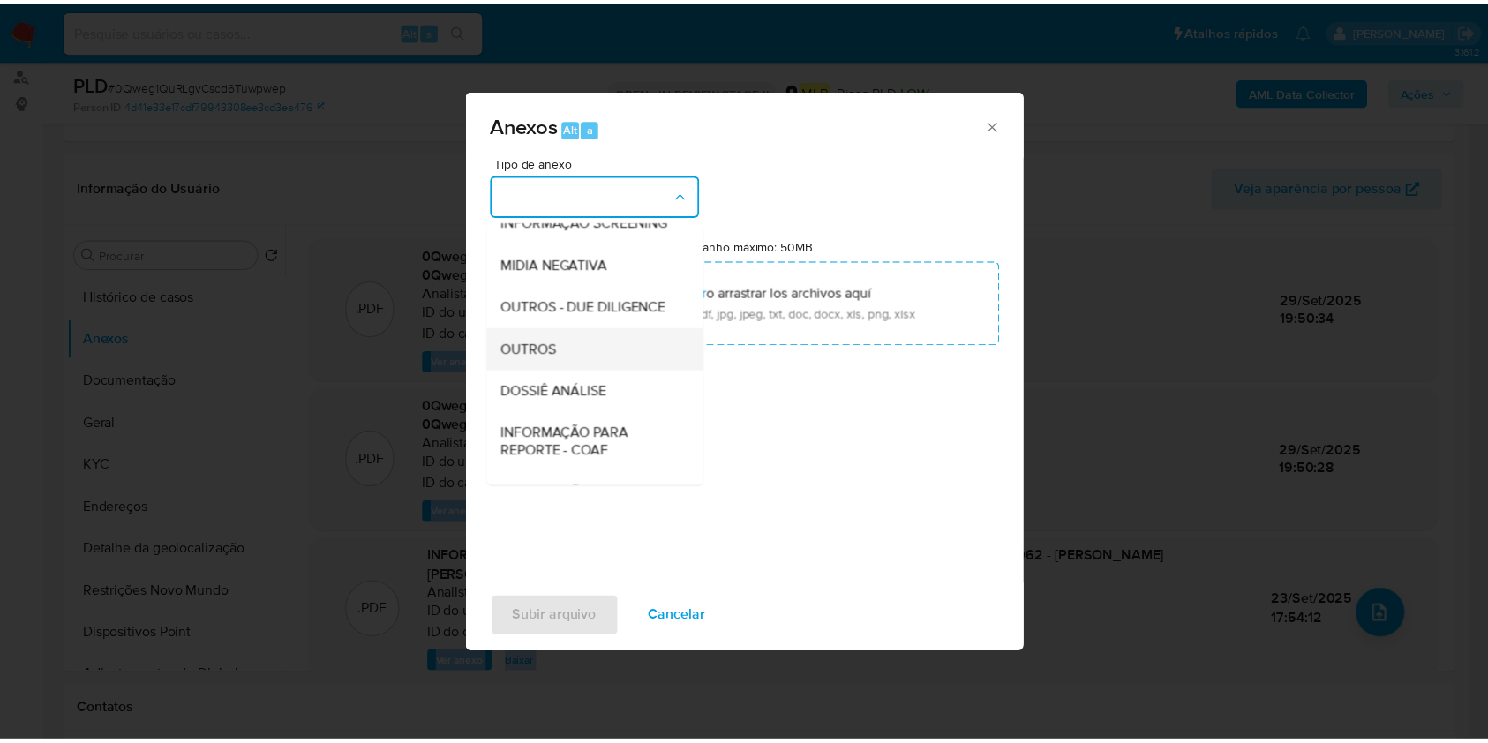
scroll to position [271, 0]
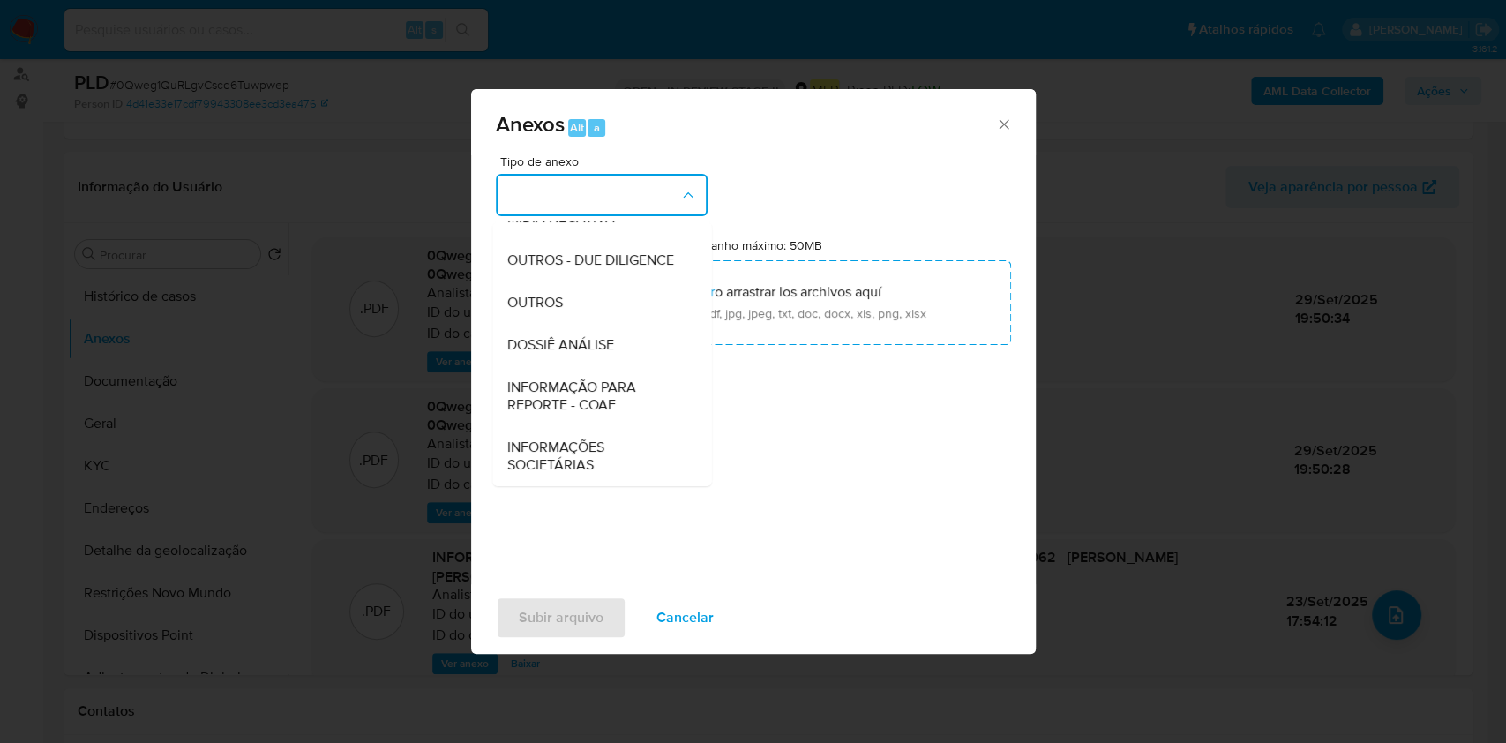
drag, startPoint x: 589, startPoint y: 333, endPoint x: 946, endPoint y: 155, distance: 398.2
click at [589, 334] on div "DOSSIÊ ANÁLISE" at bounding box center [597, 345] width 180 height 42
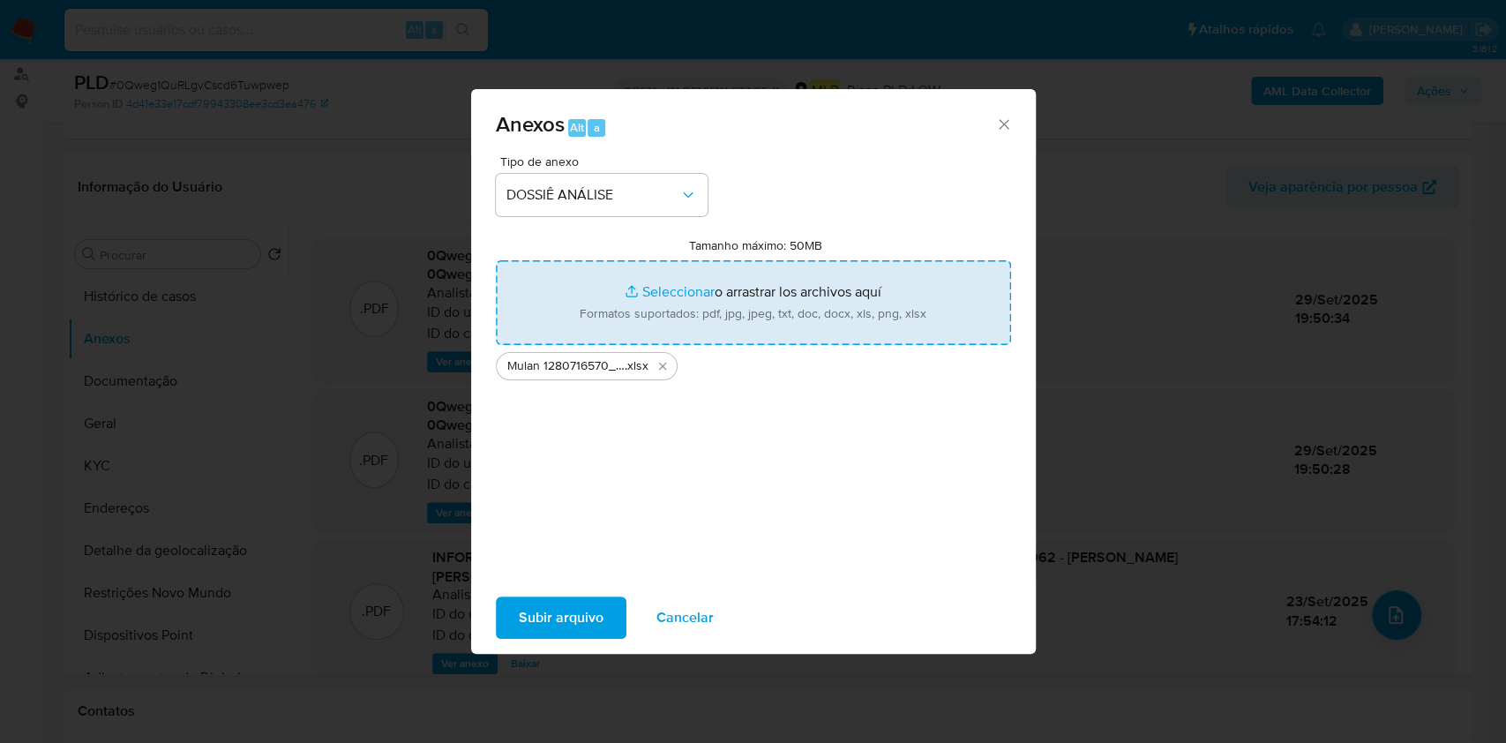
type input "C:\fakepath\DECLINIO - 0Qweg1QuRLgvCscd6Tuwpwep - CPF 03888389062 - [PERSON_NAM…"
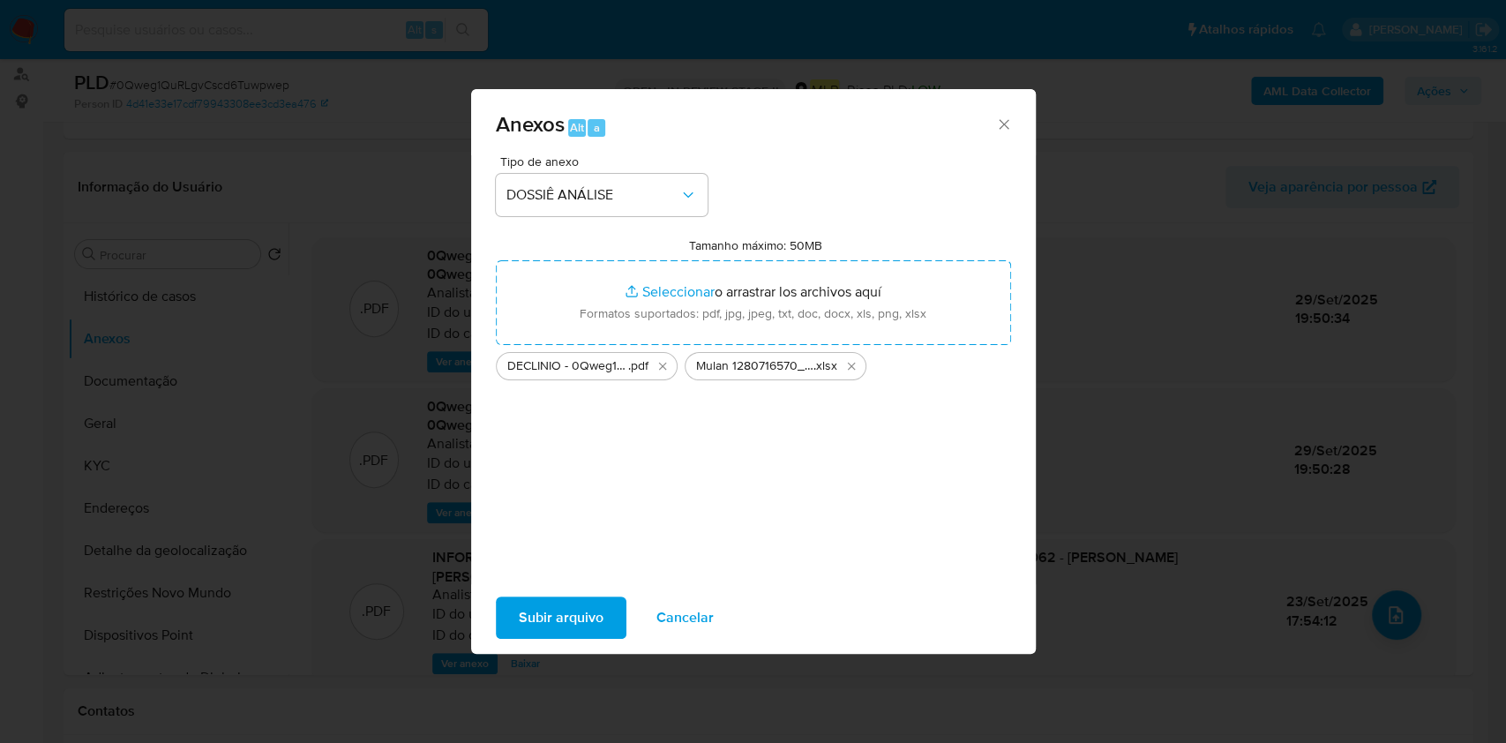
click at [581, 613] on span "Subir arquivo" at bounding box center [561, 617] width 85 height 39
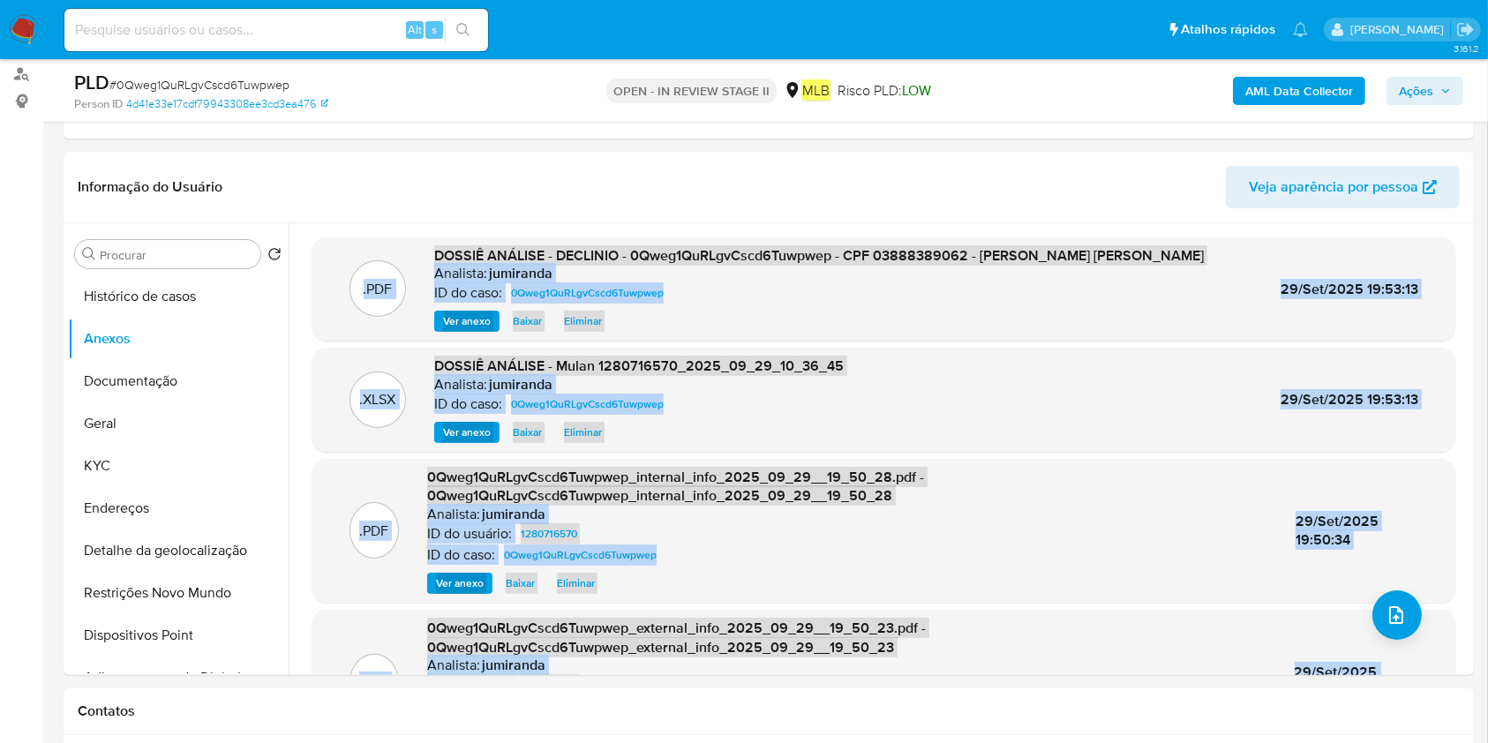
click at [1419, 95] on span "Ações" at bounding box center [1416, 91] width 34 height 28
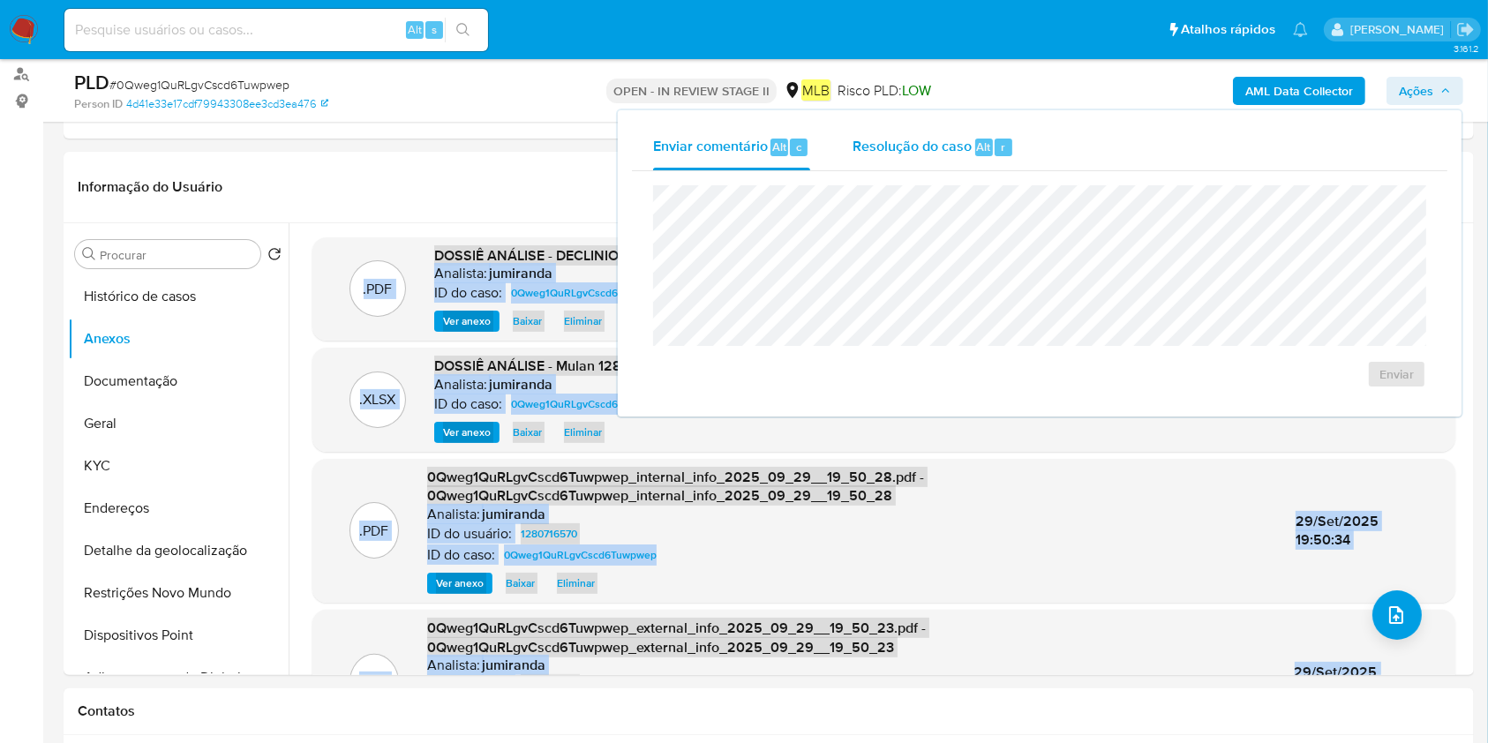
click at [959, 163] on div "Resolução do caso Alt r" at bounding box center [932, 147] width 161 height 46
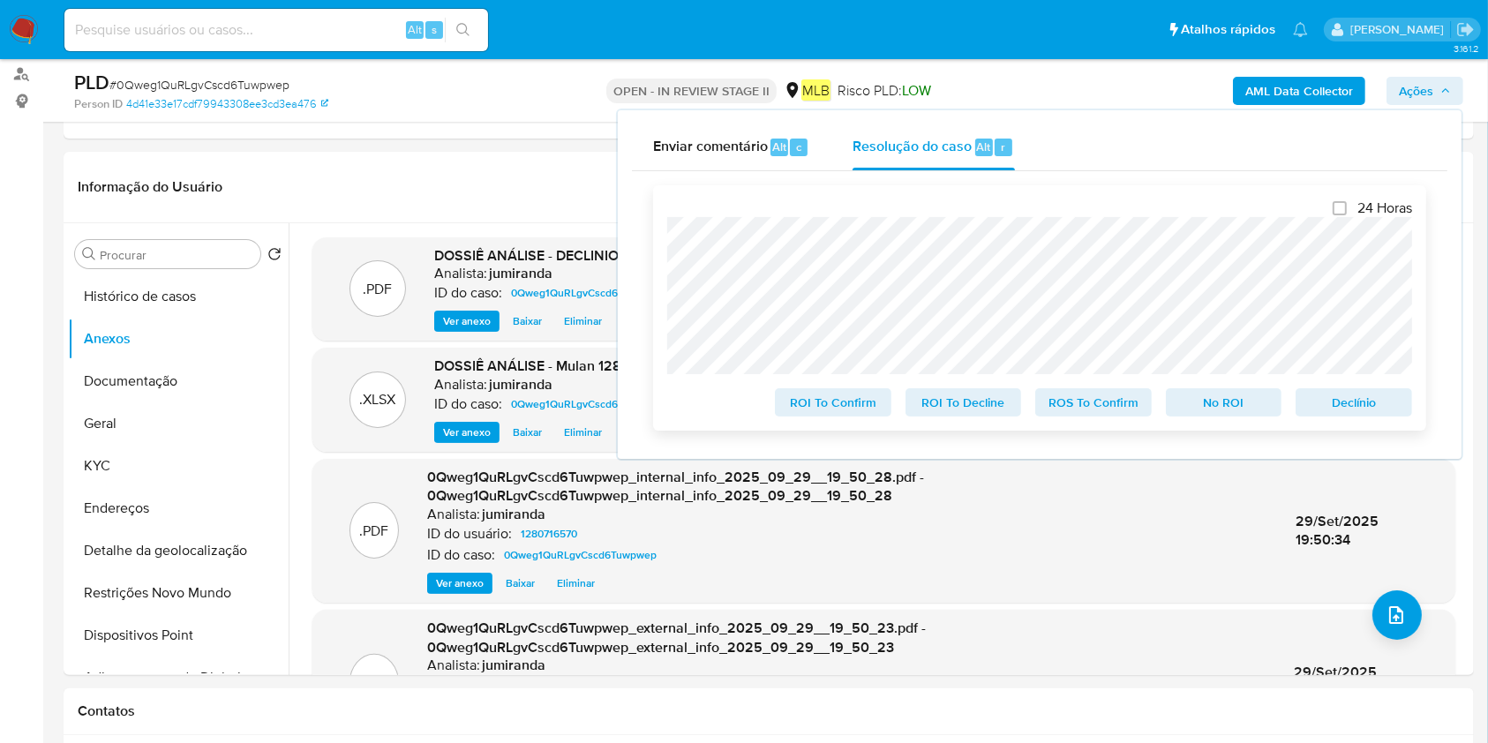
click at [1221, 404] on span "No ROI" at bounding box center [1224, 402] width 92 height 25
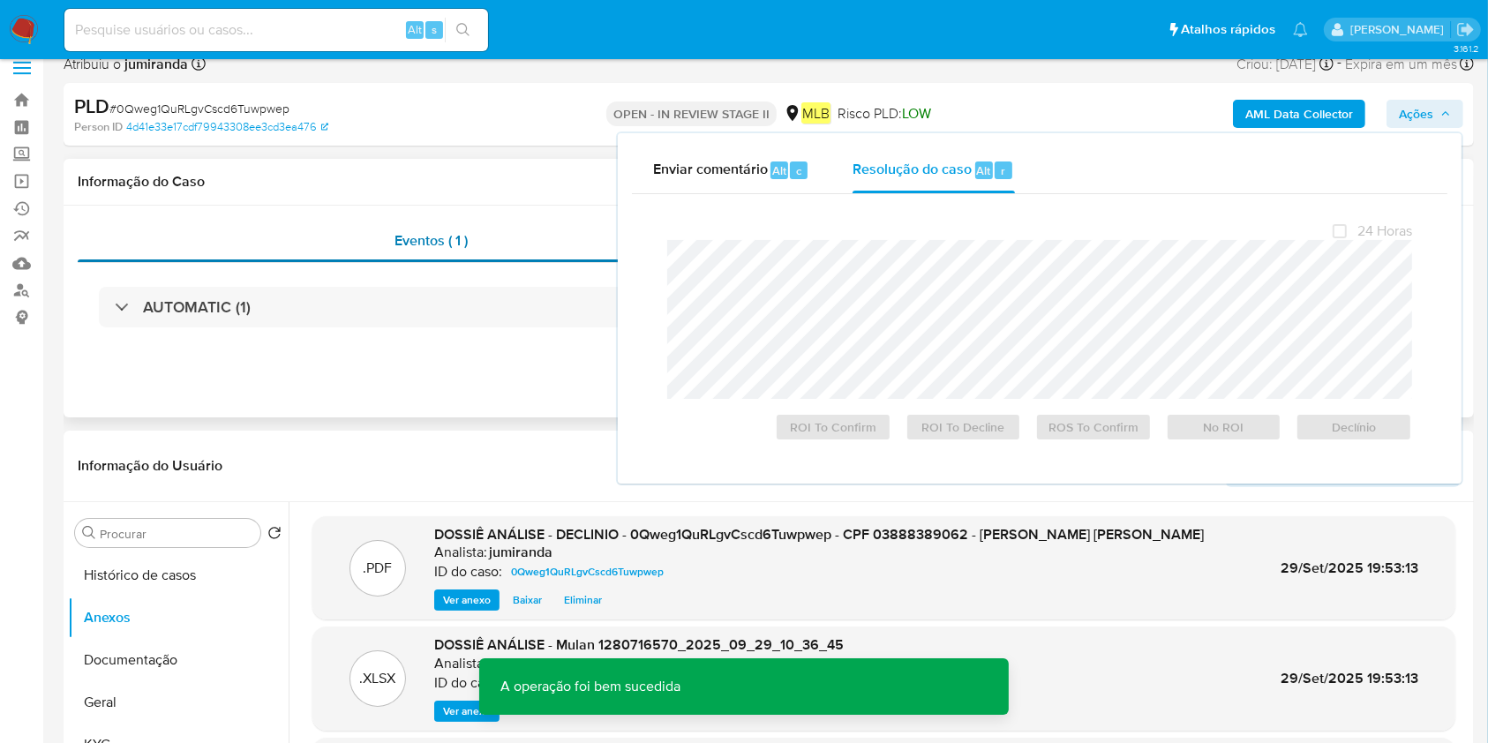
scroll to position [0, 0]
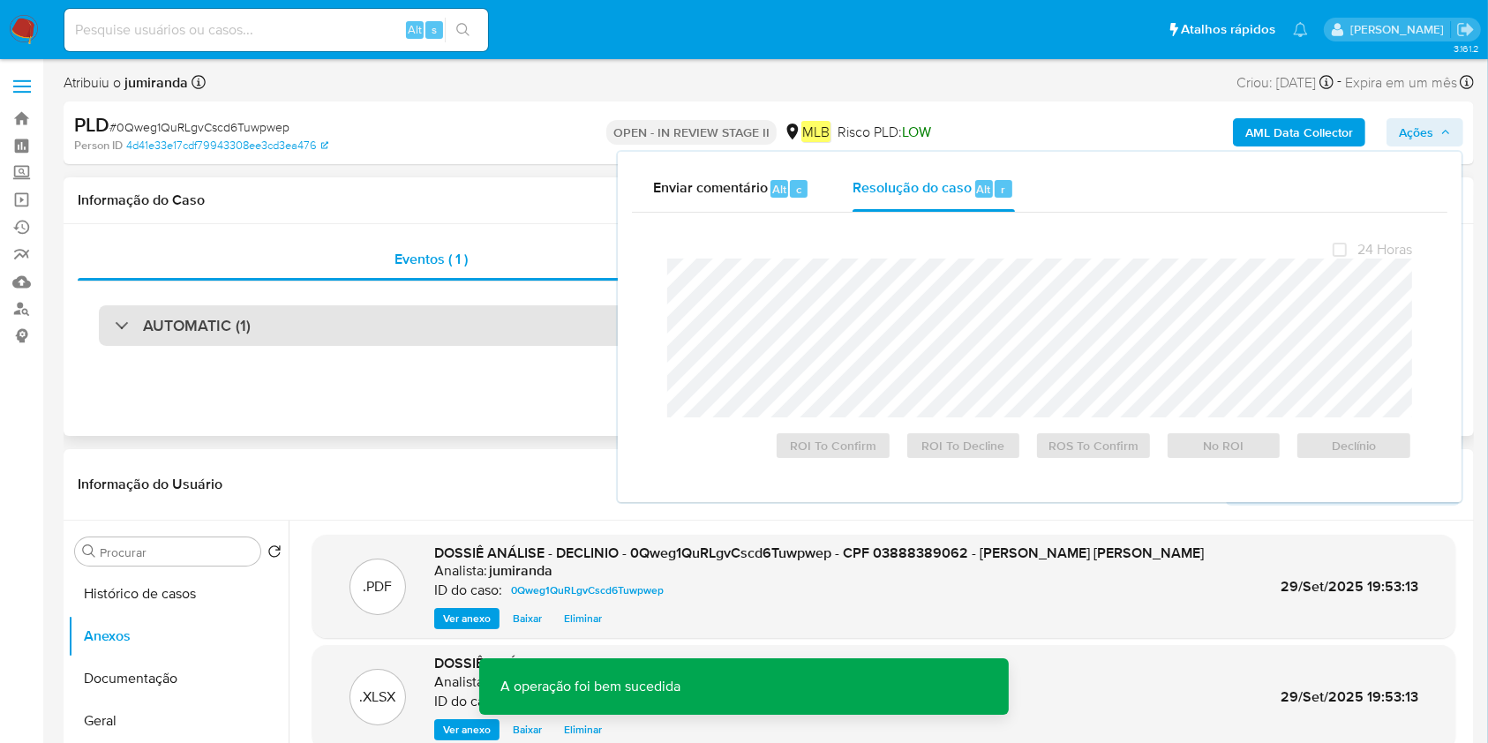
click at [301, 330] on div "AUTOMATIC (1)" at bounding box center [769, 325] width 1340 height 41
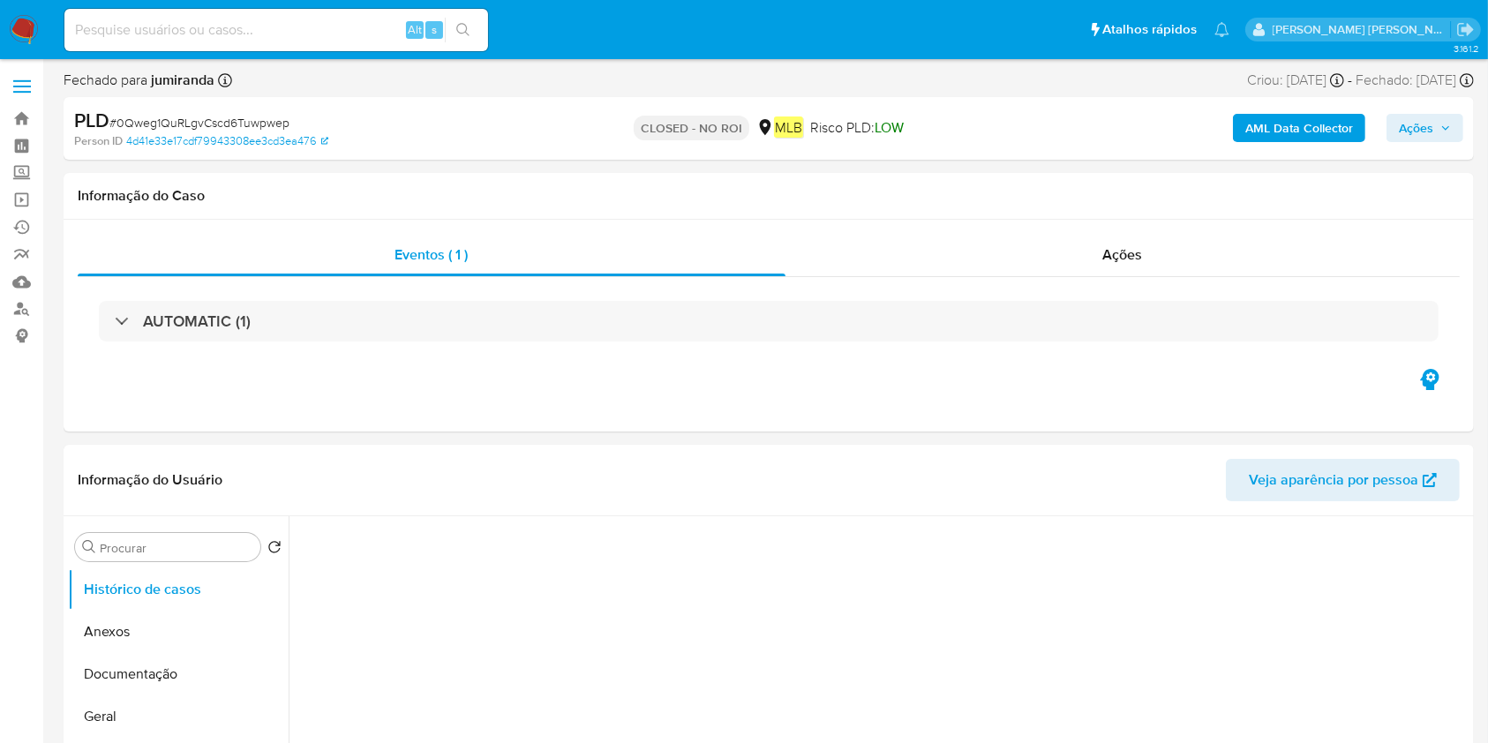
select select "10"
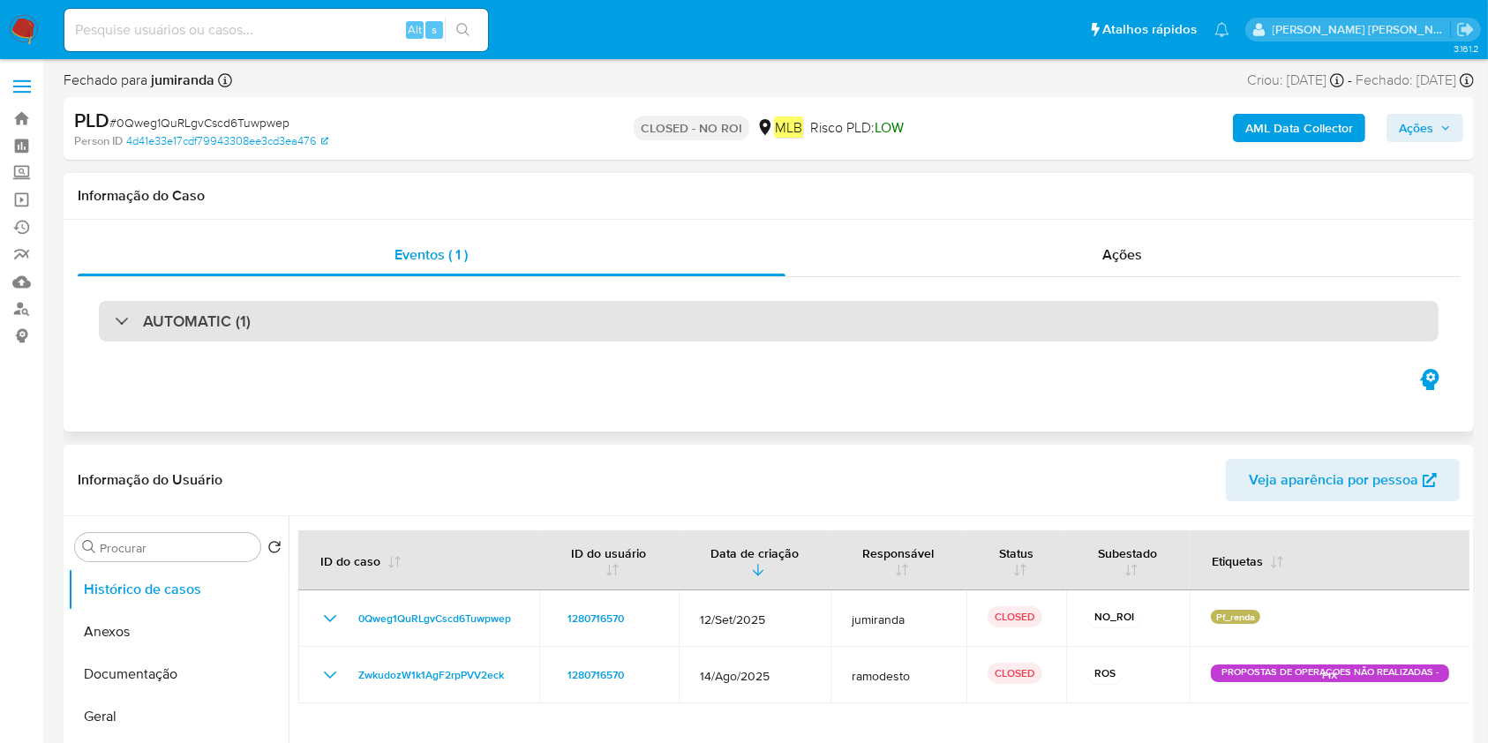
click at [442, 328] on div "AUTOMATIC (1)" at bounding box center [769, 321] width 1340 height 41
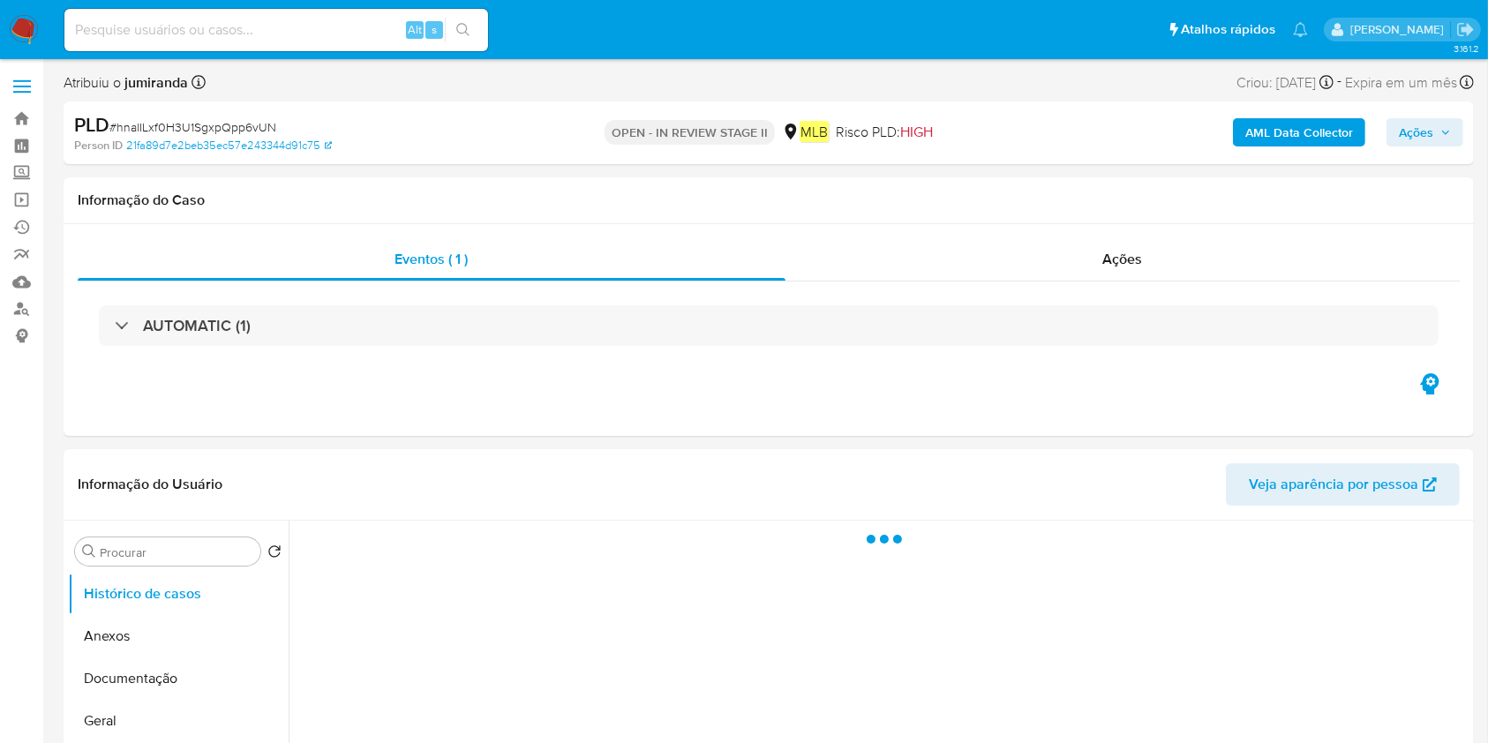
select select "10"
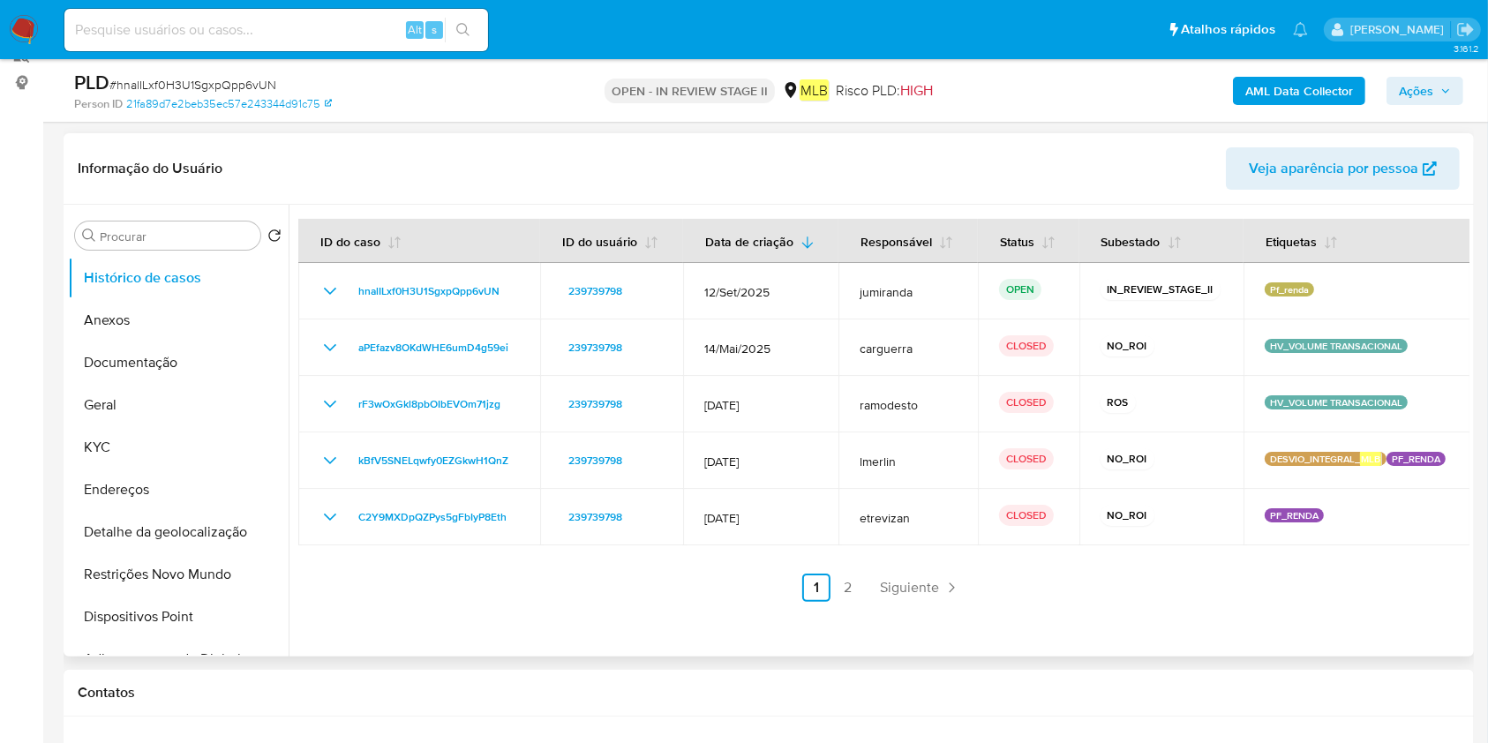
scroll to position [353, 0]
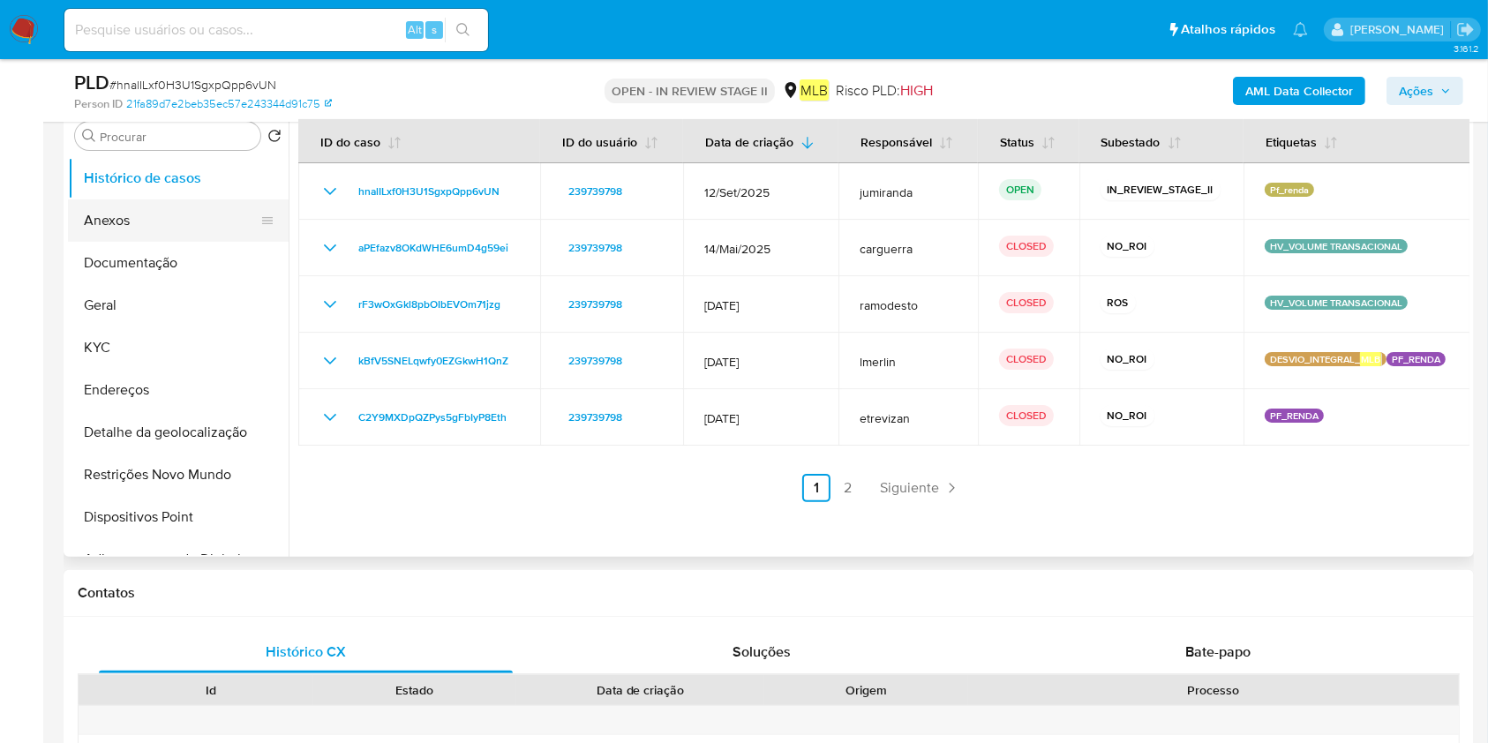
click at [107, 222] on button "Anexos" at bounding box center [171, 220] width 207 height 42
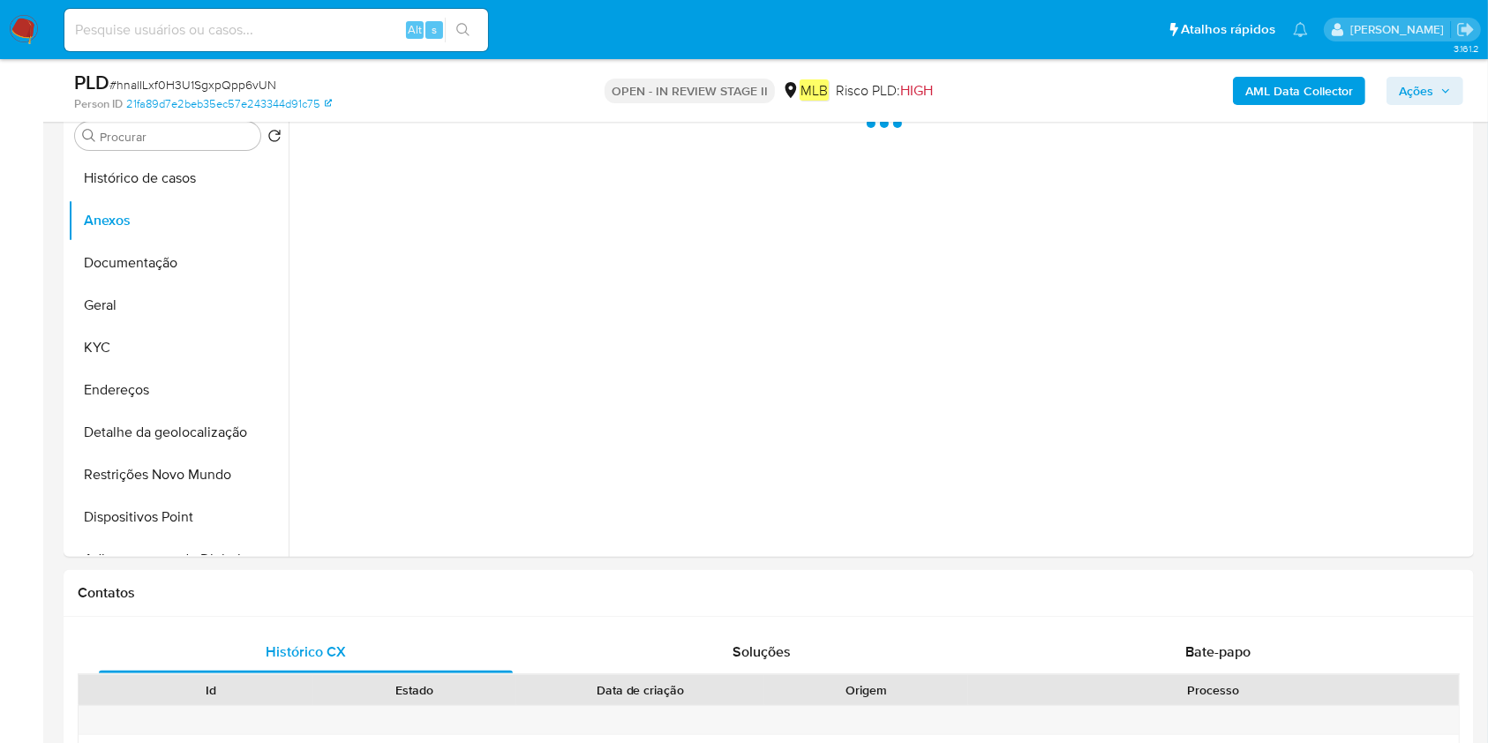
click at [1288, 95] on b "AML Data Collector" at bounding box center [1299, 91] width 108 height 28
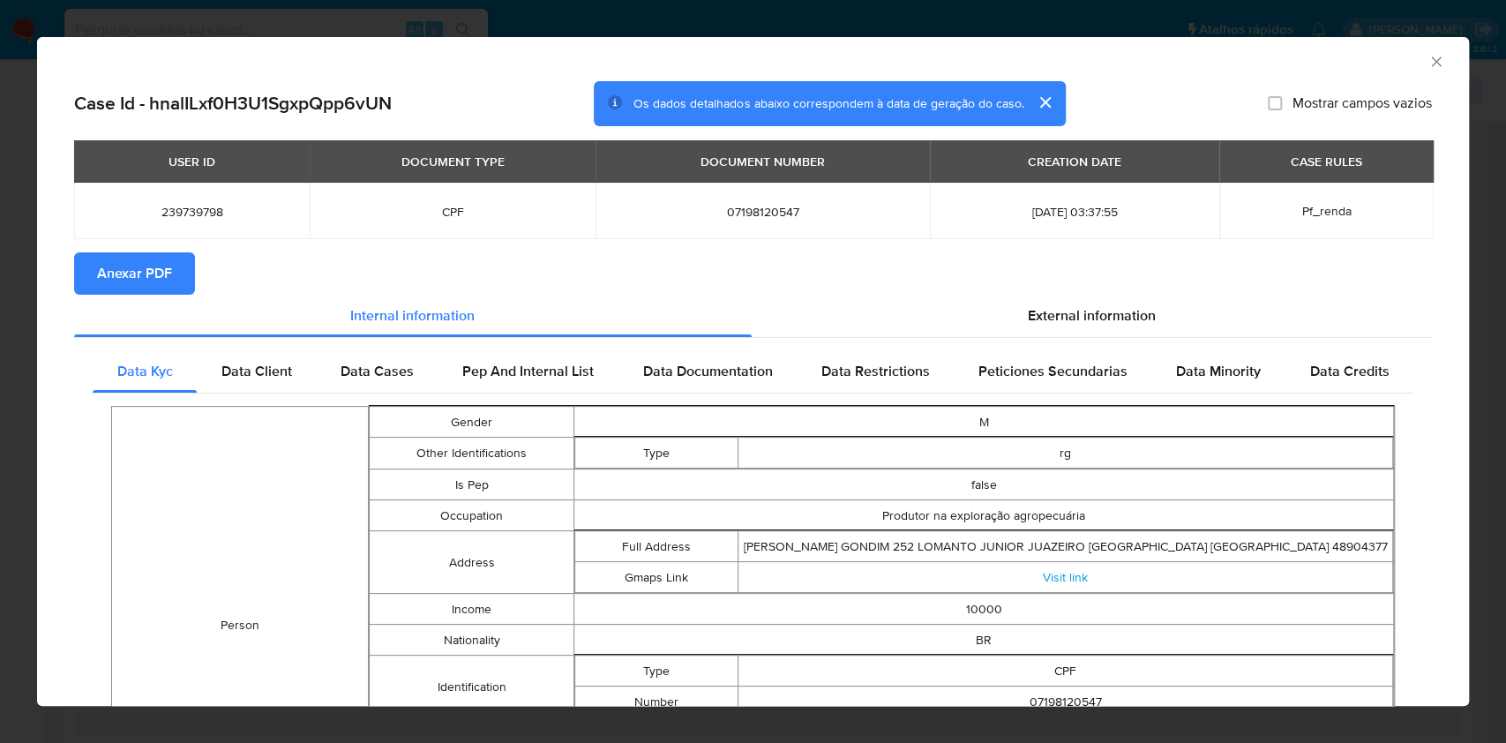
click at [139, 265] on span "Anexar PDF" at bounding box center [134, 273] width 75 height 39
click at [1428, 64] on icon "Fechar a janela" at bounding box center [1437, 62] width 18 height 18
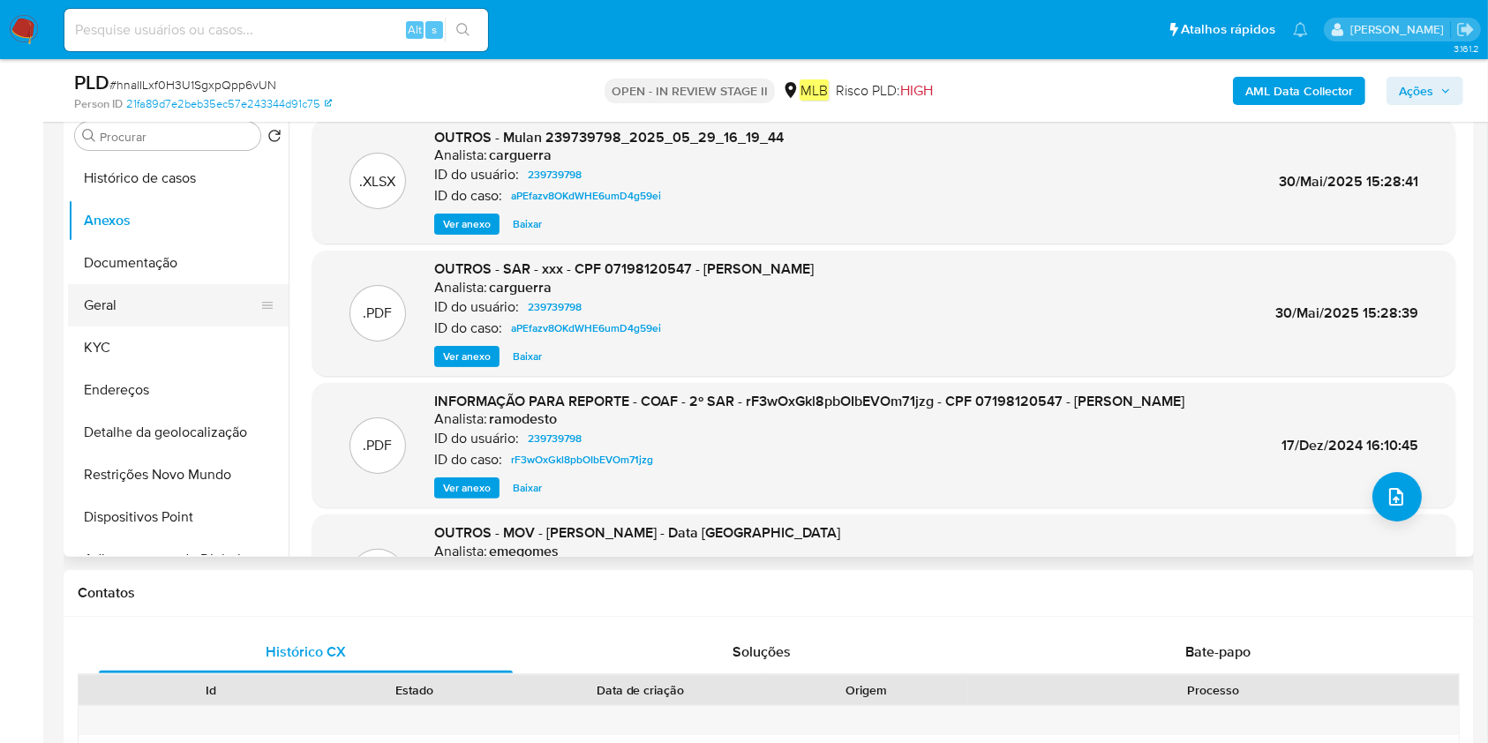
drag, startPoint x: 163, startPoint y: 256, endPoint x: 154, endPoint y: 314, distance: 58.9
click at [163, 256] on button "Documentação" at bounding box center [178, 263] width 221 height 42
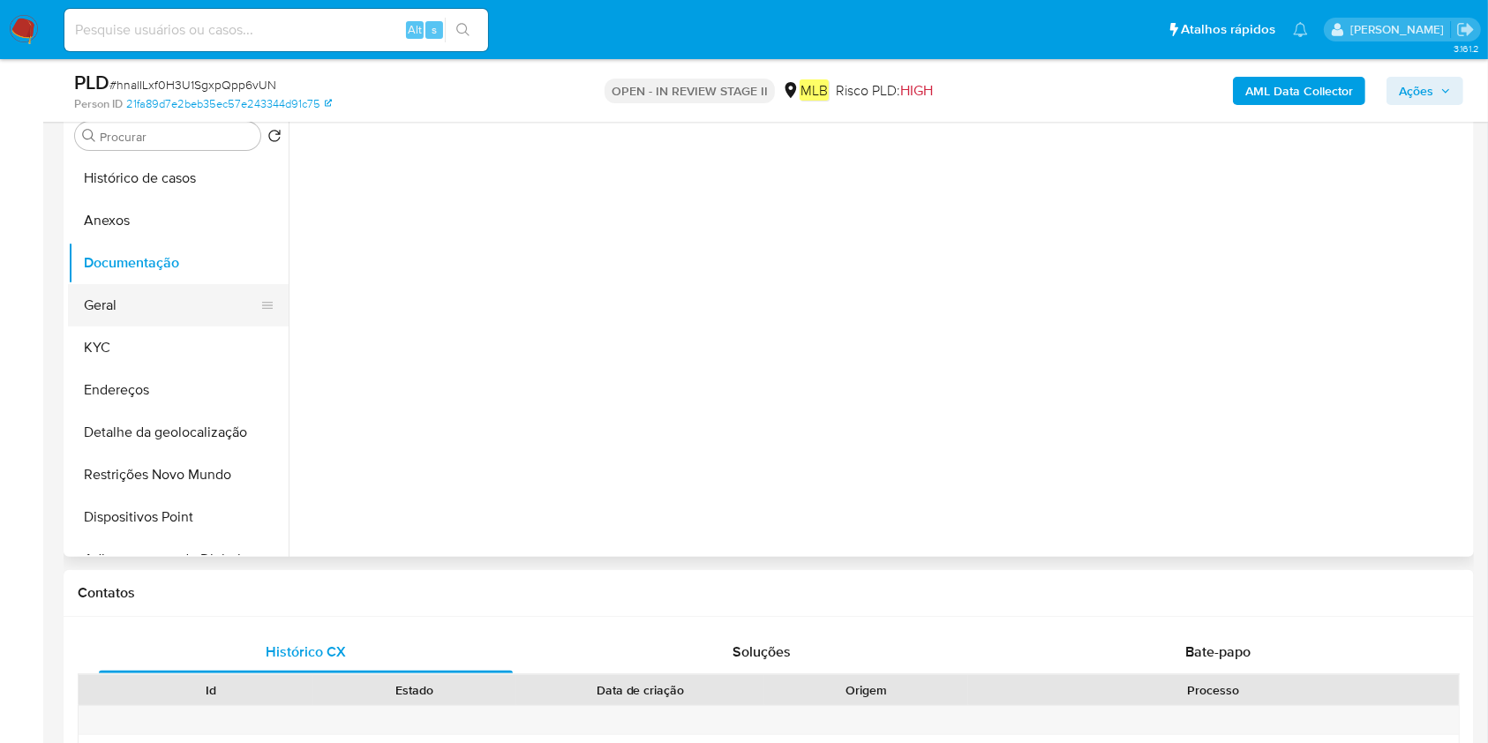
click at [150, 324] on ul "Histórico de casos Anexos Documentação Geral KYC Endereços Detalhe da geolocali…" at bounding box center [178, 356] width 221 height 398
click at [161, 321] on button "Geral" at bounding box center [171, 305] width 207 height 42
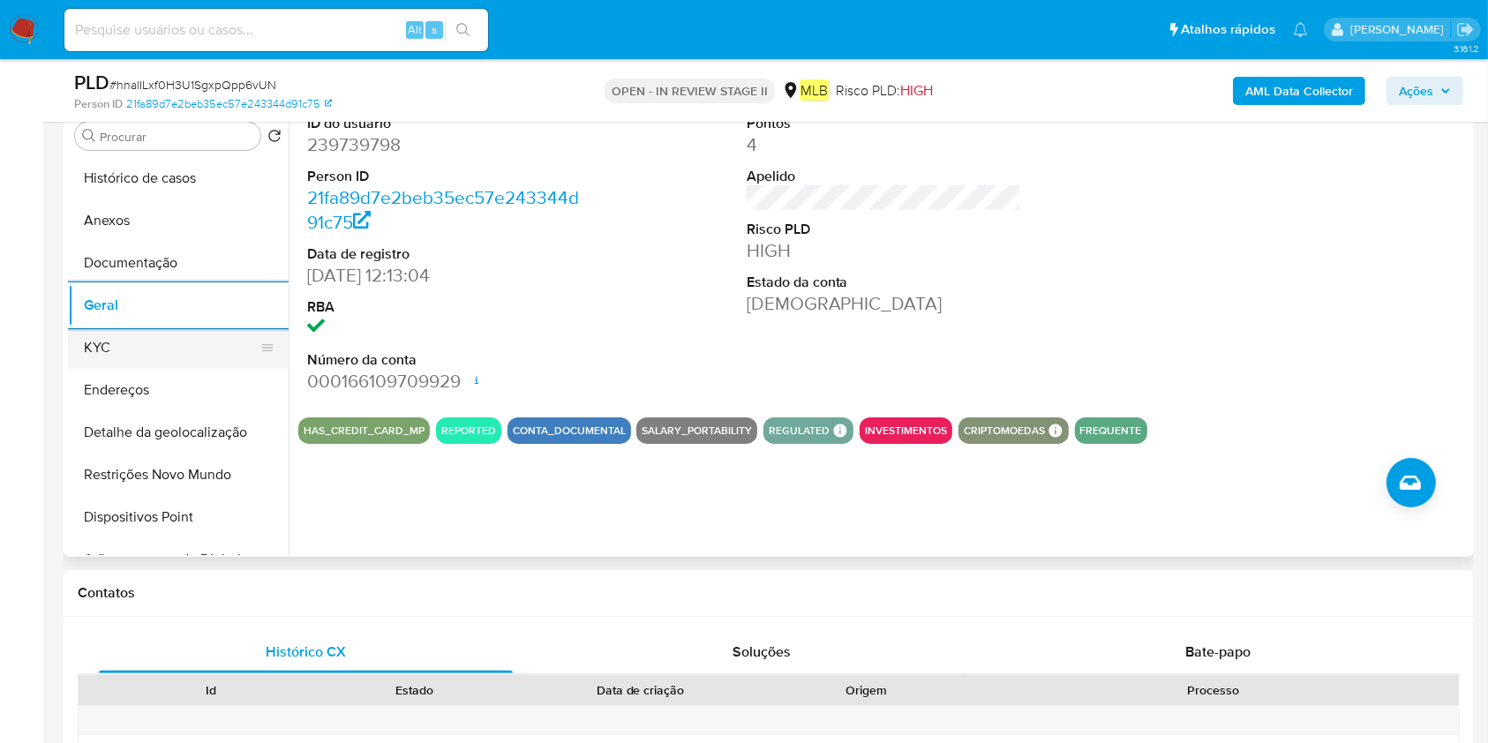
click at [166, 351] on button "KYC" at bounding box center [171, 348] width 207 height 42
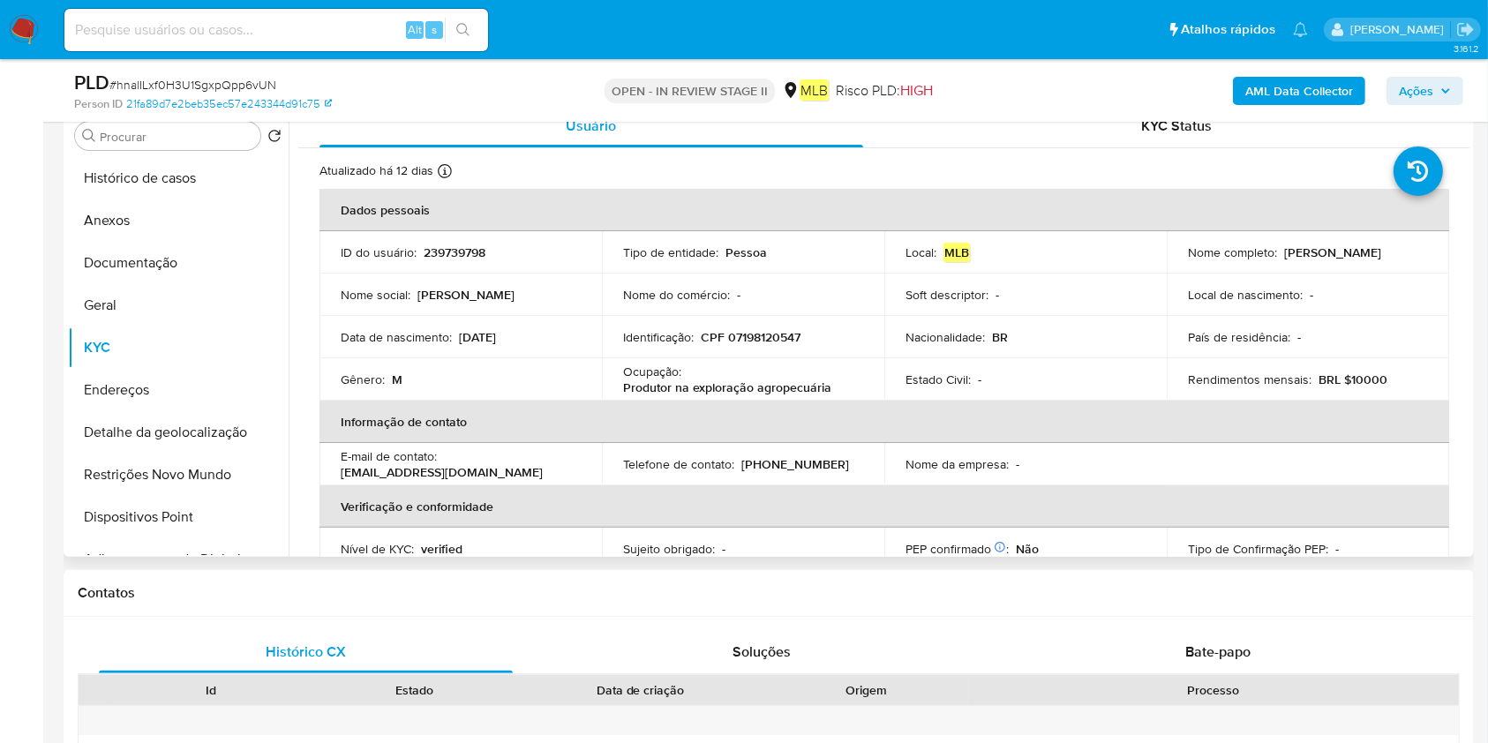
click at [719, 380] on p "Produtor na exploração agropecuária" at bounding box center [727, 387] width 208 height 16
copy div "Ocupação : Produtor na exploração agropecuária"
click at [152, 290] on button "Geral" at bounding box center [171, 305] width 207 height 42
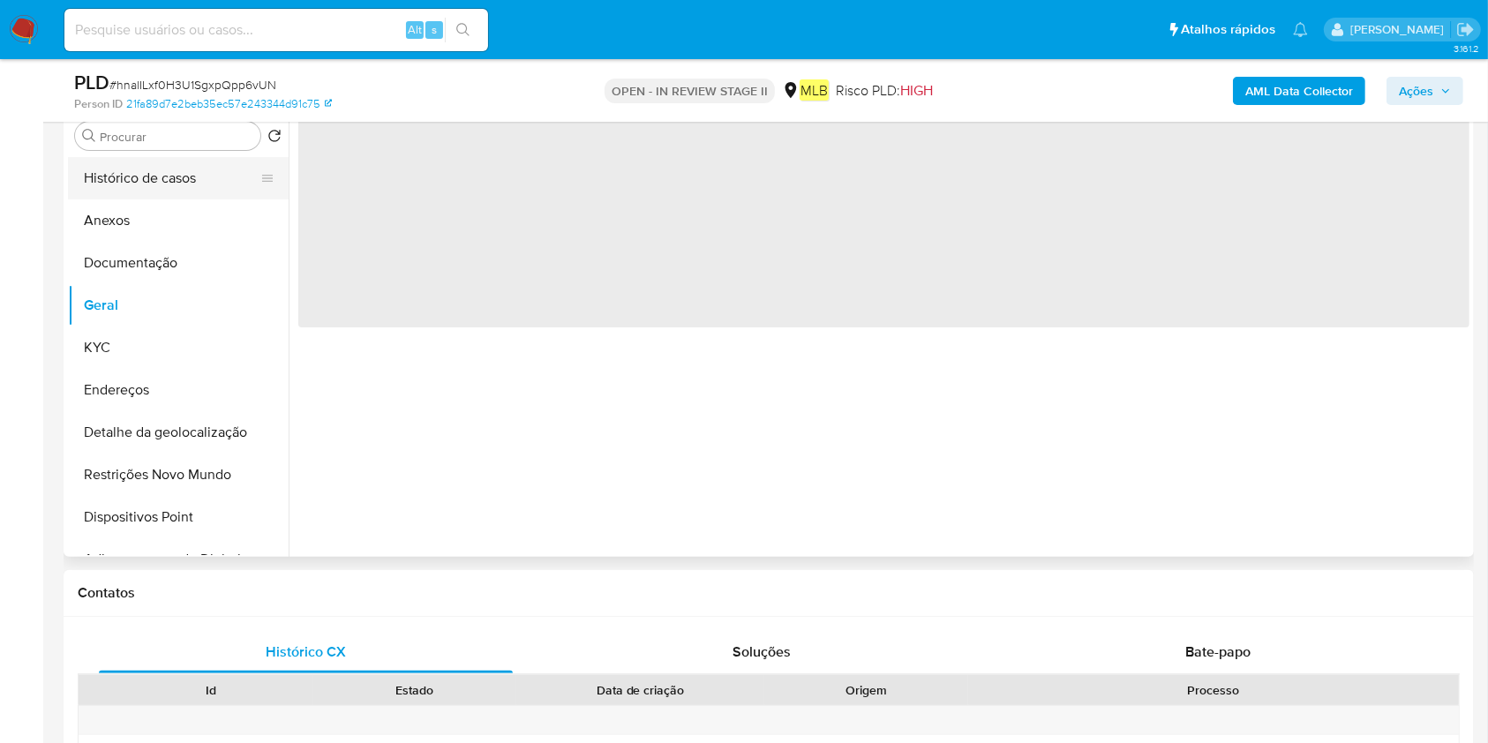
click at [187, 172] on button "Histórico de casos" at bounding box center [171, 178] width 207 height 42
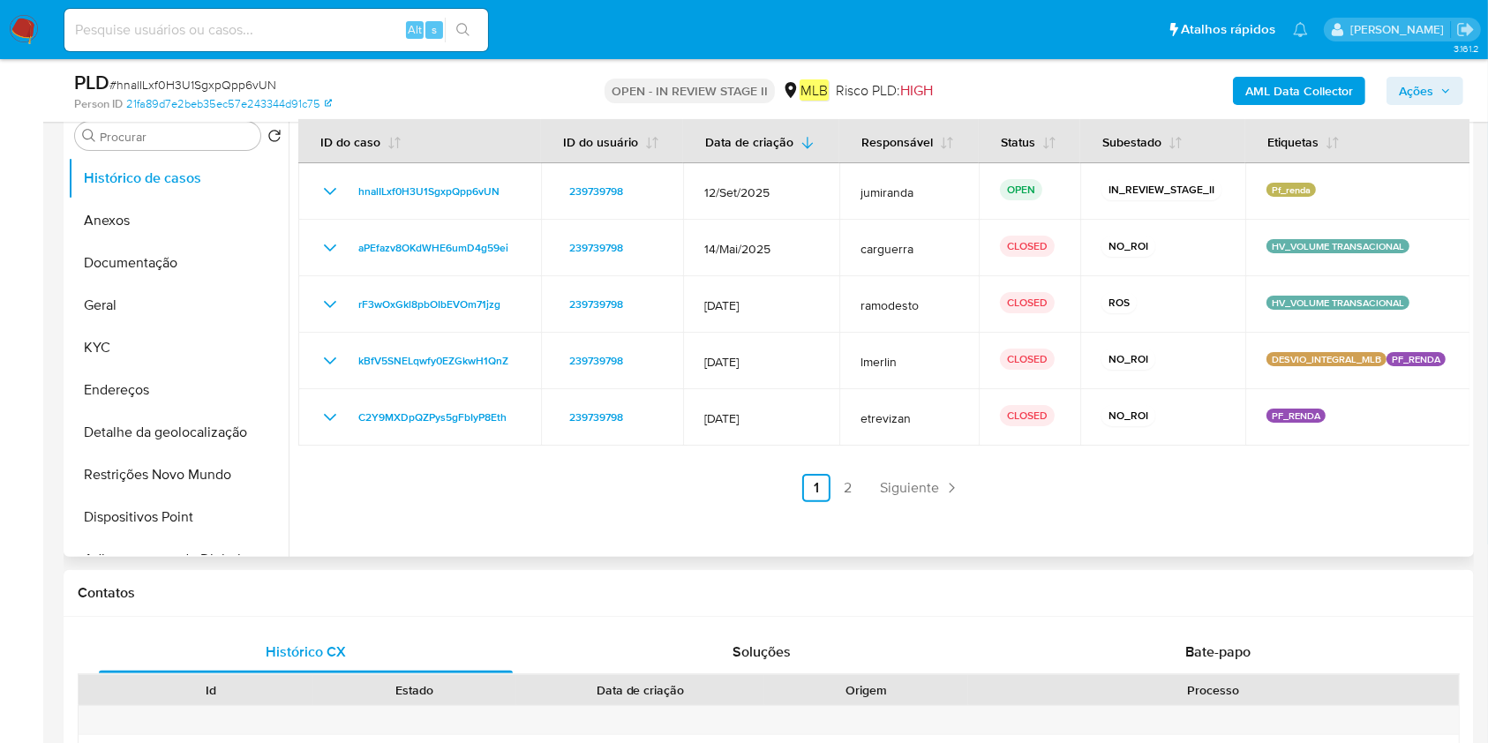
click at [845, 489] on link "2" at bounding box center [848, 488] width 28 height 28
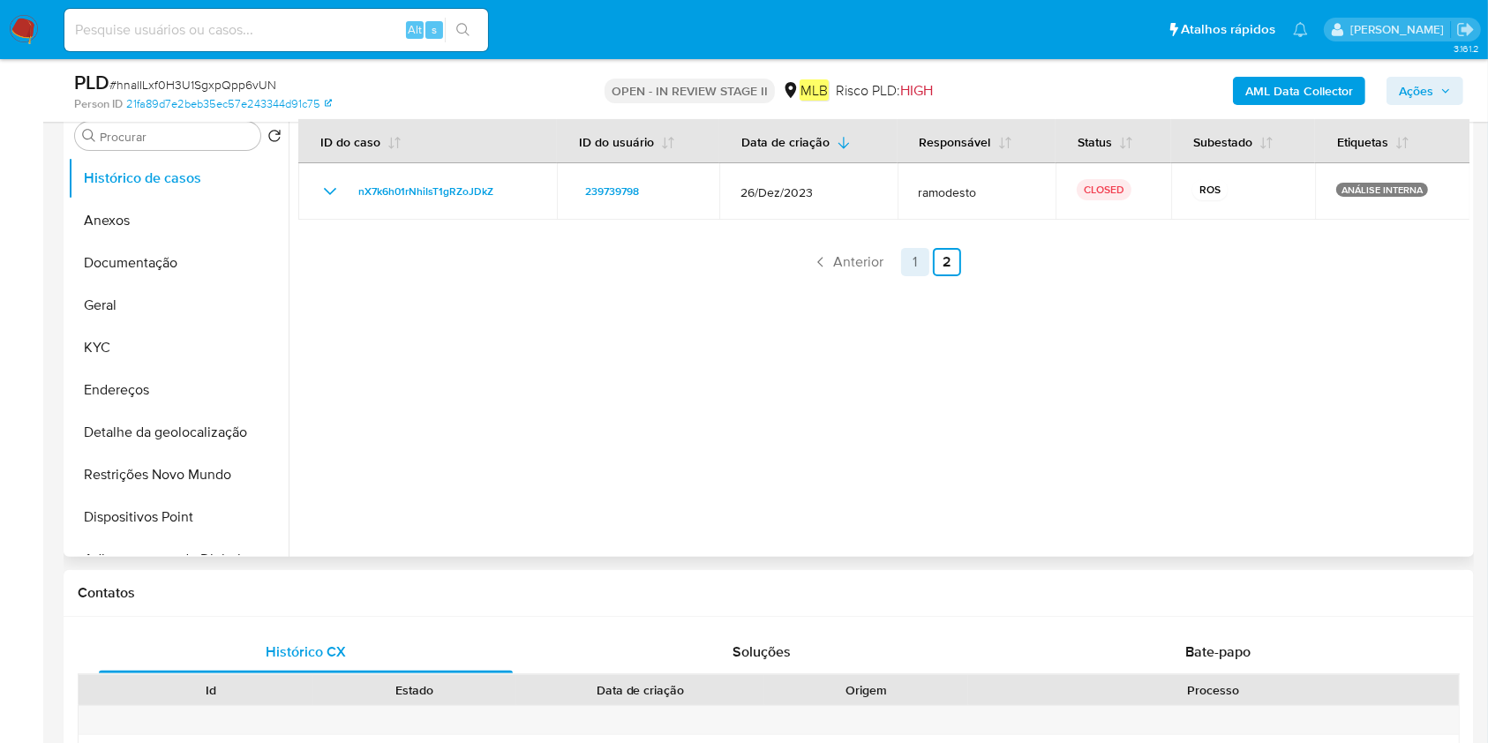
click at [912, 253] on link "1" at bounding box center [915, 262] width 28 height 28
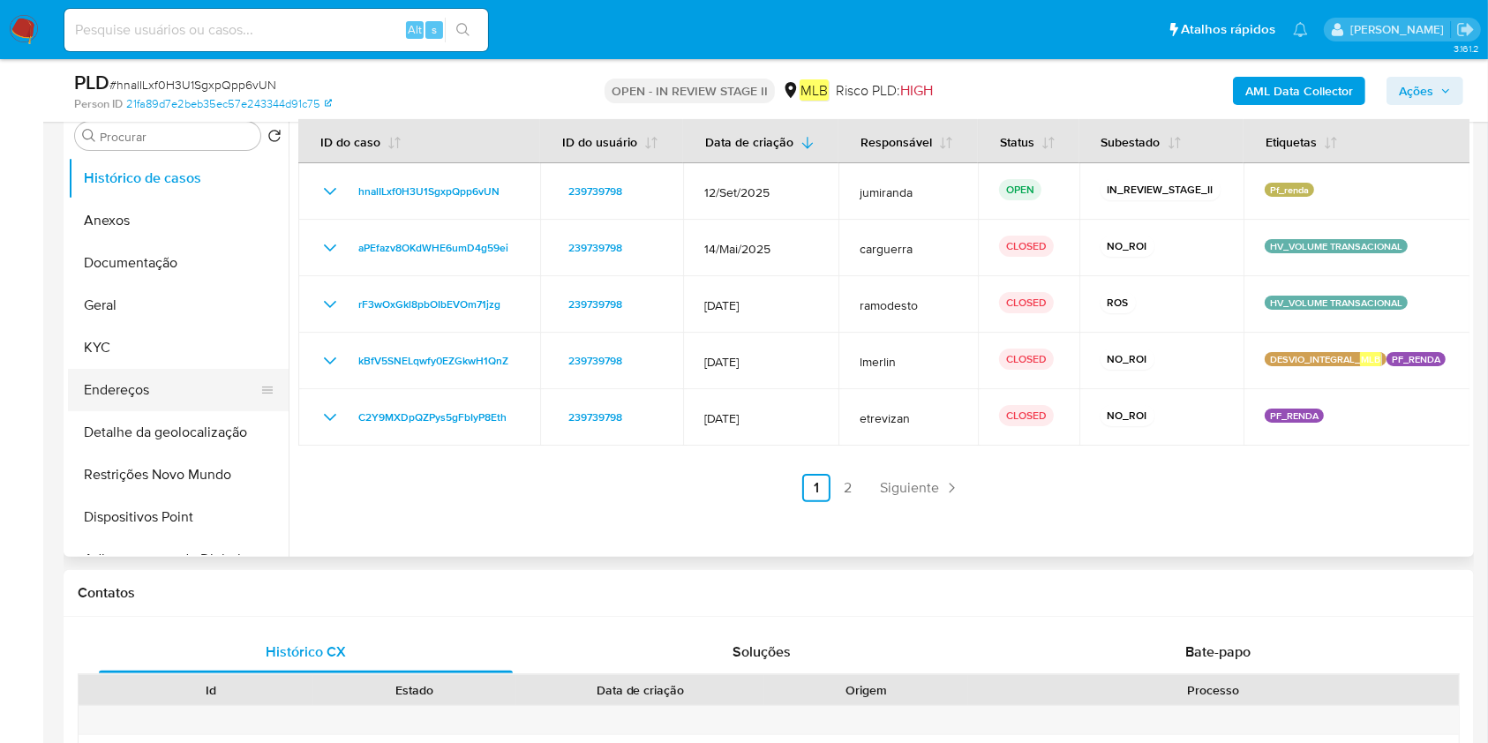
click at [155, 371] on button "Endereços" at bounding box center [171, 390] width 207 height 42
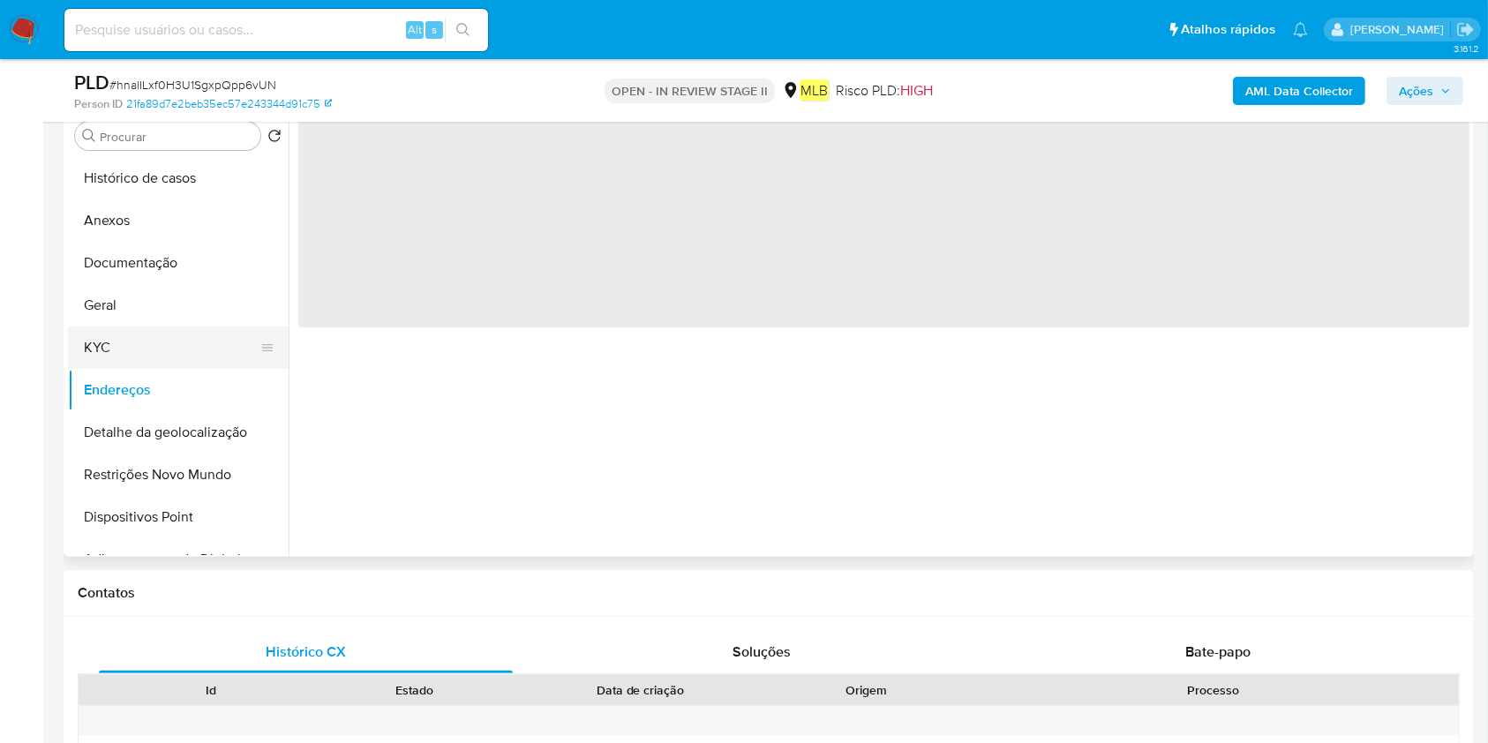
click at [162, 354] on button "KYC" at bounding box center [171, 348] width 207 height 42
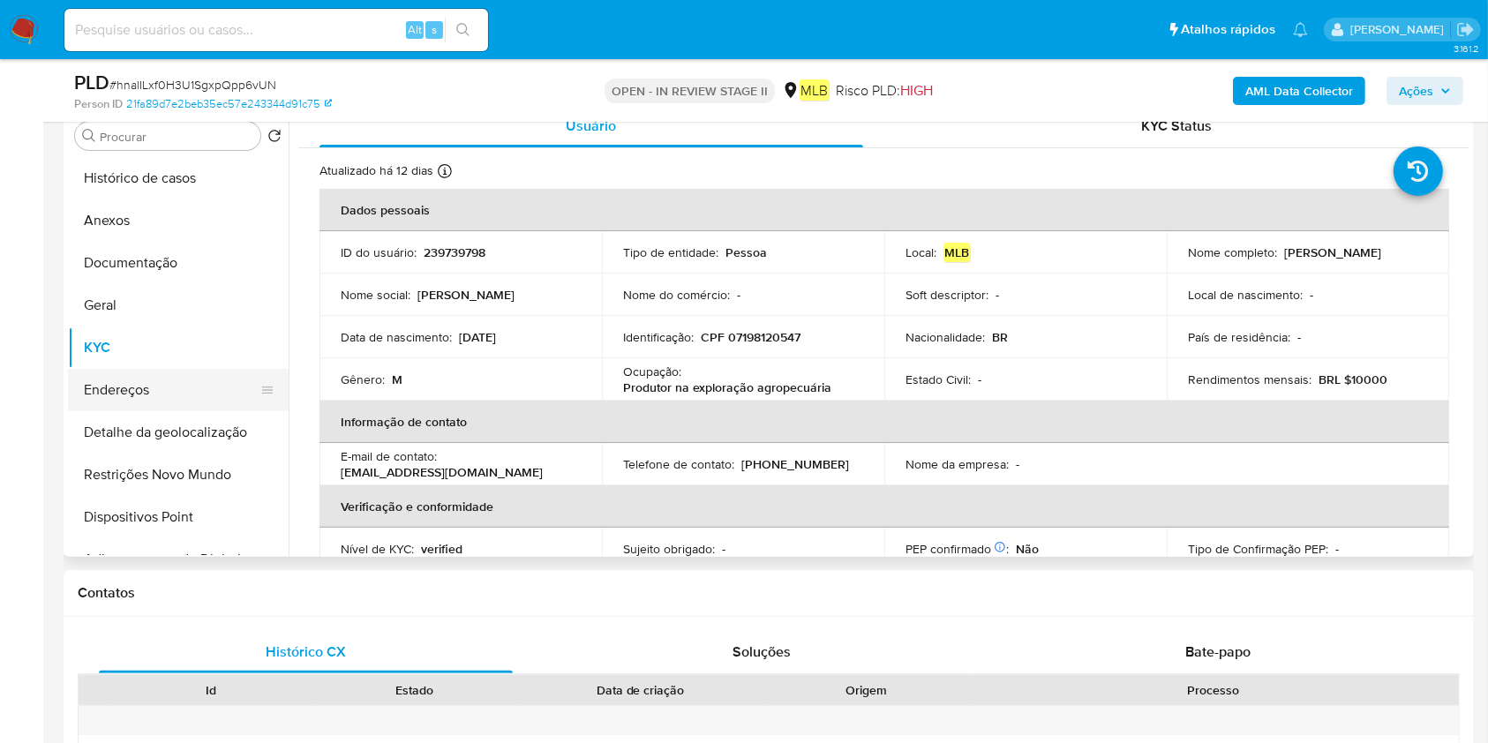
click at [184, 371] on button "Endereços" at bounding box center [171, 390] width 207 height 42
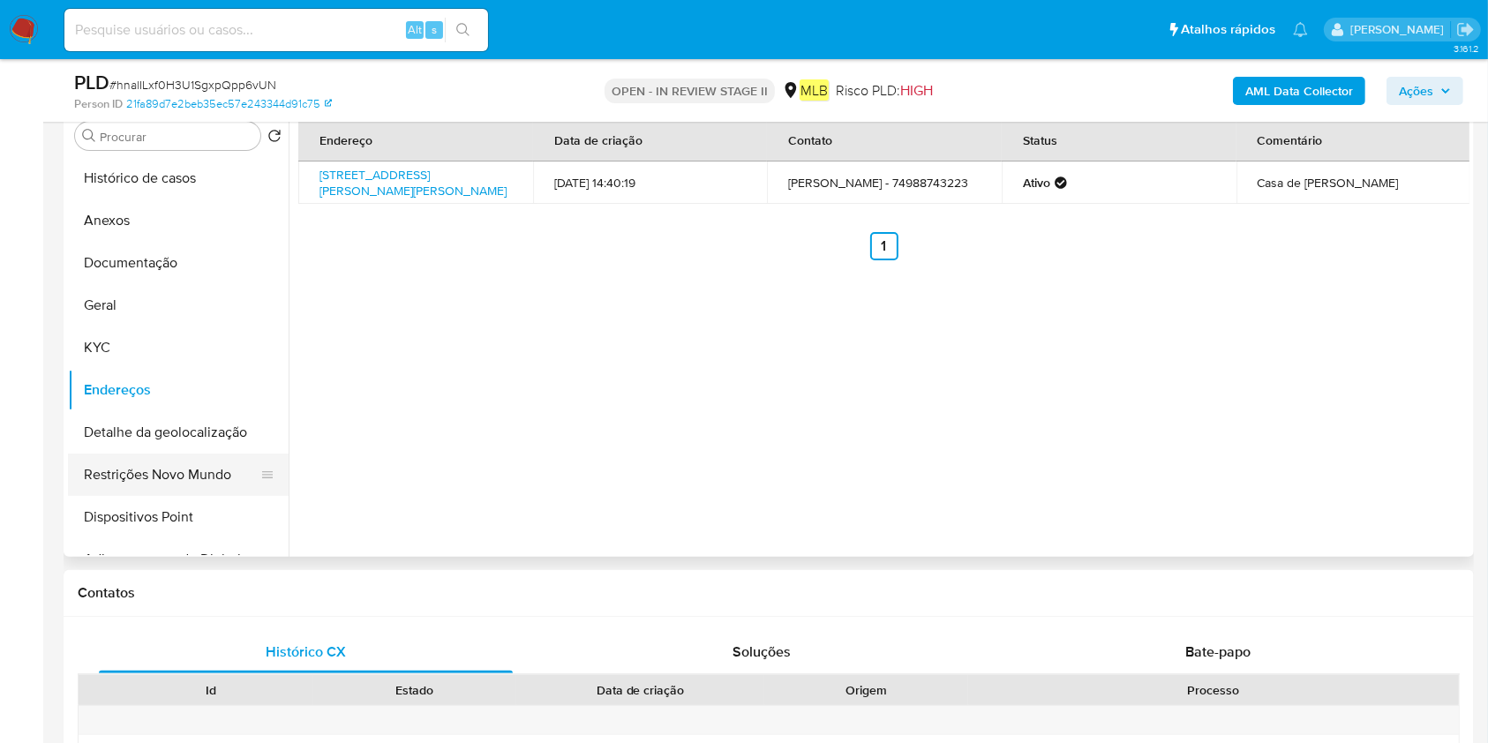
drag, startPoint x: 183, startPoint y: 423, endPoint x: 189, endPoint y: 453, distance: 30.6
click at [183, 423] on button "Detalhe da geolocalização" at bounding box center [178, 432] width 221 height 42
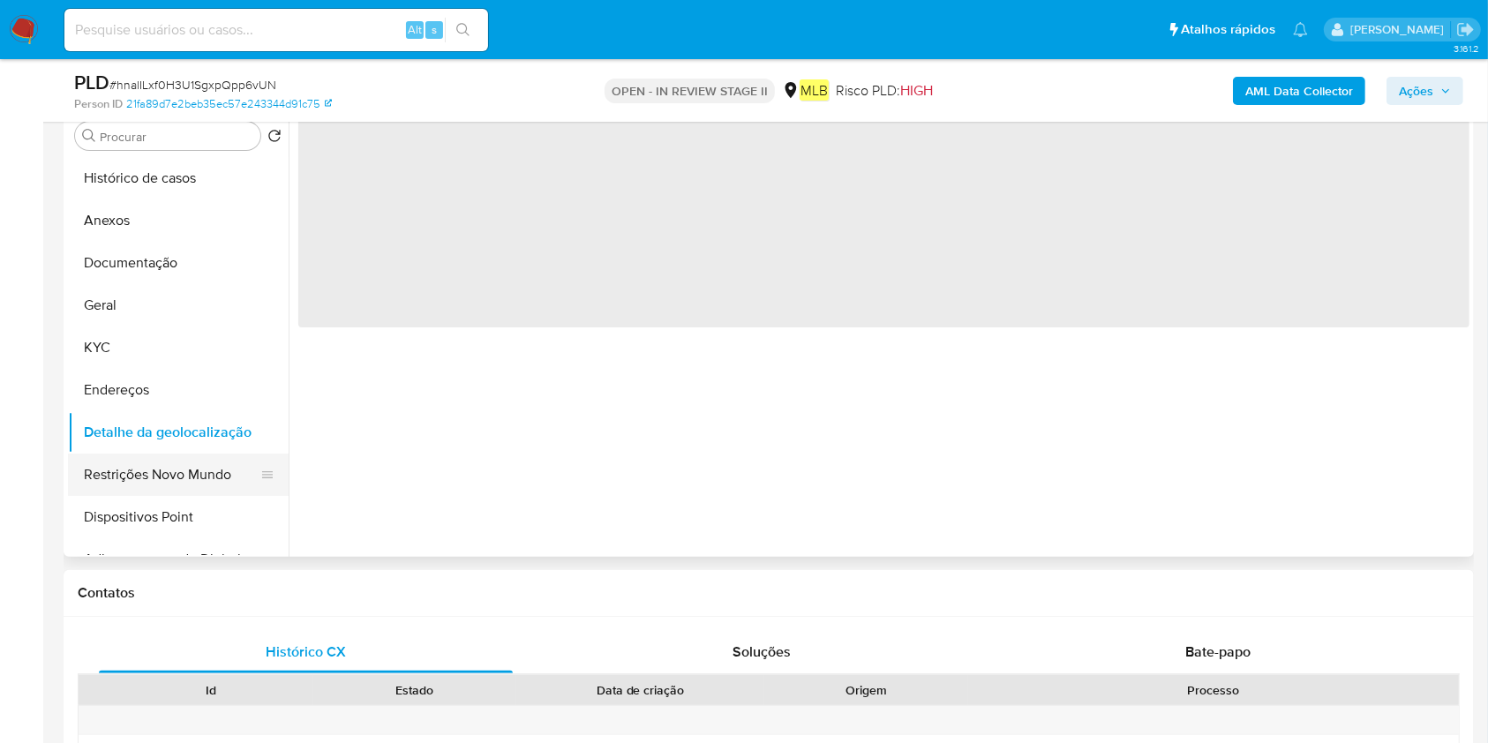
click at [190, 469] on button "Restrições Novo Mundo" at bounding box center [171, 475] width 207 height 42
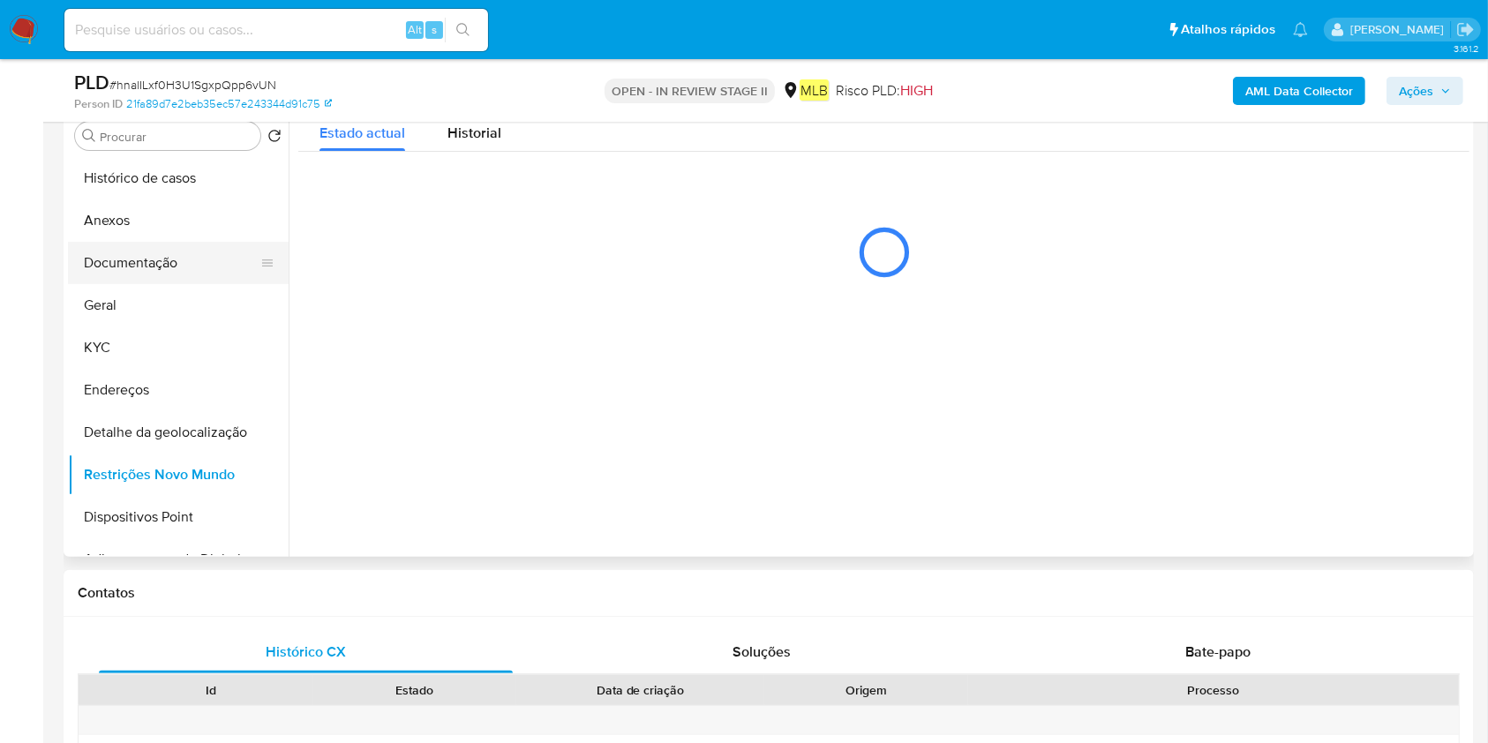
click at [182, 250] on button "Documentação" at bounding box center [171, 263] width 207 height 42
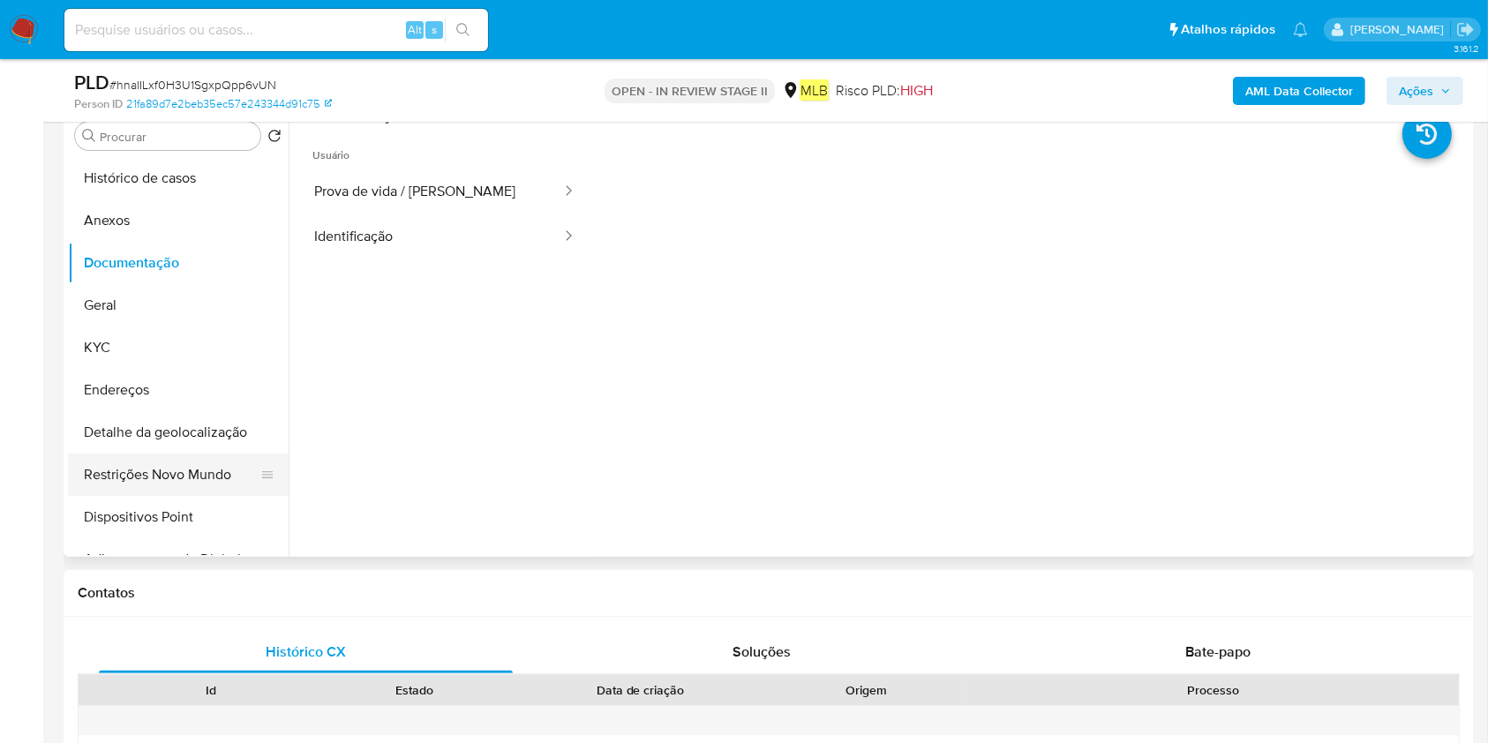
click at [147, 462] on button "Restrições Novo Mundo" at bounding box center [171, 475] width 207 height 42
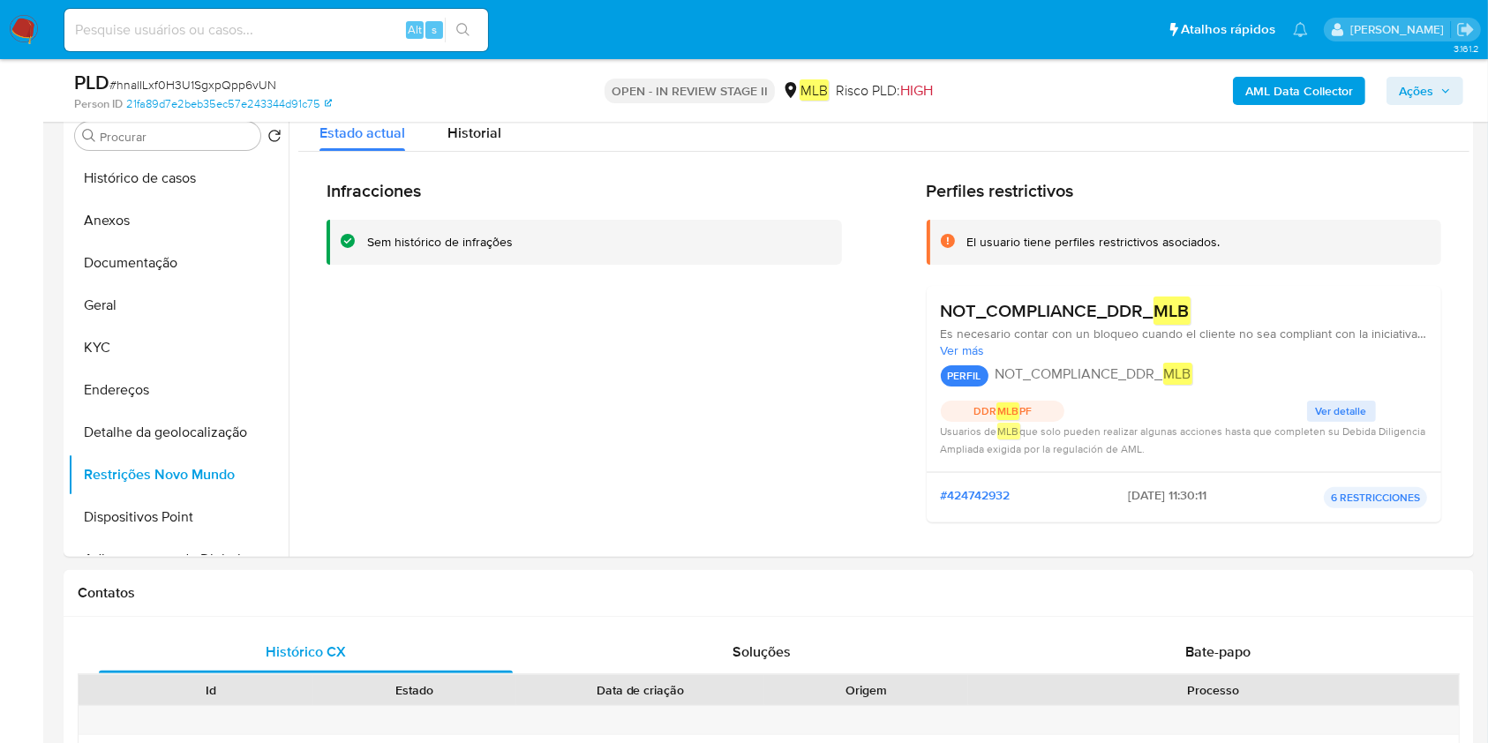
click at [1350, 424] on span "Usuarios de MLB que solo pueden realizar algunas acciones hasta que completen s…" at bounding box center [1183, 440] width 485 height 33
click at [1348, 415] on span "Ver detalle" at bounding box center [1341, 411] width 51 height 18
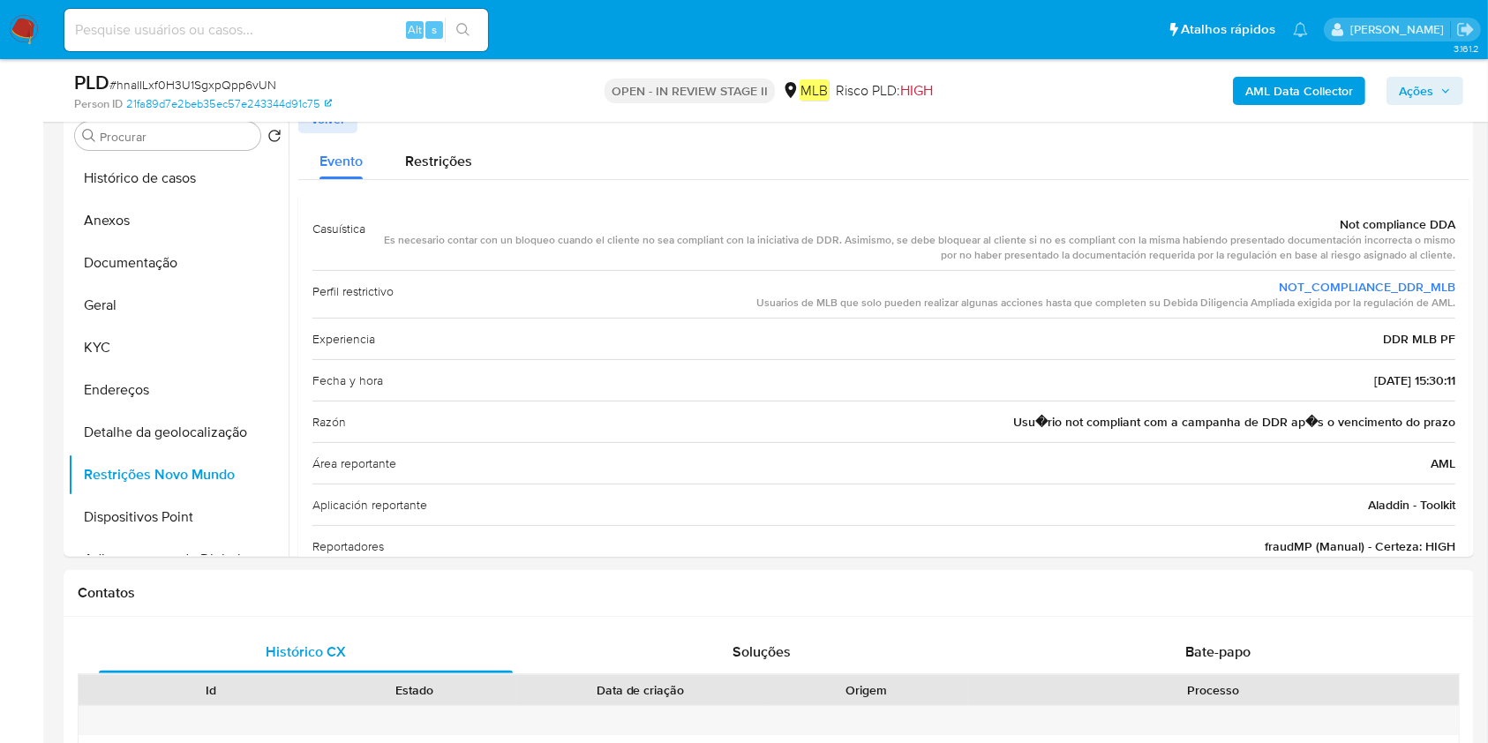
click at [1059, 233] on div "Es necesario contar con un bloqueo cuando el cliente no sea compliant con la in…" at bounding box center [917, 248] width 1076 height 30
click at [1424, 224] on div "Not compliance DDA" at bounding box center [917, 224] width 1076 height 18
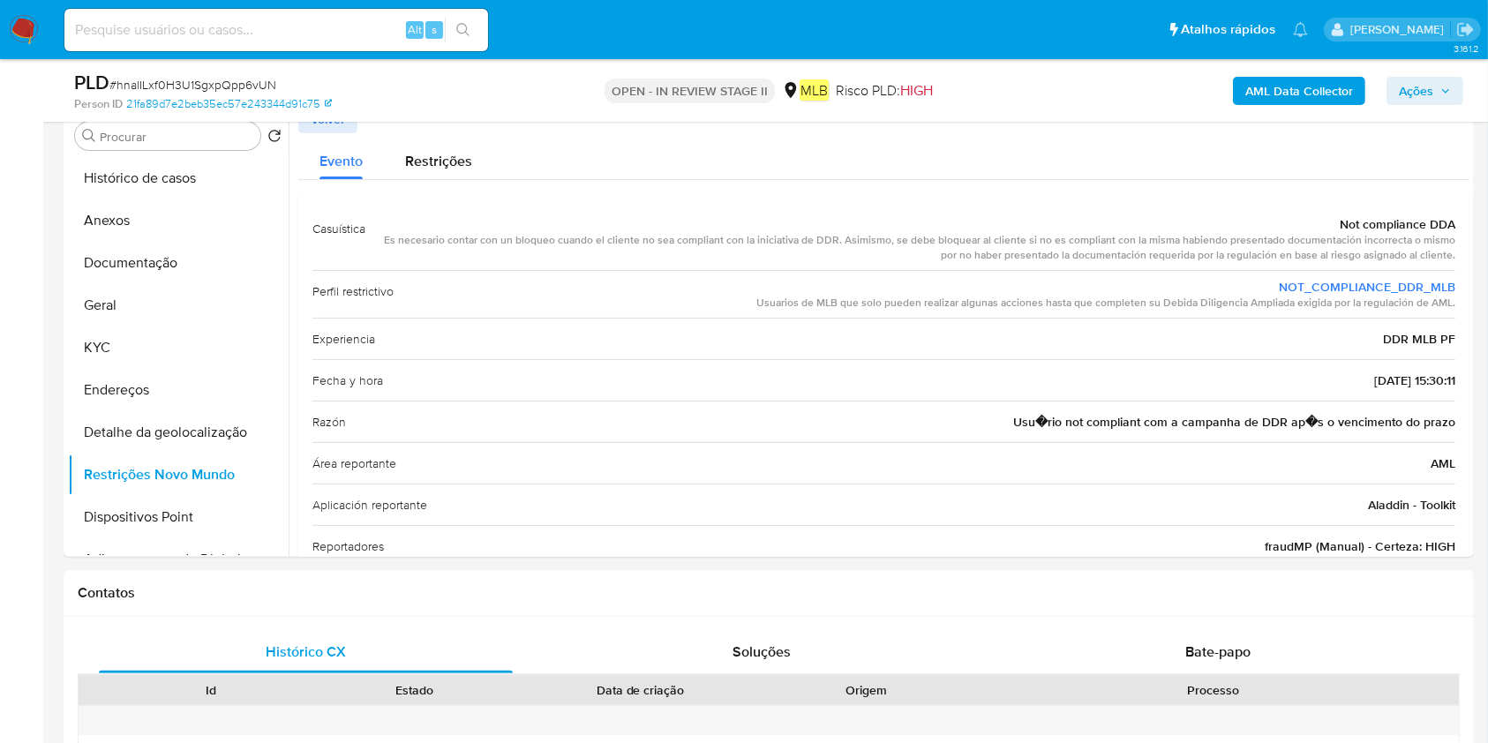
click at [1424, 224] on div "Not compliance DDA" at bounding box center [917, 224] width 1076 height 18
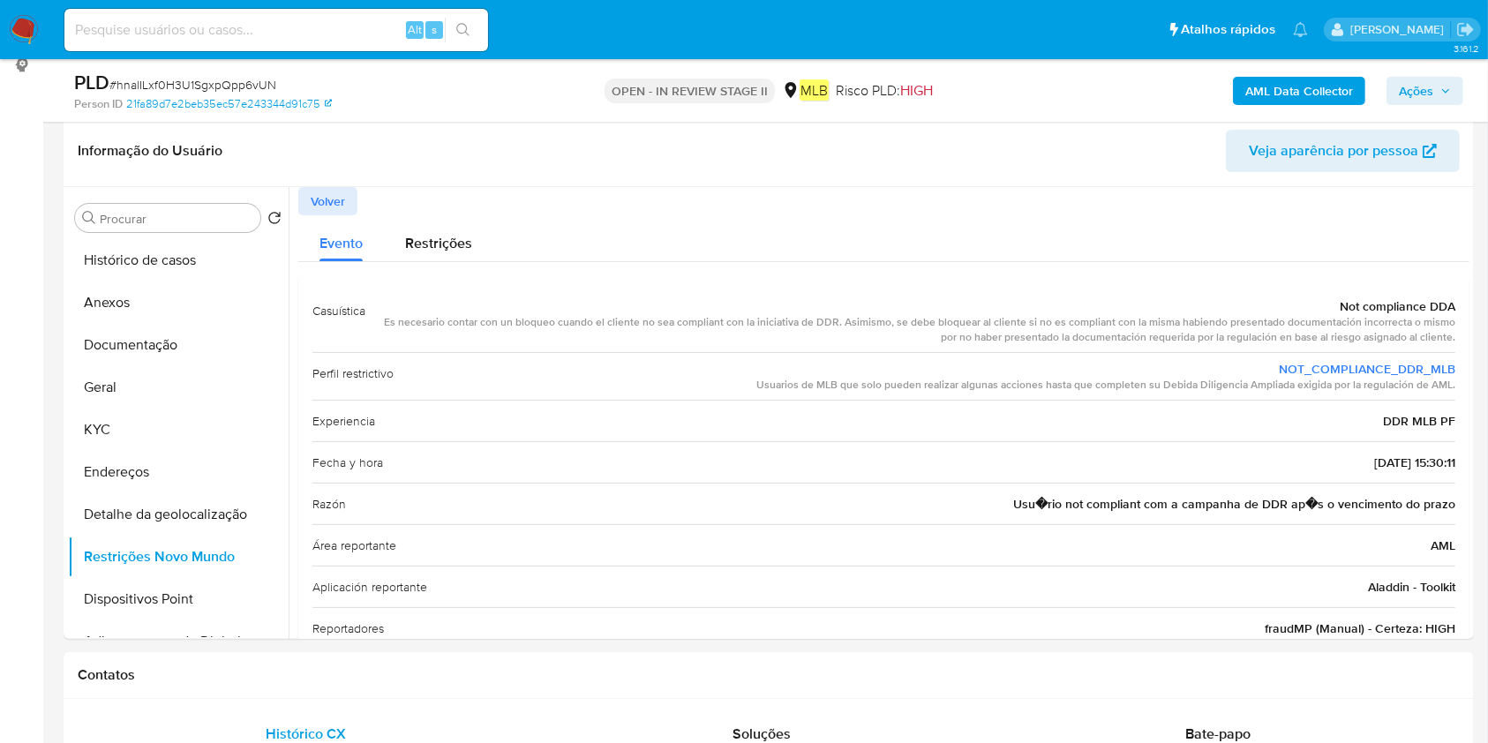
scroll to position [235, 0]
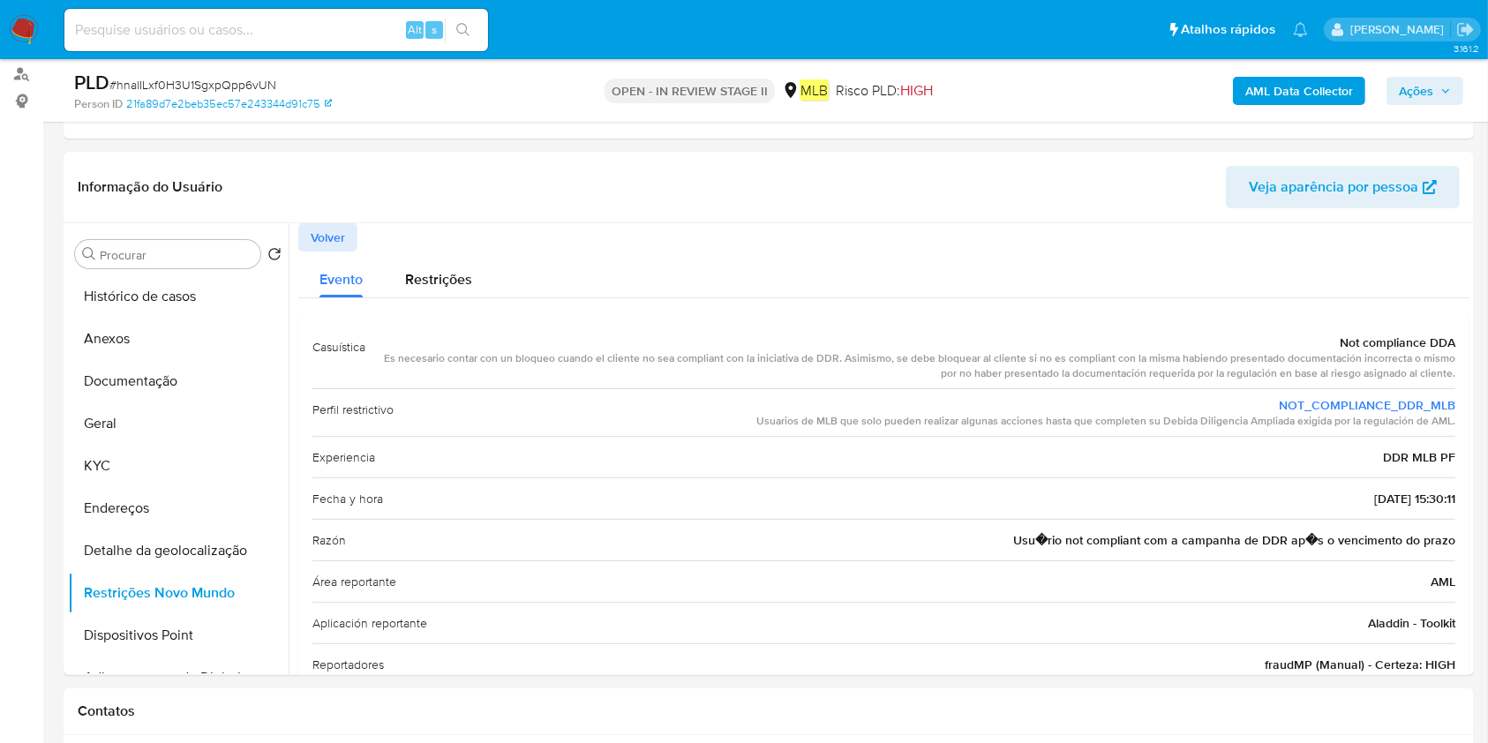
click at [603, 360] on div "Es necesario contar con un bloqueo cuando el cliente no sea compliant con la in…" at bounding box center [917, 366] width 1076 height 30
click at [205, 360] on button "Documentação" at bounding box center [171, 381] width 207 height 42
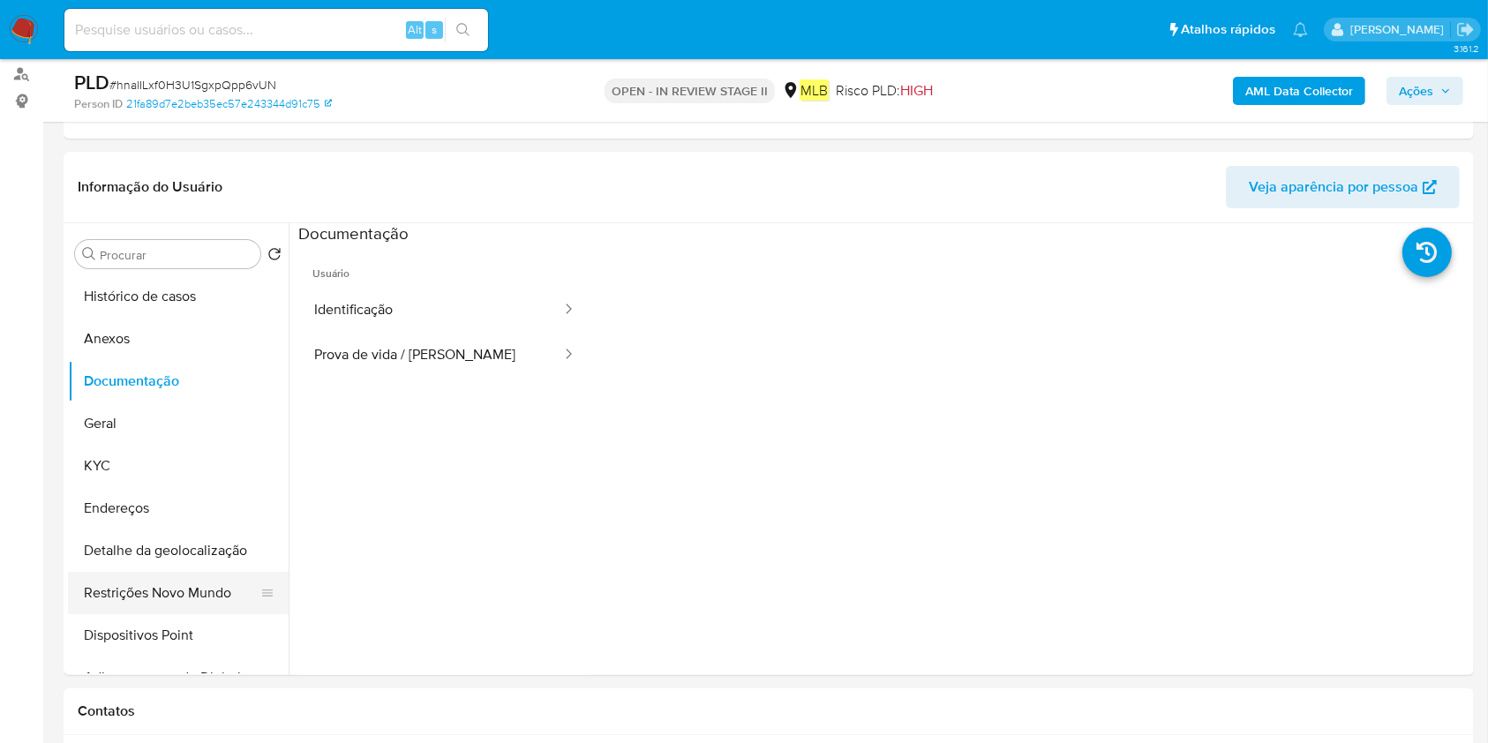
click at [196, 593] on button "Restrições Novo Mundo" at bounding box center [171, 593] width 207 height 42
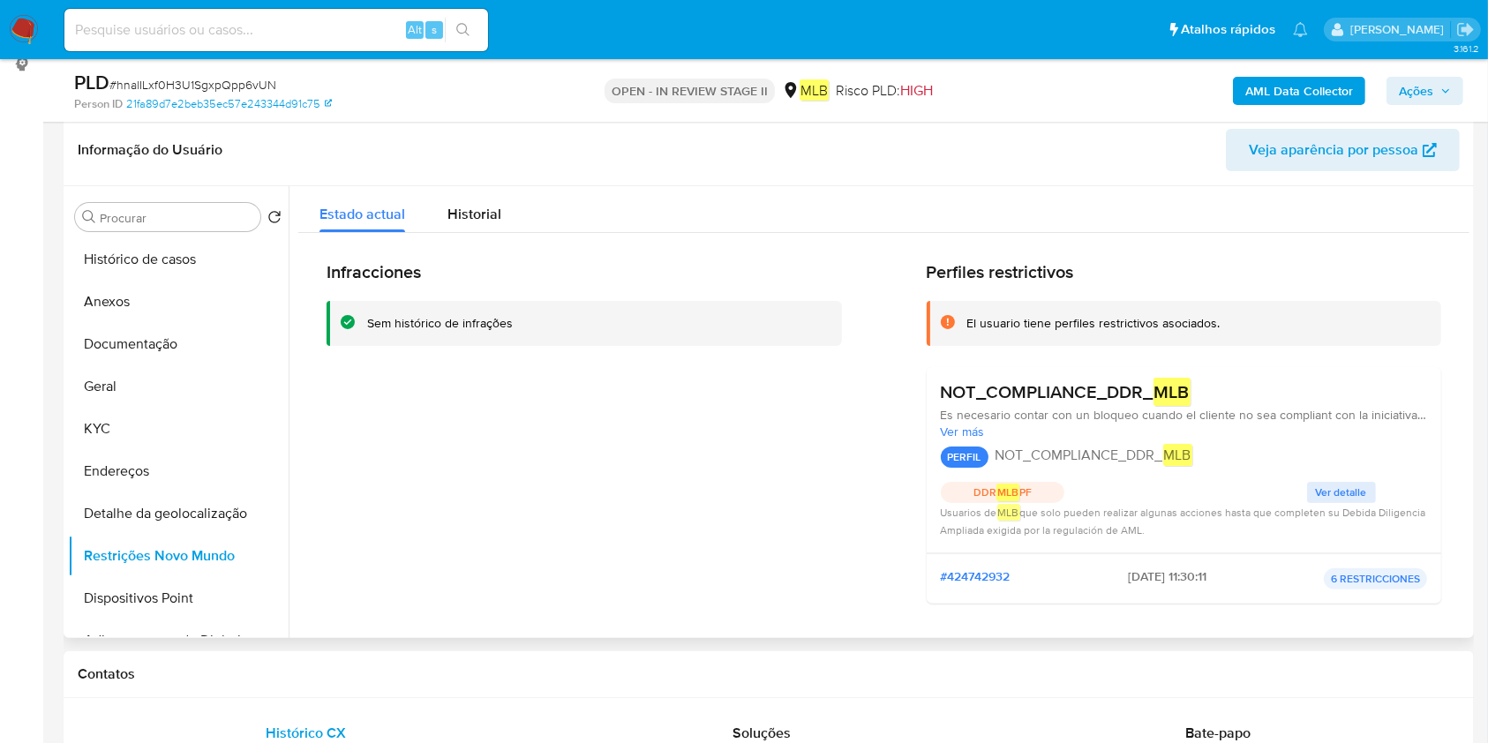
scroll to position [353, 0]
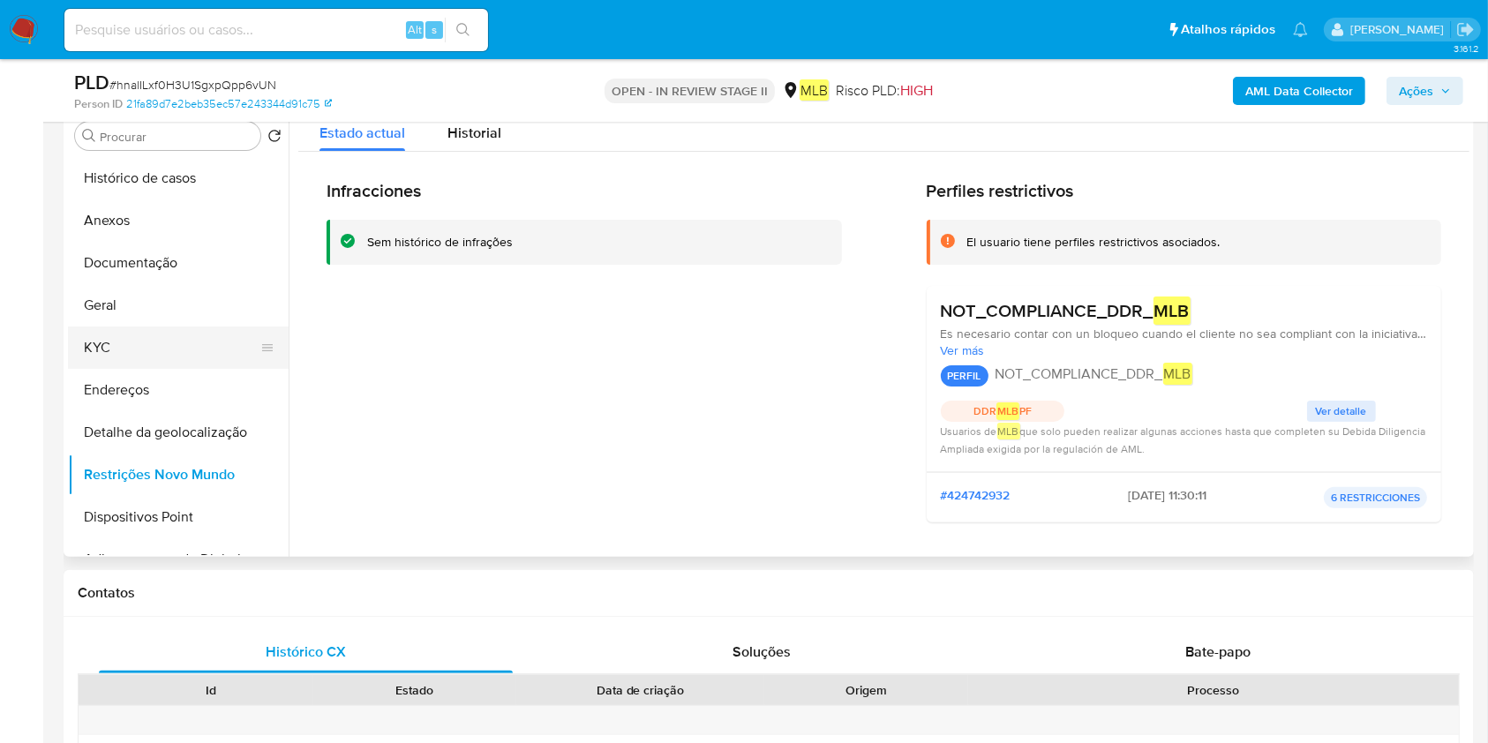
drag, startPoint x: 174, startPoint y: 306, endPoint x: 184, endPoint y: 329, distance: 24.9
click at [172, 307] on button "Geral" at bounding box center [178, 305] width 221 height 42
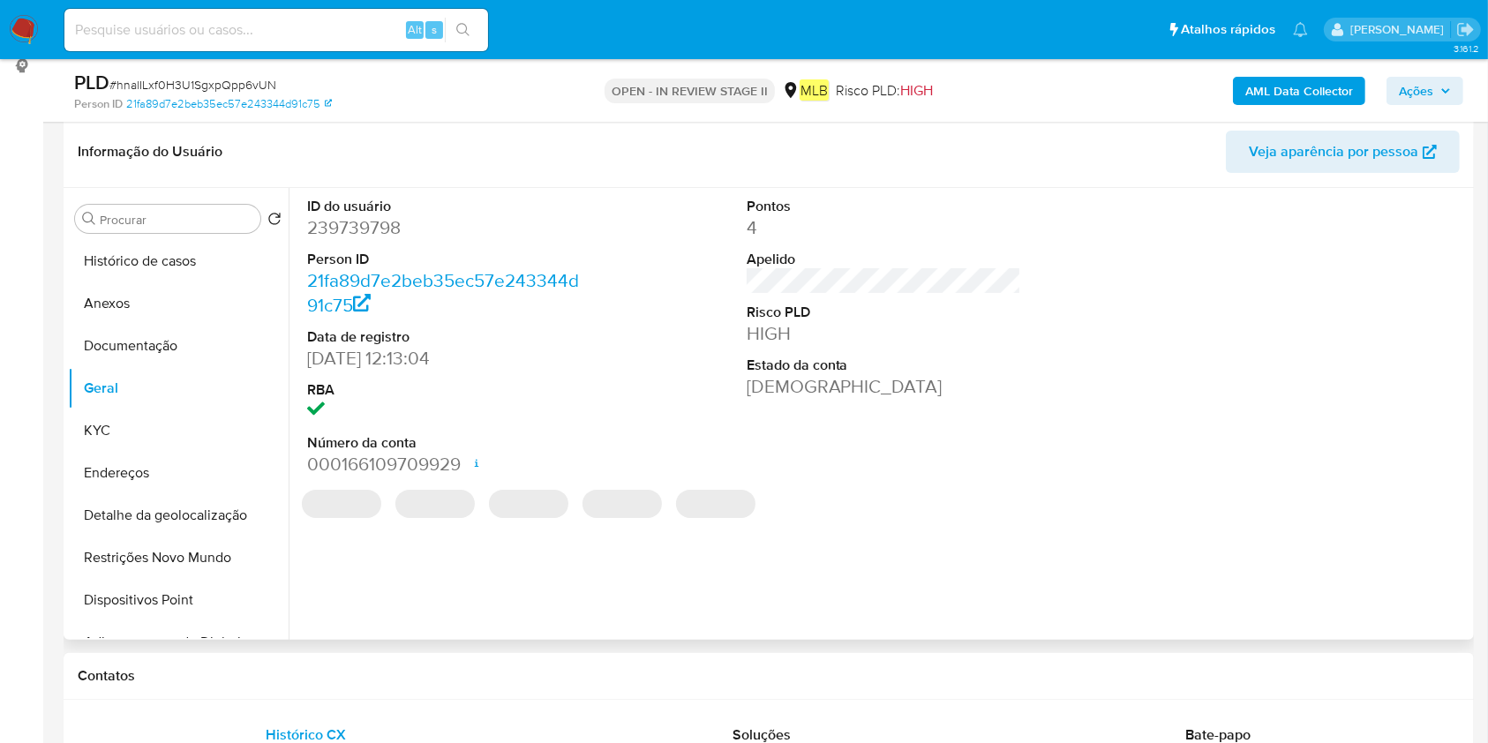
scroll to position [235, 0]
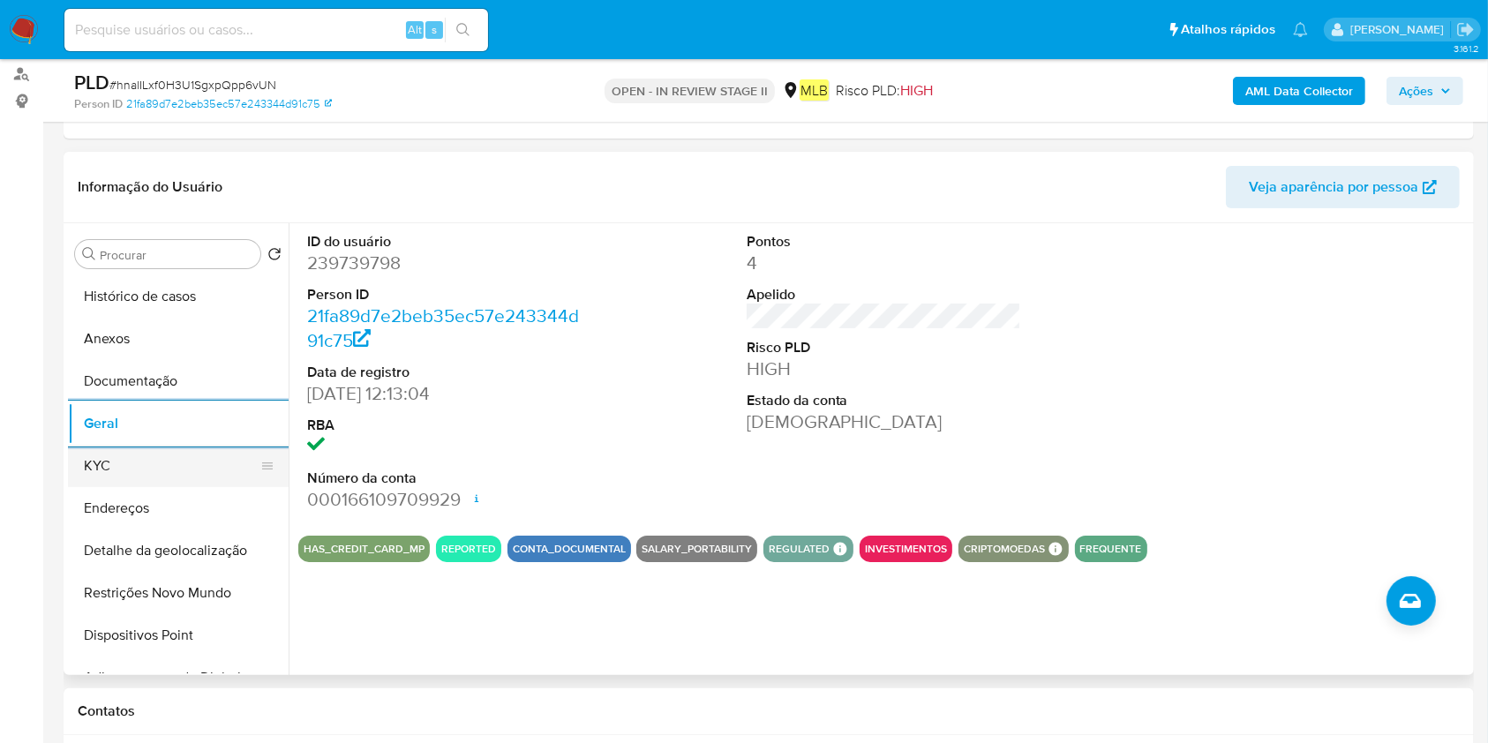
click at [184, 465] on button "KYC" at bounding box center [171, 466] width 207 height 42
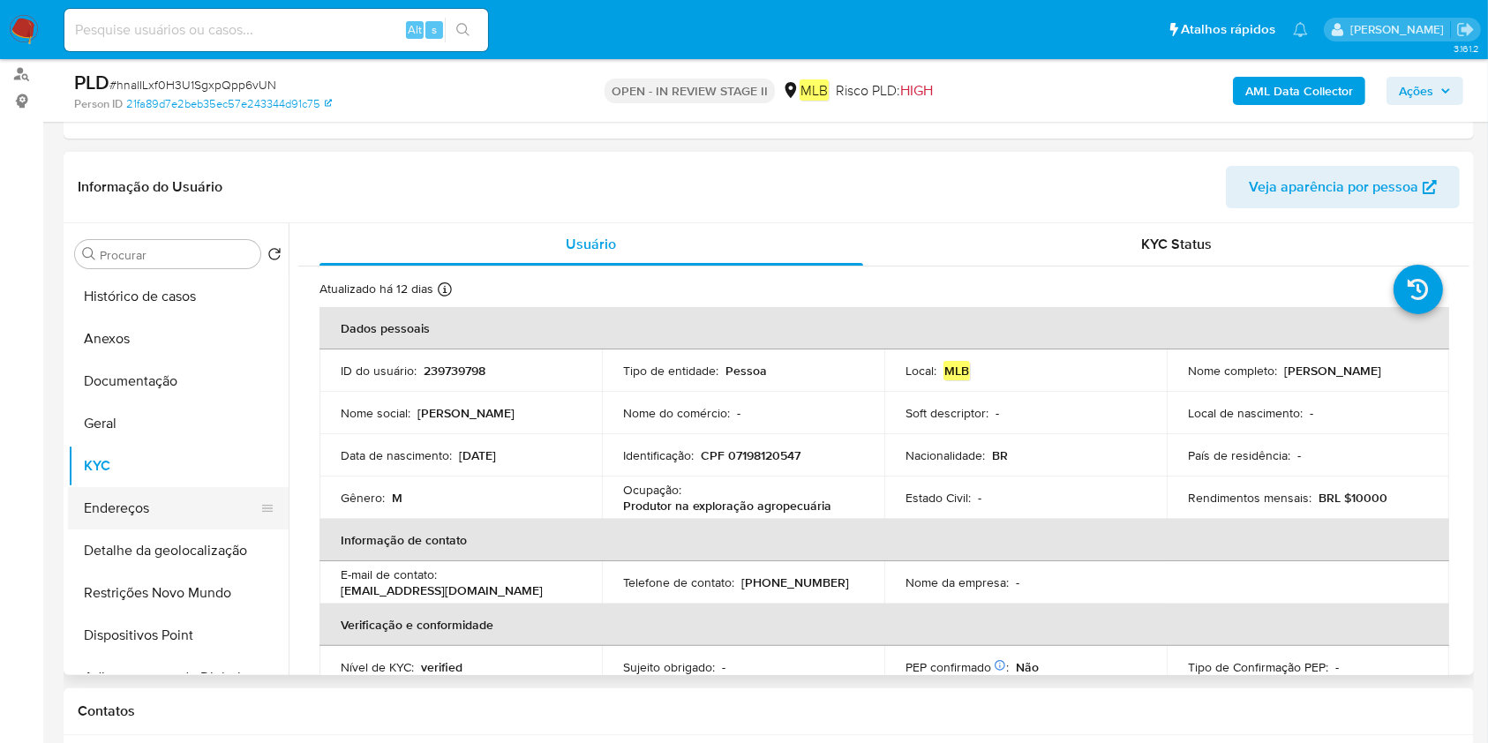
click at [162, 500] on button "Endereços" at bounding box center [171, 508] width 207 height 42
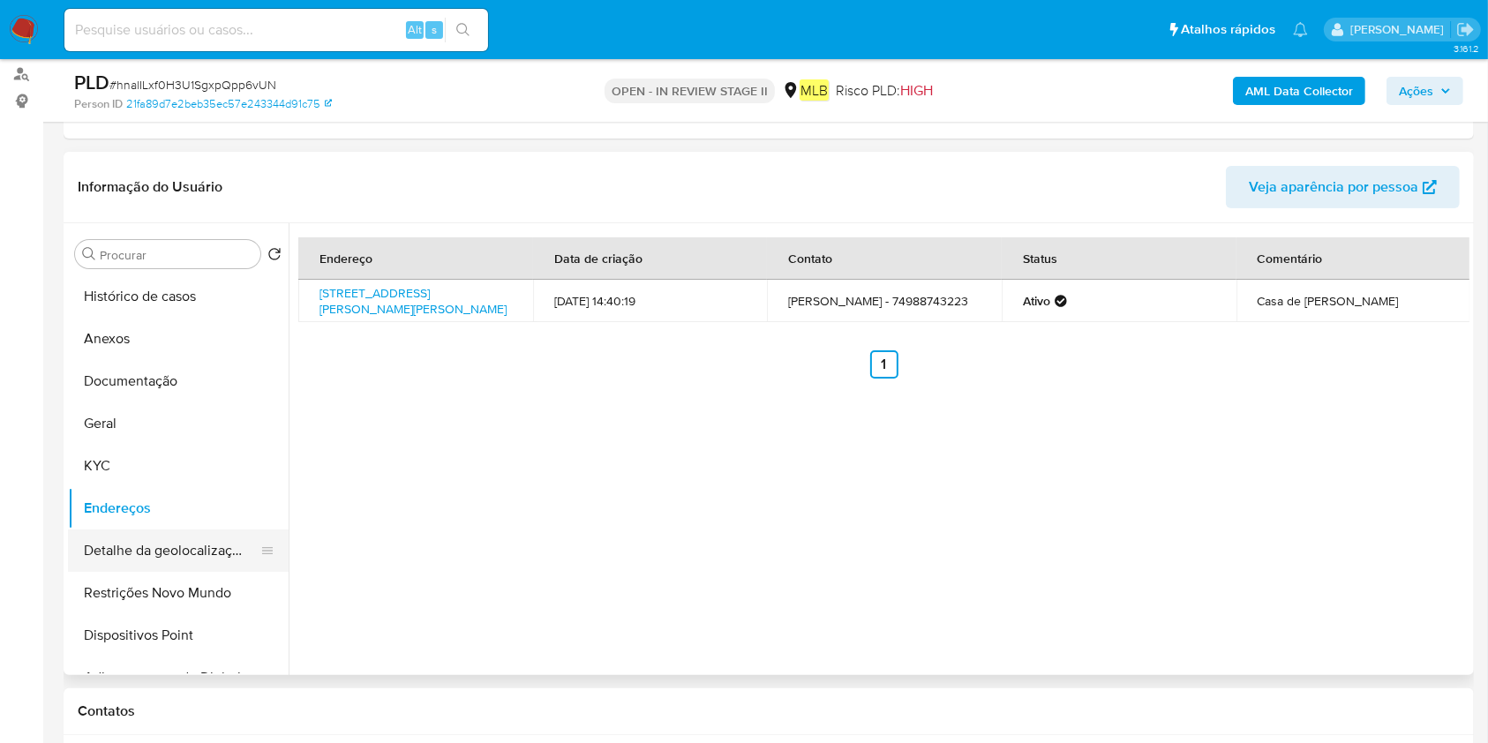
click at [122, 551] on button "Detalhe da geolocalização" at bounding box center [171, 550] width 207 height 42
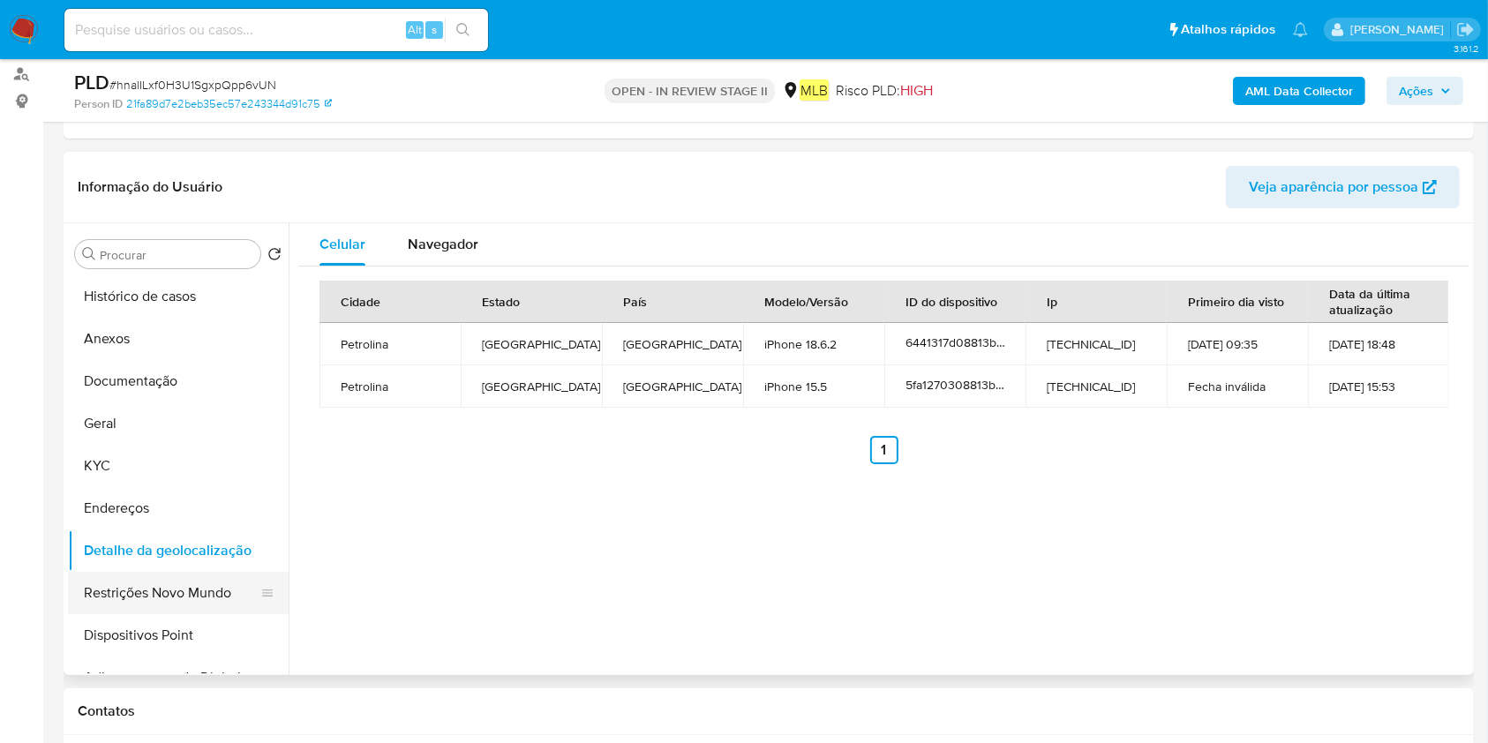
click at [102, 596] on button "Restrições Novo Mundo" at bounding box center [171, 593] width 207 height 42
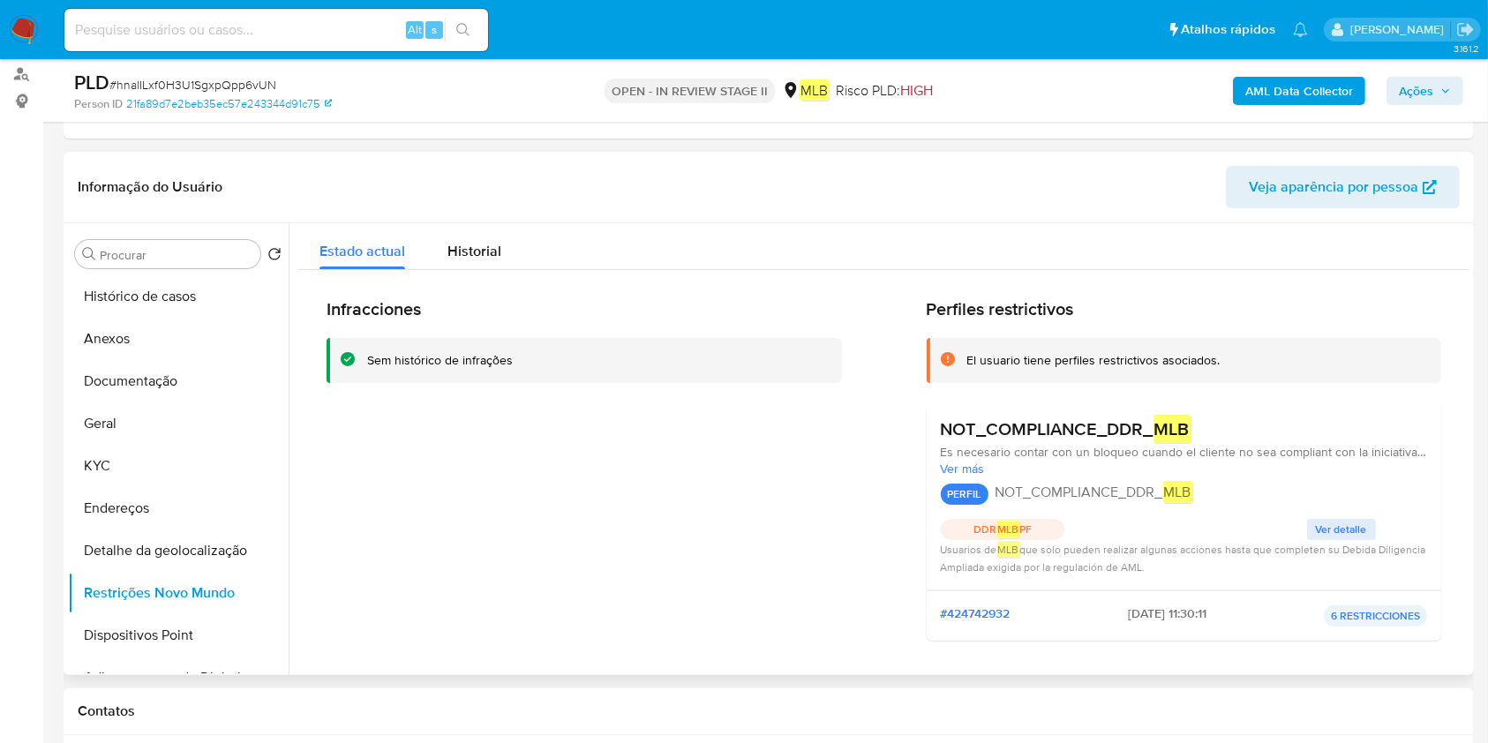
drag, startPoint x: 154, startPoint y: 627, endPoint x: 617, endPoint y: 632, distance: 463.3
click at [154, 628] on button "Dispositivos Point" at bounding box center [178, 635] width 221 height 42
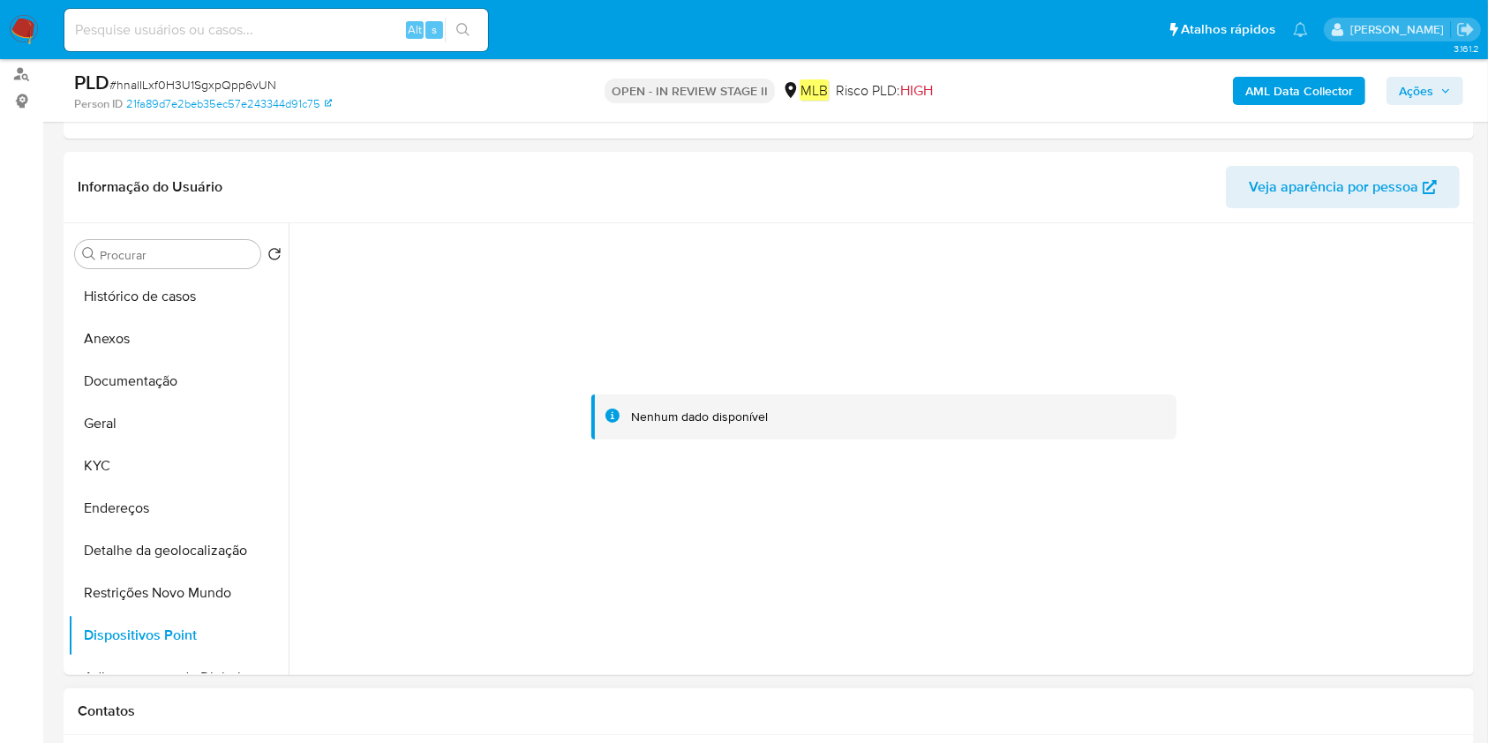
scroll to position [588, 0]
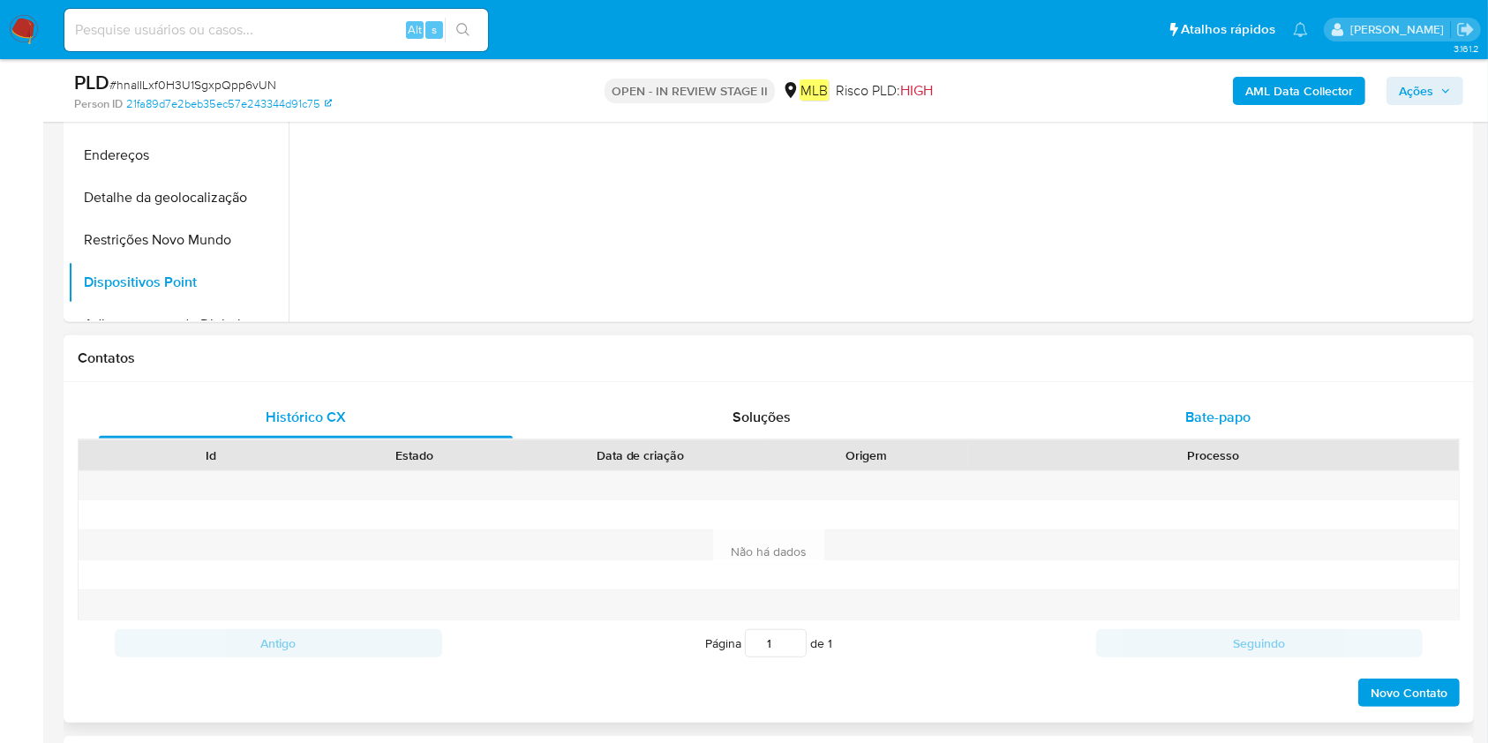
click at [1272, 411] on div "Bate-papo" at bounding box center [1218, 417] width 414 height 42
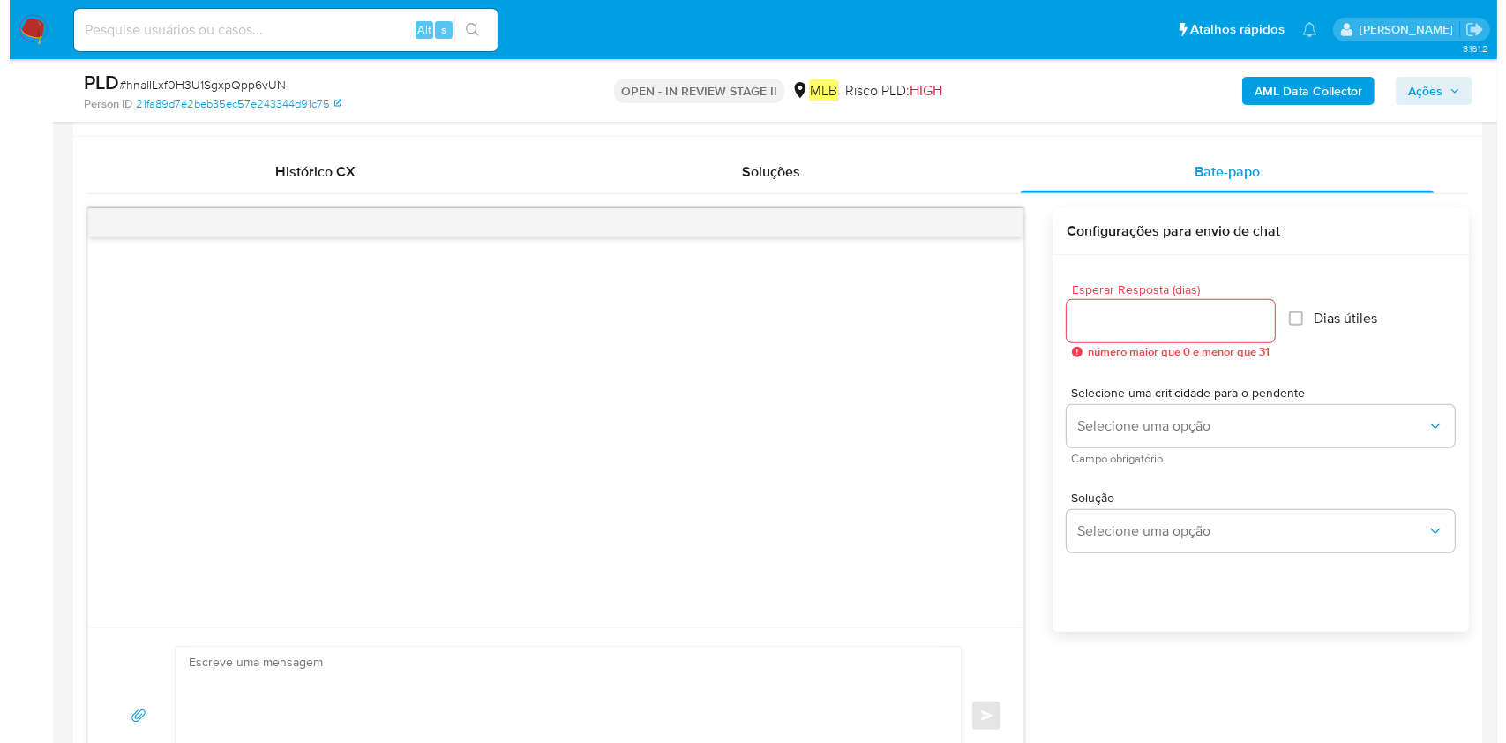
scroll to position [941, 0]
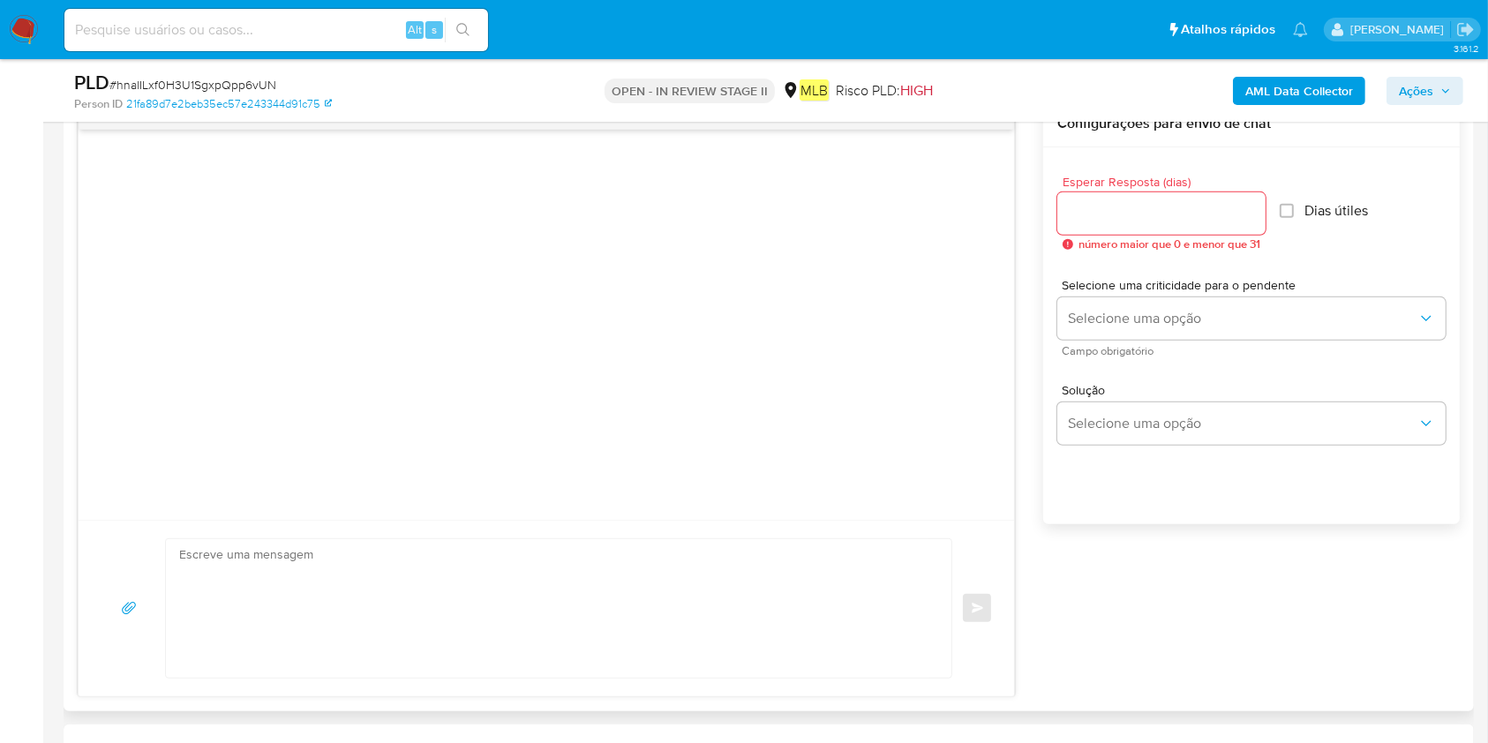
click at [460, 567] on textarea at bounding box center [554, 608] width 750 height 139
click at [517, 597] on textarea at bounding box center [554, 608] width 750 height 139
click at [1228, 203] on input "Esperar Resposta (dias)" at bounding box center [1161, 213] width 208 height 23
click at [1258, 211] on input "1" at bounding box center [1161, 213] width 208 height 23
click at [1252, 202] on input "1" at bounding box center [1158, 213] width 203 height 23
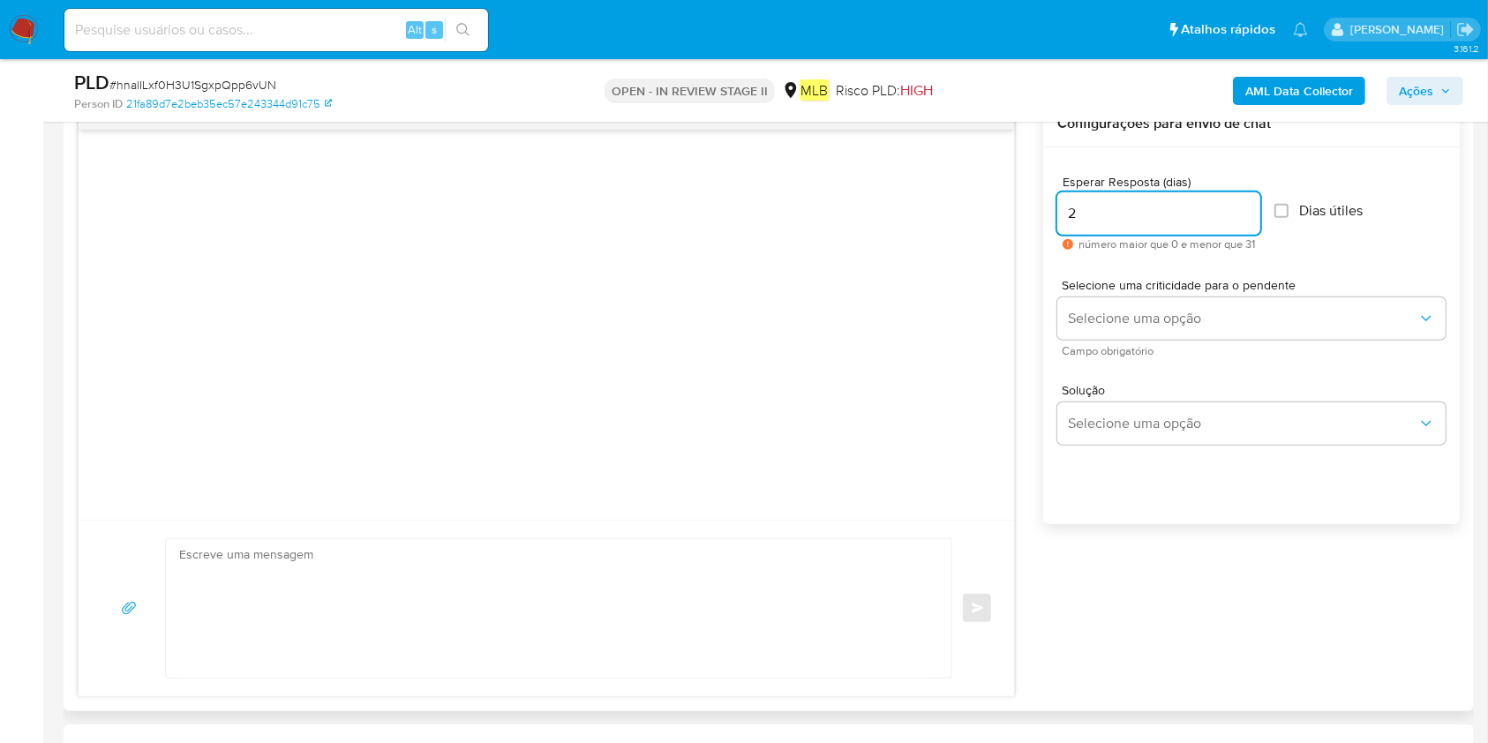
click at [1254, 202] on input "2" at bounding box center [1158, 213] width 203 height 23
type input "3"
click at [1250, 202] on input "3" at bounding box center [1158, 213] width 203 height 23
click at [1260, 279] on span "Selecione uma criticidade para o pendente" at bounding box center [1256, 285] width 388 height 12
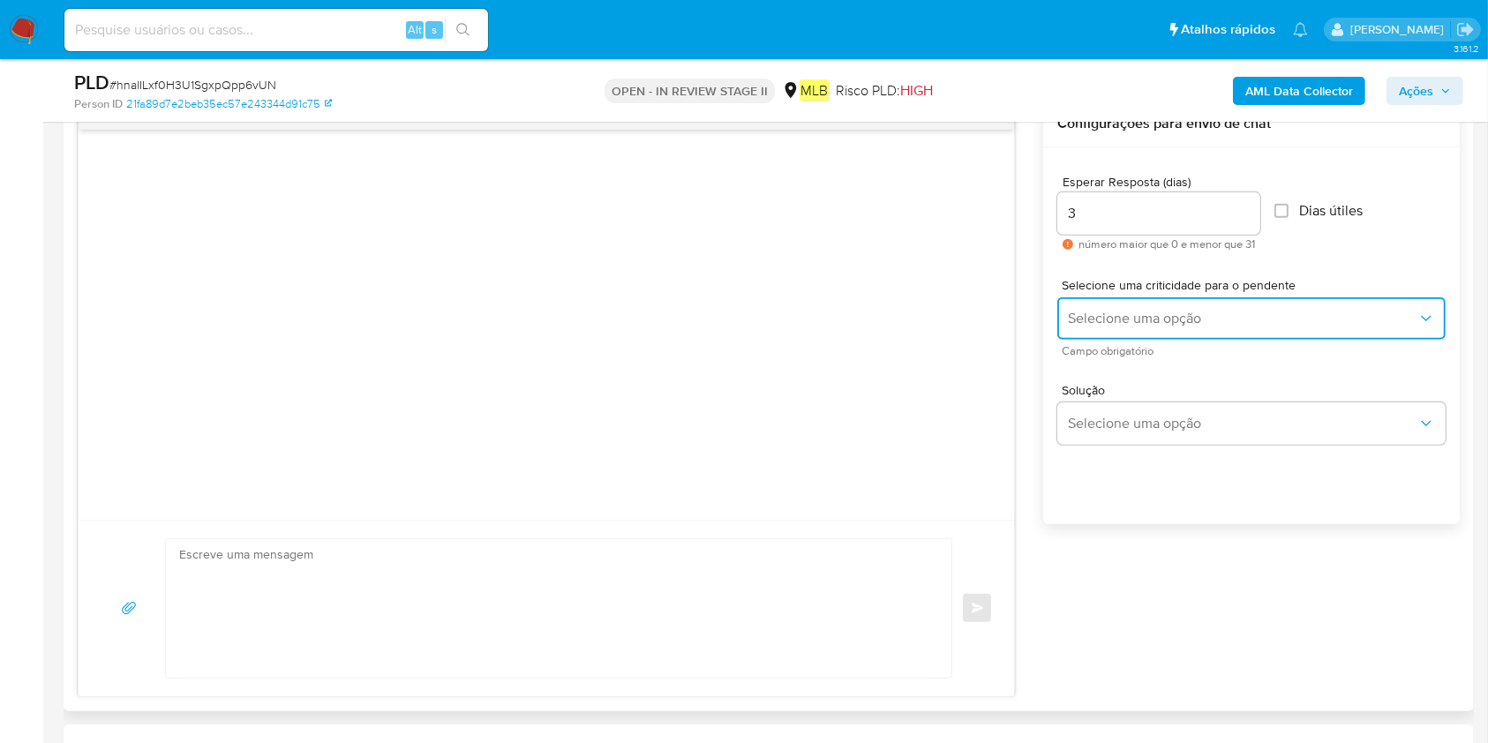
click at [1273, 314] on span "Selecione uma opção" at bounding box center [1242, 319] width 349 height 18
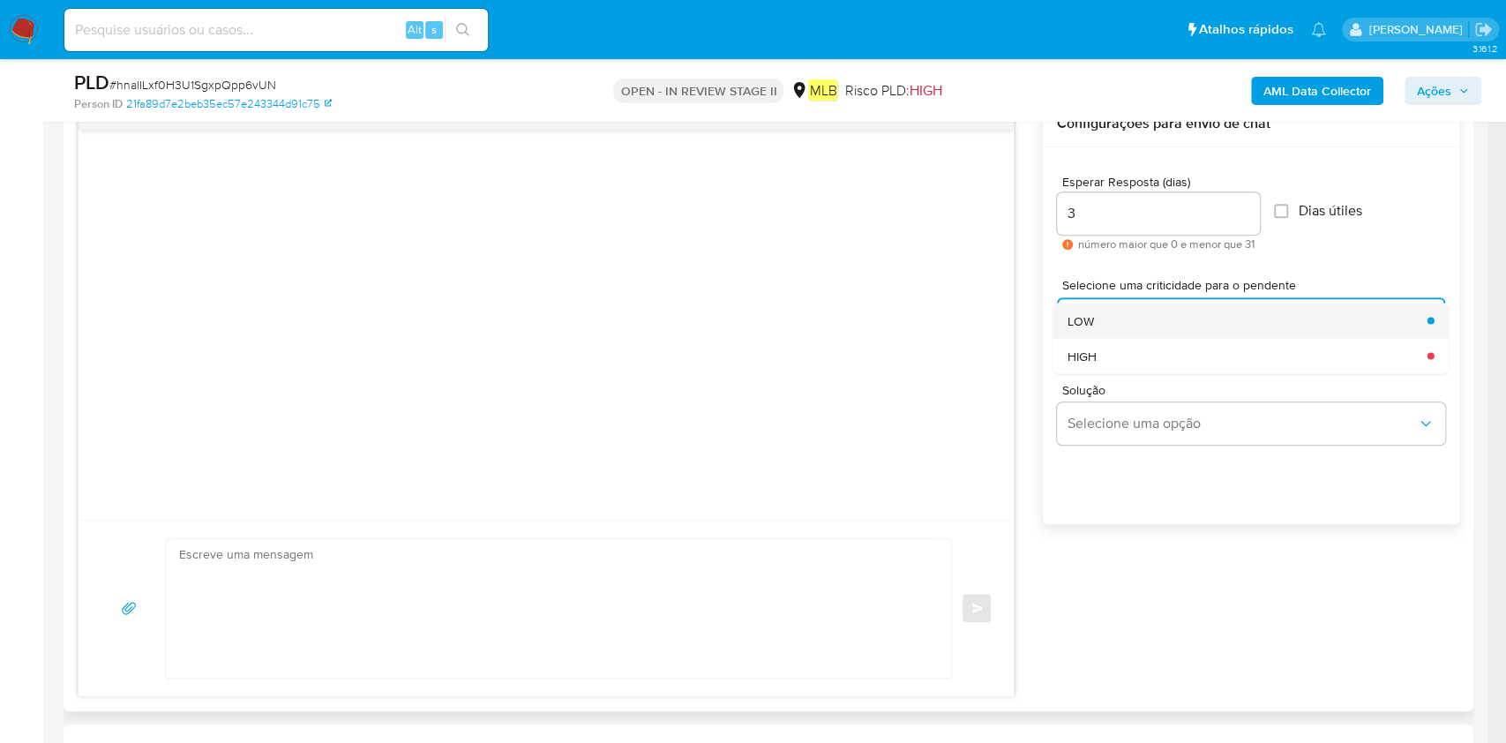
click at [1235, 322] on div "LOW" at bounding box center [1242, 320] width 349 height 35
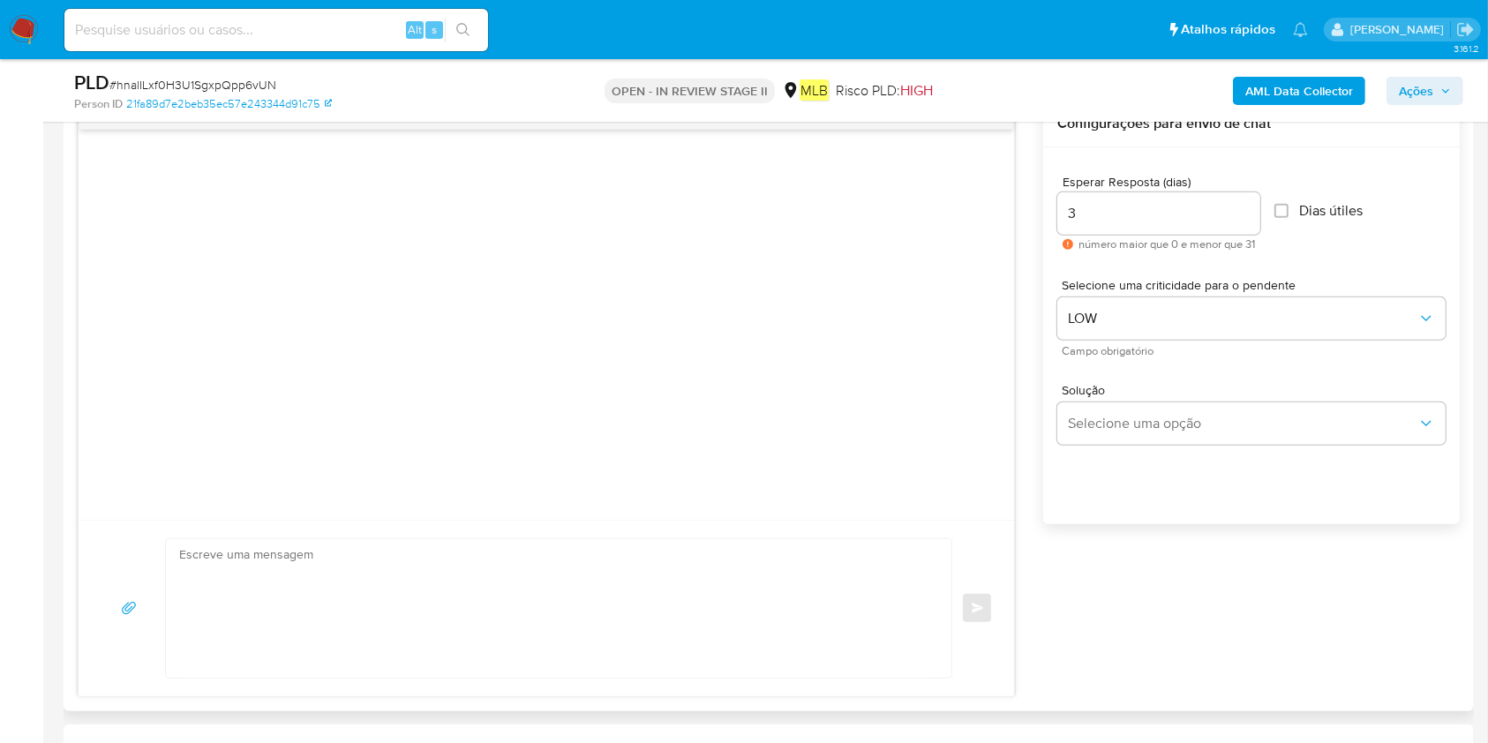
click at [1225, 396] on div "Solução Selecione uma opção" at bounding box center [1251, 414] width 388 height 61
click at [1228, 423] on span "Selecione uma opção" at bounding box center [1242, 424] width 349 height 18
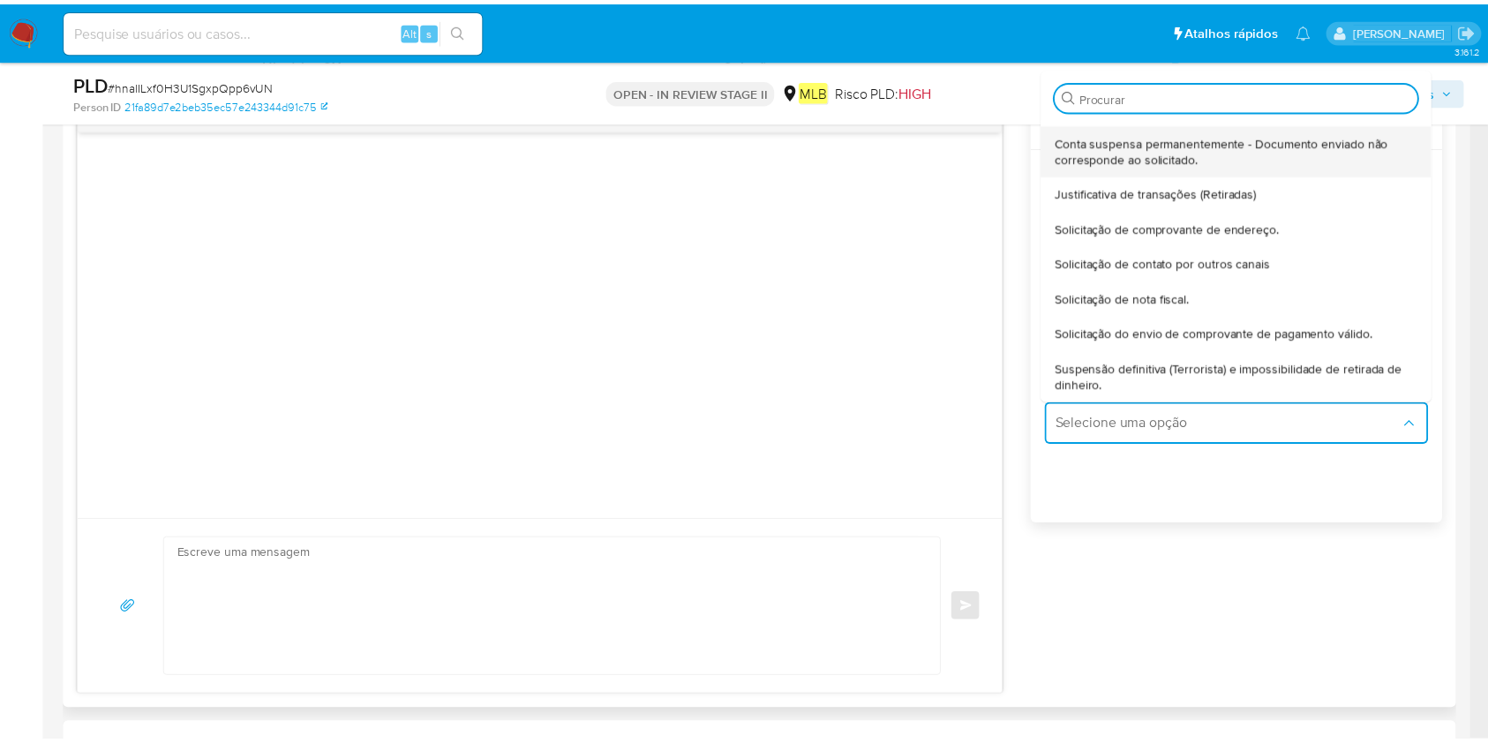
scroll to position [146, 0]
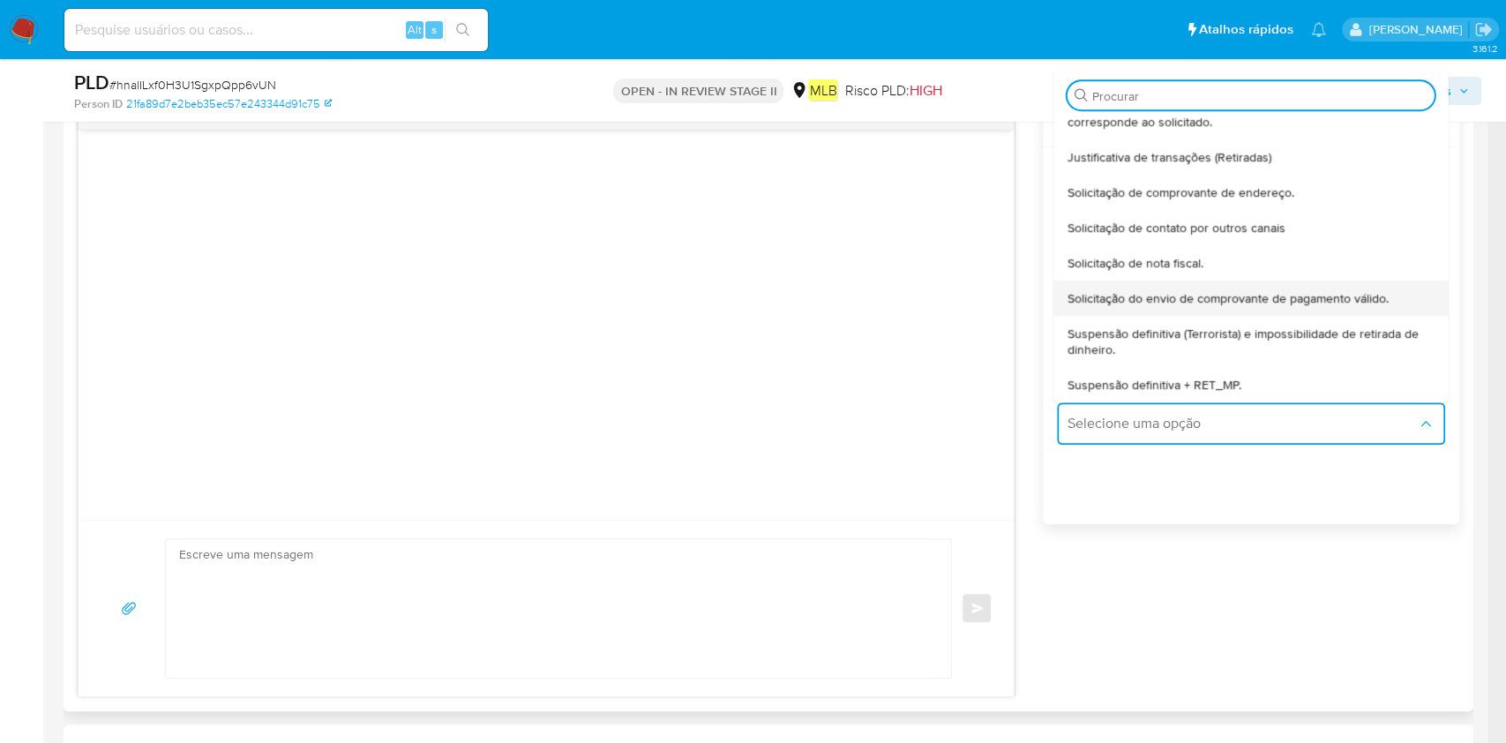
click at [1288, 300] on span "Solicitação do envio de comprovante de pagamento válido." at bounding box center [1228, 298] width 321 height 16
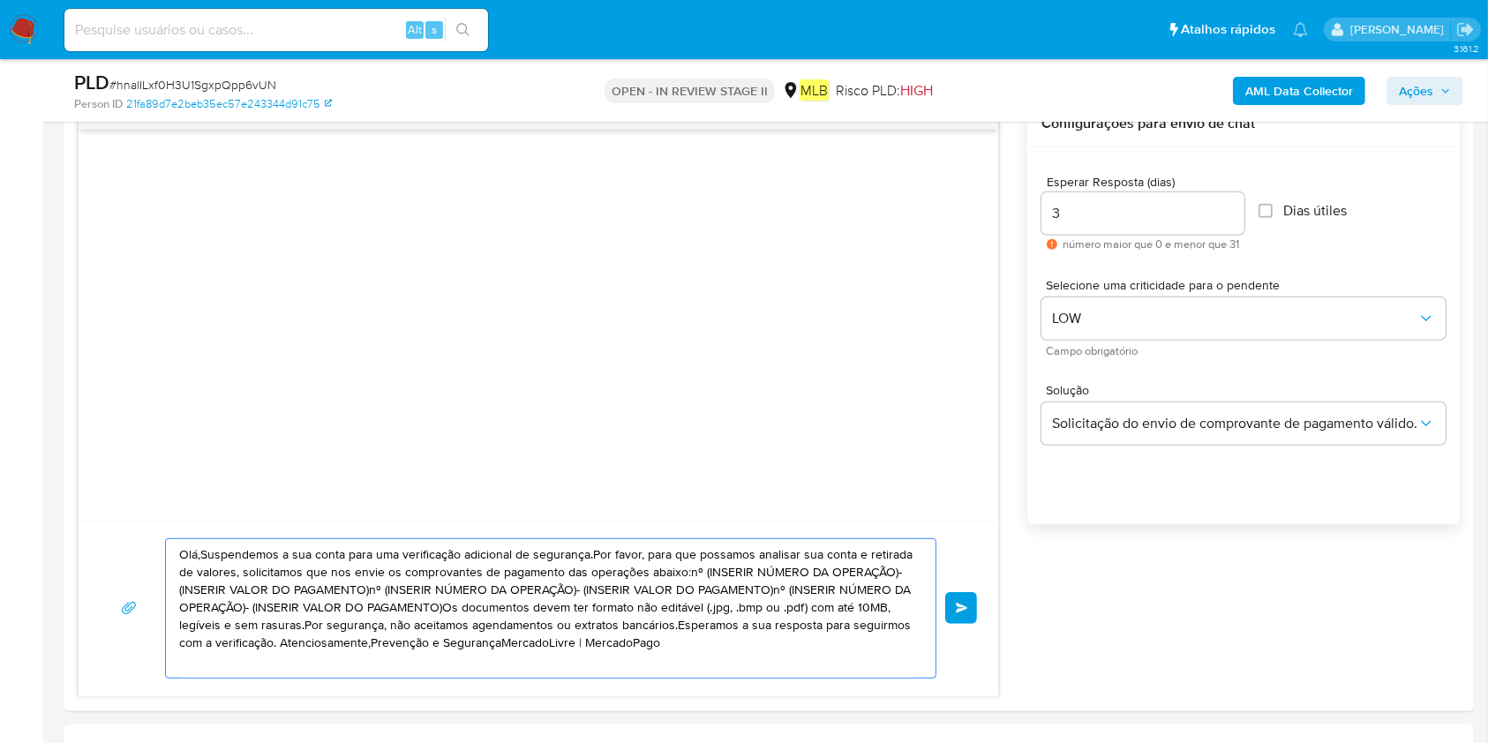
drag, startPoint x: 776, startPoint y: 647, endPoint x: 0, endPoint y: 468, distance: 796.1
paste textarea "! Estamos realizando uma verificação adicional de segurança em contas de usuári…"
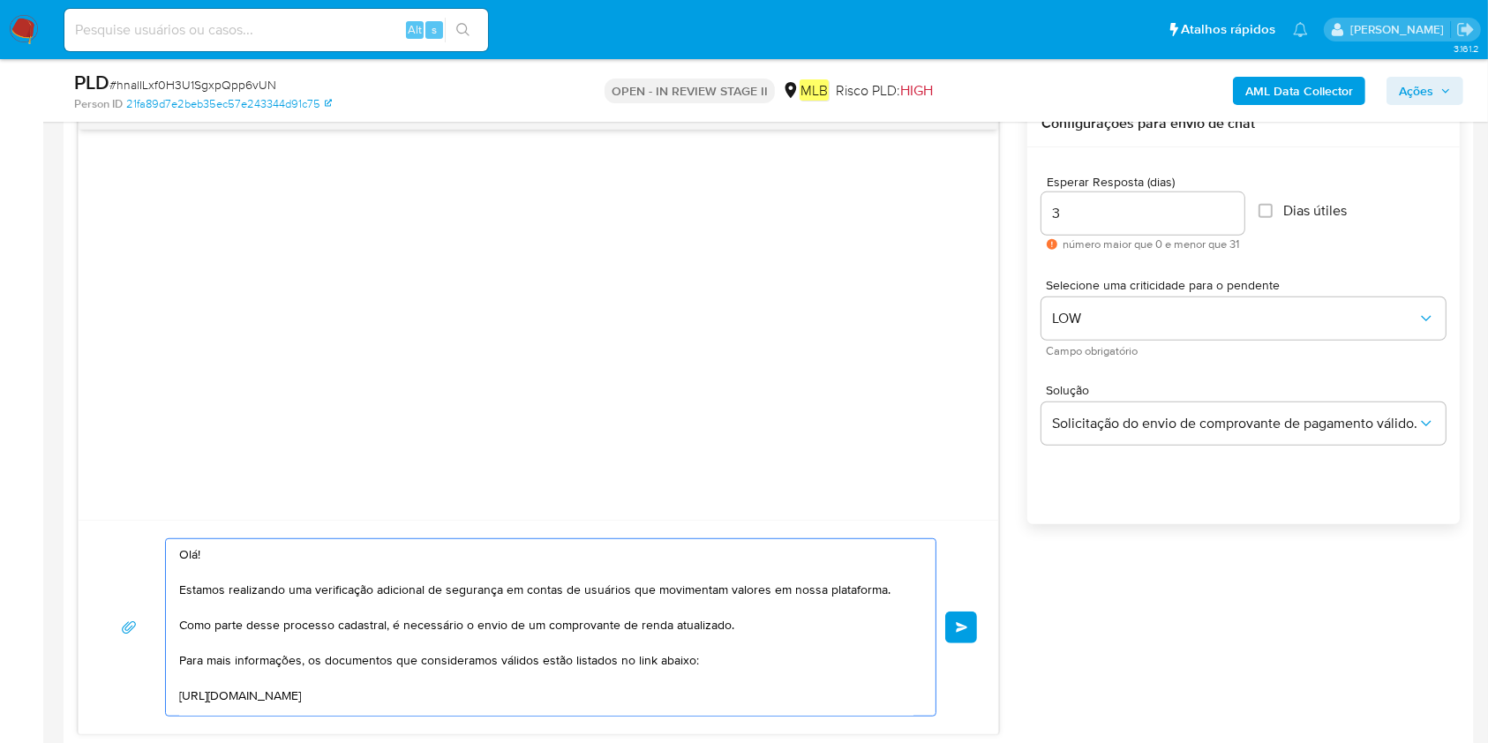
scroll to position [281, 0]
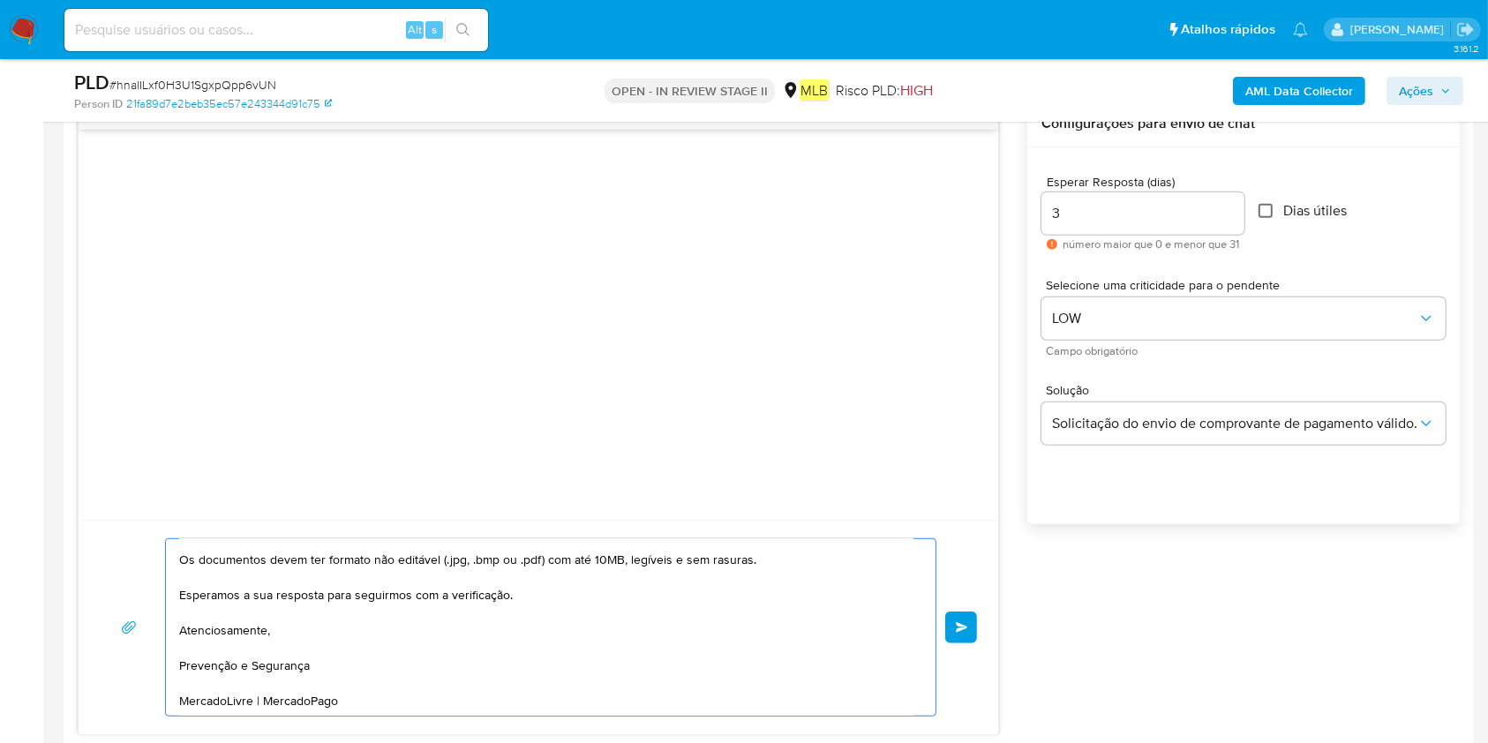
type textarea "Olá! Estamos realizando uma verificação adicional de segurança em contas de usu…"
click at [1271, 213] on input "Dias útiles" at bounding box center [1265, 211] width 14 height 14
checkbox input "true"
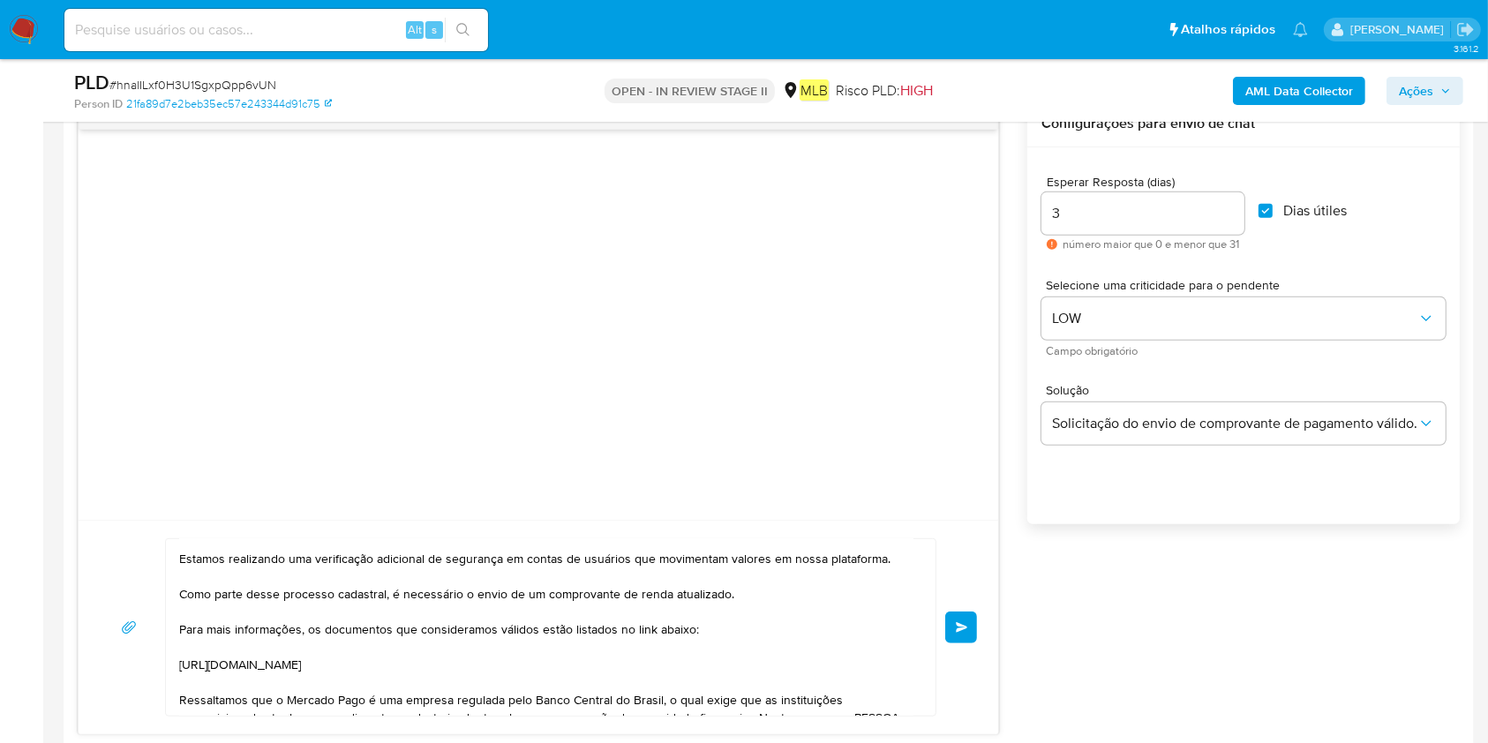
scroll to position [0, 0]
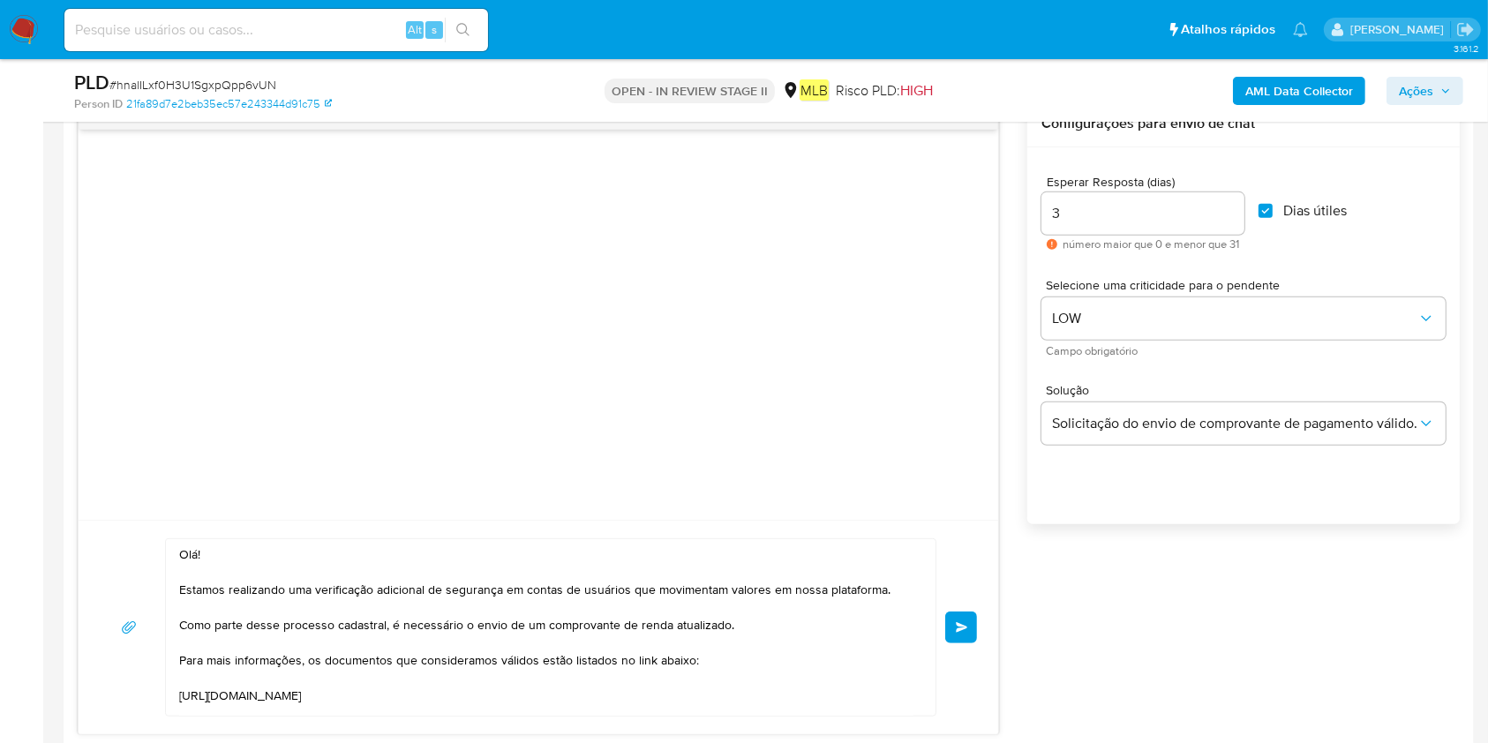
click at [967, 631] on button "common.send" at bounding box center [961, 628] width 32 height 32
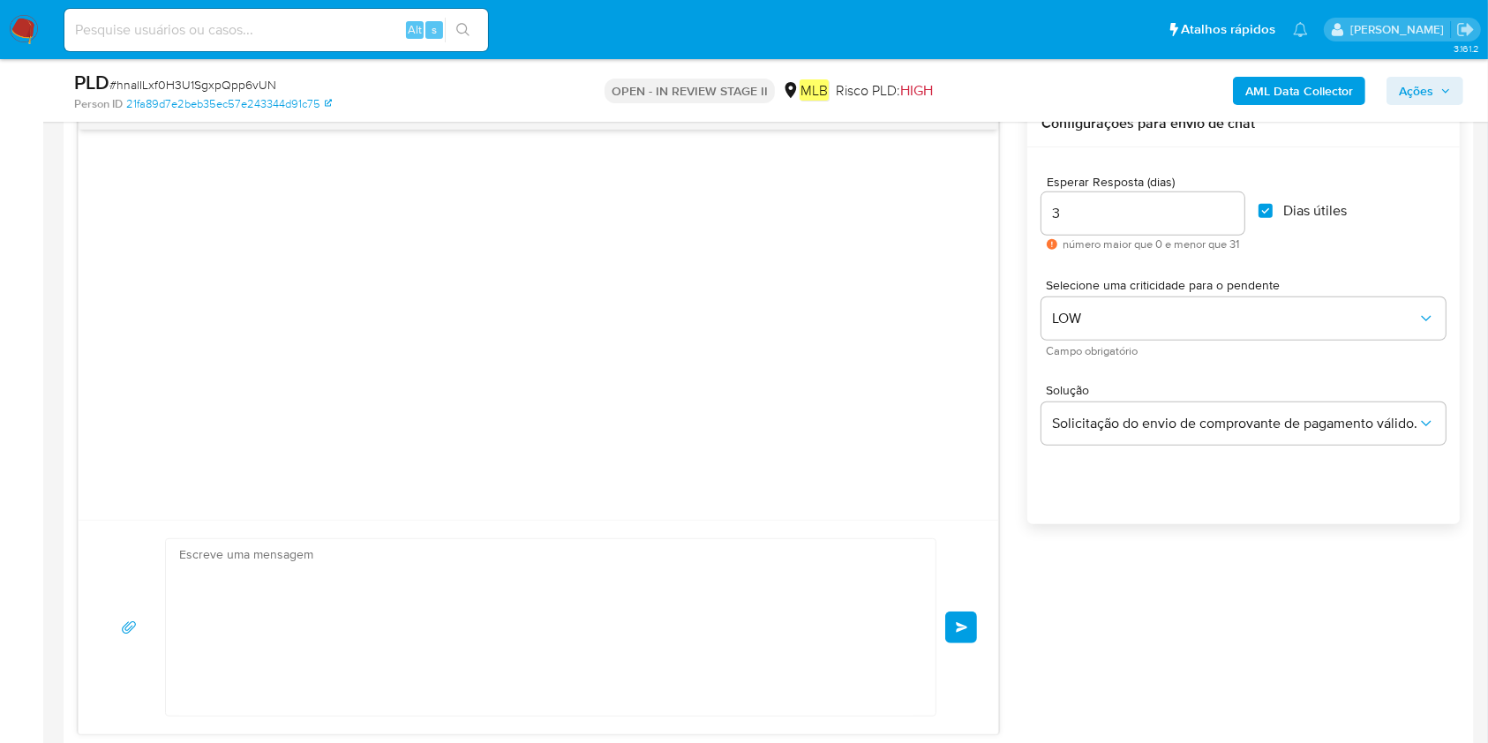
scroll to position [191, 0]
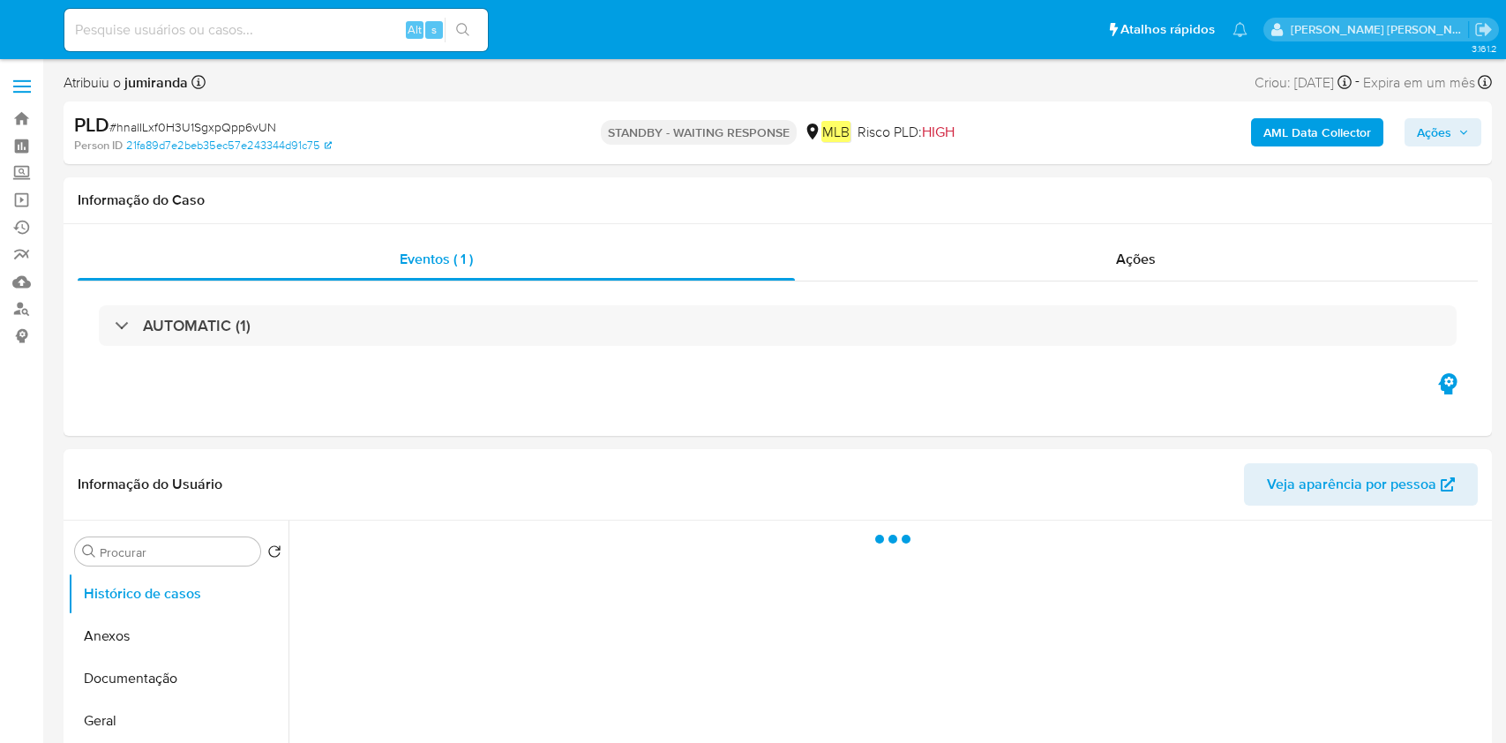
select select "10"
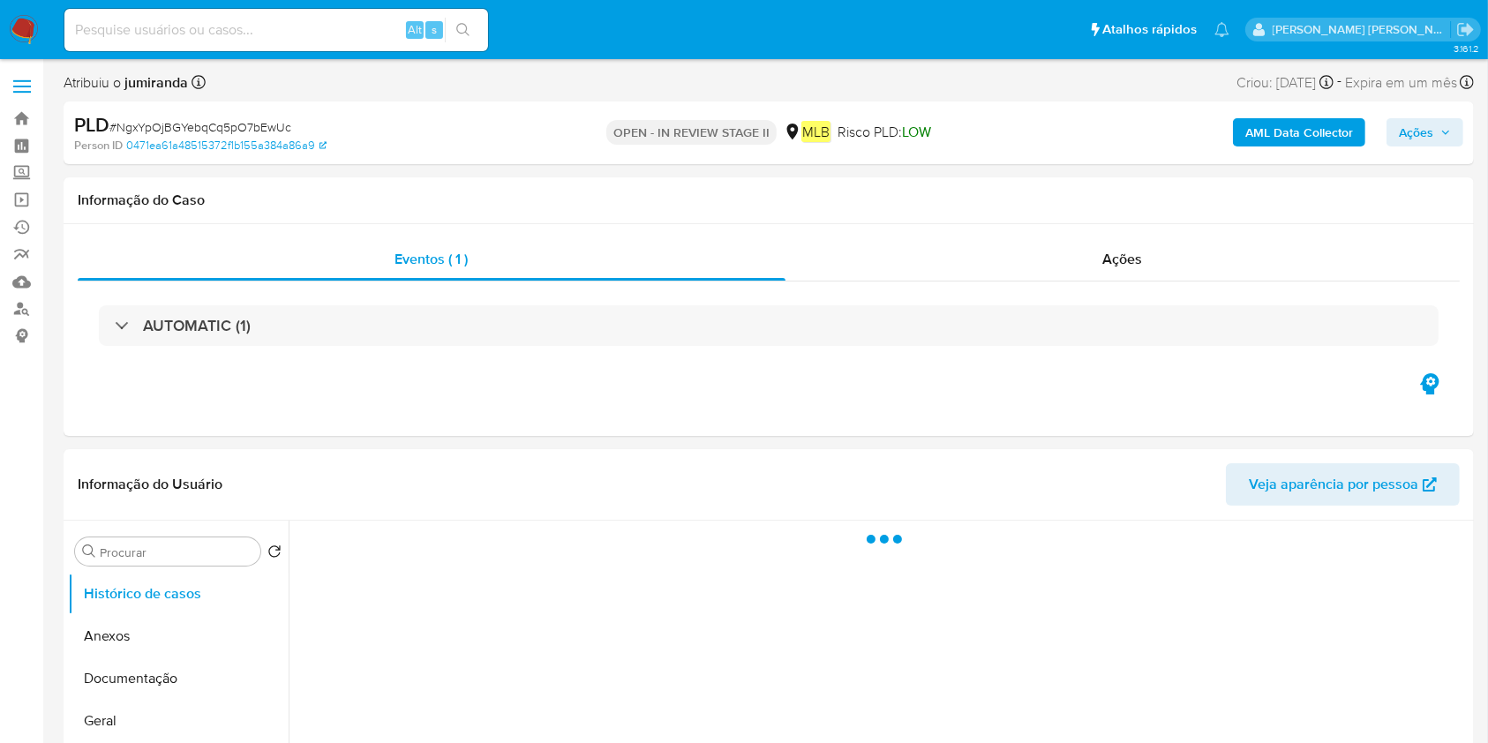
select select "10"
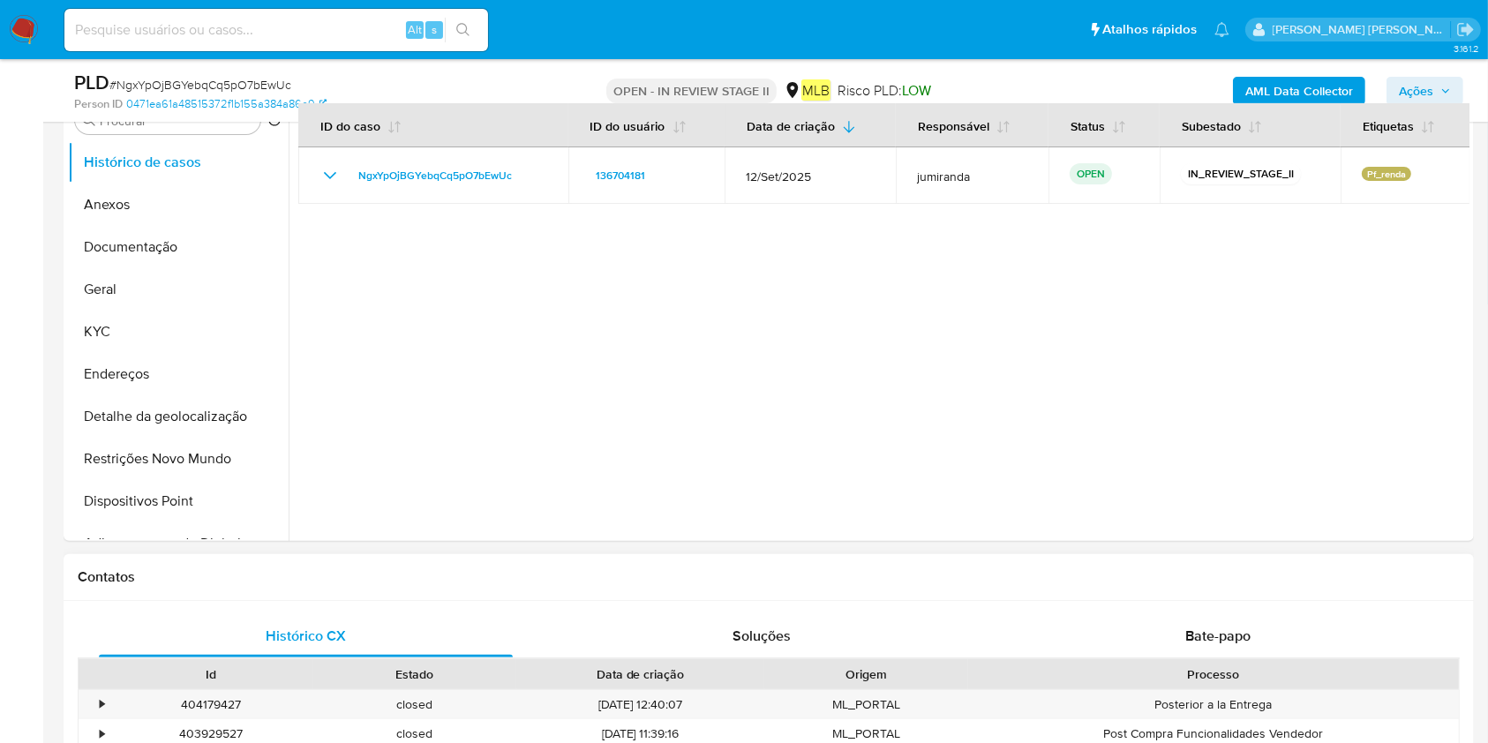
scroll to position [706, 0]
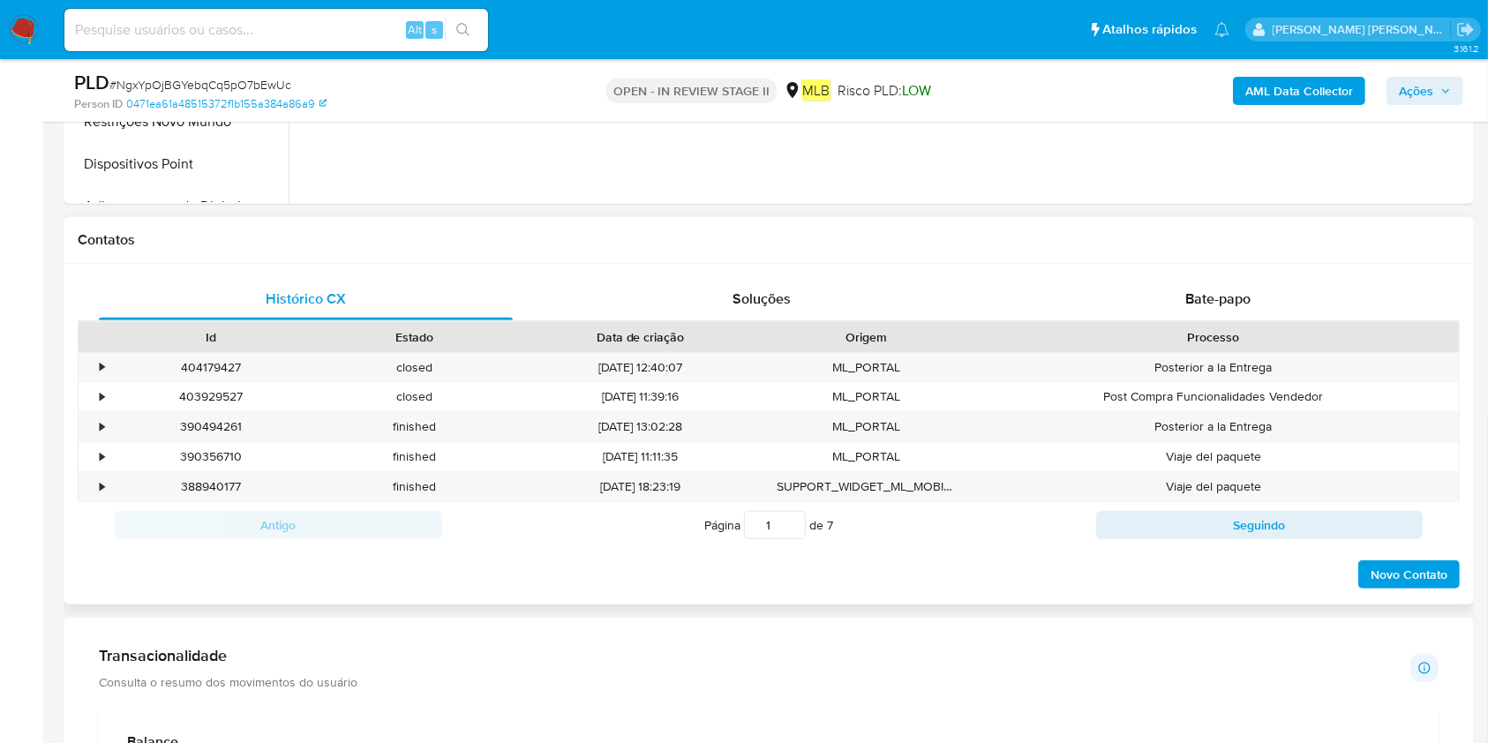
click at [1171, 271] on div "Histórico CX Soluções Bate-papo Id Estado Data de criação Origem Processo • 404…" at bounding box center [769, 434] width 1410 height 341
drag, startPoint x: 1178, startPoint y: 293, endPoint x: 1188, endPoint y: 327, distance: 35.8
click at [1179, 293] on div "Bate-papo" at bounding box center [1218, 299] width 414 height 42
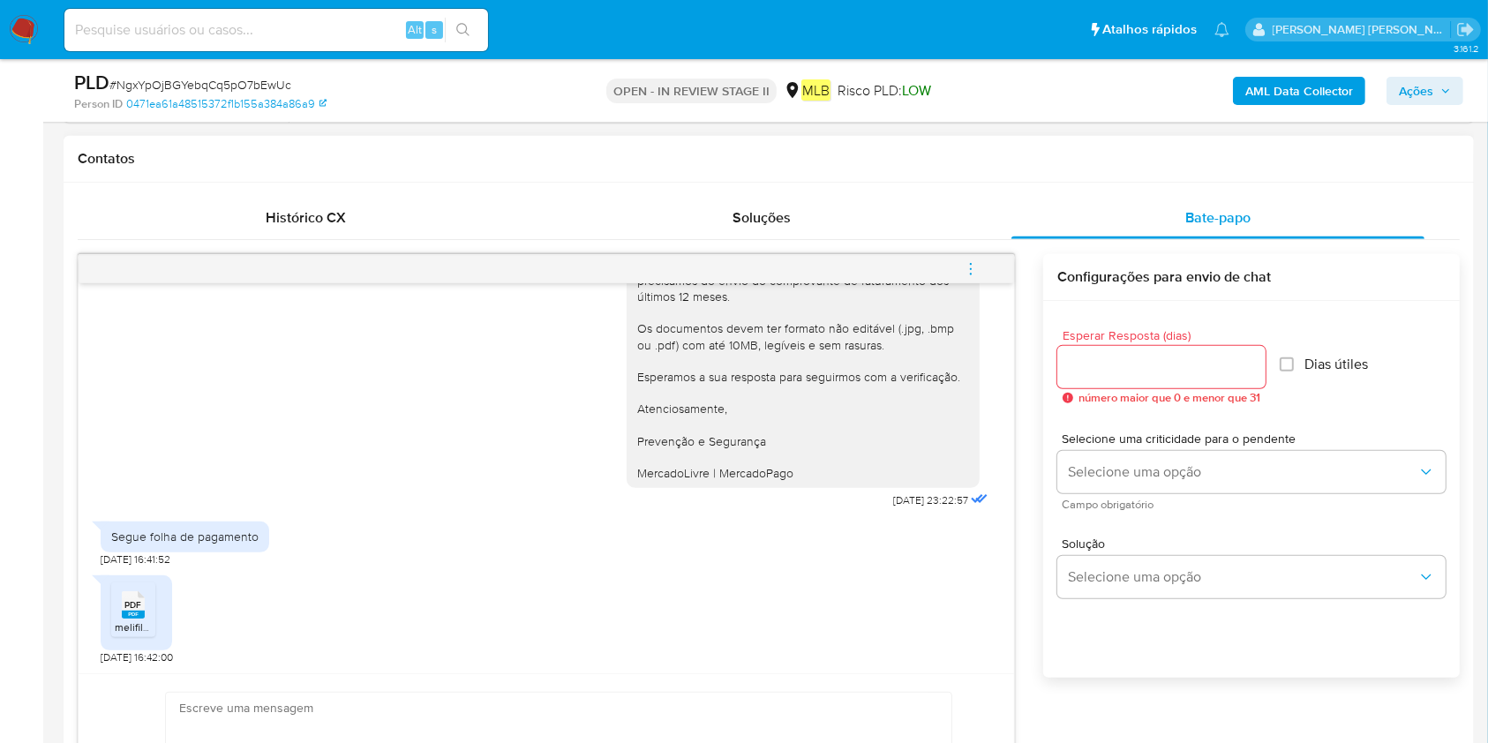
scroll to position [823, 0]
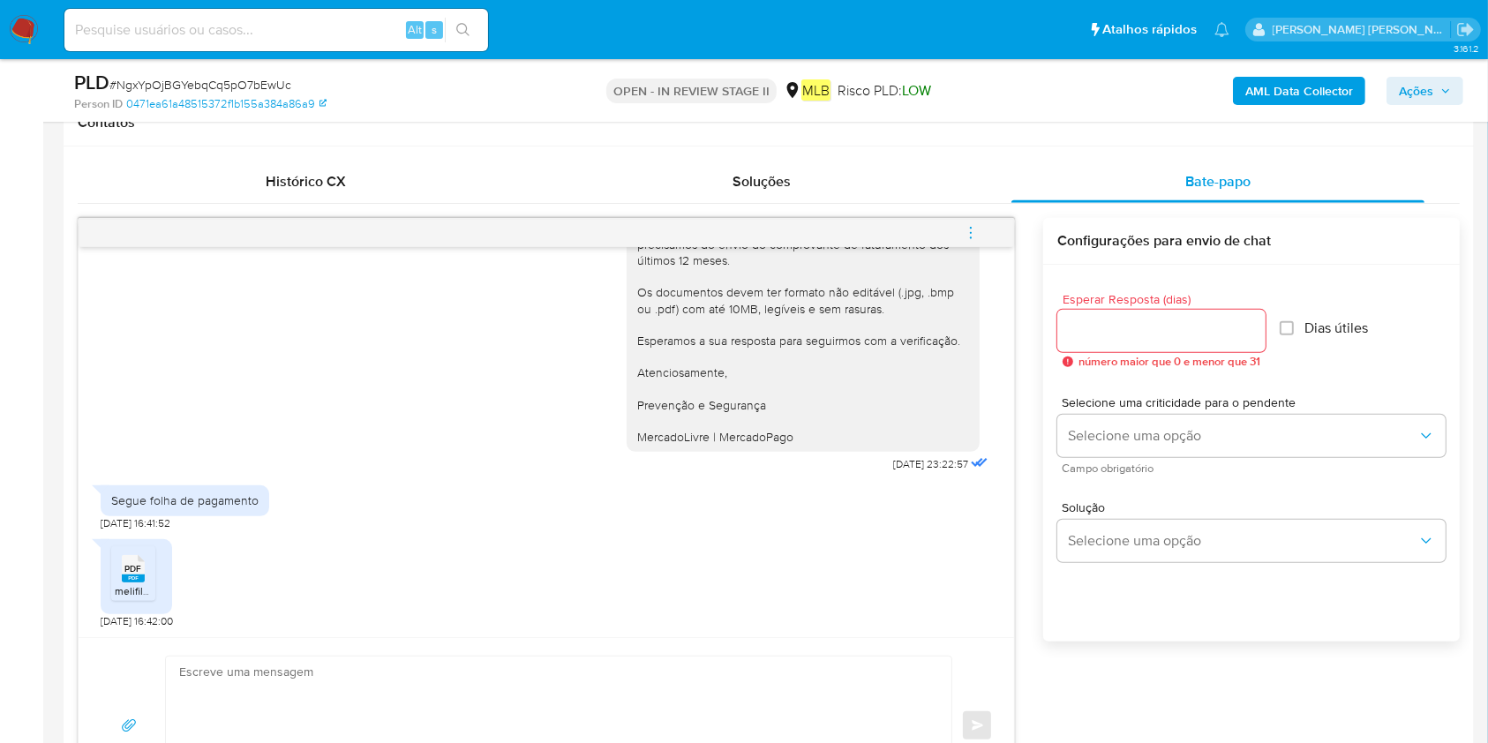
click at [126, 582] on icon "PDF" at bounding box center [133, 568] width 23 height 31
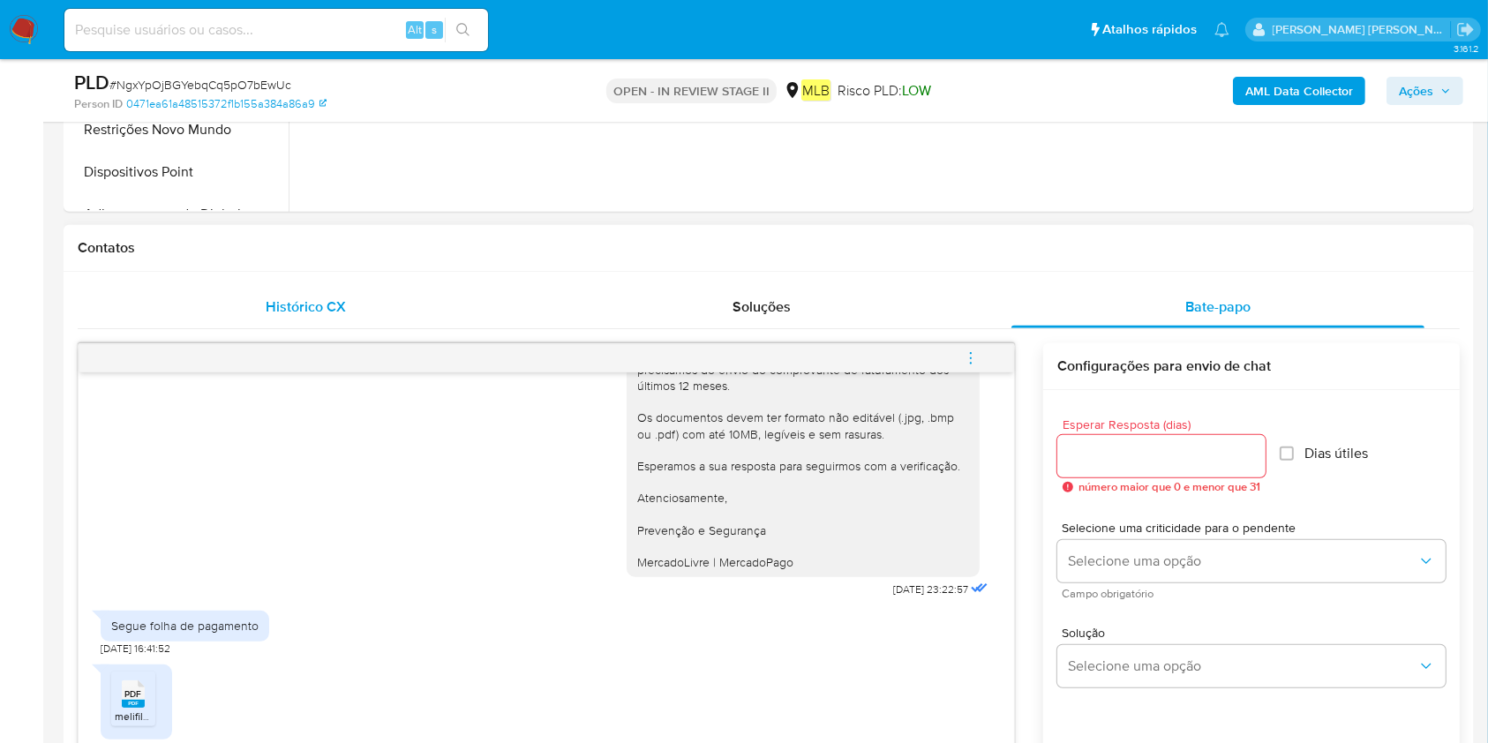
scroll to position [353, 0]
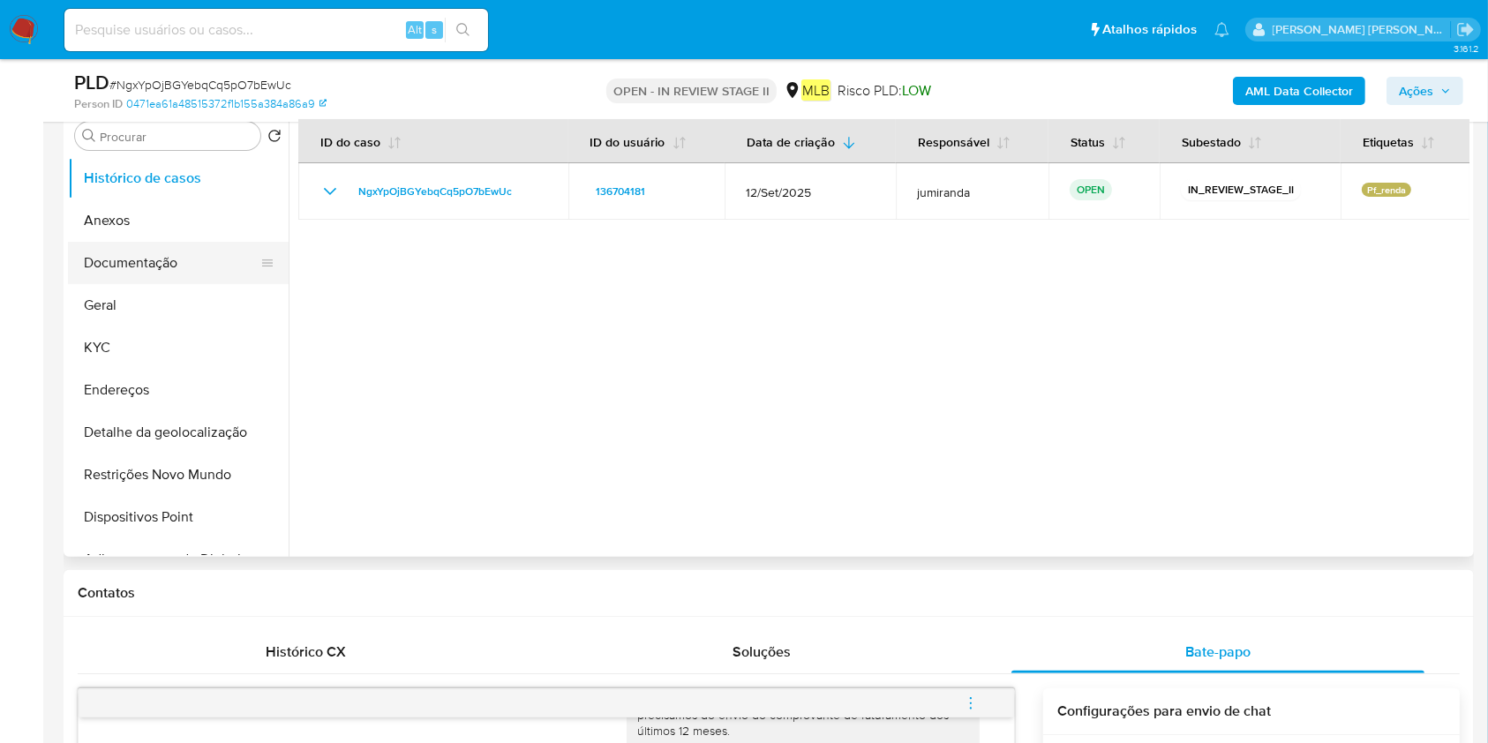
click at [140, 264] on button "Documentação" at bounding box center [171, 263] width 207 height 42
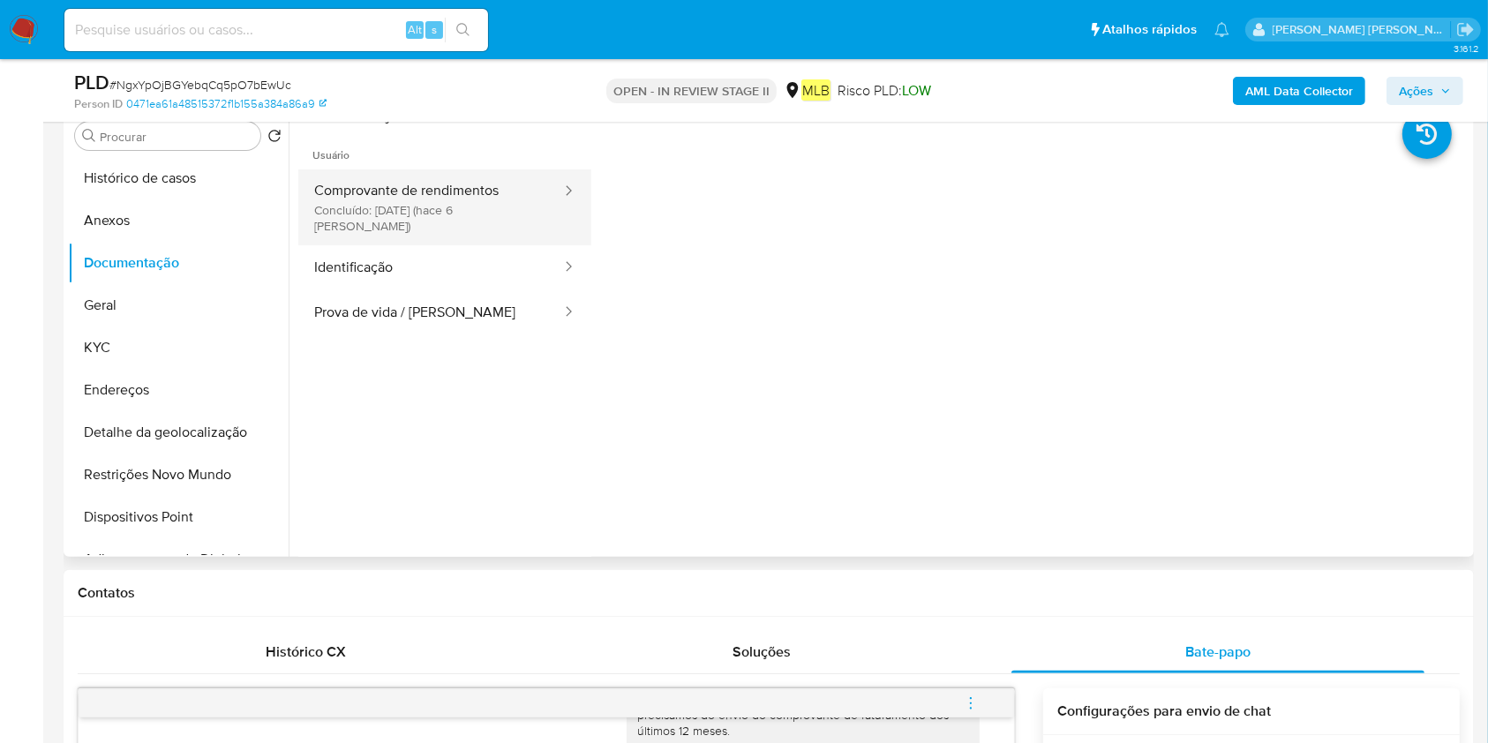
click at [494, 209] on button "Comprovante de rendimentos Concluído: [DATE] (hace 6 [PERSON_NAME])" at bounding box center [430, 207] width 265 height 76
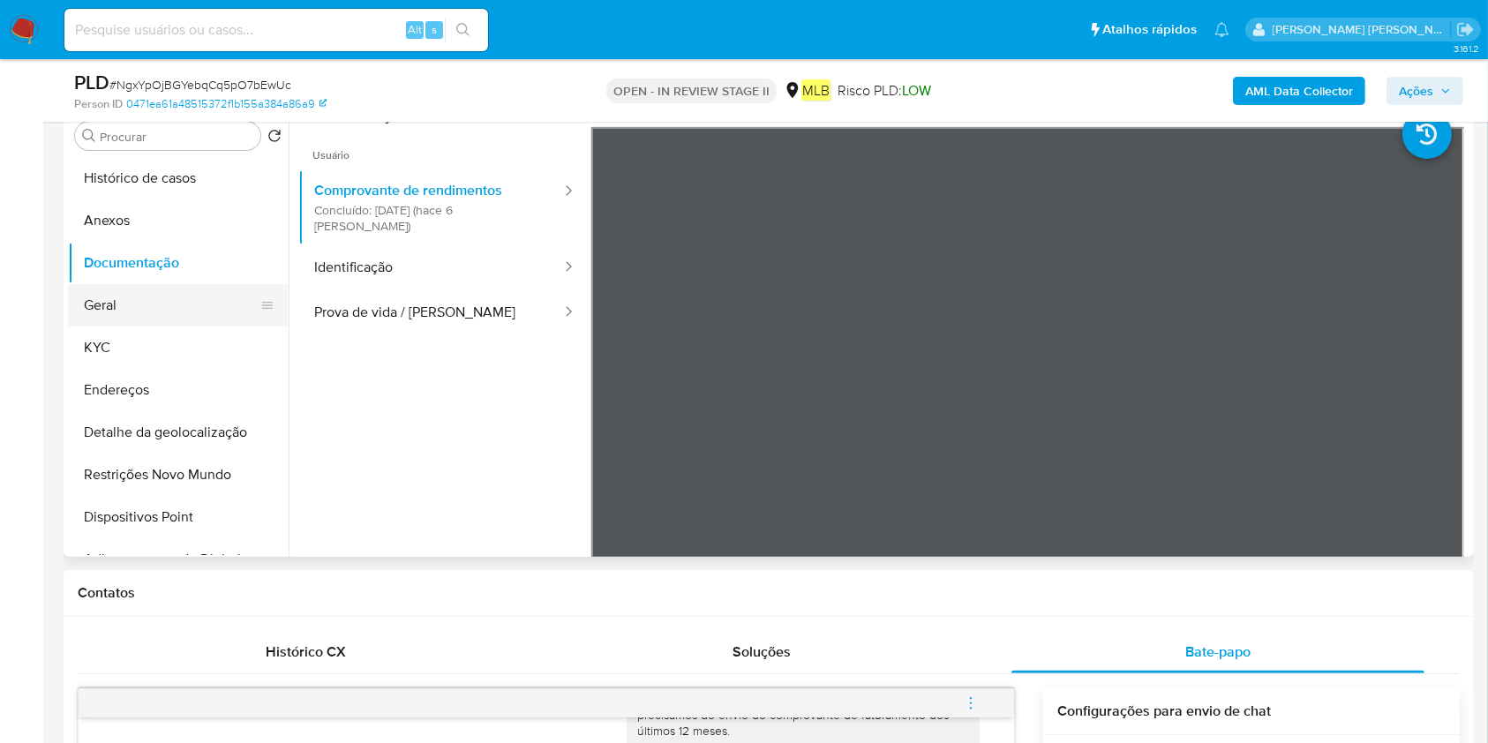
click at [157, 307] on button "Geral" at bounding box center [171, 305] width 207 height 42
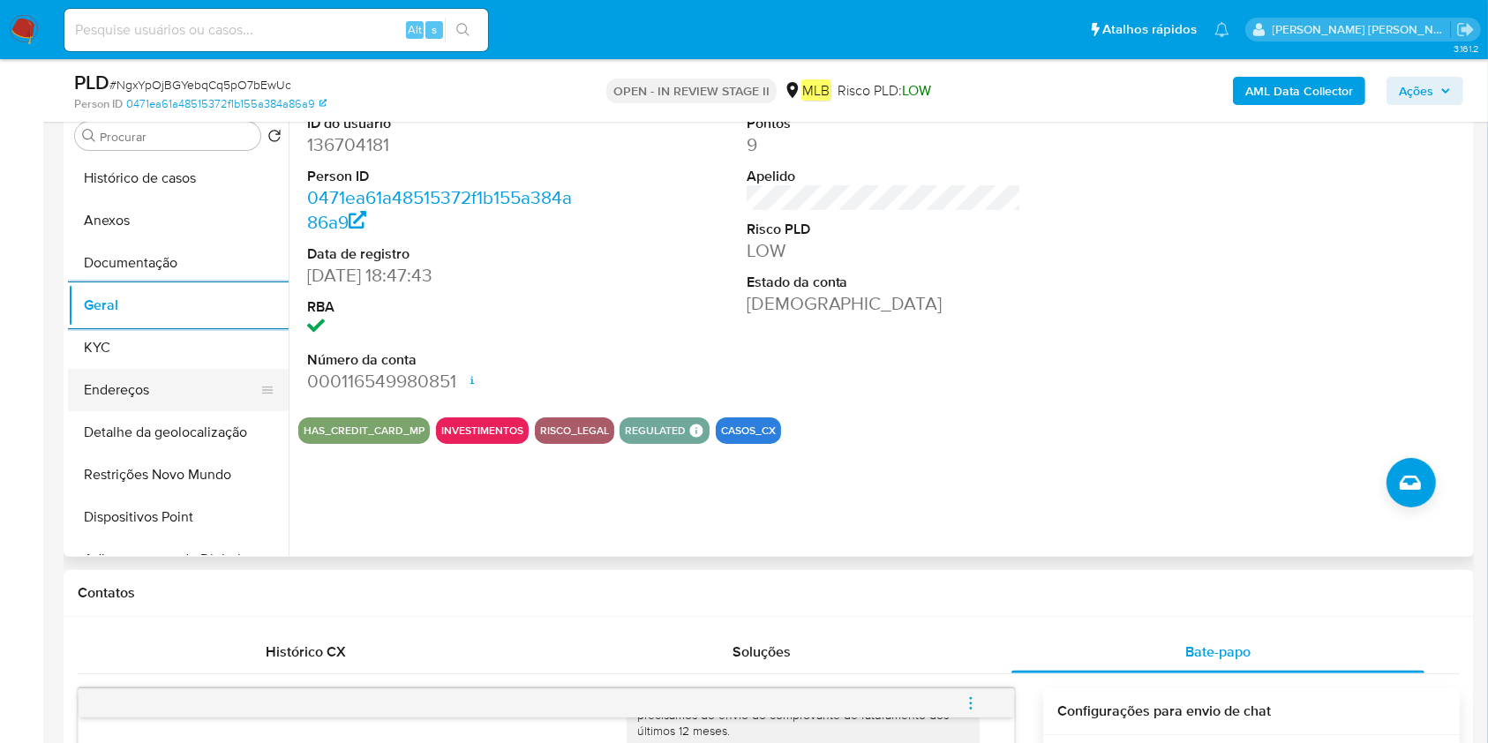
drag, startPoint x: 140, startPoint y: 392, endPoint x: 150, endPoint y: 379, distance: 16.4
click at [140, 392] on button "Endereços" at bounding box center [171, 390] width 207 height 42
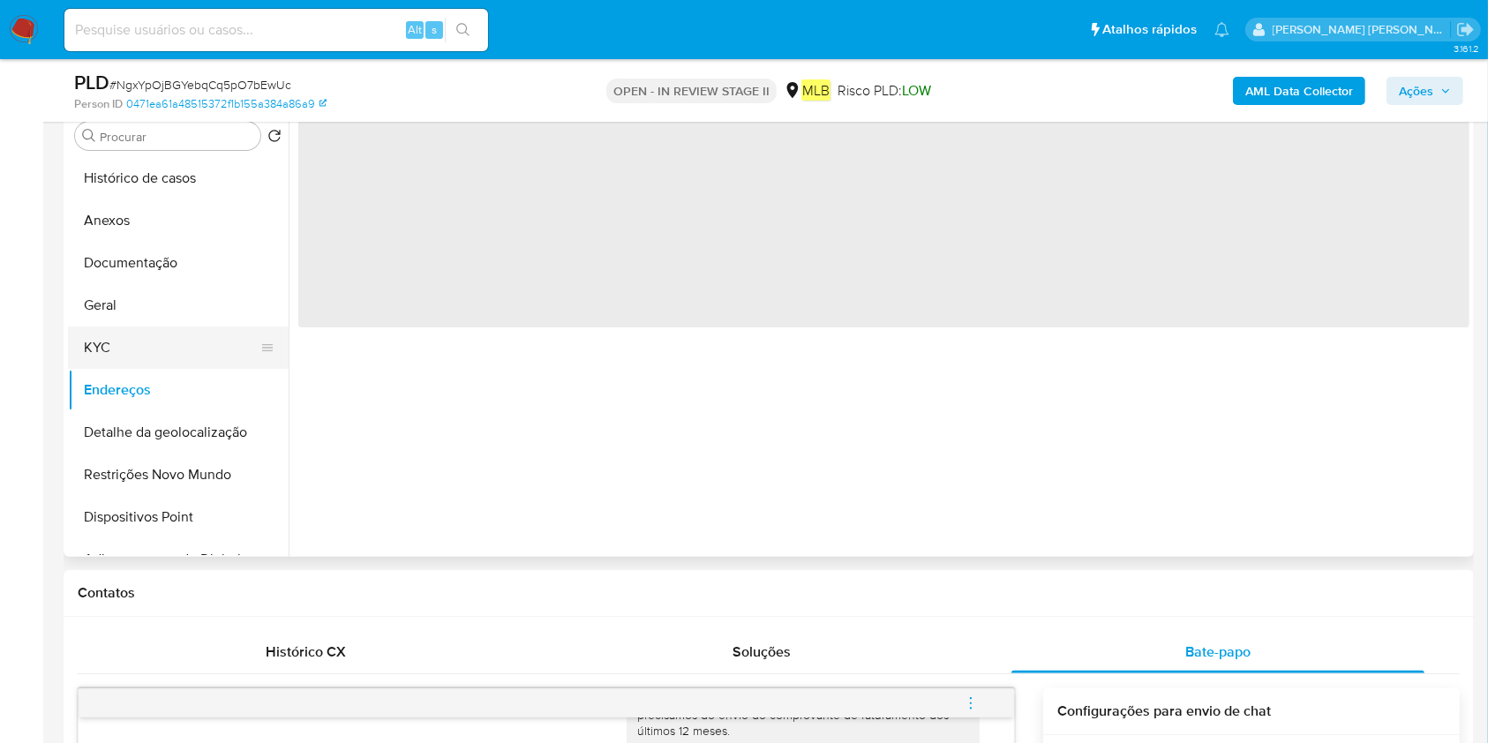
click at [168, 345] on button "KYC" at bounding box center [171, 348] width 207 height 42
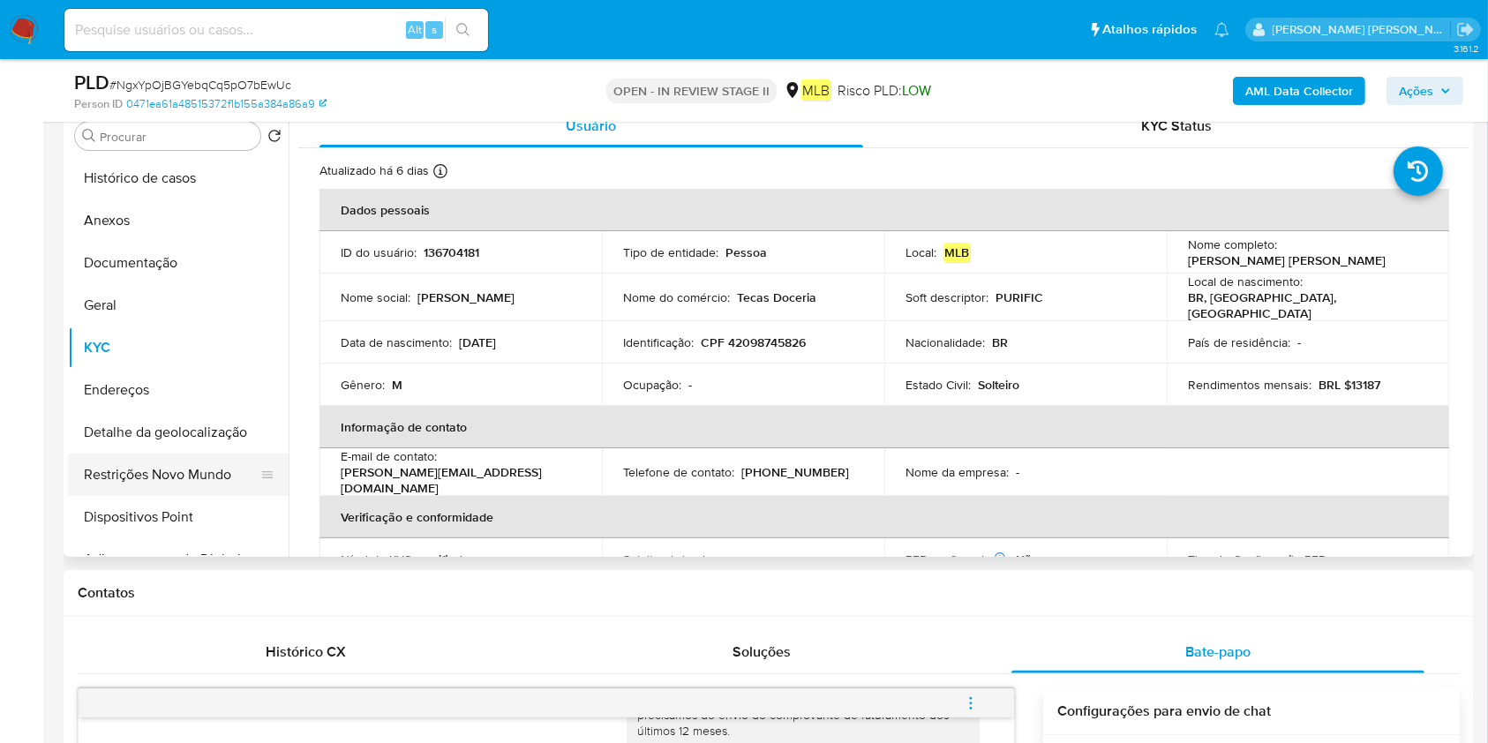
click at [168, 467] on button "Restrições Novo Mundo" at bounding box center [171, 475] width 207 height 42
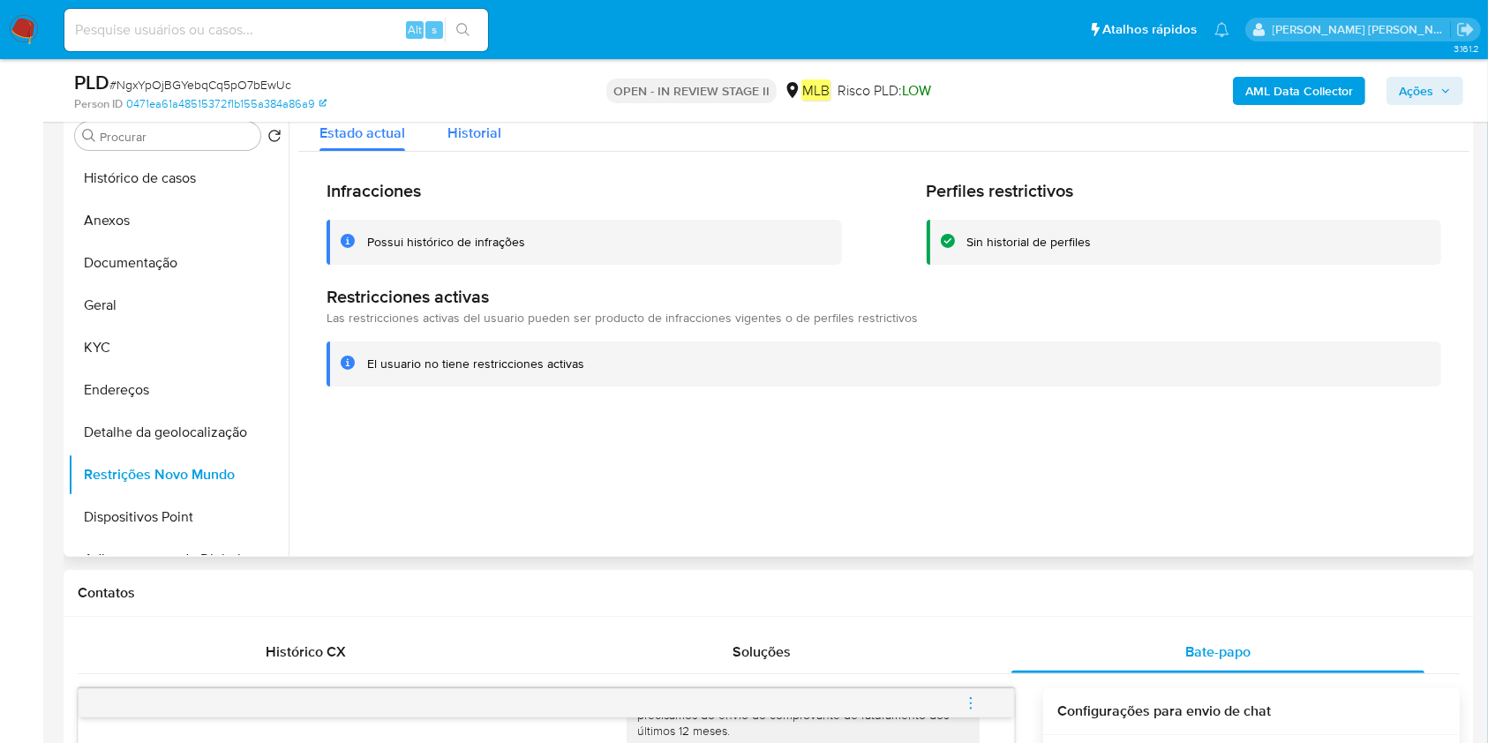
click at [464, 132] on span "Historial" at bounding box center [474, 133] width 54 height 20
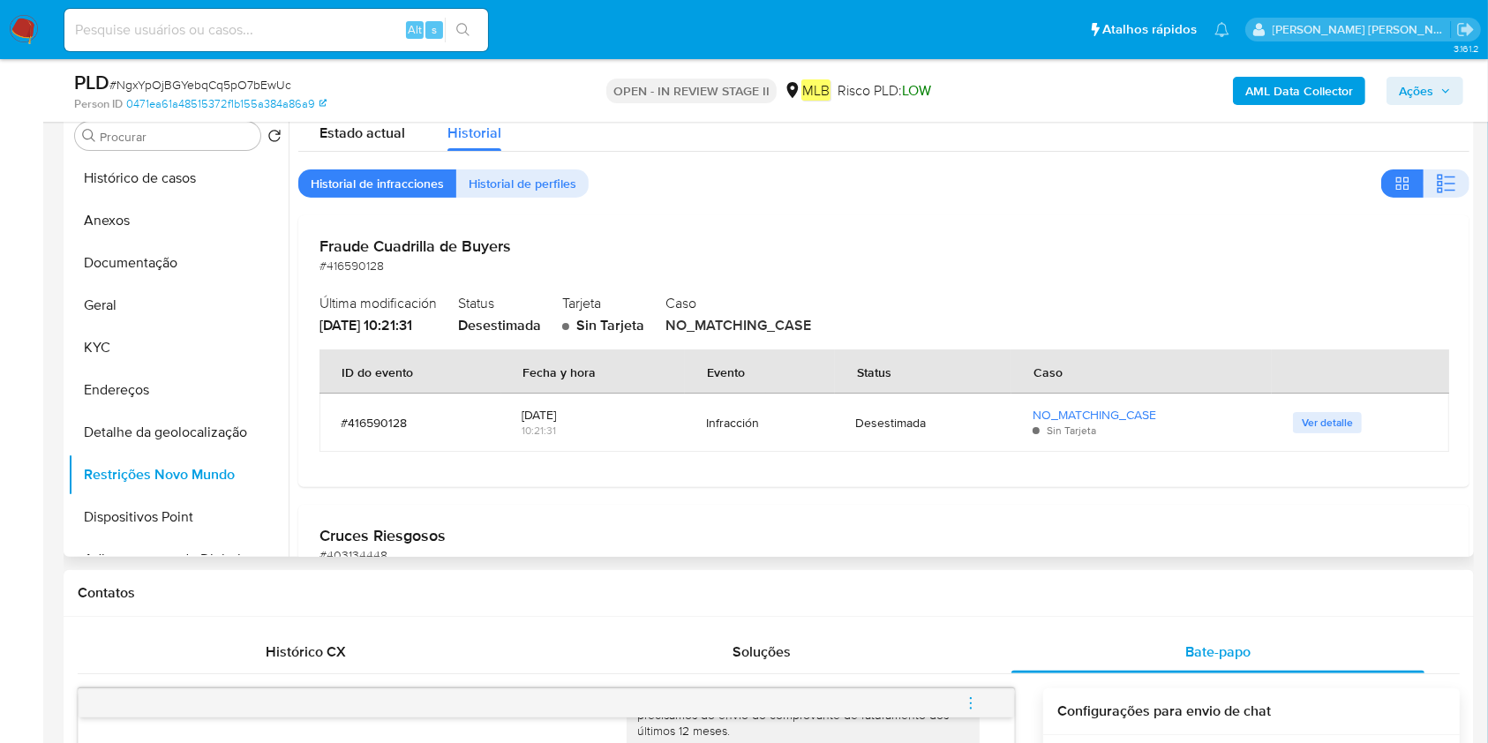
scroll to position [235, 0]
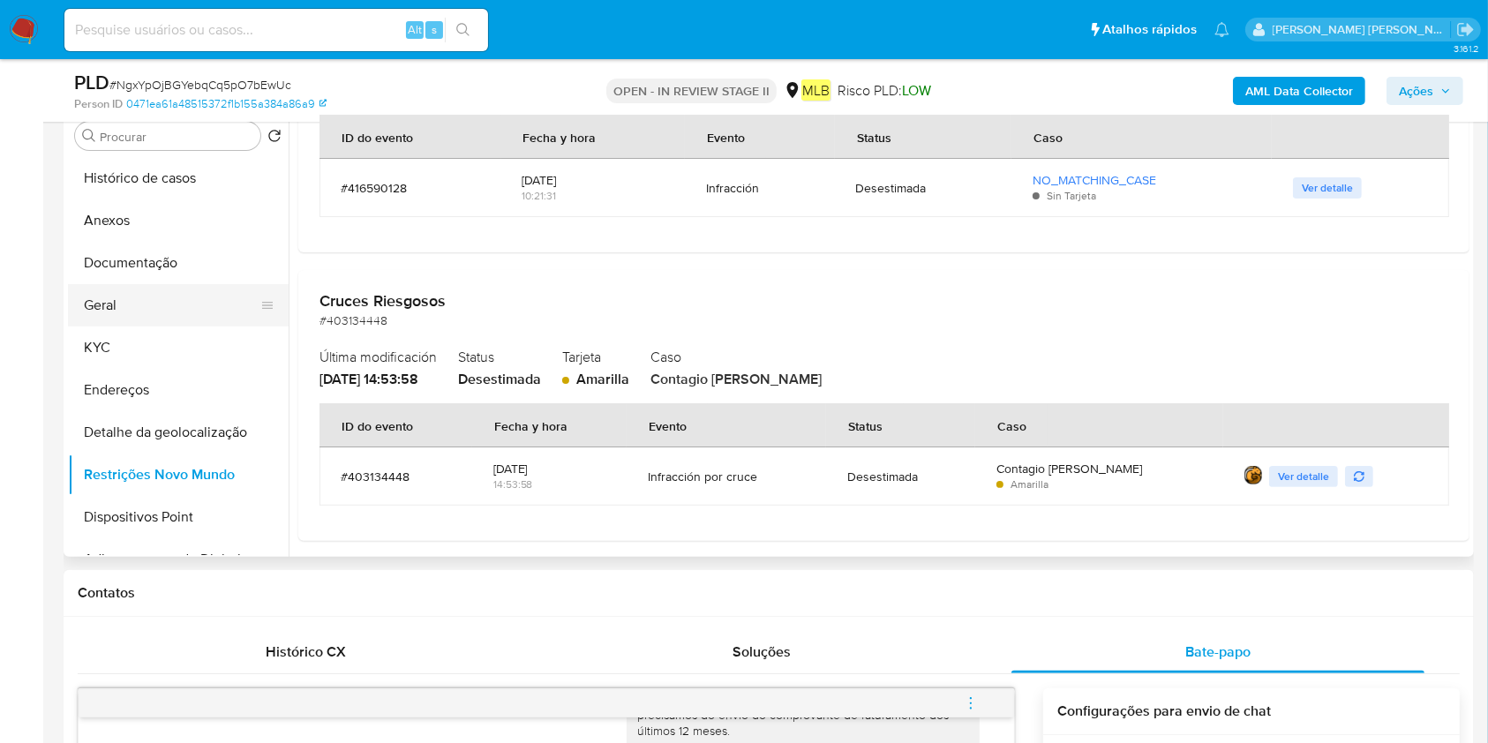
drag, startPoint x: 167, startPoint y: 300, endPoint x: 270, endPoint y: 315, distance: 104.3
click at [168, 299] on button "Geral" at bounding box center [171, 305] width 207 height 42
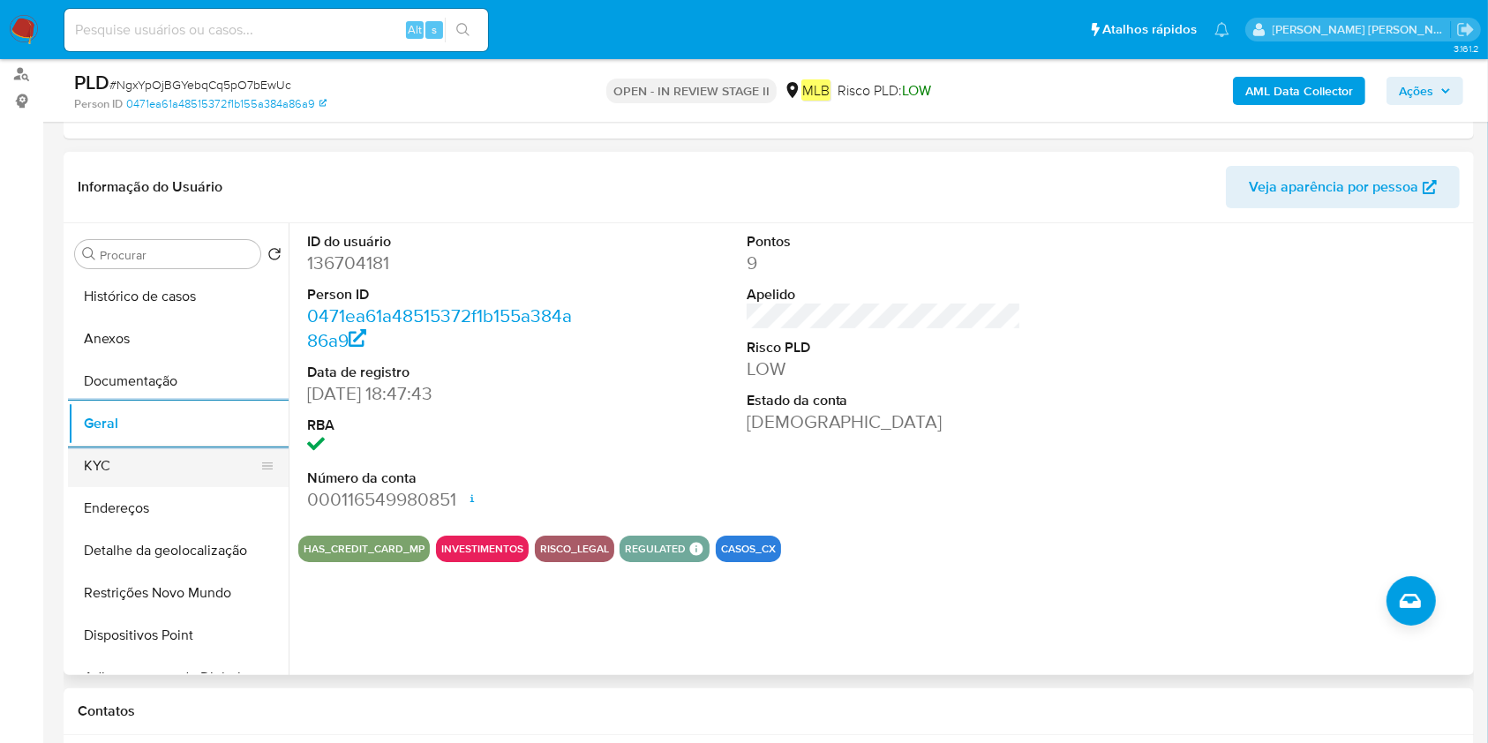
click at [158, 469] on button "KYC" at bounding box center [171, 466] width 207 height 42
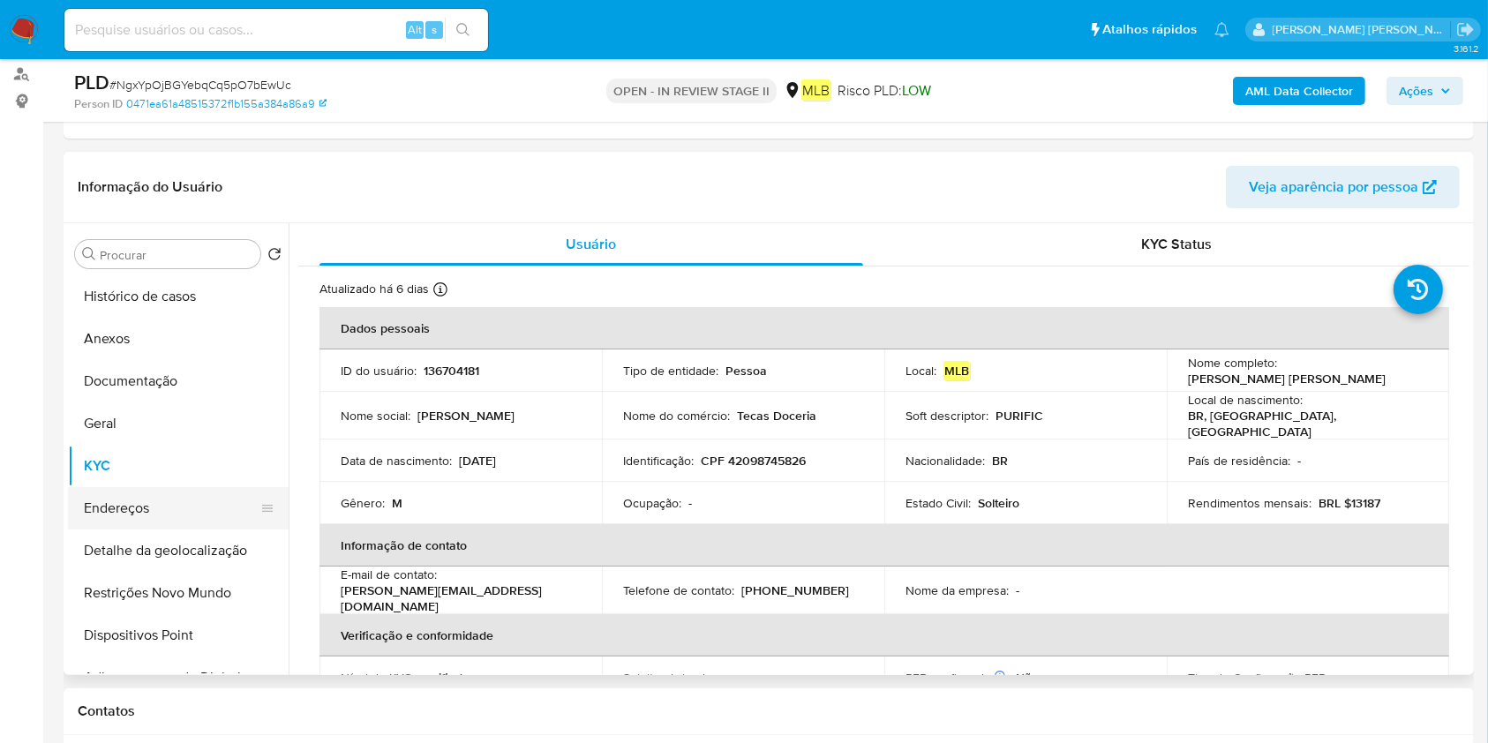
click at [209, 510] on button "Endereços" at bounding box center [171, 508] width 207 height 42
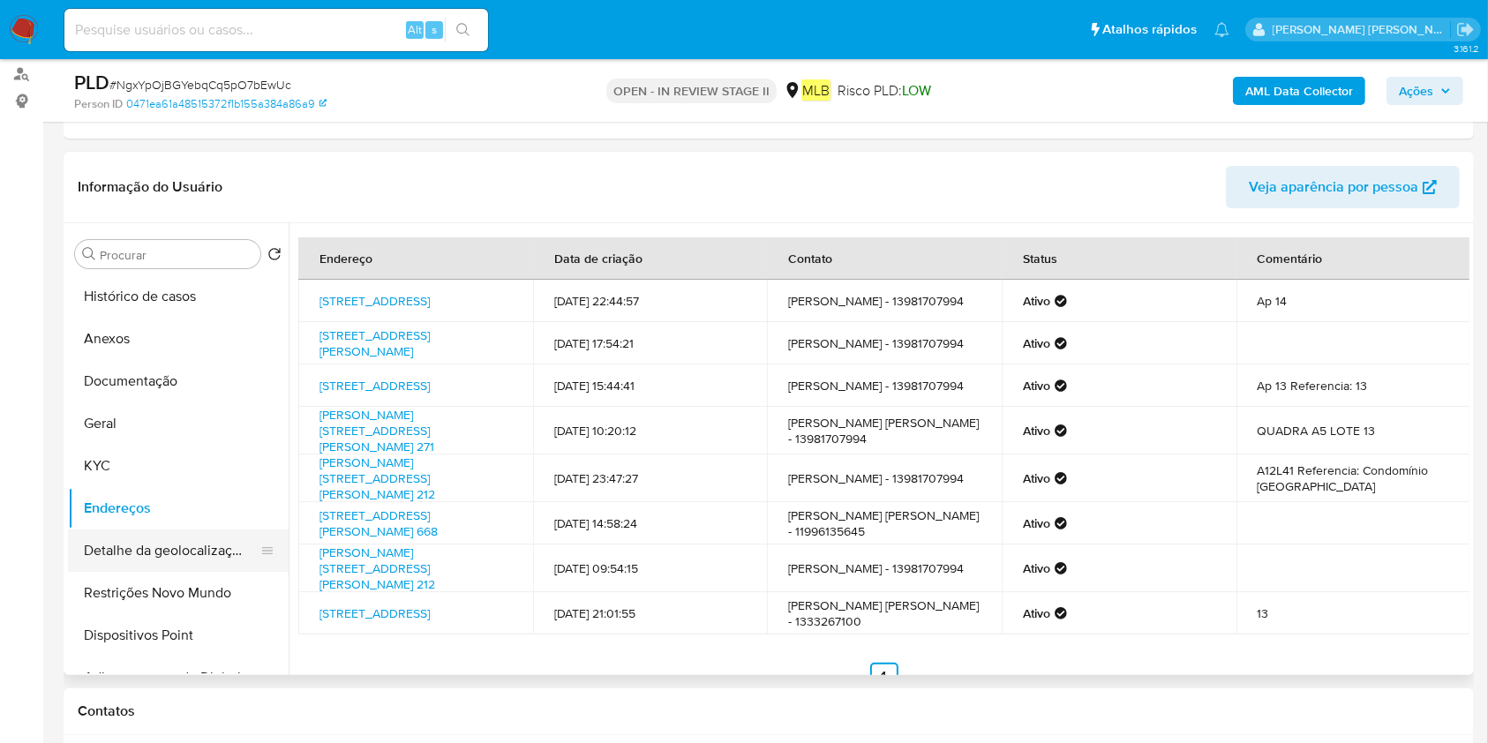
click at [161, 554] on button "Detalhe da geolocalização" at bounding box center [171, 550] width 207 height 42
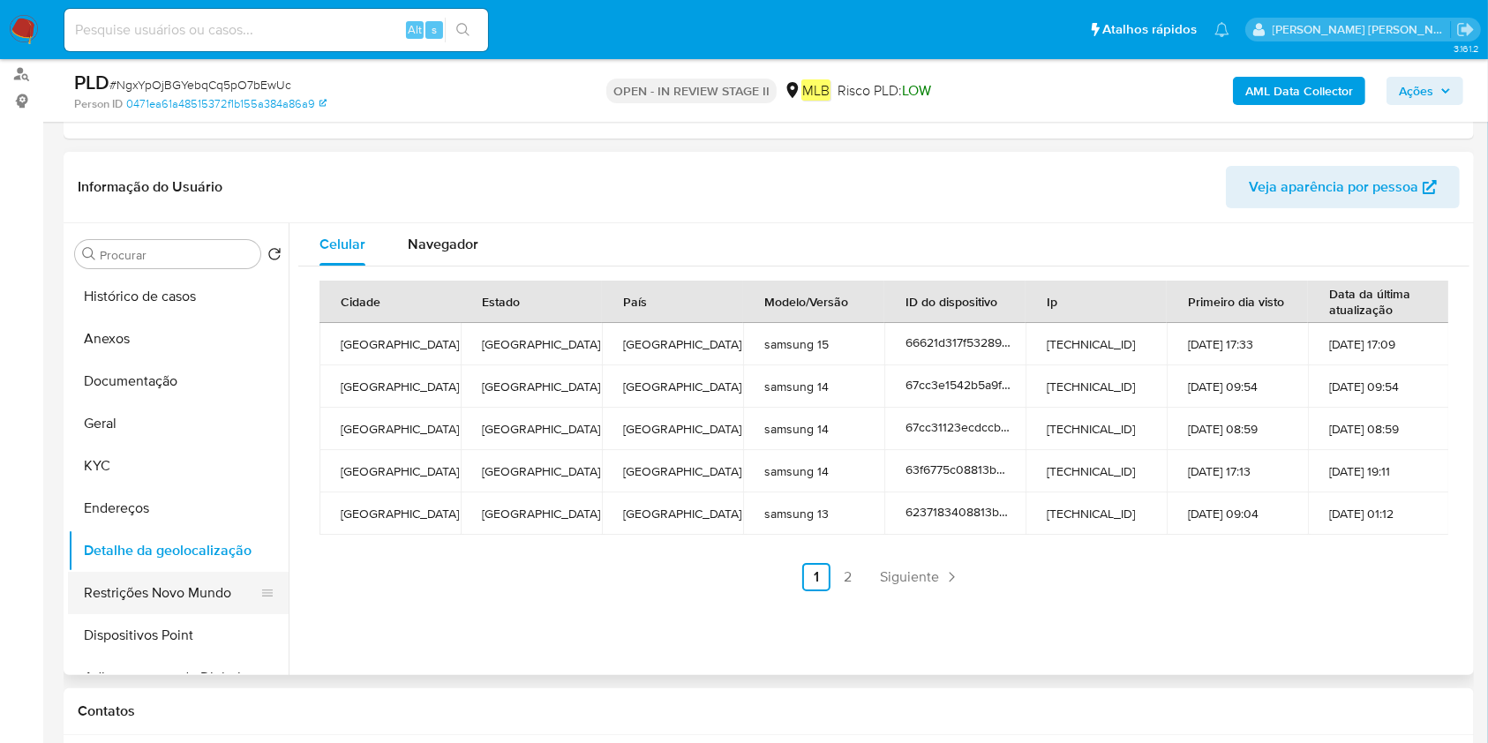
click at [185, 590] on button "Restrições Novo Mundo" at bounding box center [171, 593] width 207 height 42
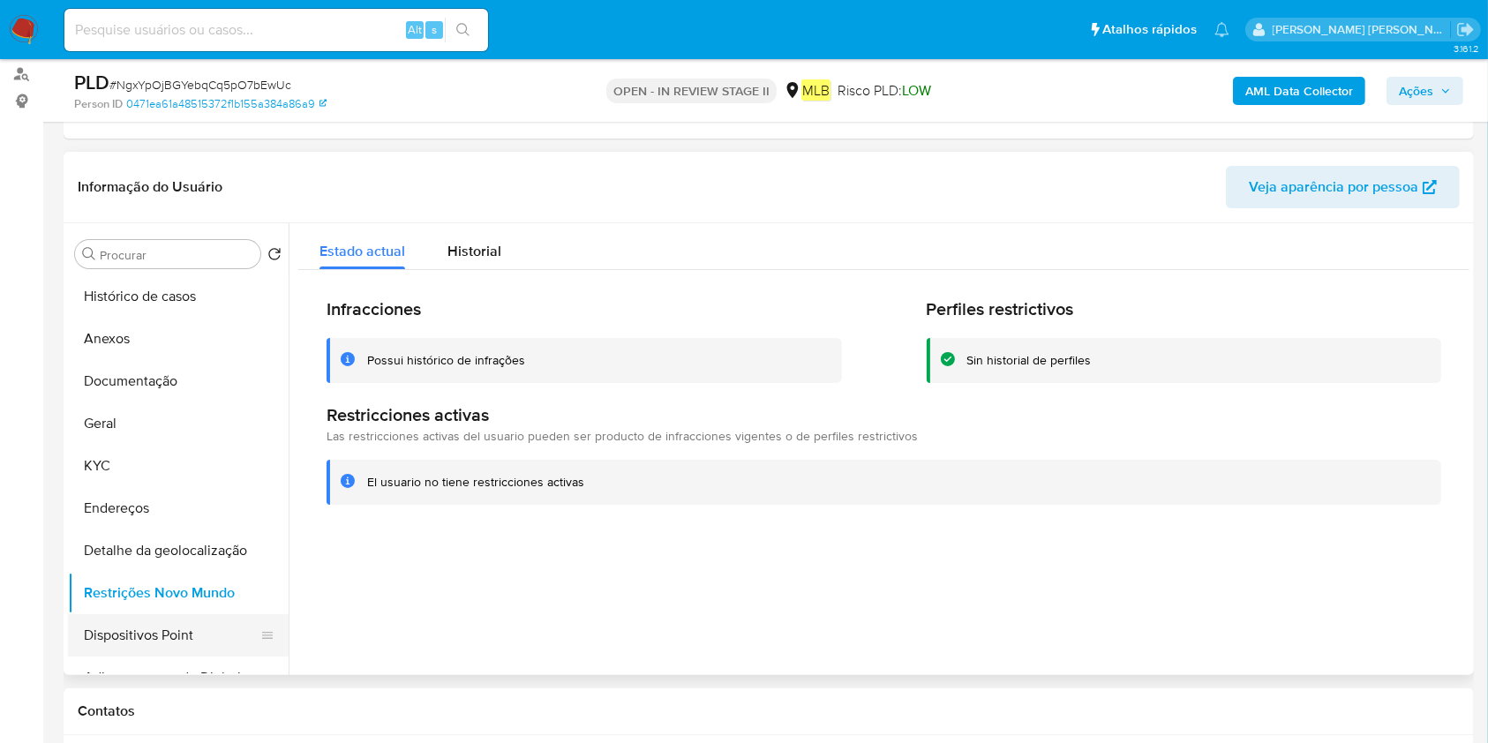
click at [135, 623] on button "Dispositivos Point" at bounding box center [171, 635] width 207 height 42
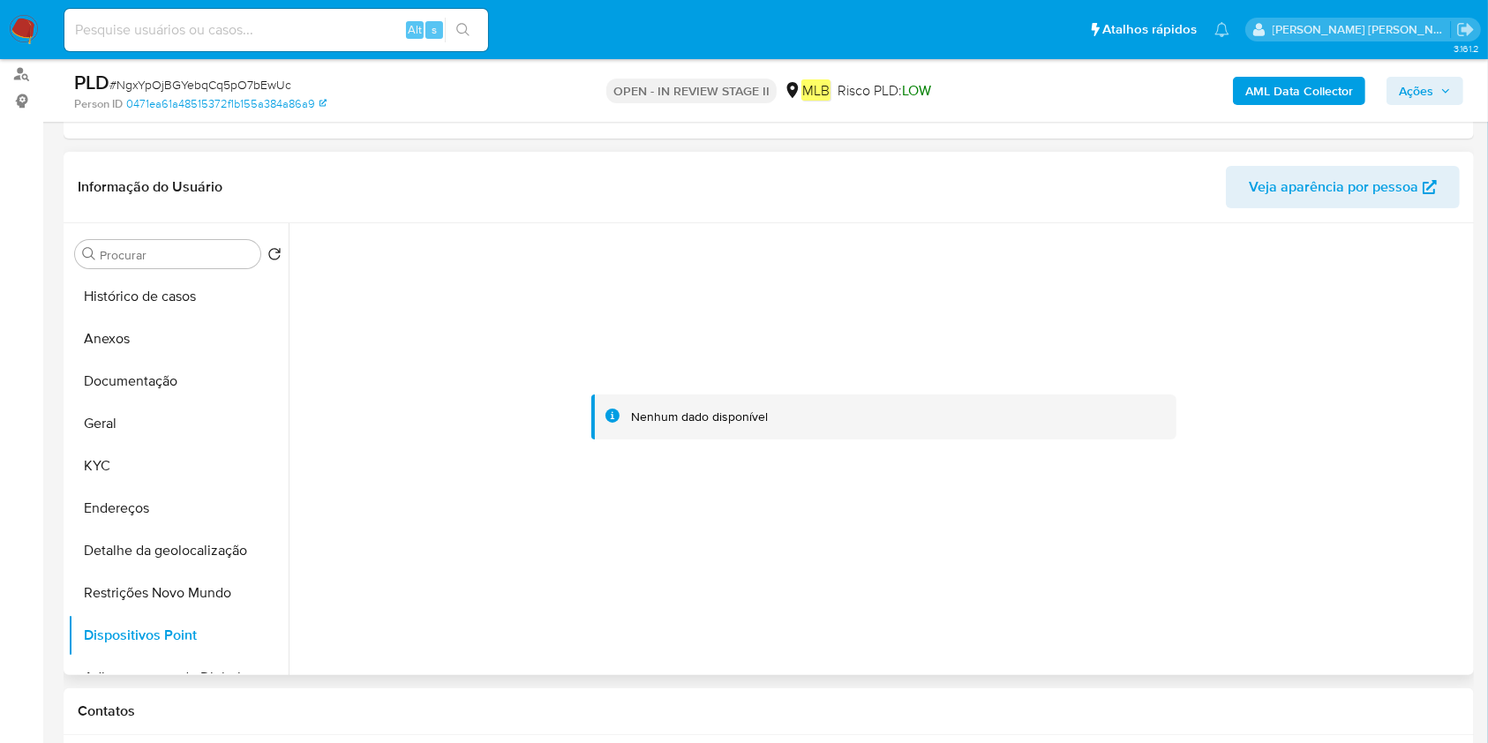
drag, startPoint x: 101, startPoint y: 510, endPoint x: 747, endPoint y: 502, distance: 646.0
click at [121, 505] on button "Endereços" at bounding box center [178, 508] width 221 height 42
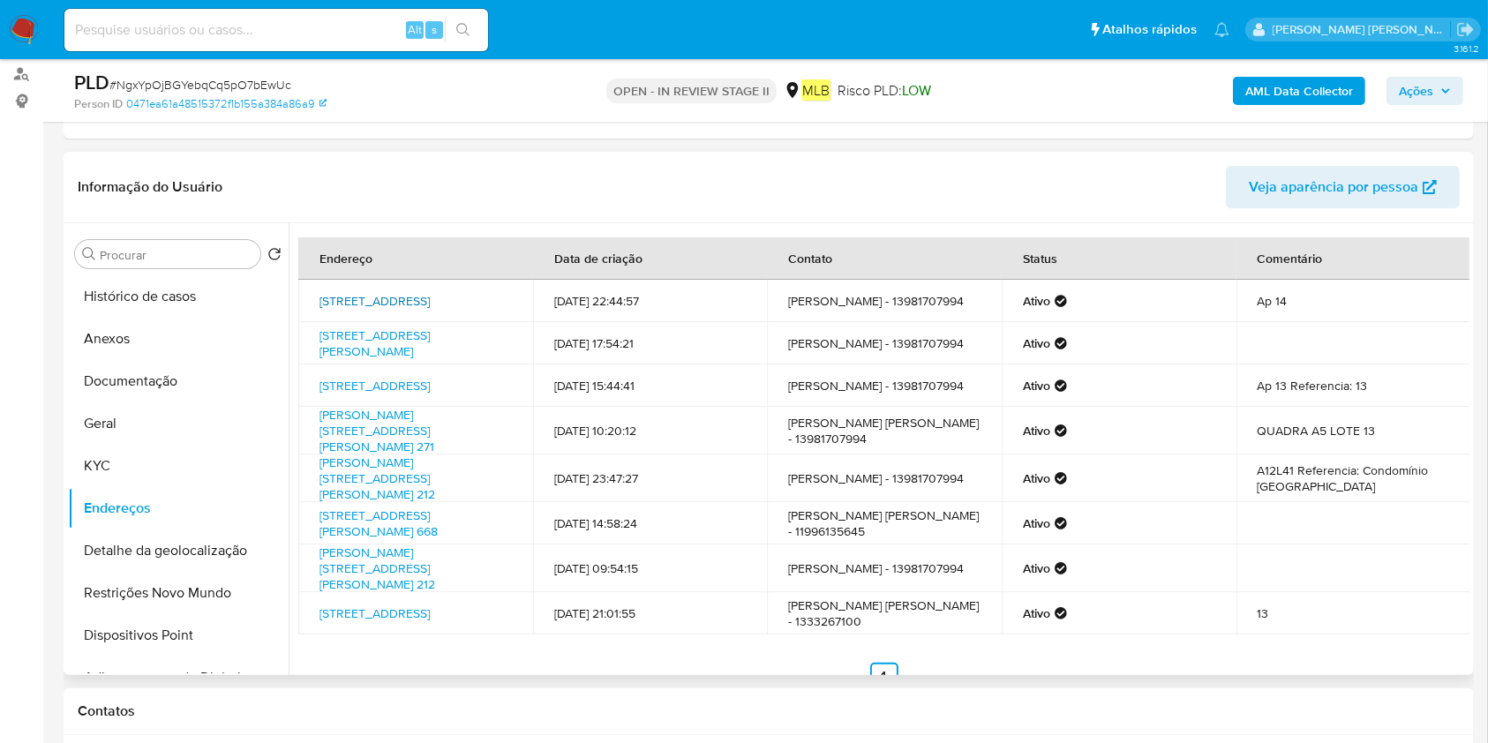
drag, startPoint x: 325, startPoint y: 282, endPoint x: 414, endPoint y: 311, distance: 93.8
click at [372, 305] on td "Rua Guaianazes 50, Praia Grande, São Paulo, 11703160, Brasil 50" at bounding box center [415, 301] width 235 height 42
copy link "Rua Guaianazes 50, Praia Grande, São Paulo"
click at [193, 308] on button "Histórico de casos" at bounding box center [171, 296] width 207 height 42
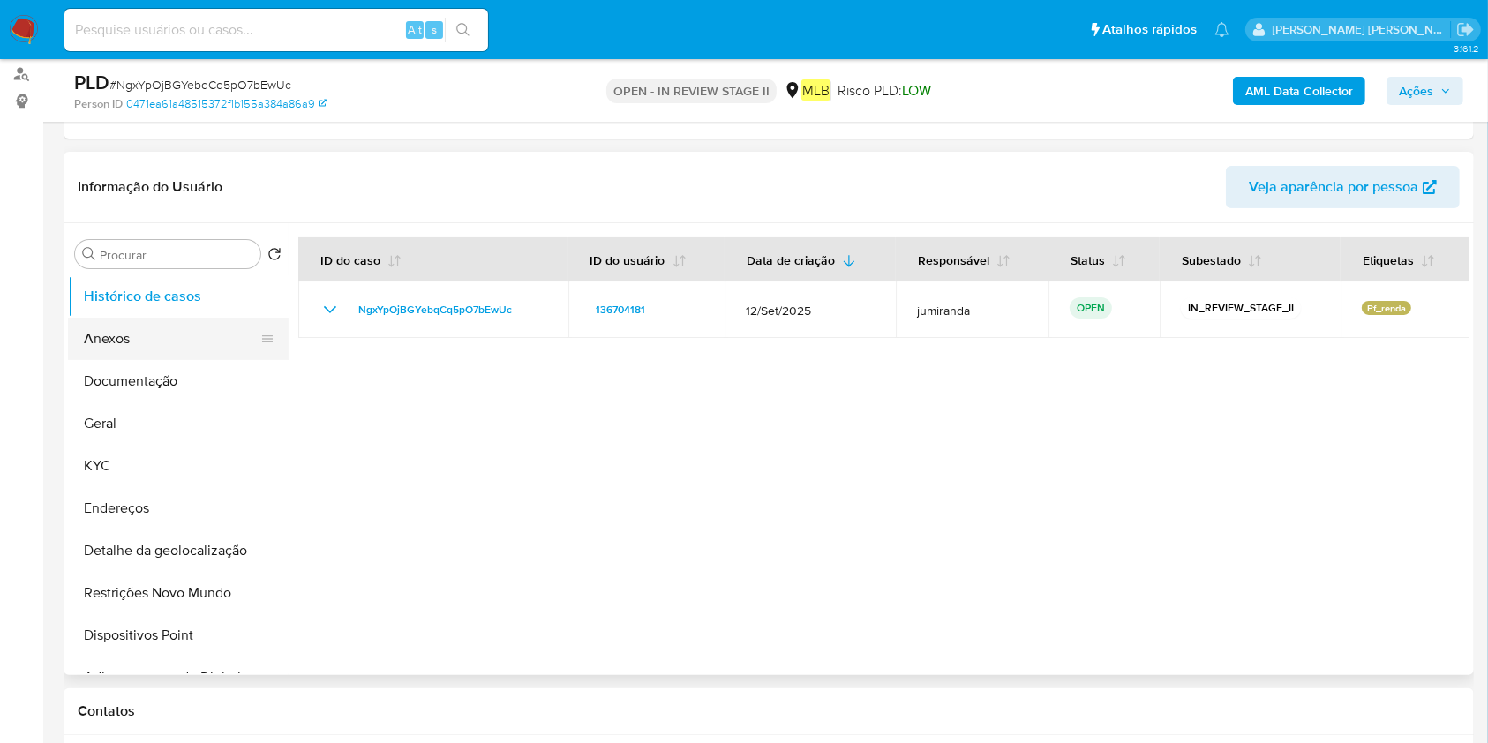
click at [157, 330] on button "Anexos" at bounding box center [171, 339] width 207 height 42
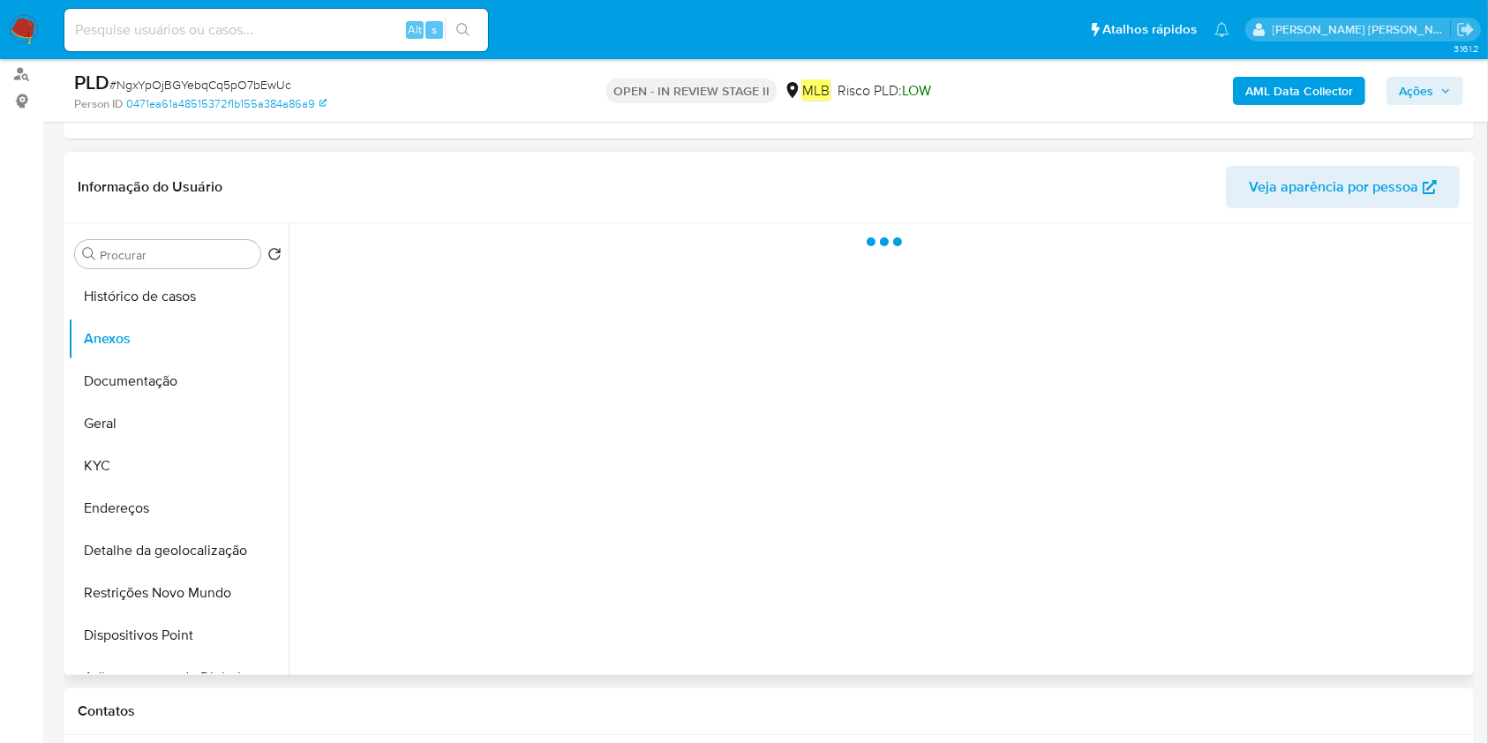
click at [1332, 597] on div at bounding box center [879, 449] width 1181 height 452
click at [1327, 608] on div at bounding box center [879, 449] width 1181 height 452
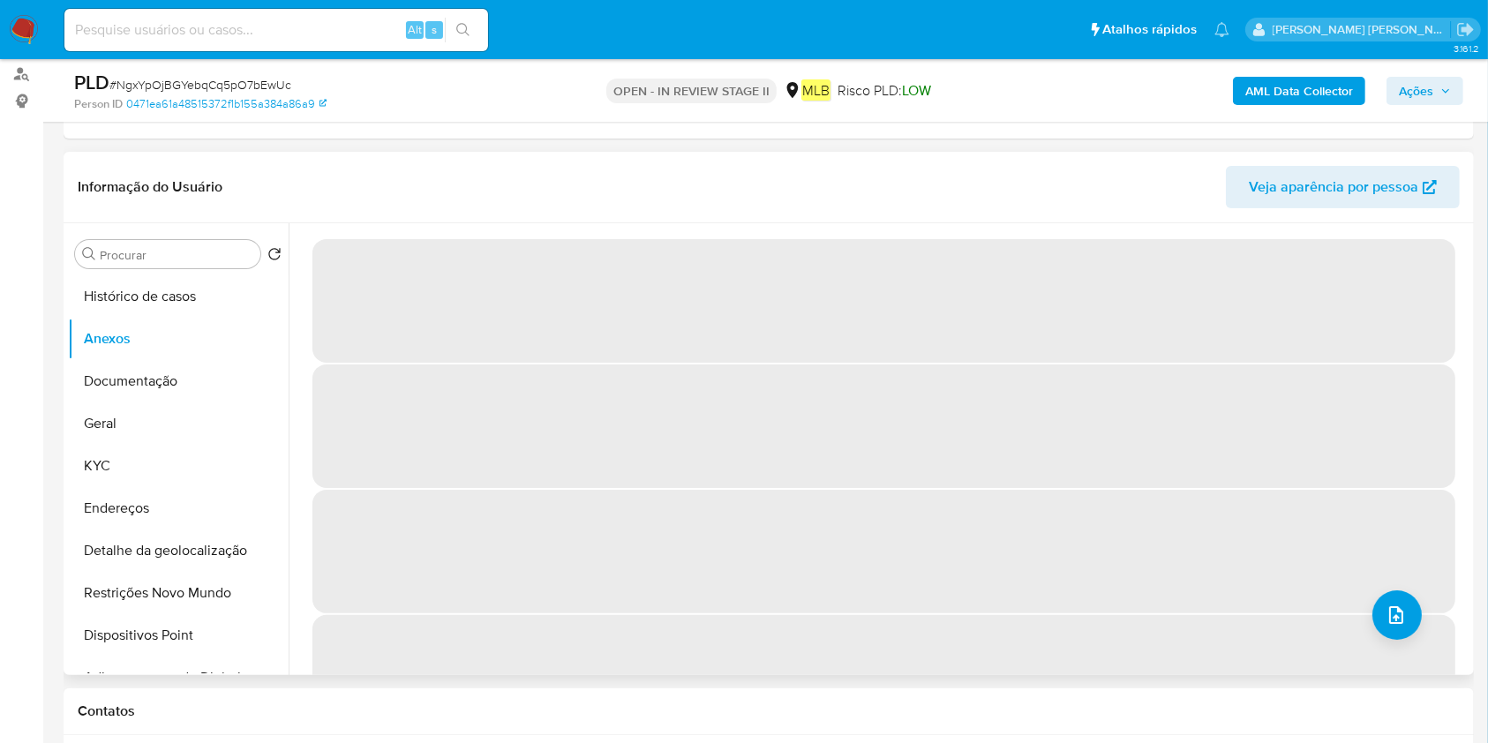
click at [1363, 605] on span "‌" at bounding box center [883, 552] width 1143 height 124
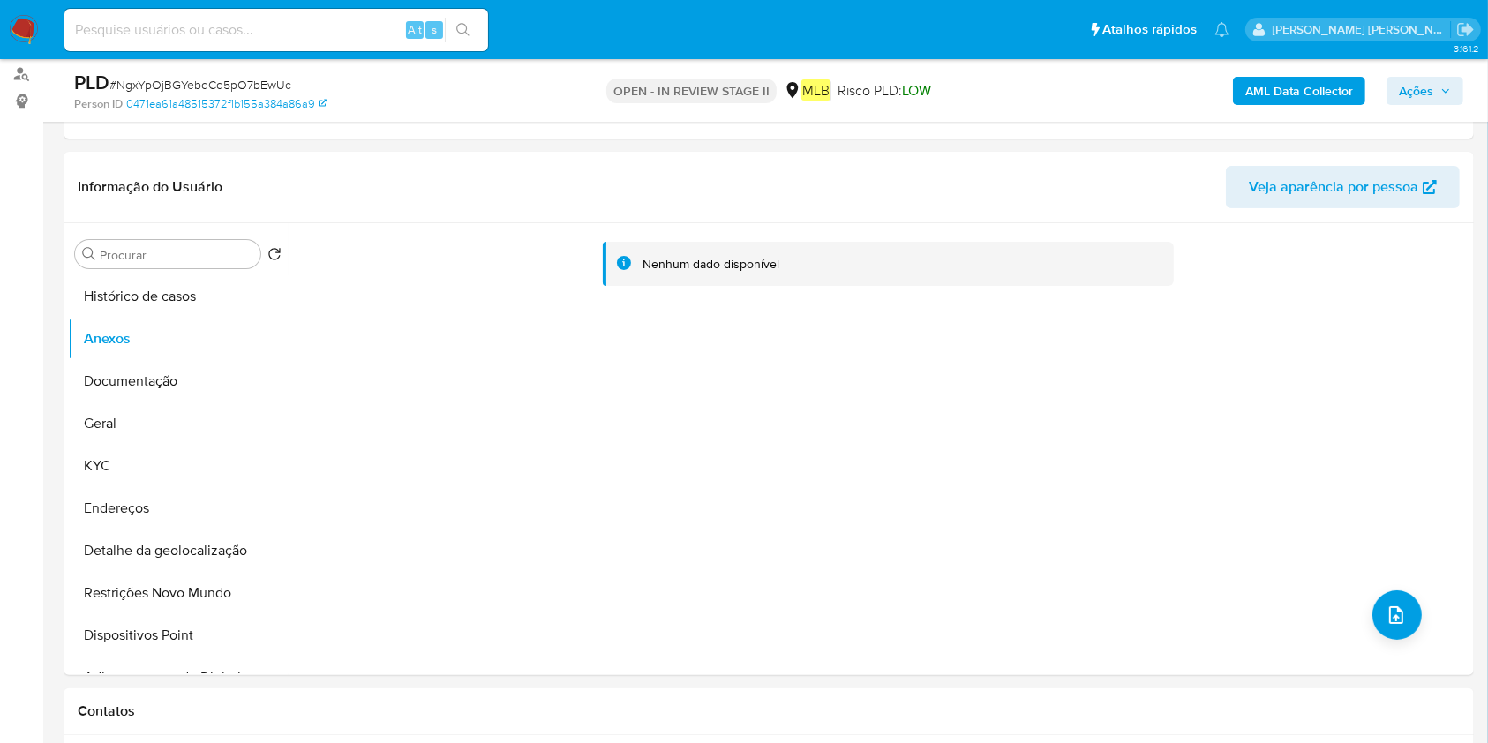
click at [1313, 94] on b "AML Data Collector" at bounding box center [1299, 91] width 108 height 28
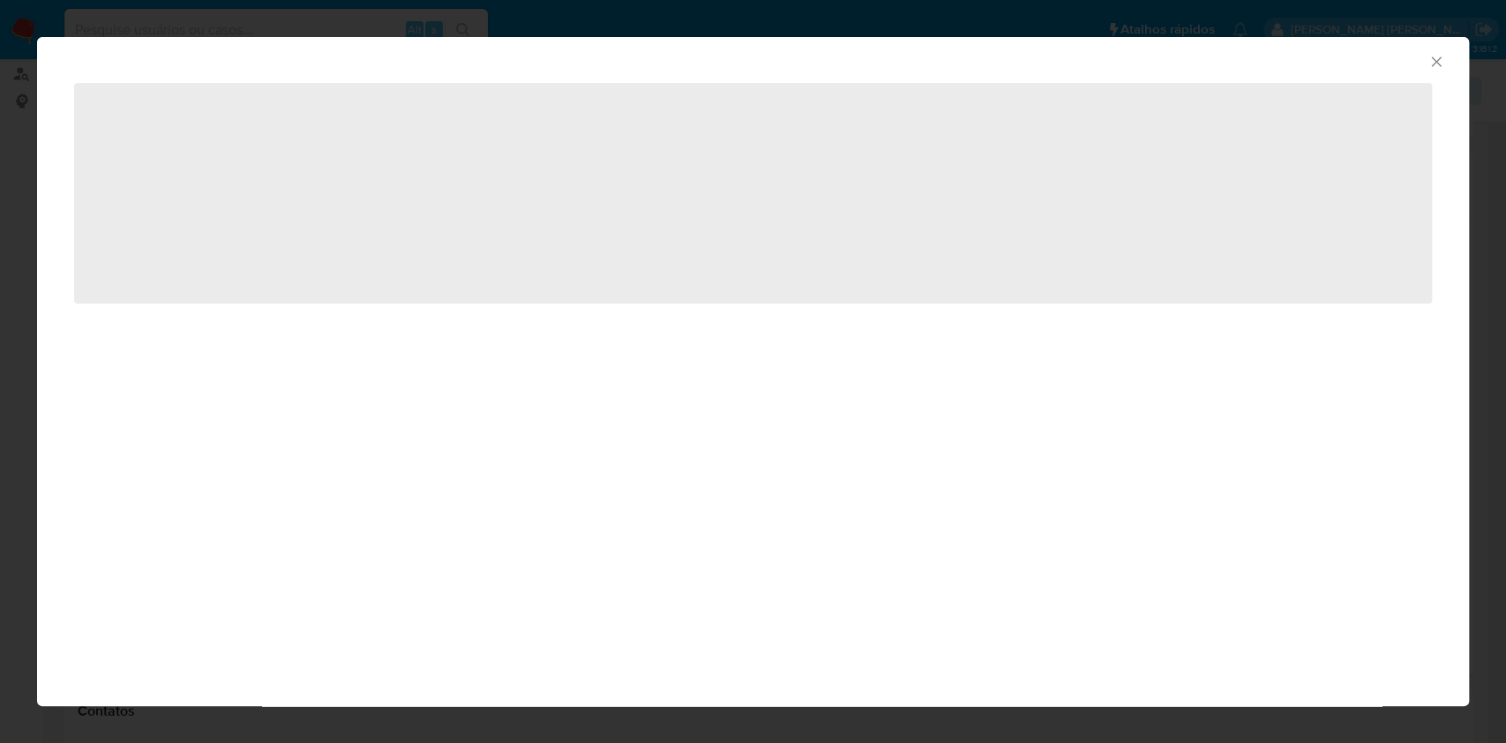
click at [312, 210] on span "‌" at bounding box center [753, 193] width 1358 height 221
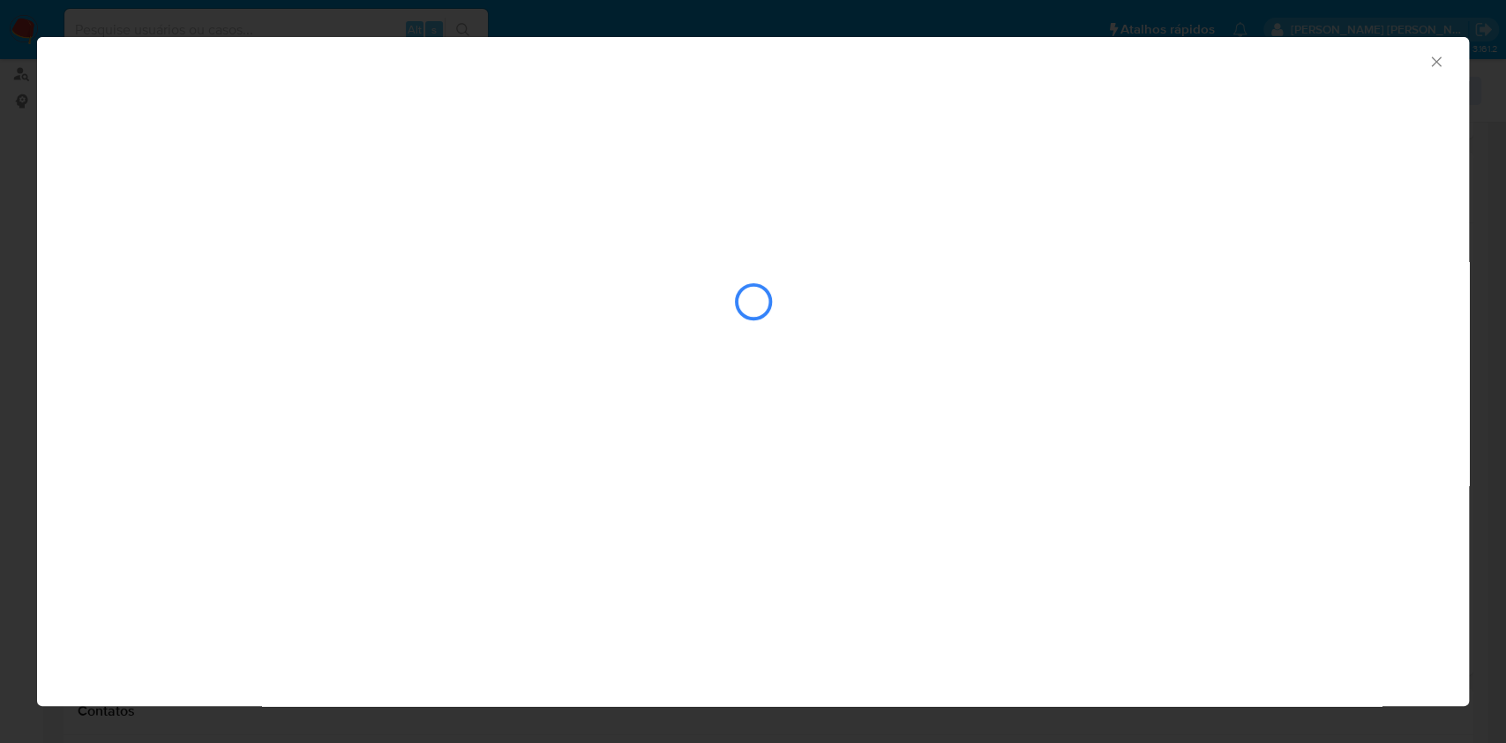
click at [237, 229] on div "closure-recommendation-modal" at bounding box center [753, 302] width 1358 height 176
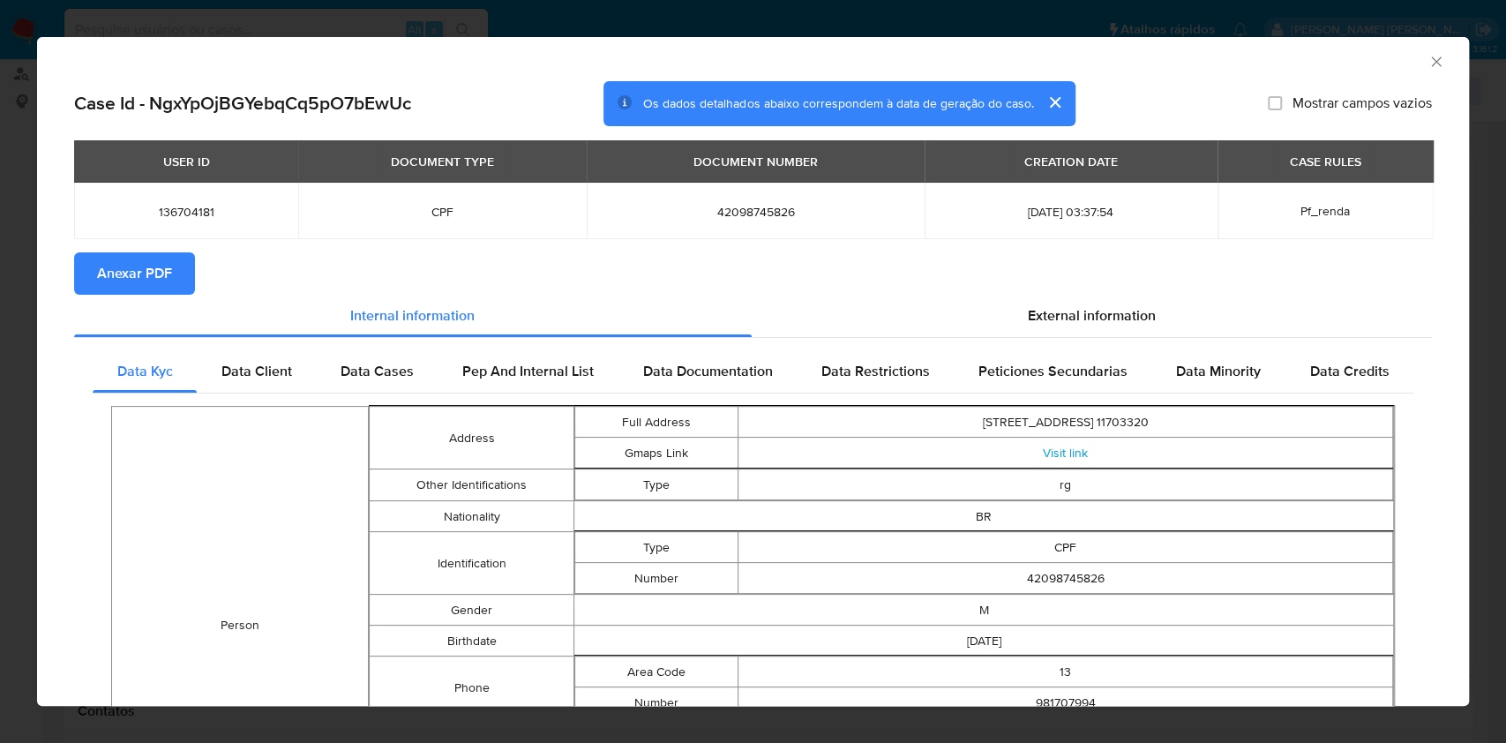
click at [113, 290] on span "Anexar PDF" at bounding box center [134, 273] width 75 height 39
click at [1428, 65] on icon "Fechar a janela" at bounding box center [1437, 62] width 18 height 18
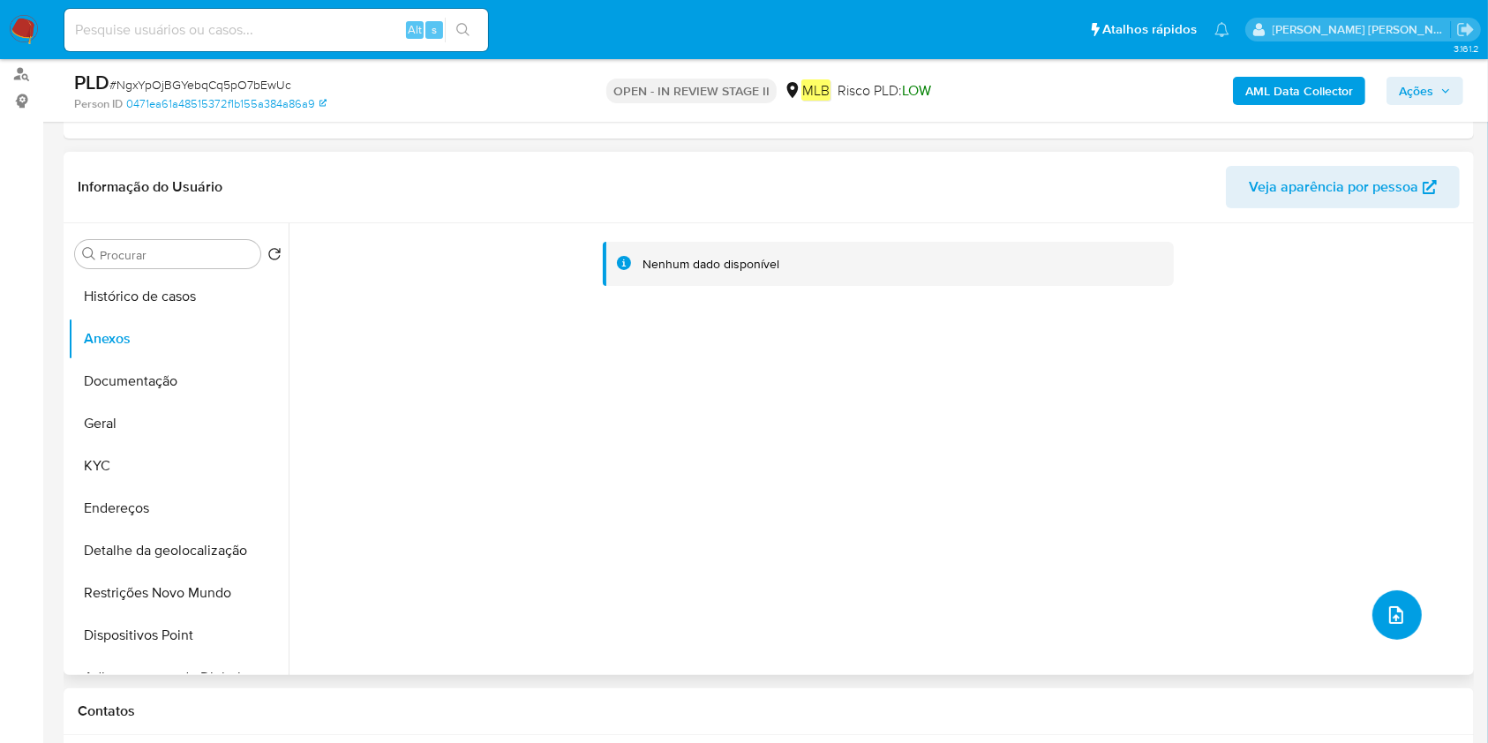
click at [1405, 625] on button "upload-file" at bounding box center [1396, 614] width 49 height 49
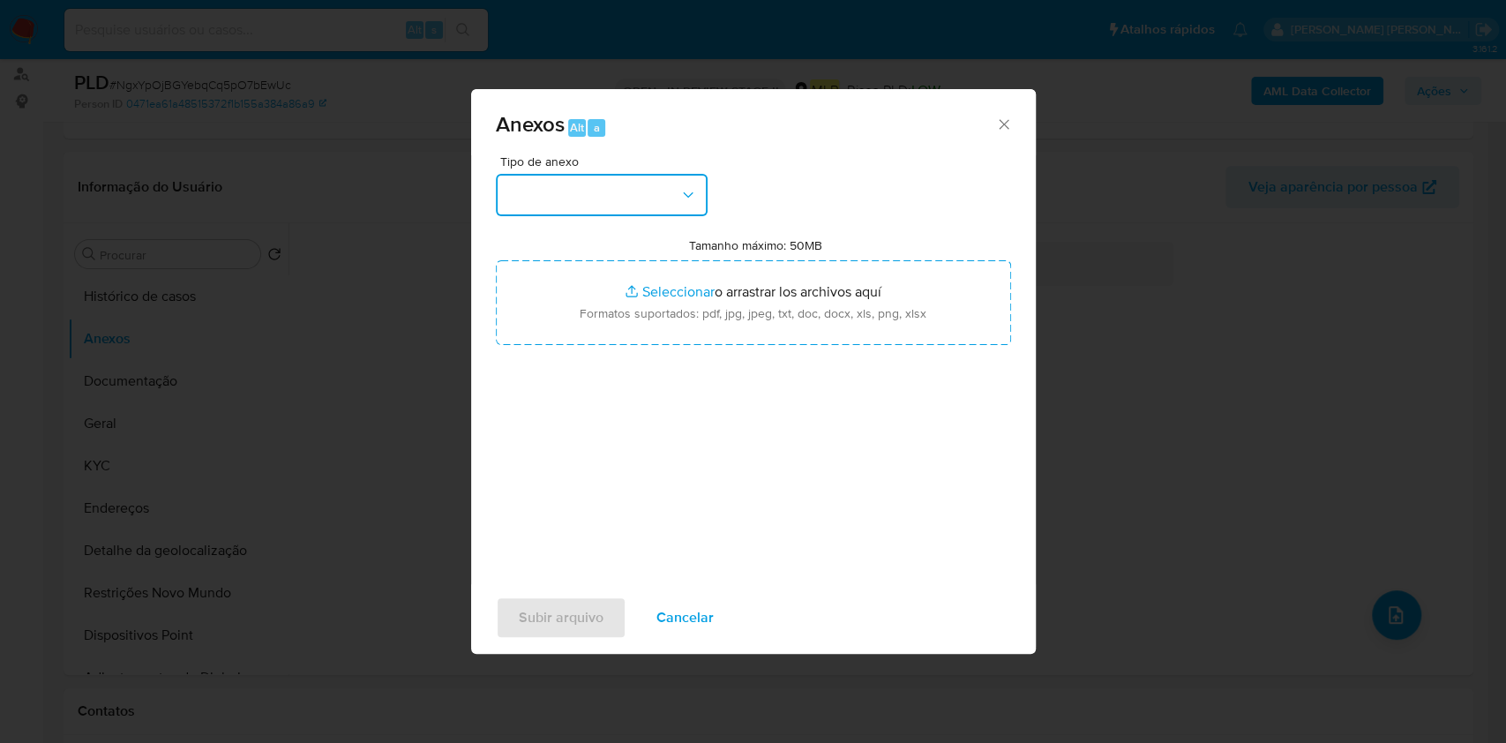
click at [643, 183] on button "button" at bounding box center [602, 195] width 212 height 42
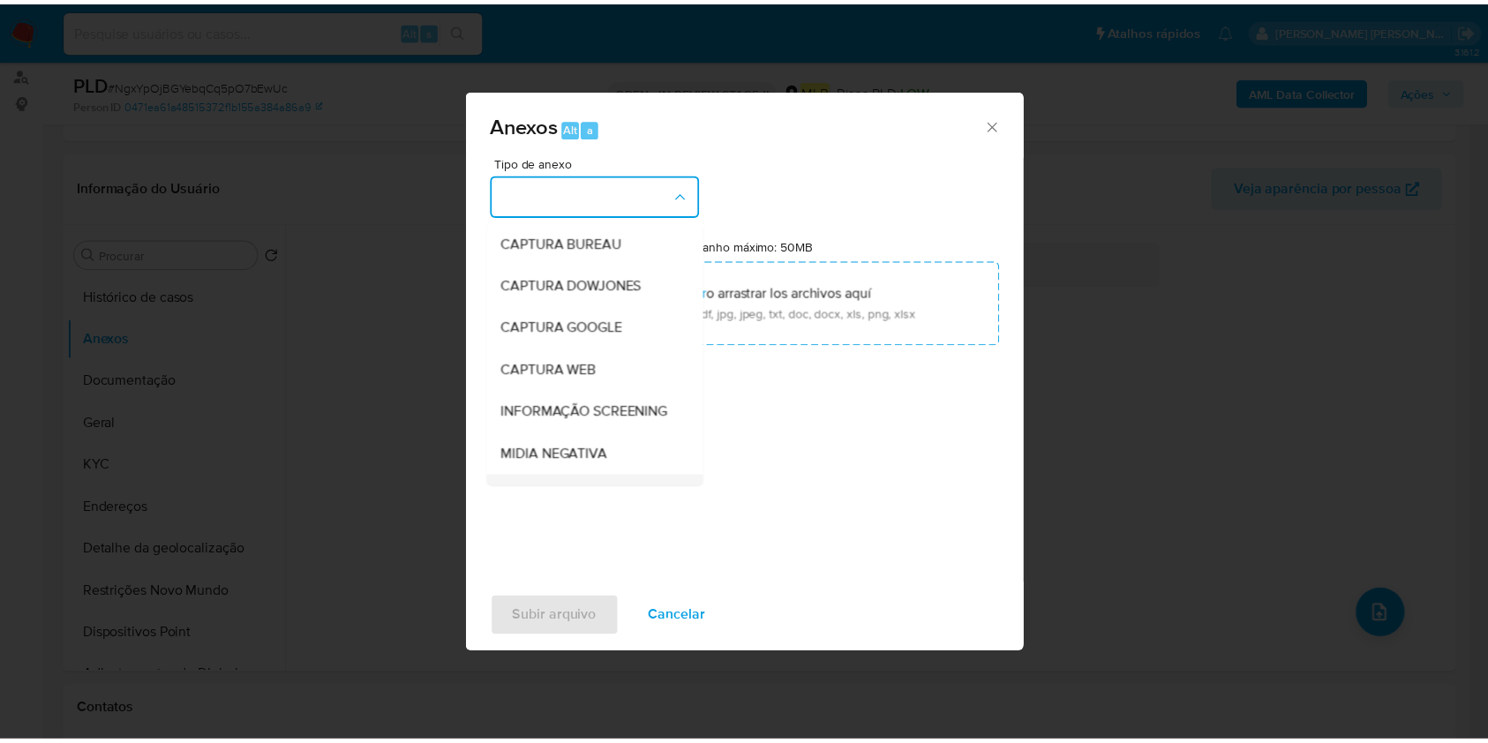
scroll to position [271, 0]
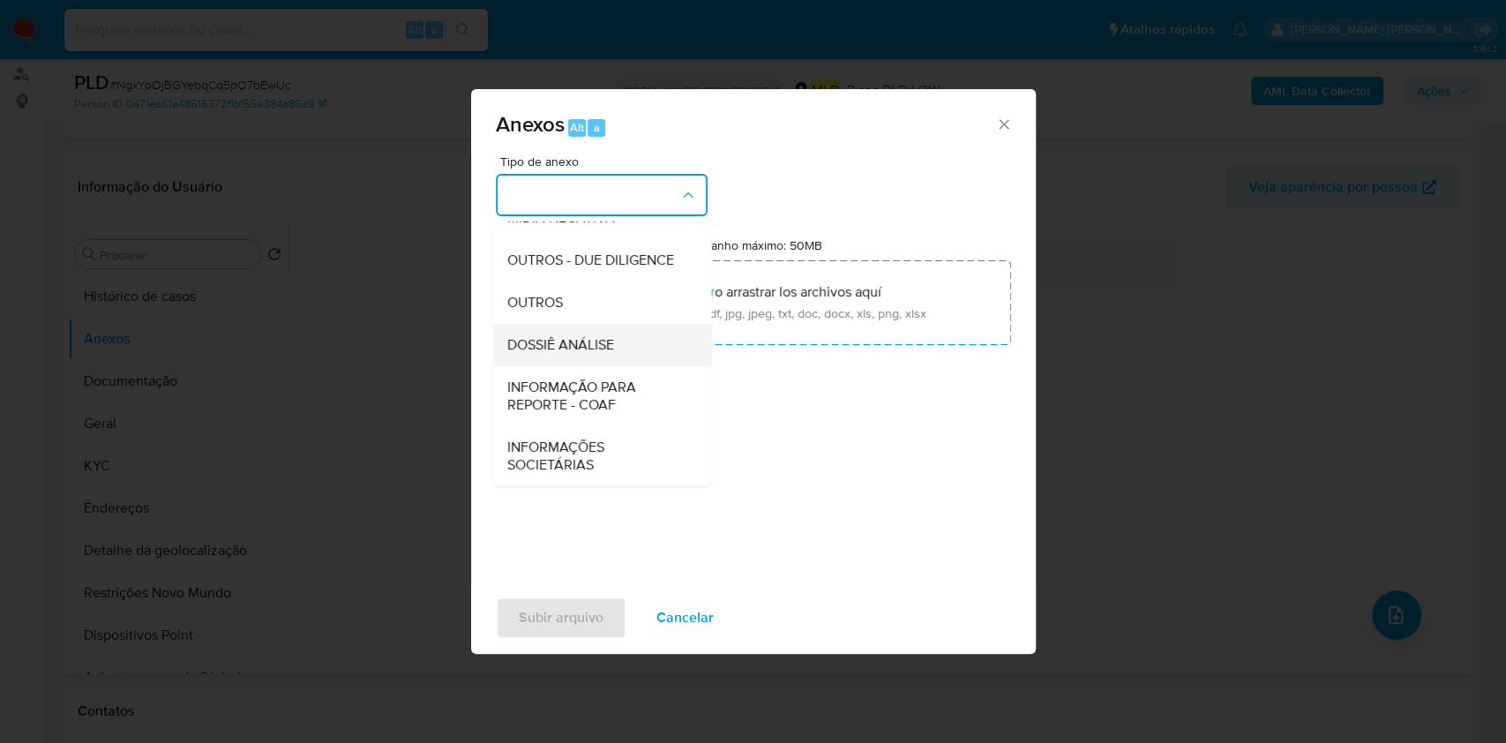
click at [582, 348] on span "DOSSIÊ ANÁLISE" at bounding box center [560, 345] width 107 height 18
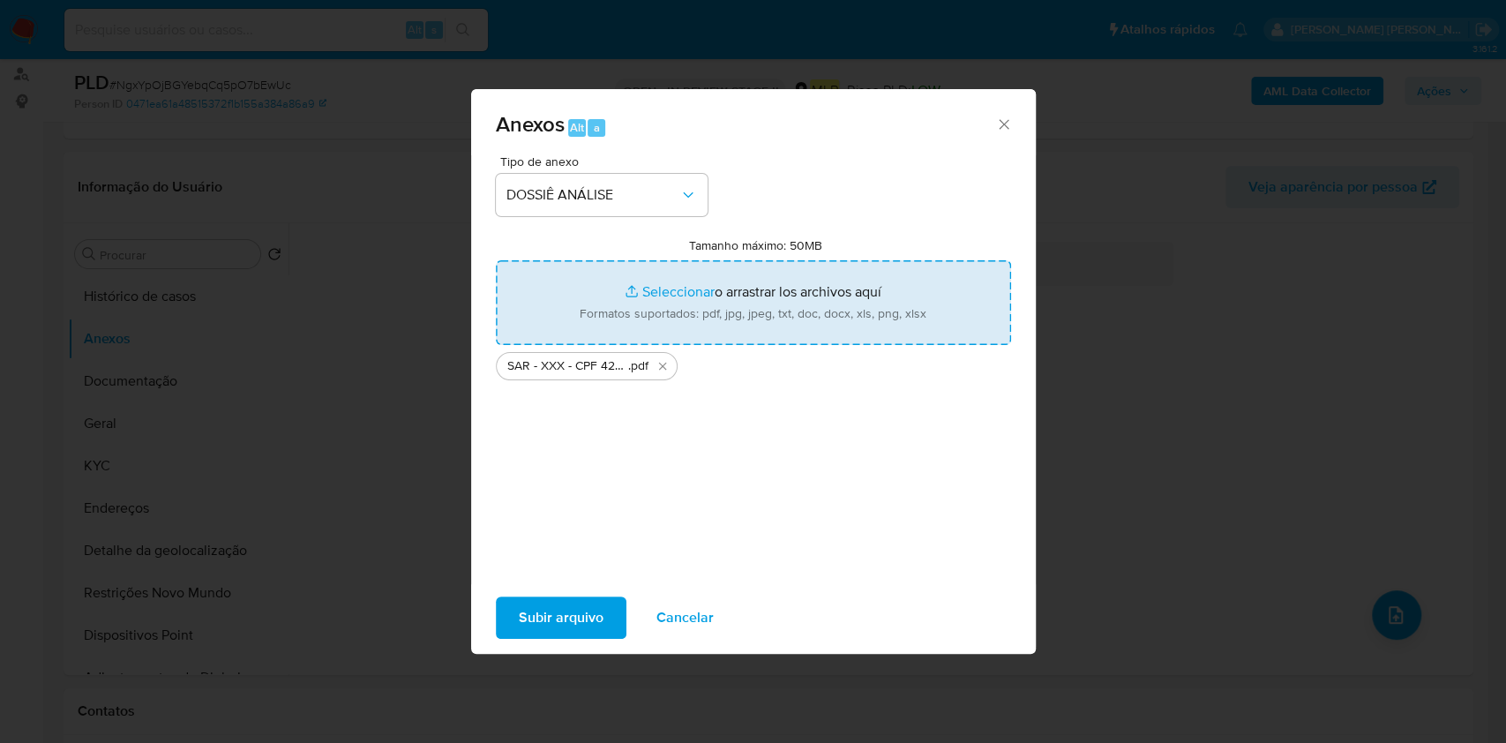
type input "C:\fakepath\Mulan 136704181_2025_09_29_13_49_52.xlsx"
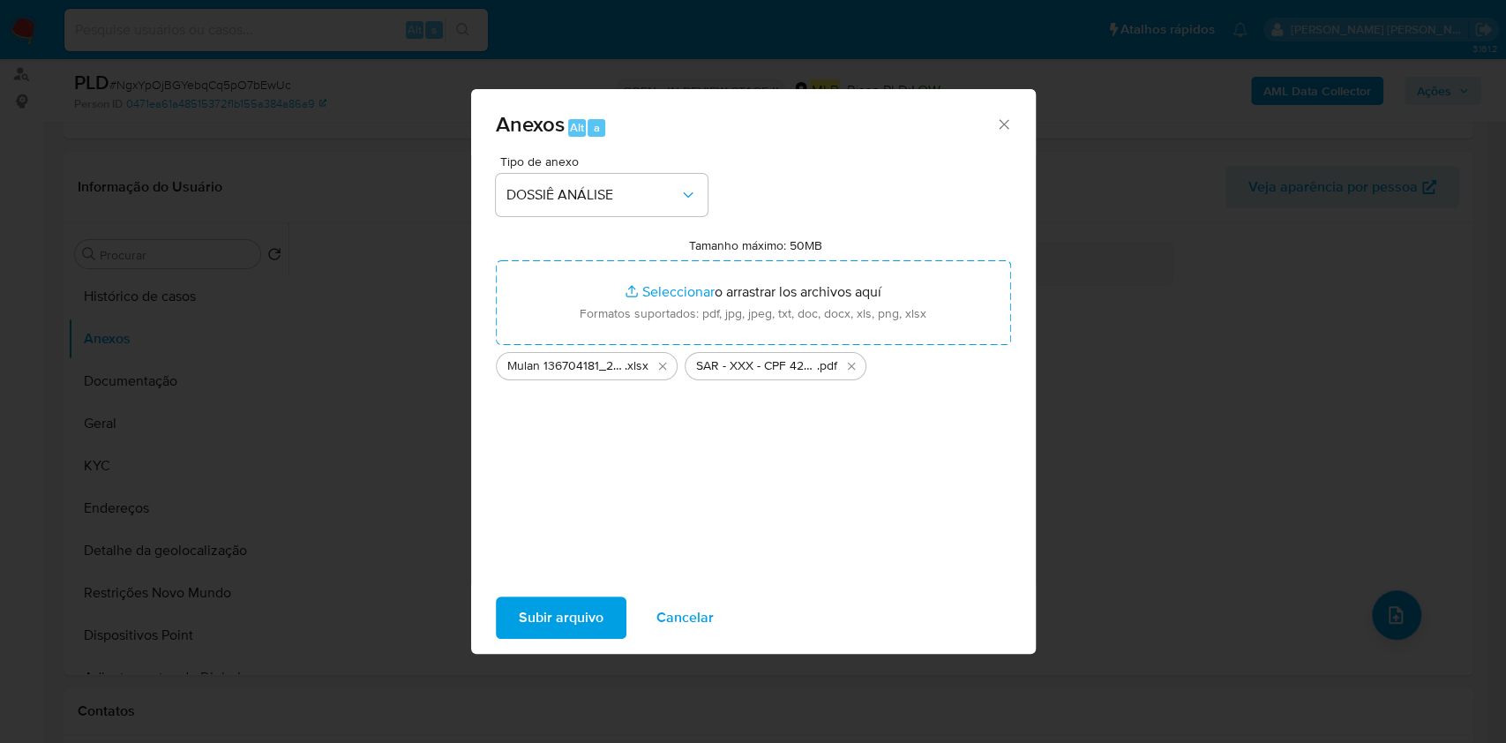
click at [600, 608] on span "Subir arquivo" at bounding box center [561, 617] width 85 height 39
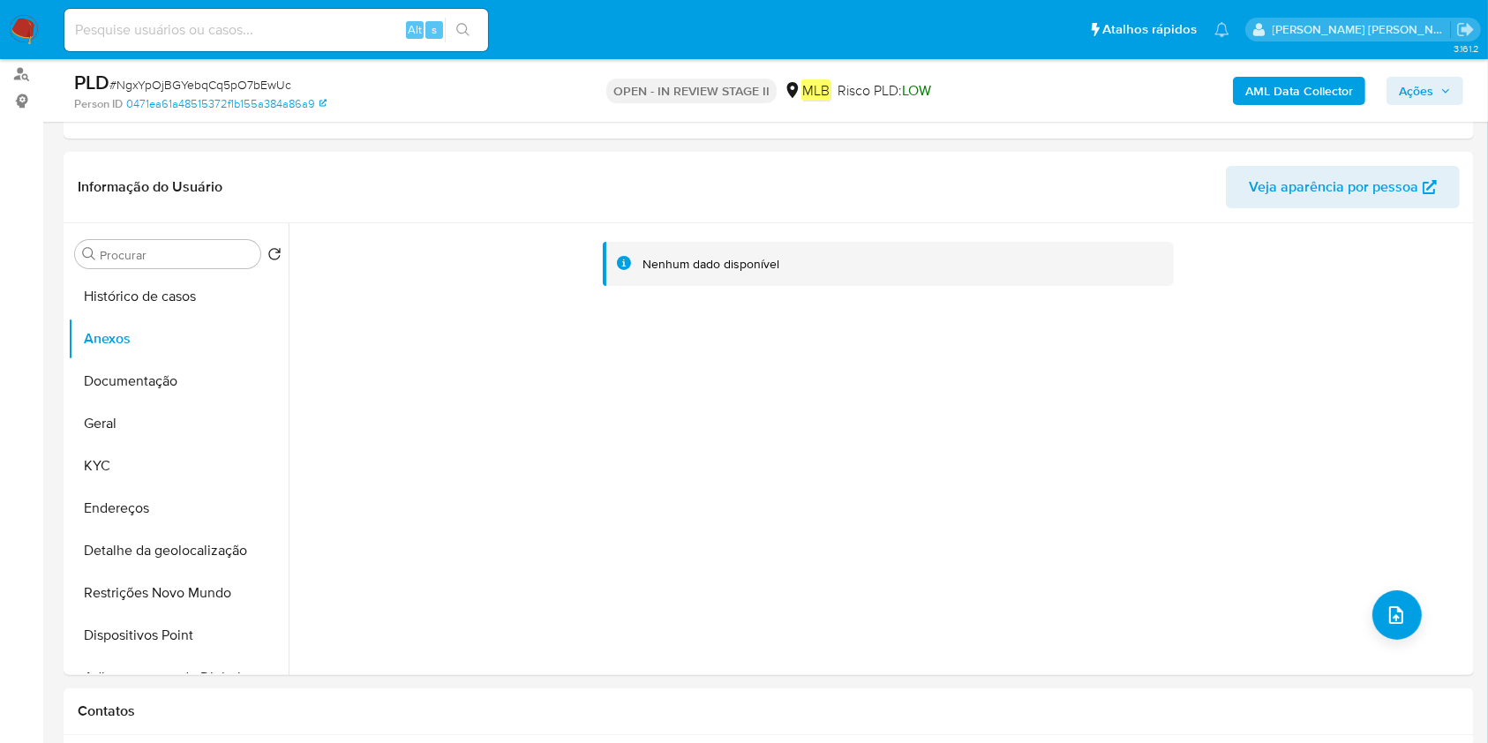
click at [1407, 82] on span "Ações" at bounding box center [1416, 91] width 34 height 28
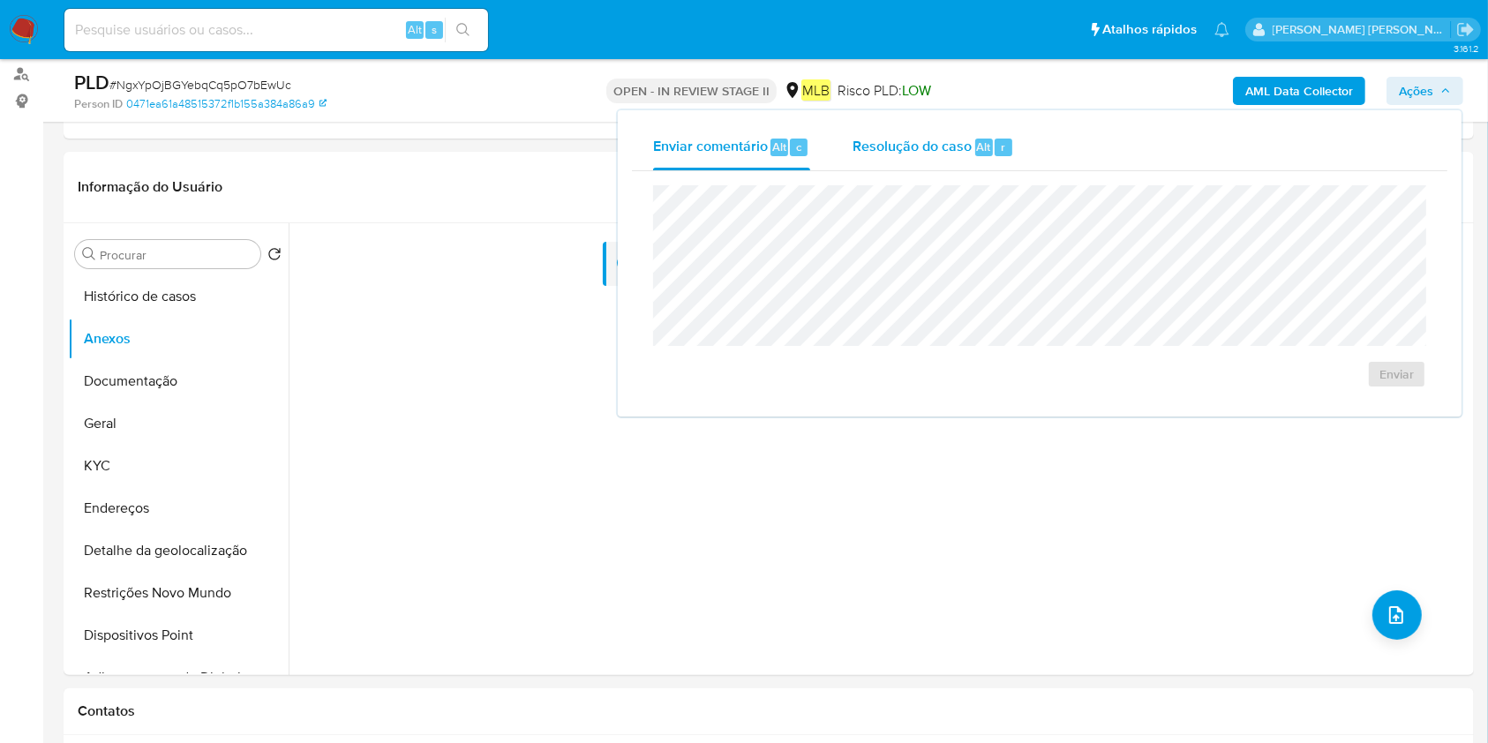
click at [974, 158] on div "Resolução do caso Alt r" at bounding box center [932, 147] width 161 height 46
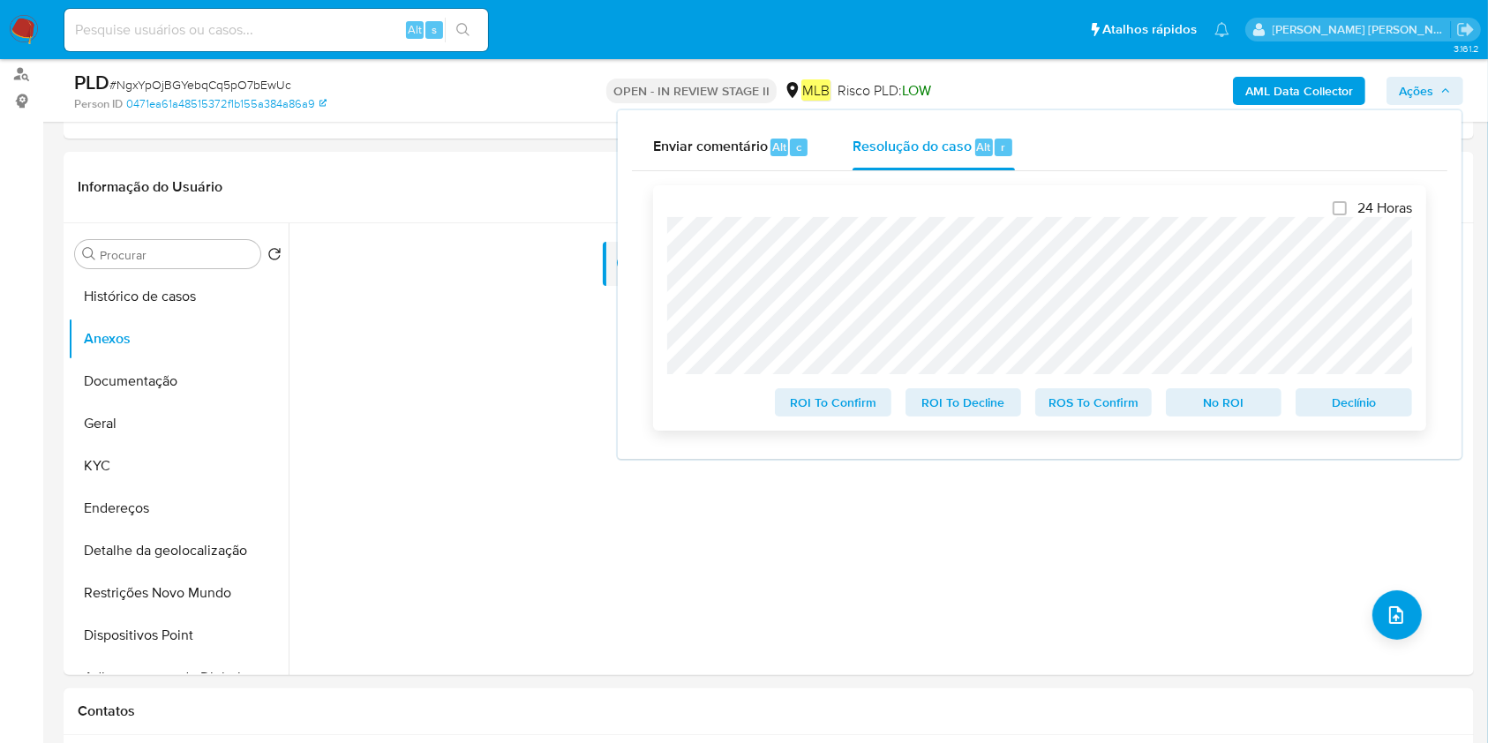
click at [1093, 406] on span "ROS To Confirm" at bounding box center [1094, 402] width 92 height 25
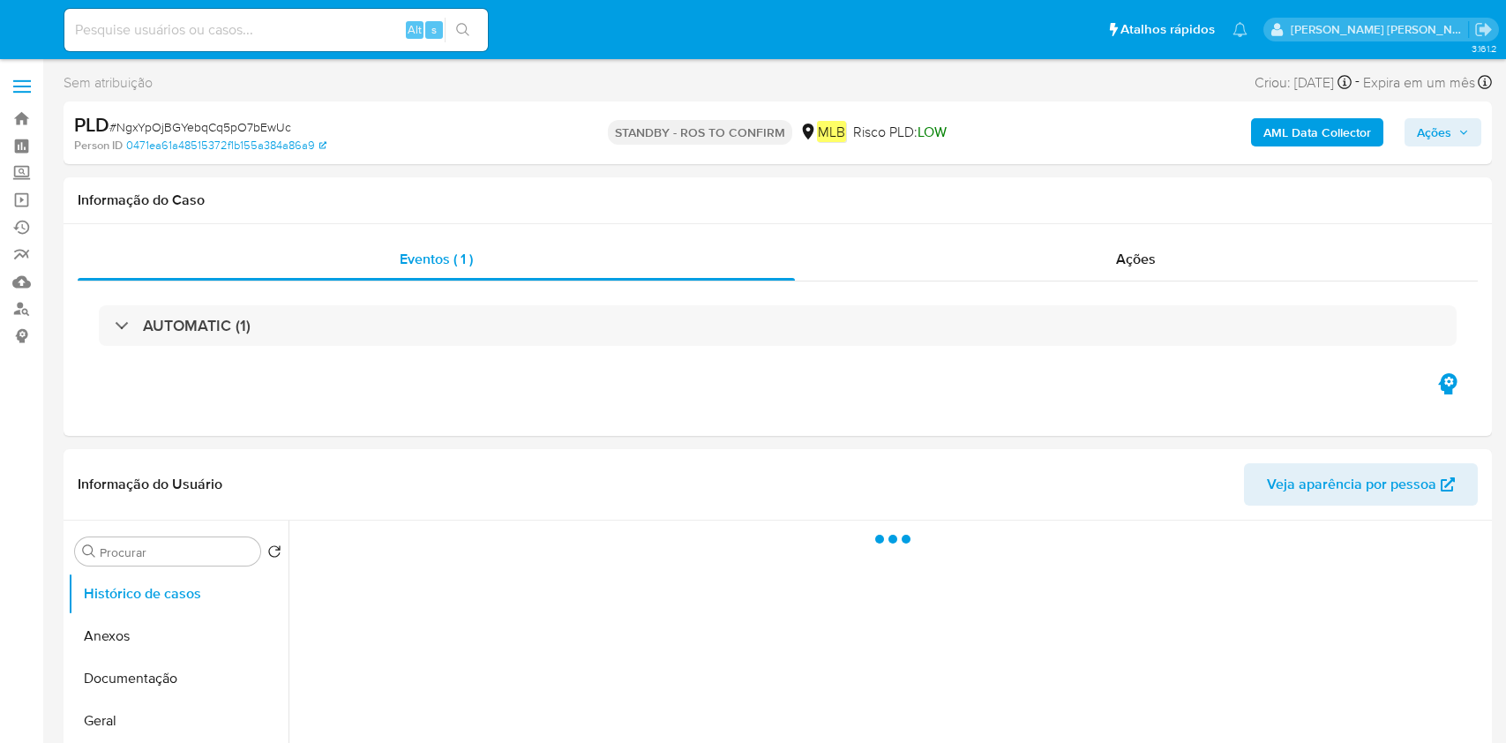
select select "10"
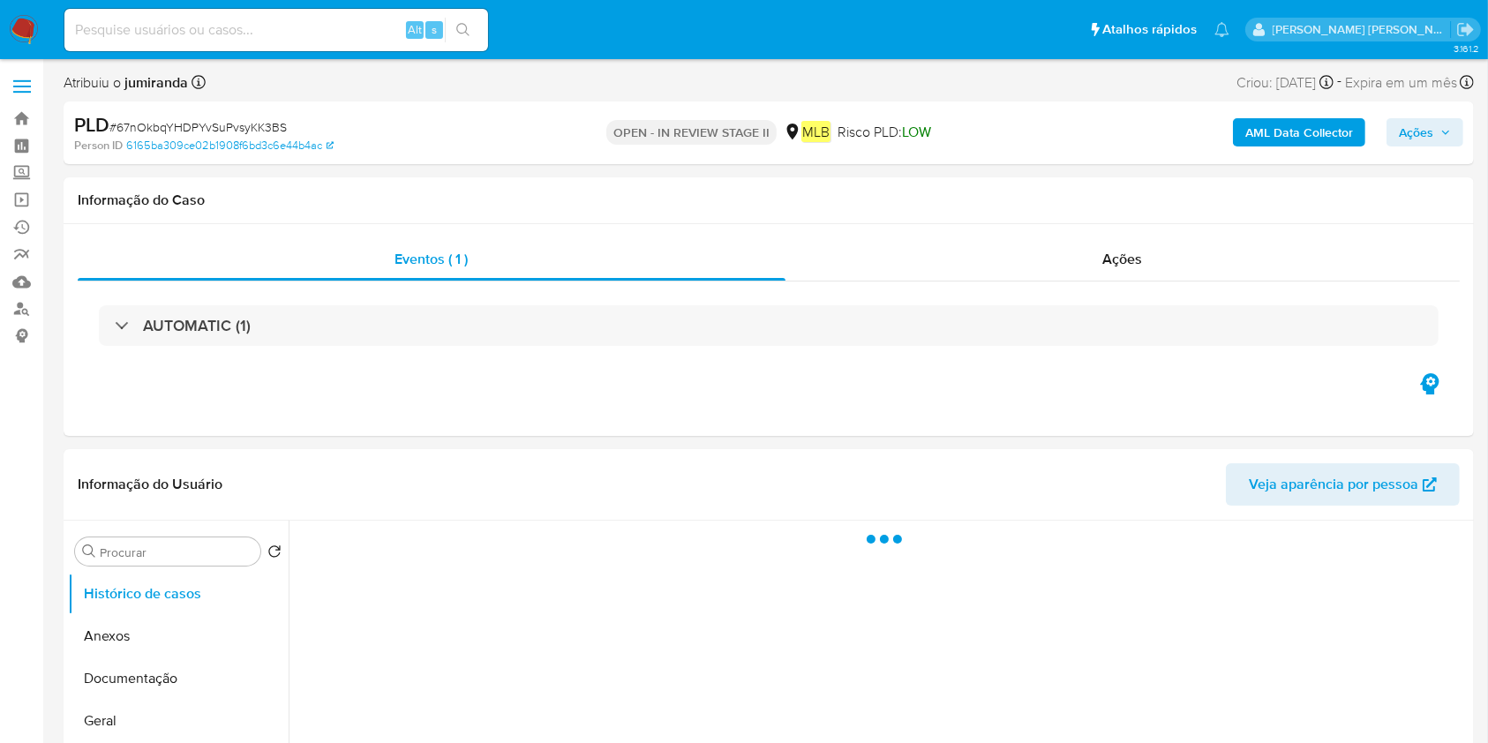
select select "10"
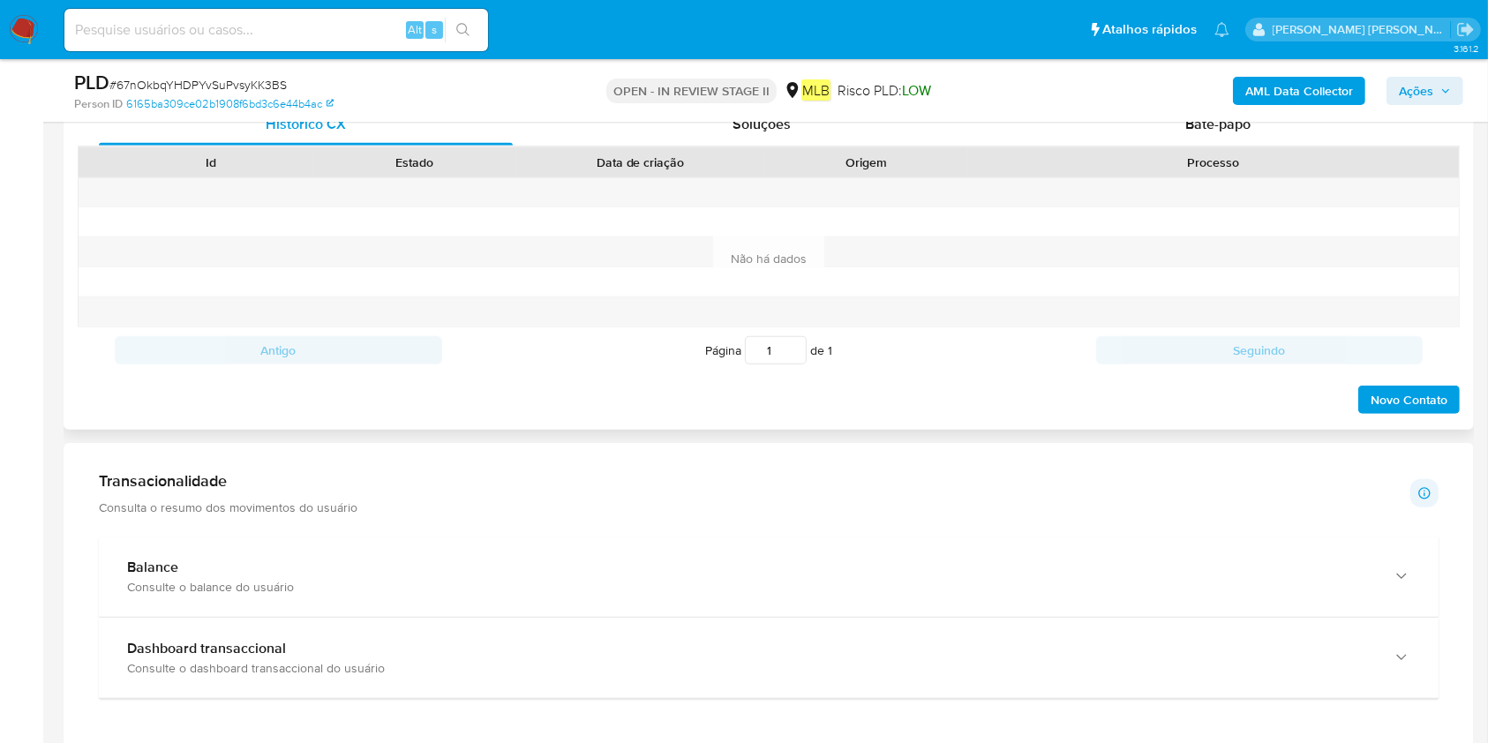
scroll to position [823, 0]
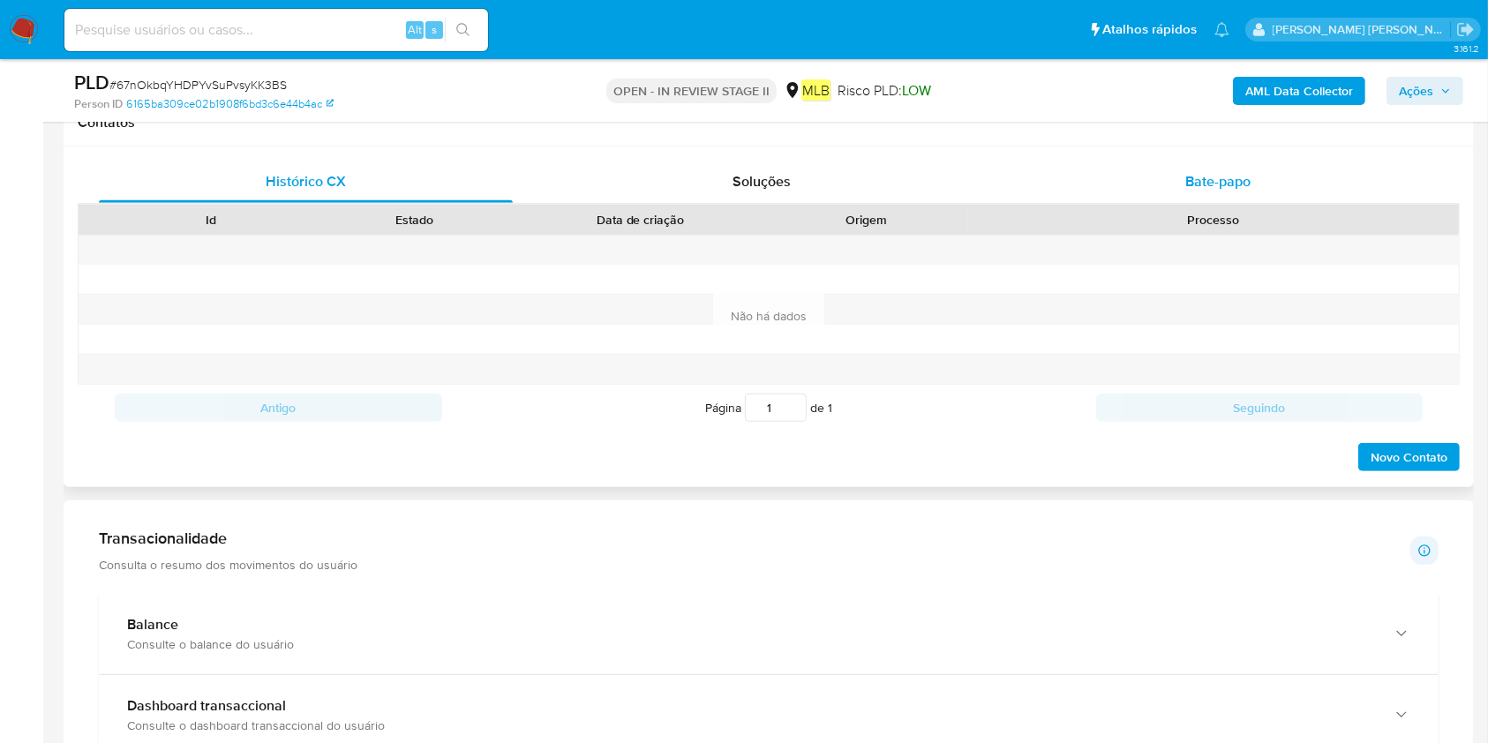
click at [1224, 161] on div "Bate-papo" at bounding box center [1218, 182] width 414 height 42
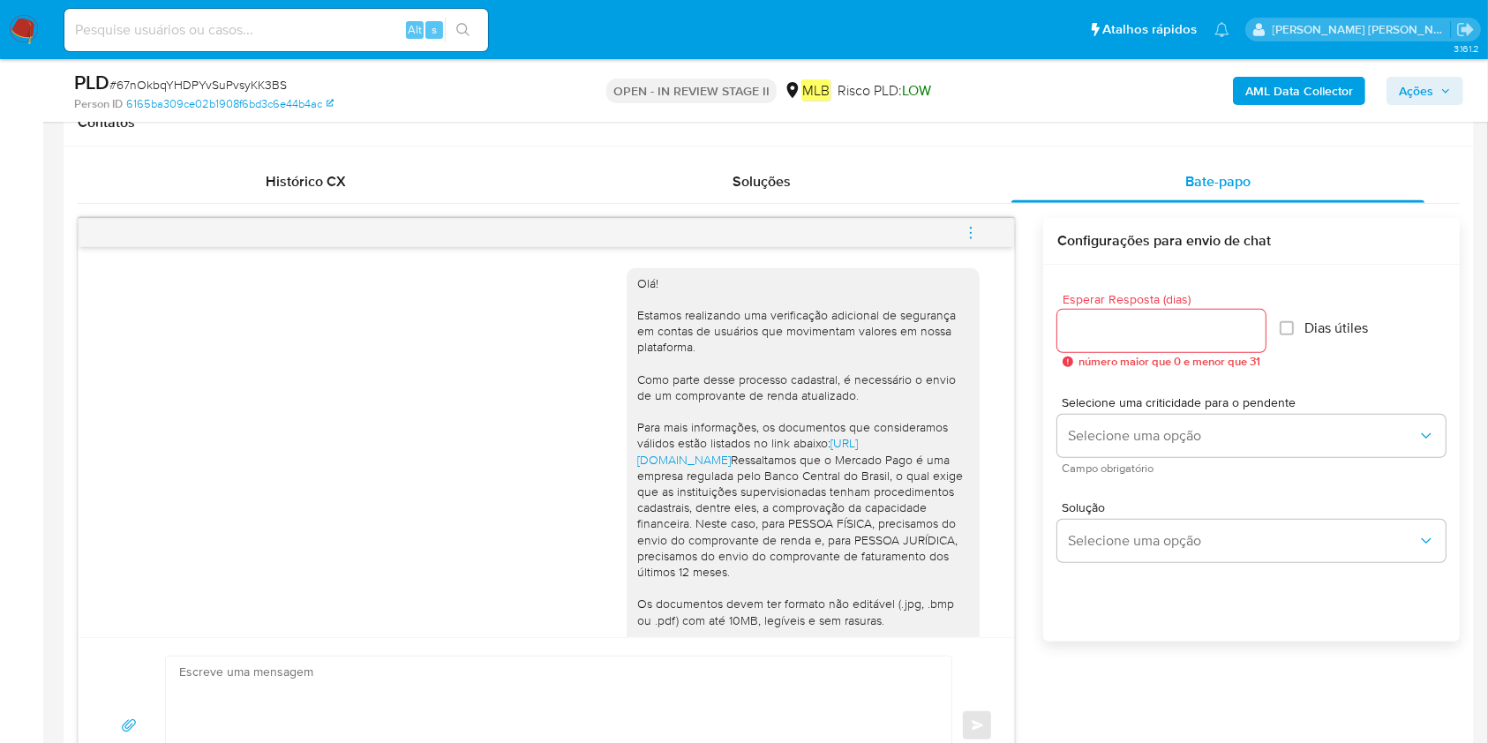
scroll to position [235, 0]
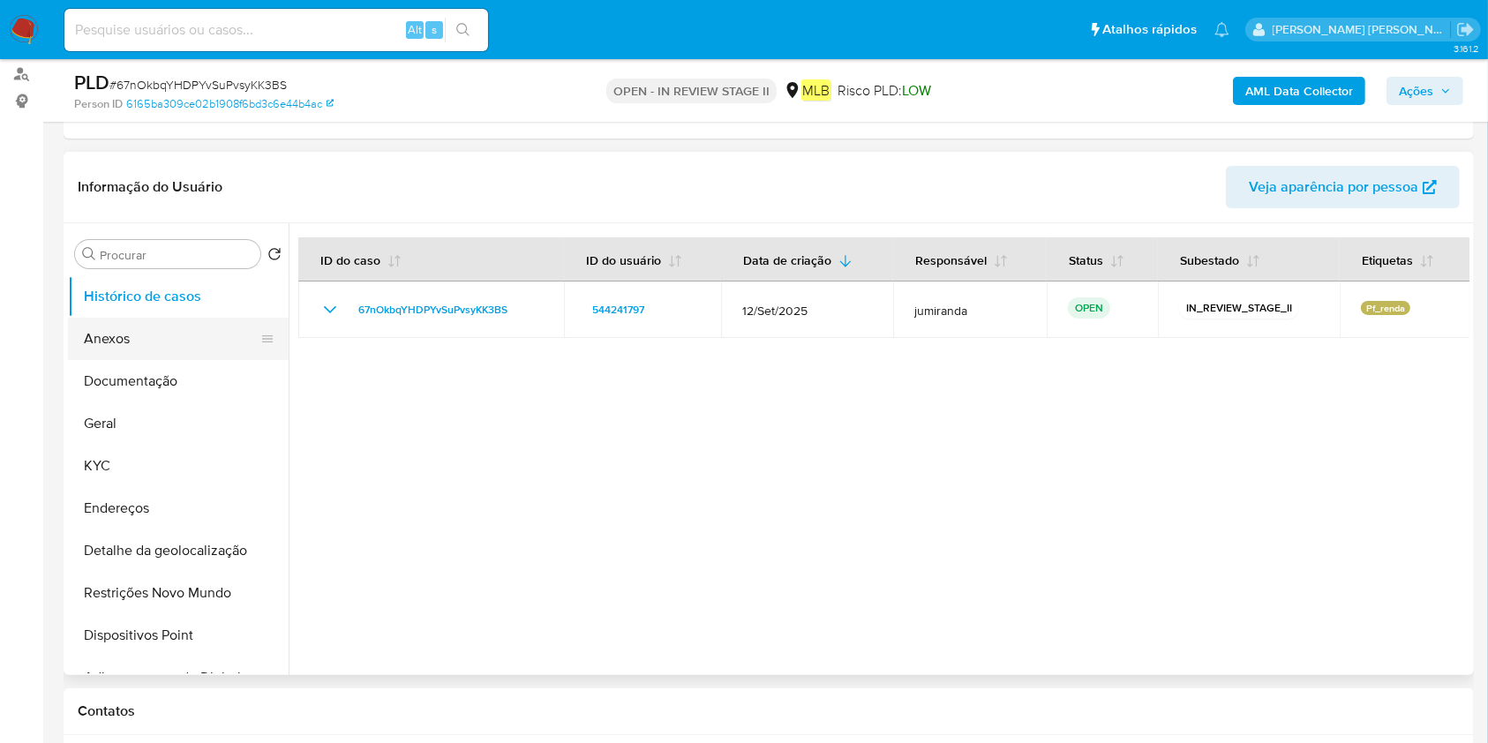
click at [169, 337] on button "Anexos" at bounding box center [171, 339] width 207 height 42
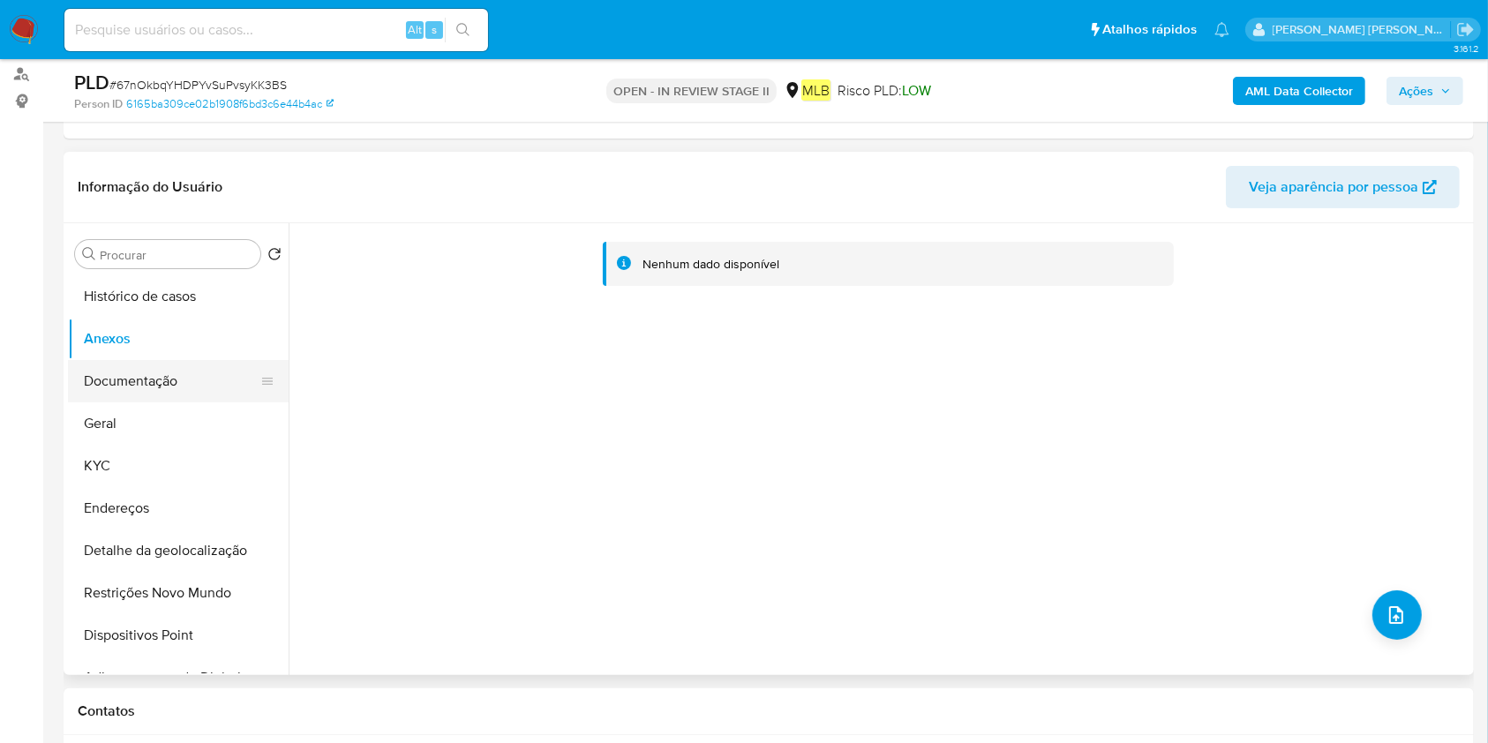
click at [205, 361] on button "Documentação" at bounding box center [171, 381] width 207 height 42
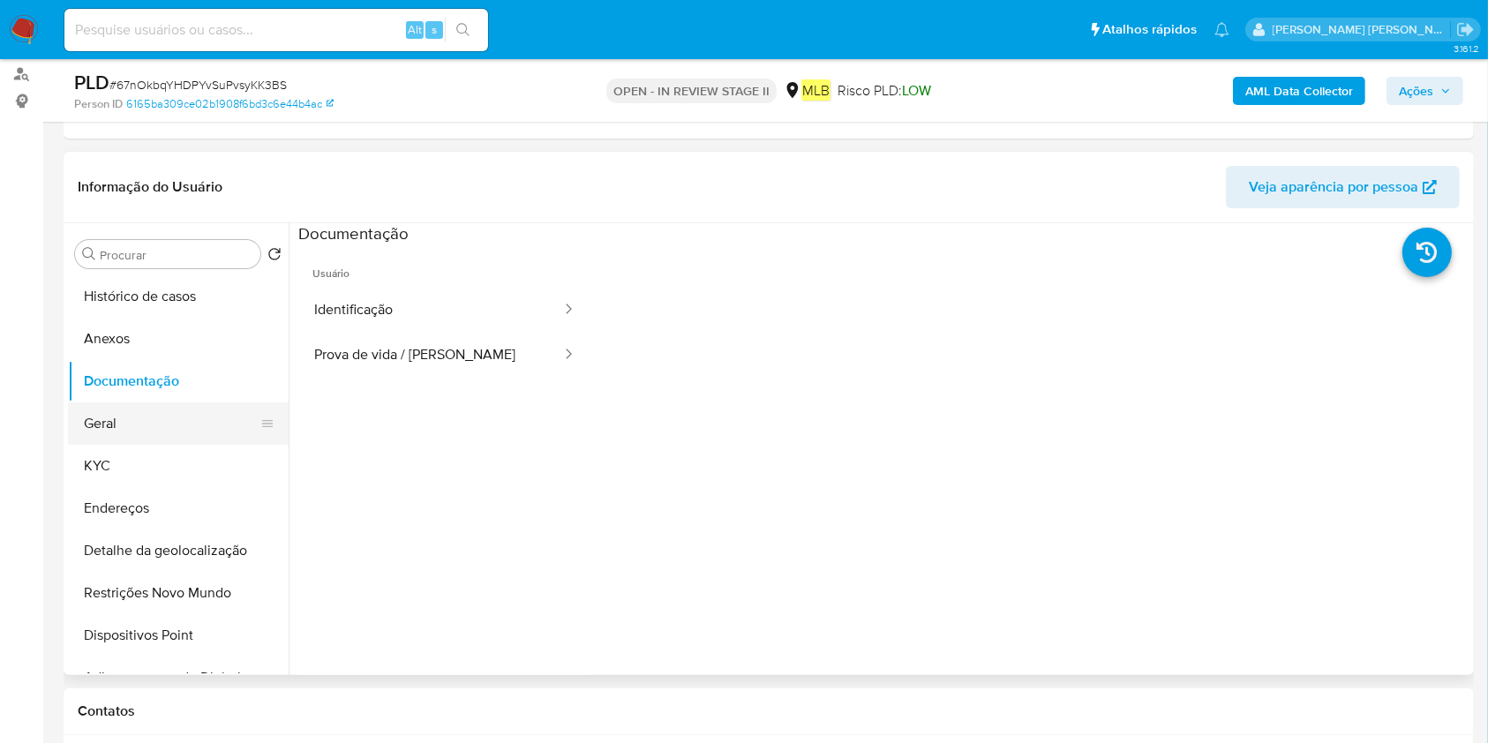
click at [169, 427] on button "Geral" at bounding box center [171, 423] width 207 height 42
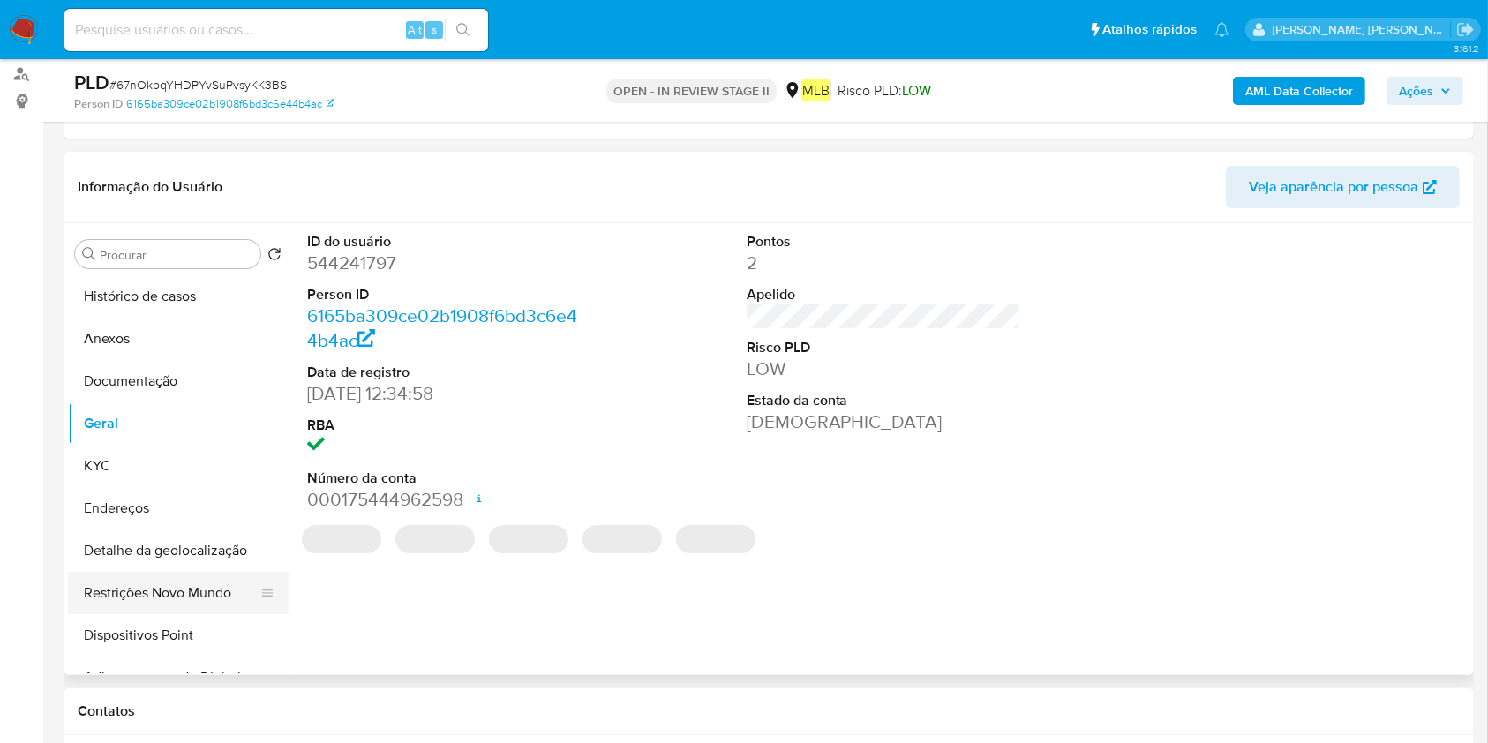
drag, startPoint x: 155, startPoint y: 587, endPoint x: 174, endPoint y: 589, distance: 18.7
click at [155, 589] on button "Restrições Novo Mundo" at bounding box center [171, 593] width 207 height 42
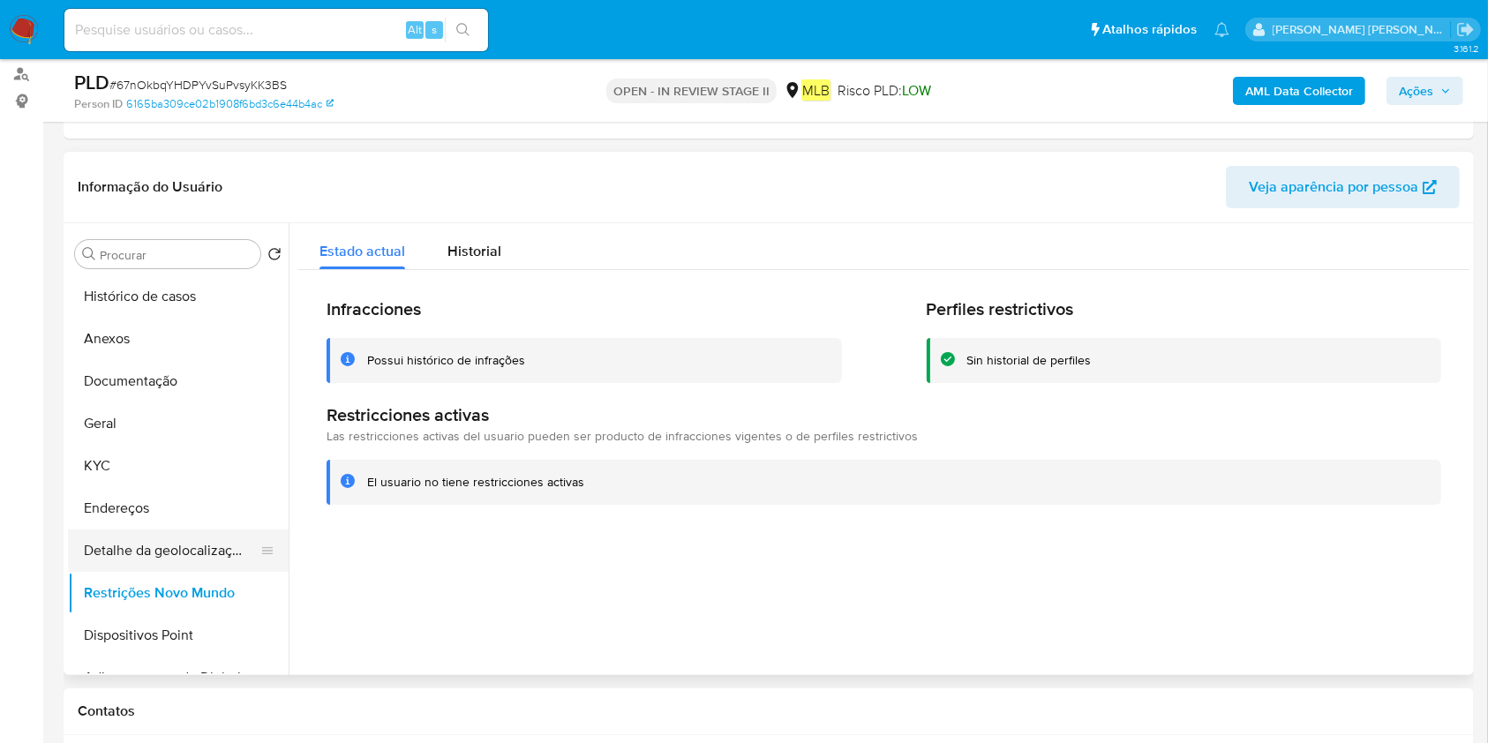
click at [200, 560] on button "Detalhe da geolocalização" at bounding box center [171, 550] width 207 height 42
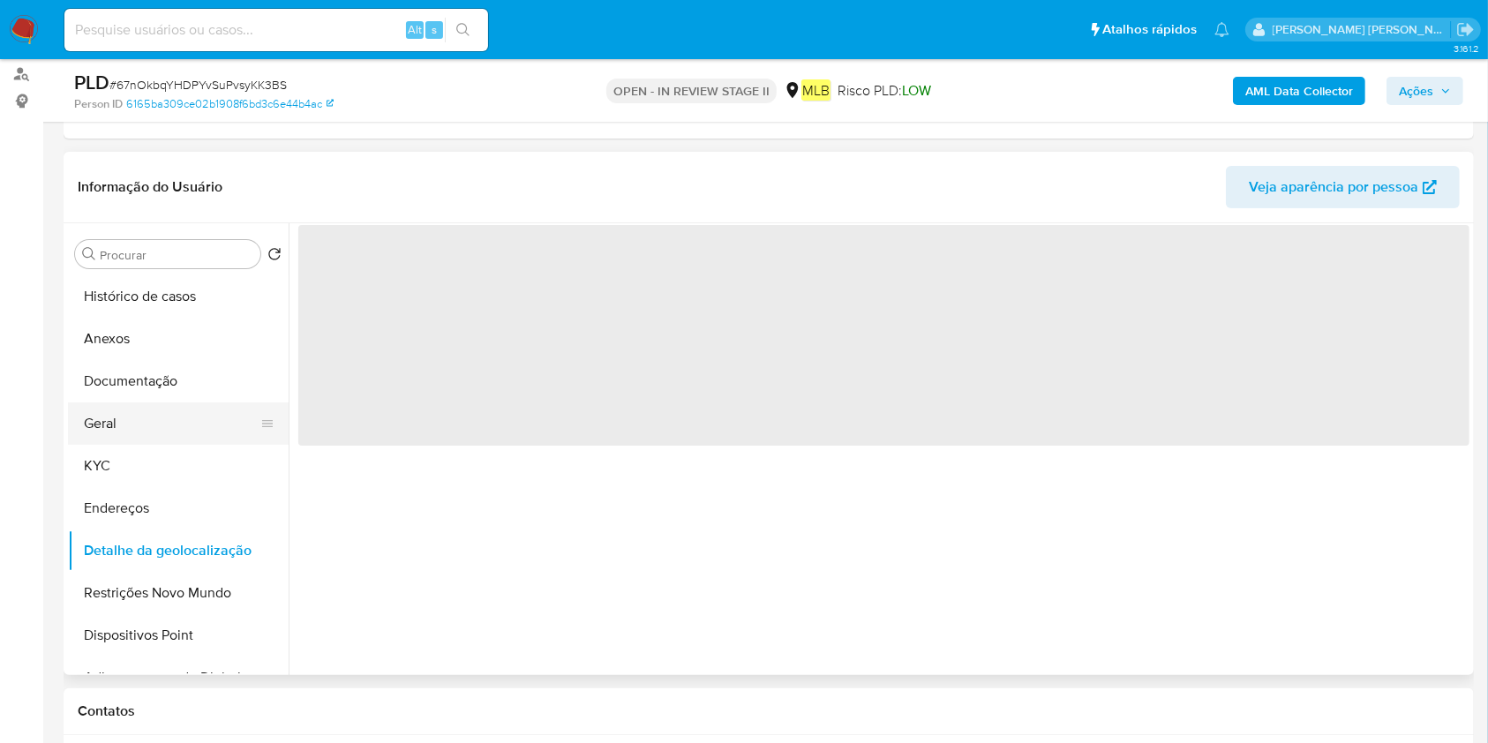
click at [142, 426] on button "Geral" at bounding box center [171, 423] width 207 height 42
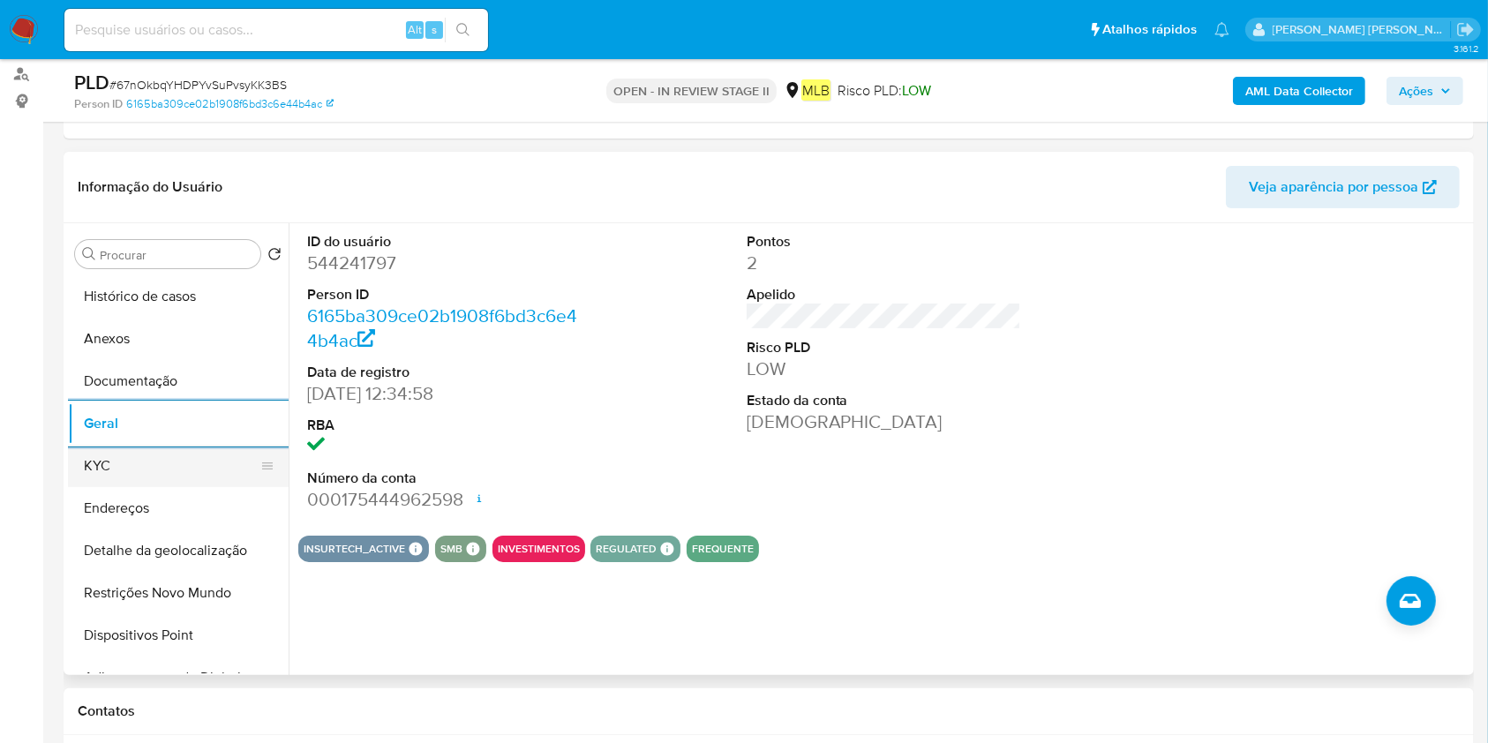
click at [78, 466] on button "KYC" at bounding box center [171, 466] width 207 height 42
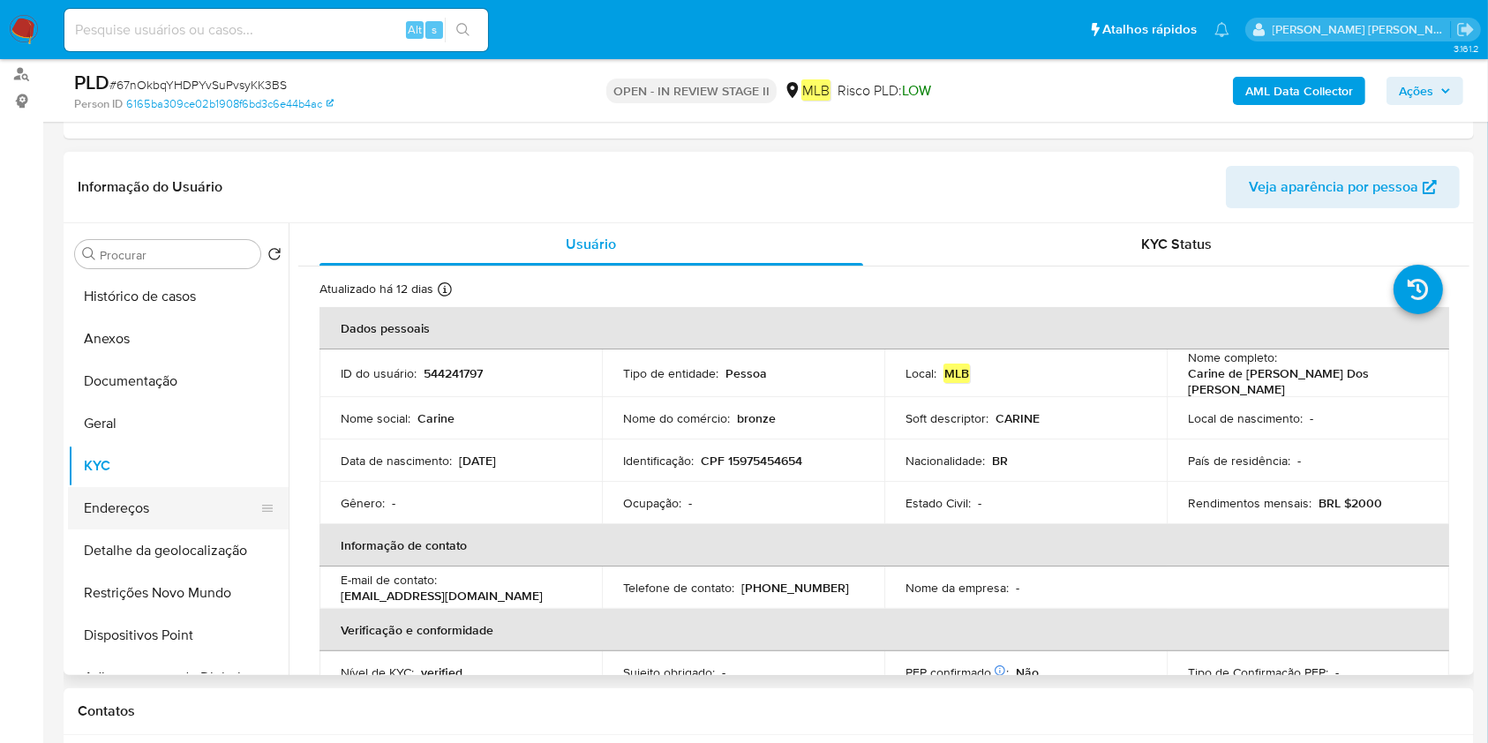
click at [150, 512] on button "Endereços" at bounding box center [171, 508] width 207 height 42
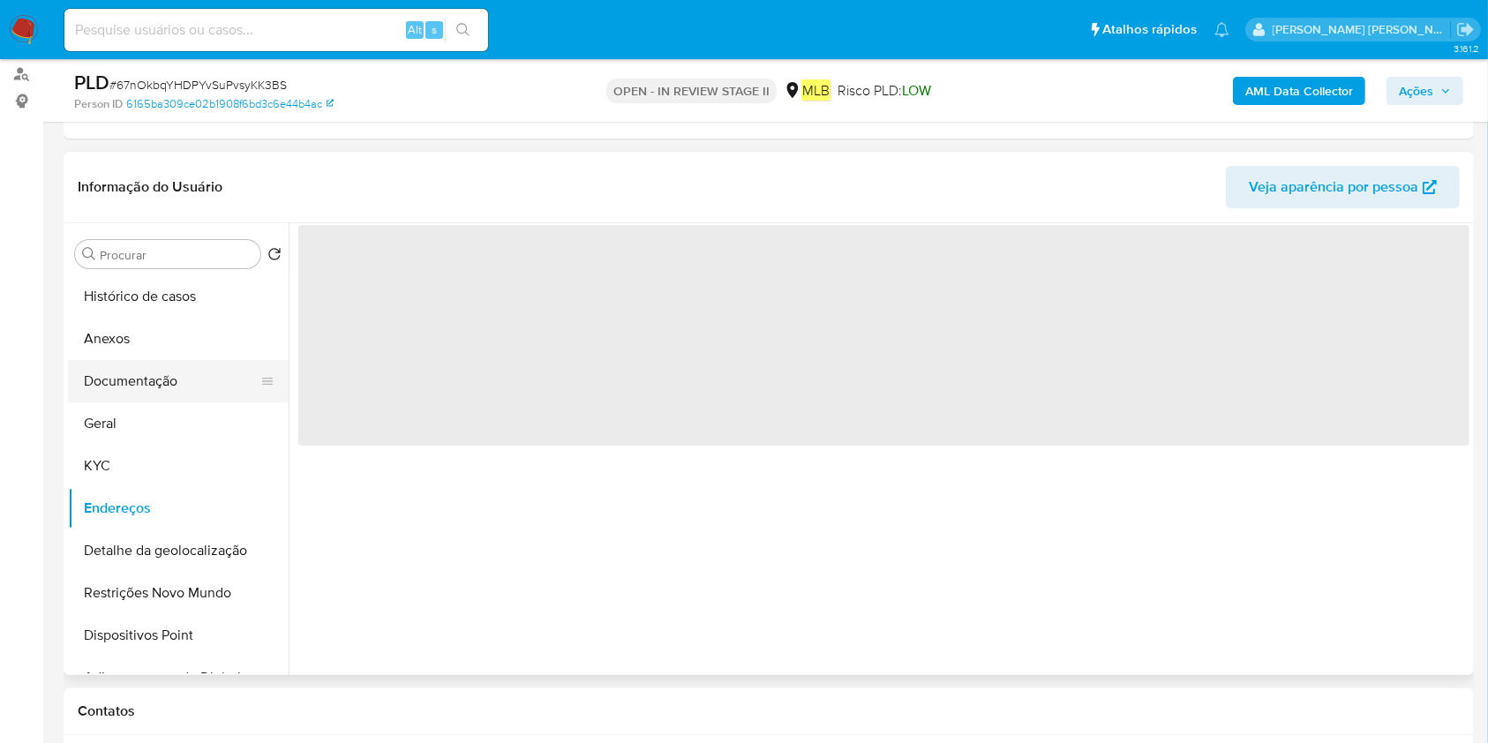
click at [193, 387] on button "Documentação" at bounding box center [171, 381] width 207 height 42
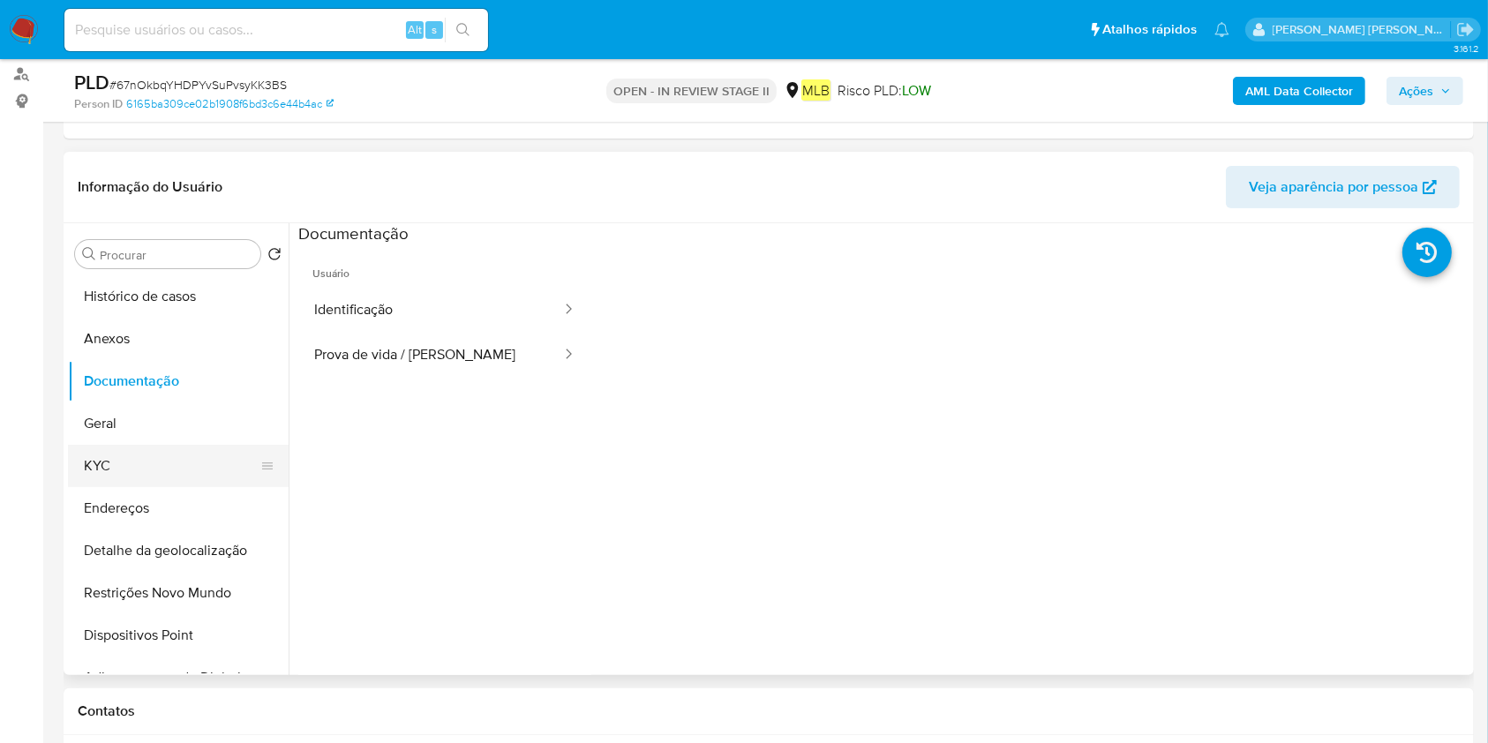
click at [170, 447] on button "KYC" at bounding box center [171, 466] width 207 height 42
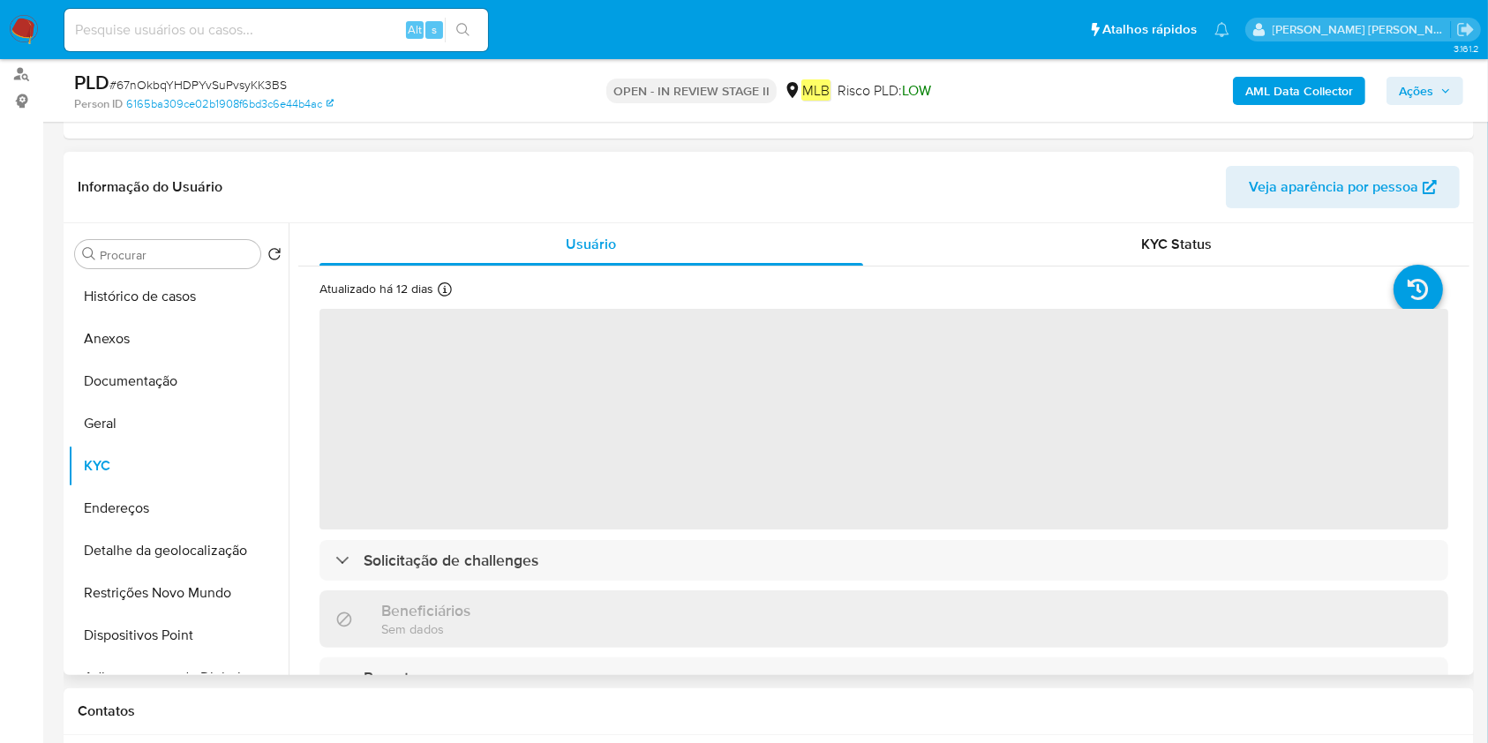
click at [822, 473] on span "‌" at bounding box center [883, 419] width 1129 height 221
drag, startPoint x: 766, startPoint y: 475, endPoint x: 759, endPoint y: 491, distance: 17.4
click at [763, 477] on span "‌" at bounding box center [883, 419] width 1129 height 221
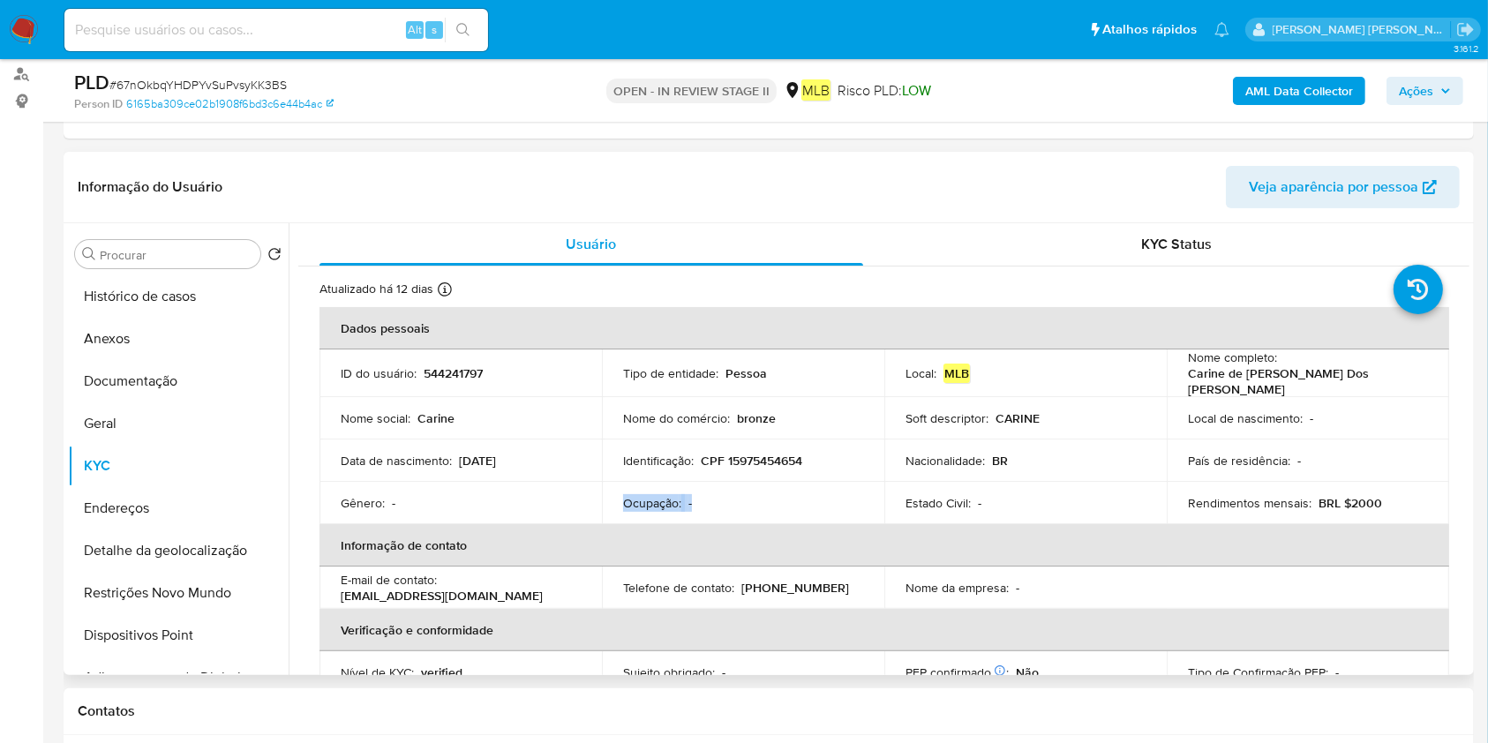
click at [753, 506] on td "Ocupação : -" at bounding box center [743, 503] width 282 height 42
click at [748, 502] on div "Ocupação : -" at bounding box center [743, 503] width 240 height 16
drag, startPoint x: 136, startPoint y: 421, endPoint x: 757, endPoint y: 519, distance: 628.9
click at [136, 422] on button "Geral" at bounding box center [178, 423] width 221 height 42
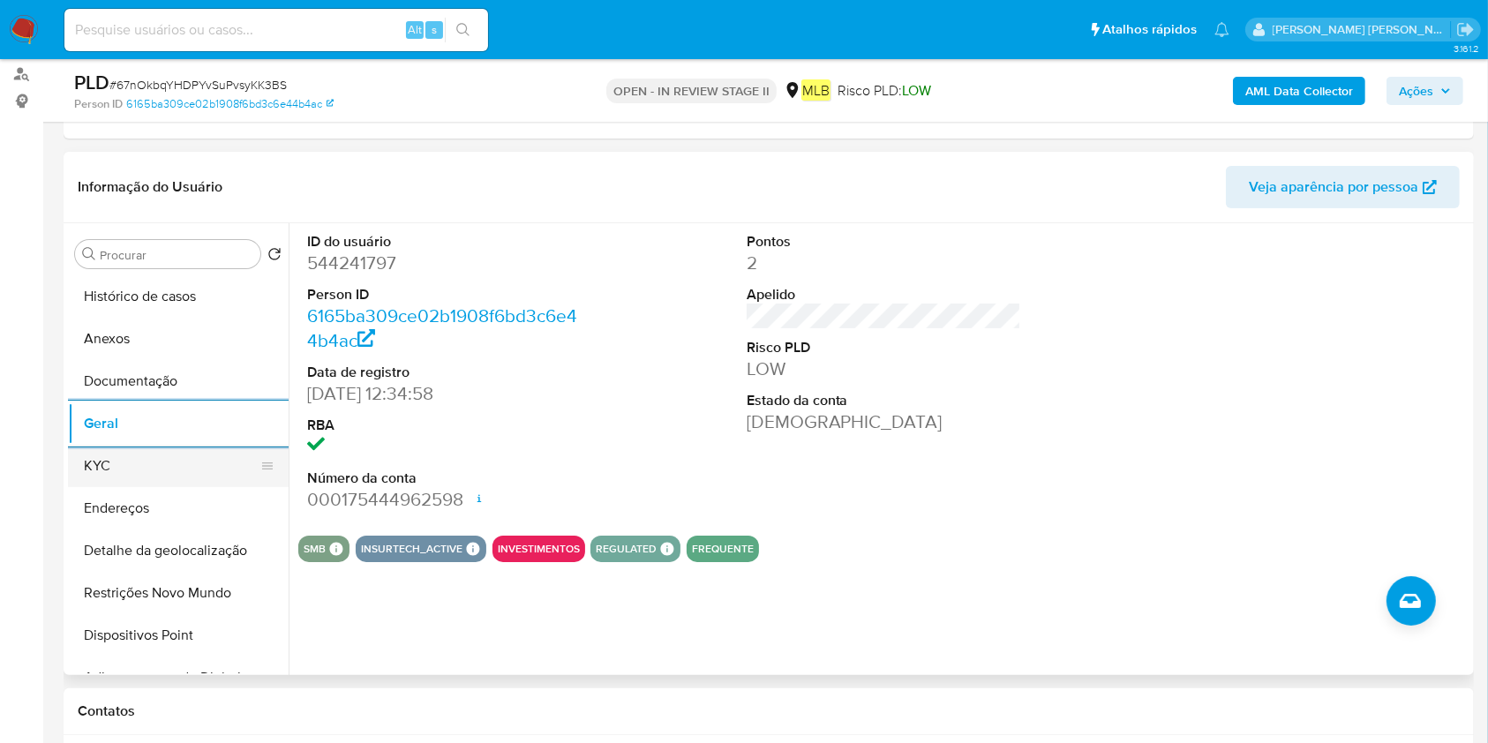
click at [152, 474] on button "KYC" at bounding box center [171, 466] width 207 height 42
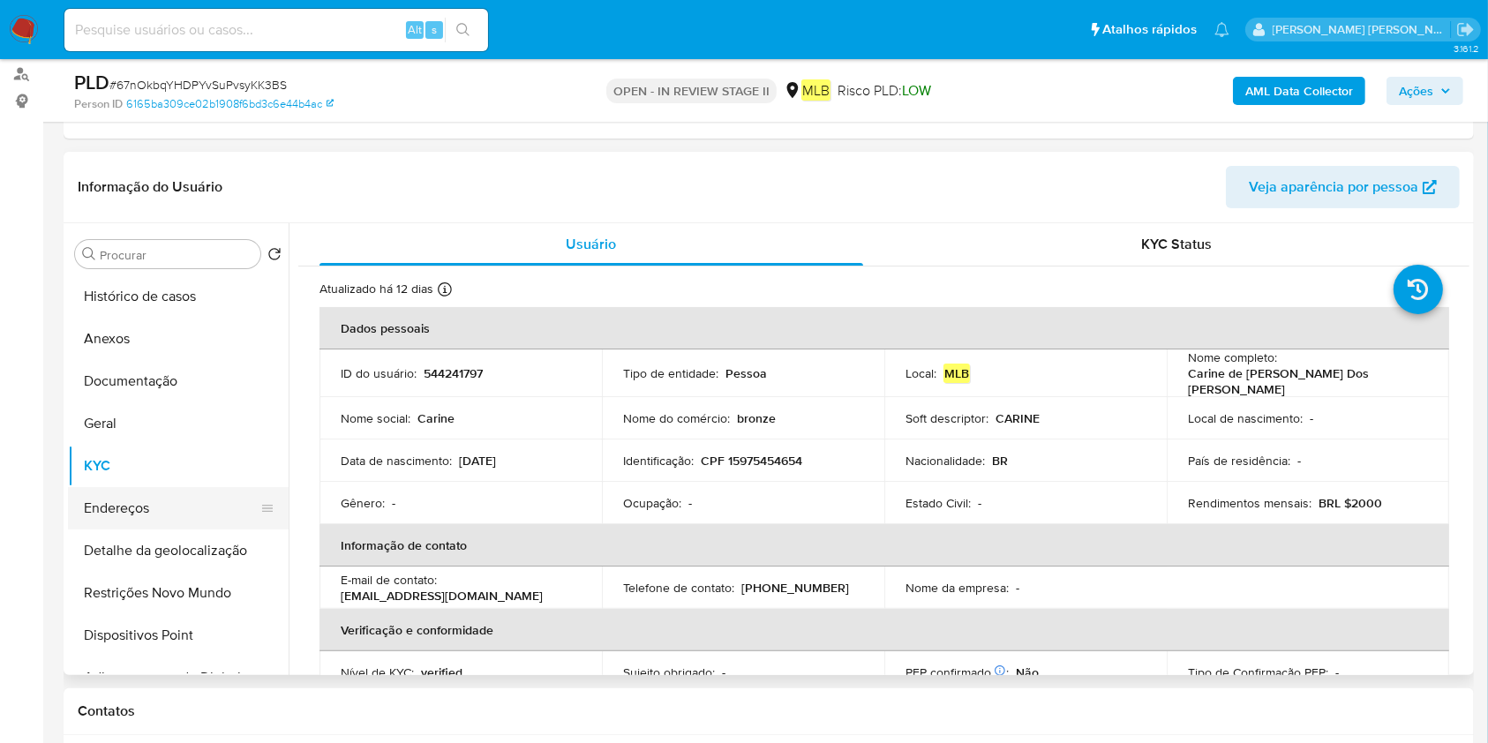
click at [157, 515] on button "Endereços" at bounding box center [171, 508] width 207 height 42
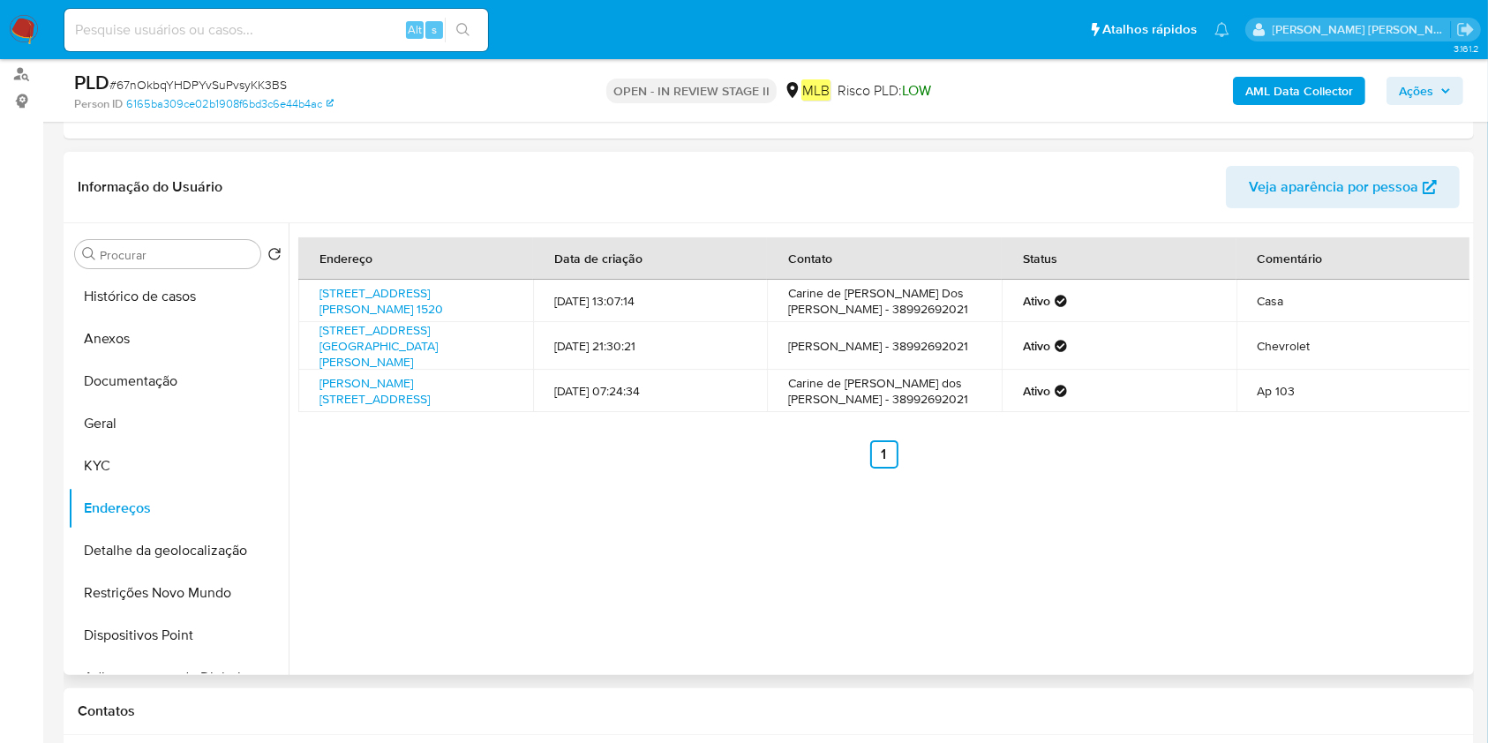
click at [125, 552] on button "Detalhe da geolocalização" at bounding box center [178, 550] width 221 height 42
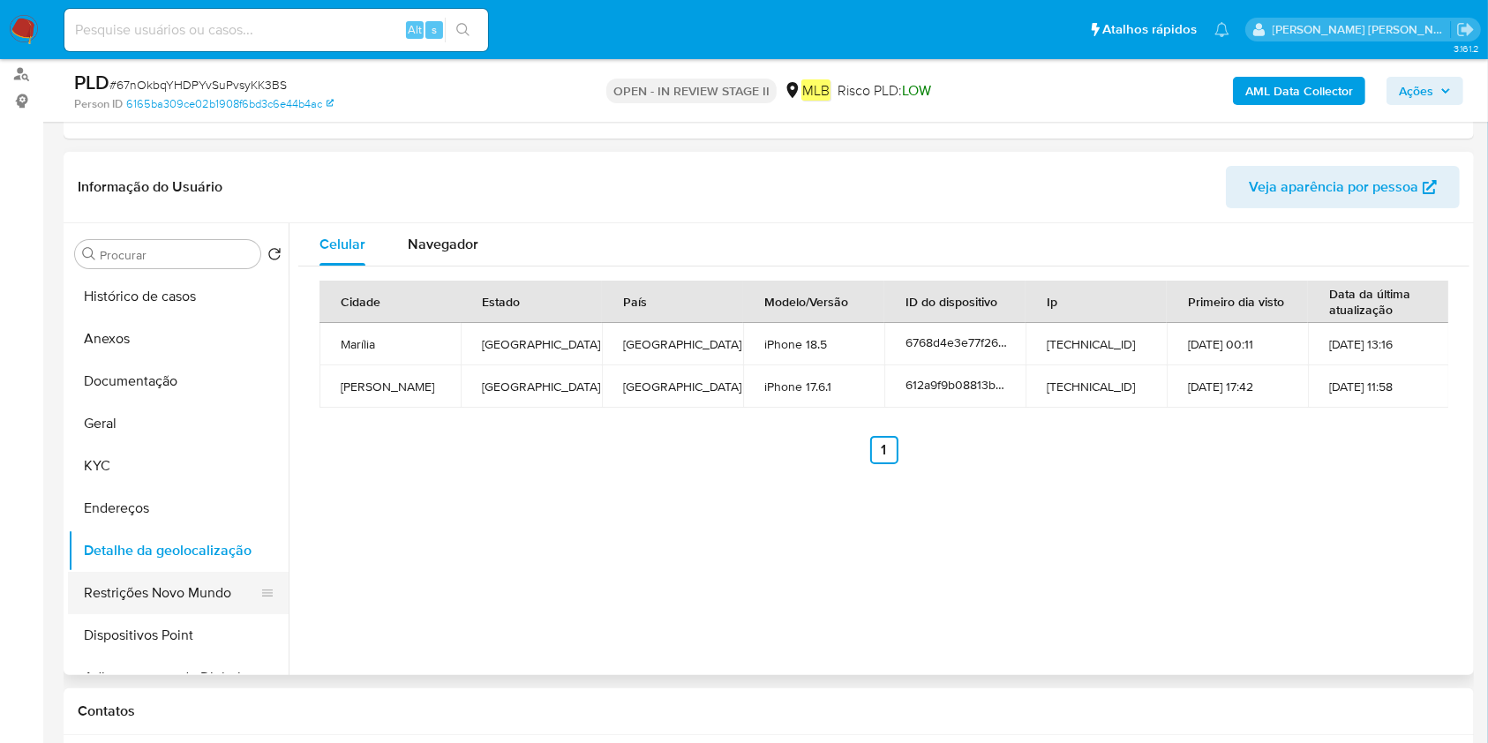
click at [191, 581] on button "Restrições Novo Mundo" at bounding box center [171, 593] width 207 height 42
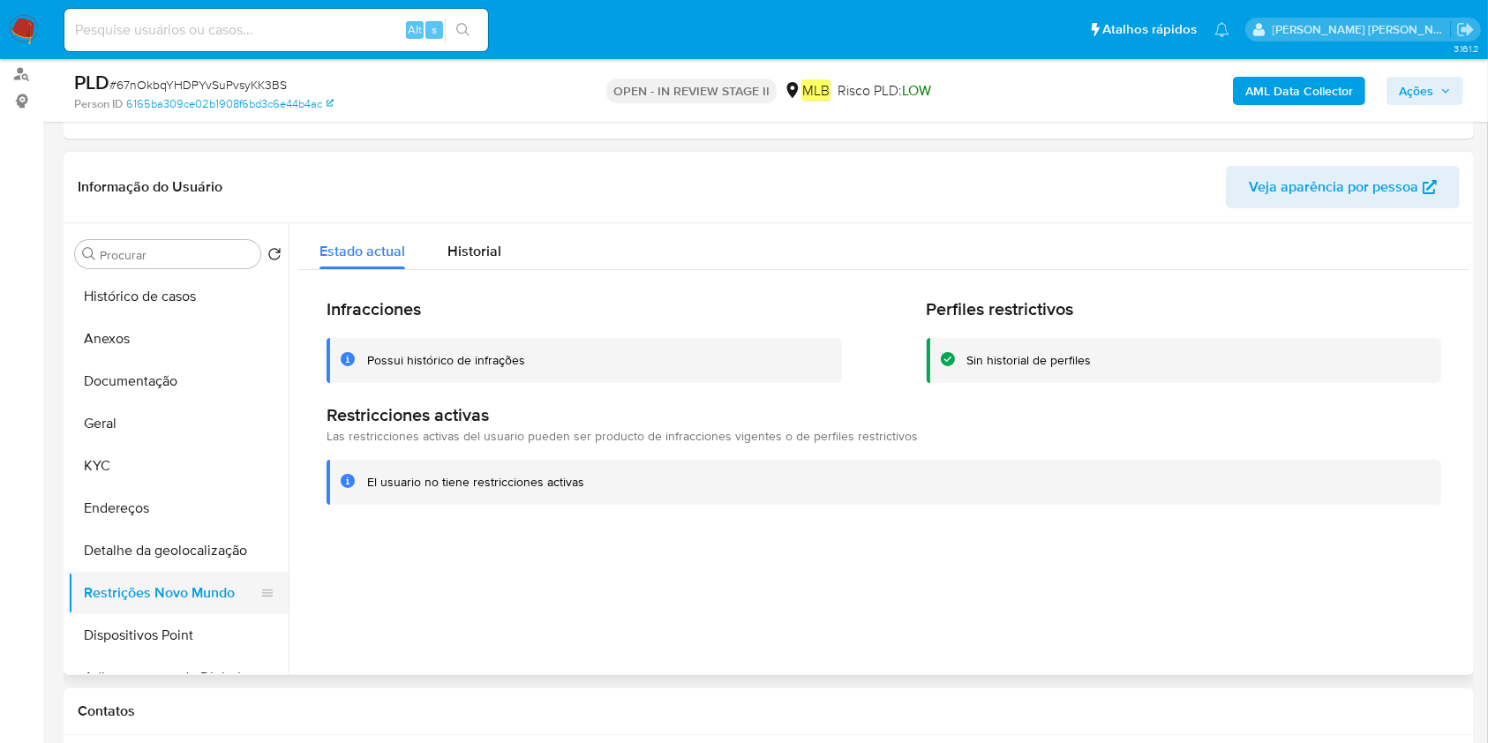
click at [158, 608] on button "Restrições Novo Mundo" at bounding box center [171, 593] width 207 height 42
click at [151, 627] on button "Dispositivos Point" at bounding box center [171, 635] width 207 height 42
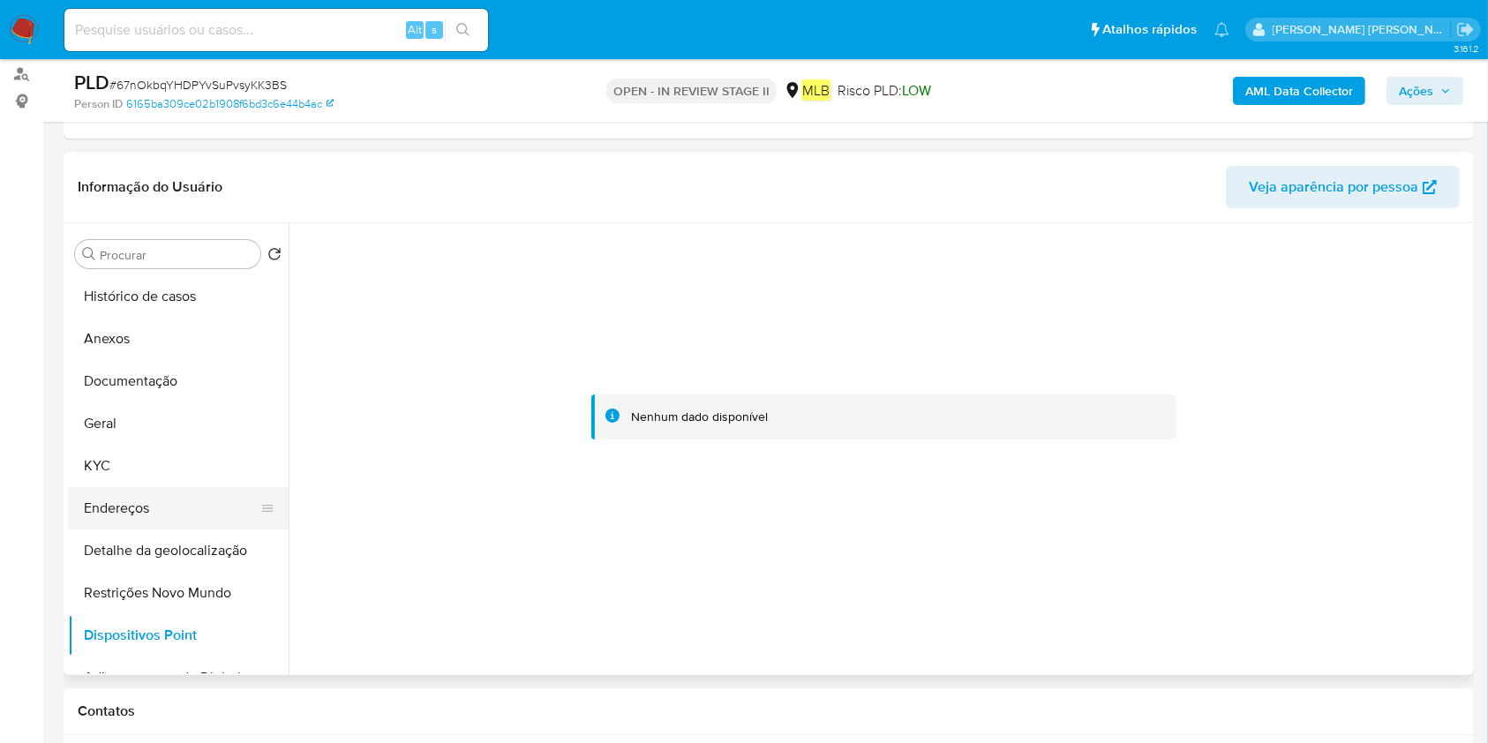
click at [148, 492] on button "Endereços" at bounding box center [171, 508] width 207 height 42
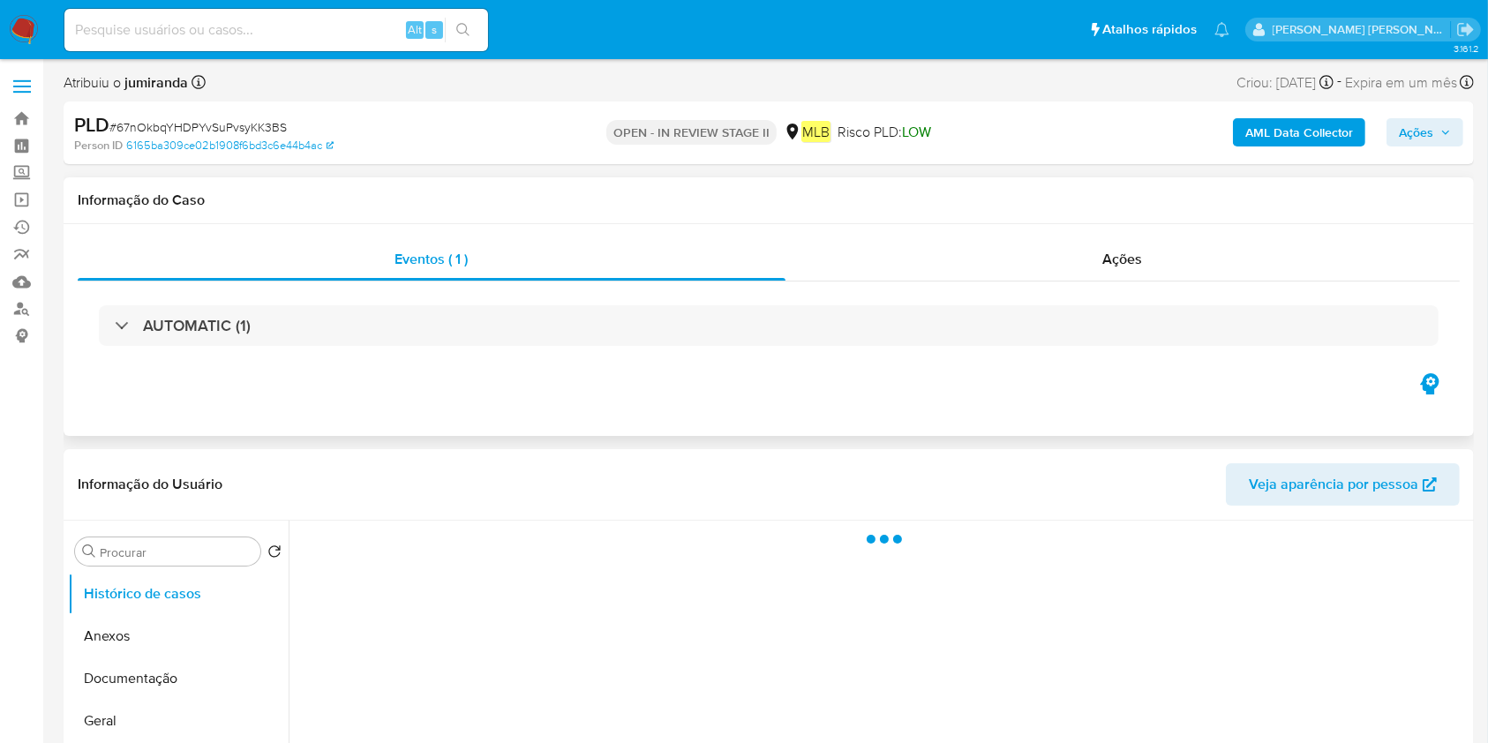
select select "10"
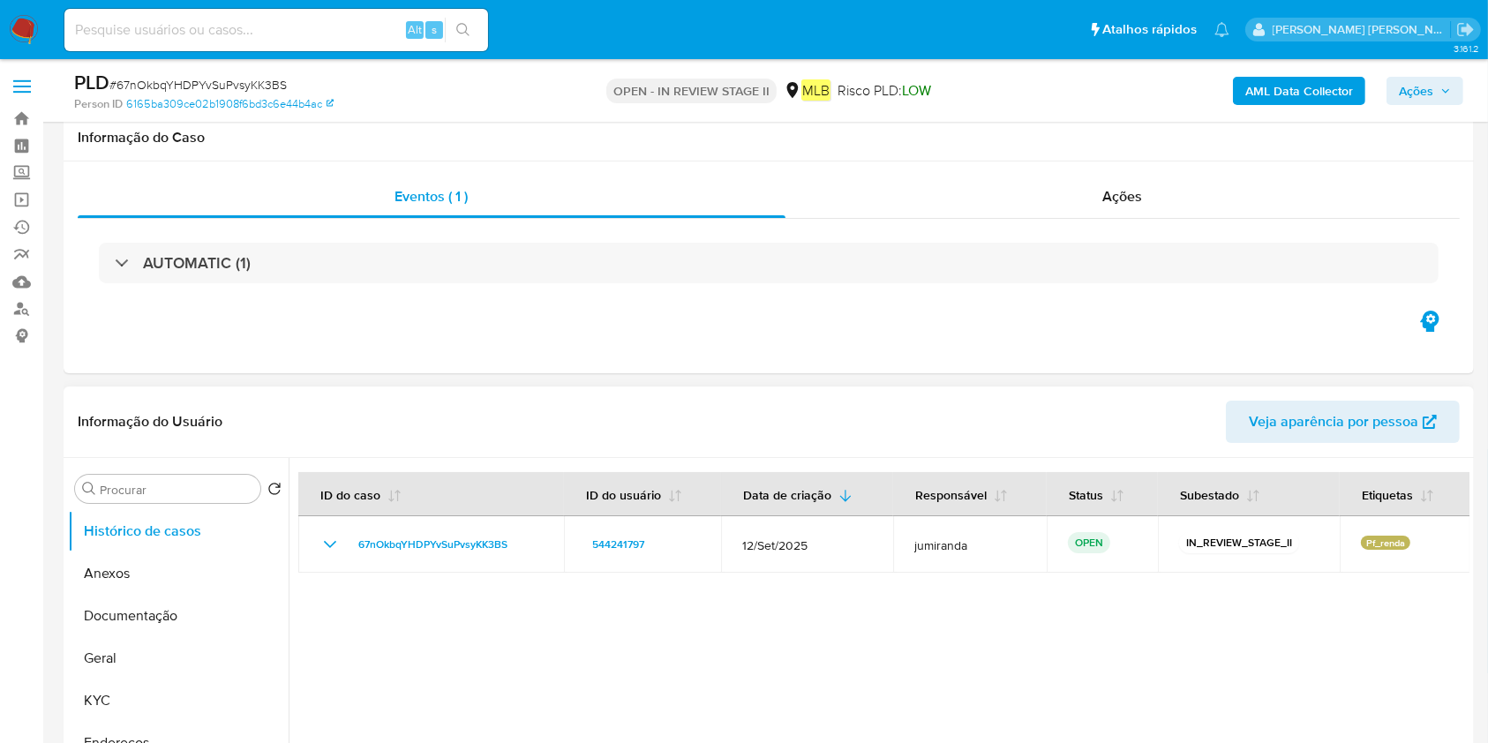
scroll to position [353, 0]
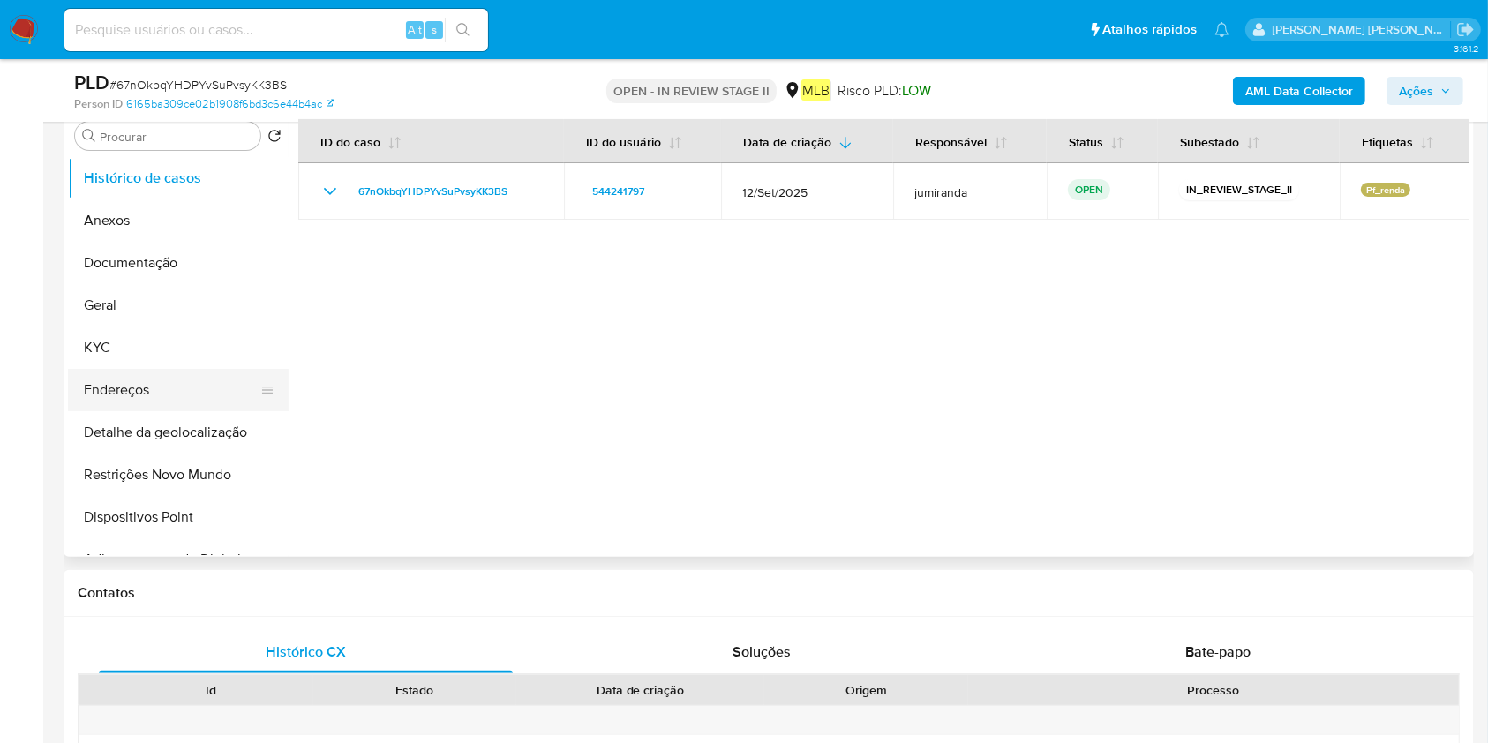
click at [162, 394] on button "Endereços" at bounding box center [171, 390] width 207 height 42
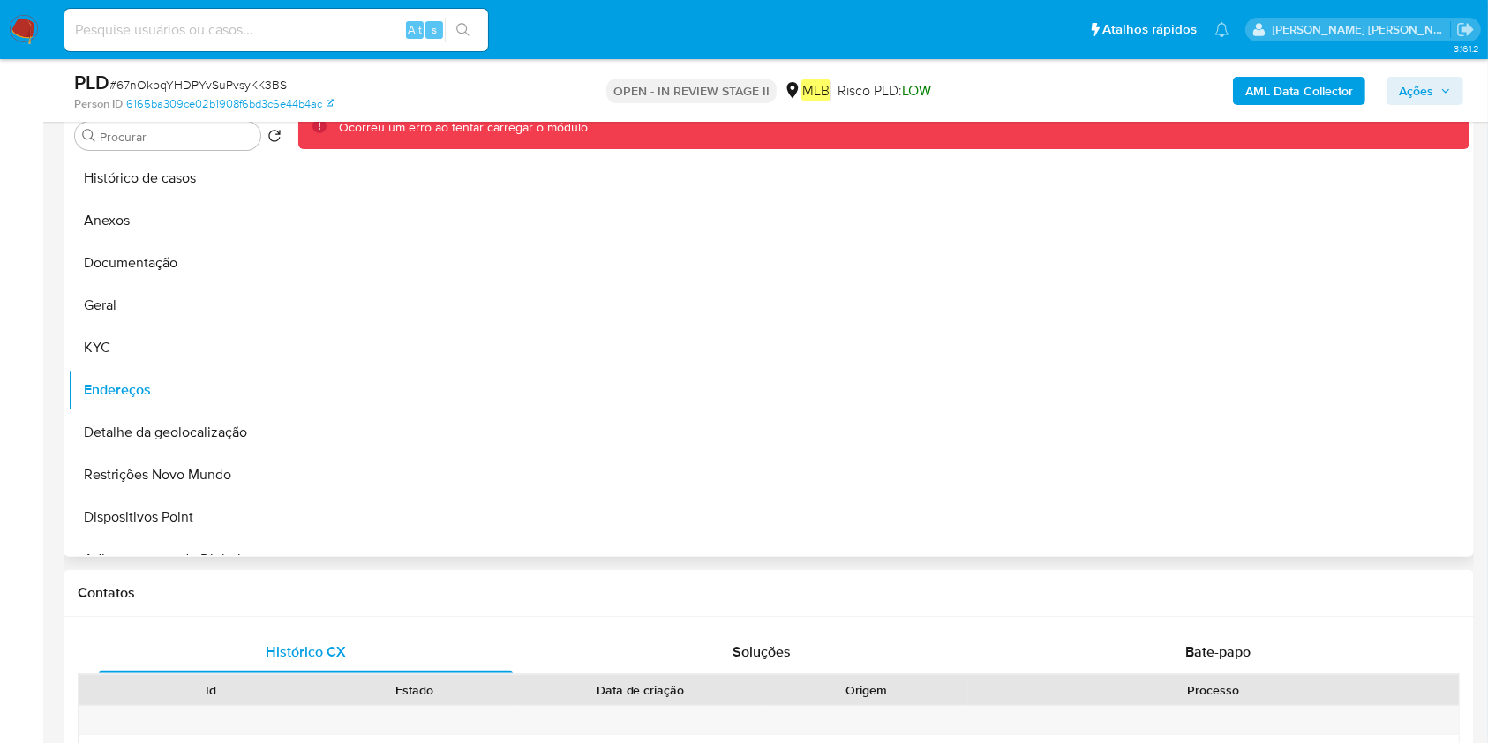
scroll to position [117, 0]
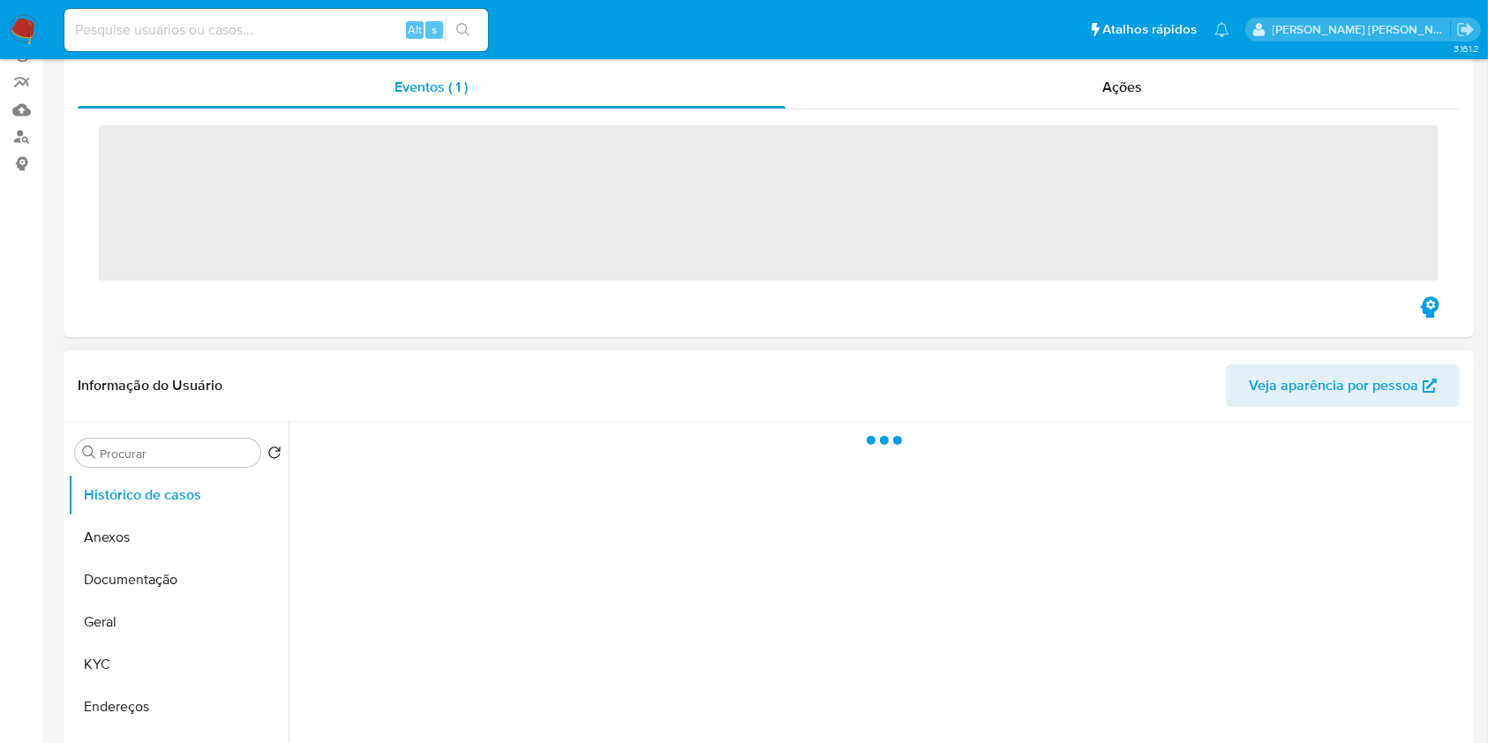
scroll to position [235, 0]
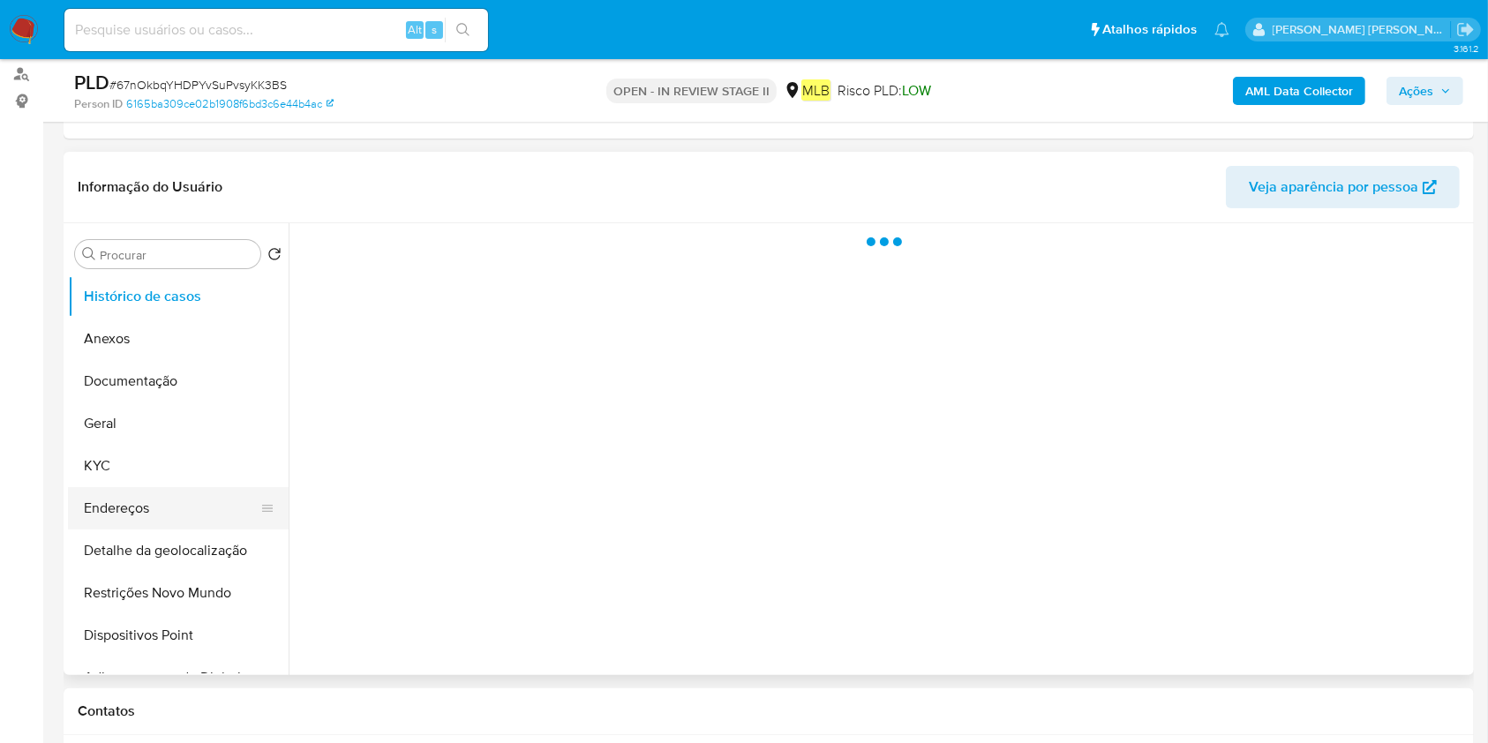
select select "10"
click at [185, 510] on button "Endereços" at bounding box center [171, 508] width 207 height 42
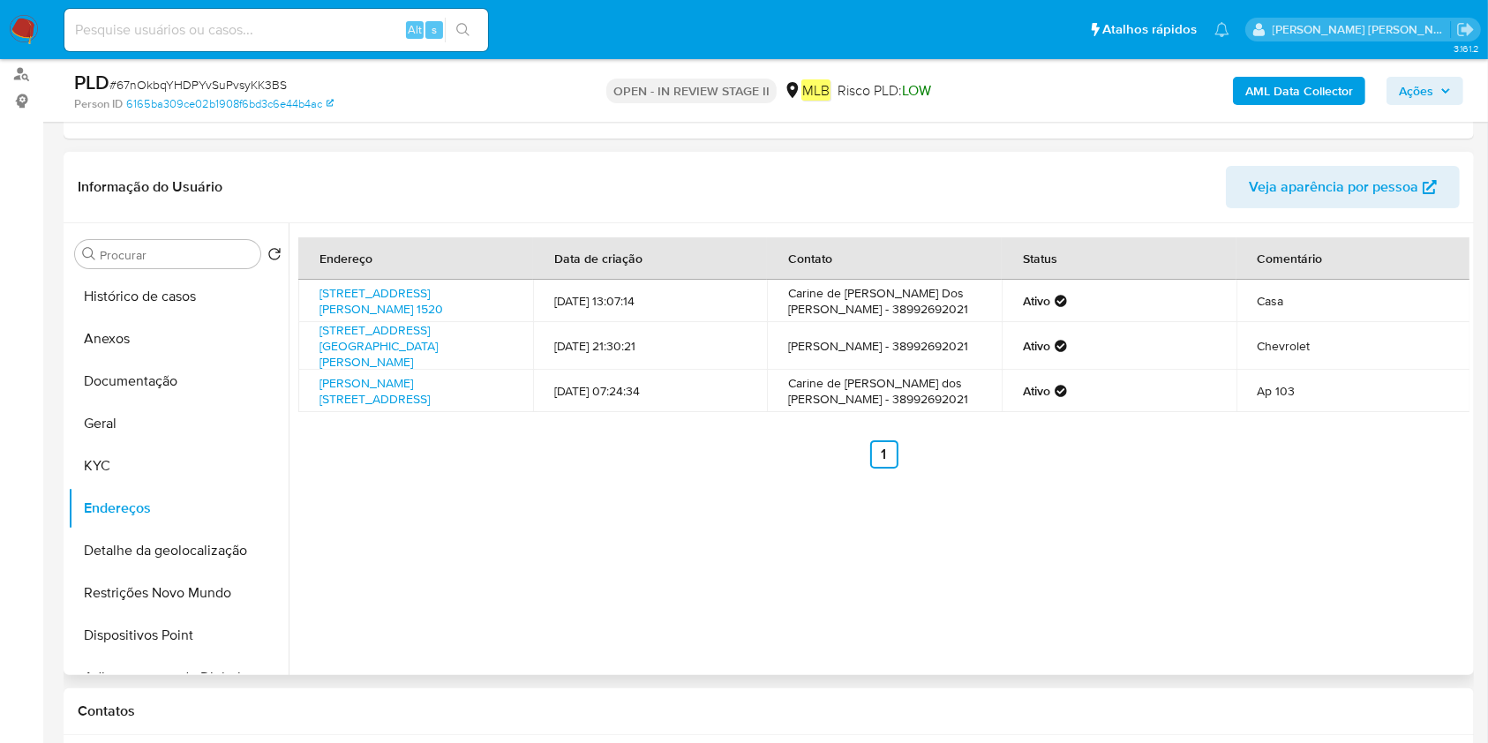
drag, startPoint x: 314, startPoint y: 289, endPoint x: 508, endPoint y: 295, distance: 194.2
click at [508, 295] on td "[STREET_ADDRESS][PERSON_NAME] 1520" at bounding box center [415, 301] width 235 height 42
copy link "[STREET_ADDRESS][PERSON_NAME],"
